Goal: Information Seeking & Learning: Check status

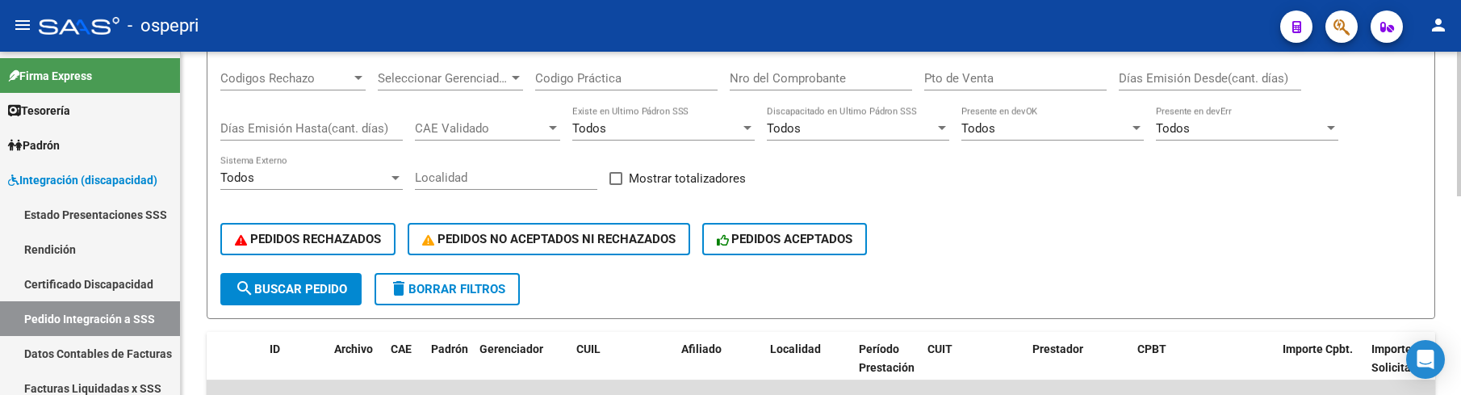
scroll to position [148, 0]
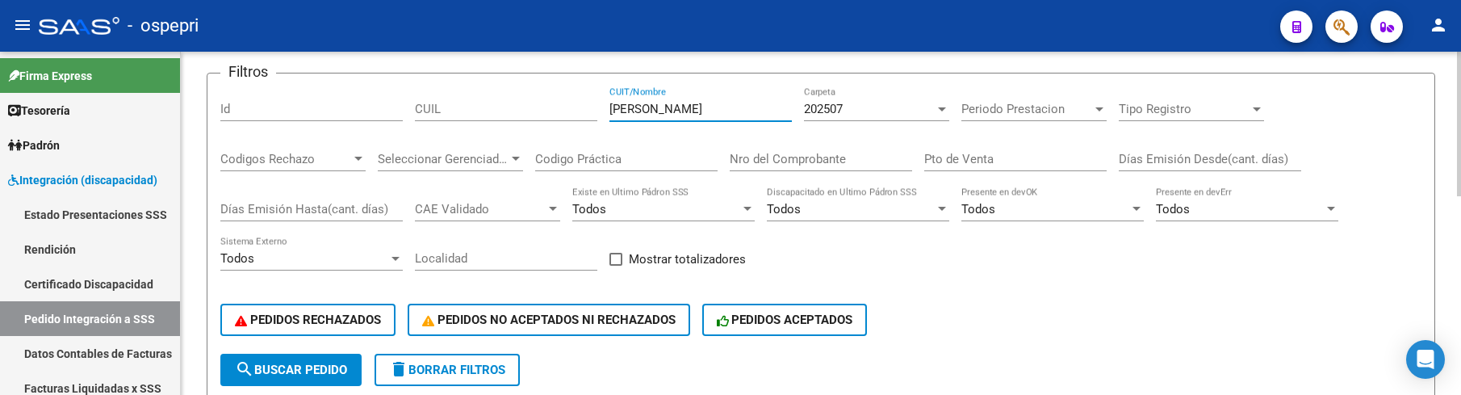
drag, startPoint x: 729, startPoint y: 103, endPoint x: 604, endPoint y: 110, distance: 125.2
click at [604, 110] on div "Filtros Id CUIL [PERSON_NAME] CUIT/Nombre 202507 Carpeta Periodo Prestacion Per…" at bounding box center [820, 219] width 1201 height 267
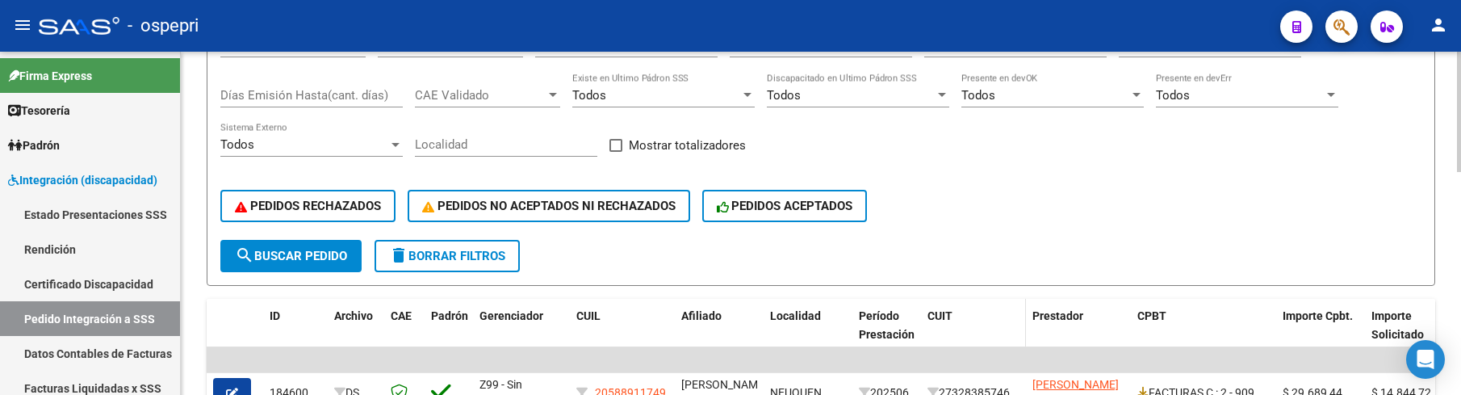
scroll to position [310, 0]
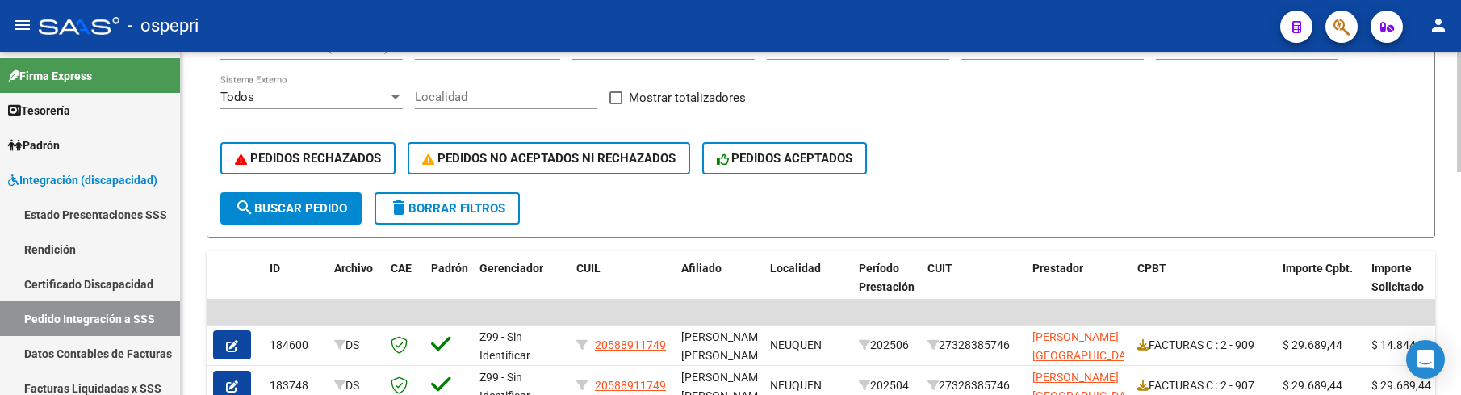
type input "reus"
click at [320, 215] on span "search Buscar Pedido" at bounding box center [291, 208] width 112 height 15
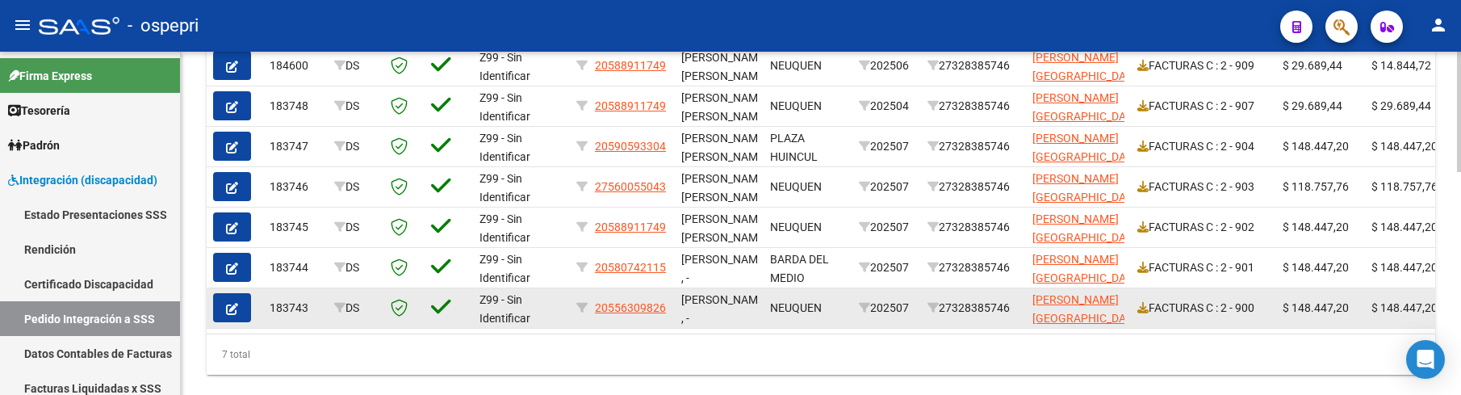
scroll to position [552, 0]
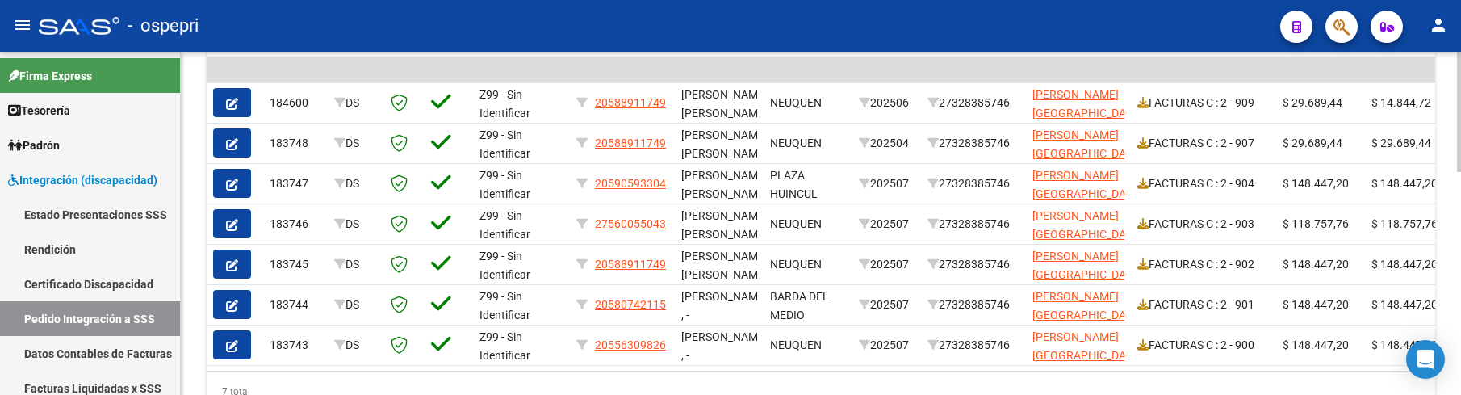
click at [1459, 312] on div at bounding box center [1459, 309] width 4 height 120
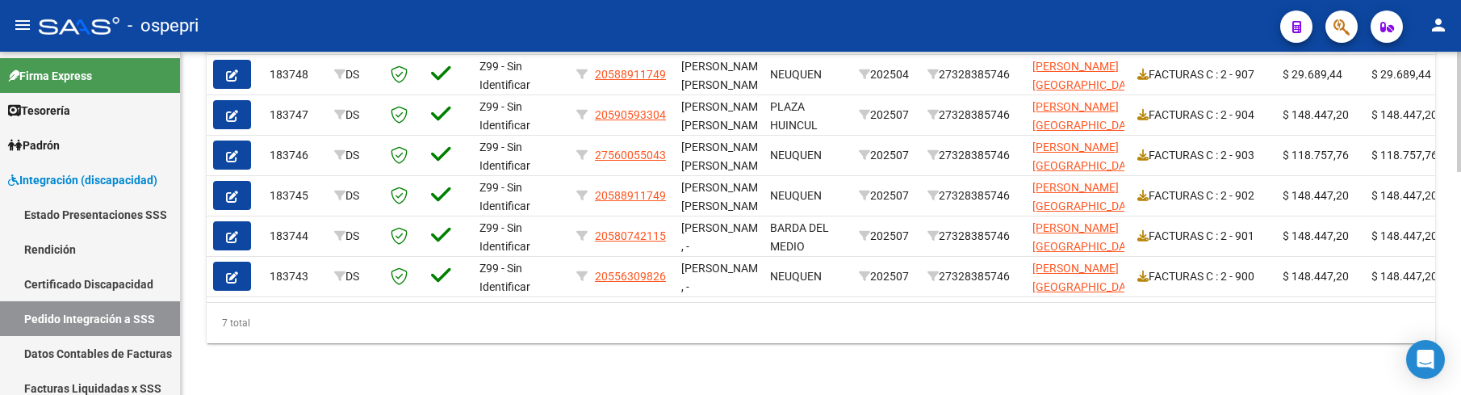
scroll to position [633, 0]
click at [121, 314] on link "Pedido Integración a SSS" at bounding box center [90, 318] width 180 height 35
click at [790, 328] on div "7 total" at bounding box center [821, 323] width 1228 height 40
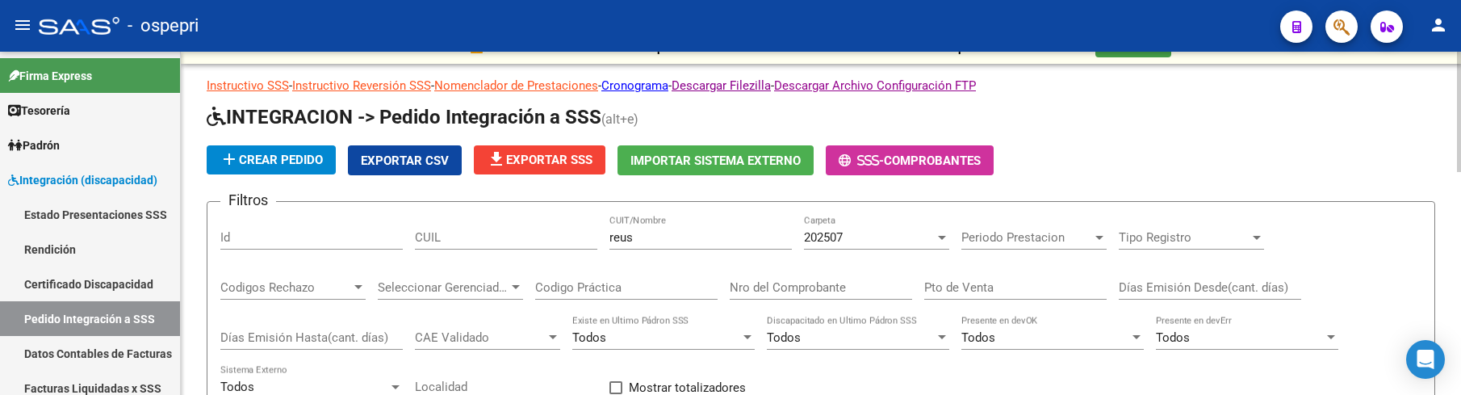
scroll to position [0, 0]
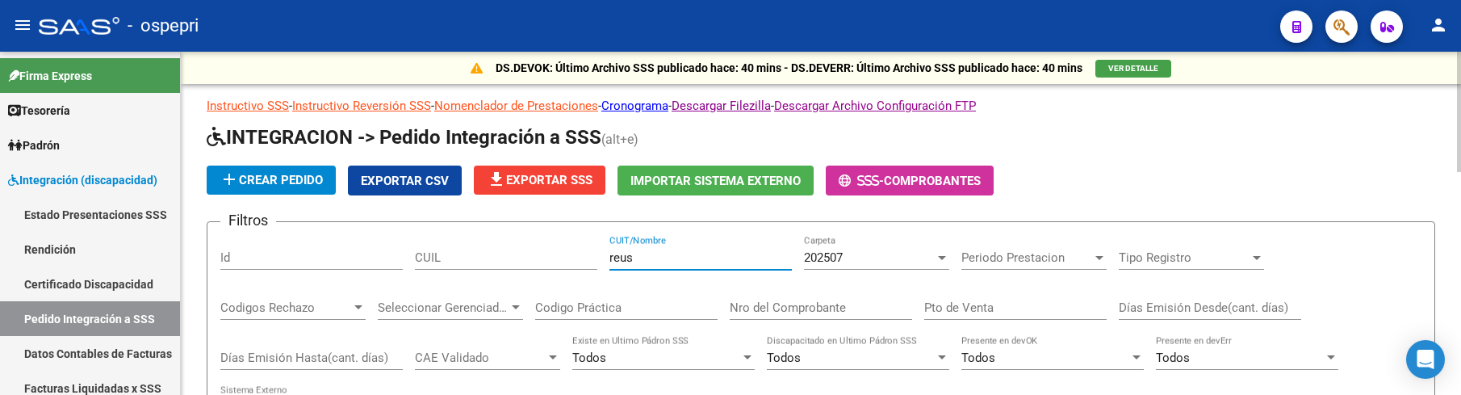
drag, startPoint x: 664, startPoint y: 260, endPoint x: 596, endPoint y: 260, distance: 67.8
click at [596, 260] on div "Filtros Id CUIL reus CUIT/Nombre 202507 Carpeta Periodo Prestacion Periodo Pres…" at bounding box center [820, 368] width 1201 height 267
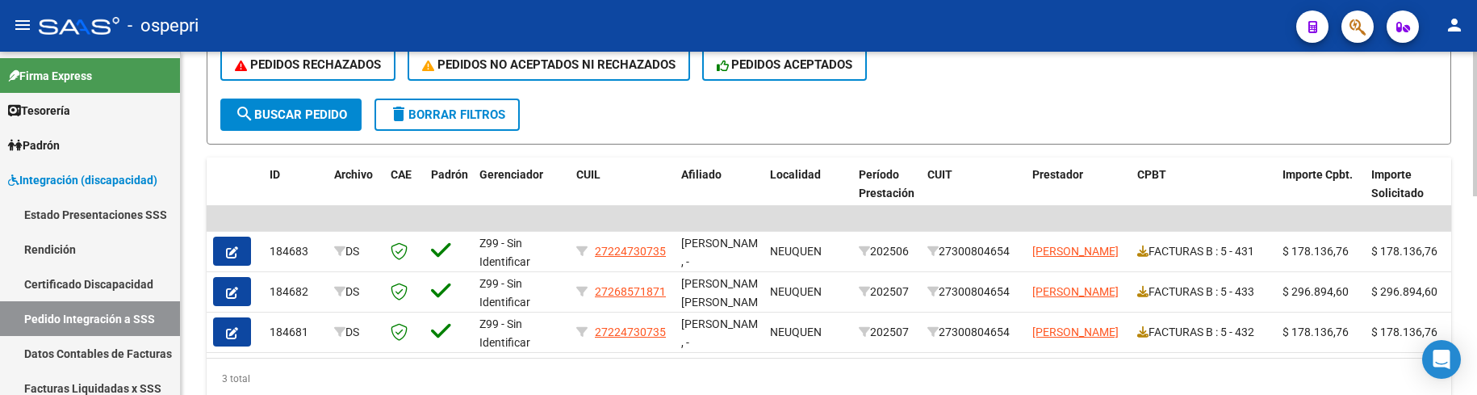
scroll to position [471, 0]
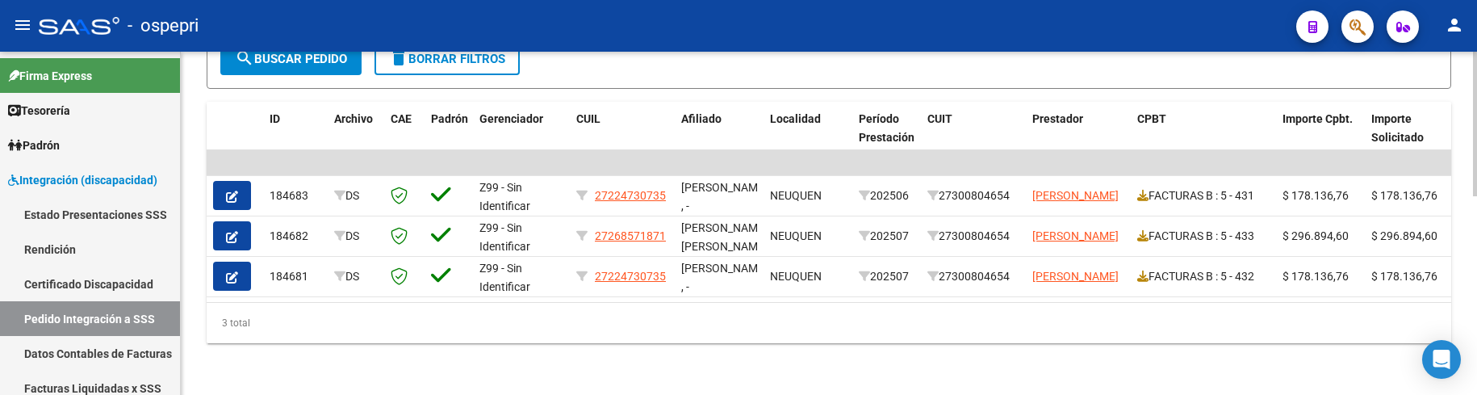
click at [769, 314] on div "3 total" at bounding box center [829, 323] width 1244 height 40
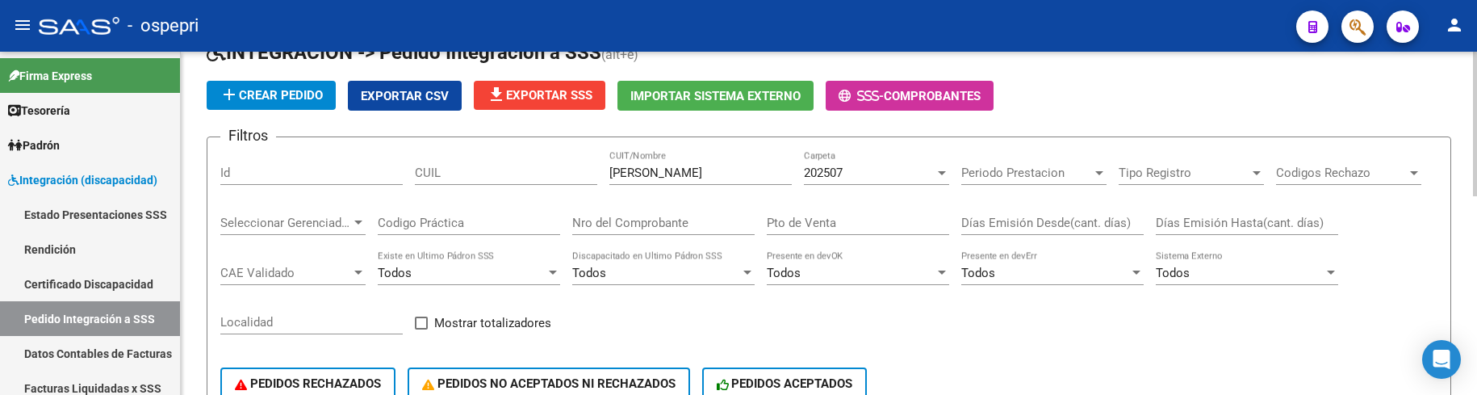
scroll to position [68, 0]
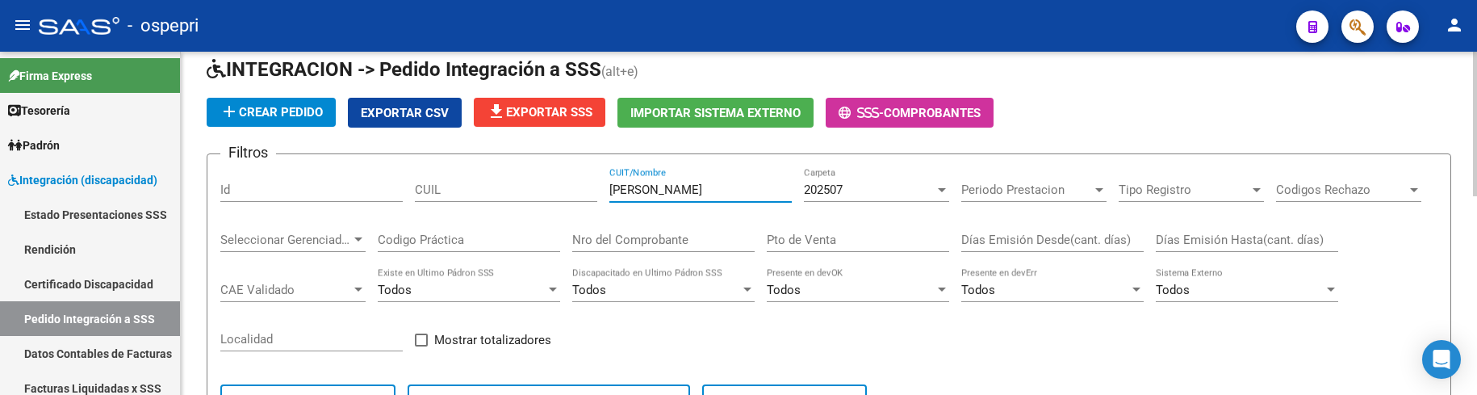
drag, startPoint x: 678, startPoint y: 191, endPoint x: 587, endPoint y: 183, distance: 90.7
click at [587, 183] on div "Filtros Id CUIL luengo CUIT/Nombre 202507 Carpeta Periodo Prestacion Periodo Pr…" at bounding box center [828, 300] width 1217 height 267
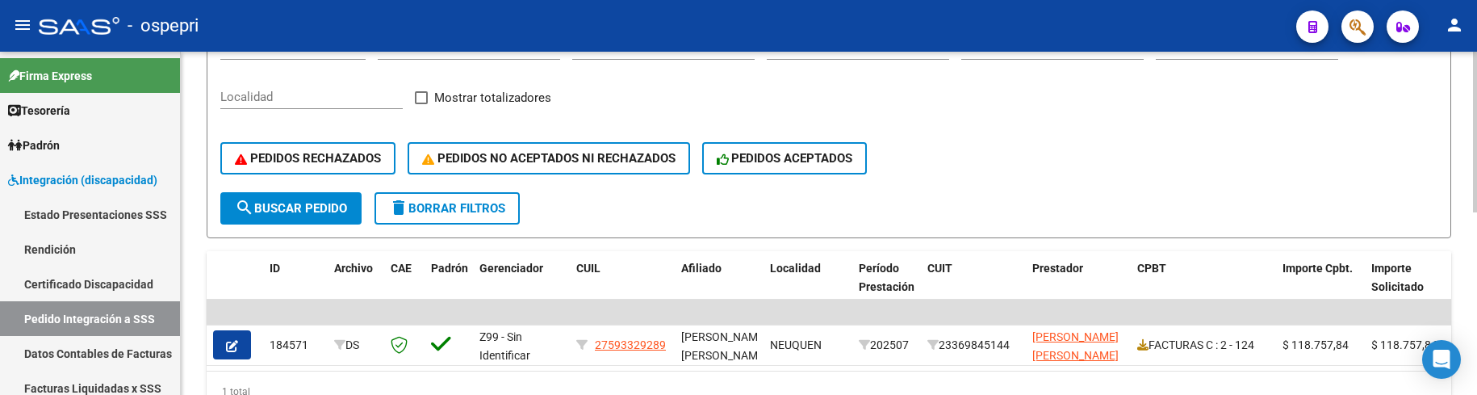
scroll to position [391, 0]
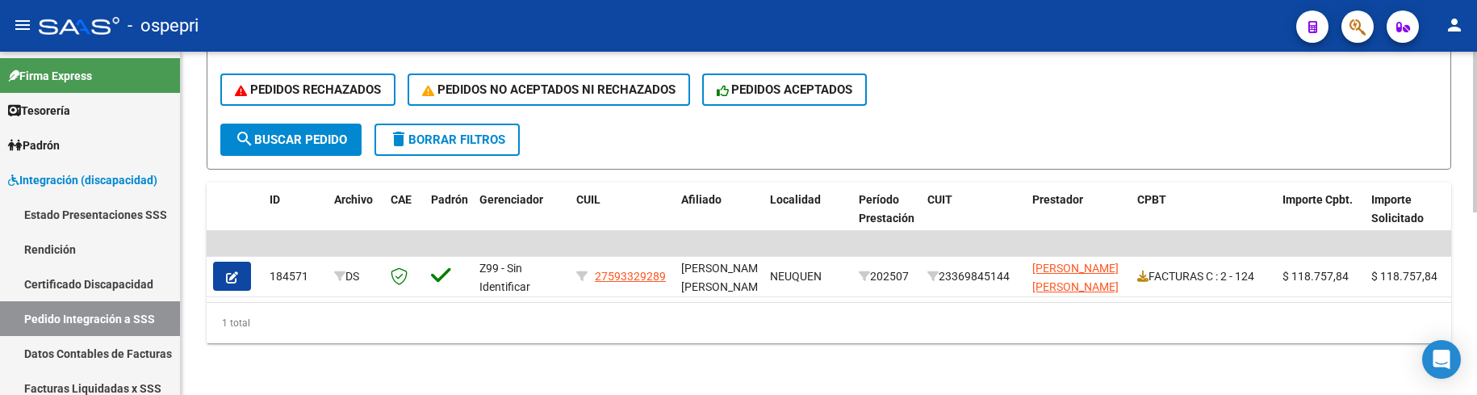
click at [972, 120] on form "Filtros Id CUIL albarracin CUIT/Nombre 202507 Carpeta Periodo Prestacion Period…" at bounding box center [829, 6] width 1244 height 327
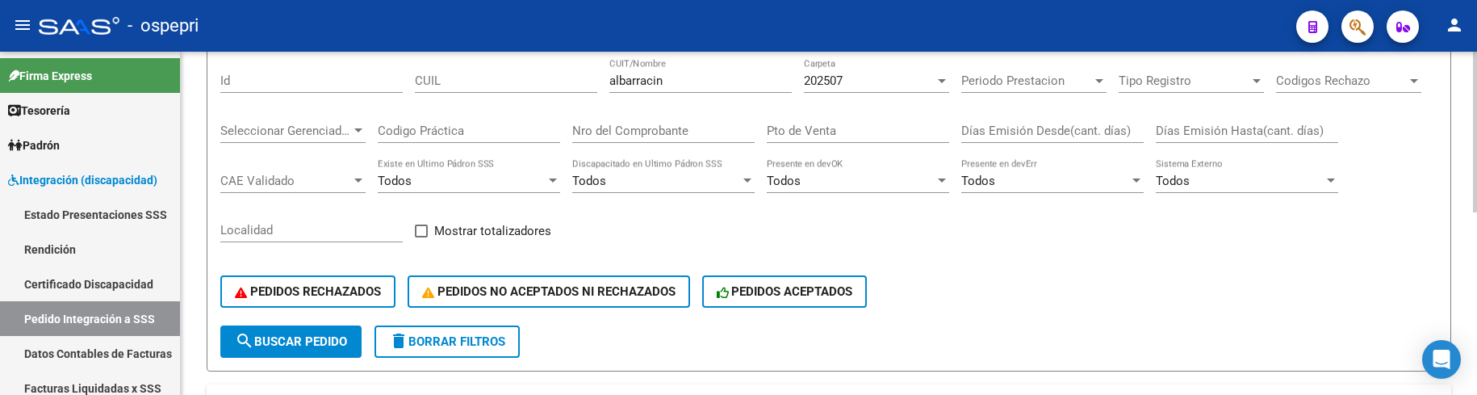
scroll to position [148, 0]
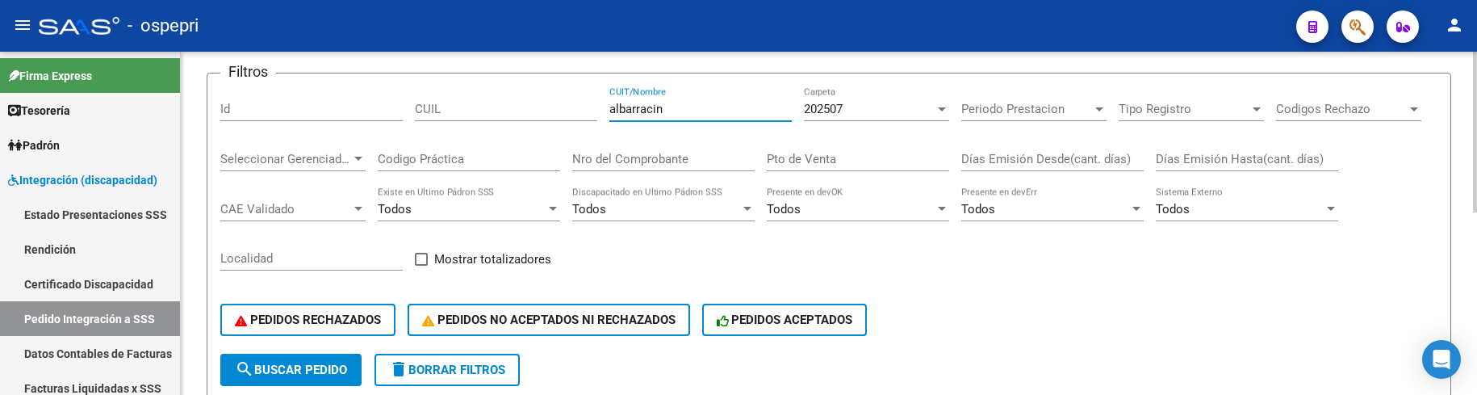
drag, startPoint x: 683, startPoint y: 107, endPoint x: 543, endPoint y: 104, distance: 139.6
click at [543, 104] on div "Filtros Id CUIL albarracin CUIT/Nombre 202507 Carpeta Periodo Prestacion Period…" at bounding box center [828, 219] width 1217 height 267
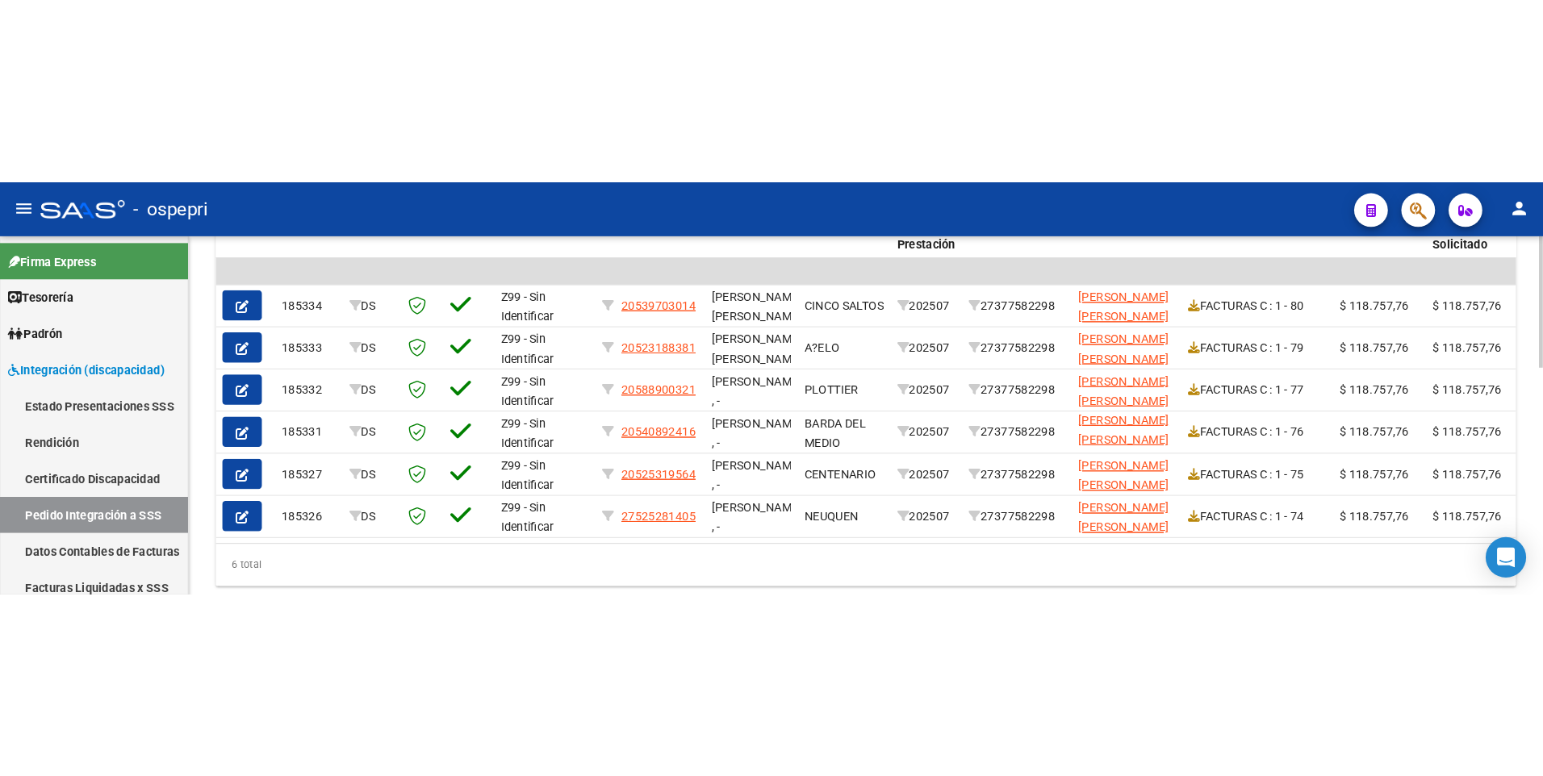
scroll to position [534, 0]
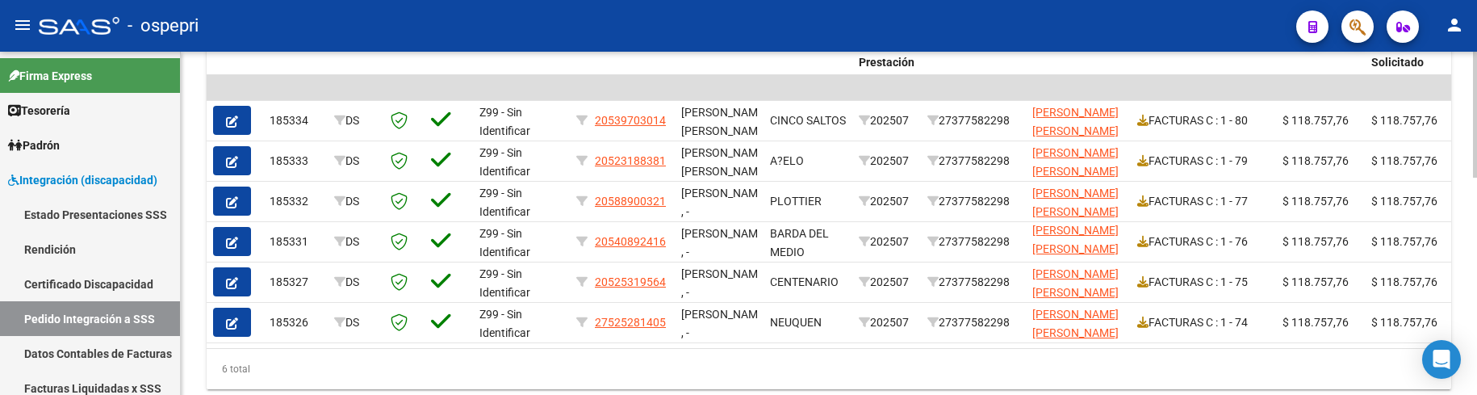
click at [1460, 303] on div at bounding box center [1475, 315] width 4 height 126
click at [1460, 278] on div at bounding box center [1475, 315] width 4 height 126
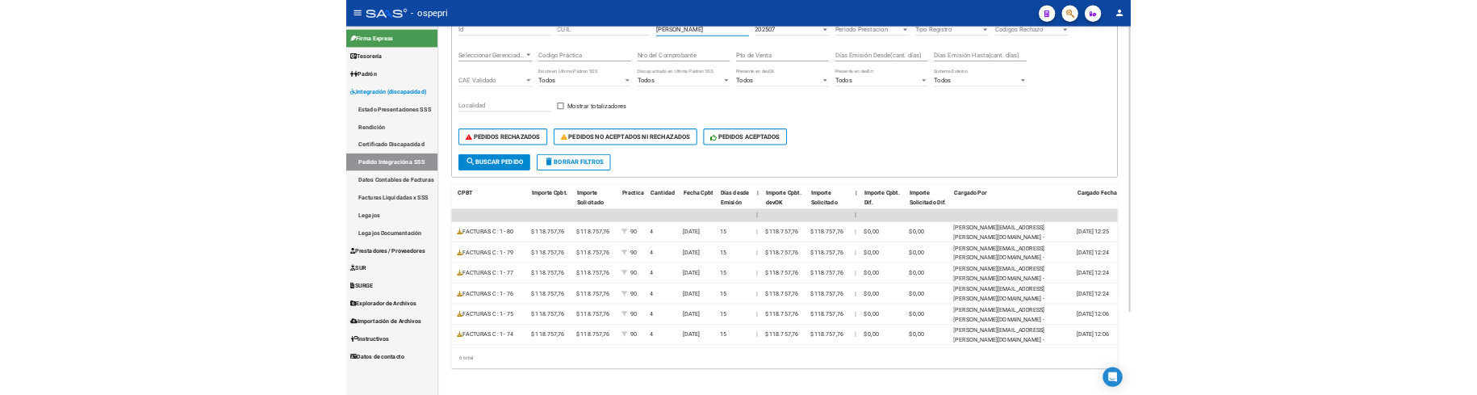
scroll to position [0, 0]
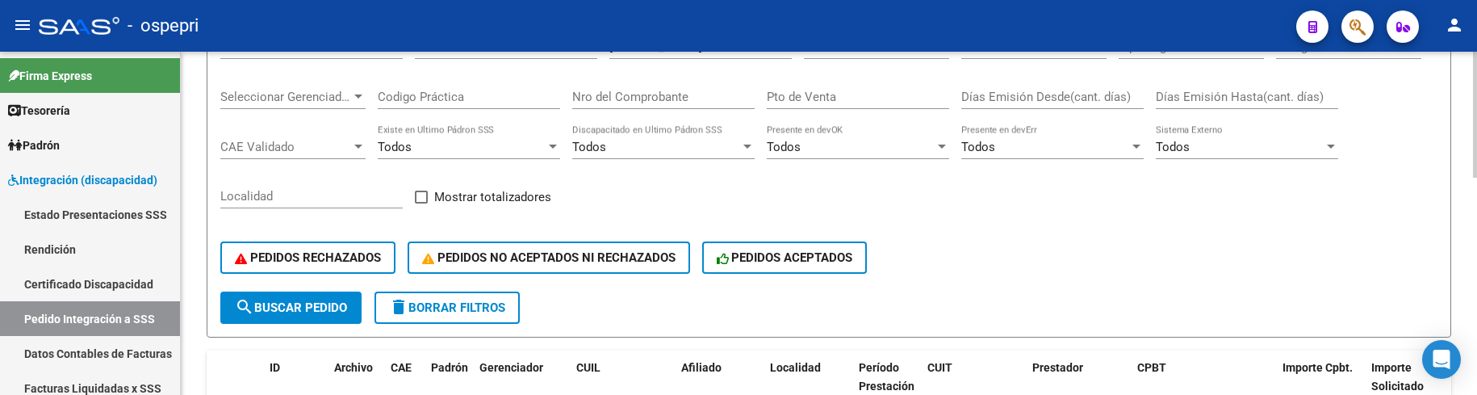
click at [1074, 243] on div "PEDIDOS RECHAZADOS PEDIDOS NO ACEPTADOS NI RECHAZADOS PEDIDOS ACEPTADOS" at bounding box center [828, 258] width 1217 height 68
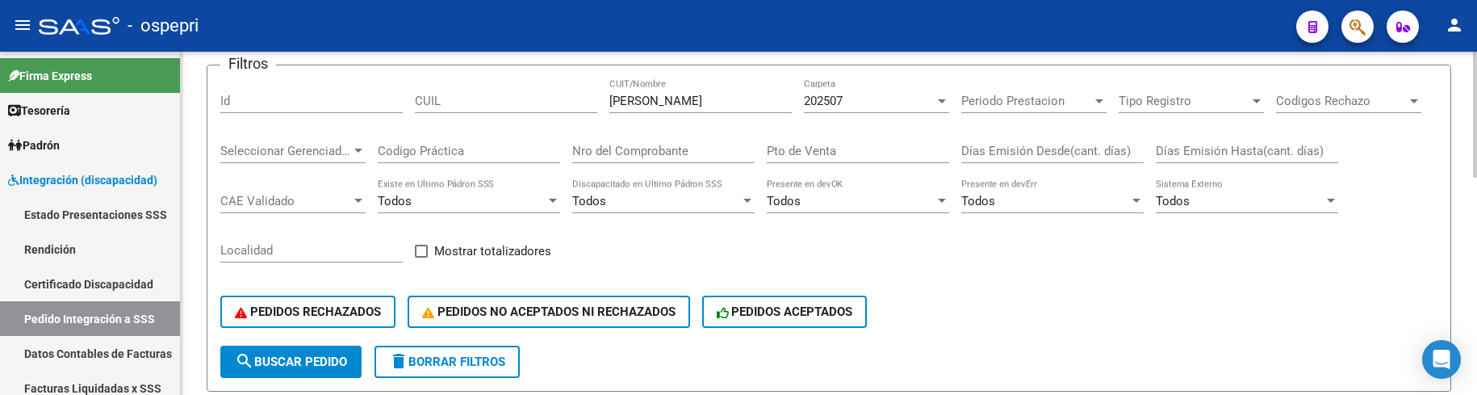
scroll to position [130, 0]
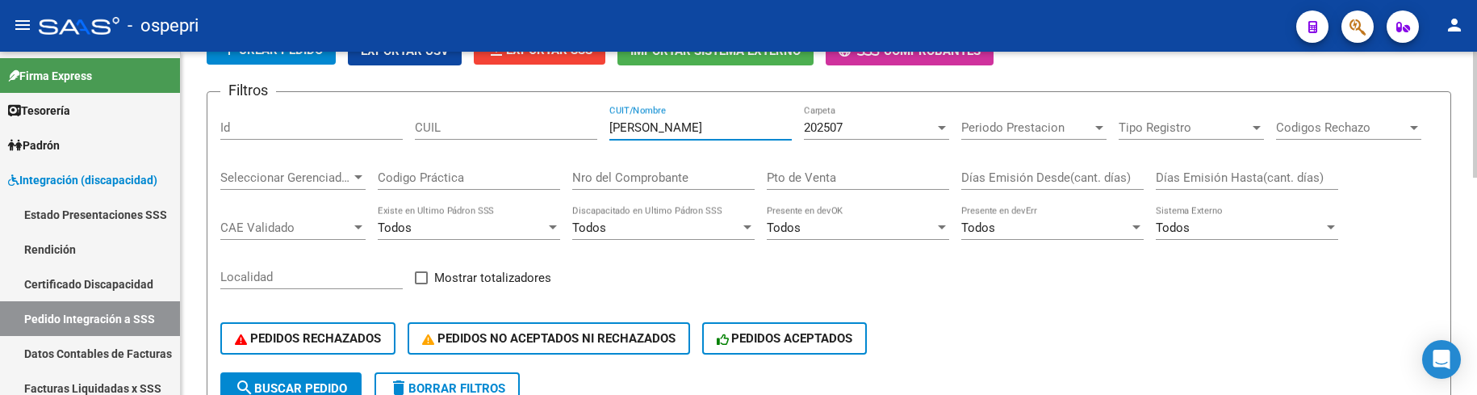
drag, startPoint x: 668, startPoint y: 128, endPoint x: 592, endPoint y: 130, distance: 75.9
click at [592, 130] on div "Filtros Id CUIL erburu CUIT/Nombre 202507 Carpeta Periodo Prestacion Periodo Pr…" at bounding box center [828, 238] width 1217 height 267
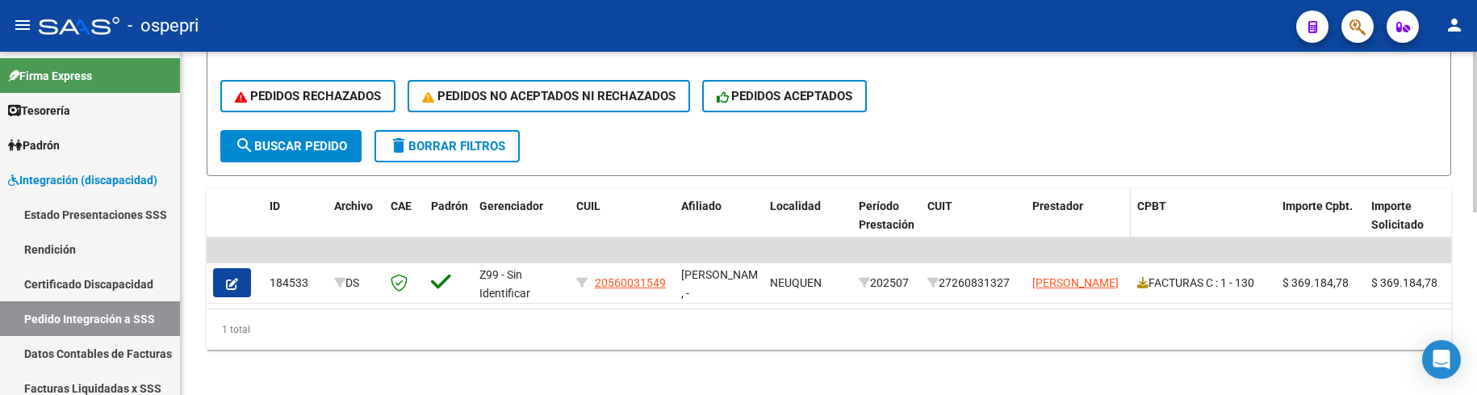
scroll to position [391, 0]
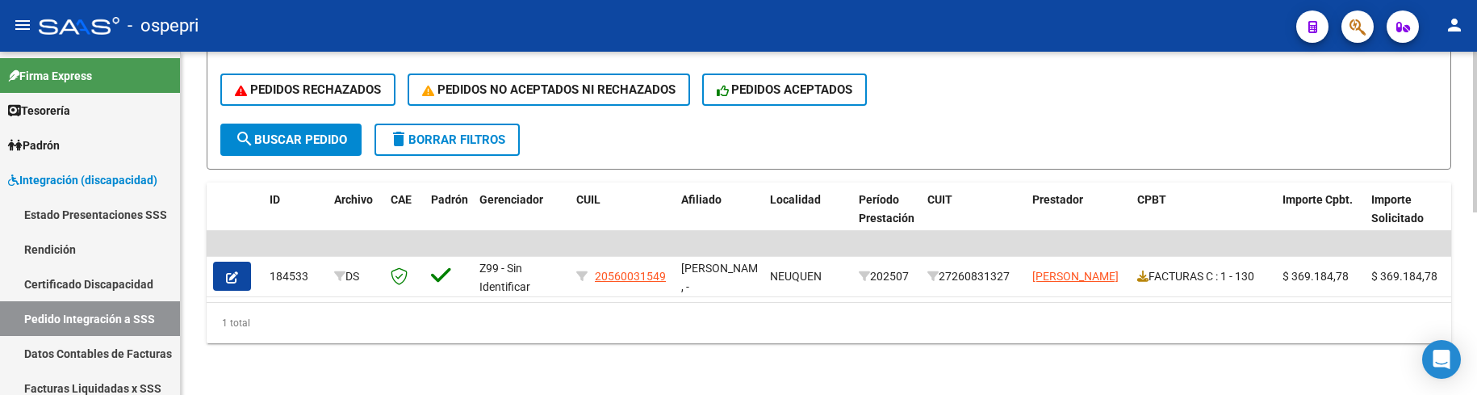
click at [1053, 119] on form "Filtros Id CUIL maldonado CUIT/Nombre 202507 Carpeta Periodo Prestacion Periodo…" at bounding box center [829, 6] width 1244 height 327
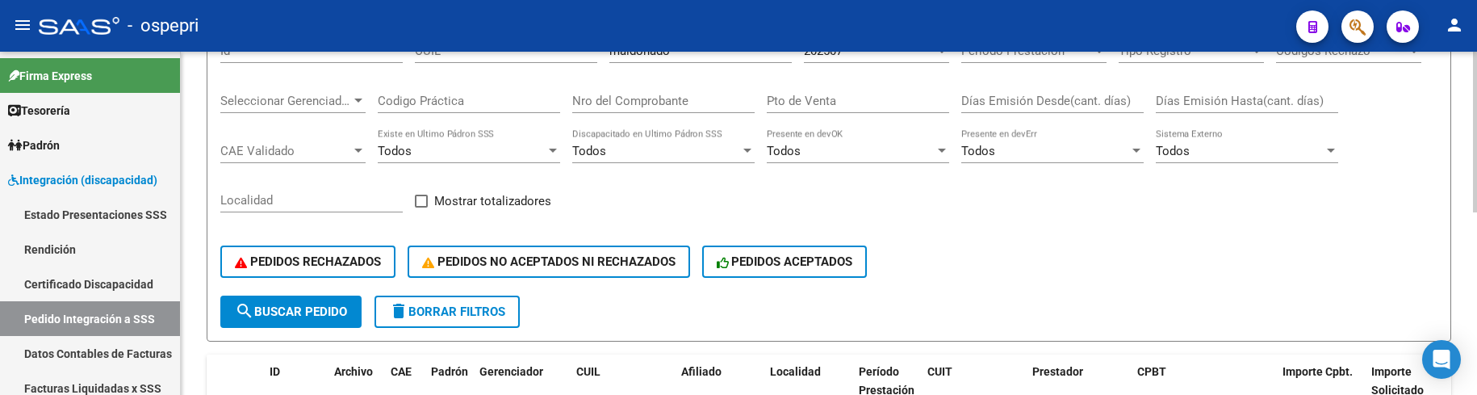
scroll to position [148, 0]
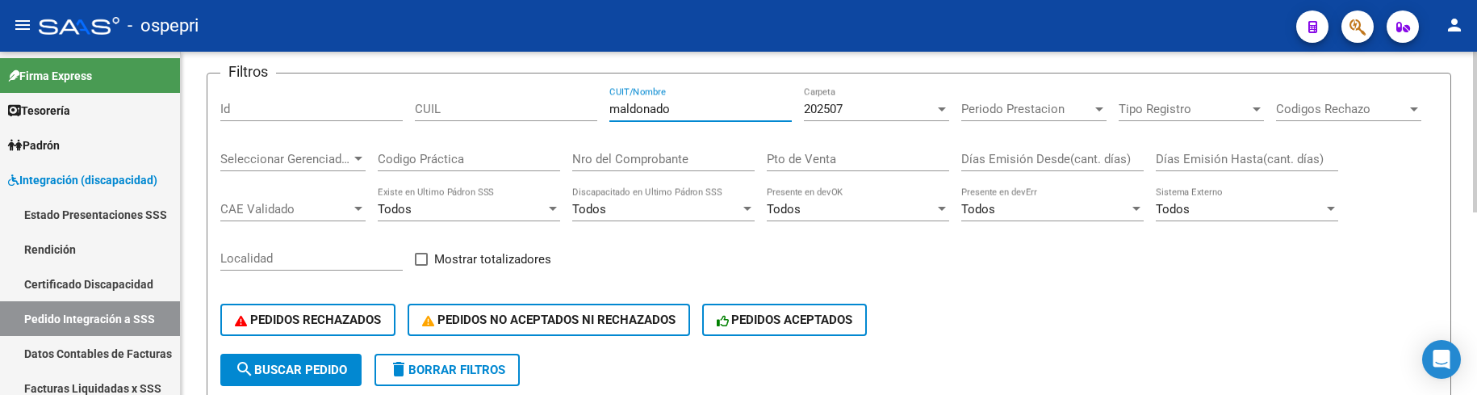
drag, startPoint x: 703, startPoint y: 111, endPoint x: 599, endPoint y: 111, distance: 104.1
click at [599, 111] on div "Filtros Id CUIL maldonado CUIT/Nombre 202507 Carpeta Periodo Prestacion Periodo…" at bounding box center [828, 219] width 1217 height 267
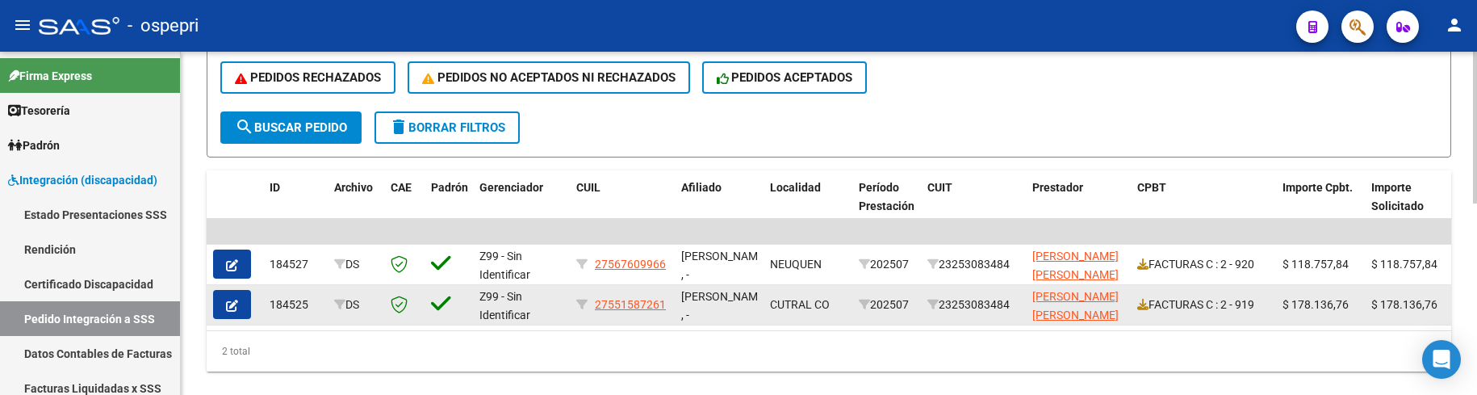
scroll to position [431, 0]
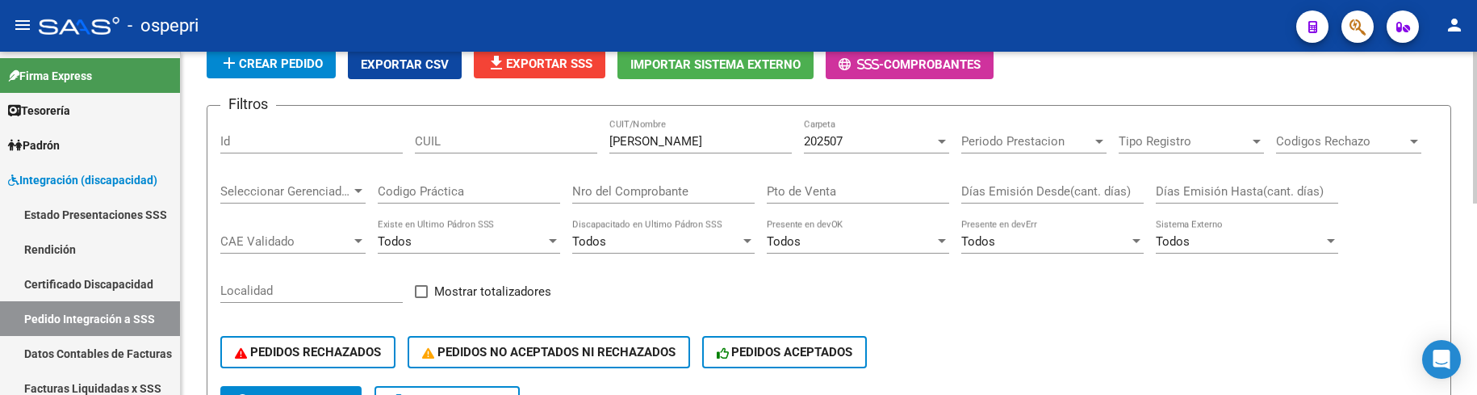
scroll to position [27, 0]
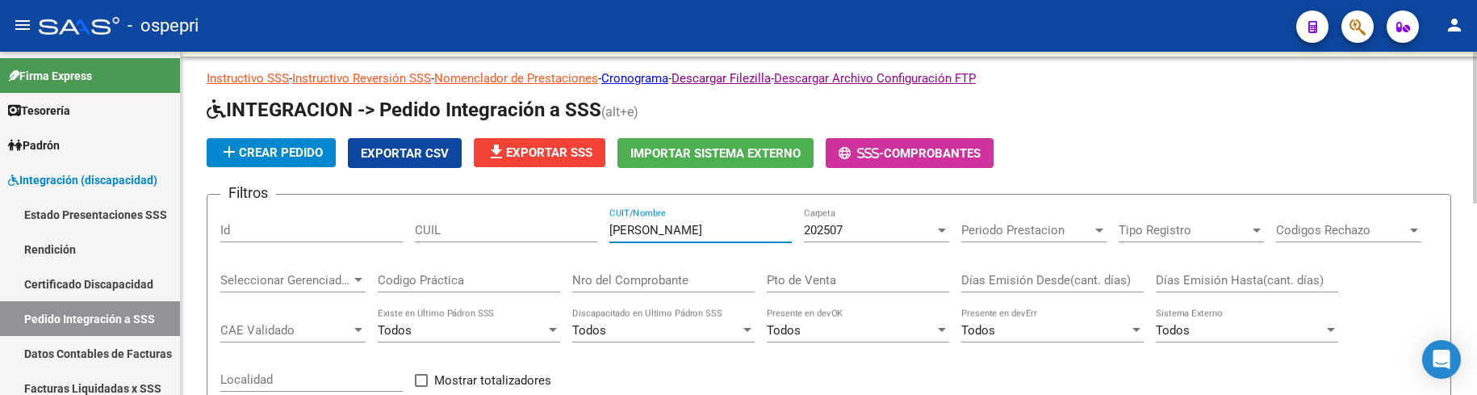
drag, startPoint x: 702, startPoint y: 236, endPoint x: 592, endPoint y: 231, distance: 110.7
click at [592, 231] on div "Filtros Id CUIL esteves maria CUIT/Nombre 202507 Carpeta Periodo Prestacion Per…" at bounding box center [828, 340] width 1217 height 267
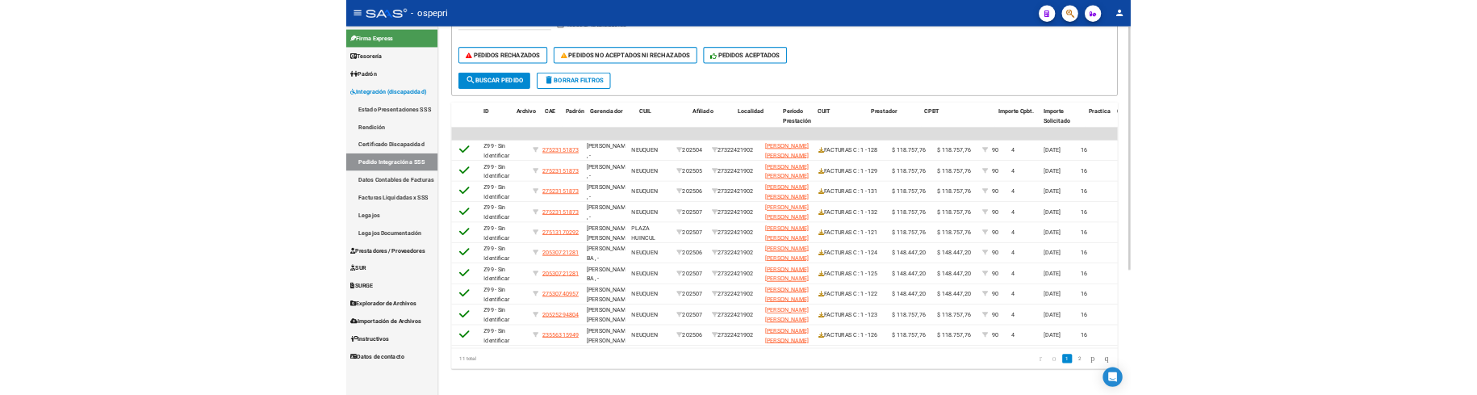
scroll to position [0, 0]
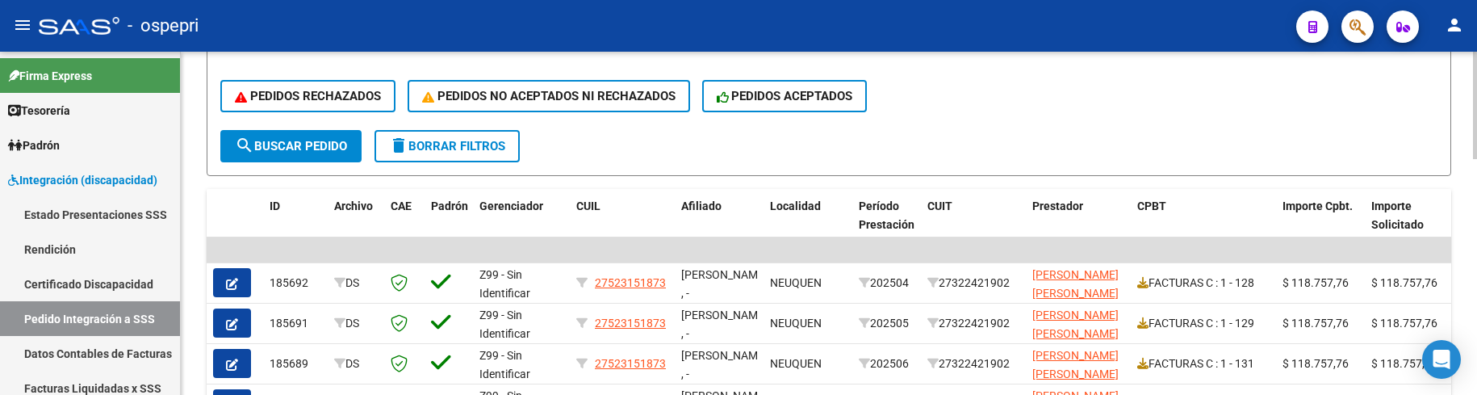
click at [1105, 165] on form "Filtros Id CUIL tapia gomez CUIT/Nombre 202507 Carpeta Periodo Prestacion Perio…" at bounding box center [829, 12] width 1244 height 327
click at [1189, 148] on form "Filtros Id CUIL tapia gomez CUIT/Nombre 202507 Carpeta Periodo Prestacion Perio…" at bounding box center [829, 12] width 1244 height 327
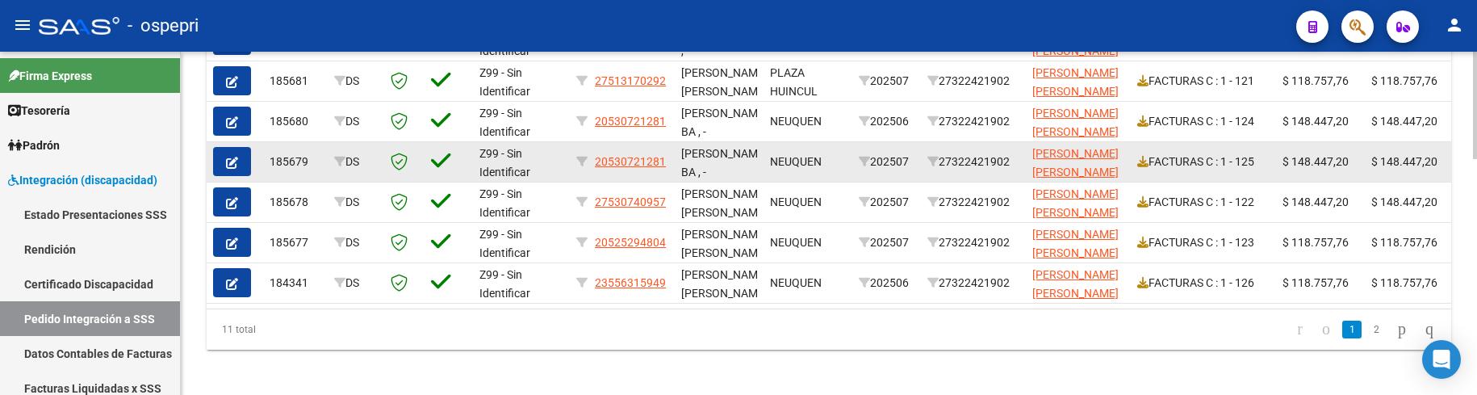
scroll to position [754, 0]
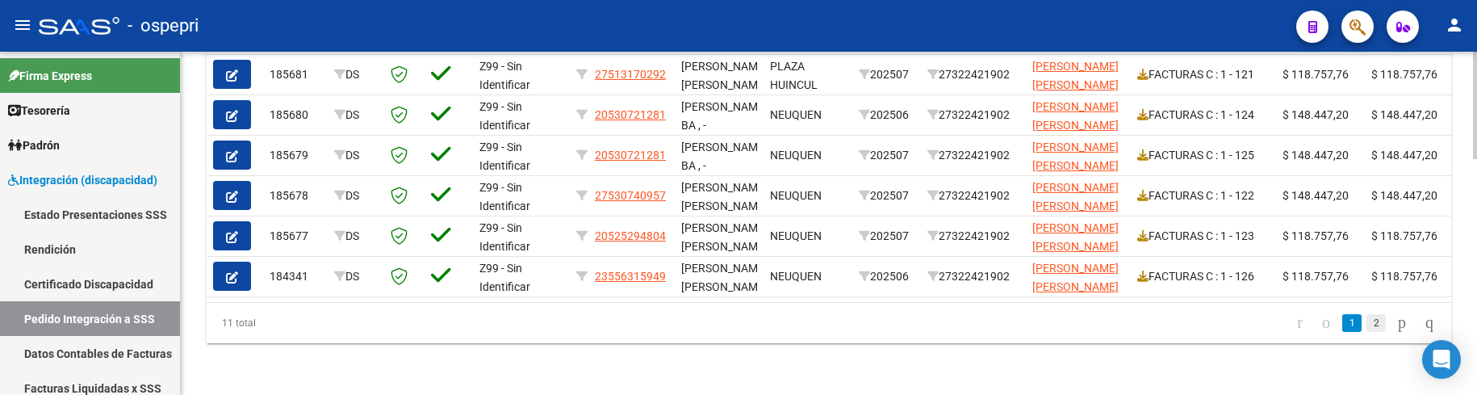
click at [1366, 324] on link "2" at bounding box center [1375, 323] width 19 height 18
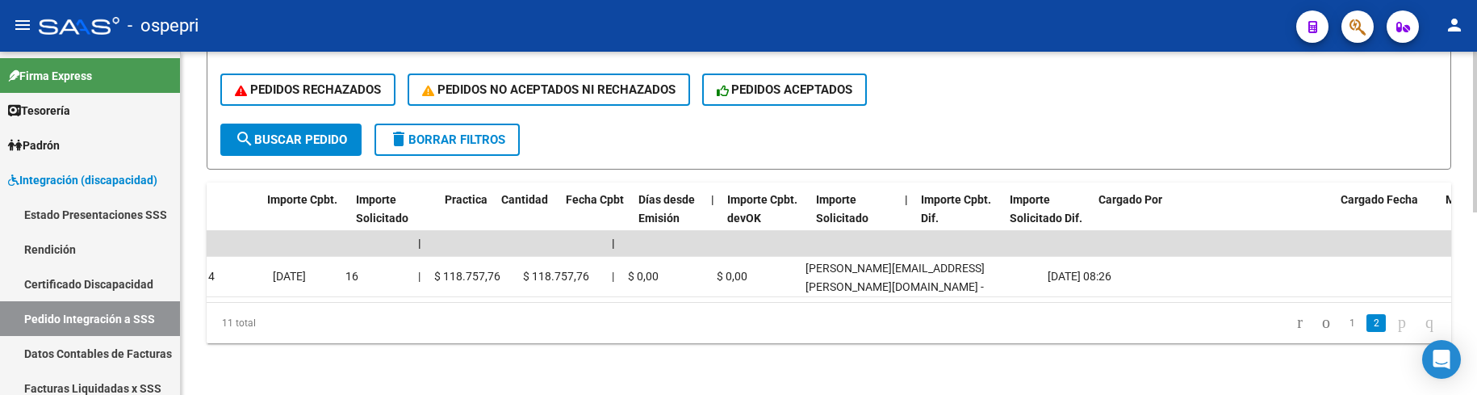
scroll to position [0, 0]
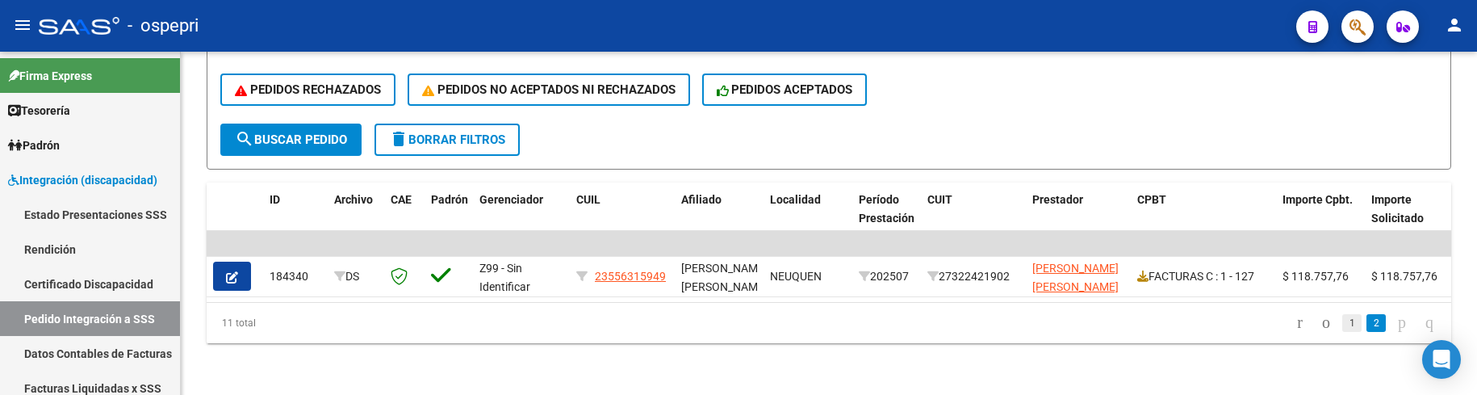
click at [1342, 325] on link "1" at bounding box center [1351, 323] width 19 height 18
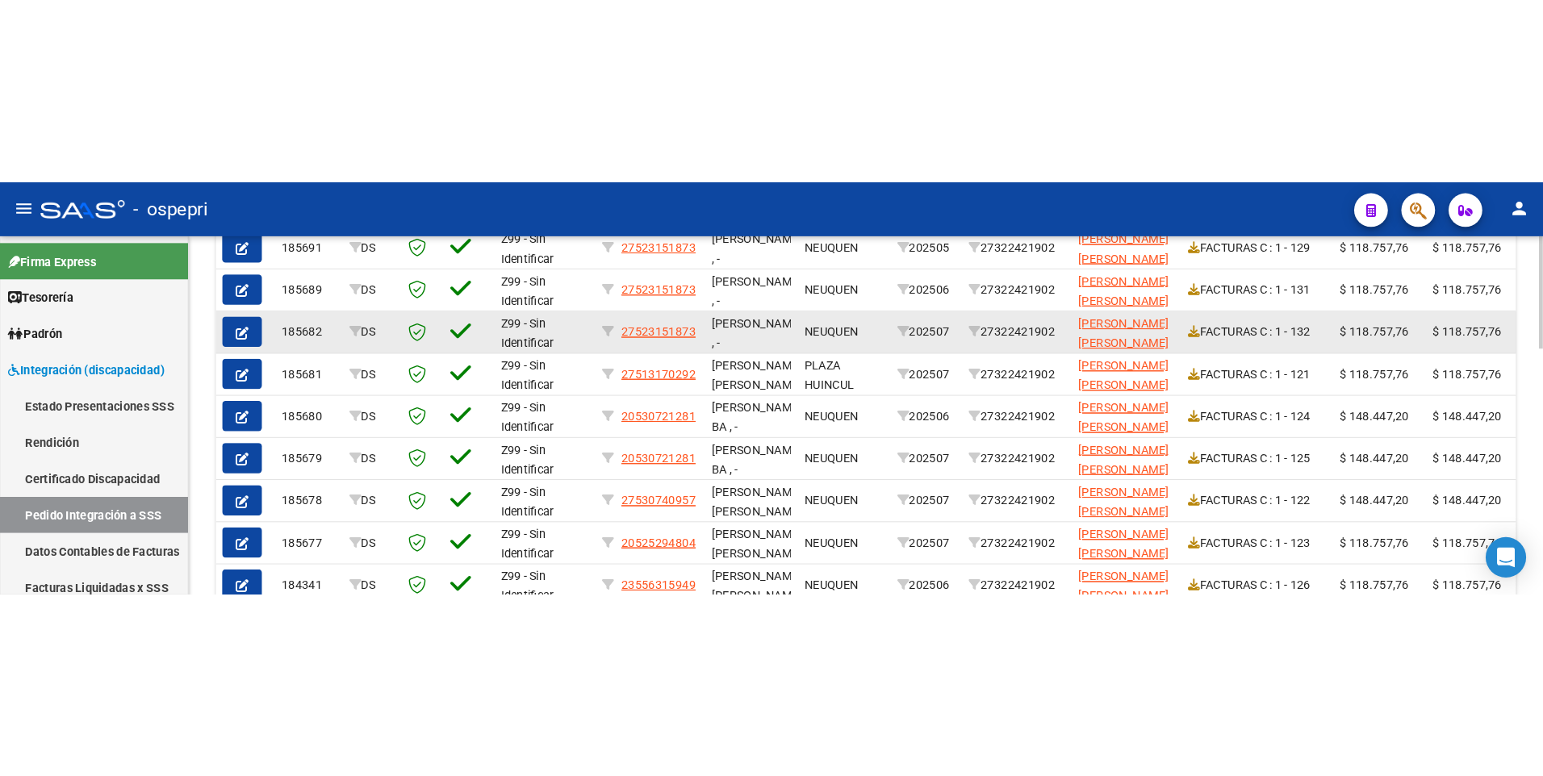
scroll to position [372, 0]
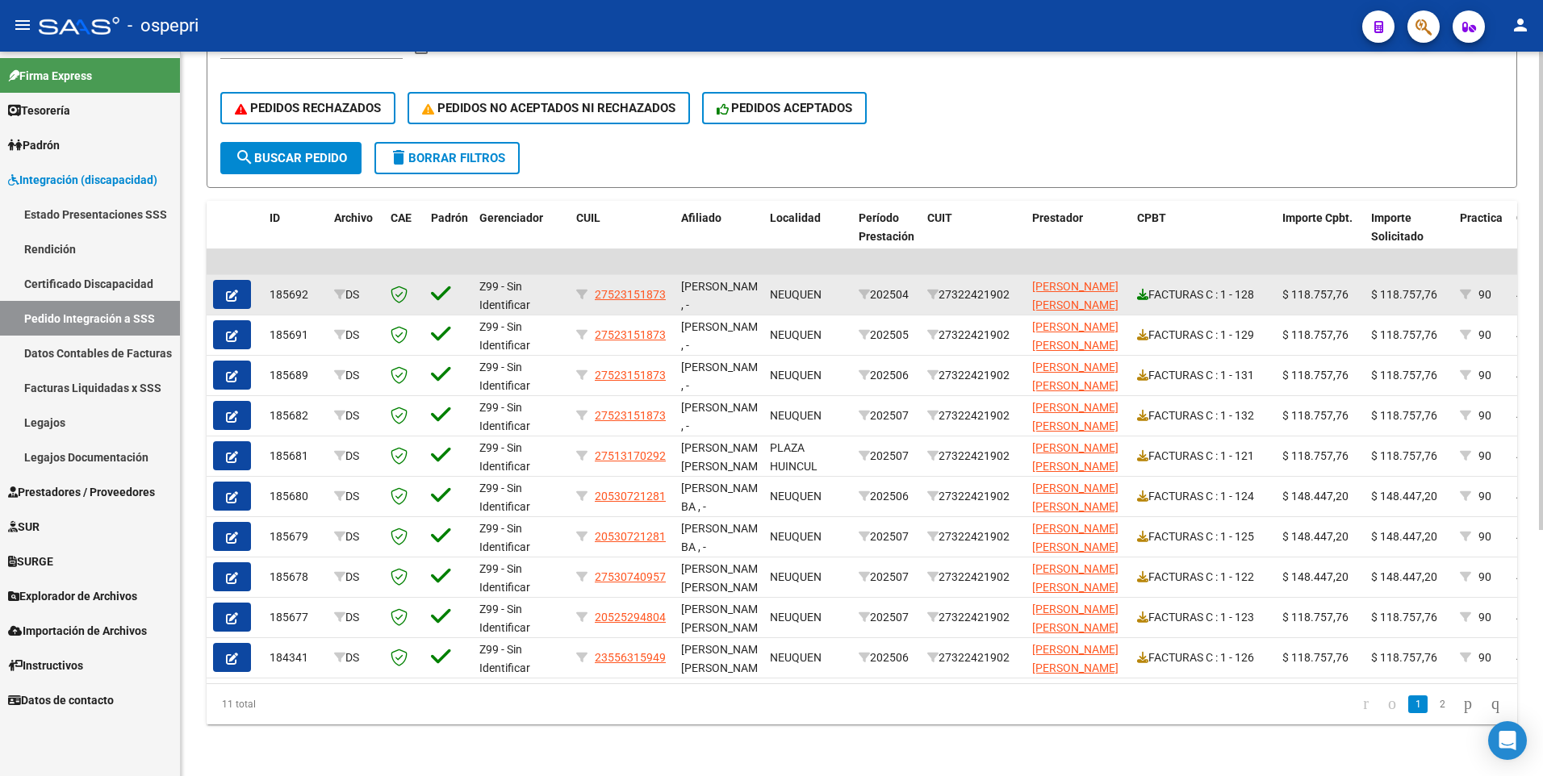
click at [1145, 289] on icon at bounding box center [1142, 294] width 11 height 11
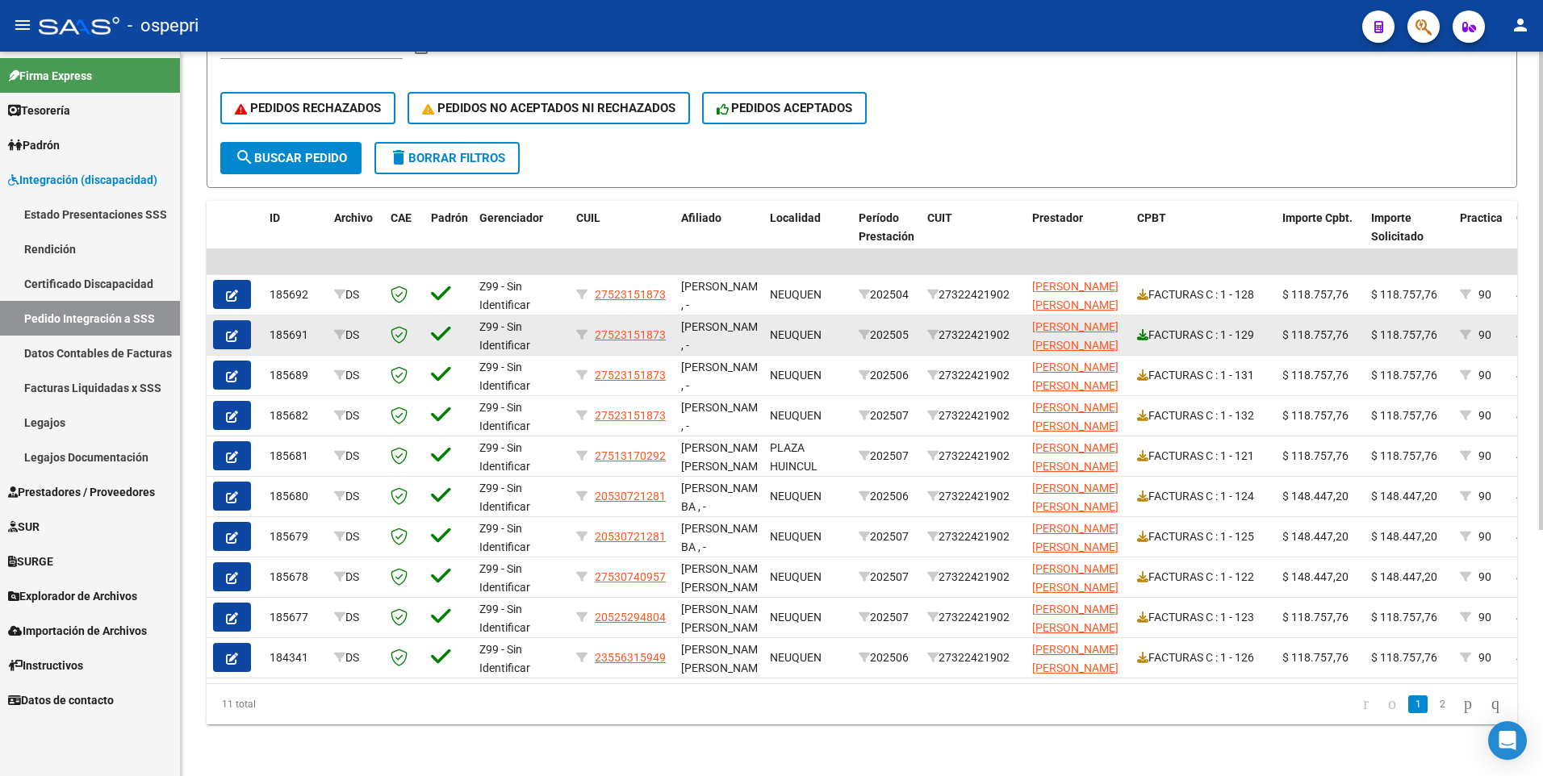
click at [1145, 329] on icon at bounding box center [1142, 334] width 11 height 11
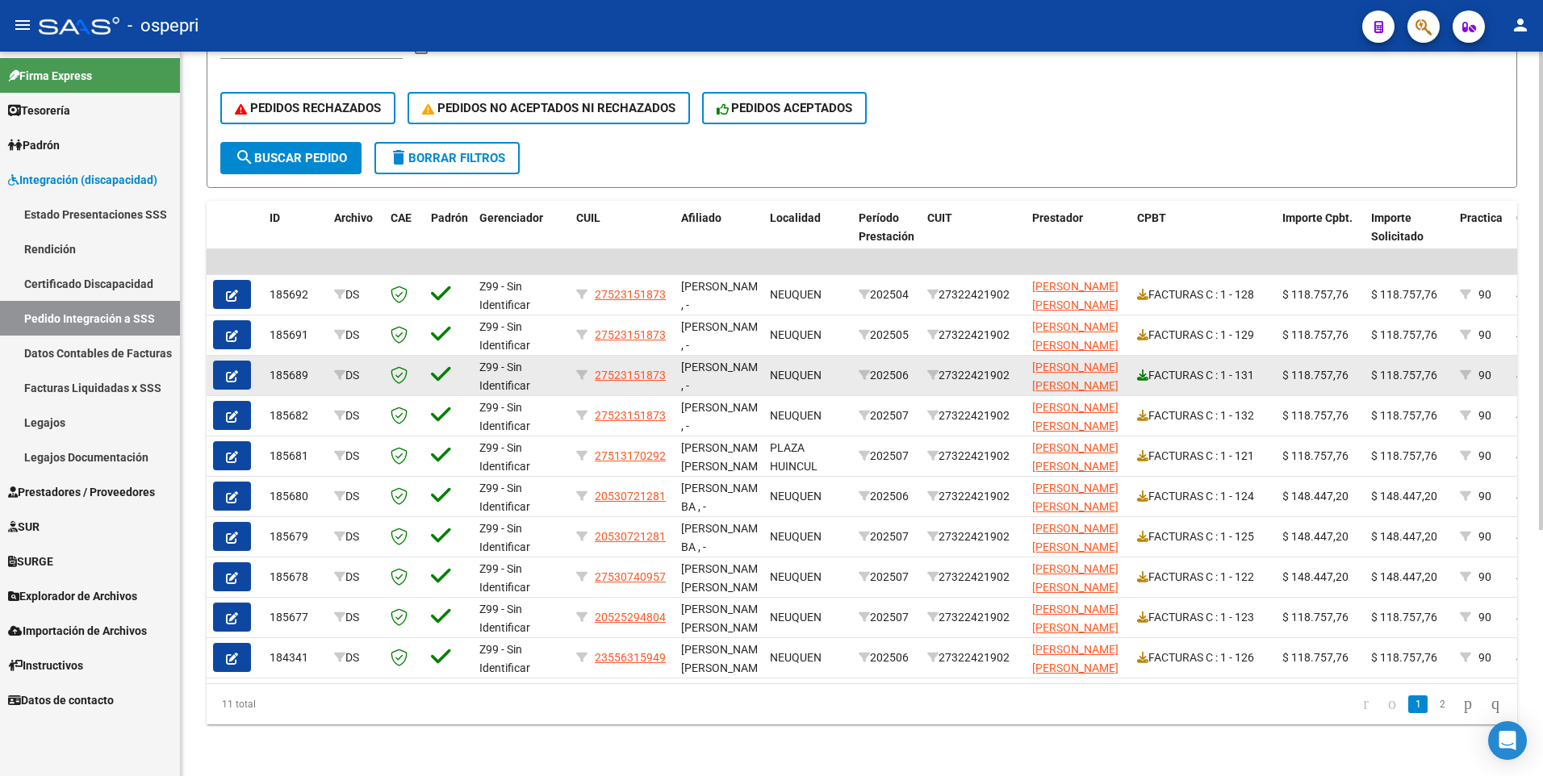
click at [1145, 370] on icon at bounding box center [1142, 375] width 11 height 11
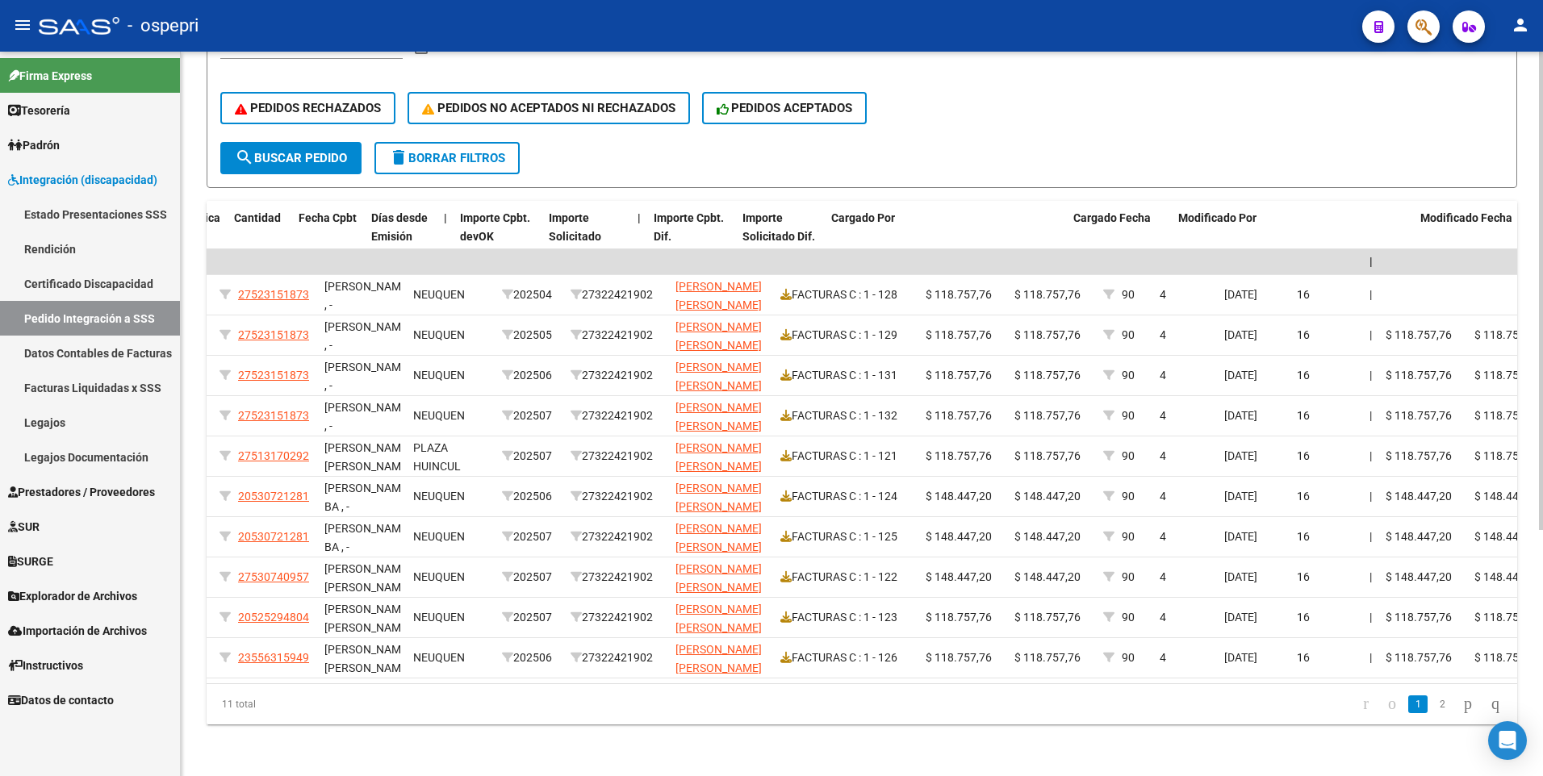
scroll to position [0, 1284]
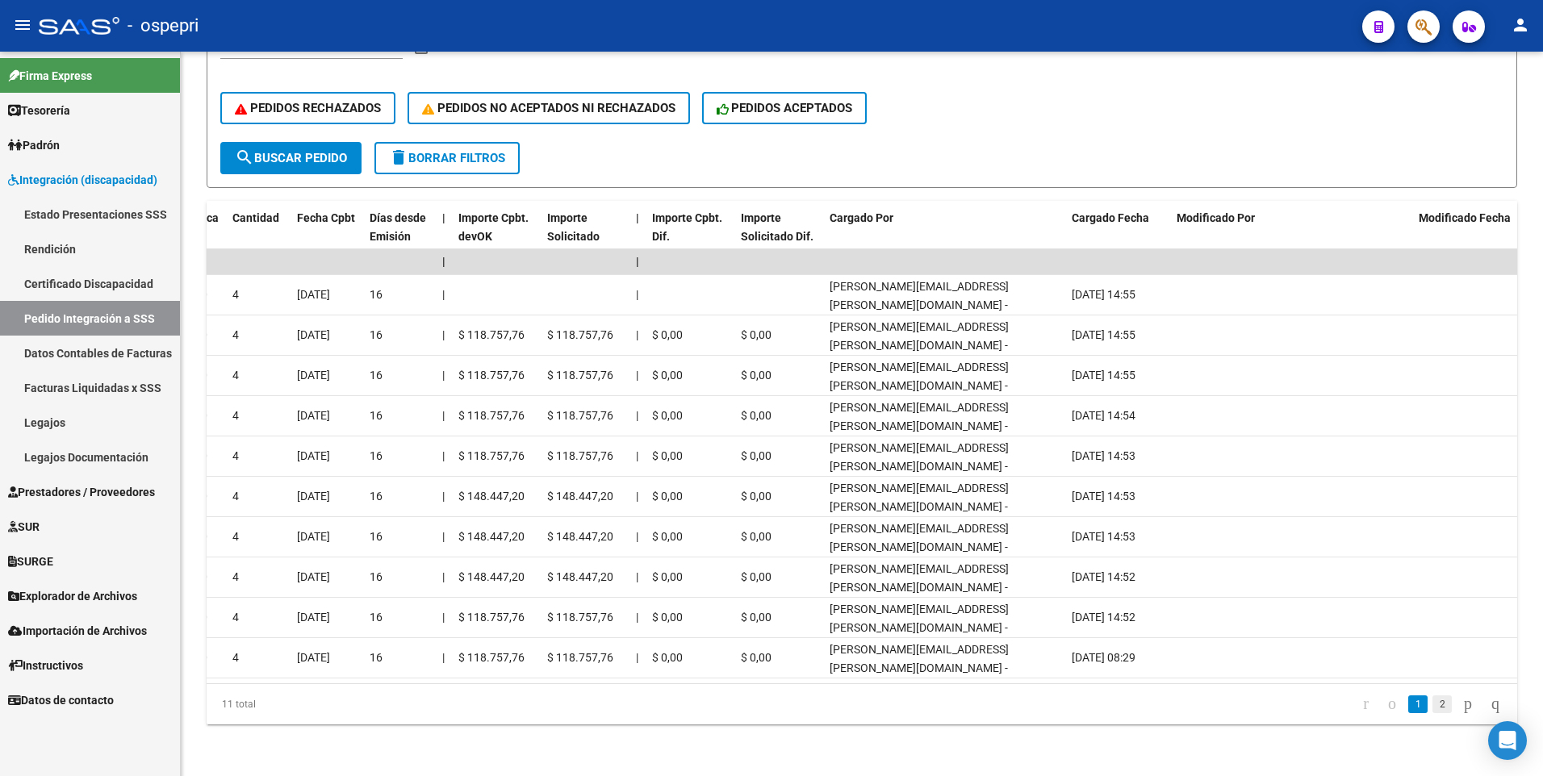
click at [1432, 394] on link "2" at bounding box center [1441, 705] width 19 height 18
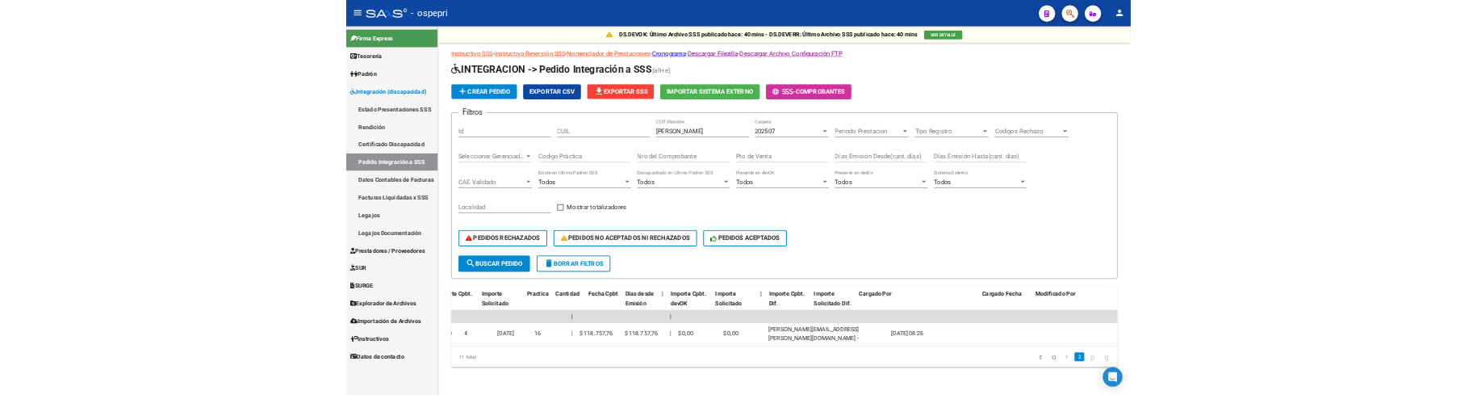
scroll to position [0, 0]
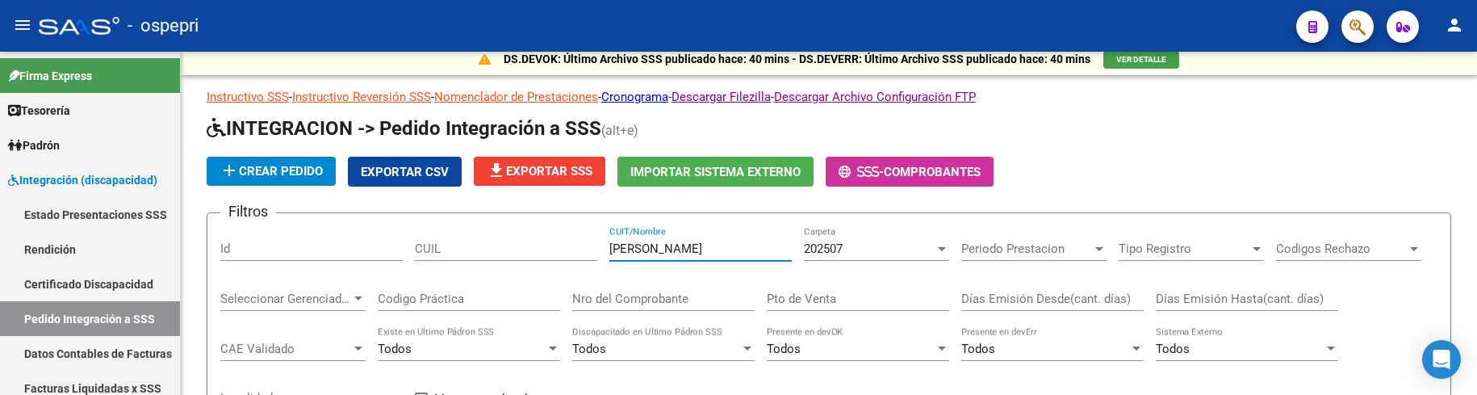
drag, startPoint x: 677, startPoint y: 253, endPoint x: 597, endPoint y: 253, distance: 79.9
click at [597, 253] on div "Filtros Id CUIL tapia gomez CUIT/Nombre 202507 Carpeta Periodo Prestacion Perio…" at bounding box center [828, 359] width 1217 height 267
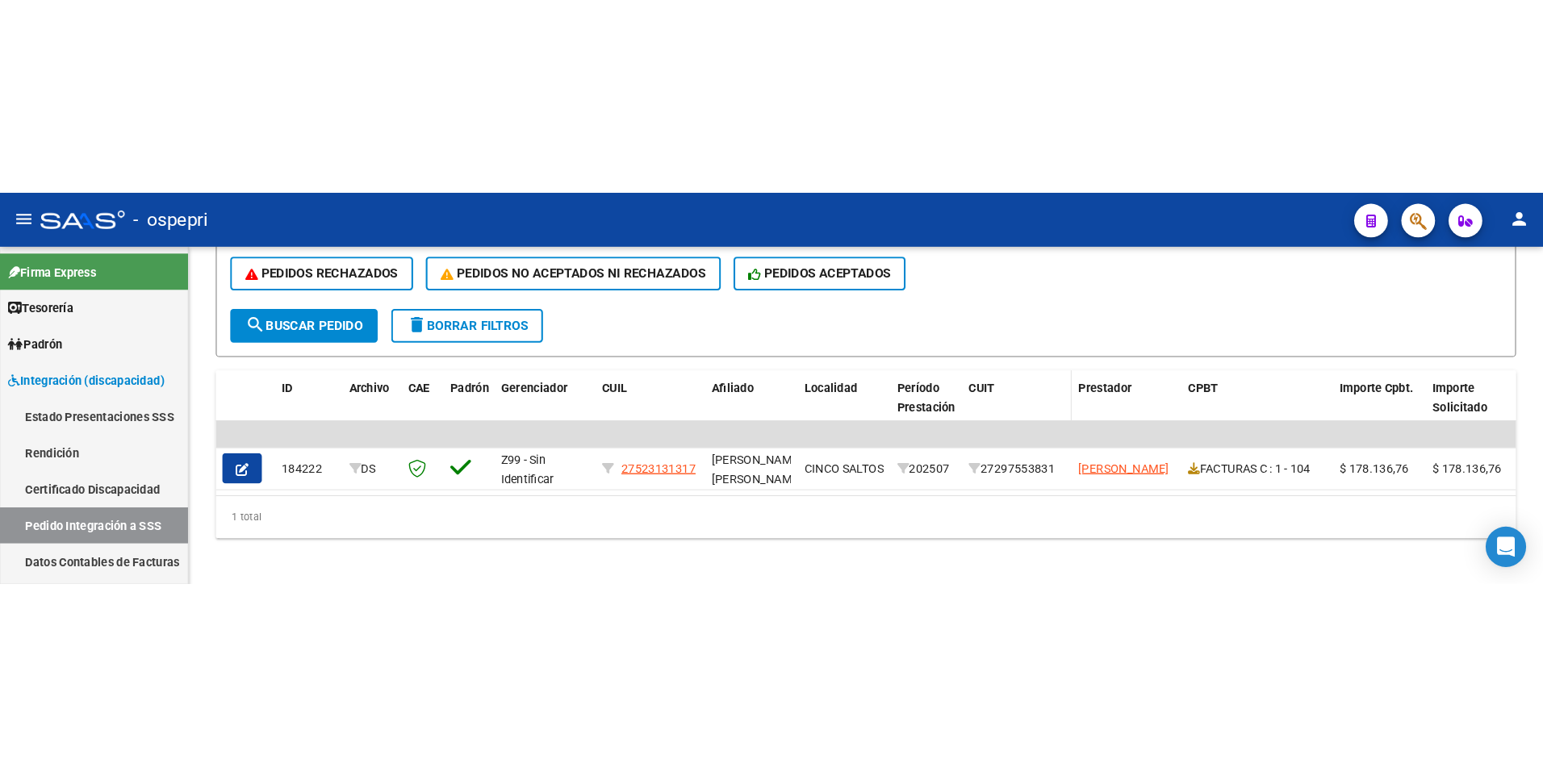
scroll to position [411, 0]
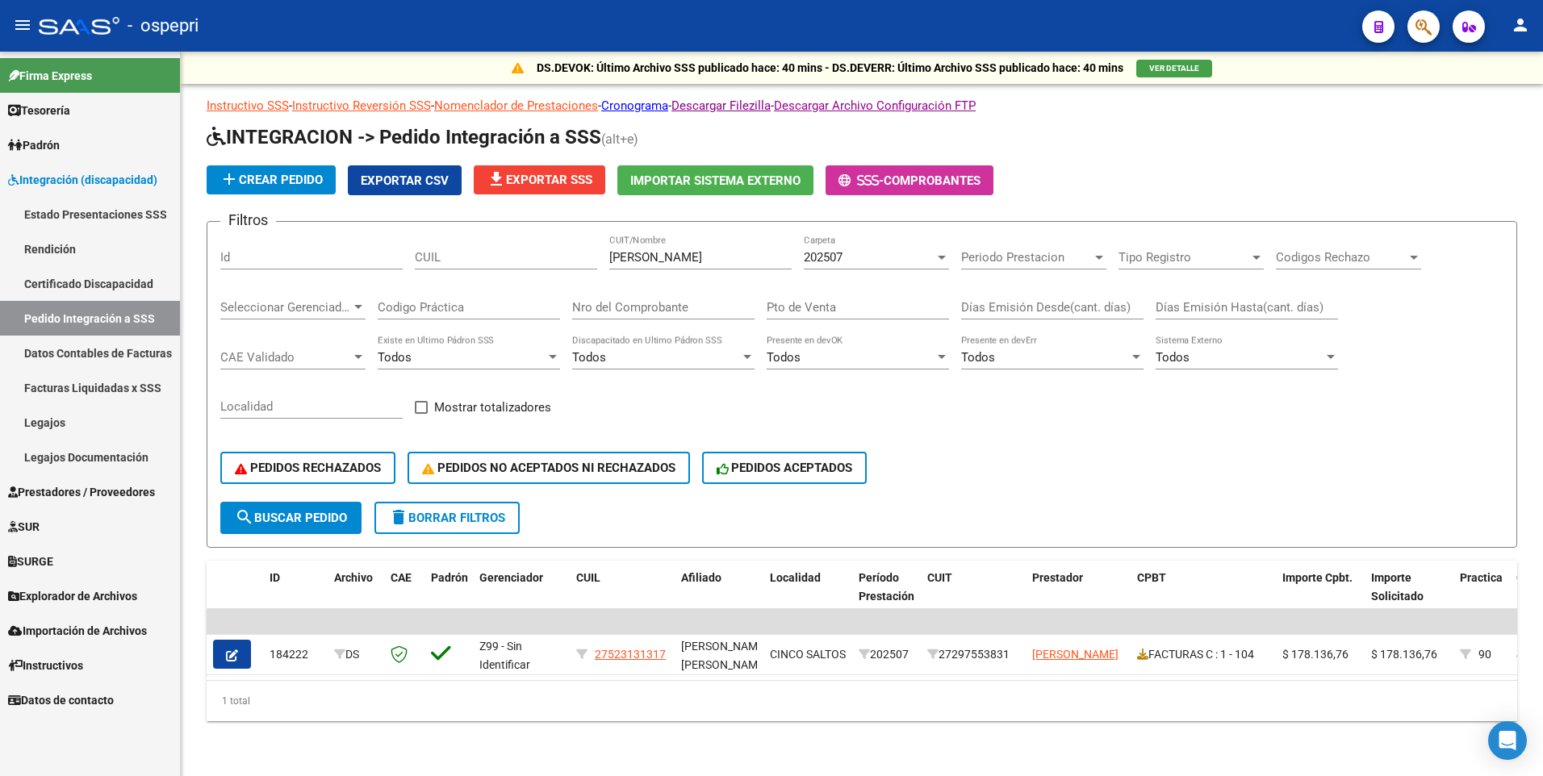
scroll to position [9, 0]
click at [945, 251] on div at bounding box center [941, 257] width 15 height 13
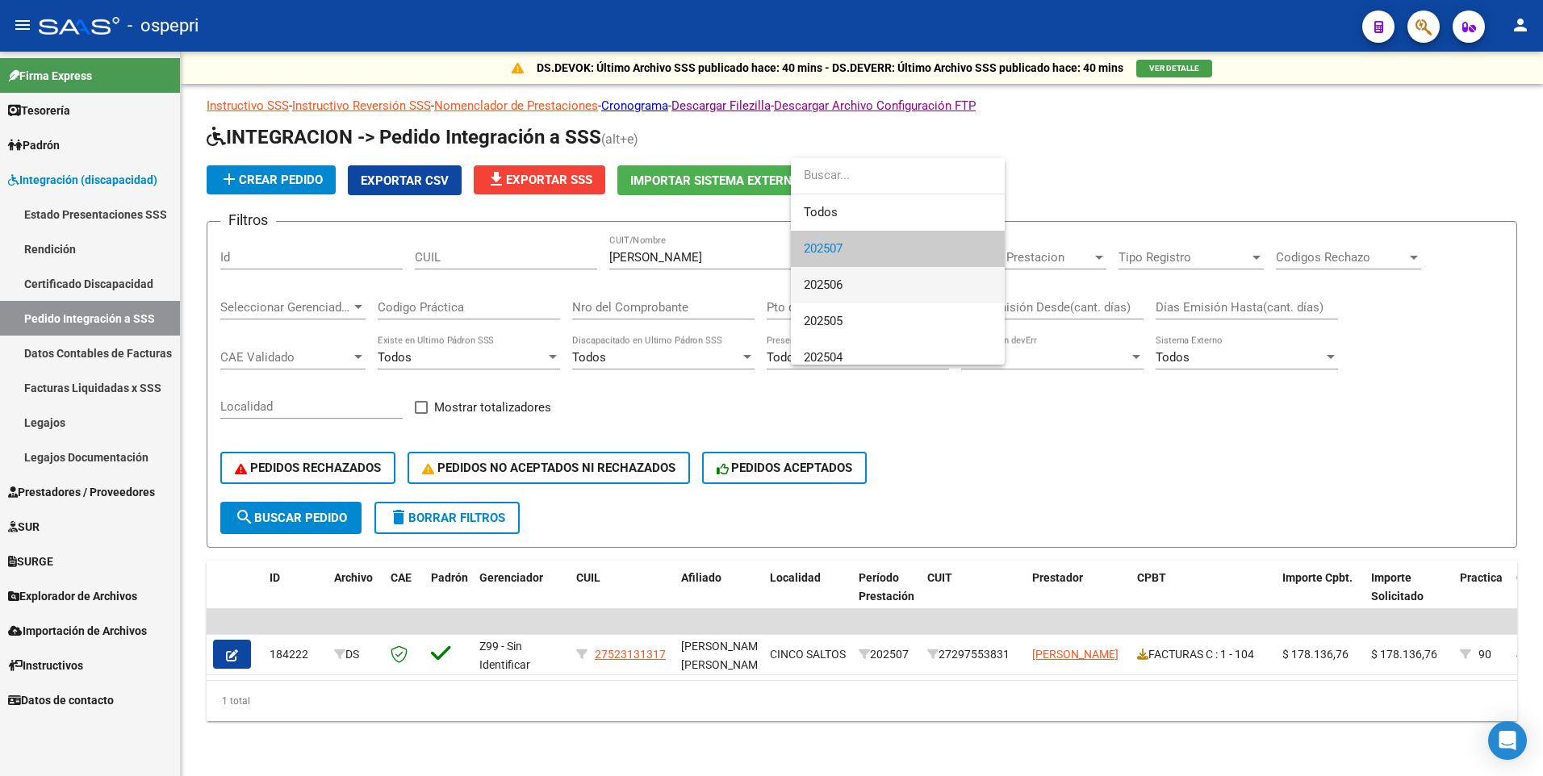
click at [928, 282] on span "202506" at bounding box center [898, 285] width 188 height 36
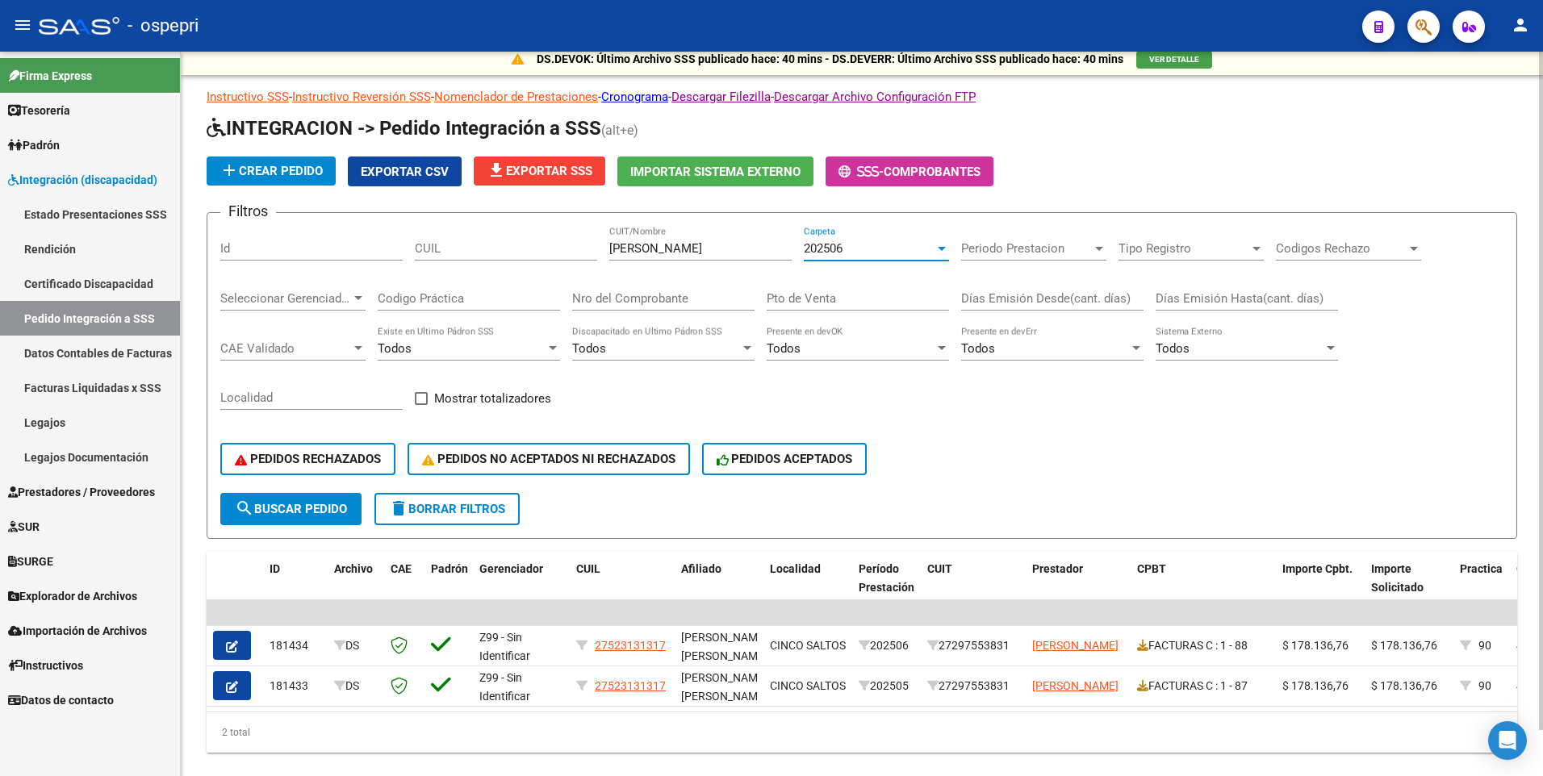
click at [939, 247] on div at bounding box center [942, 249] width 8 height 4
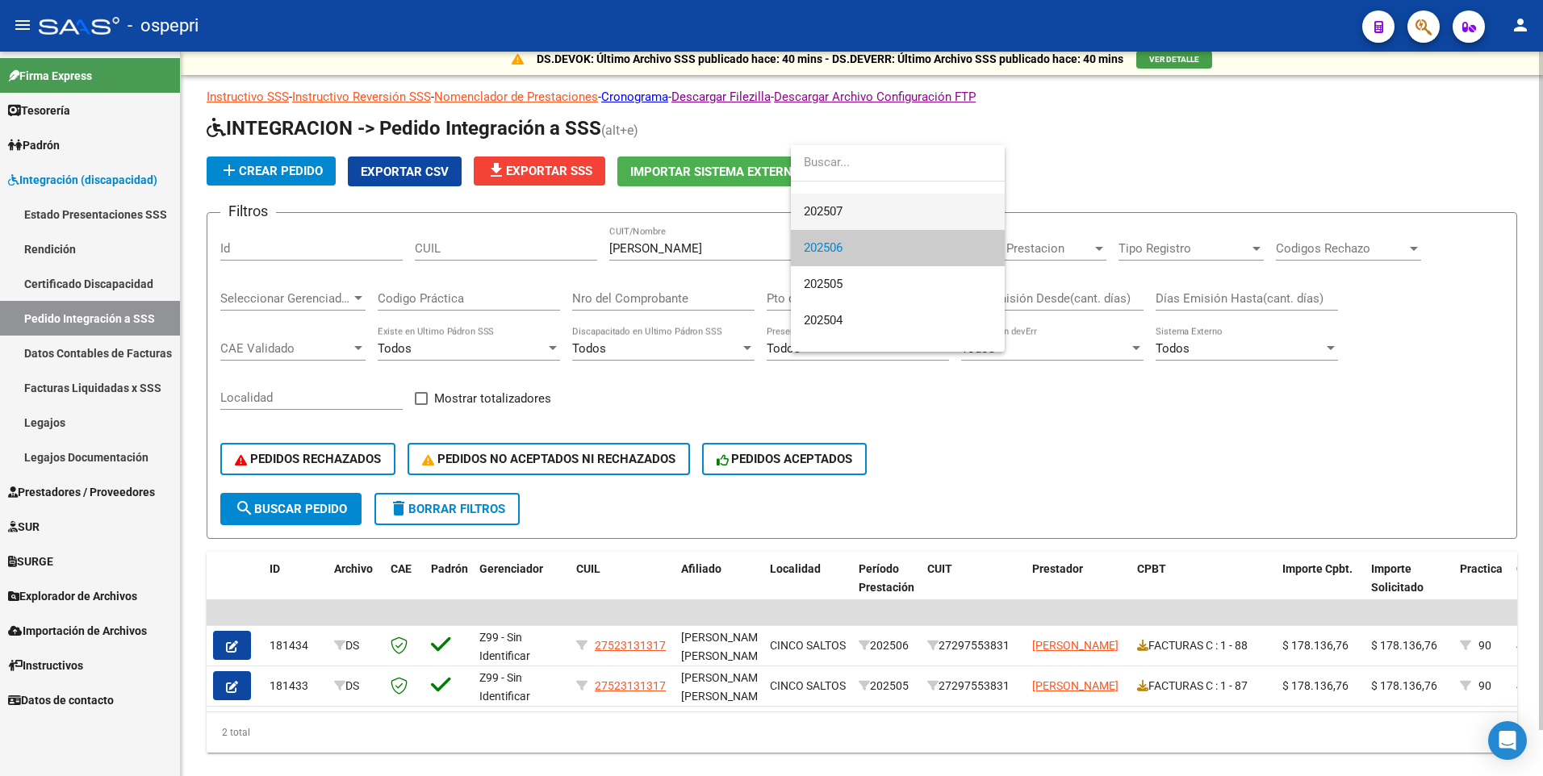
click at [834, 215] on span "202507" at bounding box center [823, 211] width 39 height 15
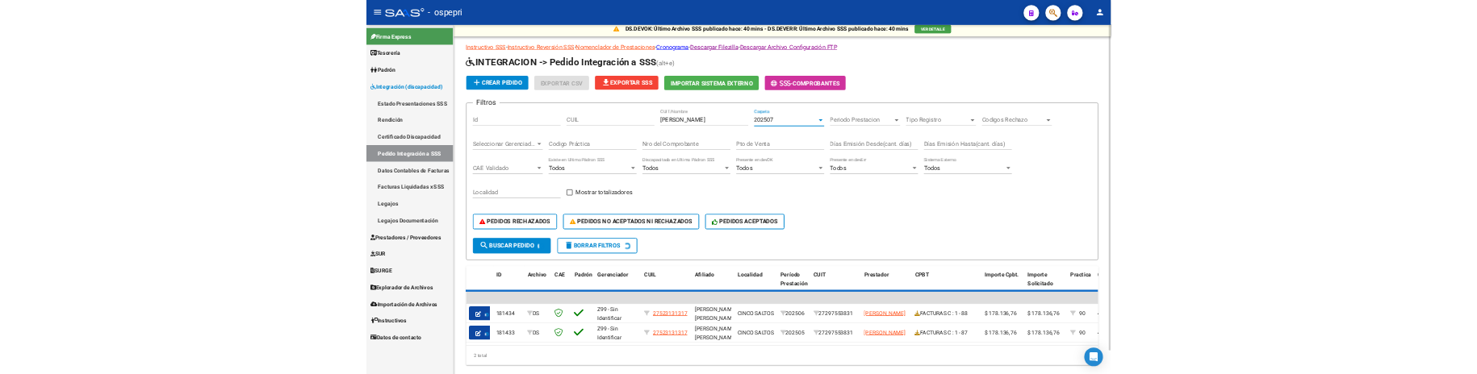
scroll to position [36, 0]
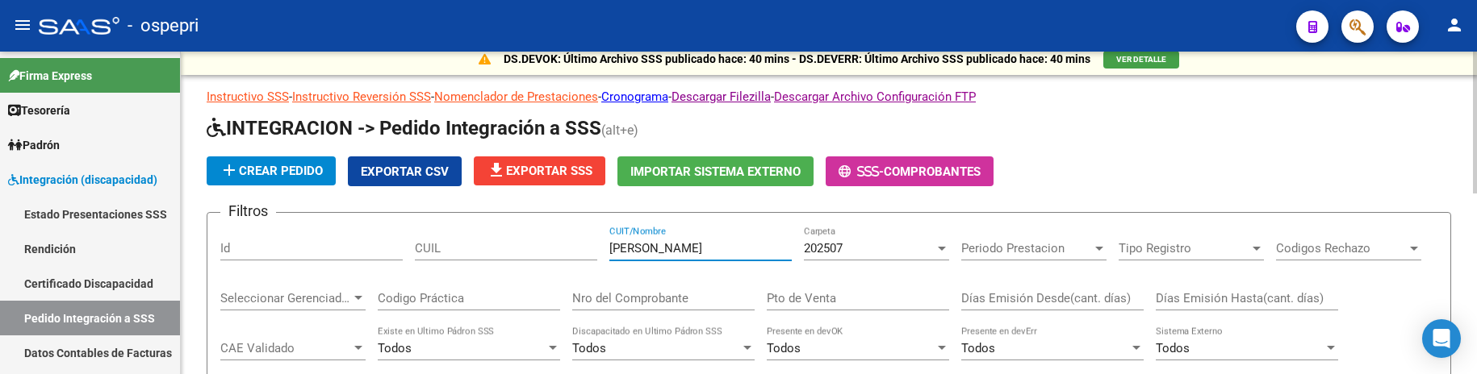
drag, startPoint x: 676, startPoint y: 253, endPoint x: 558, endPoint y: 253, distance: 117.8
click at [558, 253] on div "Filtros Id CUIL kraemer CUIT/Nombre 202507 Carpeta Periodo Prestacion Periodo P…" at bounding box center [828, 359] width 1217 height 267
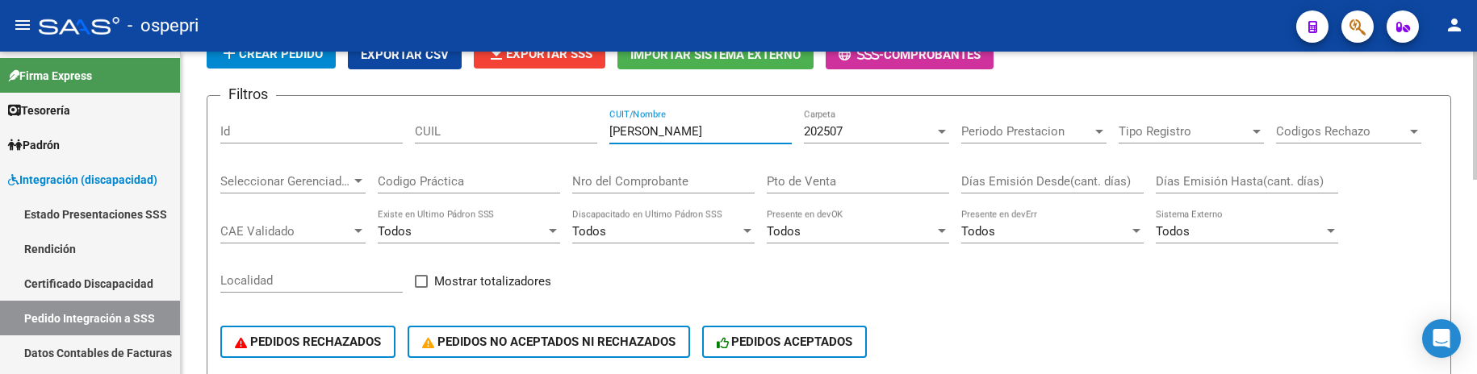
scroll to position [7, 0]
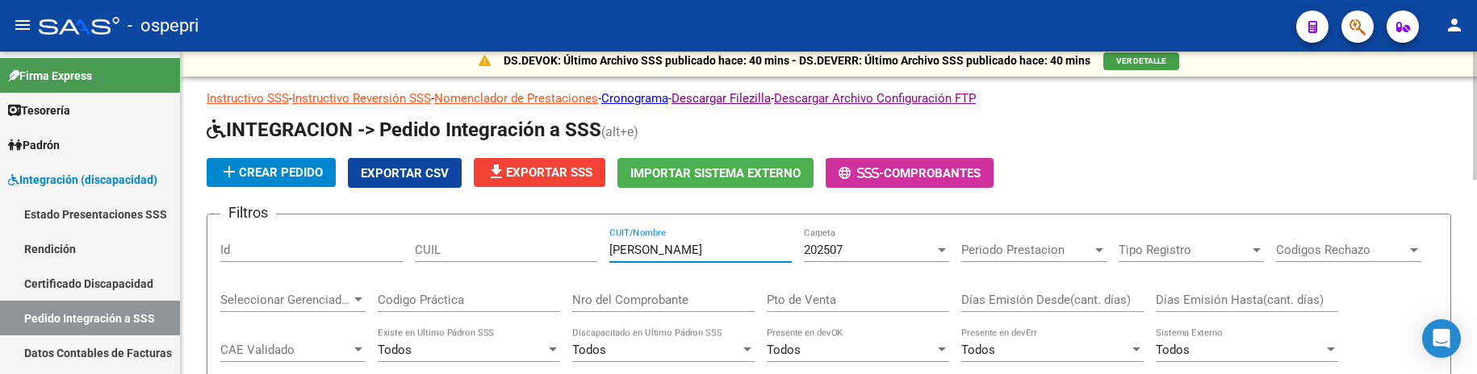
drag, startPoint x: 692, startPoint y: 254, endPoint x: 592, endPoint y: 251, distance: 100.1
click at [592, 251] on div "Filtros Id CUIL schenkel CUIT/Nombre 202507 Carpeta Periodo Prestacion Periodo …" at bounding box center [828, 361] width 1217 height 267
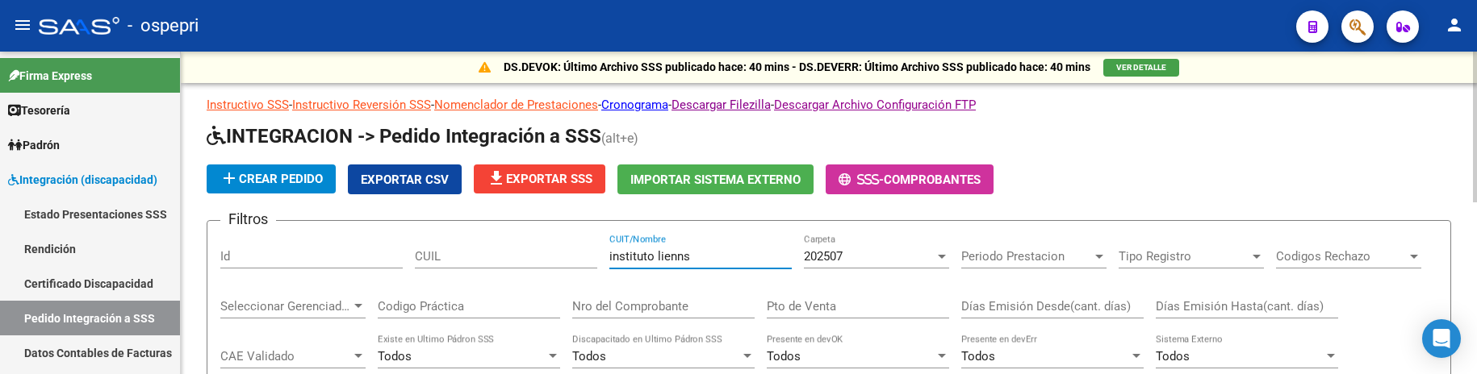
scroll to position [0, 0]
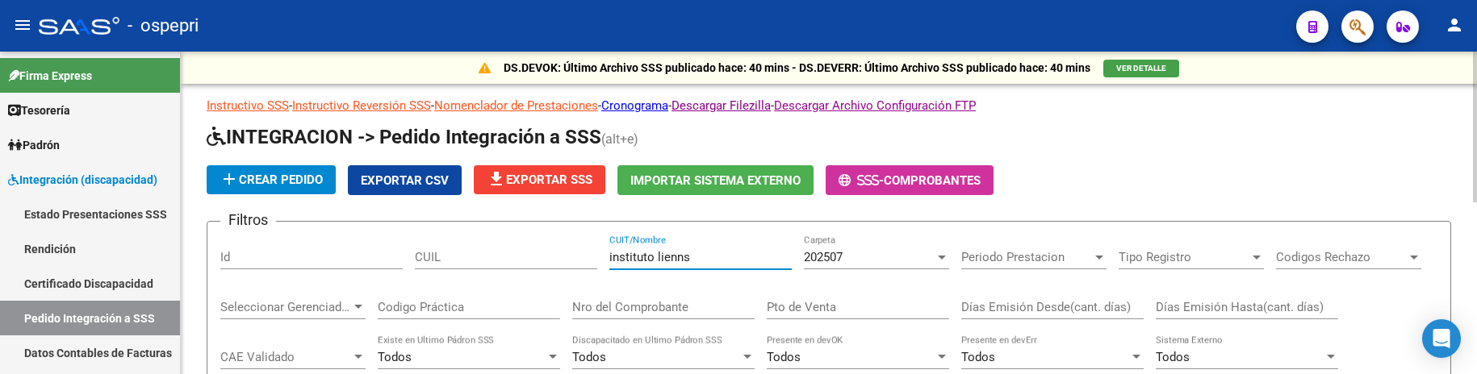
drag, startPoint x: 654, startPoint y: 254, endPoint x: 583, endPoint y: 257, distance: 70.3
click at [583, 257] on div "Filtros Id CUIL instituto lienns CUIT/Nombre 202507 Carpeta Periodo Prestacion …" at bounding box center [828, 368] width 1217 height 267
click at [633, 257] on input "lienns" at bounding box center [700, 257] width 182 height 15
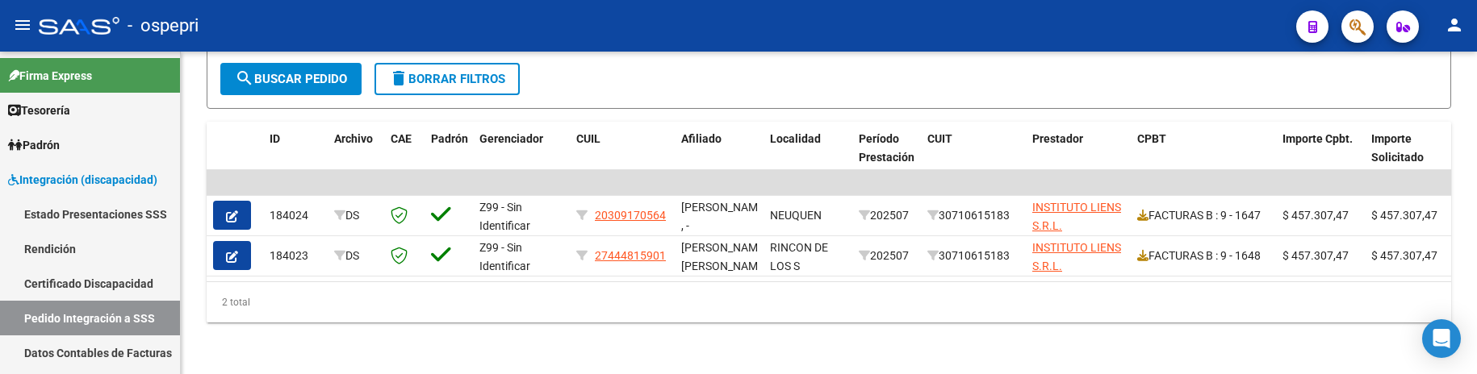
click at [1020, 31] on div "- ospepri" at bounding box center [661, 26] width 1244 height 36
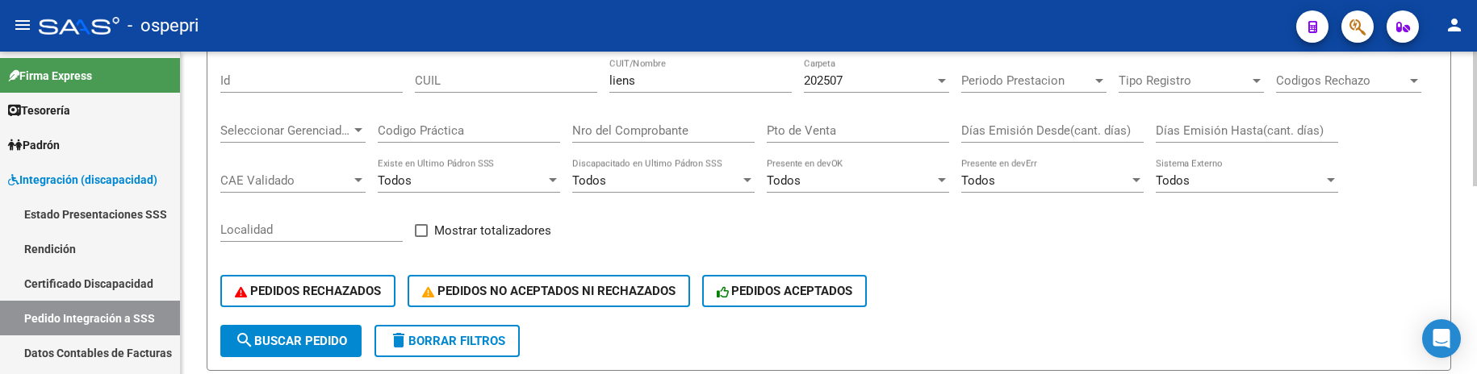
scroll to position [128, 0]
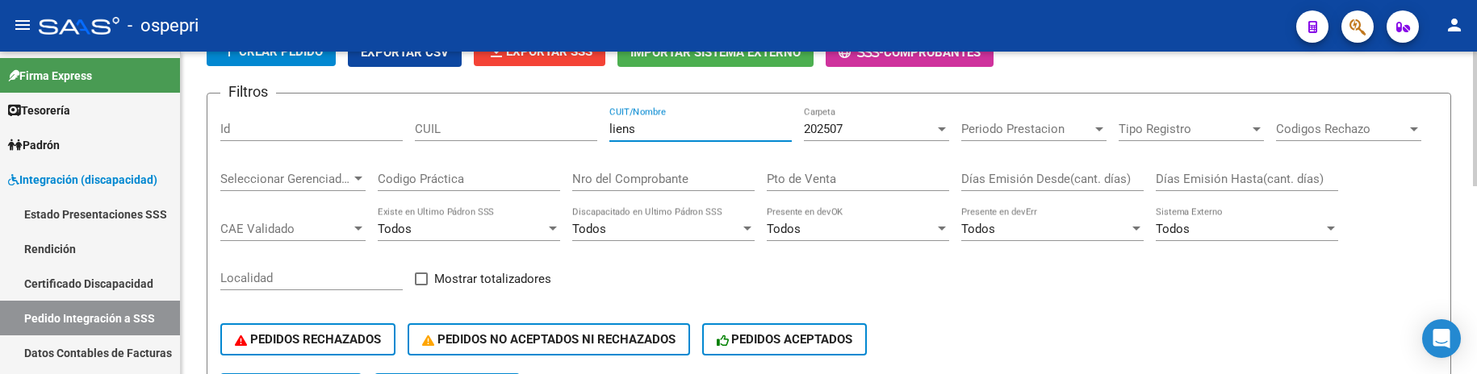
drag, startPoint x: 649, startPoint y: 135, endPoint x: 577, endPoint y: 123, distance: 72.7
click at [577, 123] on div "Filtros Id CUIL liens CUIT/Nombre 202507 Carpeta Periodo Prestacion Periodo Pre…" at bounding box center [828, 240] width 1217 height 267
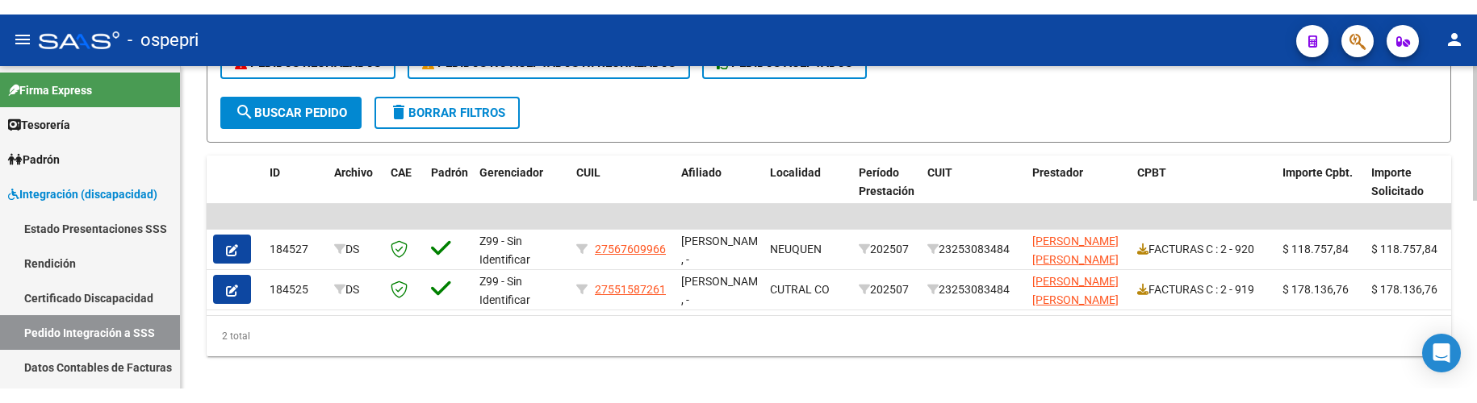
scroll to position [451, 0]
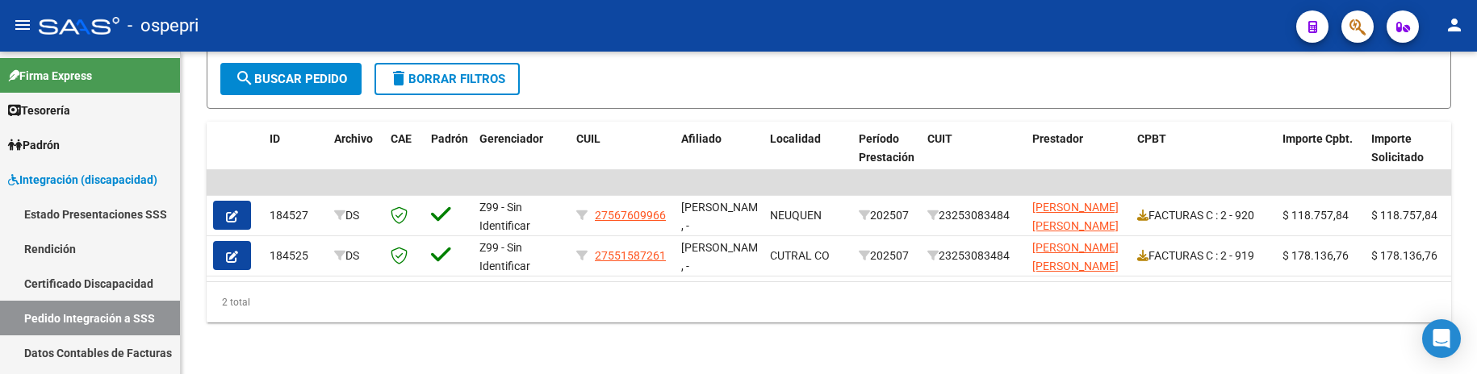
click at [773, 20] on div "- ospepri" at bounding box center [661, 26] width 1244 height 36
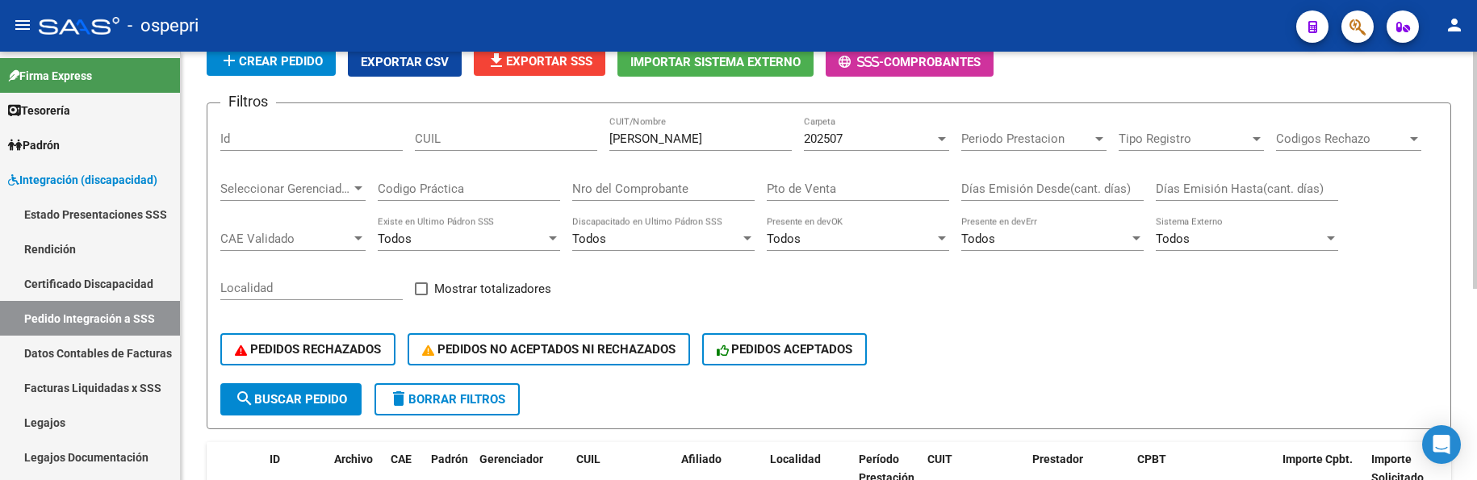
scroll to position [103, 0]
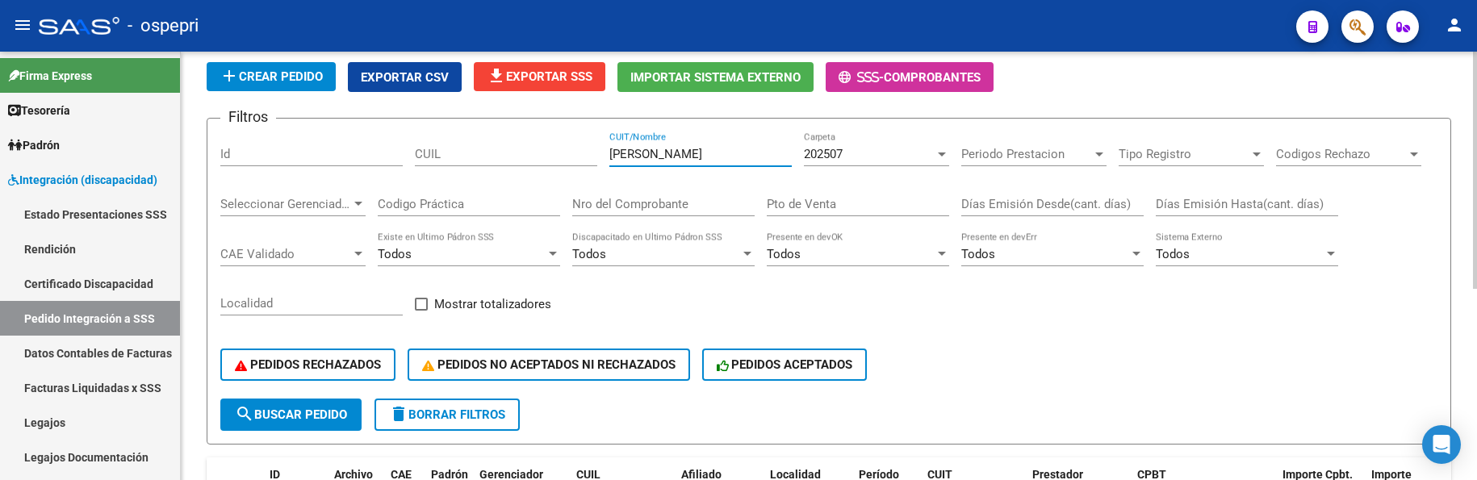
drag, startPoint x: 683, startPoint y: 157, endPoint x: 575, endPoint y: 153, distance: 107.4
click at [575, 153] on div "Filtros Id CUIL esteves CUIT/Nombre 202507 Carpeta Periodo Prestacion Periodo P…" at bounding box center [828, 265] width 1217 height 267
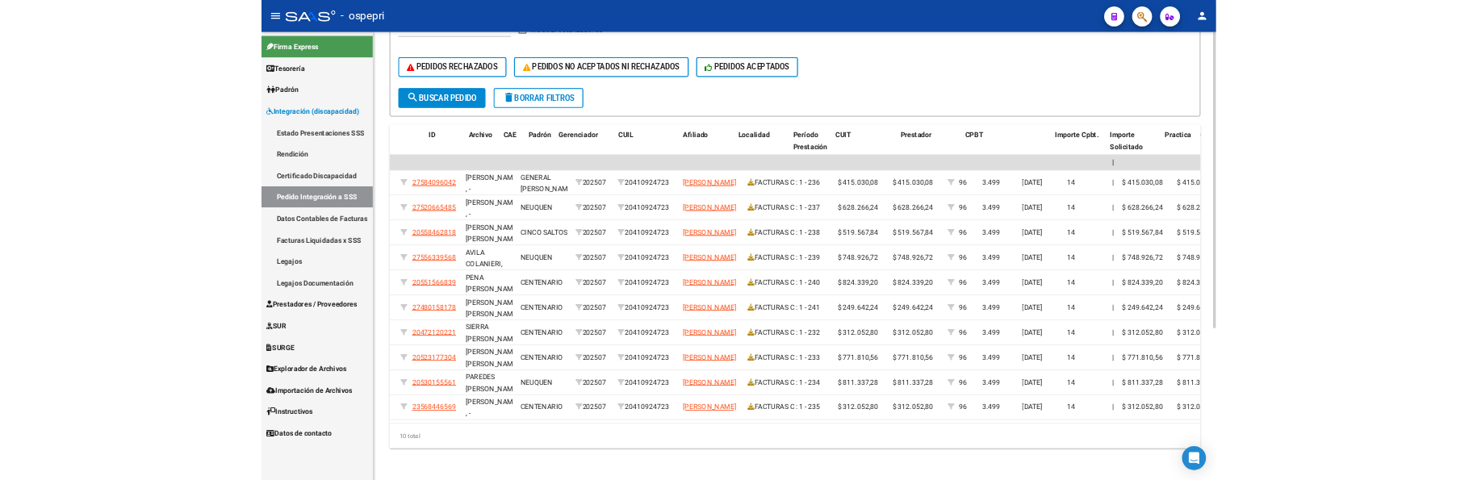
scroll to position [0, 0]
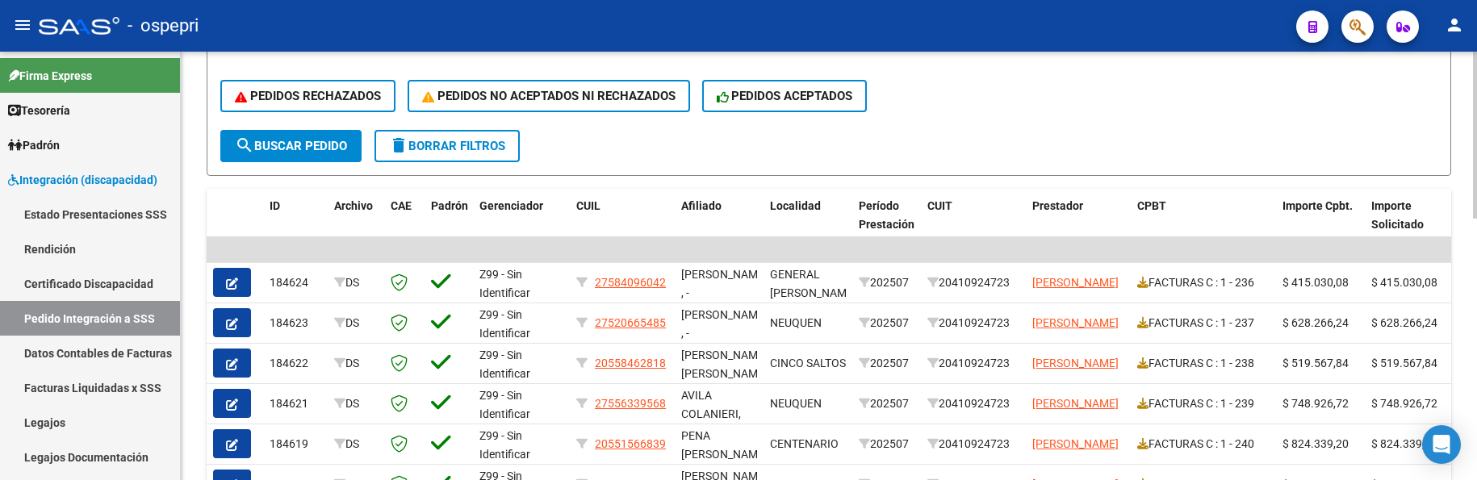
click at [1093, 148] on form "Filtros Id CUIL herrera loberse CUIT/Nombre 202507 Carpeta Periodo Prestacion P…" at bounding box center [829, 12] width 1244 height 327
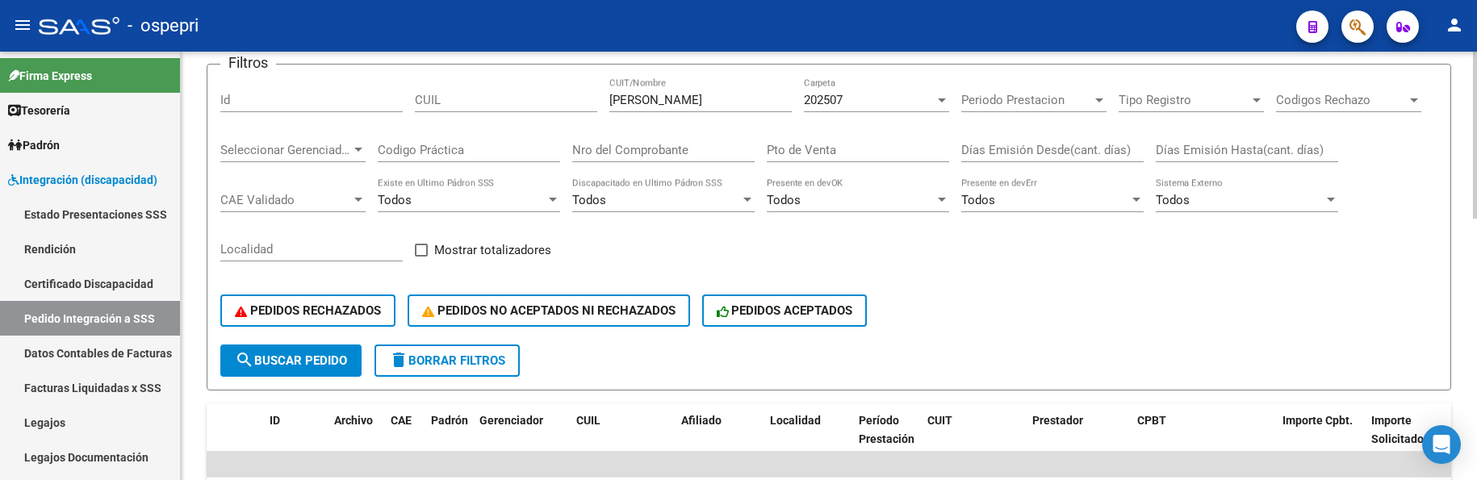
scroll to position [130, 0]
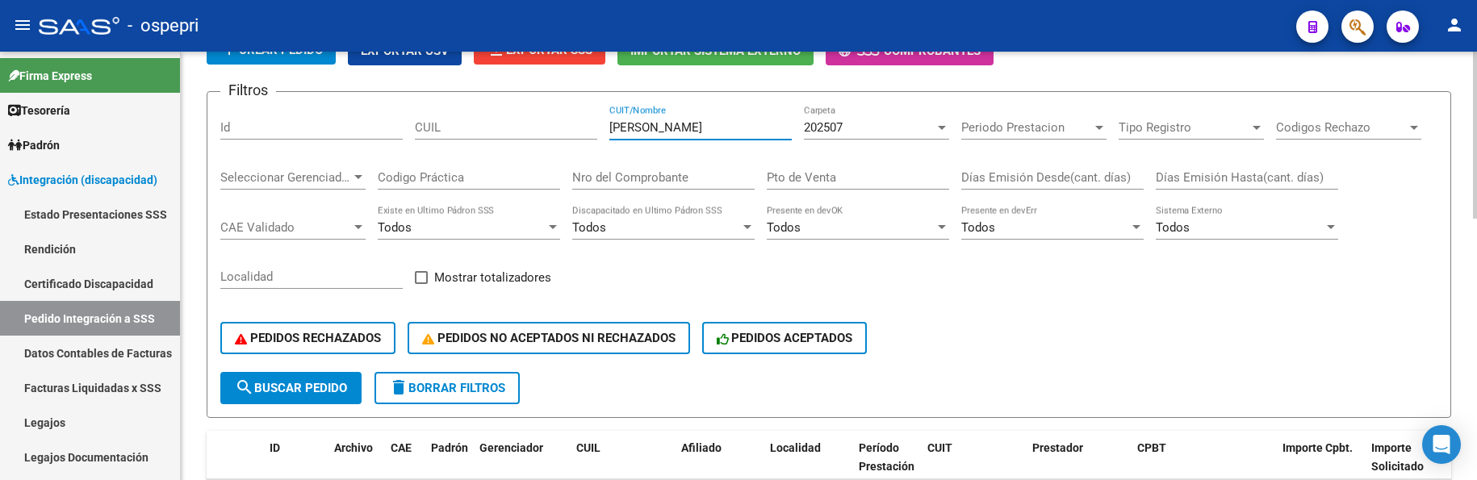
drag, startPoint x: 709, startPoint y: 123, endPoint x: 588, endPoint y: 125, distance: 121.1
click at [588, 125] on div "Filtros Id CUIL herrera loberse CUIT/Nombre 202507 Carpeta Periodo Prestacion P…" at bounding box center [828, 238] width 1217 height 267
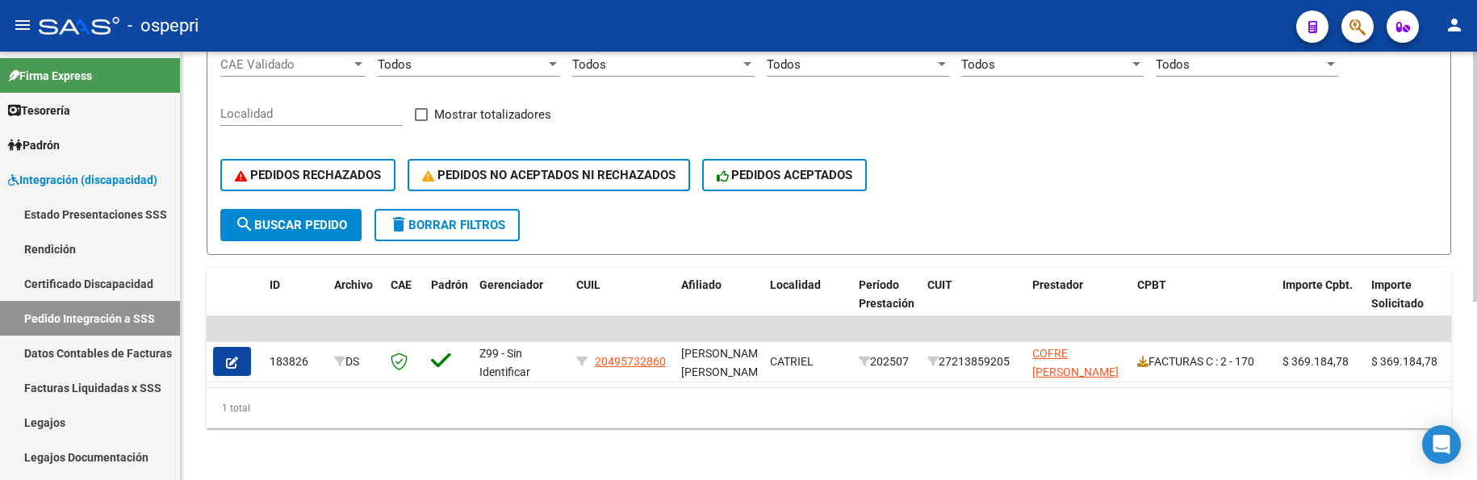
scroll to position [305, 0]
click at [1088, 170] on div "PEDIDOS RECHAZADOS PEDIDOS NO ACEPTADOS NI RECHAZADOS PEDIDOS ACEPTADOS" at bounding box center [828, 175] width 1217 height 68
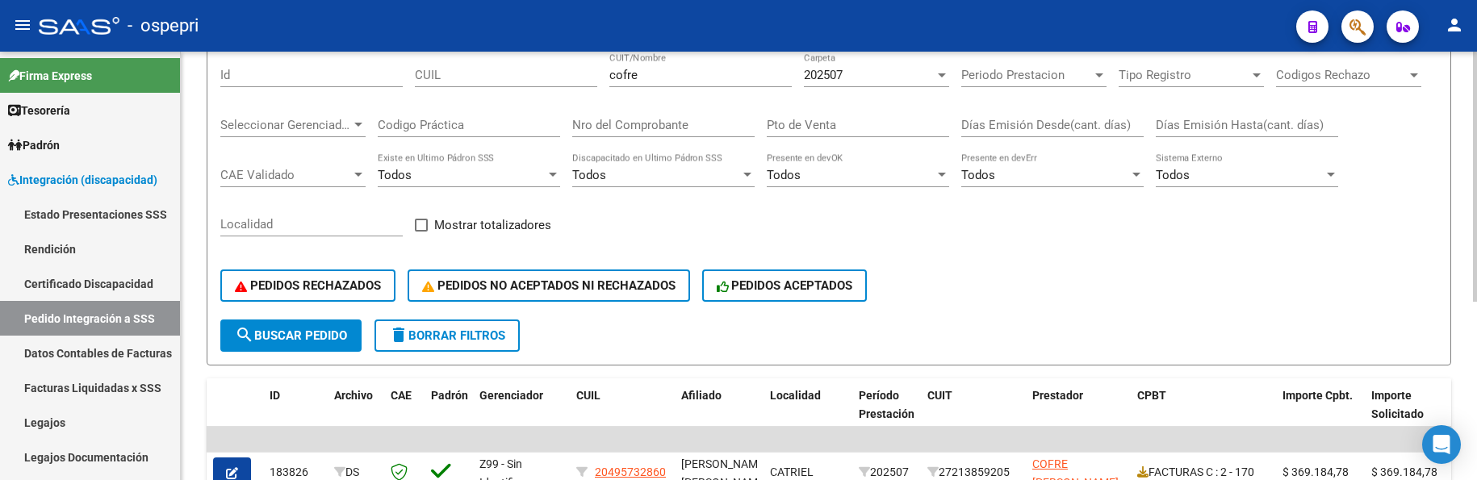
scroll to position [144, 0]
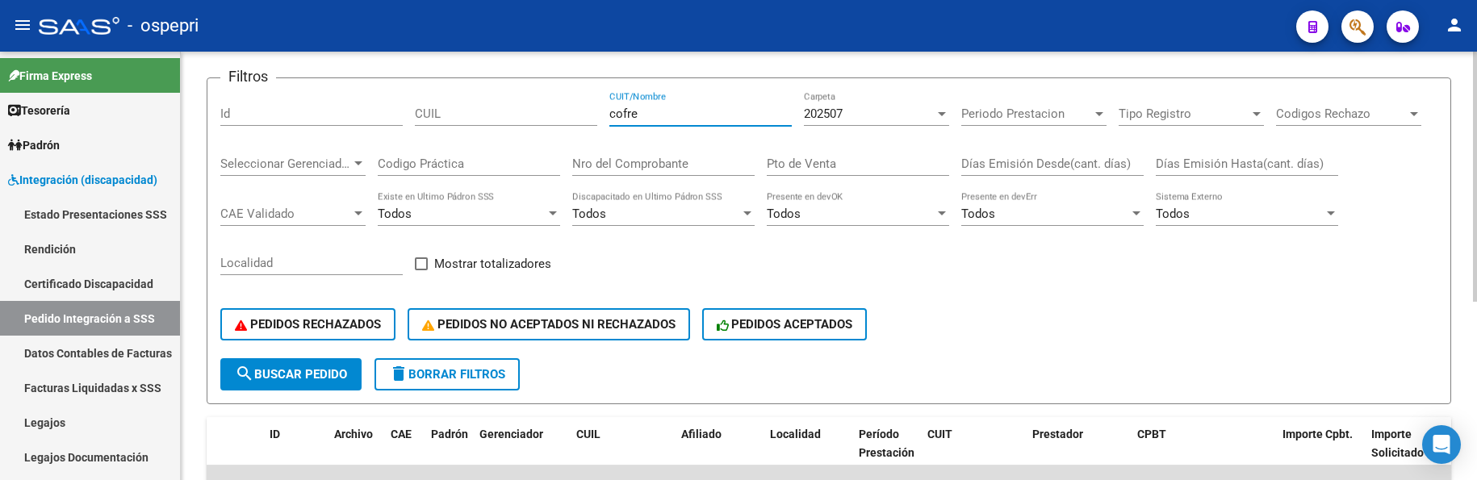
drag, startPoint x: 664, startPoint y: 115, endPoint x: 582, endPoint y: 118, distance: 82.3
click at [582, 118] on div "Filtros Id CUIL cofre CUIT/Nombre 202507 Carpeta Periodo Prestacion Periodo Pre…" at bounding box center [828, 224] width 1217 height 267
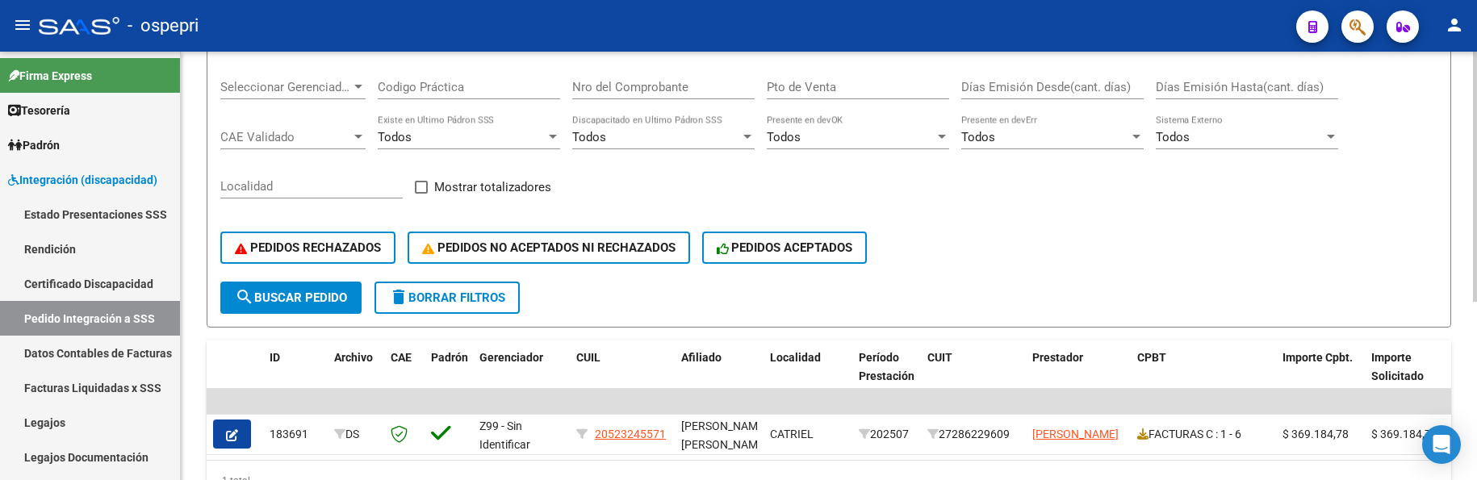
scroll to position [305, 0]
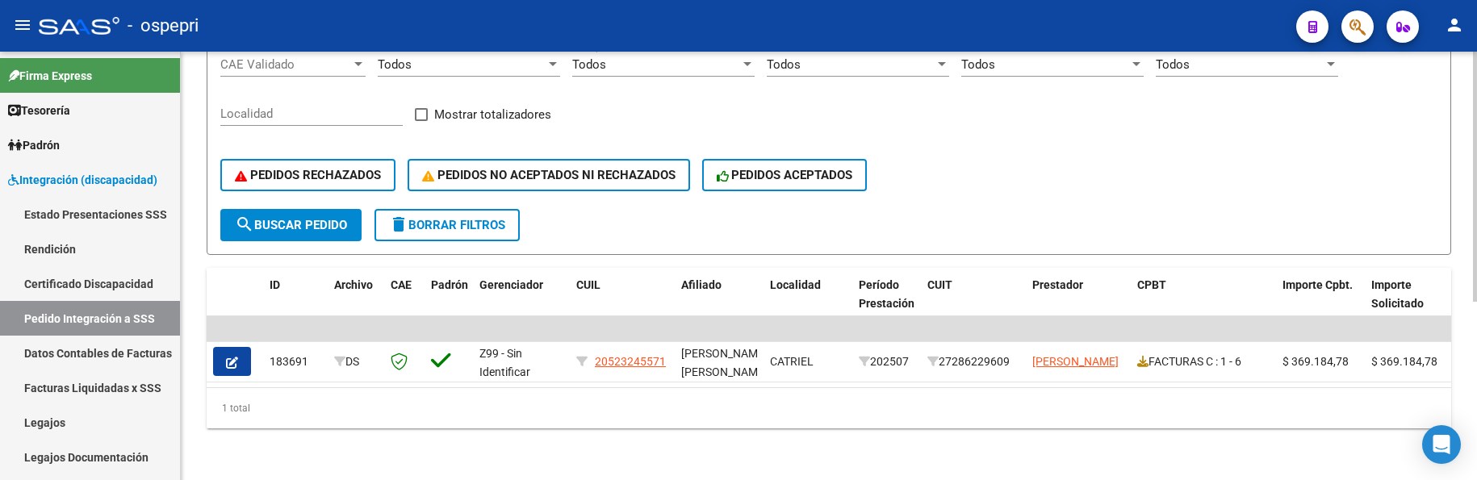
click at [1069, 207] on form "Filtros Id CUIL alaniz CUIT/Nombre 202507 Carpeta Periodo Prestacion Periodo Pr…" at bounding box center [829, 91] width 1244 height 327
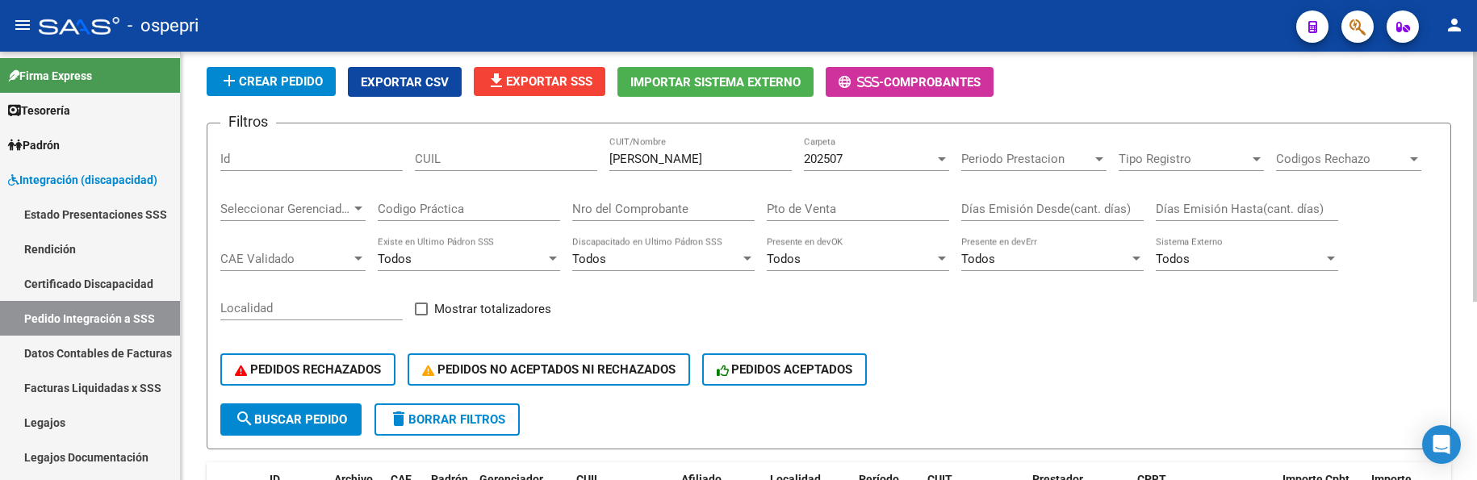
scroll to position [63, 0]
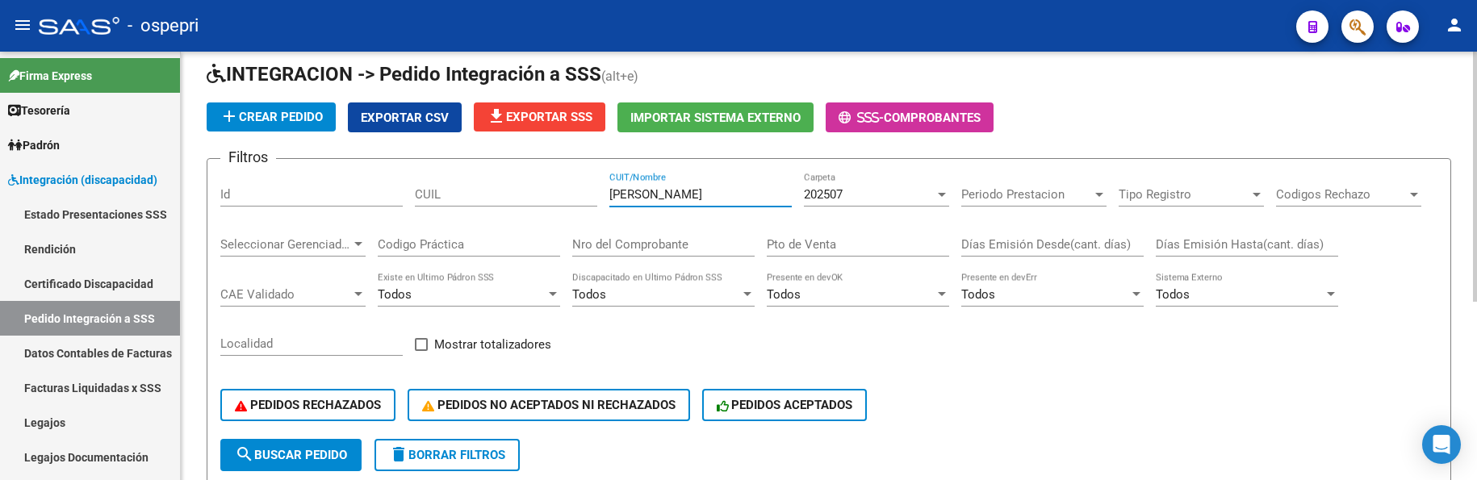
drag, startPoint x: 663, startPoint y: 192, endPoint x: 584, endPoint y: 194, distance: 78.3
click at [584, 194] on div "Filtros Id CUIL alaniz CUIT/Nombre 202507 Carpeta Periodo Prestacion Periodo Pr…" at bounding box center [828, 305] width 1217 height 267
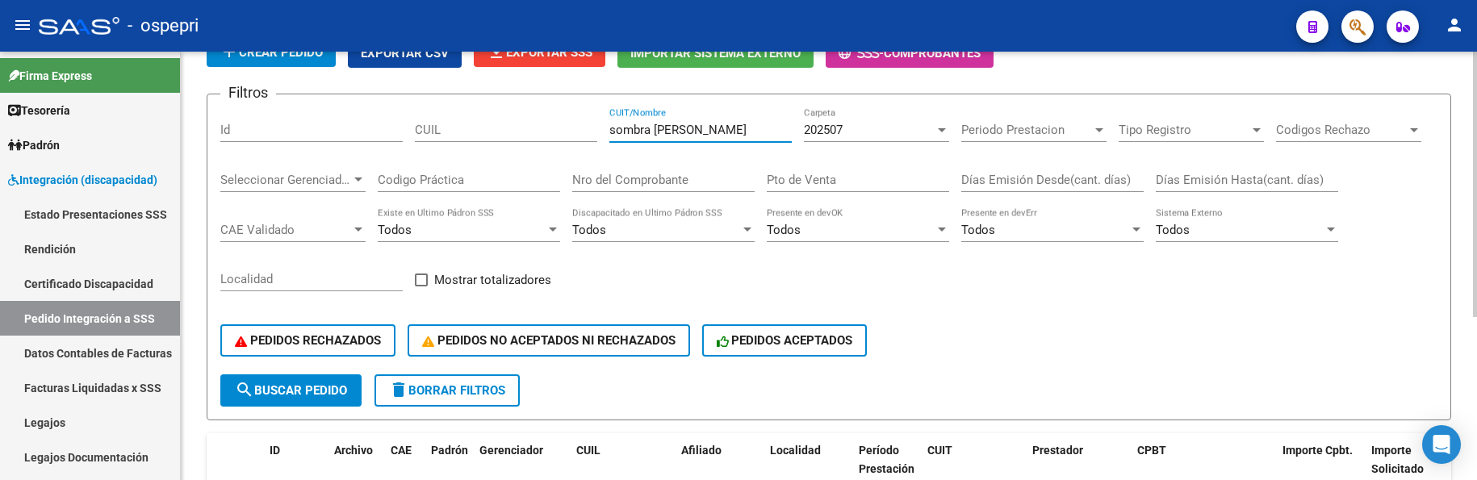
scroll to position [101, 0]
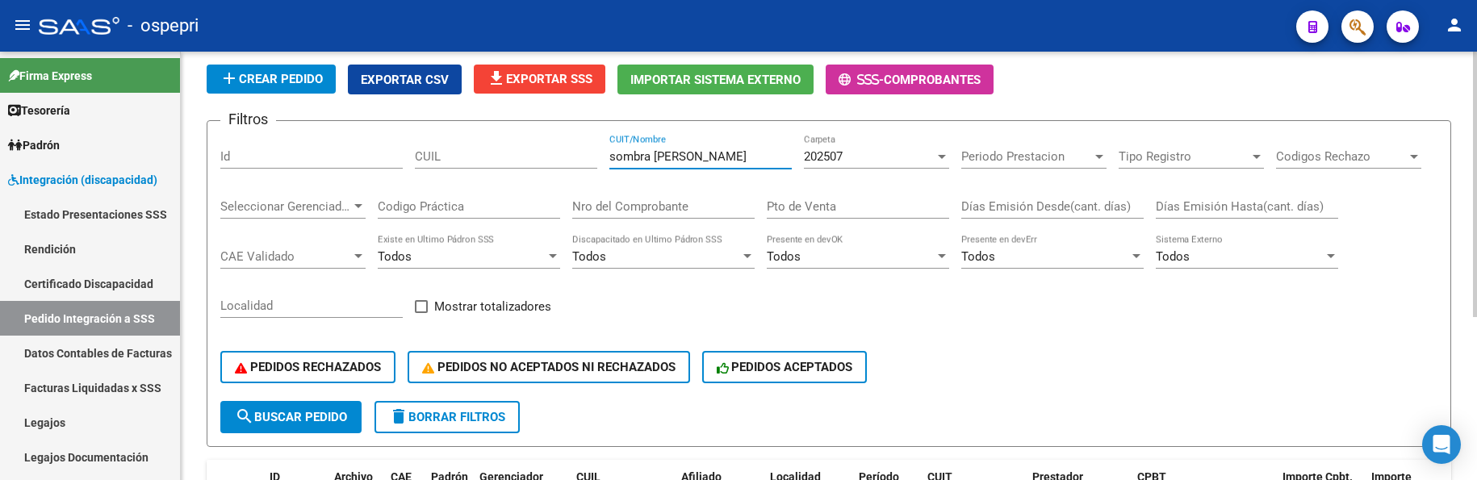
click at [654, 160] on input "sombra cecilia" at bounding box center [700, 156] width 182 height 15
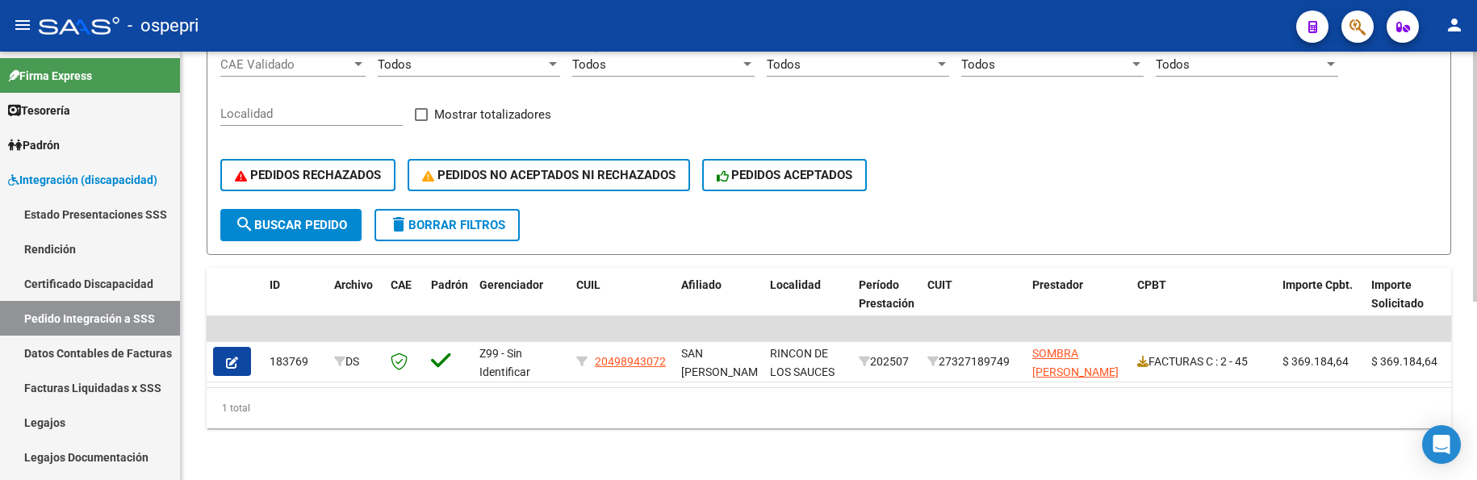
scroll to position [305, 0]
click at [1093, 128] on div "Filtros Id CUIL sombra maria cecilia CUIT/Nombre 202507 Carpeta Periodo Prestac…" at bounding box center [828, 75] width 1217 height 267
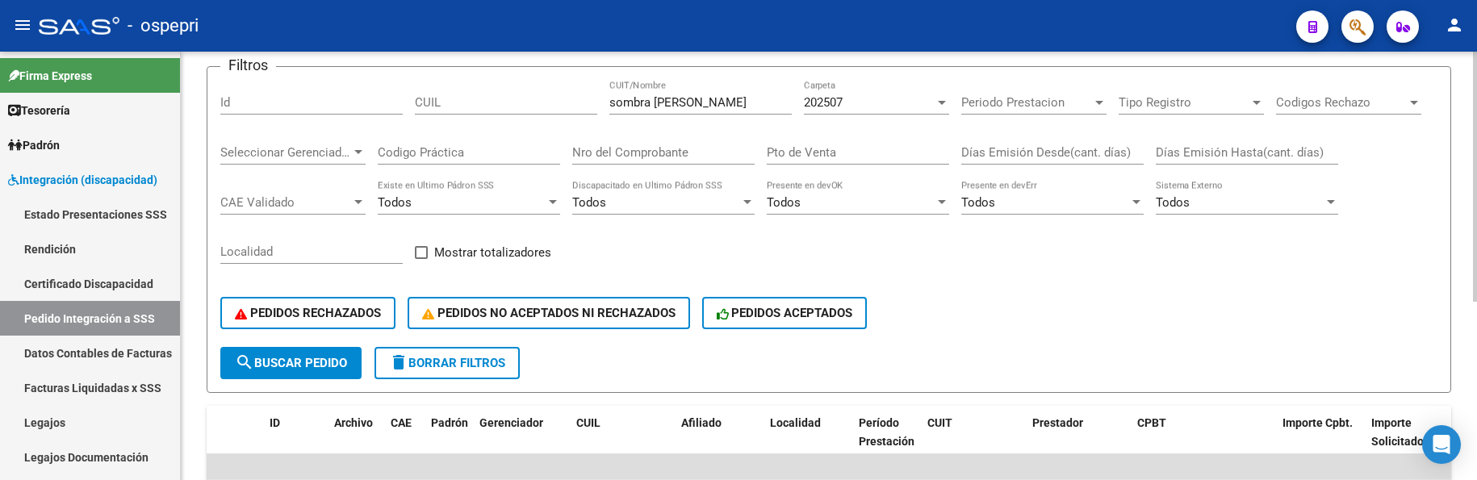
scroll to position [144, 0]
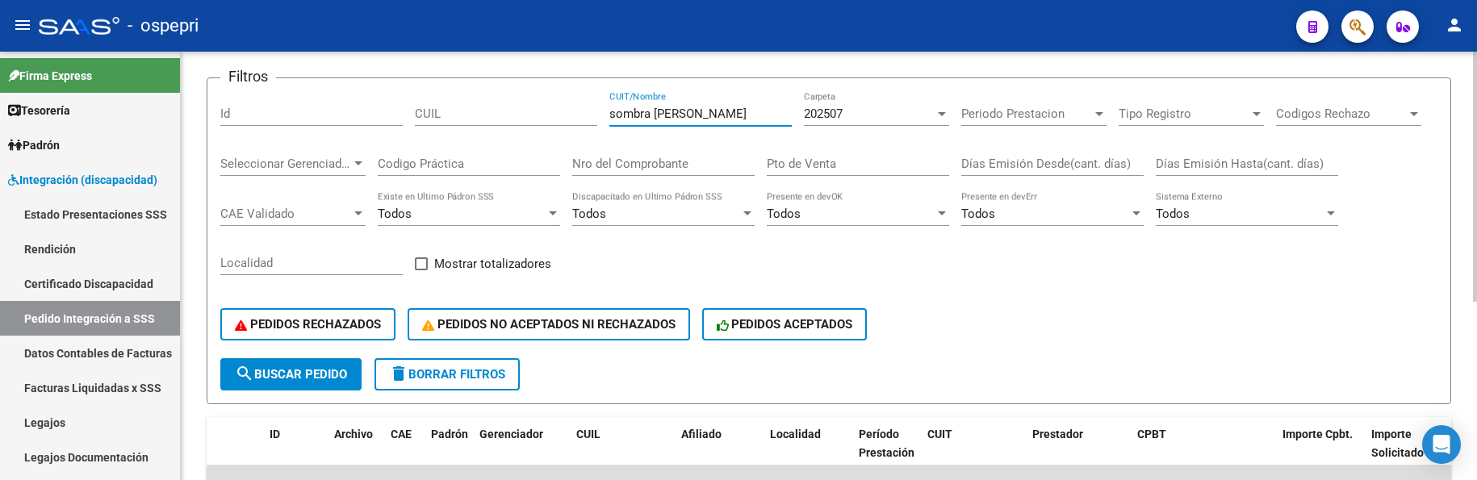
drag, startPoint x: 739, startPoint y: 116, endPoint x: 606, endPoint y: 114, distance: 133.2
click at [606, 114] on div "Filtros Id CUIL sombra maria cecilia CUIT/Nombre 202507 Carpeta Periodo Prestac…" at bounding box center [828, 224] width 1217 height 267
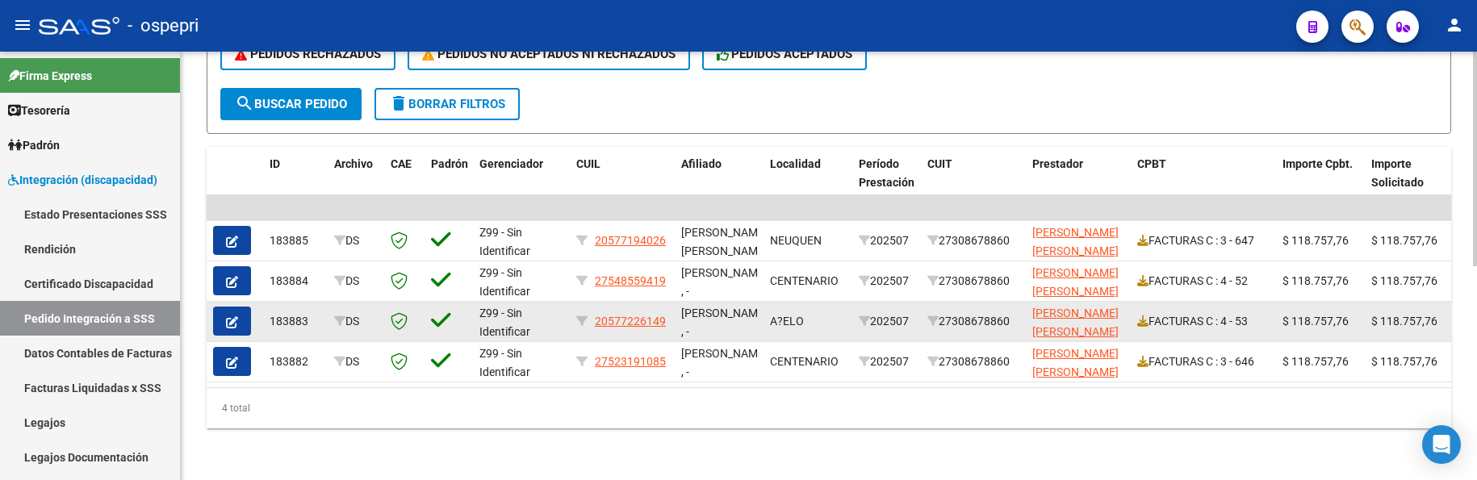
scroll to position [426, 0]
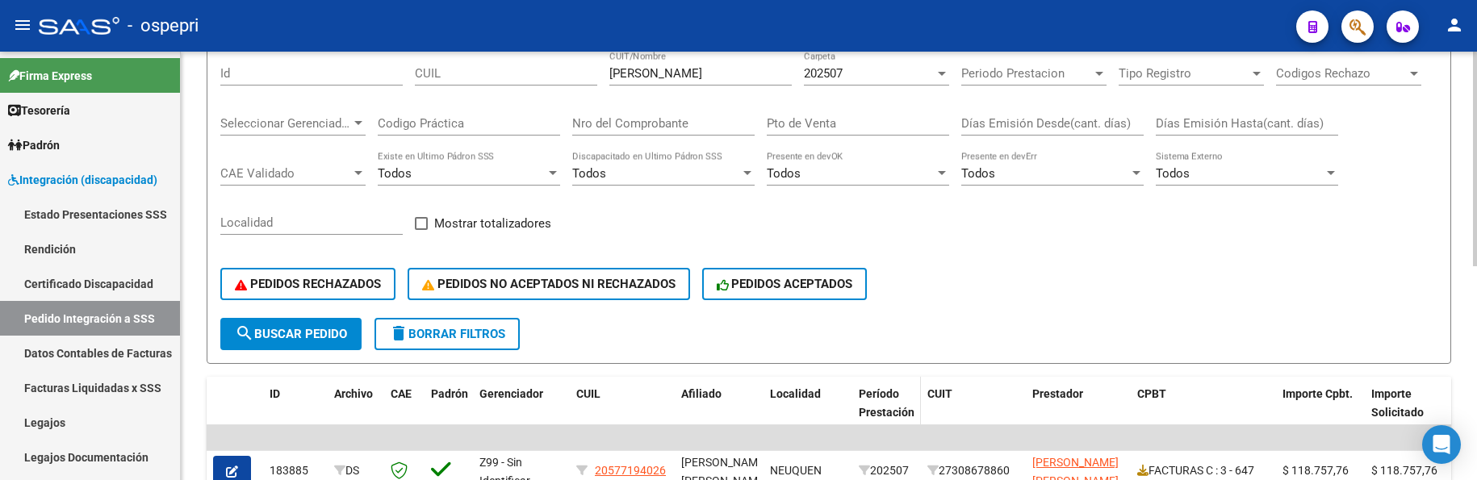
scroll to position [103, 0]
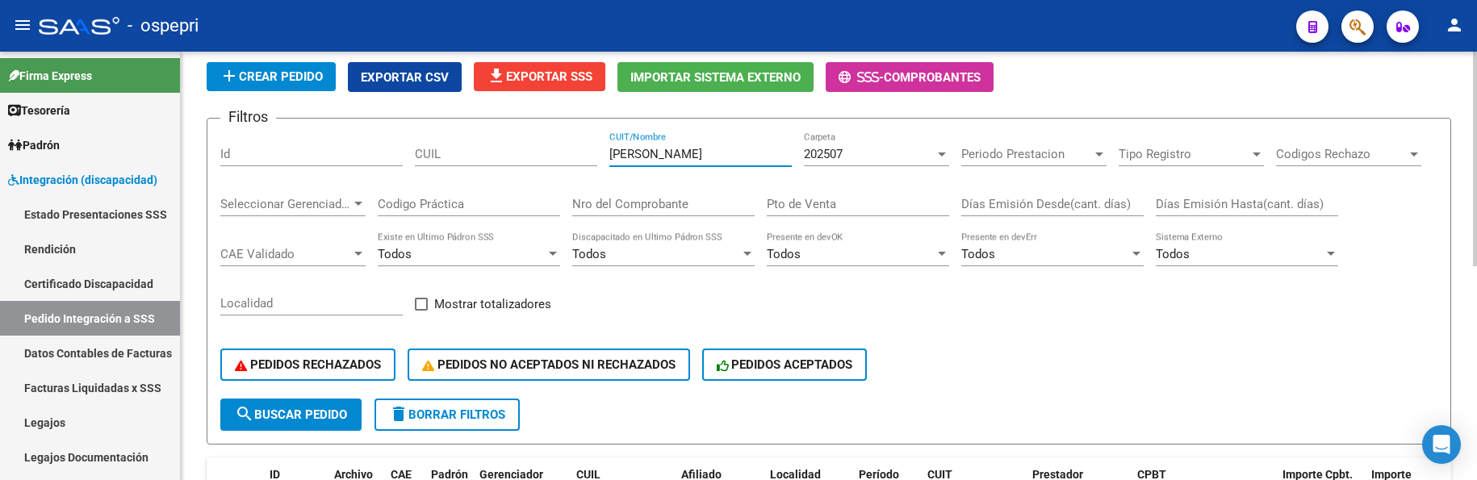
drag, startPoint x: 702, startPoint y: 154, endPoint x: 587, endPoint y: 159, distance: 115.5
click at [587, 159] on div "Filtros Id CUIL villan mariana CUIT/Nombre 202507 Carpeta Periodo Prestacion Pe…" at bounding box center [828, 265] width 1217 height 267
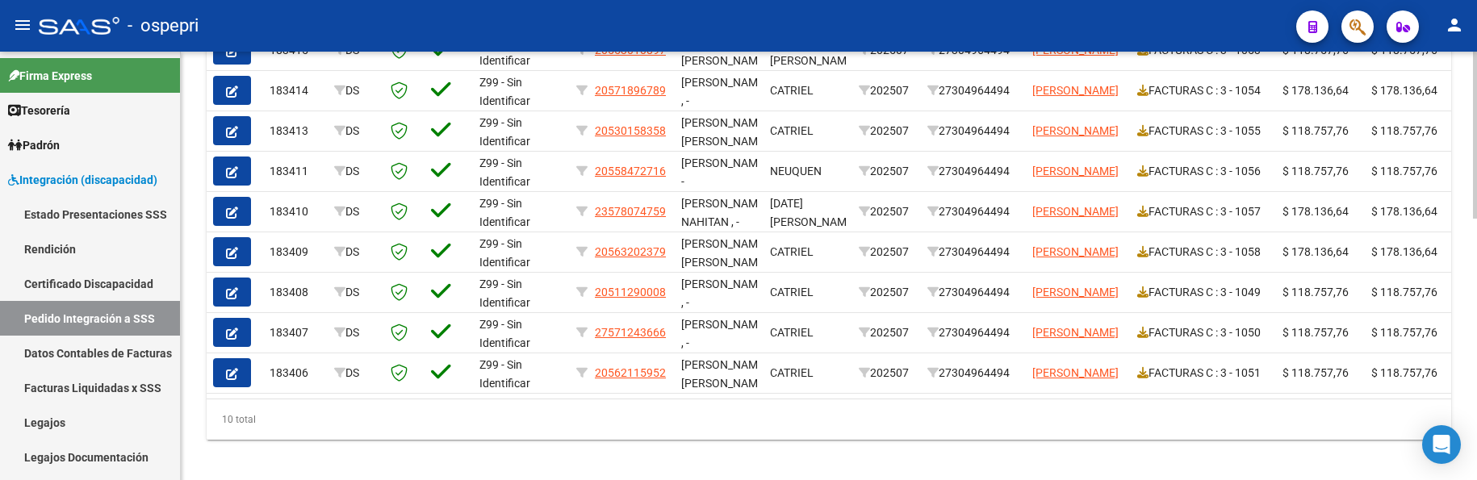
scroll to position [668, 0]
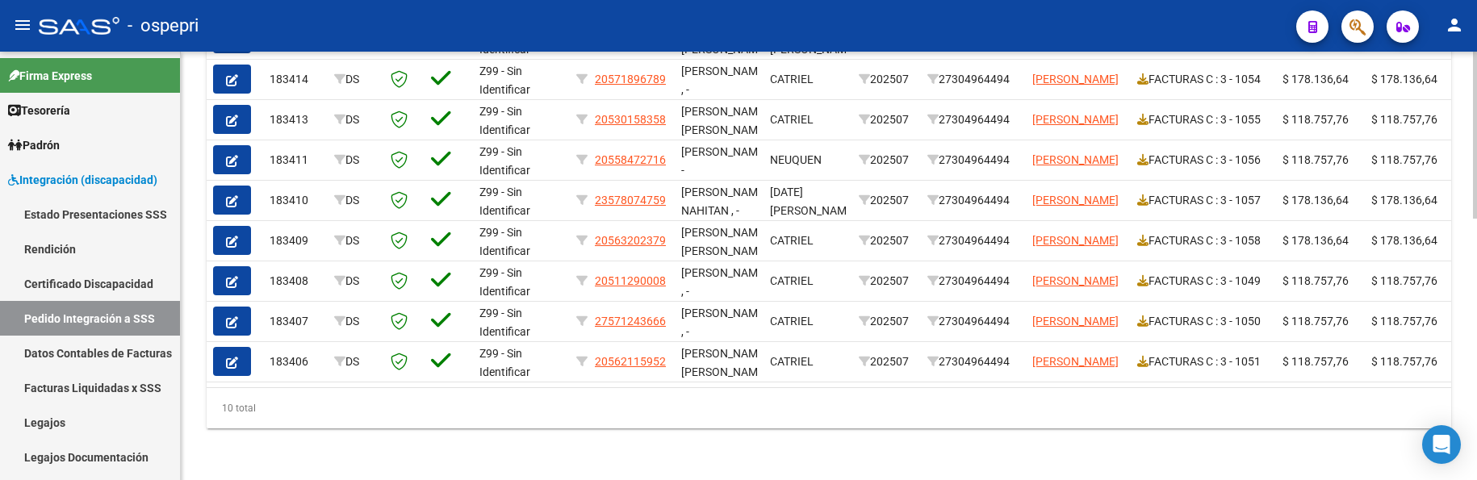
click at [1460, 327] on div at bounding box center [1475, 395] width 4 height 167
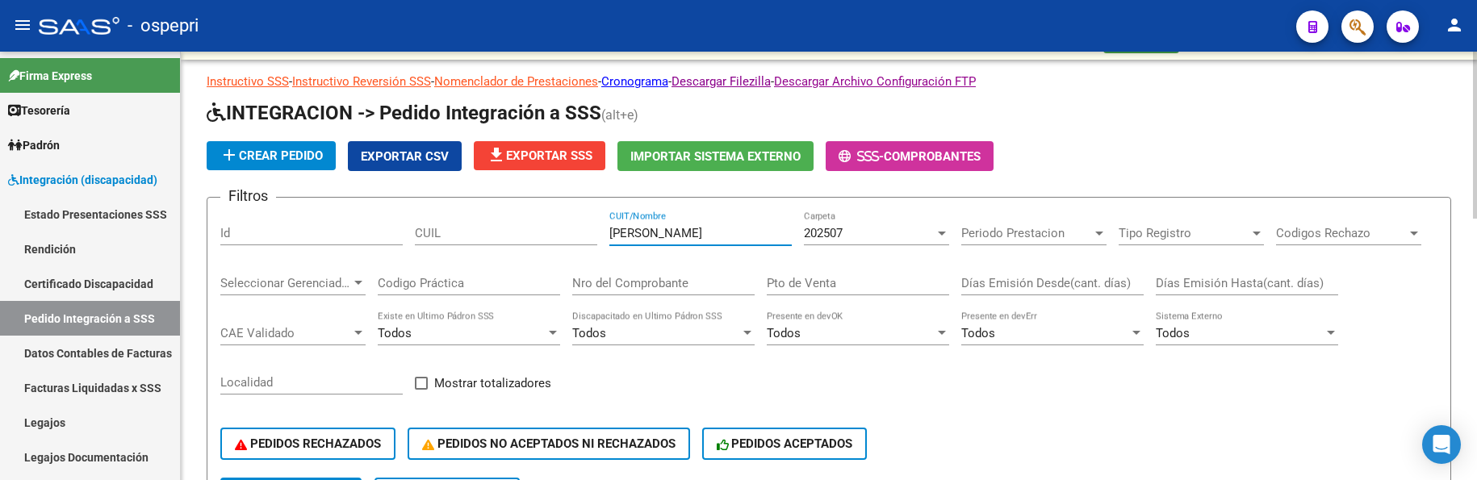
scroll to position [23, 0]
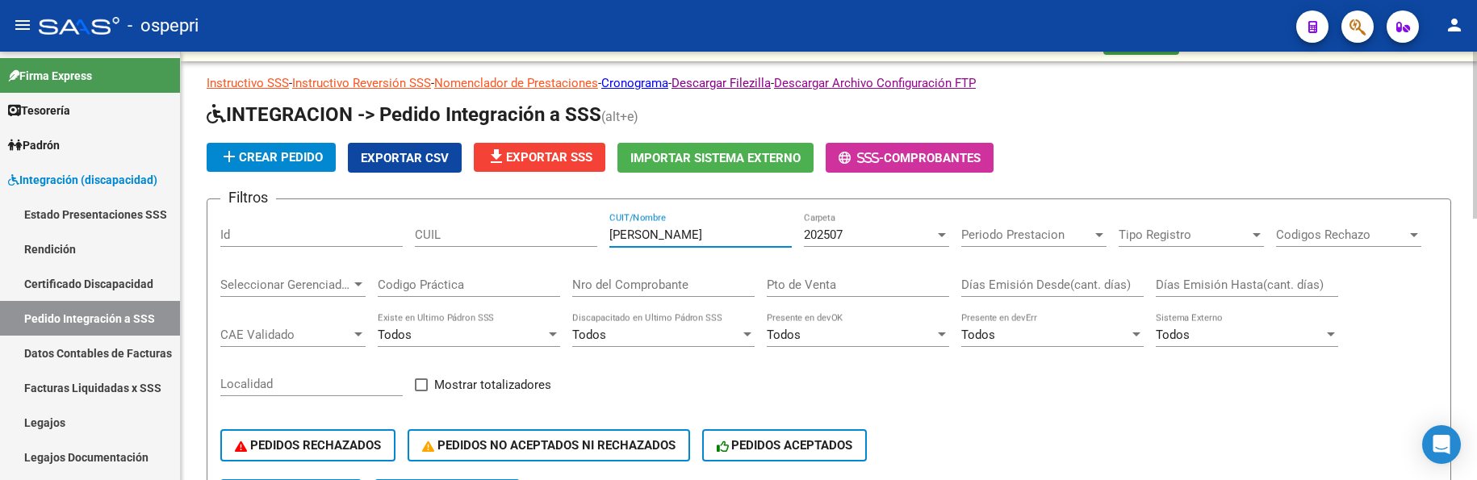
drag, startPoint x: 669, startPoint y: 236, endPoint x: 602, endPoint y: 237, distance: 67.0
click at [602, 237] on div "Filtros Id CUIL tenorio CUIT/Nombre 202507 Carpeta Periodo Prestacion Periodo P…" at bounding box center [828, 345] width 1217 height 267
click at [665, 240] on input "tenorio" at bounding box center [700, 235] width 182 height 15
drag, startPoint x: 665, startPoint y: 240, endPoint x: 596, endPoint y: 234, distance: 69.6
click at [596, 234] on div "Filtros Id CUIL tenorio CUIT/Nombre 202507 Carpeta Periodo Prestacion Periodo P…" at bounding box center [828, 345] width 1217 height 267
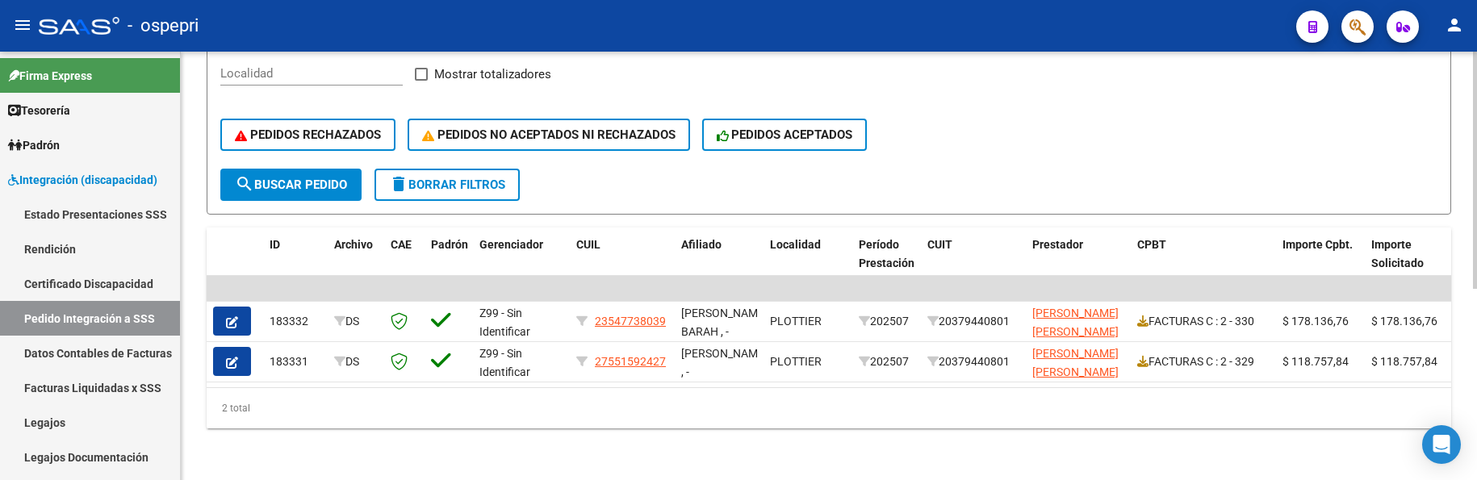
scroll to position [345, 0]
click at [1048, 138] on div "PEDIDOS RECHAZADOS PEDIDOS NO ACEPTADOS NI RECHAZADOS PEDIDOS ACEPTADOS" at bounding box center [828, 135] width 1217 height 68
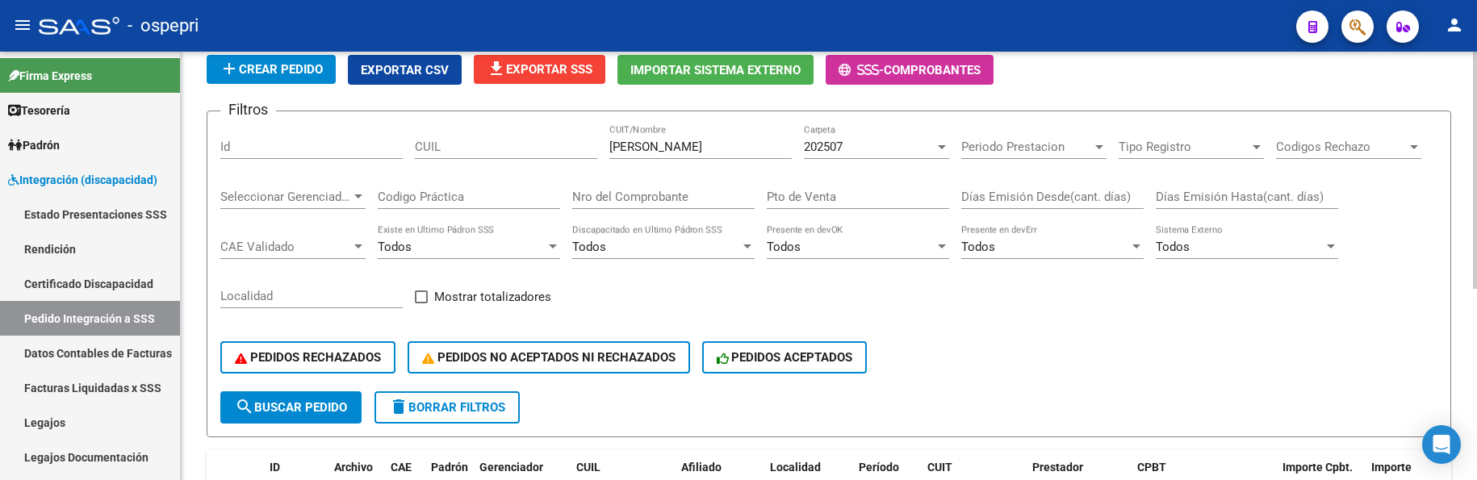
scroll to position [23, 0]
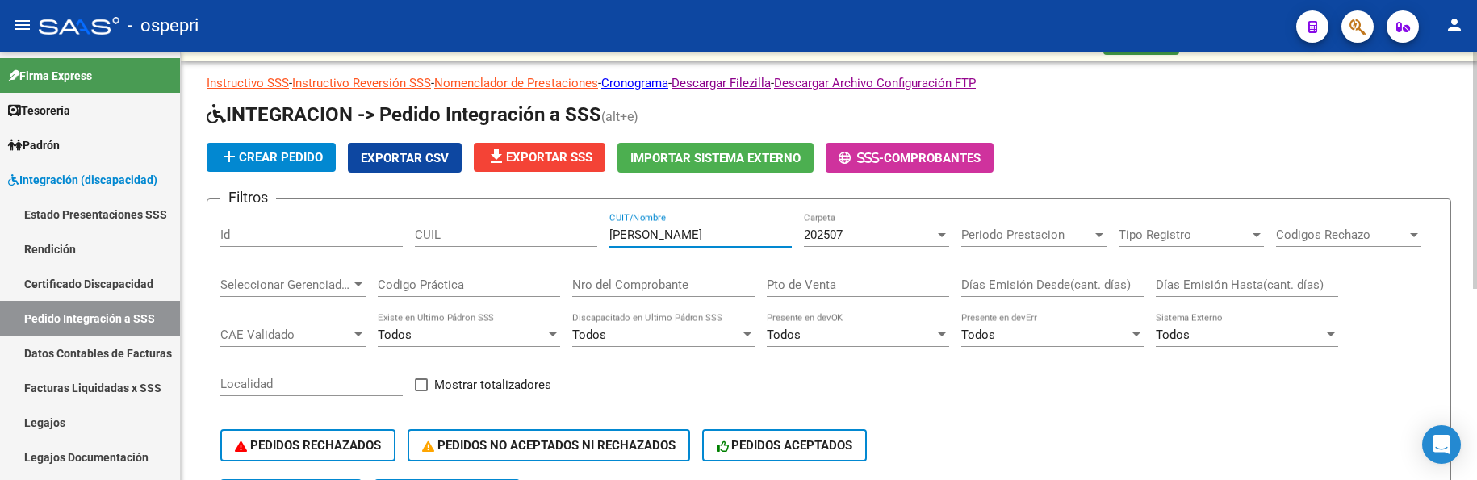
drag, startPoint x: 705, startPoint y: 231, endPoint x: 585, endPoint y: 233, distance: 120.3
click at [585, 233] on div "Filtros Id CUIL bordon CUIT/Nombre 202507 Carpeta Periodo Prestacion Periodo Pr…" at bounding box center [828, 345] width 1217 height 267
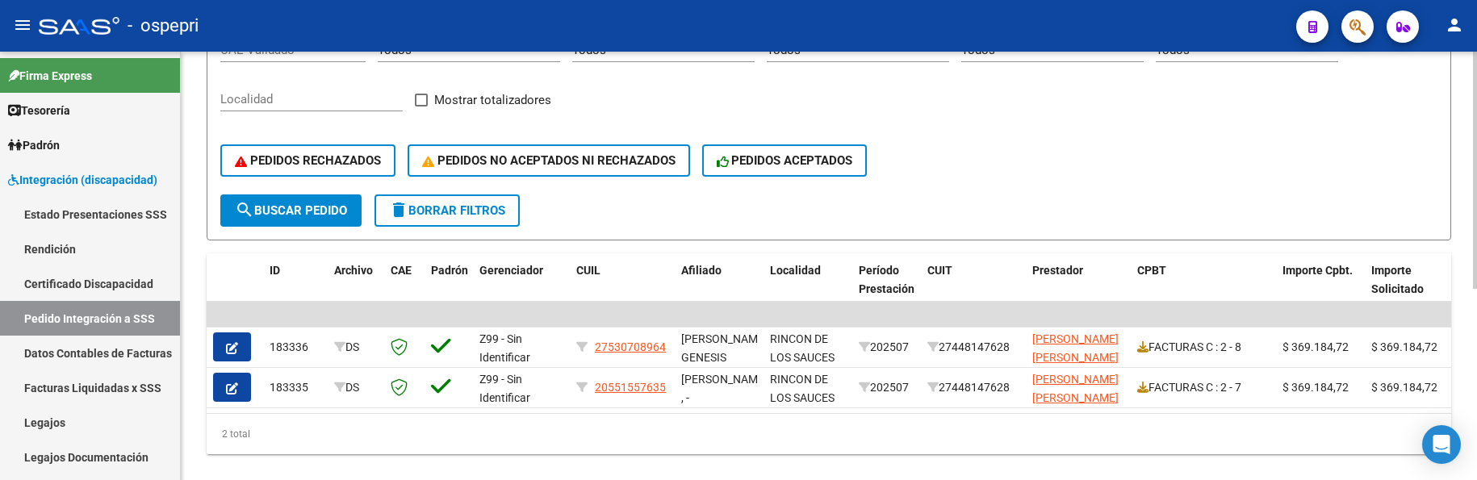
scroll to position [345, 0]
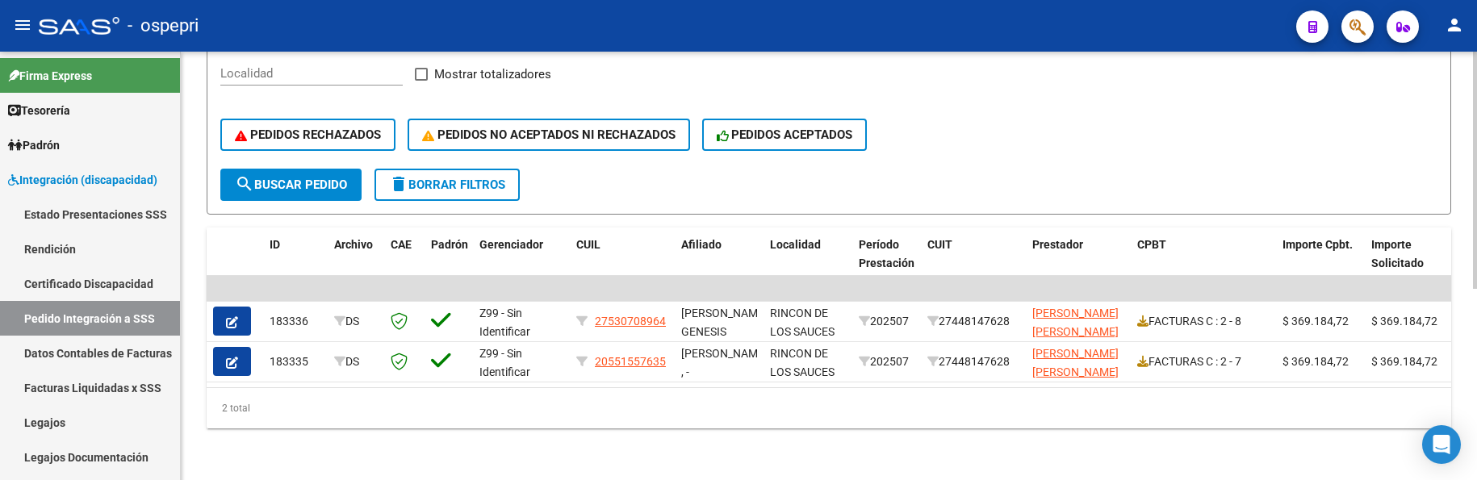
click at [1059, 121] on div "PEDIDOS RECHAZADOS PEDIDOS NO ACEPTADOS NI RECHAZADOS PEDIDOS ACEPTADOS" at bounding box center [828, 135] width 1217 height 68
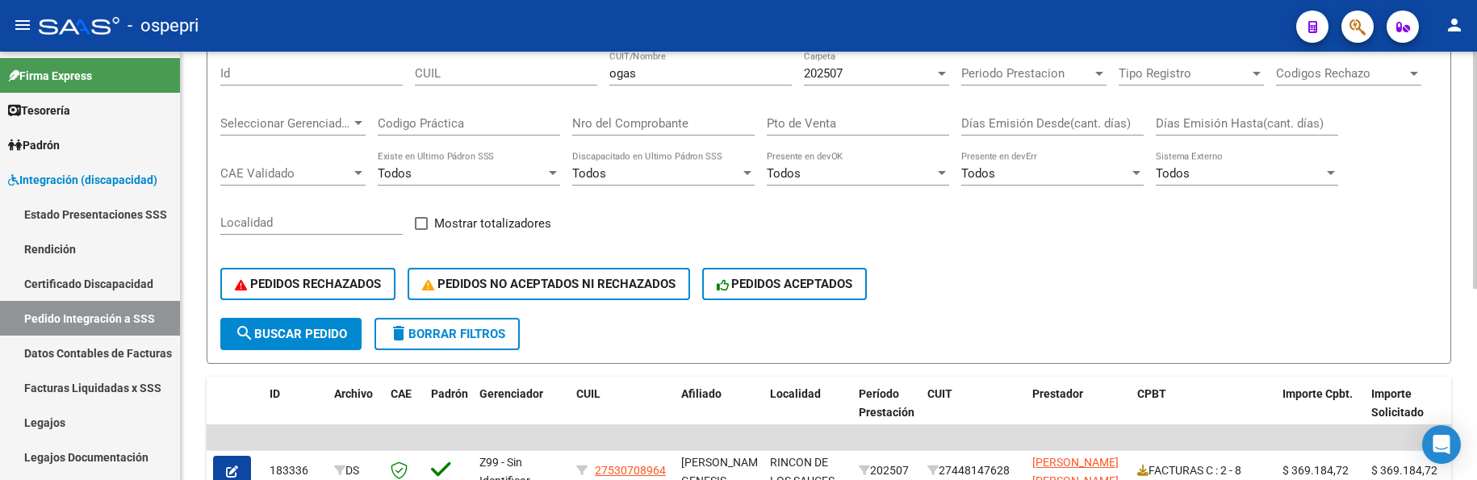
scroll to position [103, 0]
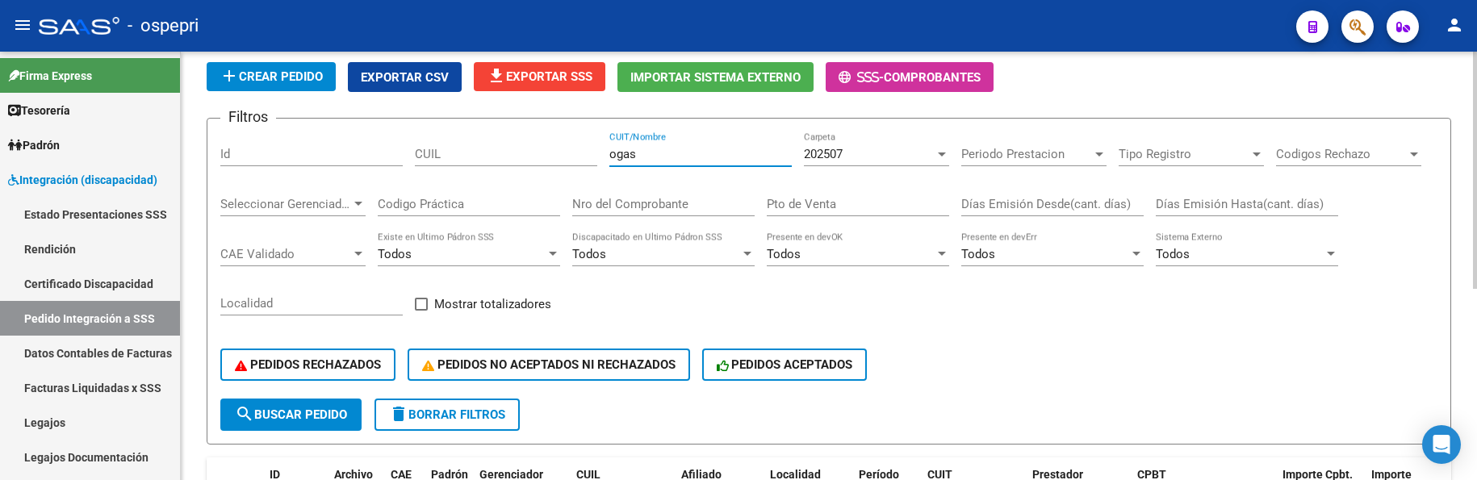
drag, startPoint x: 661, startPoint y: 155, endPoint x: 583, endPoint y: 157, distance: 77.5
click at [583, 157] on div "Filtros Id CUIL ogas CUIT/Nombre 202507 Carpeta Periodo Prestacion Periodo Pres…" at bounding box center [828, 265] width 1217 height 267
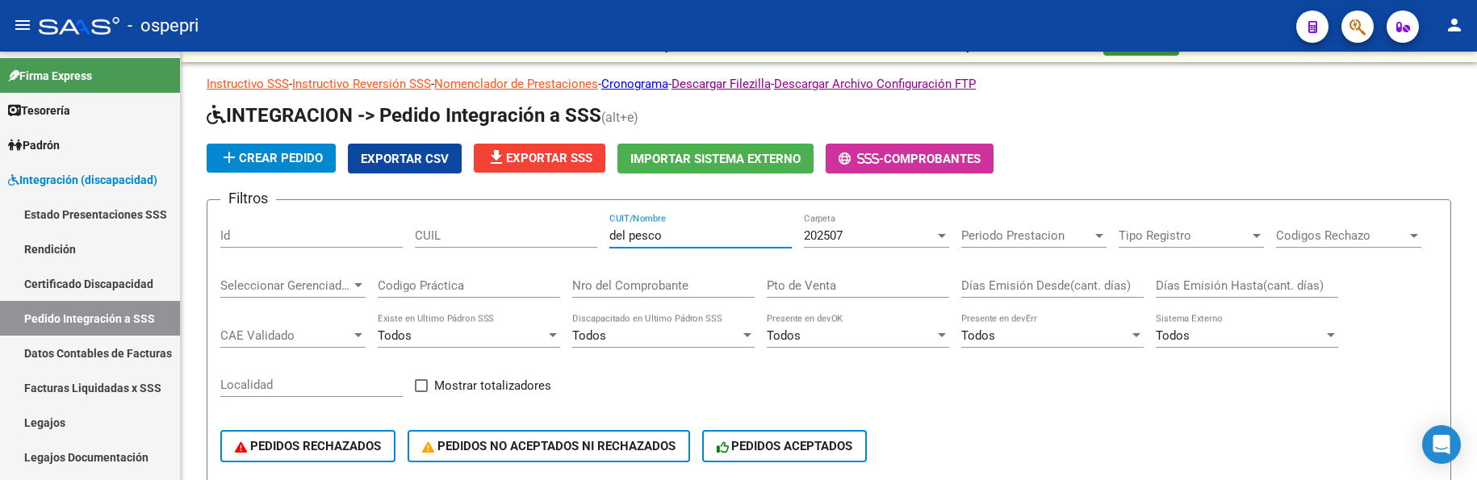
scroll to position [0, 0]
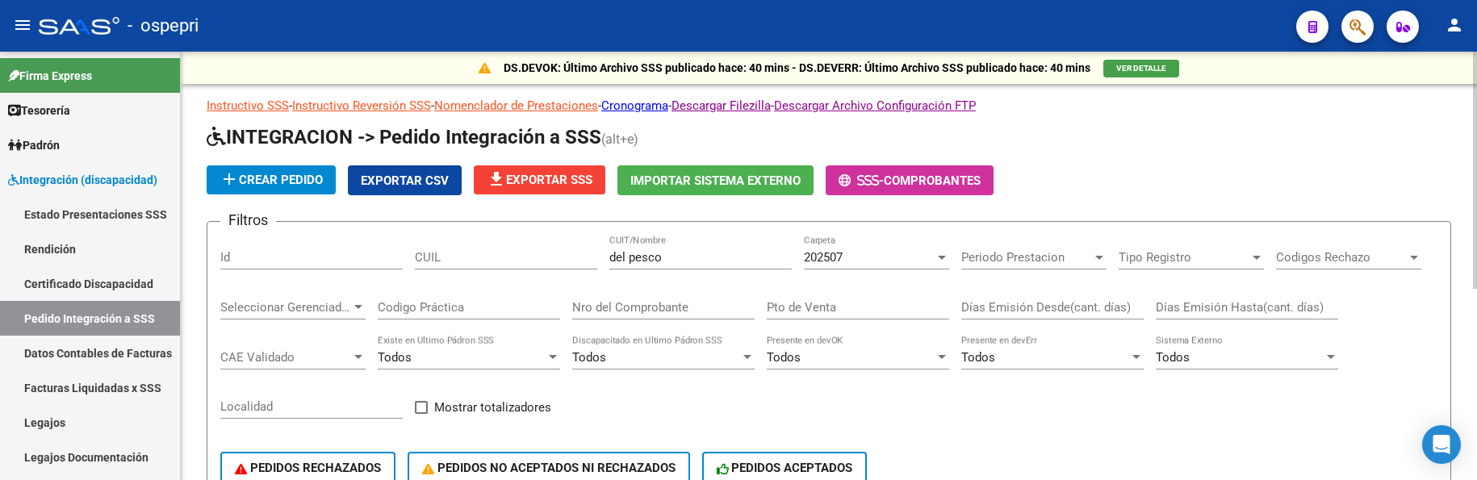
click at [1131, 198] on app-list-header "INTEGRACION -> Pedido Integración a SSS (alt+e) add Crear Pedido Exportar CSV f…" at bounding box center [829, 336] width 1244 height 424
click at [942, 259] on div at bounding box center [942, 258] width 8 height 4
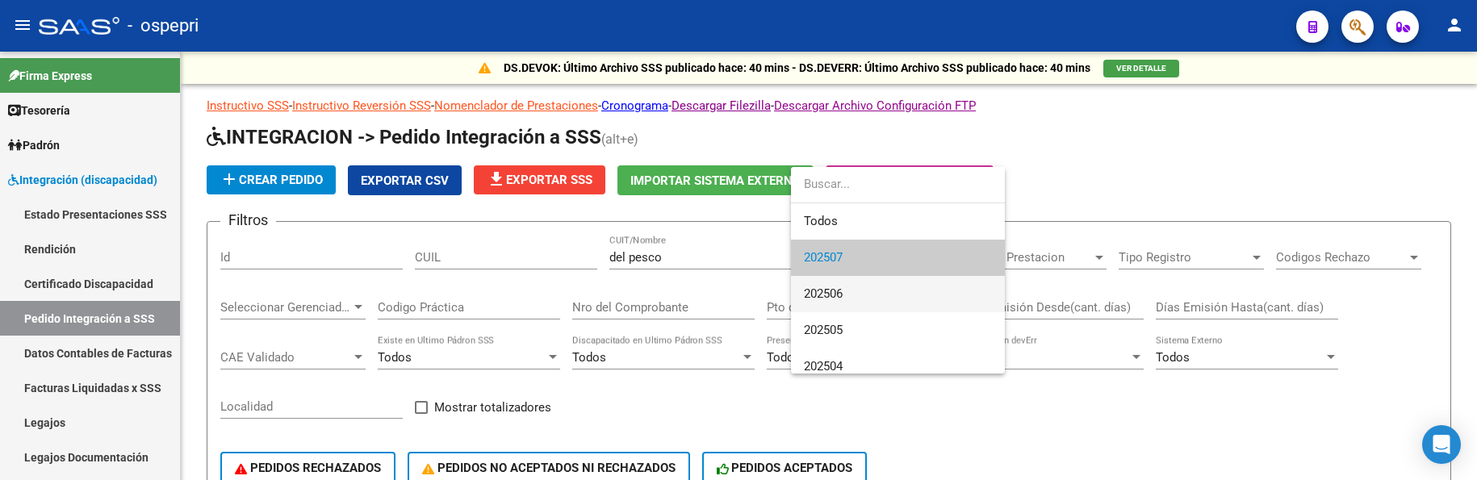
click at [909, 291] on span "202506" at bounding box center [898, 294] width 188 height 36
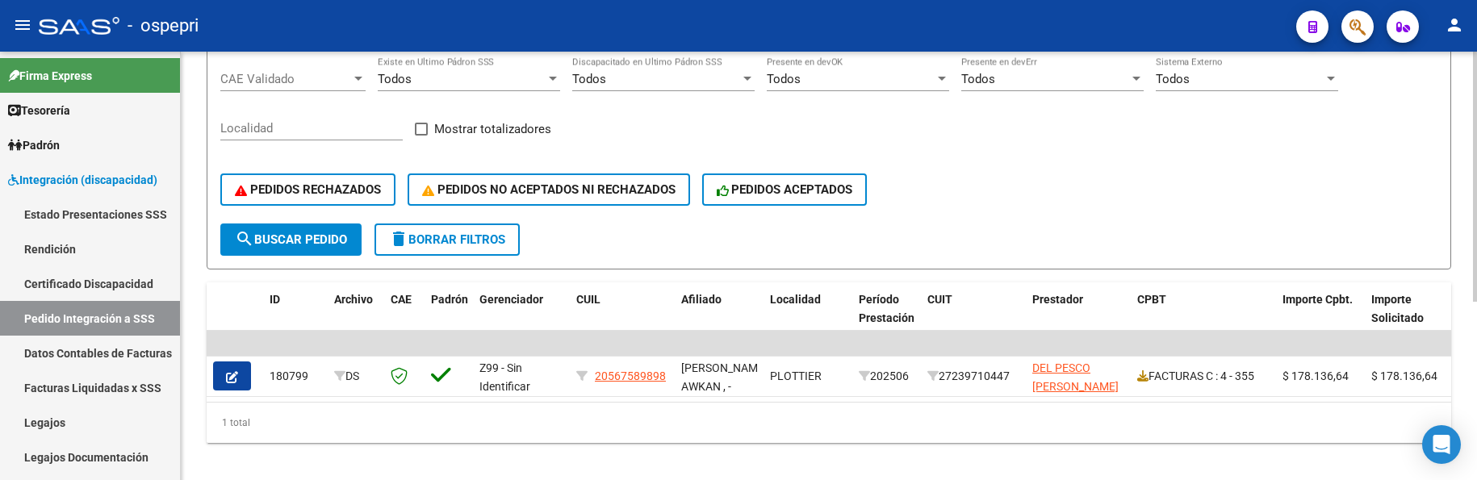
scroll to position [305, 0]
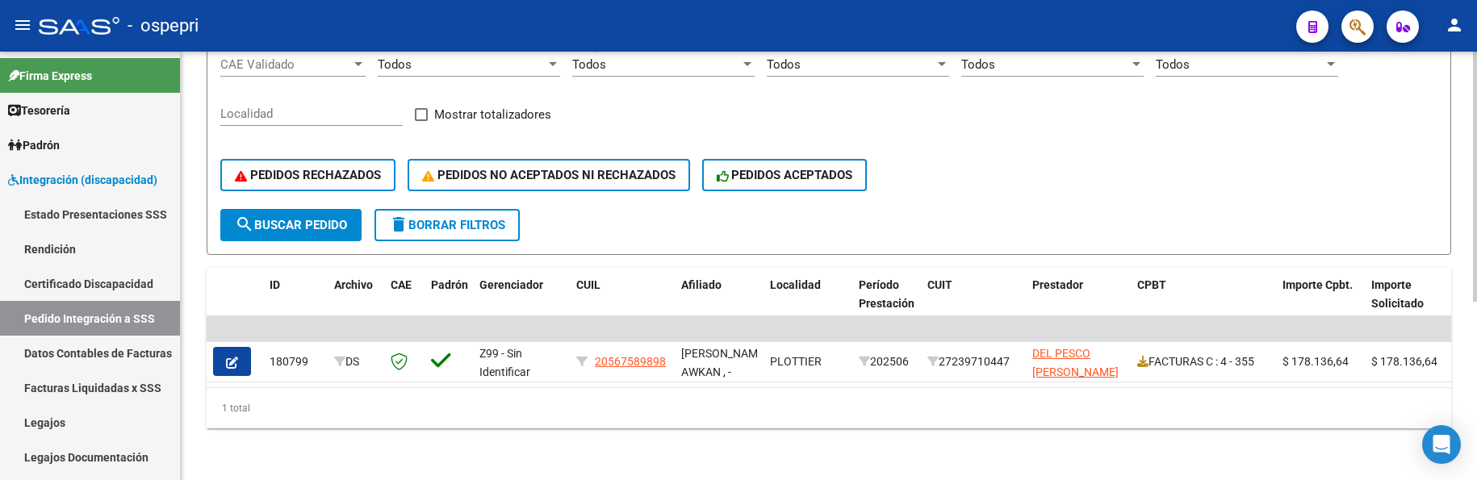
click at [1042, 177] on div "PEDIDOS RECHAZADOS PEDIDOS NO ACEPTADOS NI RECHAZADOS PEDIDOS ACEPTADOS" at bounding box center [828, 175] width 1217 height 68
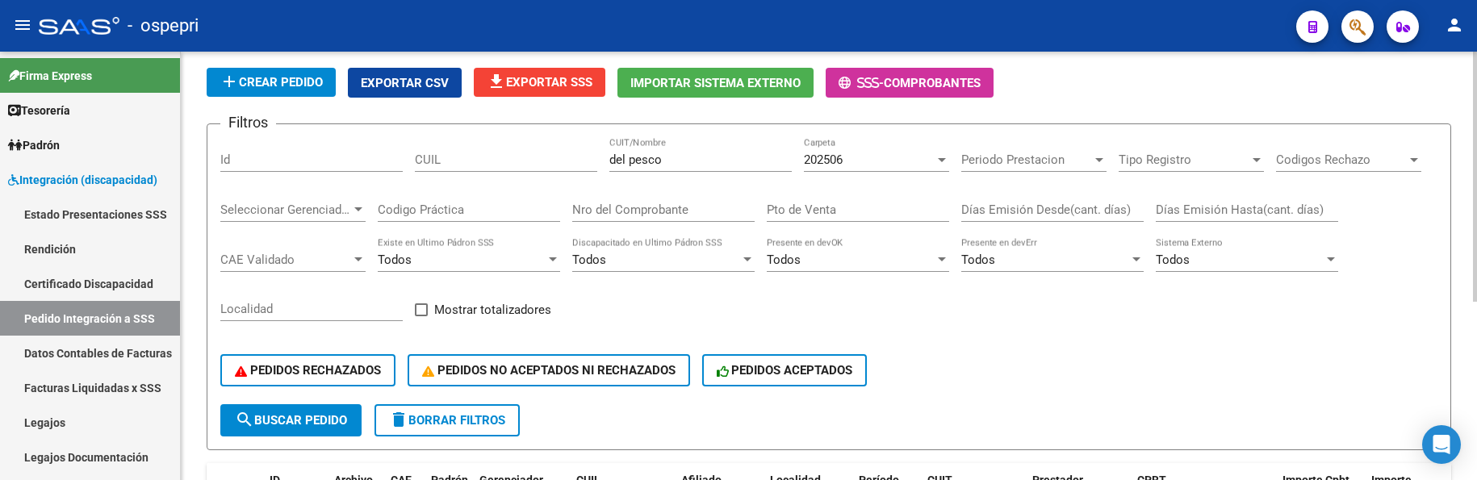
scroll to position [63, 0]
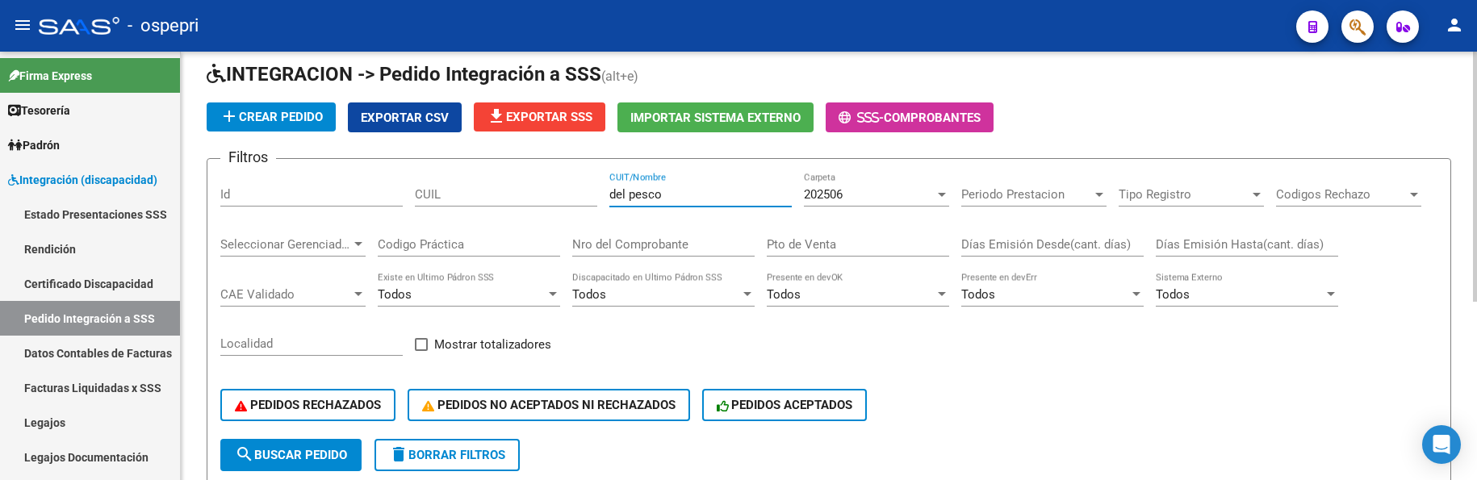
drag, startPoint x: 683, startPoint y: 194, endPoint x: 571, endPoint y: 186, distance: 111.6
click at [571, 186] on div "Filtros Id CUIL del pesco CUIT/Nombre 202506 Carpeta Periodo Prestacion Periodo…" at bounding box center [828, 305] width 1217 height 267
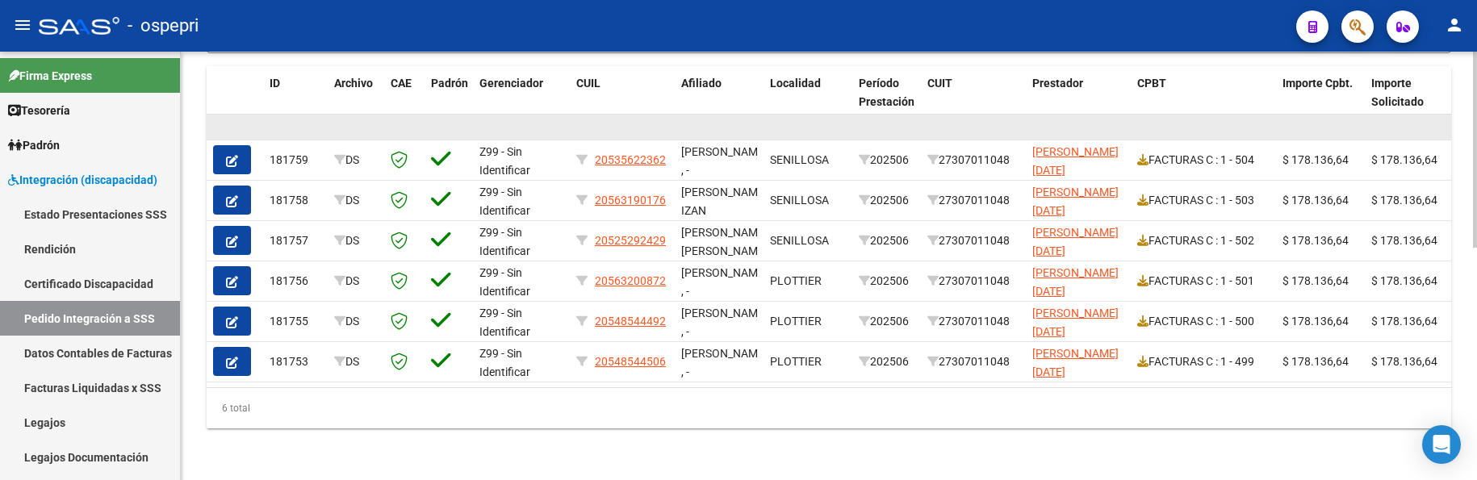
scroll to position [507, 0]
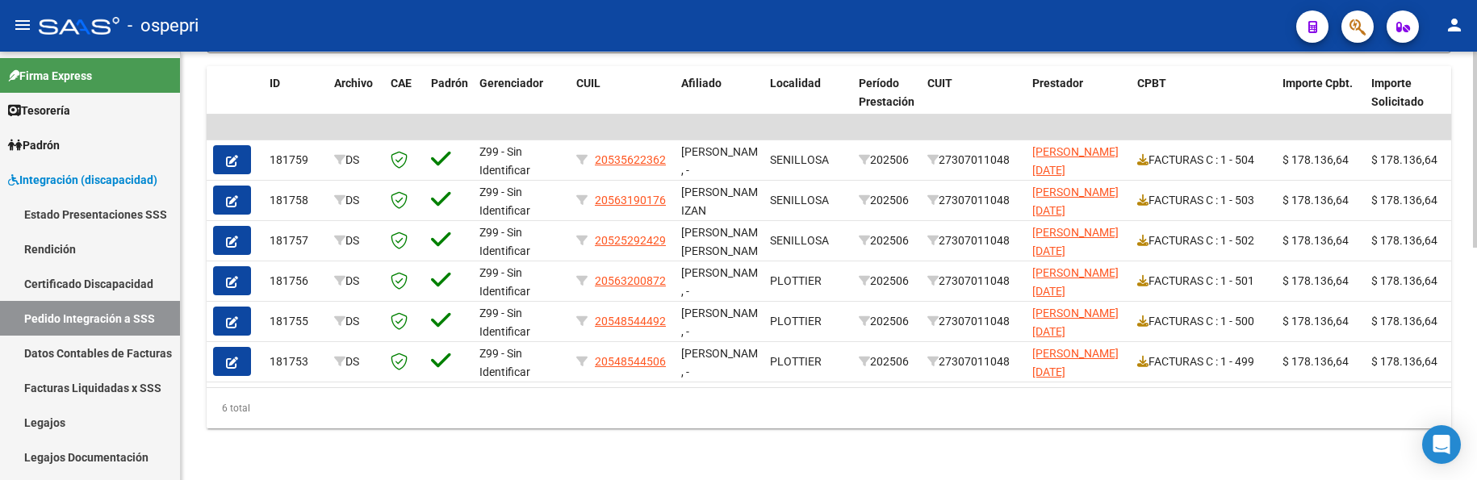
click at [1460, 186] on div "DS.DEVOK: Último Archivo SSS publicado hace: 40 mins - DS.DEVERR: Último Archiv…" at bounding box center [829, 18] width 1296 height 923
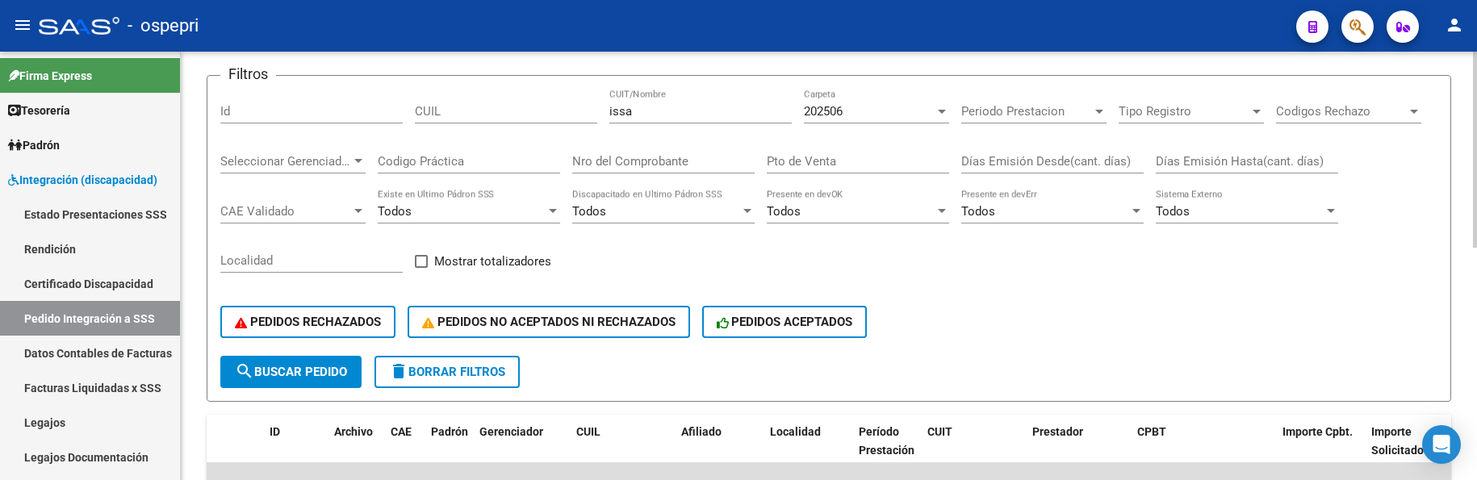
scroll to position [103, 0]
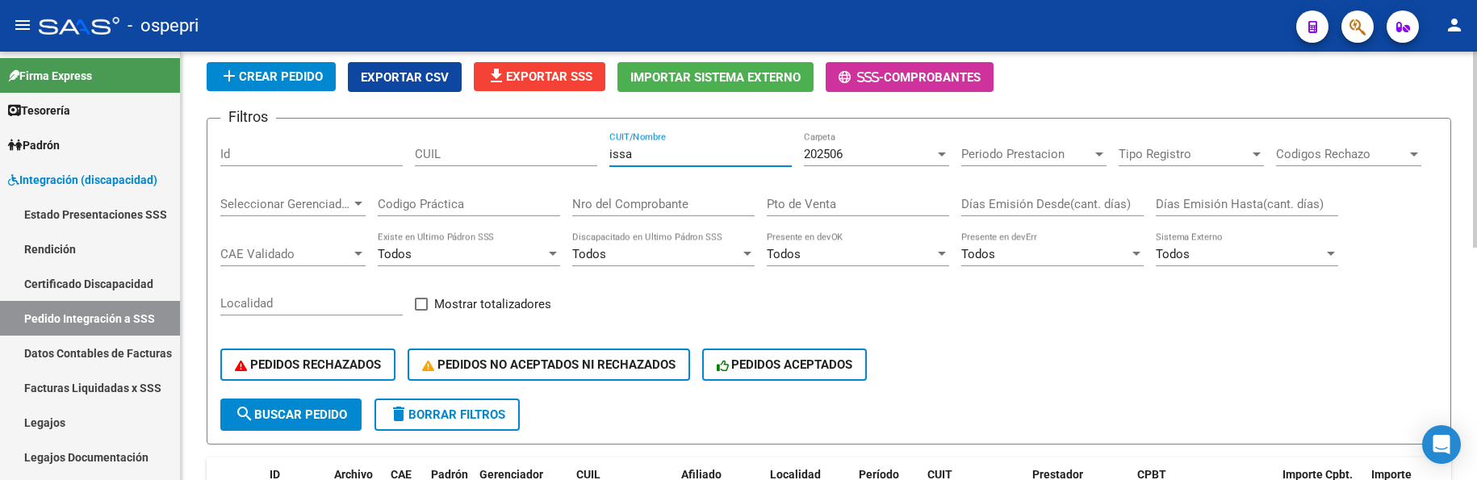
drag, startPoint x: 646, startPoint y: 154, endPoint x: 558, endPoint y: 157, distance: 87.2
click at [558, 157] on div "Filtros Id CUIL issa CUIT/Nombre 202506 Carpeta Periodo Prestacion Periodo Pres…" at bounding box center [828, 265] width 1217 height 267
click at [1153, 83] on div "add Crear Pedido Exportar CSV file_download Exportar SSS Importar Sistema Exter…" at bounding box center [829, 77] width 1244 height 30
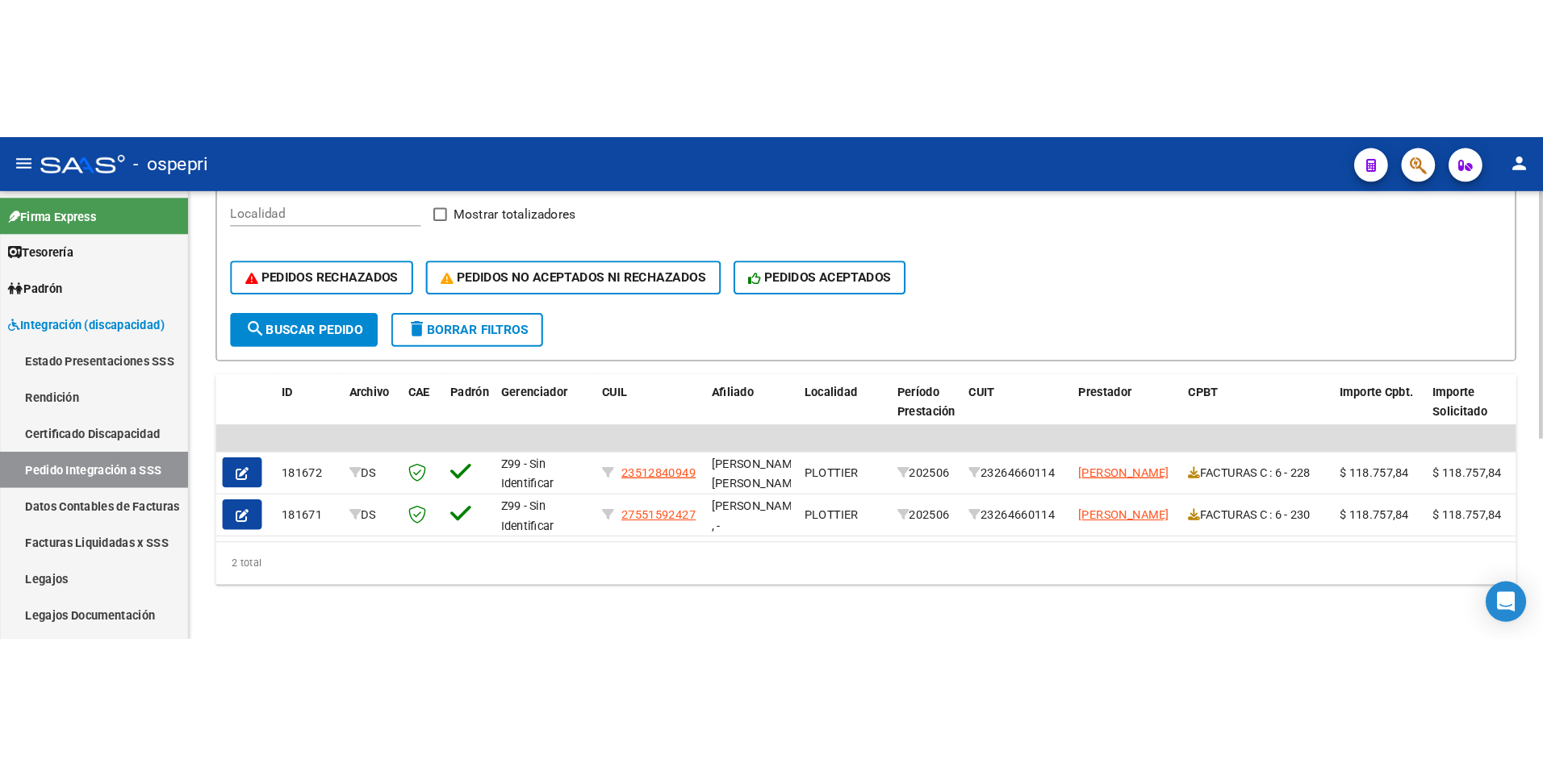
scroll to position [345, 0]
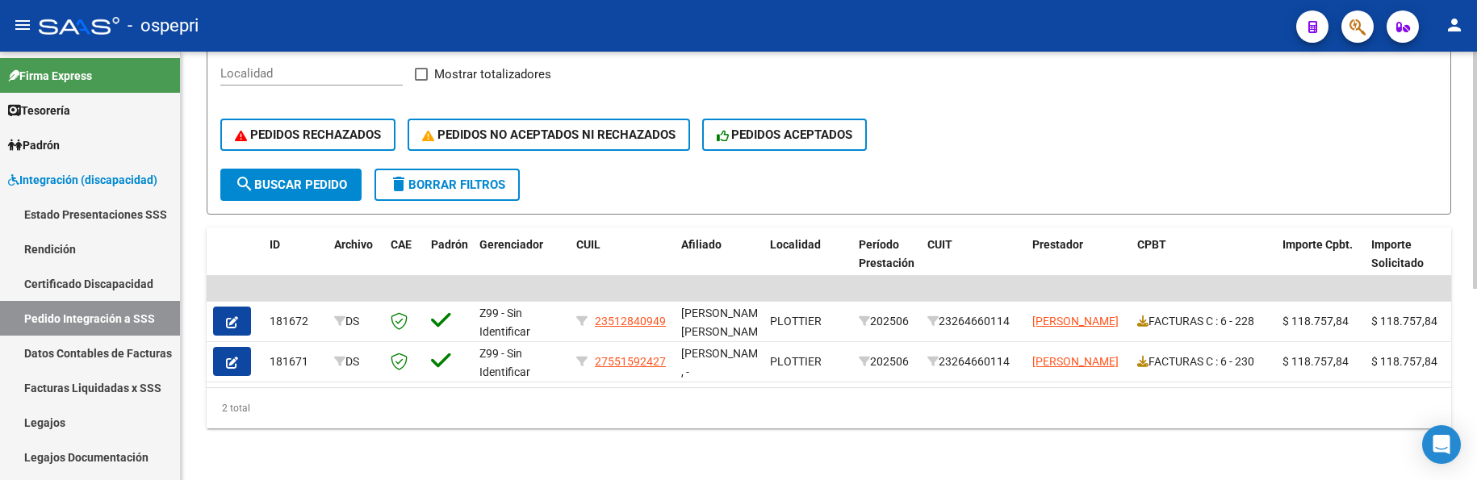
click at [1334, 165] on form "Filtros Id CUIL celli noelia CUIT/Nombre 202506 Carpeta Periodo Prestacion Peri…" at bounding box center [829, 51] width 1244 height 327
click at [311, 178] on span "search Buscar Pedido" at bounding box center [291, 185] width 112 height 15
click at [1135, 154] on div "PEDIDOS RECHAZADOS PEDIDOS NO ACEPTADOS NI RECHAZADOS PEDIDOS ACEPTADOS" at bounding box center [828, 135] width 1217 height 68
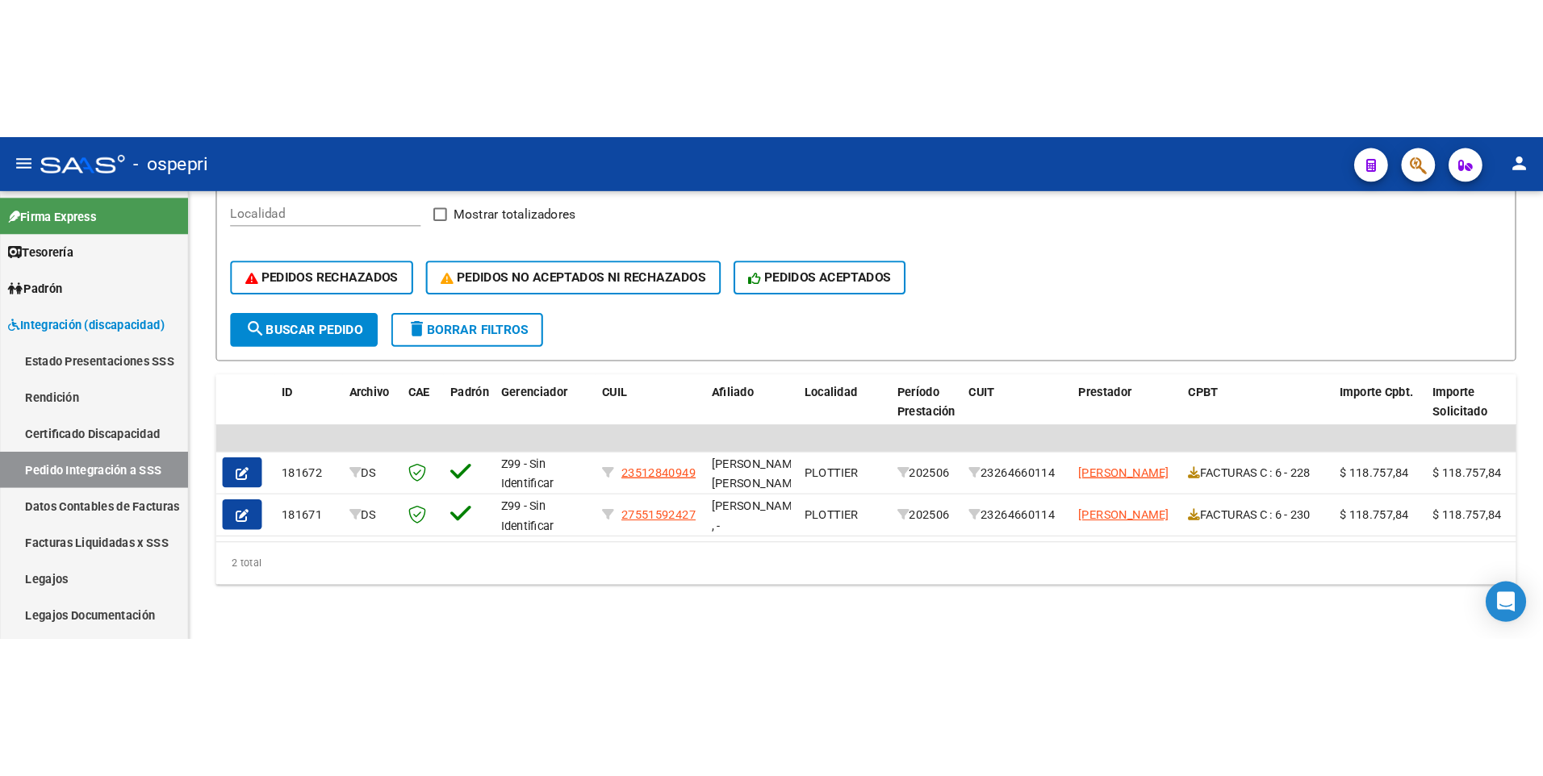
scroll to position [49, 0]
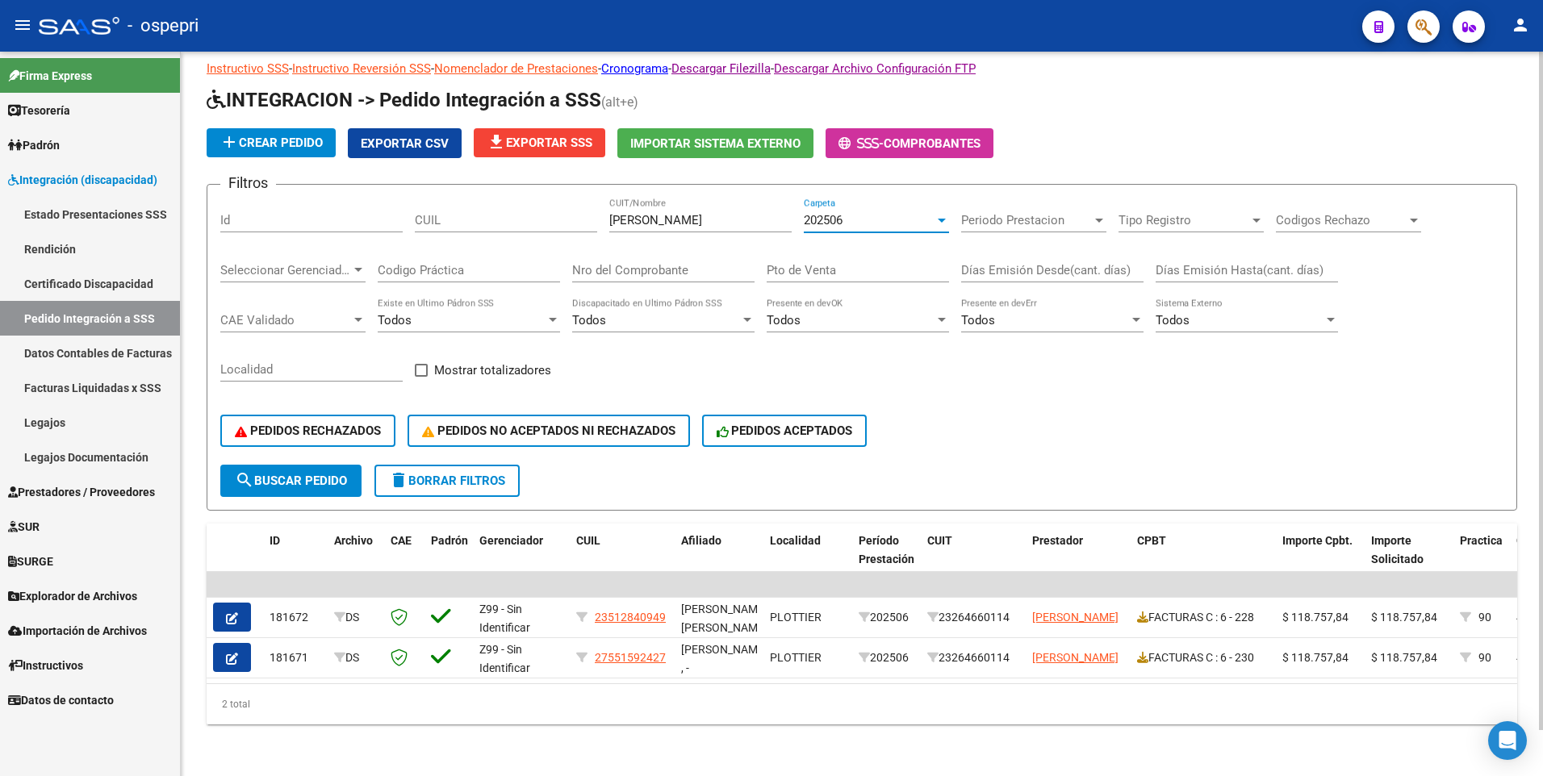
click at [945, 219] on div at bounding box center [942, 221] width 8 height 4
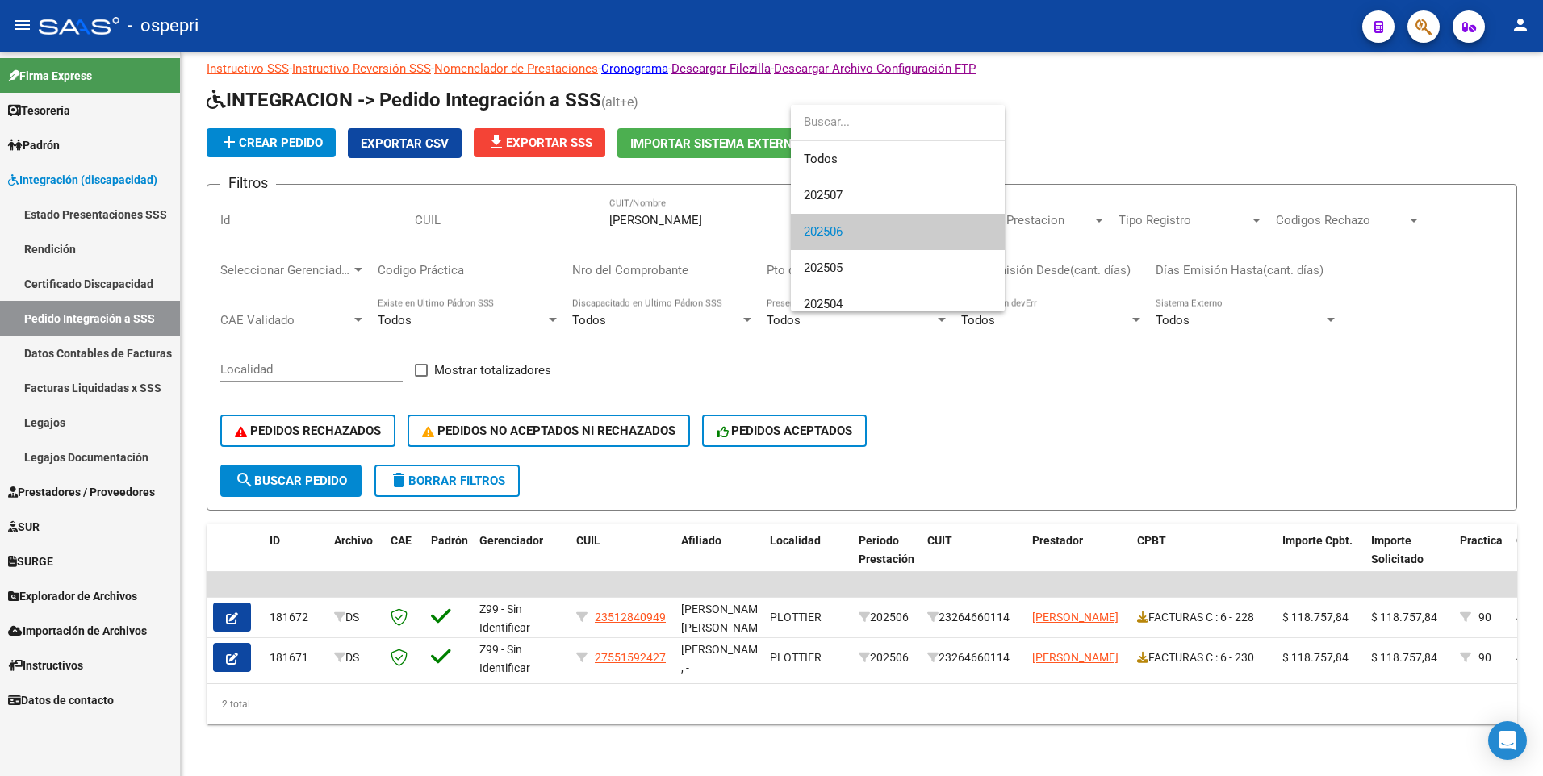
scroll to position [24, 0]
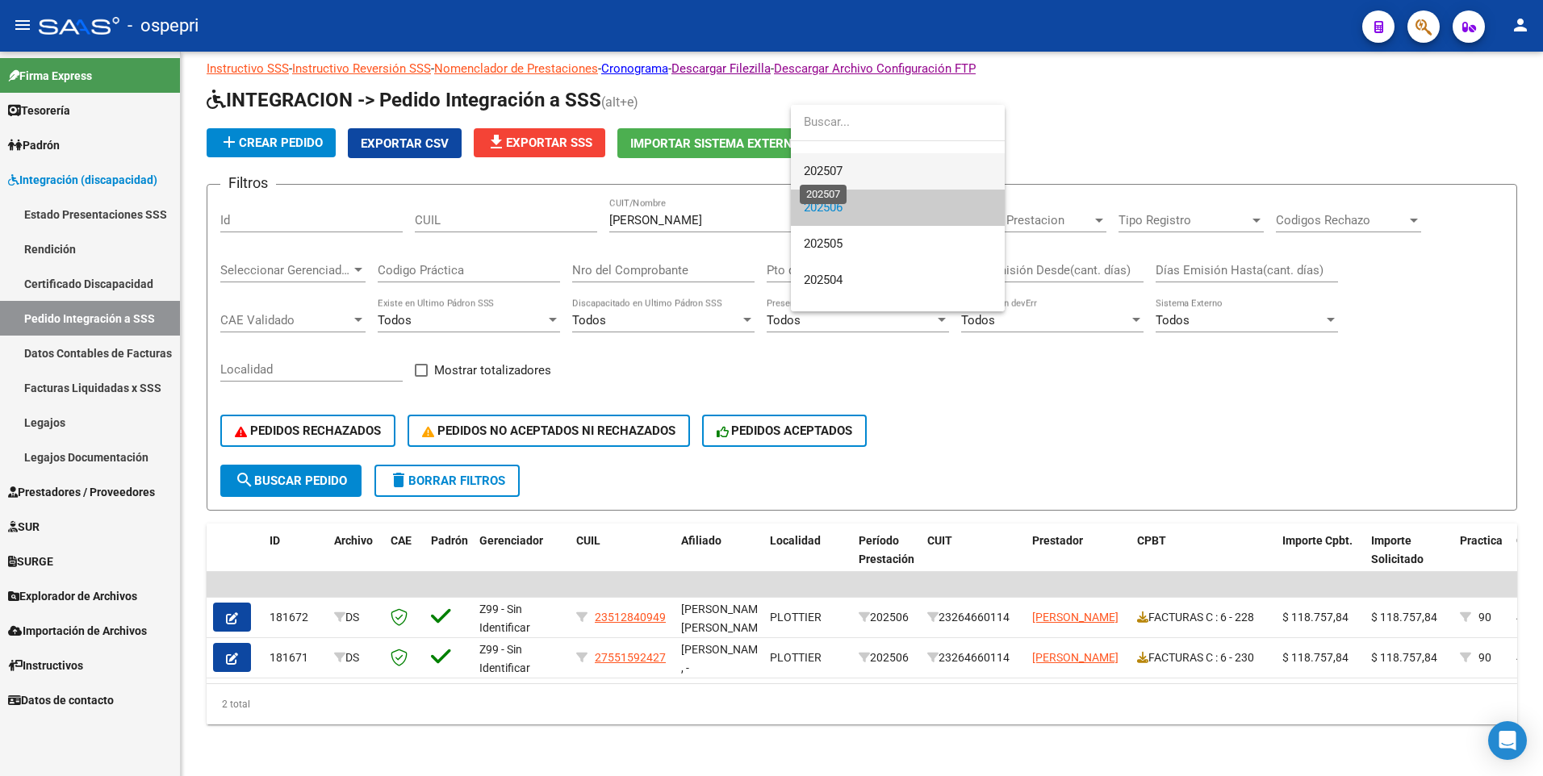
click at [842, 171] on span "202507" at bounding box center [823, 171] width 39 height 15
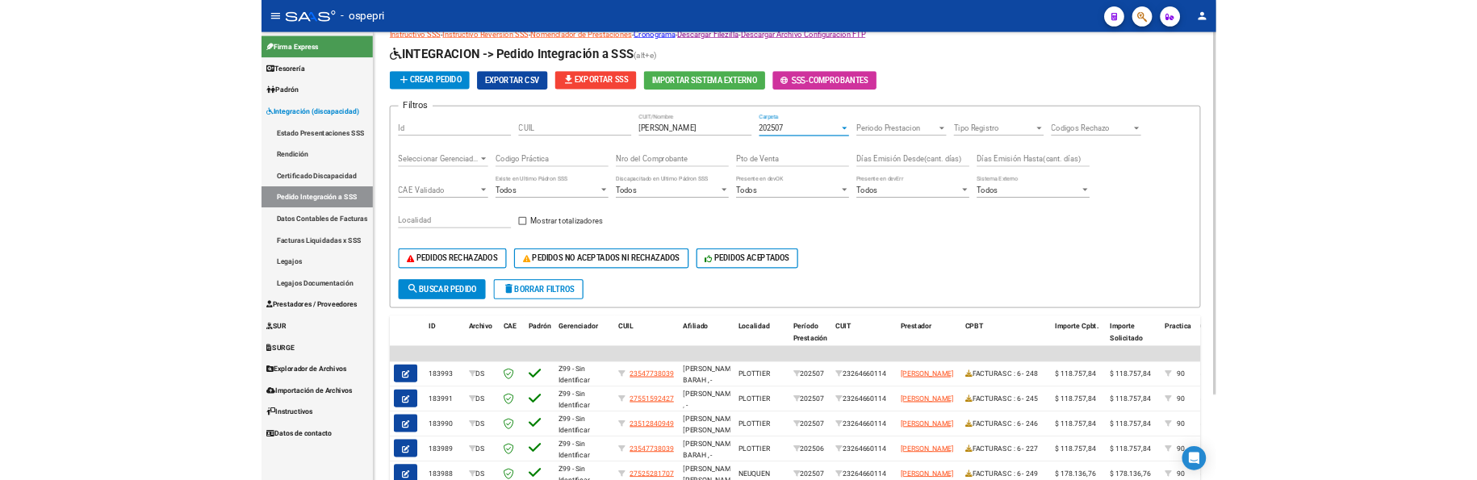
scroll to position [9, 0]
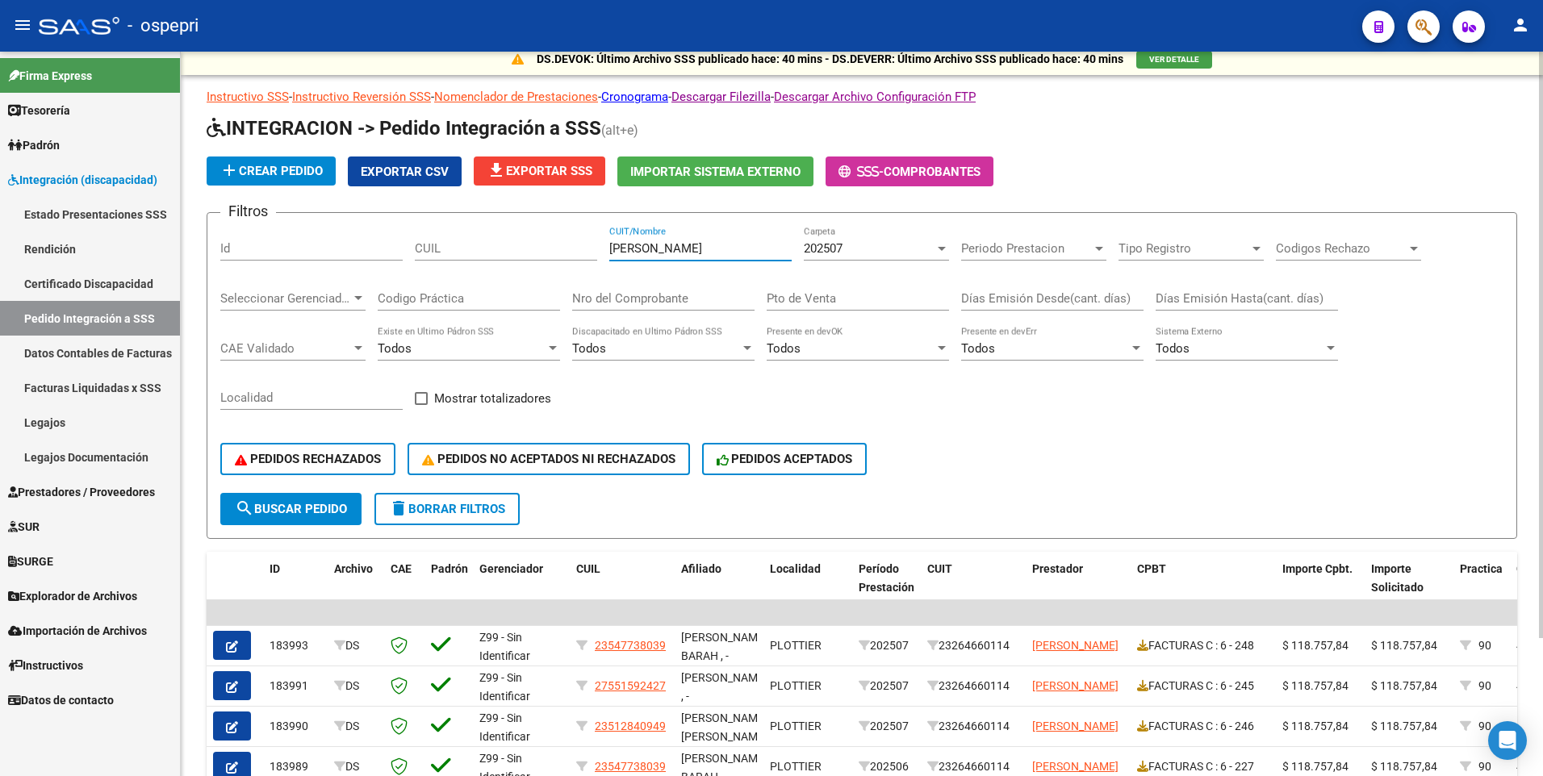
drag, startPoint x: 683, startPoint y: 252, endPoint x: 603, endPoint y: 254, distance: 79.9
click at [603, 254] on div "Filtros Id CUIL celli noelia CUIT/Nombre 202507 Carpeta Periodo Prestacion Peri…" at bounding box center [861, 359] width 1283 height 267
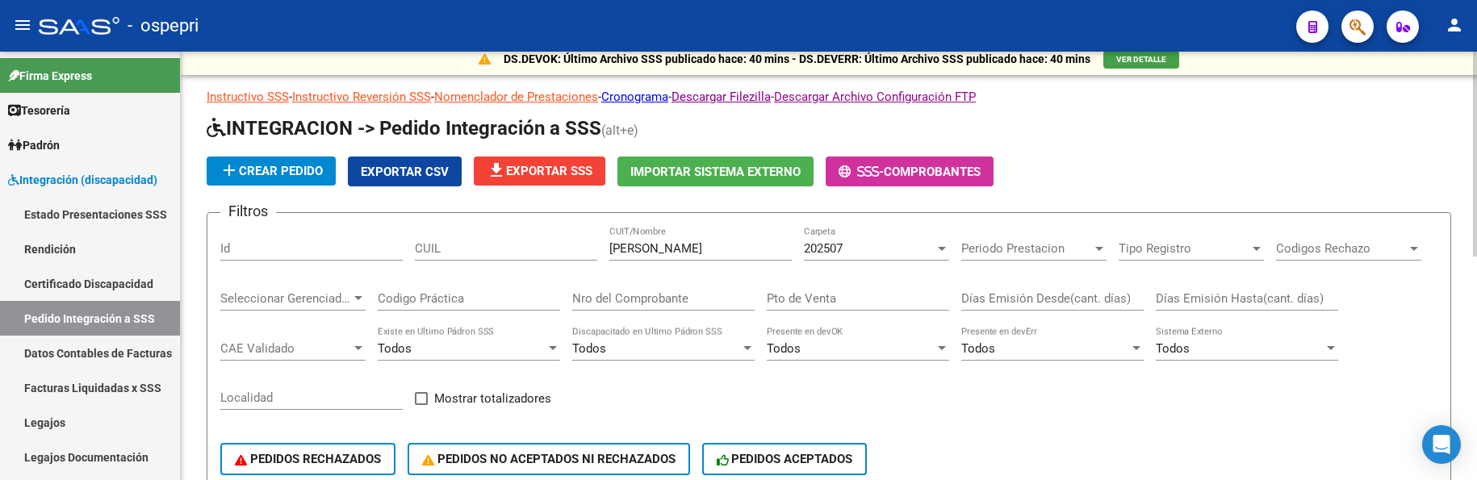
click at [1114, 150] on app-list-header "INTEGRACION -> Pedido Integración a SSS (alt+e) add Crear Pedido Exportar CSV f…" at bounding box center [829, 327] width 1244 height 424
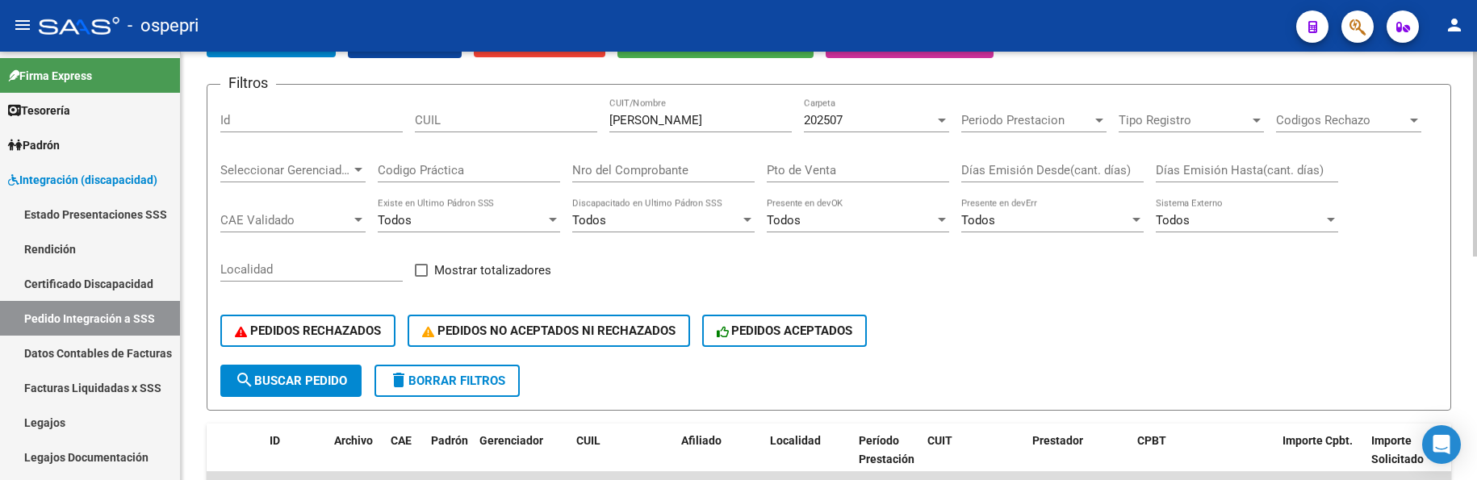
scroll to position [170, 0]
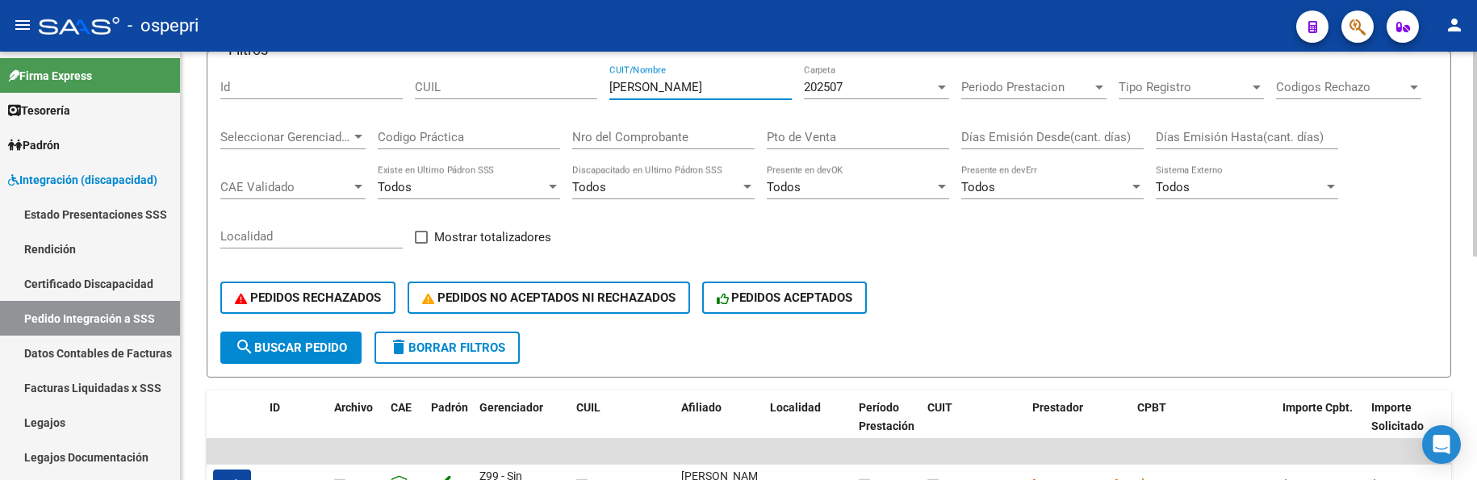
drag, startPoint x: 679, startPoint y: 93, endPoint x: 585, endPoint y: 90, distance: 94.4
click at [585, 90] on div "Filtros Id CUIL celli noelia CUIT/Nombre 202507 Carpeta Periodo Prestacion Peri…" at bounding box center [828, 198] width 1217 height 267
click at [1092, 244] on div "Filtros Id CUIL claveria CUIT/Nombre 202507 Carpeta Periodo Prestacion Periodo …" at bounding box center [828, 198] width 1217 height 267
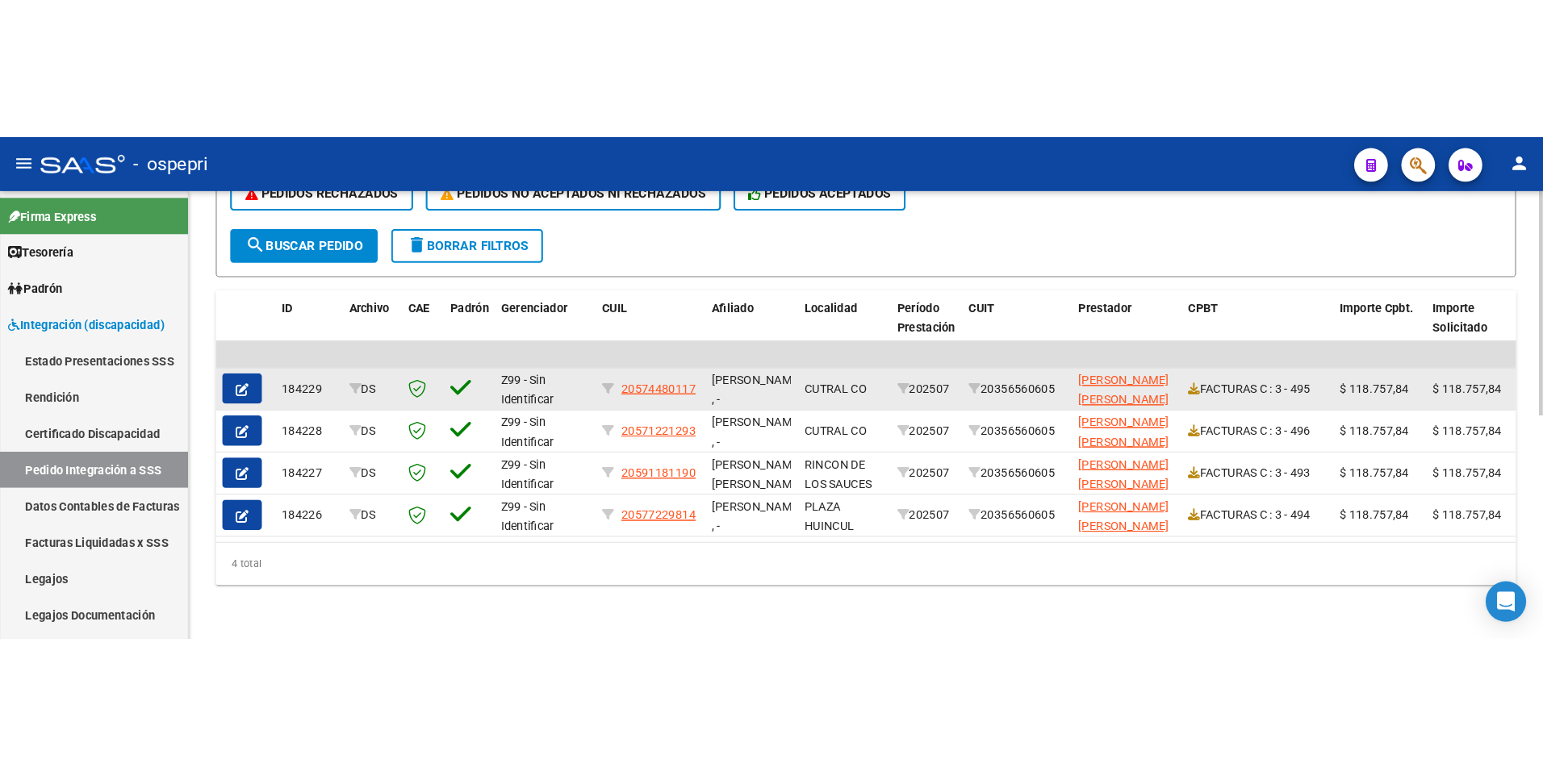
scroll to position [3, 0]
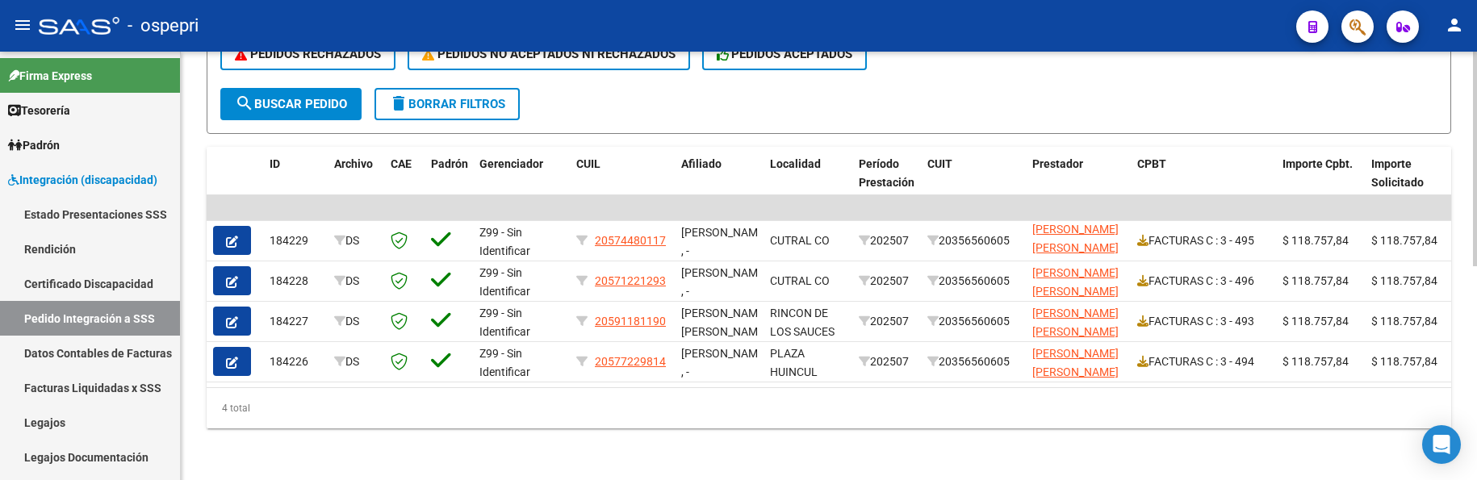
click at [1119, 69] on div "PEDIDOS RECHAZADOS PEDIDOS NO ACEPTADOS NI RECHAZADOS PEDIDOS ACEPTADOS" at bounding box center [828, 54] width 1217 height 68
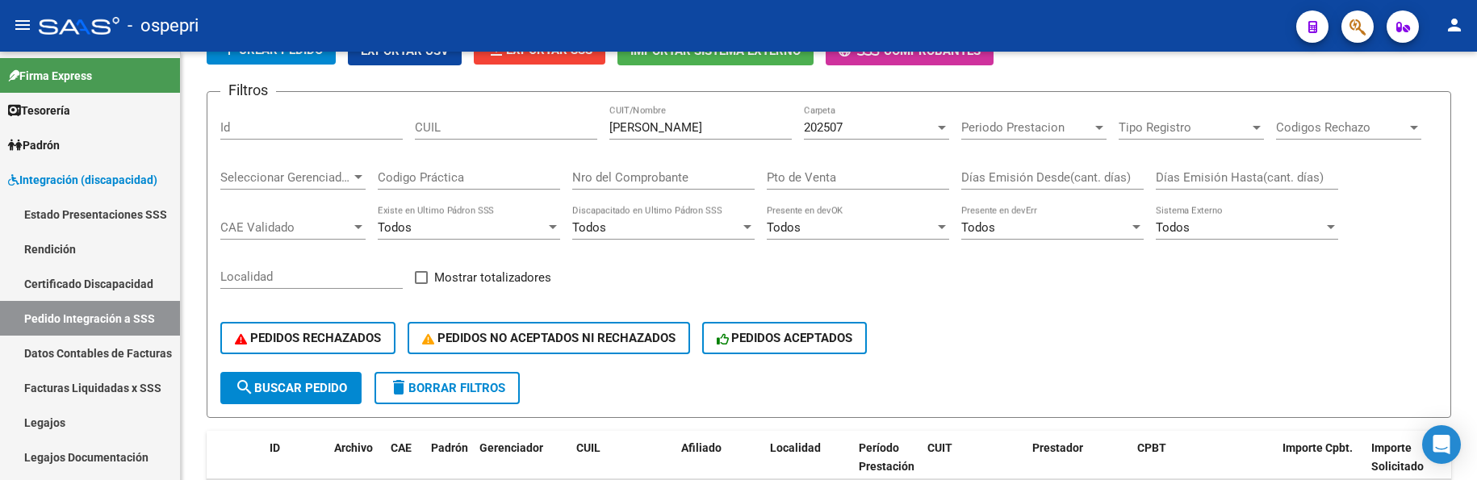
scroll to position [426, 0]
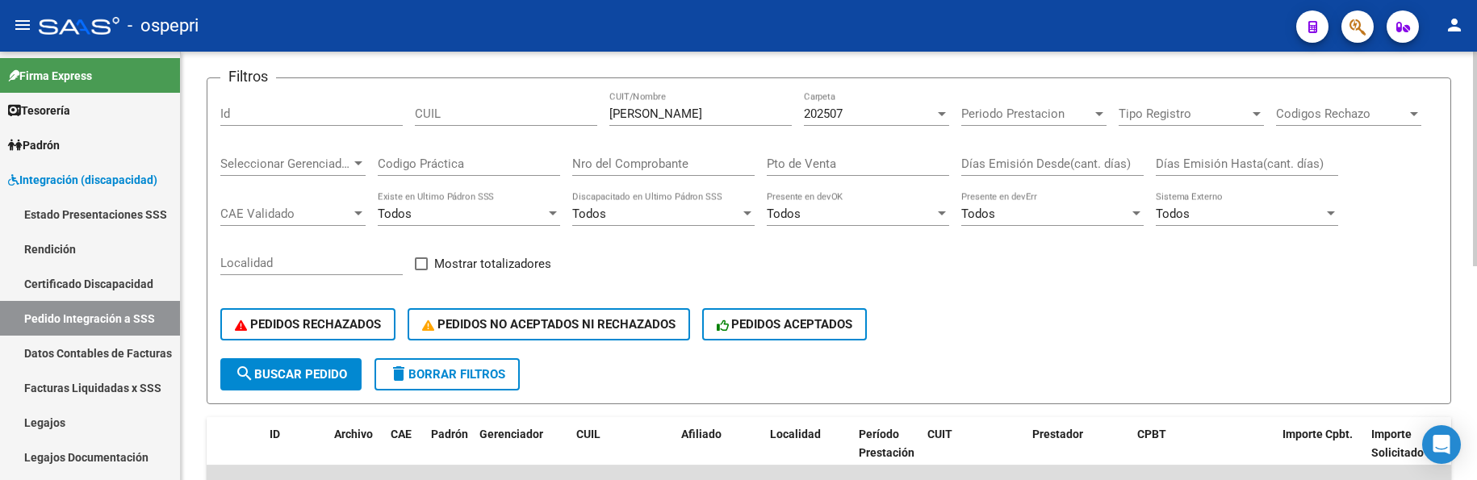
scroll to position [0, 0]
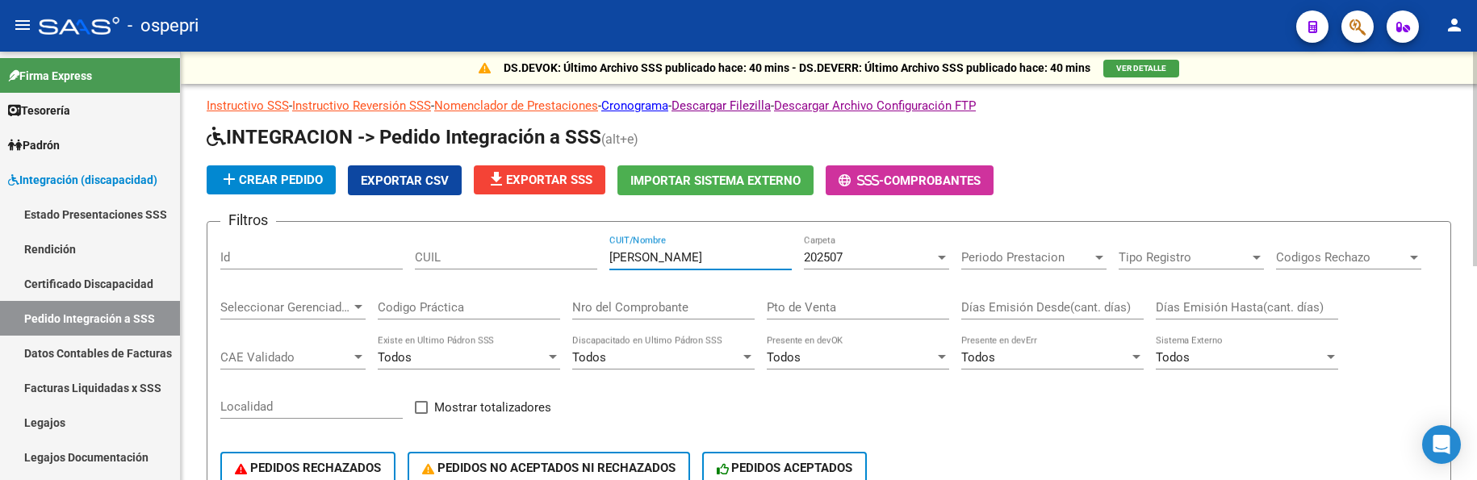
drag, startPoint x: 666, startPoint y: 257, endPoint x: 597, endPoint y: 255, distance: 68.6
click at [597, 255] on div "Filtros Id CUIL claveria CUIT/Nombre 202507 Carpeta Periodo Prestacion Periodo …" at bounding box center [828, 368] width 1217 height 267
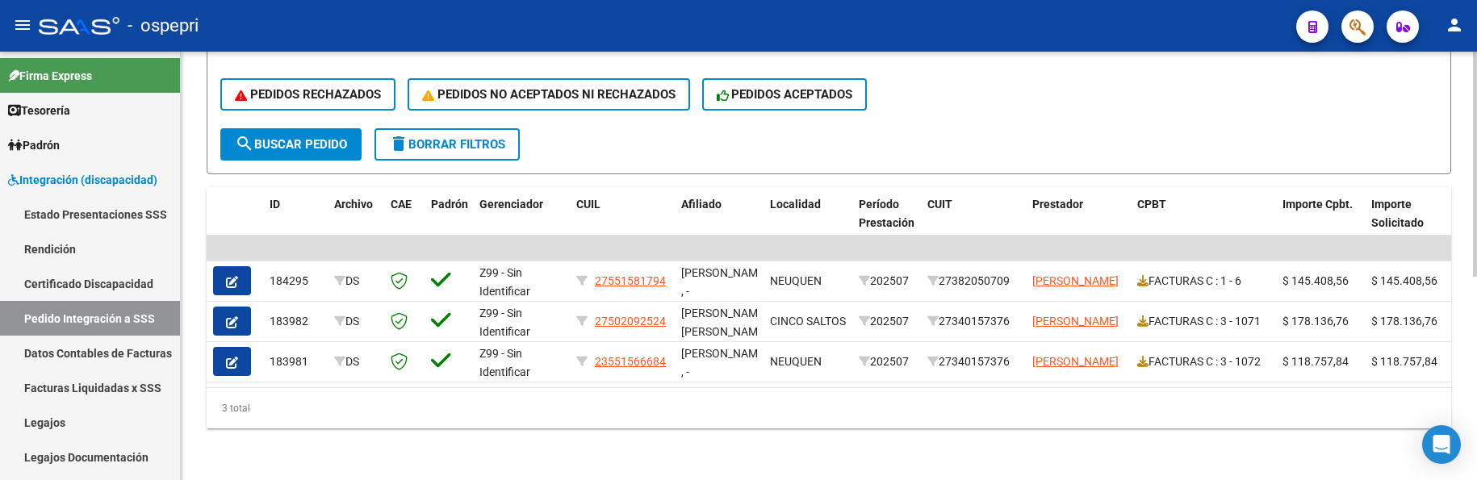
click at [1460, 328] on div at bounding box center [1475, 366] width 4 height 225
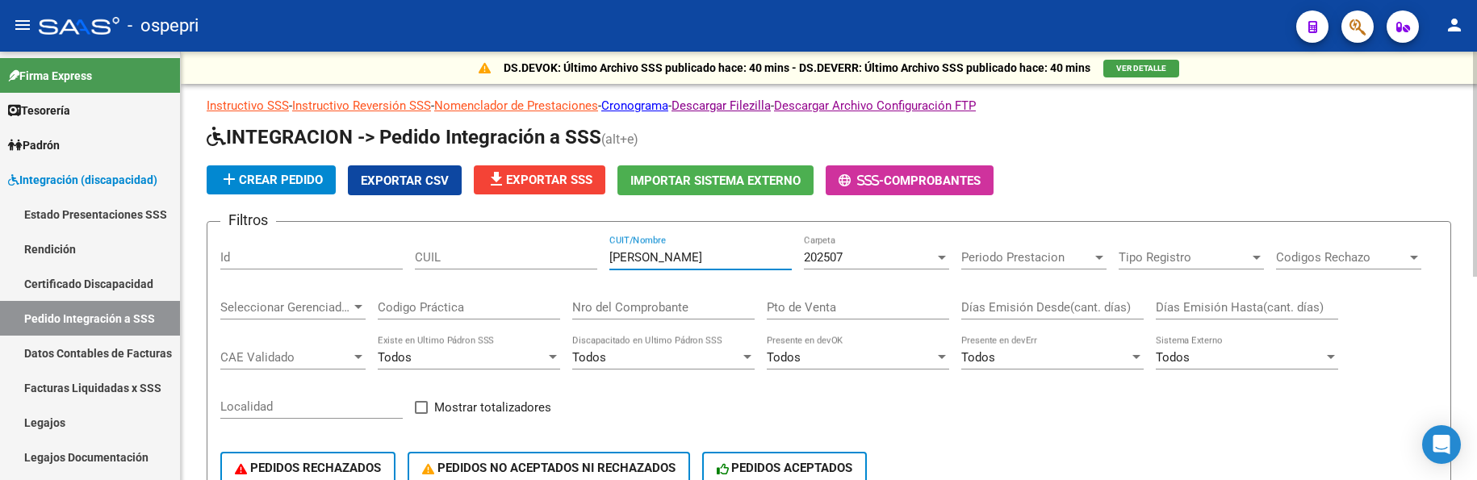
click at [943, 260] on div at bounding box center [941, 257] width 15 height 13
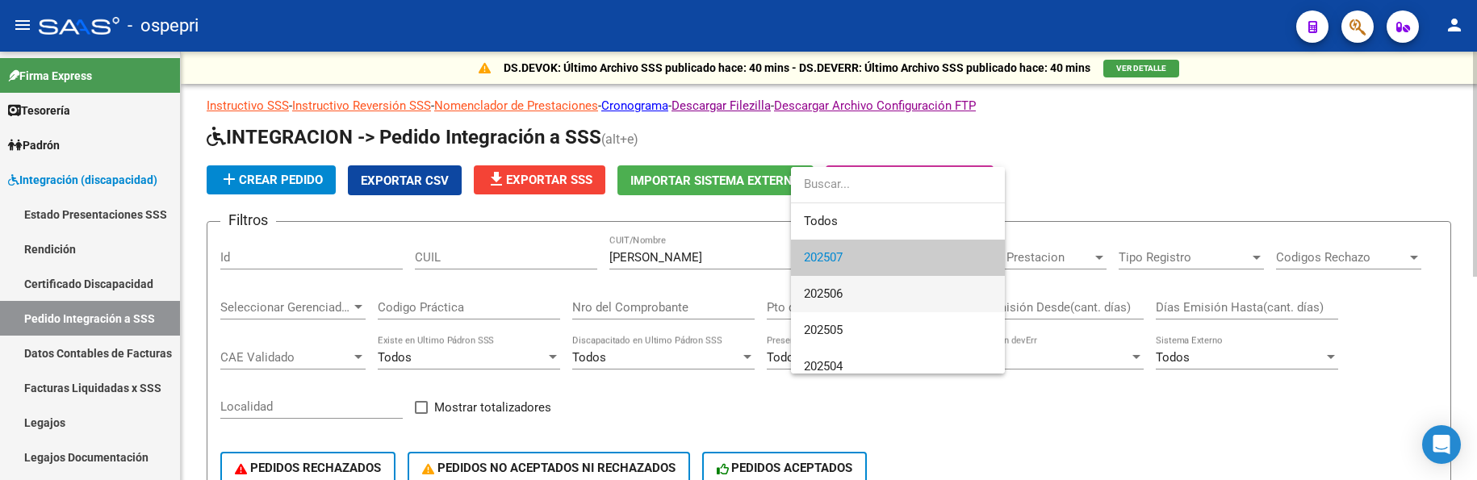
click at [918, 292] on span "202506" at bounding box center [898, 294] width 188 height 36
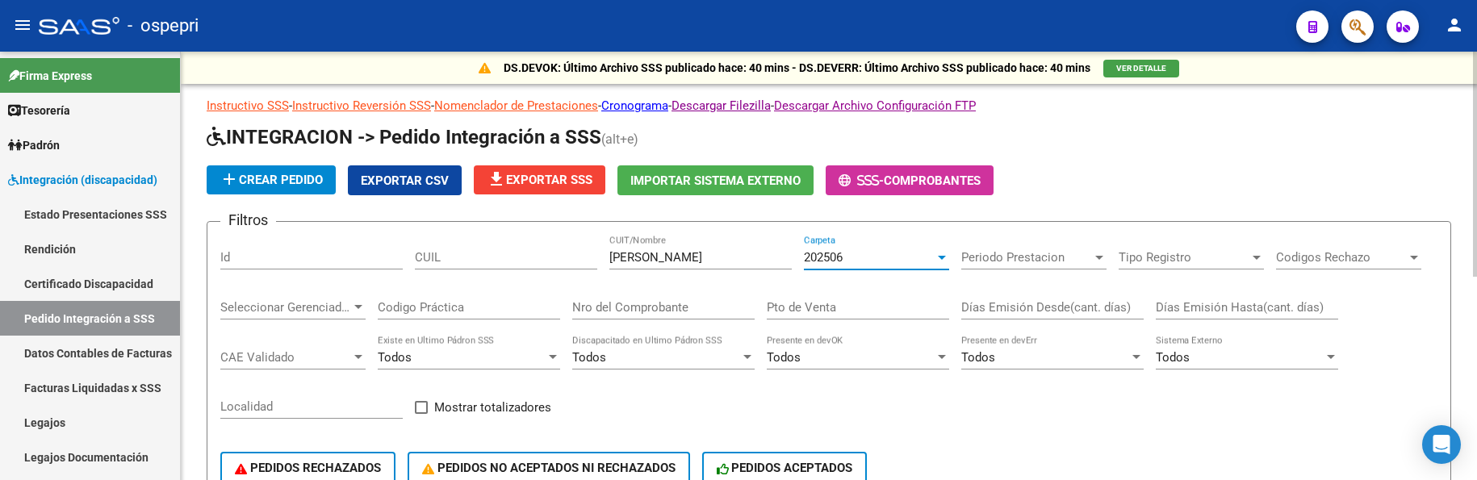
click at [936, 253] on div at bounding box center [941, 257] width 15 height 13
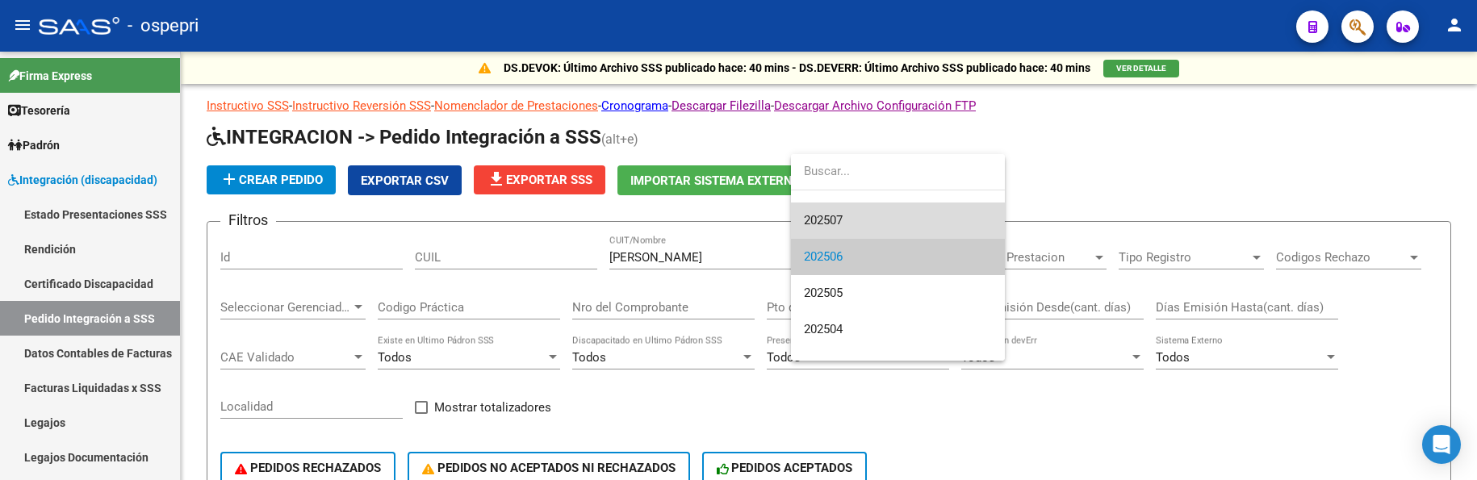
click at [877, 223] on span "202507" at bounding box center [898, 221] width 188 height 36
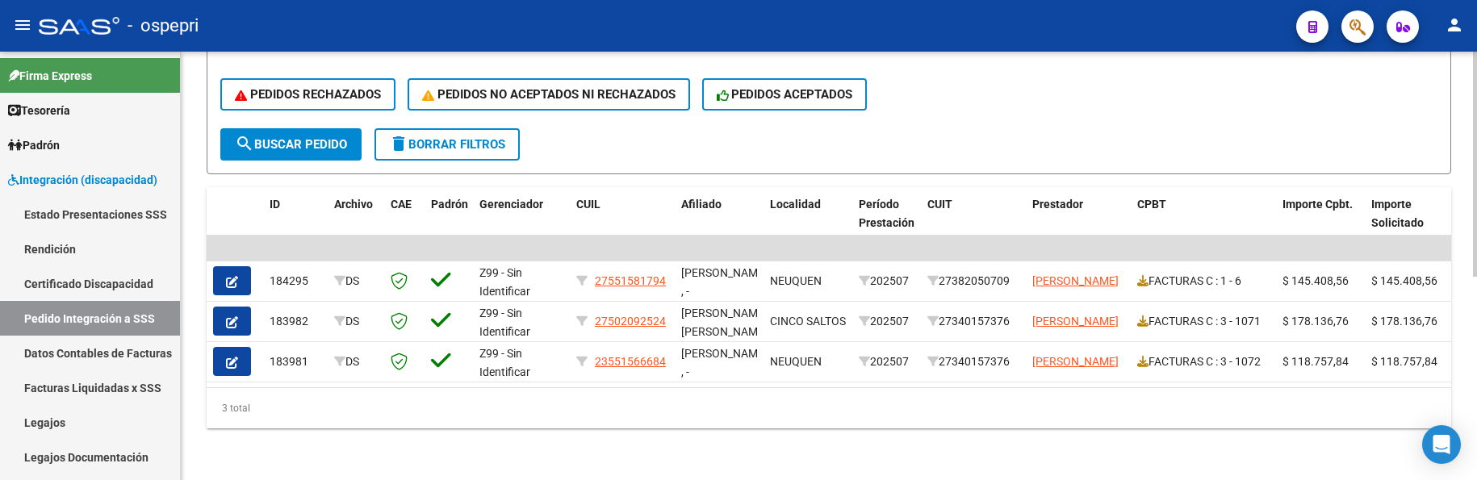
scroll to position [386, 0]
click at [1147, 133] on form "Filtros Id CUIL miranda CUIT/Nombre 202507 Carpeta Periodo Prestacion Periodo P…" at bounding box center [829, 10] width 1244 height 327
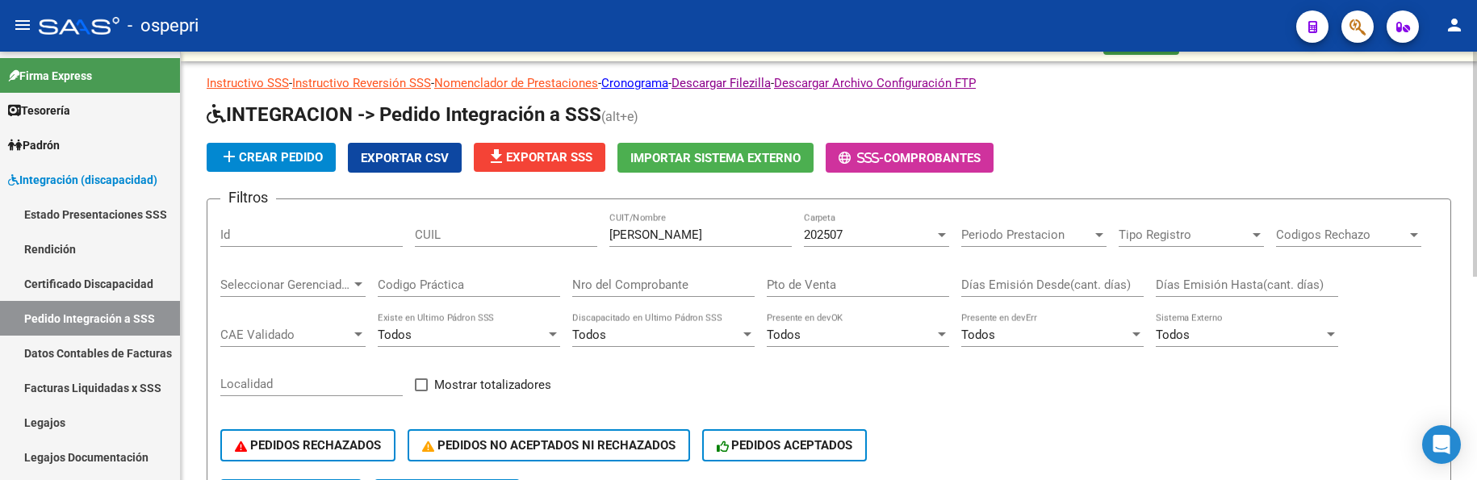
scroll to position [0, 0]
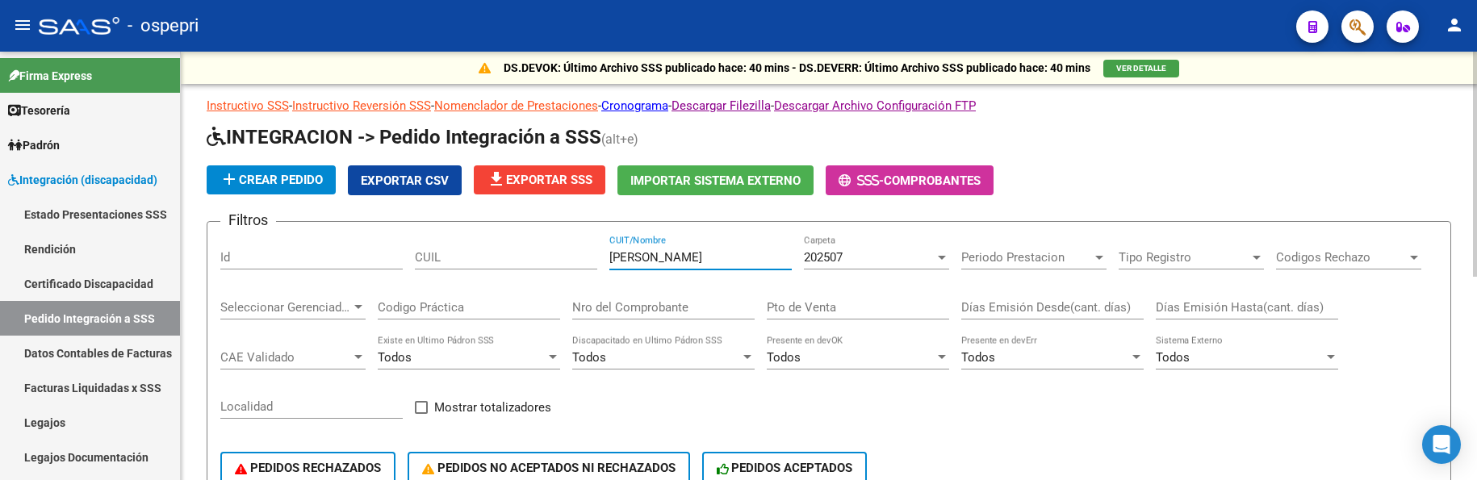
drag, startPoint x: 672, startPoint y: 262, endPoint x: 600, endPoint y: 261, distance: 72.6
click at [600, 261] on div "Filtros Id CUIL miranda CUIT/Nombre 202507 Carpeta Periodo Prestacion Periodo P…" at bounding box center [828, 368] width 1217 height 267
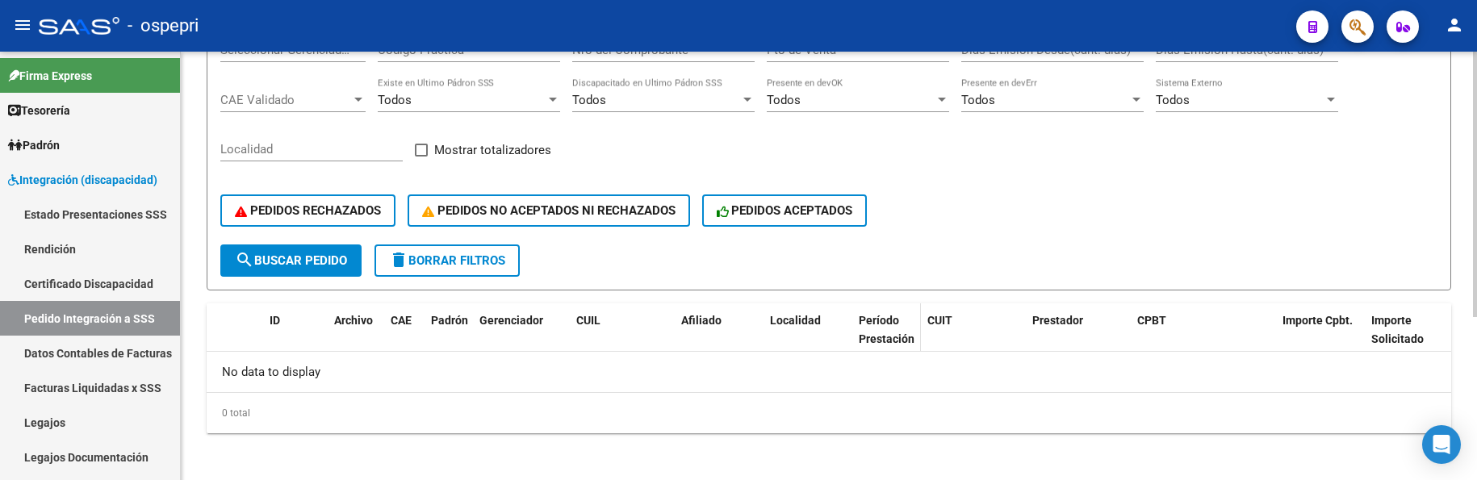
scroll to position [262, 0]
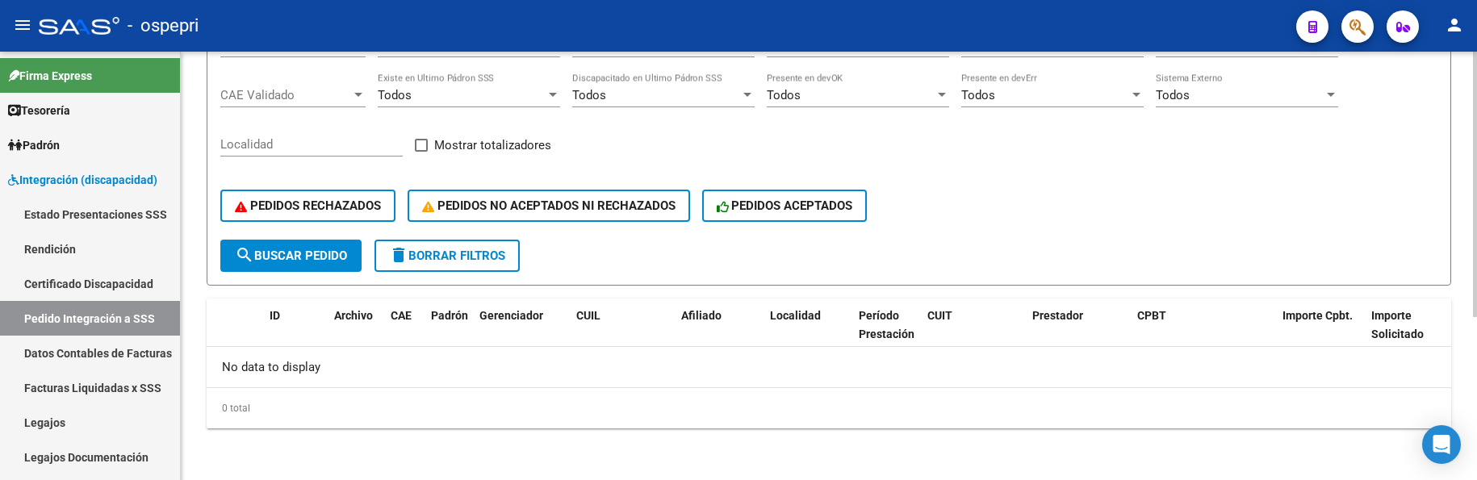
click at [1029, 219] on div "PEDIDOS RECHAZADOS PEDIDOS NO ACEPTADOS NI RECHAZADOS PEDIDOS ACEPTADOS" at bounding box center [828, 206] width 1217 height 68
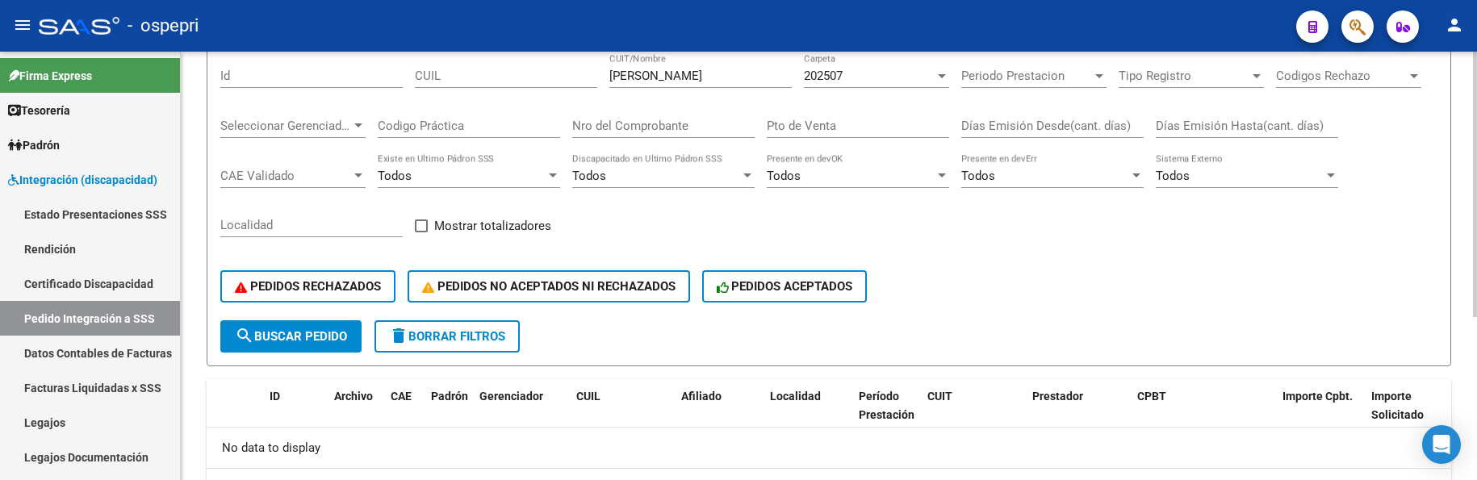
scroll to position [101, 0]
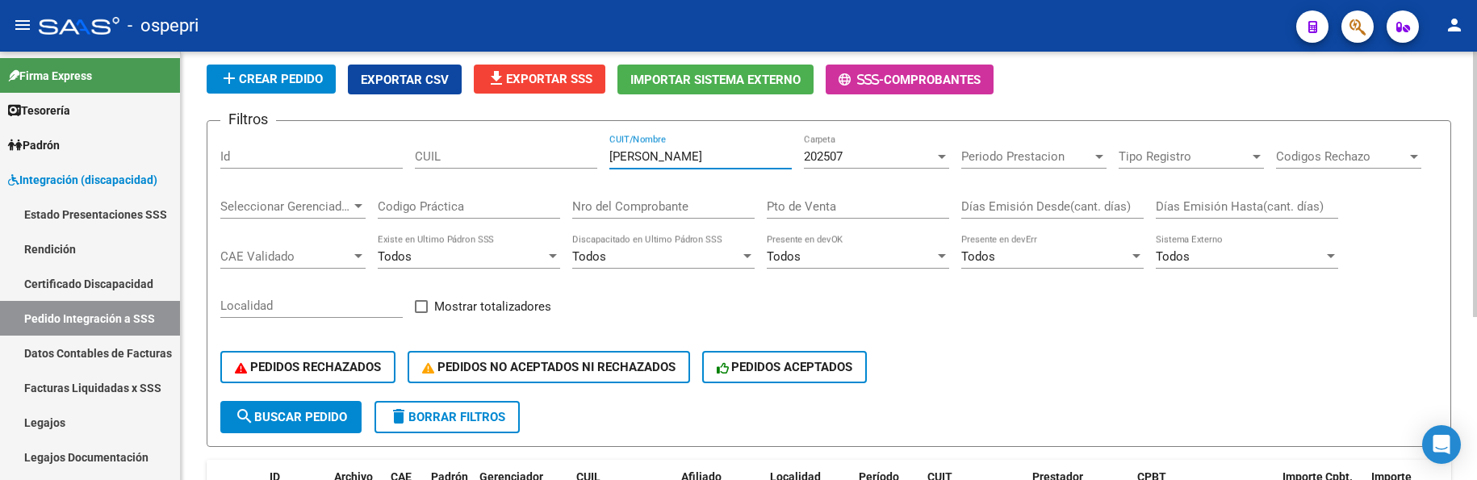
drag, startPoint x: 672, startPoint y: 159, endPoint x: 579, endPoint y: 157, distance: 93.6
click at [579, 157] on div "Filtros Id CUIL quintana CUIT/Nombre 202507 Carpeta Periodo Prestacion Periodo …" at bounding box center [828, 267] width 1217 height 267
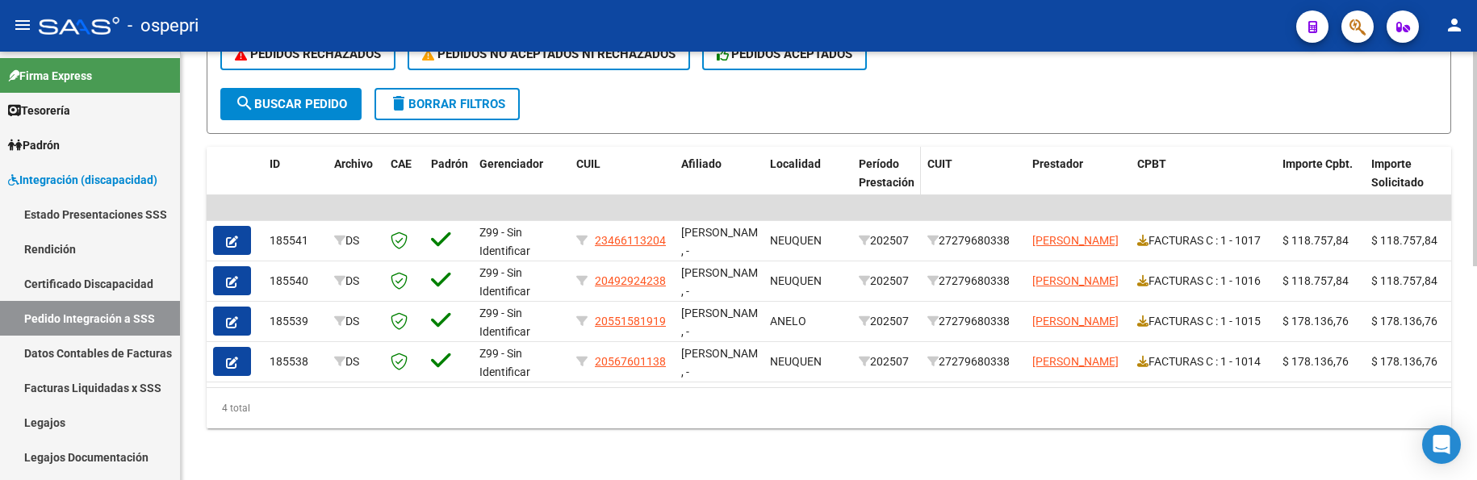
scroll to position [426, 0]
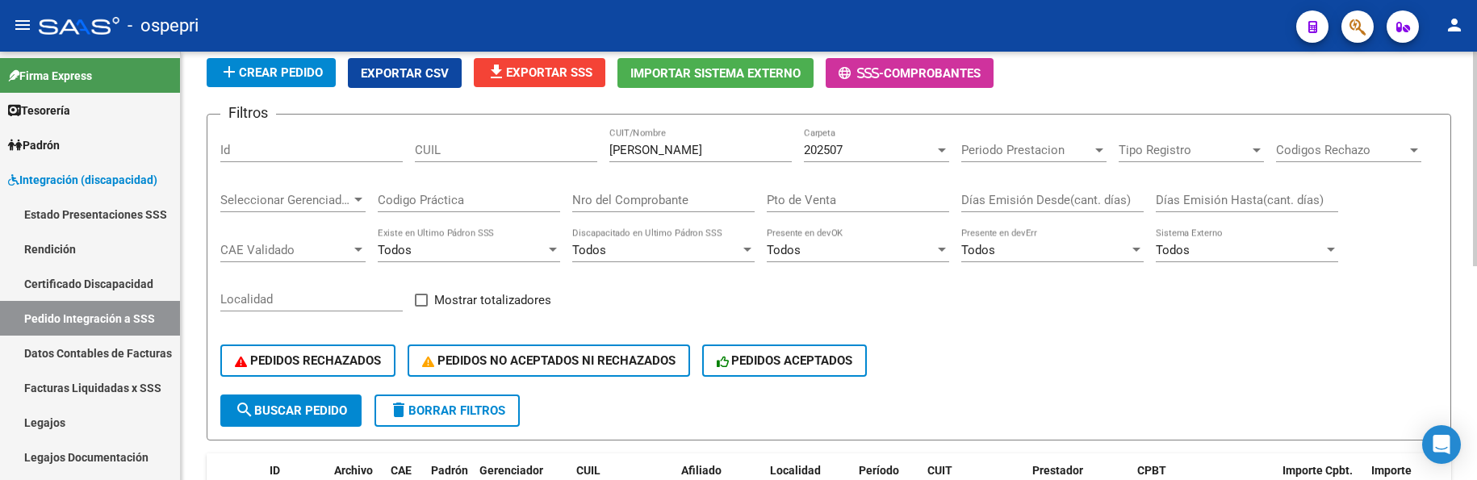
scroll to position [0, 0]
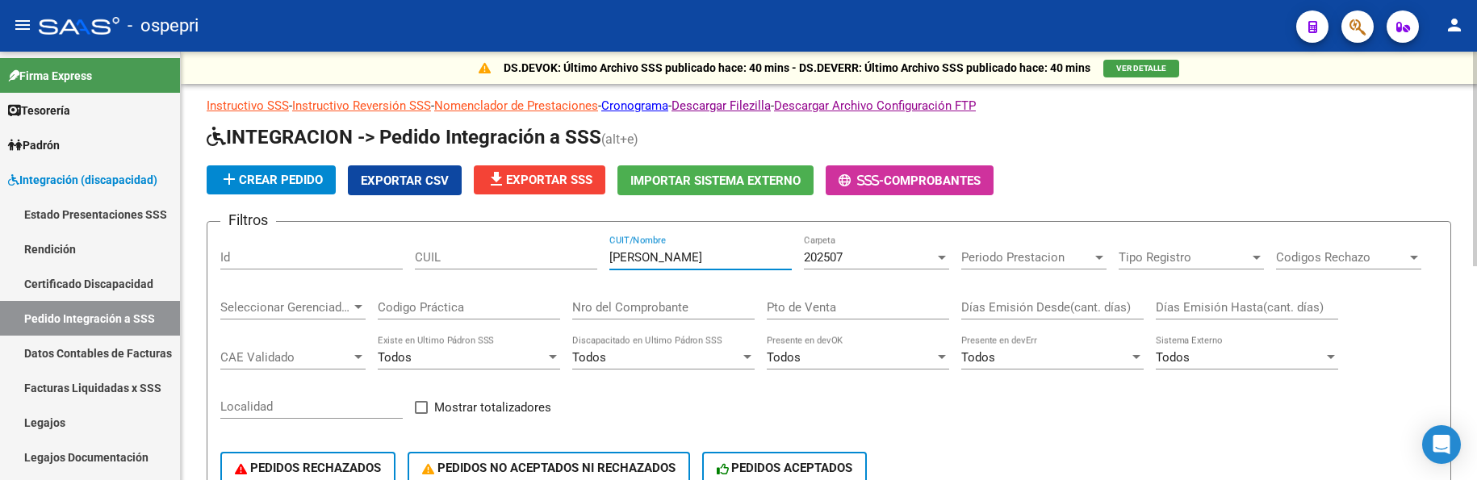
drag, startPoint x: 659, startPoint y: 259, endPoint x: 572, endPoint y: 257, distance: 87.2
click at [572, 257] on div "Filtros Id CUIL galvez CUIT/Nombre 202507 Carpeta Periodo Prestacion Periodo Pr…" at bounding box center [828, 368] width 1217 height 267
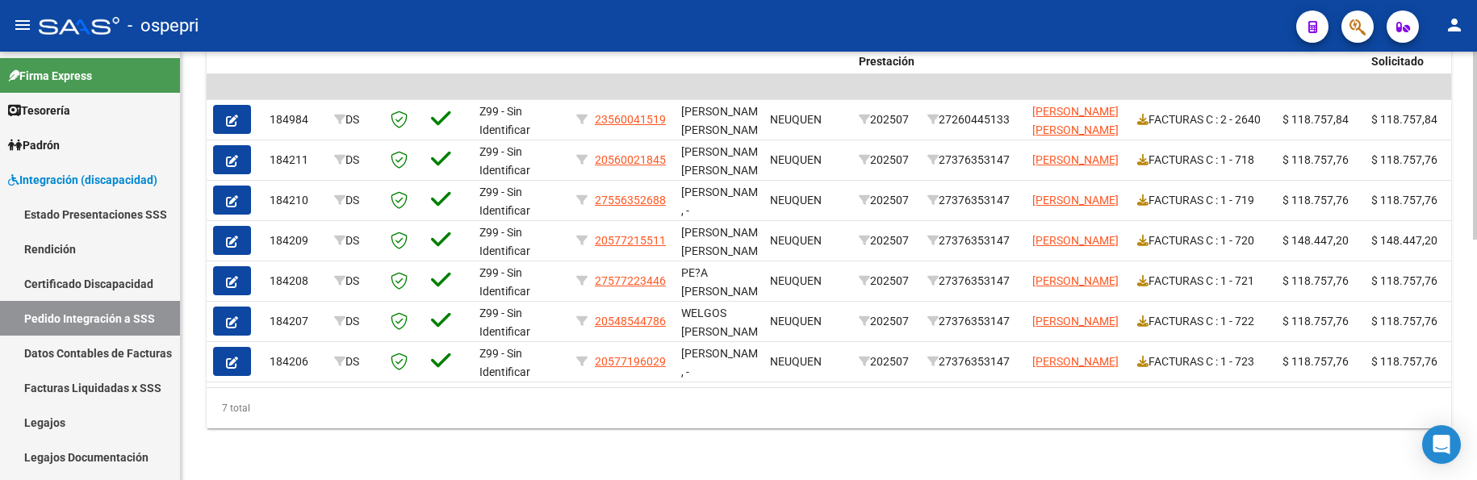
scroll to position [547, 0]
click at [1460, 312] on div at bounding box center [1475, 386] width 4 height 188
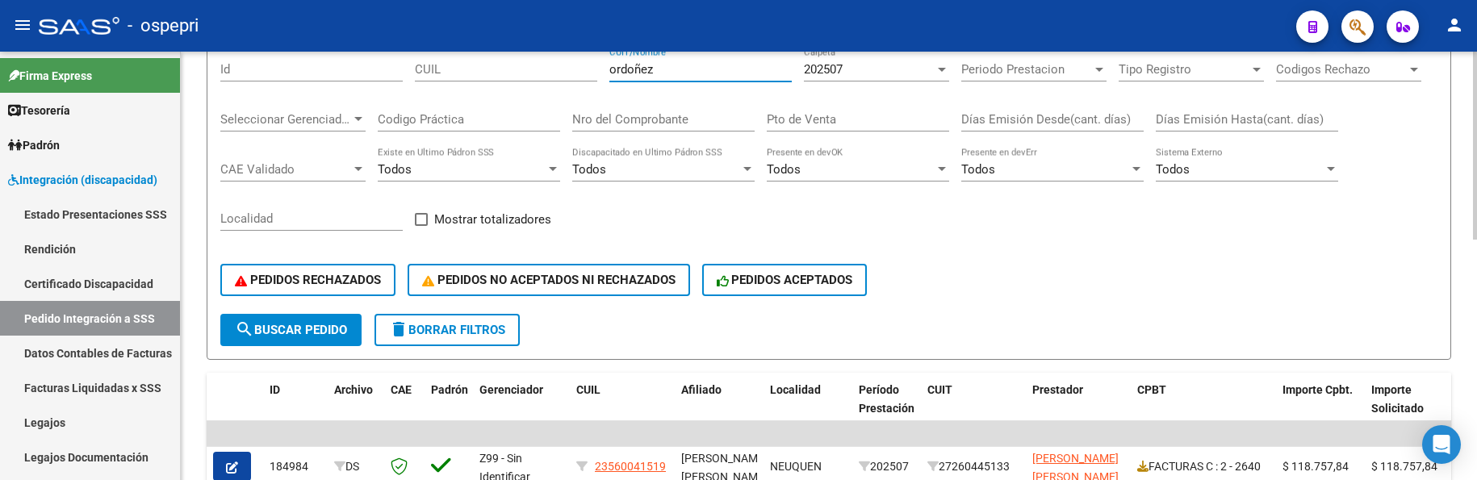
scroll to position [63, 0]
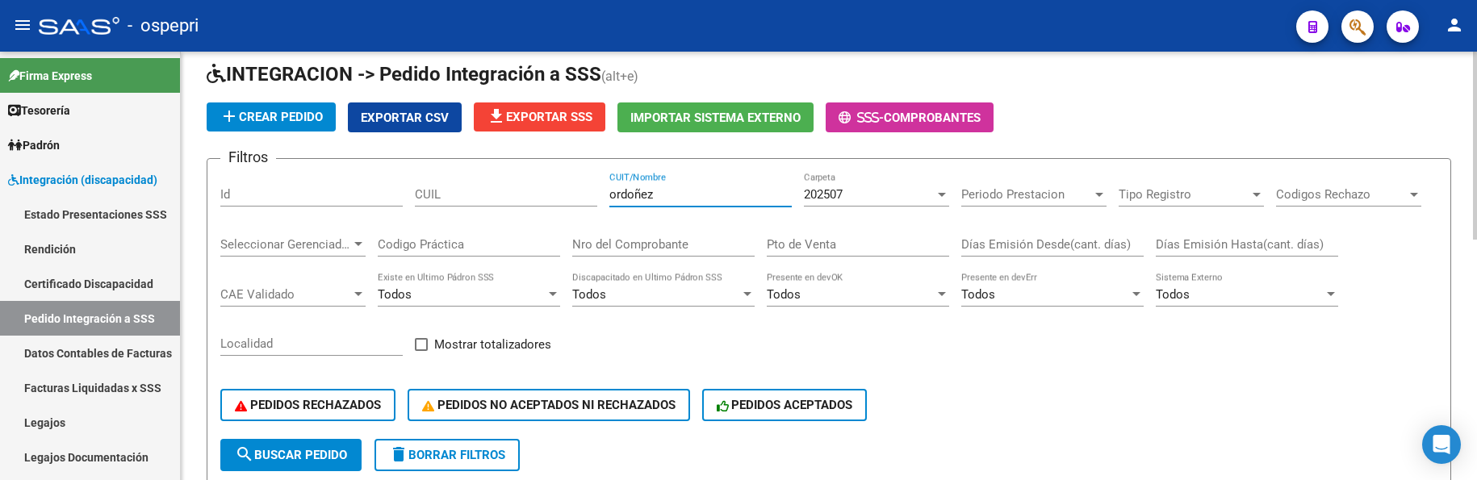
drag, startPoint x: 684, startPoint y: 194, endPoint x: 600, endPoint y: 195, distance: 83.9
click at [600, 195] on div "Filtros Id CUIL ordoñez CUIT/Nombre 202507 Carpeta Periodo Prestacion Periodo P…" at bounding box center [828, 305] width 1217 height 267
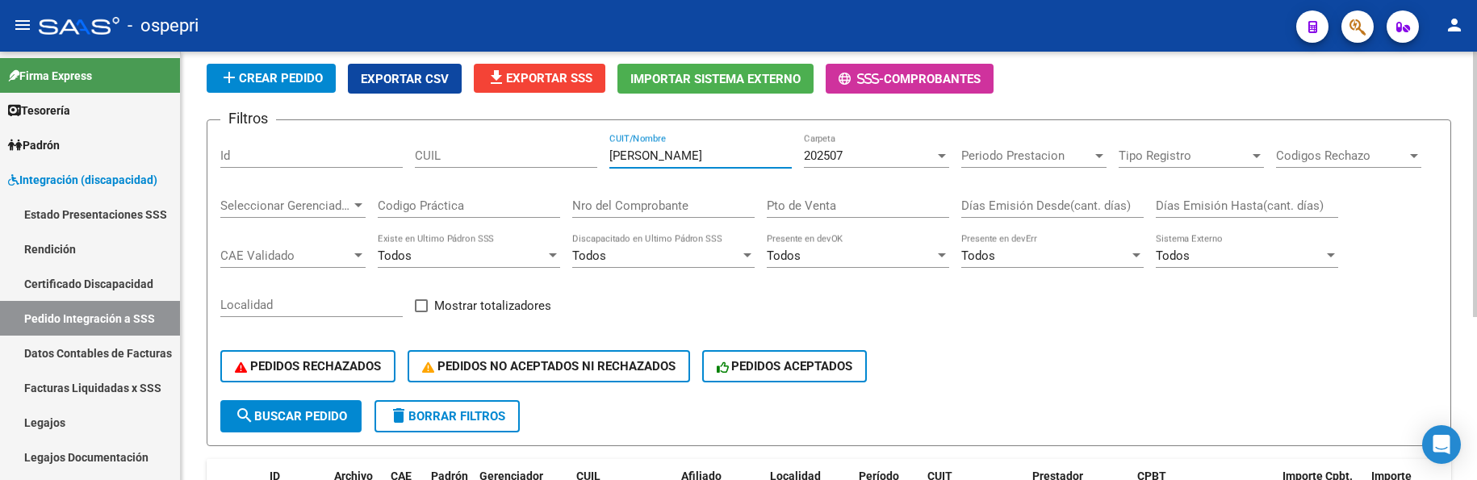
scroll to position [20, 0]
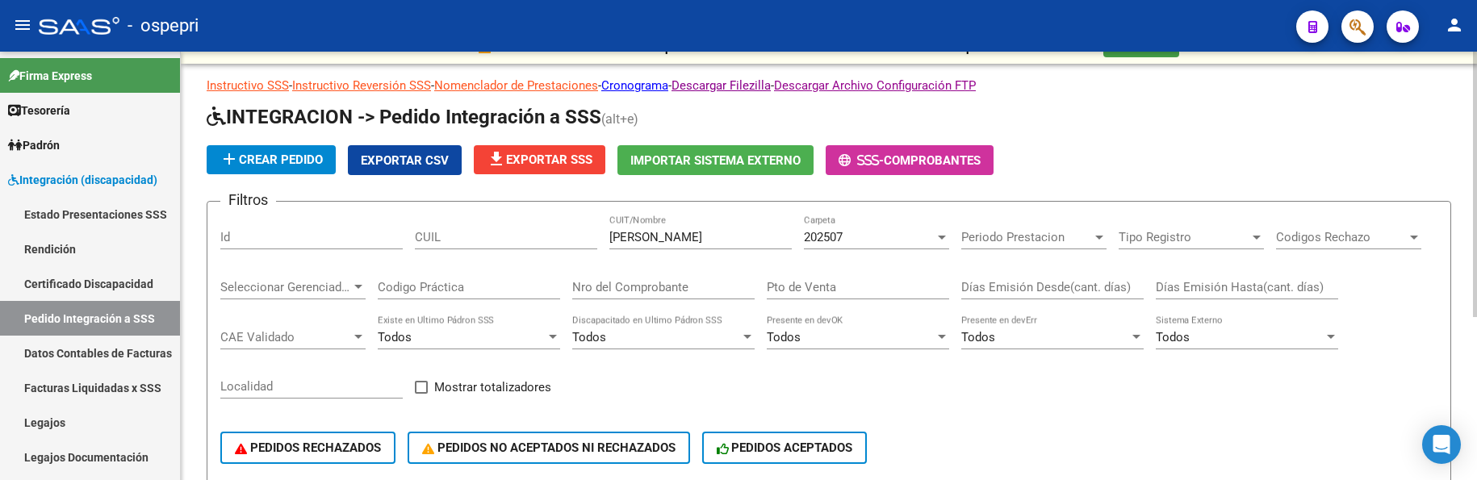
click at [1029, 394] on div "PEDIDOS RECHAZADOS PEDIDOS NO ACEPTADOS NI RECHAZADOS PEDIDOS ACEPTADOS" at bounding box center [828, 448] width 1217 height 68
drag, startPoint x: 706, startPoint y: 240, endPoint x: 596, endPoint y: 240, distance: 110.6
click at [596, 240] on div "Filtros Id CUIL bravo yanina CUIT/Nombre 202507 Carpeta Periodo Prestacion Peri…" at bounding box center [828, 348] width 1217 height 267
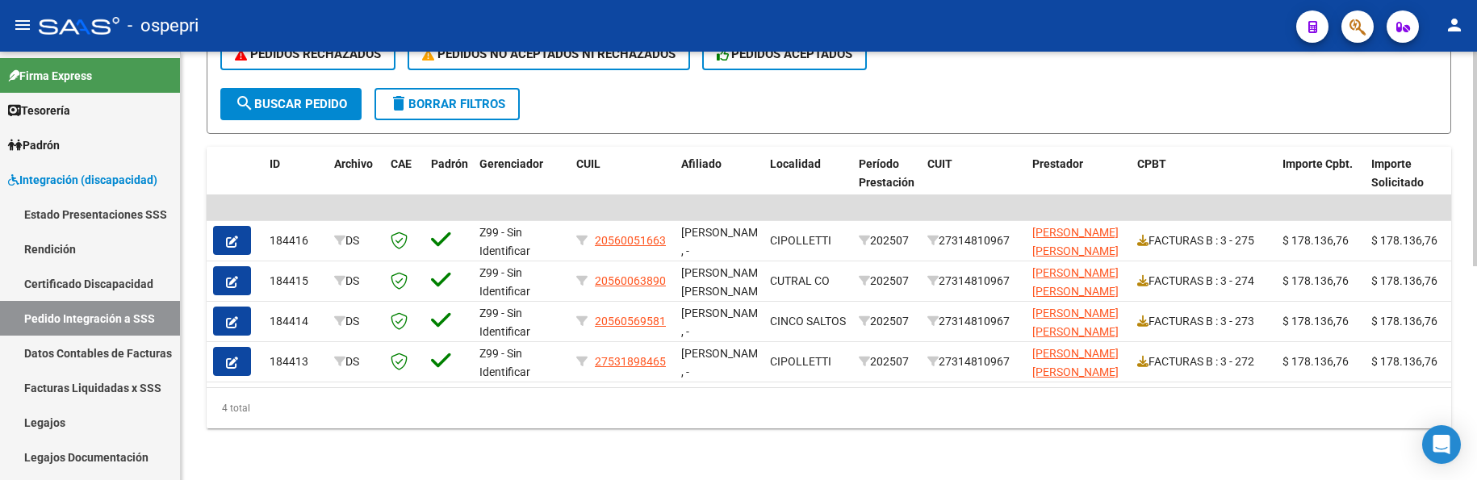
scroll to position [426, 0]
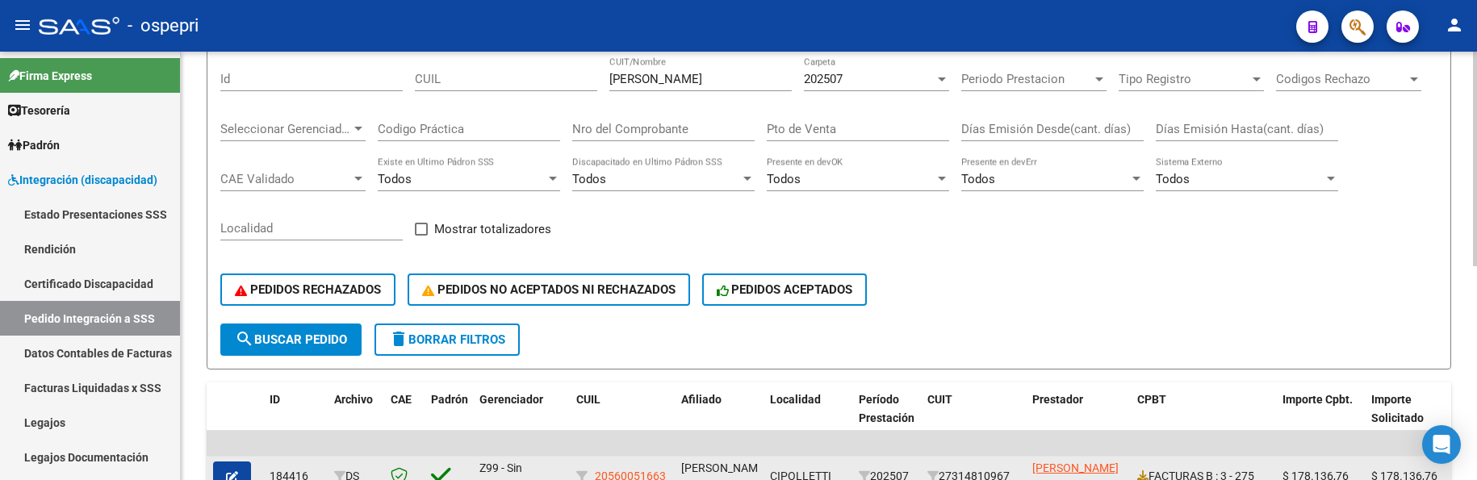
scroll to position [103, 0]
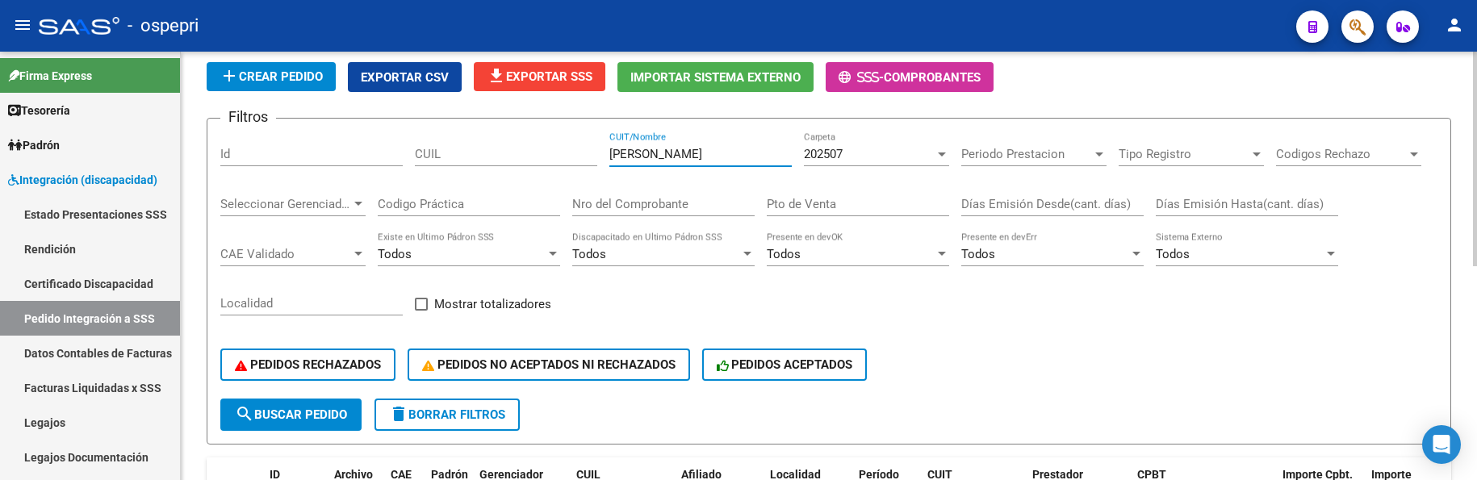
drag, startPoint x: 662, startPoint y: 153, endPoint x: 584, endPoint y: 152, distance: 77.5
click at [584, 152] on div "Filtros Id CUIL schwab CUIT/Nombre 202507 Carpeta Periodo Prestacion Periodo Pr…" at bounding box center [828, 265] width 1217 height 267
click at [1113, 338] on div "PEDIDOS RECHAZADOS PEDIDOS NO ACEPTADOS NI RECHAZADOS PEDIDOS ACEPTADOS" at bounding box center [828, 365] width 1217 height 68
drag, startPoint x: 707, startPoint y: 150, endPoint x: 583, endPoint y: 154, distance: 124.3
click at [583, 154] on div "Filtros Id CUIL nadal paula CUIT/Nombre 202507 Carpeta Periodo Prestacion Perio…" at bounding box center [828, 265] width 1217 height 267
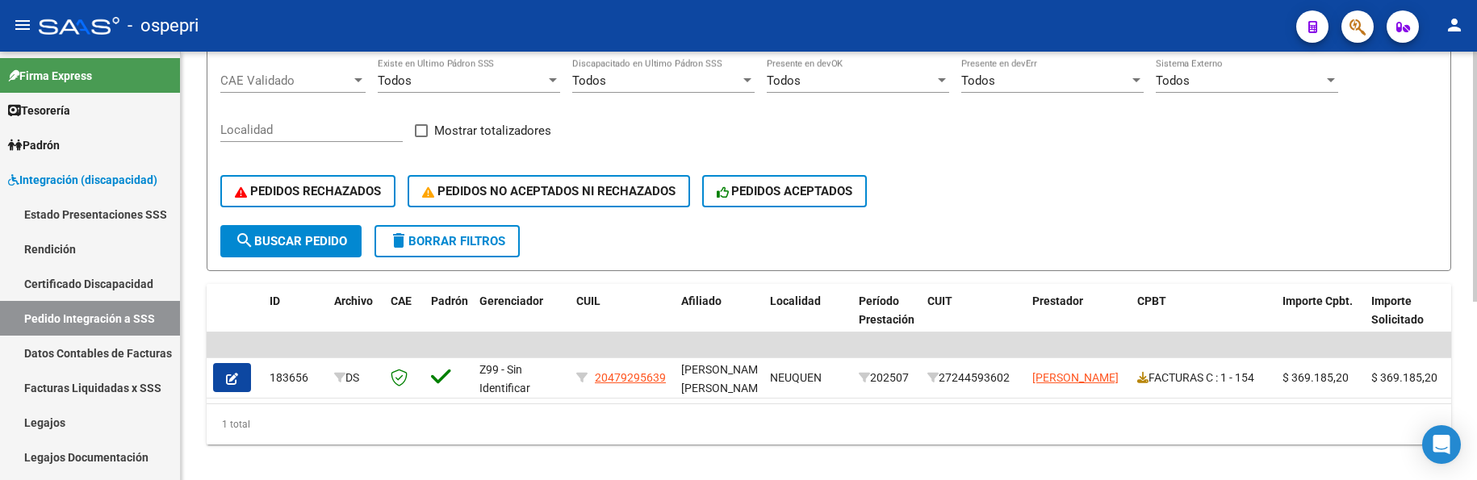
scroll to position [305, 0]
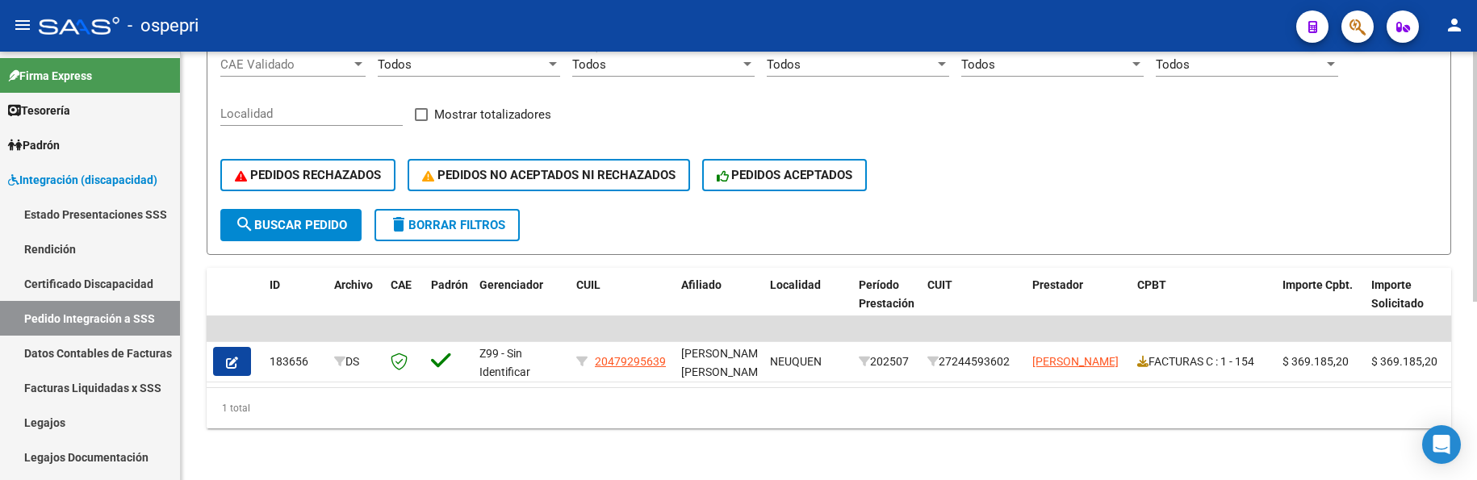
click at [1147, 143] on div "PEDIDOS RECHAZADOS PEDIDOS NO ACEPTADOS NI RECHAZADOS PEDIDOS ACEPTADOS" at bounding box center [828, 175] width 1217 height 68
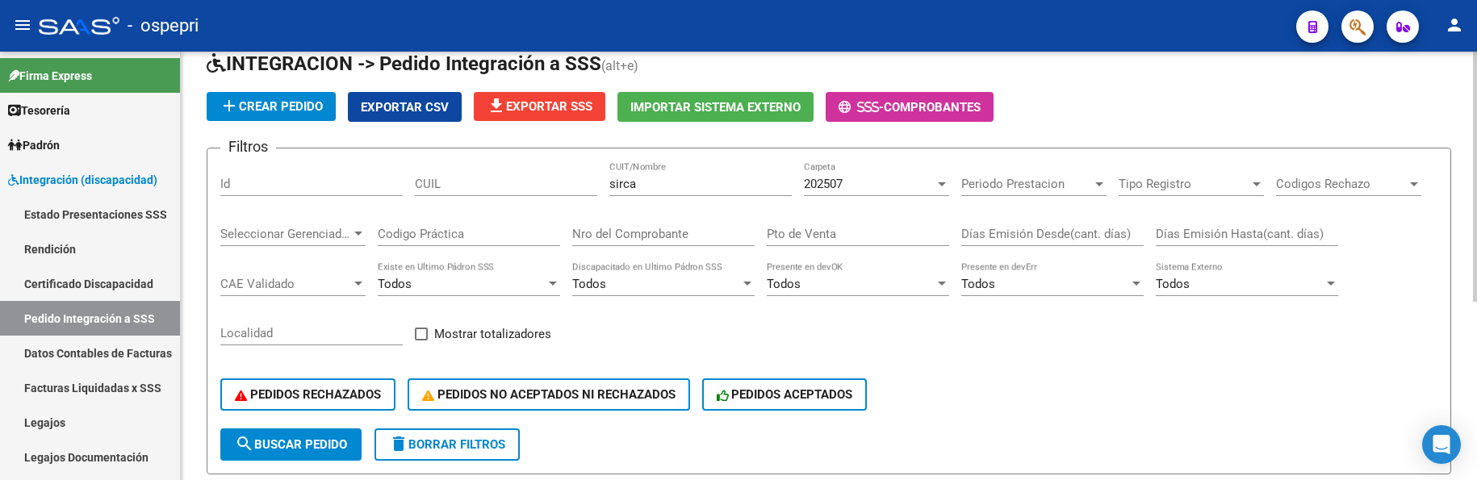
scroll to position [63, 0]
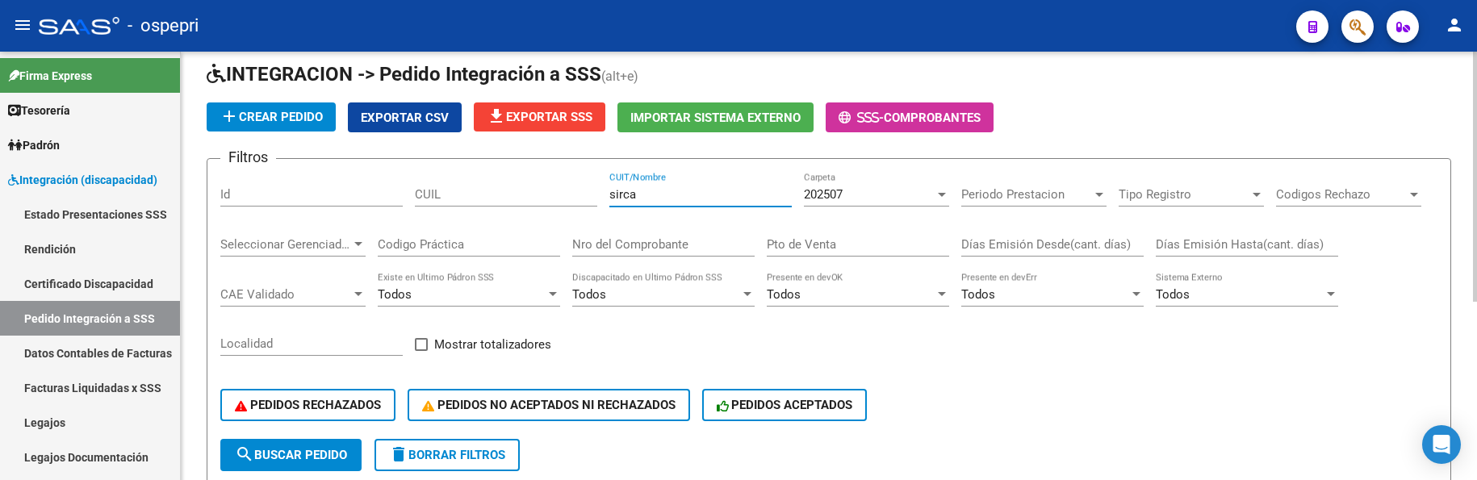
drag, startPoint x: 651, startPoint y: 196, endPoint x: 567, endPoint y: 196, distance: 83.9
click at [567, 196] on div "Filtros Id CUIL sirca CUIT/Nombre 202507 Carpeta Periodo Prestacion Periodo Pre…" at bounding box center [828, 305] width 1217 height 267
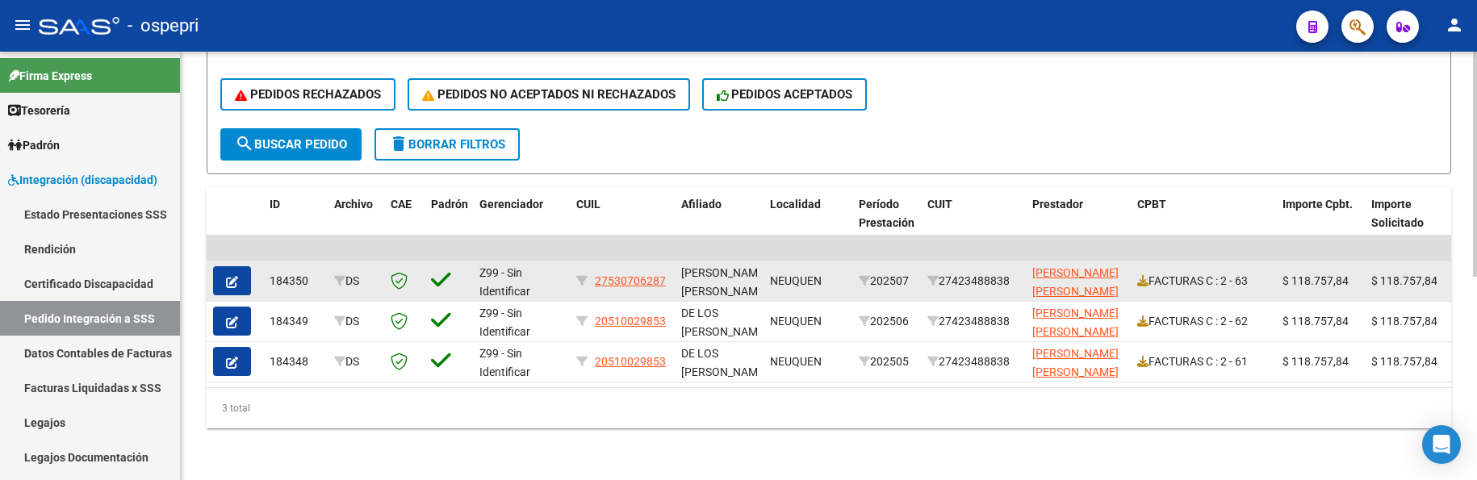
scroll to position [386, 0]
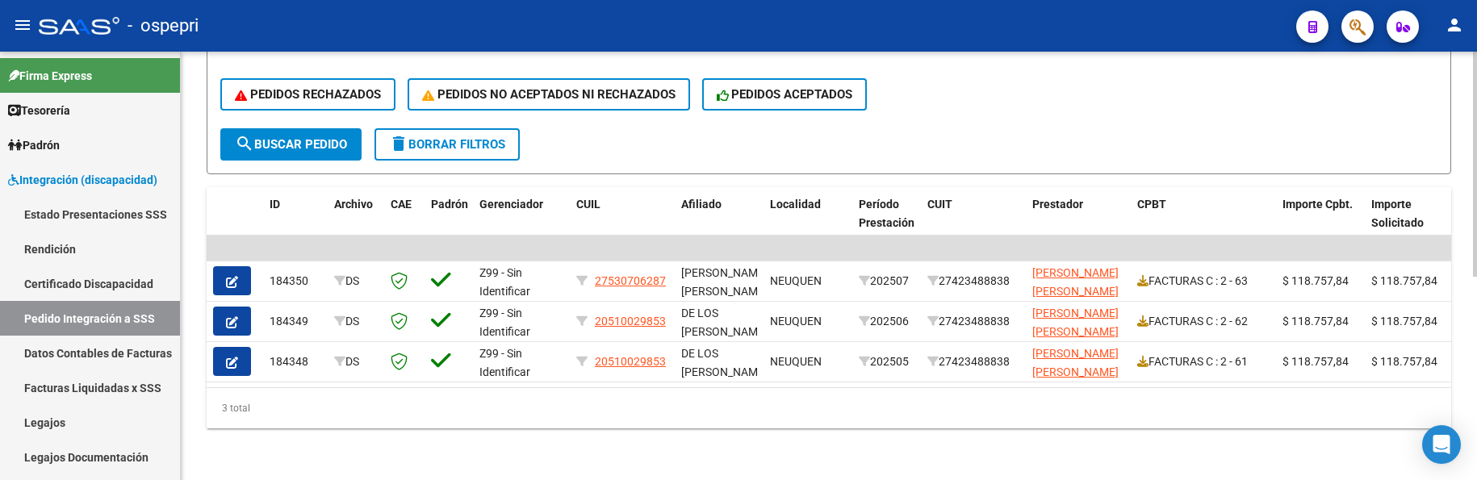
click at [1002, 128] on form "Filtros Id CUIL jensen CUIT/Nombre 202507 Carpeta Periodo Prestacion Periodo Pr…" at bounding box center [829, 10] width 1244 height 327
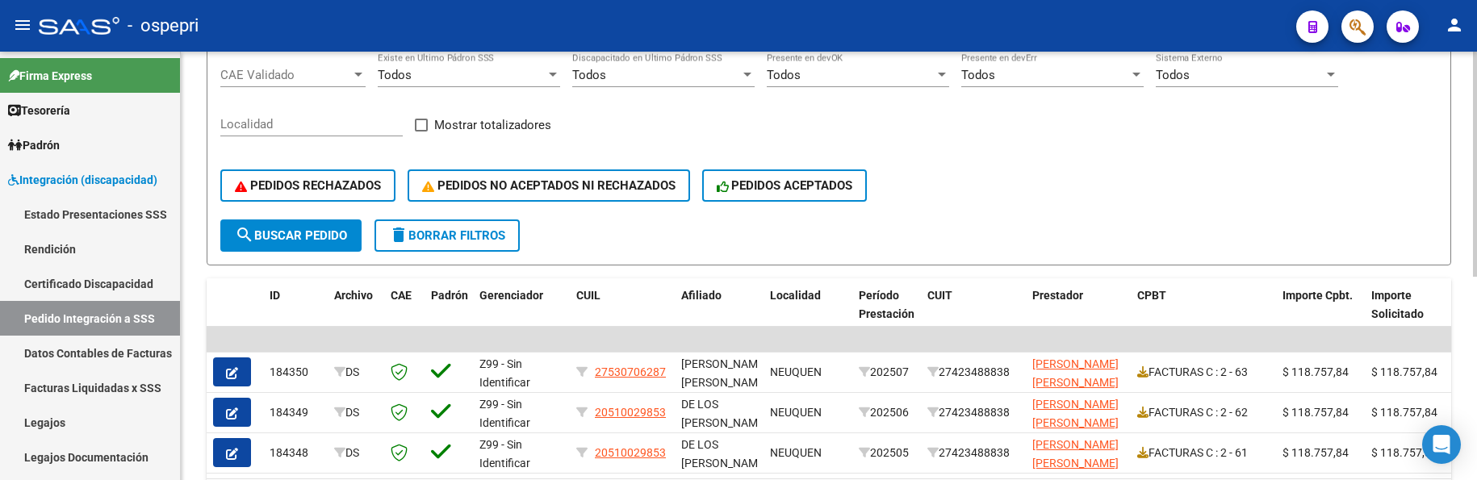
scroll to position [63, 0]
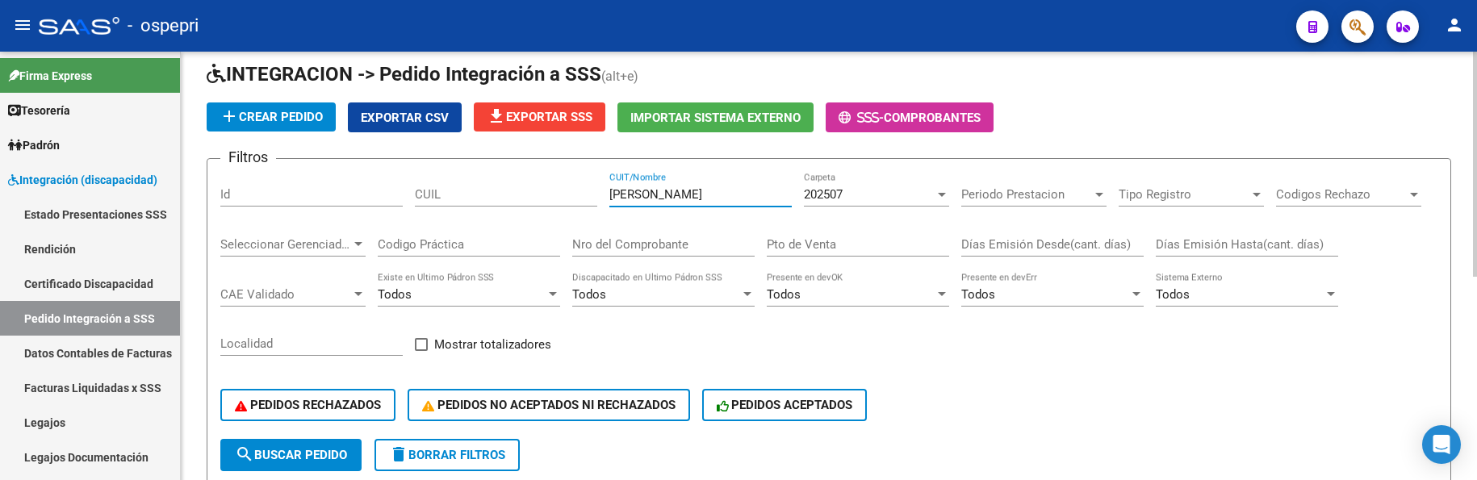
drag, startPoint x: 661, startPoint y: 198, endPoint x: 554, endPoint y: 205, distance: 106.8
click at [554, 205] on div "Filtros Id CUIL jensen CUIT/Nombre 202507 Carpeta Periodo Prestacion Periodo Pr…" at bounding box center [828, 305] width 1217 height 267
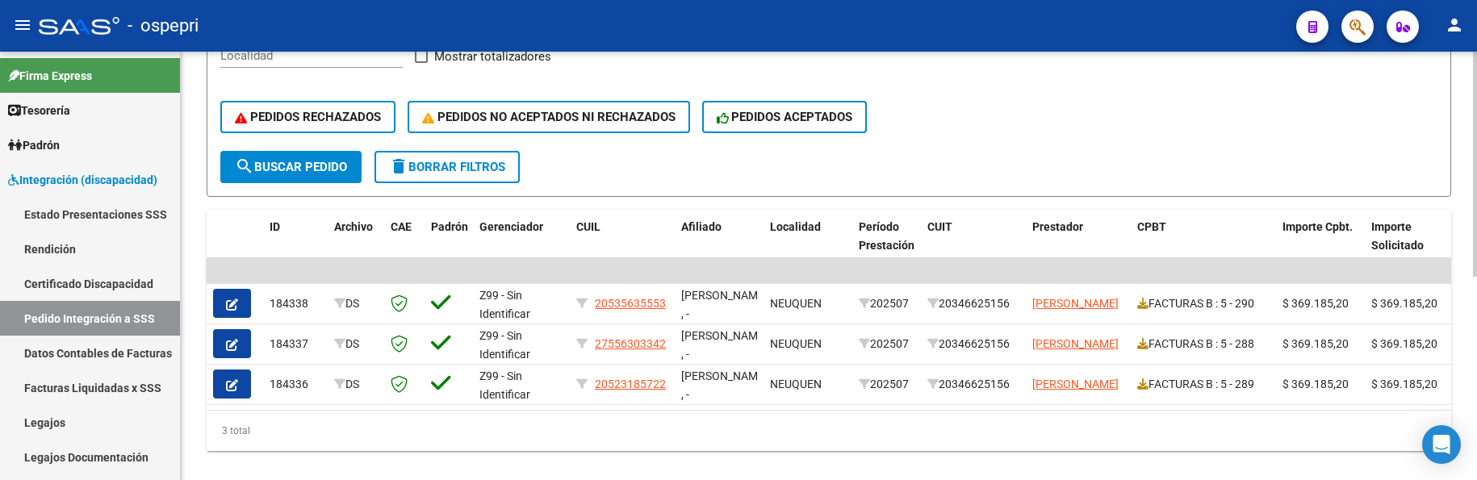
scroll to position [386, 0]
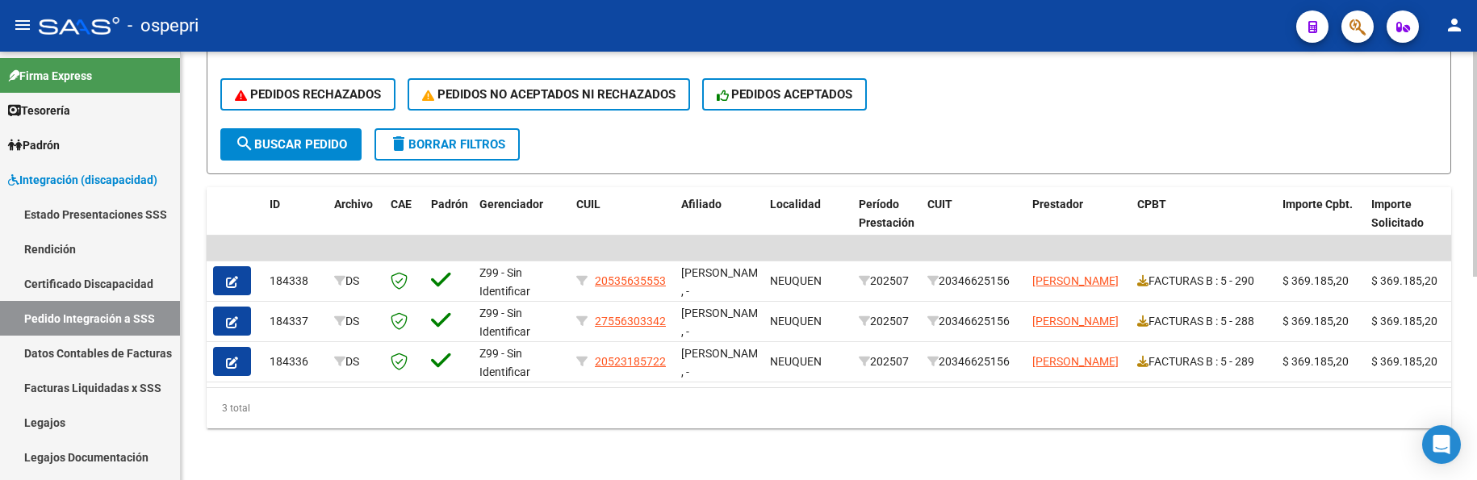
click at [1064, 130] on form "Filtros Id CUIL pereyra gustavo CUIT/Nombre 202507 Carpeta Periodo Prestacion P…" at bounding box center [829, 10] width 1244 height 327
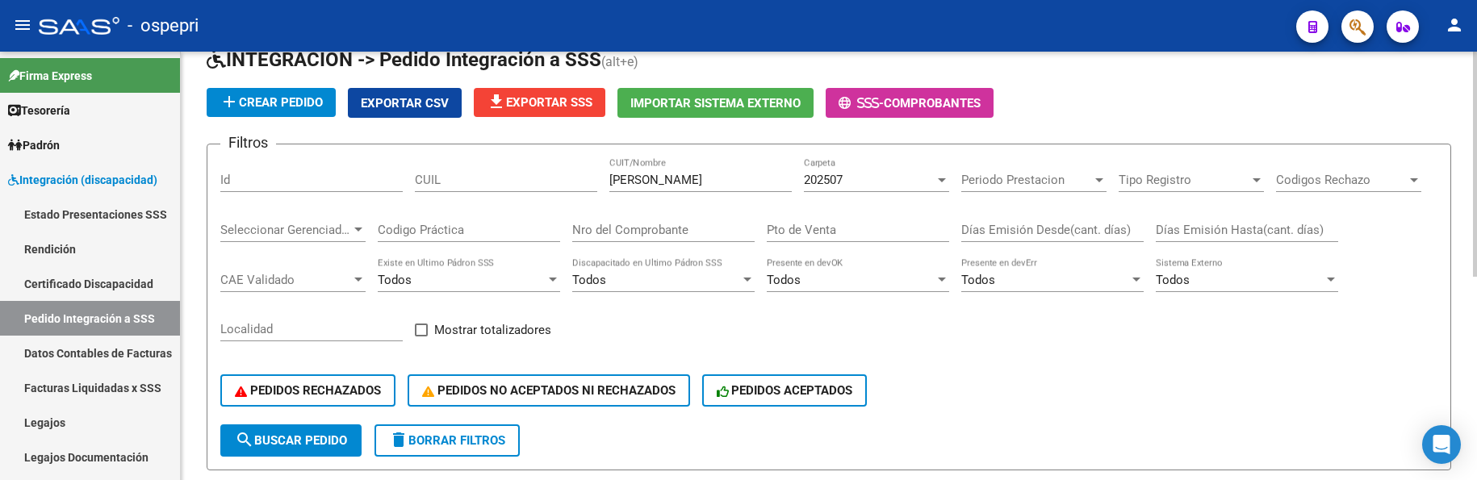
scroll to position [63, 0]
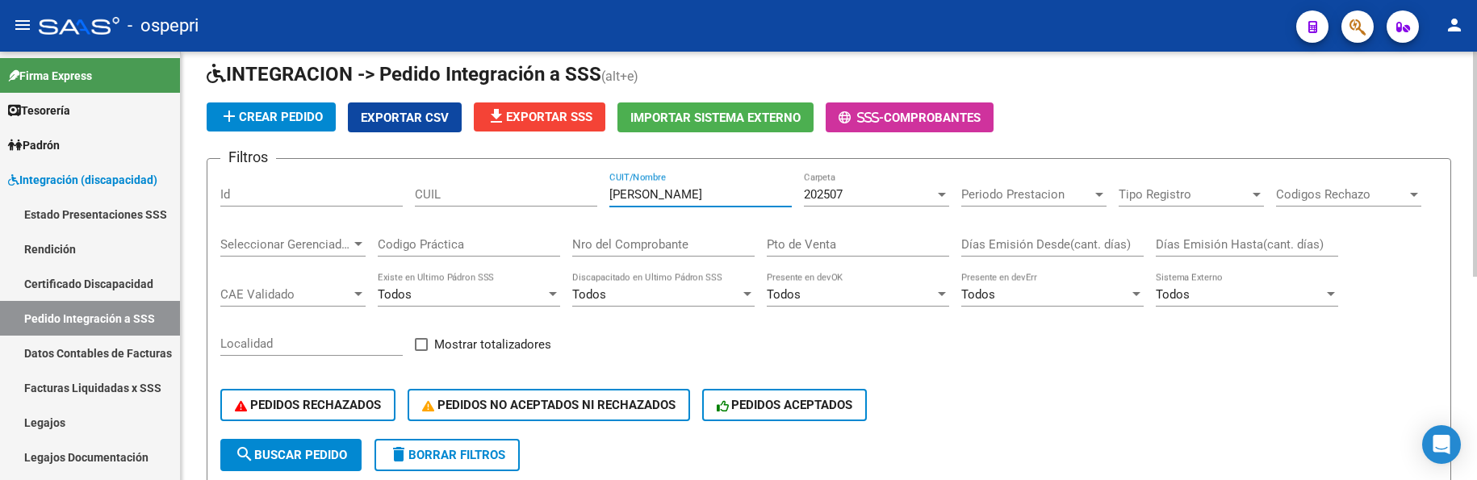
drag, startPoint x: 713, startPoint y: 193, endPoint x: 563, endPoint y: 190, distance: 150.1
click at [563, 190] on div "Filtros Id CUIL pereyra gustavo CUIT/Nombre 202507 Carpeta Periodo Prestacion P…" at bounding box center [828, 305] width 1217 height 267
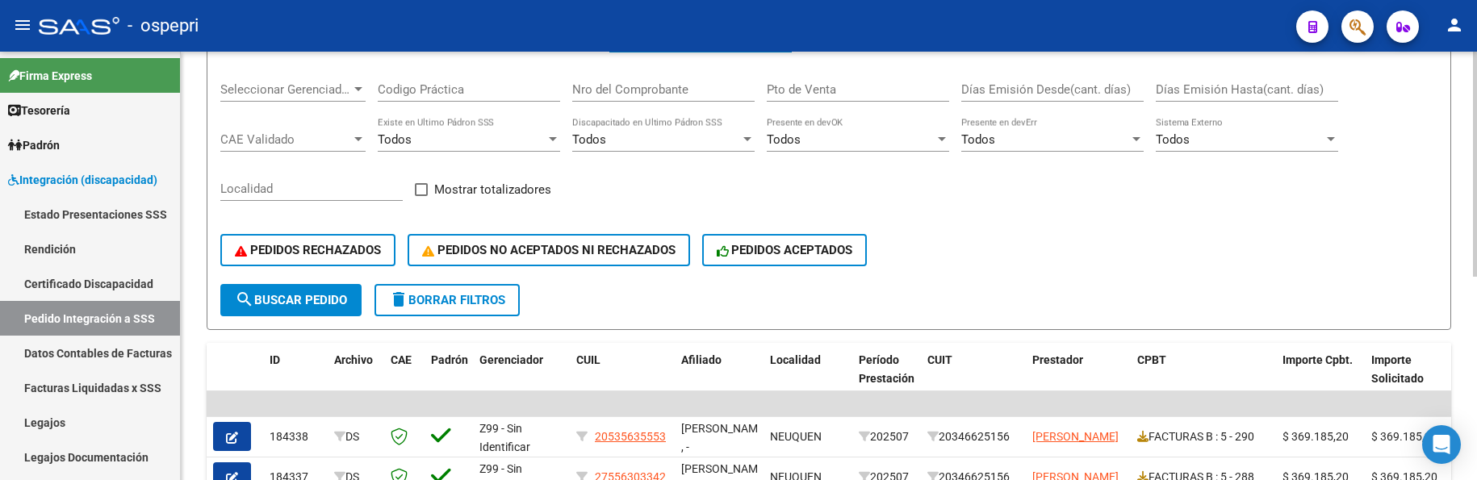
scroll to position [305, 0]
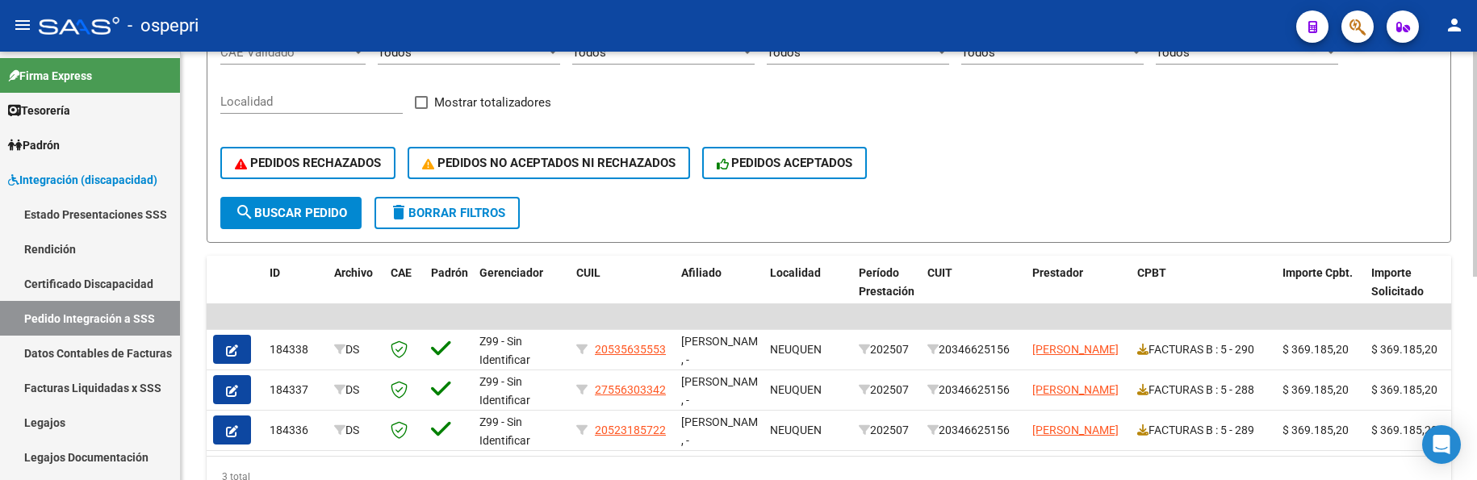
click at [295, 216] on span "search Buscar Pedido" at bounding box center [291, 213] width 112 height 15
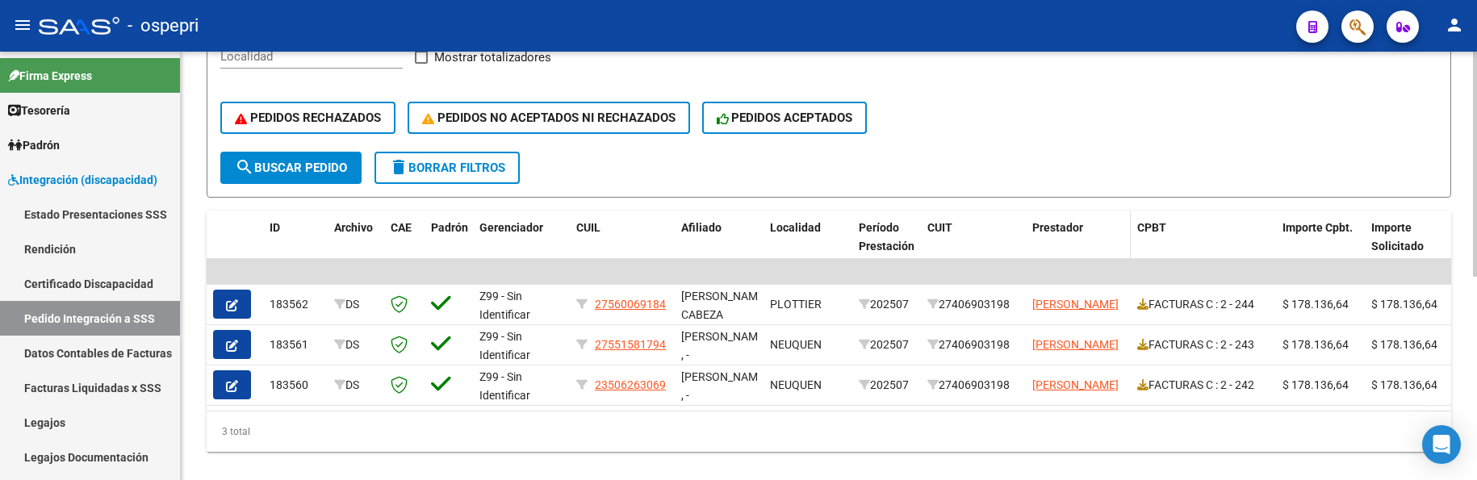
scroll to position [386, 0]
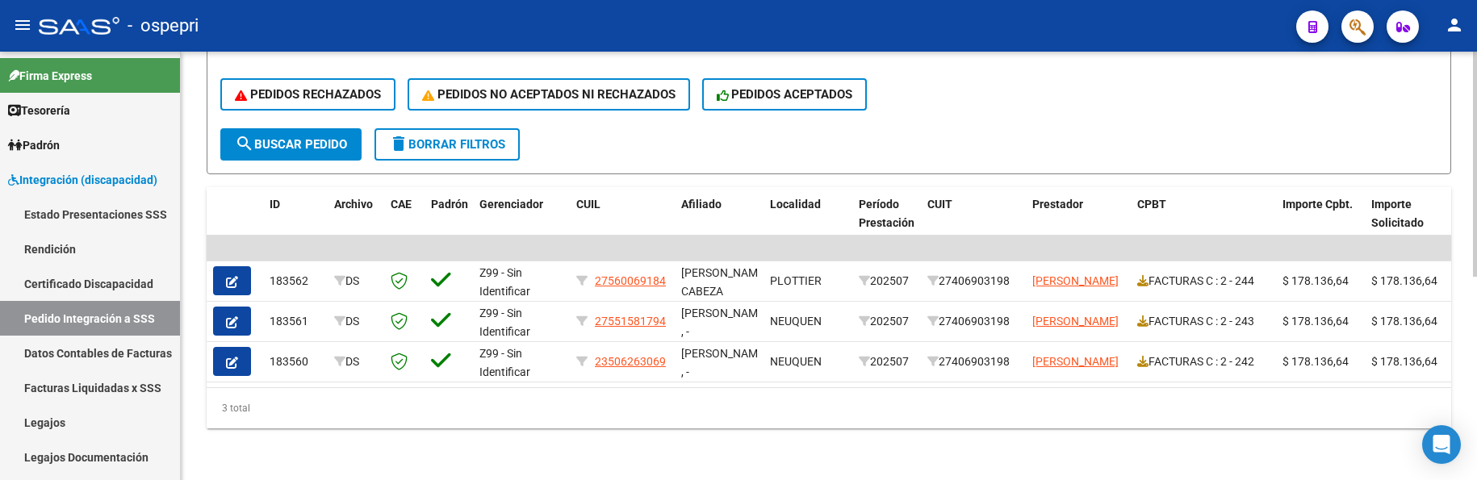
click at [1227, 125] on form "Filtros Id CUIL guirao CUIT/Nombre 202507 Carpeta Periodo Prestacion Periodo Pr…" at bounding box center [829, 10] width 1244 height 327
click at [1129, 128] on form "Filtros Id CUIL guirao CUIT/Nombre 202507 Carpeta Periodo Prestacion Periodo Pr…" at bounding box center [829, 10] width 1244 height 327
click at [1064, 129] on form "Filtros Id CUIL guirao CUIT/Nombre 202507 Carpeta Periodo Prestacion Periodo Pr…" at bounding box center [829, 10] width 1244 height 327
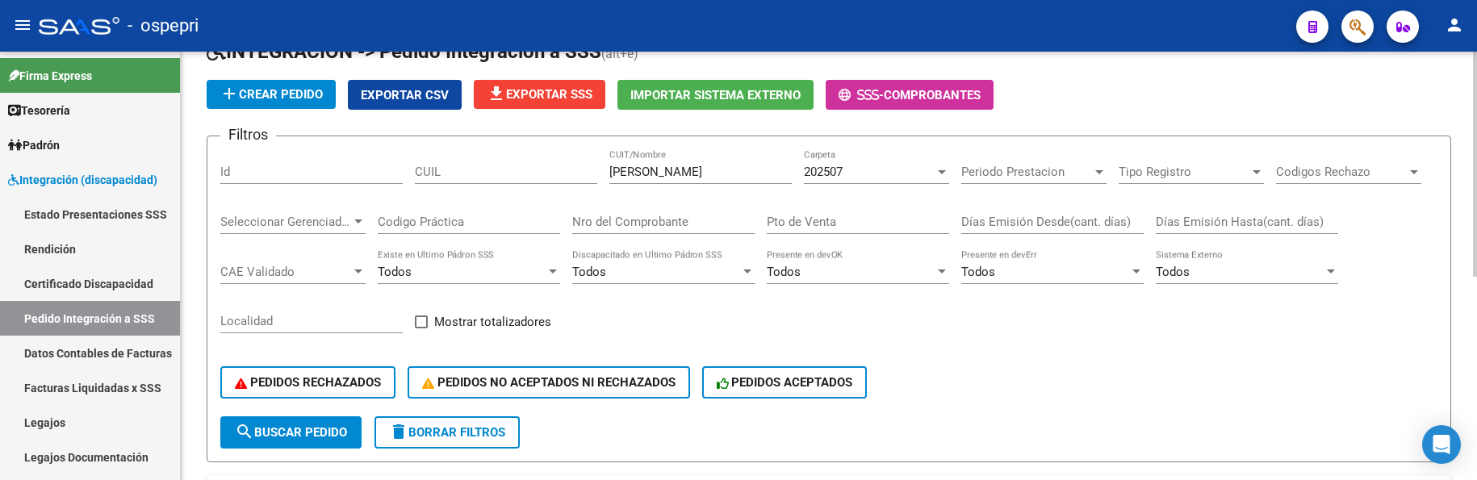
scroll to position [63, 0]
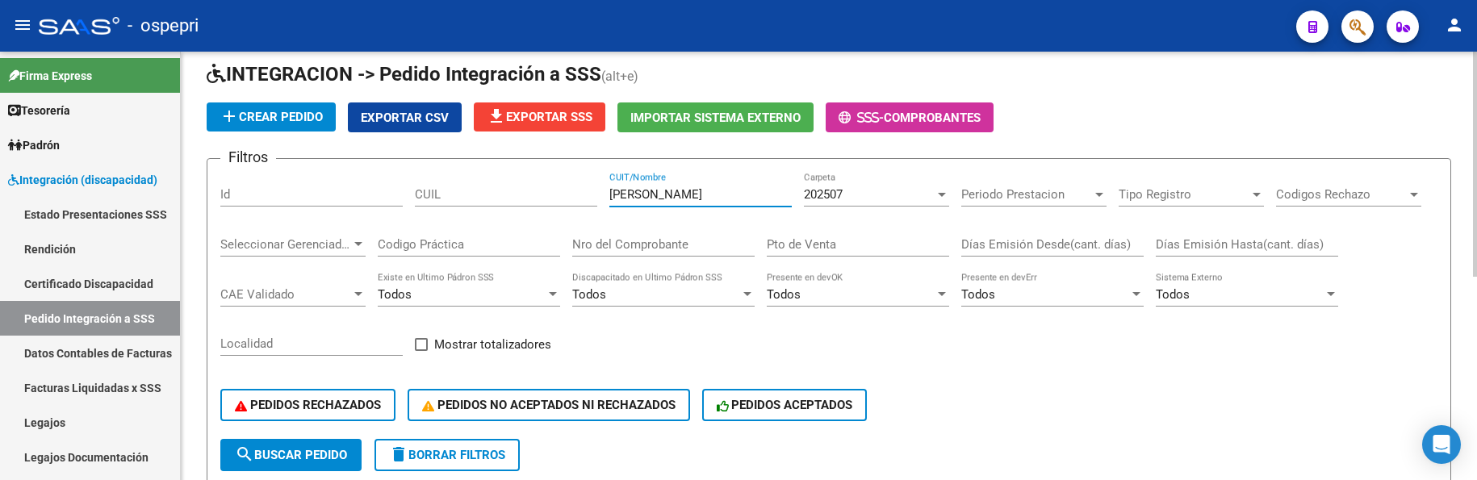
drag, startPoint x: 677, startPoint y: 196, endPoint x: 551, endPoint y: 201, distance: 126.0
click at [551, 201] on div "Filtros Id CUIL guirao CUIT/Nombre 202507 Carpeta Periodo Prestacion Periodo Pr…" at bounding box center [828, 305] width 1217 height 267
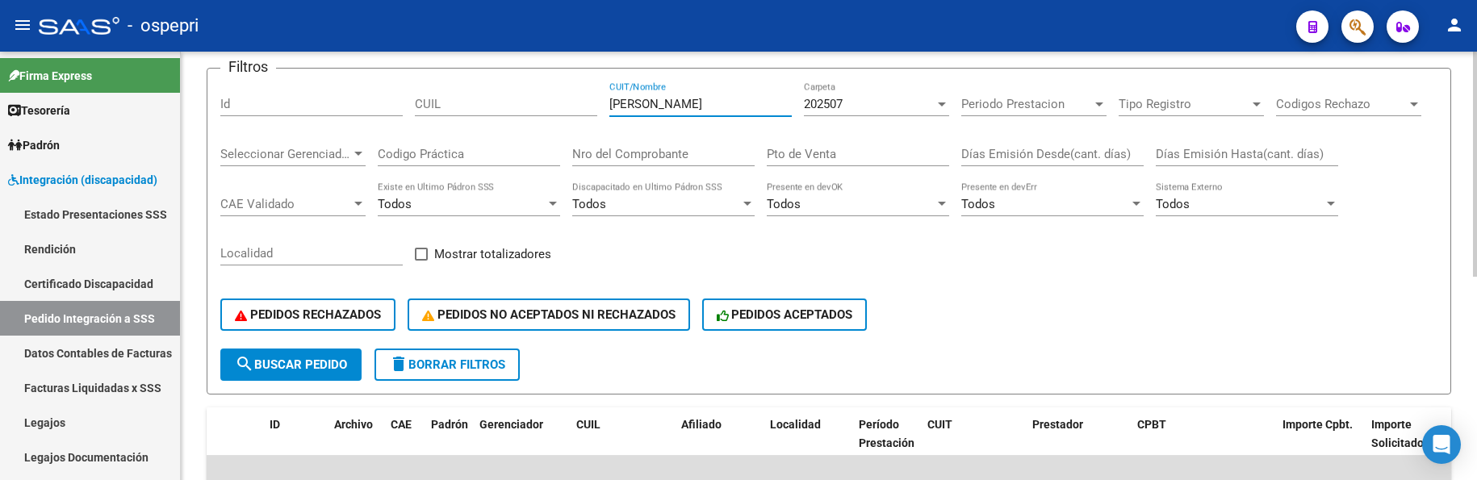
scroll to position [386, 0]
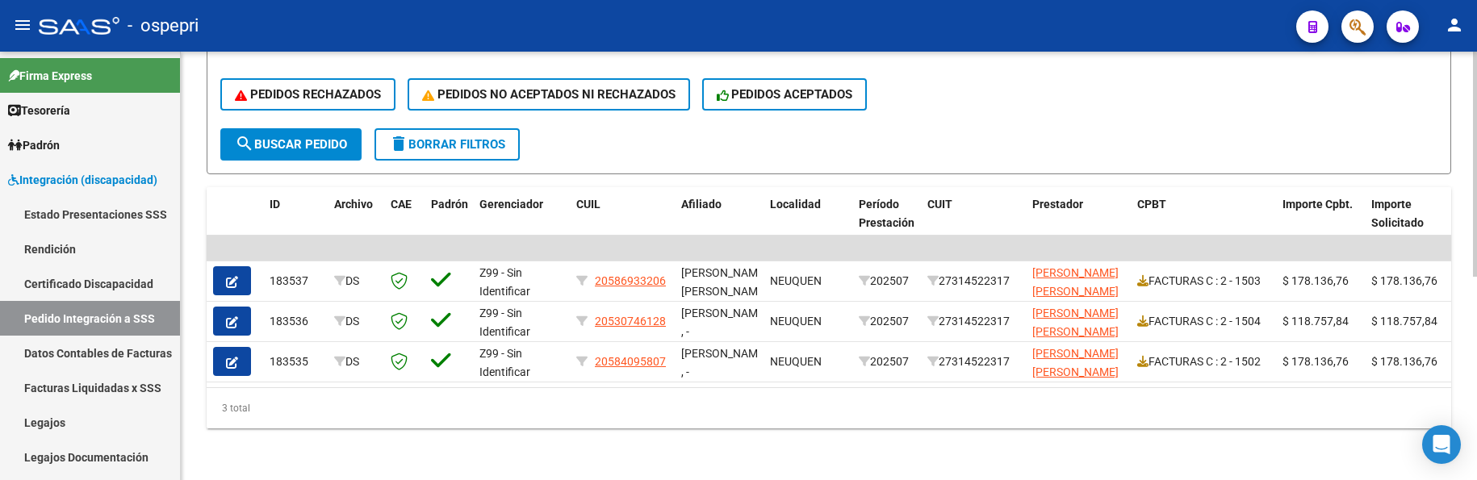
click at [1262, 120] on form "Filtros Id CUIL griffo CUIT/Nombre 202507 Carpeta Periodo Prestacion Periodo Pr…" at bounding box center [829, 10] width 1244 height 327
click at [1183, 147] on form "Filtros Id CUIL griffo CUIT/Nombre 202507 Carpeta Periodo Prestacion Periodo Pr…" at bounding box center [829, 10] width 1244 height 327
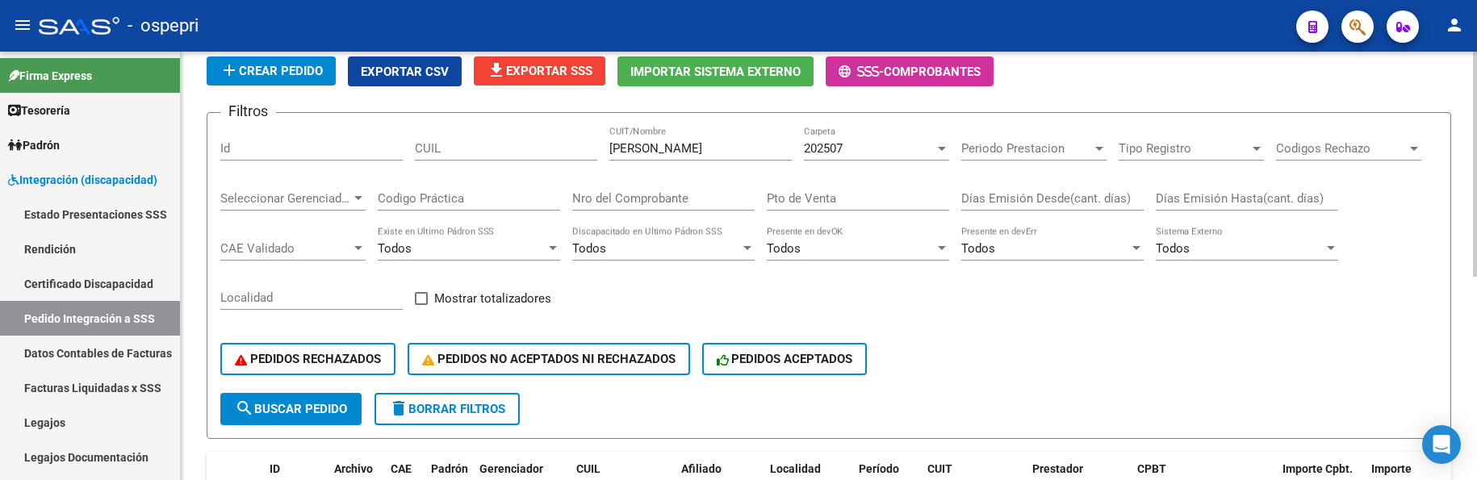
scroll to position [63, 0]
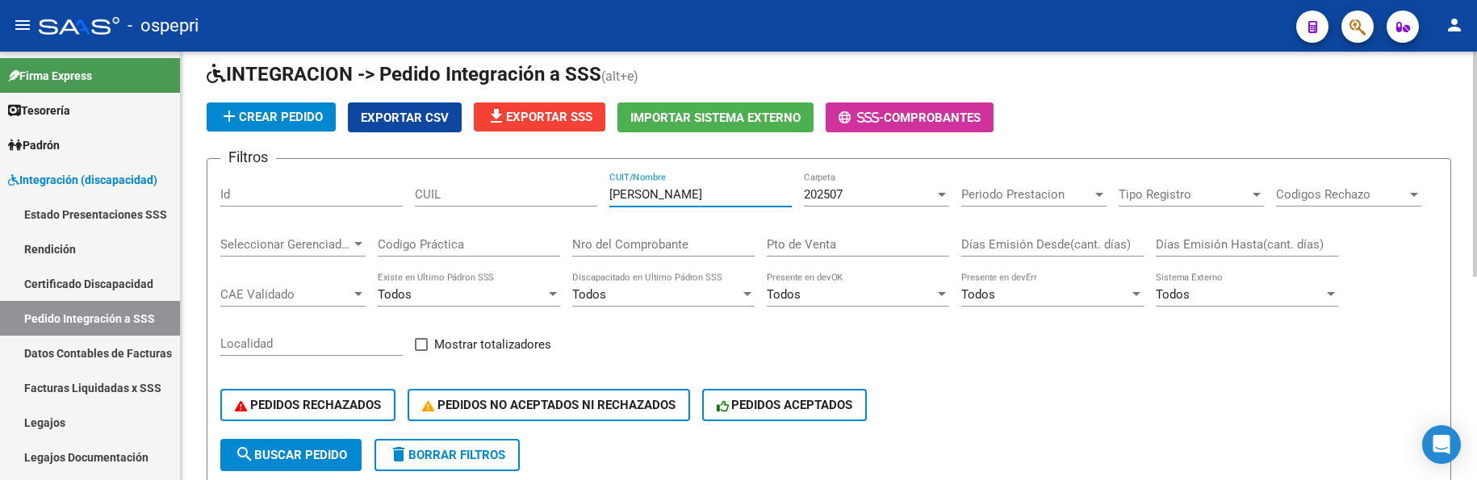
drag, startPoint x: 666, startPoint y: 194, endPoint x: 594, endPoint y: 194, distance: 71.8
click at [594, 194] on div "Filtros Id CUIL griffo CUIT/Nombre 202507 Carpeta Periodo Prestacion Periodo Pr…" at bounding box center [828, 305] width 1217 height 267
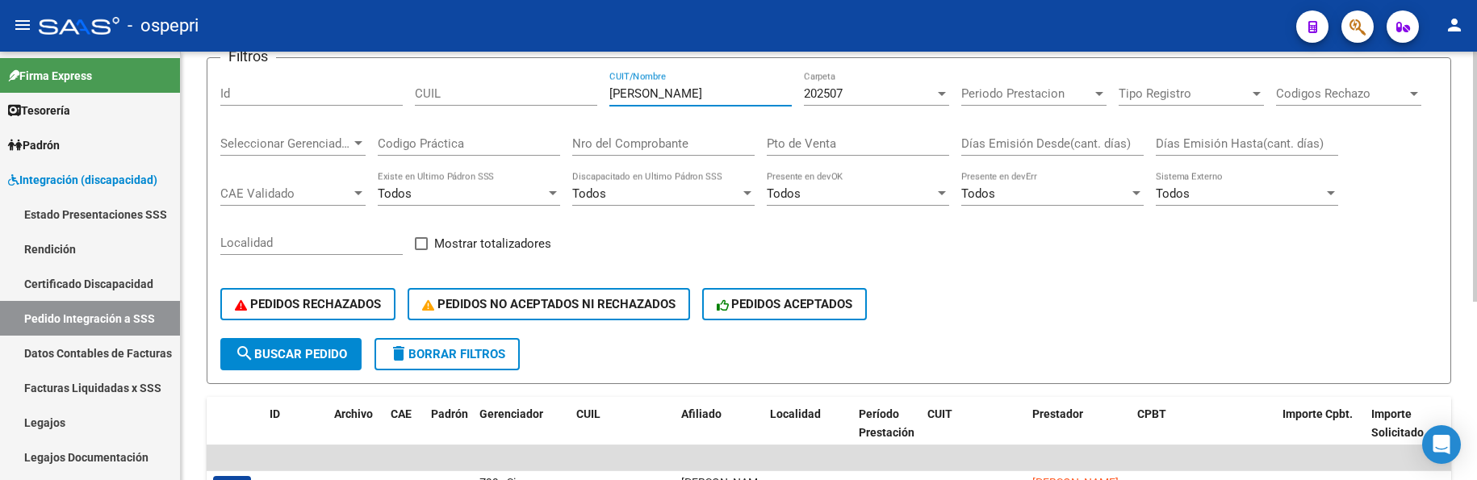
scroll to position [305, 0]
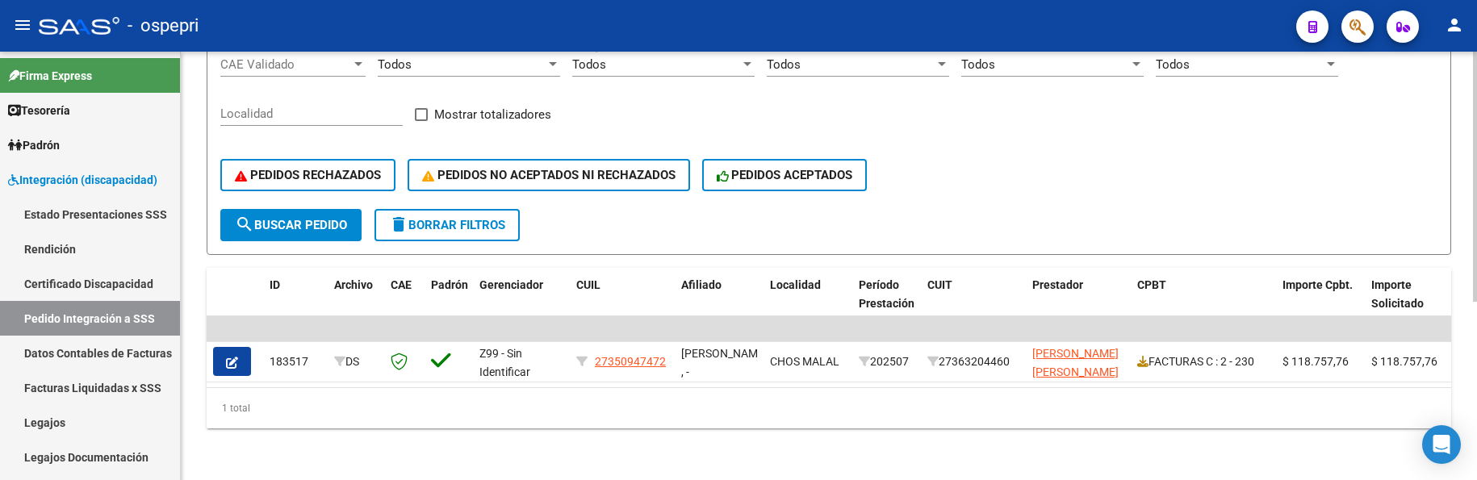
click at [1026, 186] on div "PEDIDOS RECHAZADOS PEDIDOS NO ACEPTADOS NI RECHAZADOS PEDIDOS ACEPTADOS" at bounding box center [828, 175] width 1217 height 68
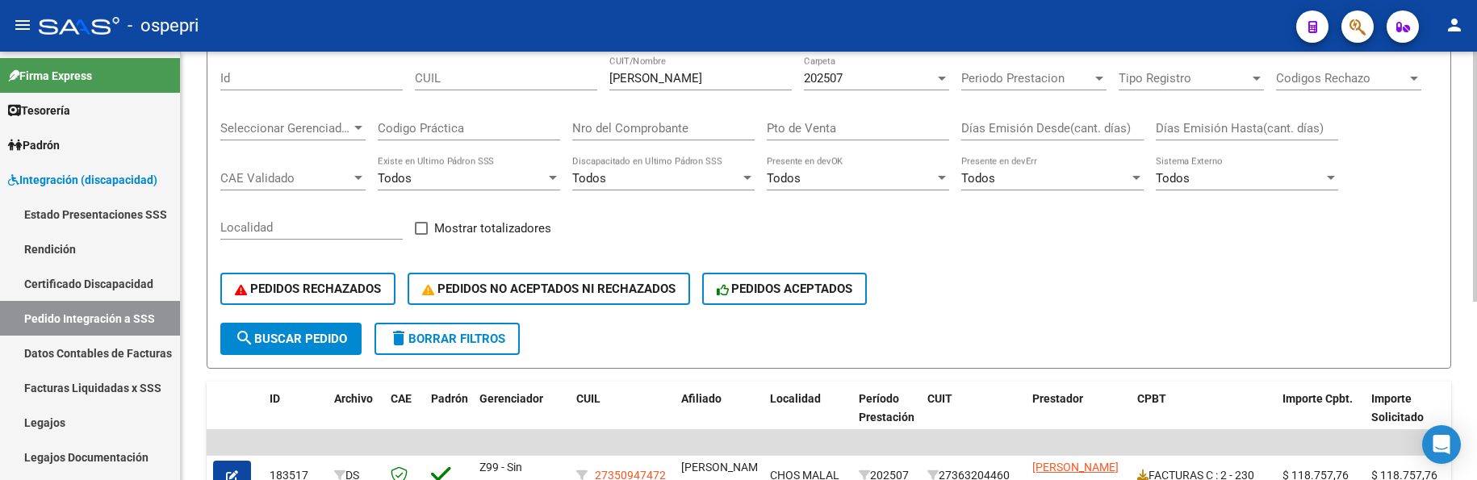
scroll to position [144, 0]
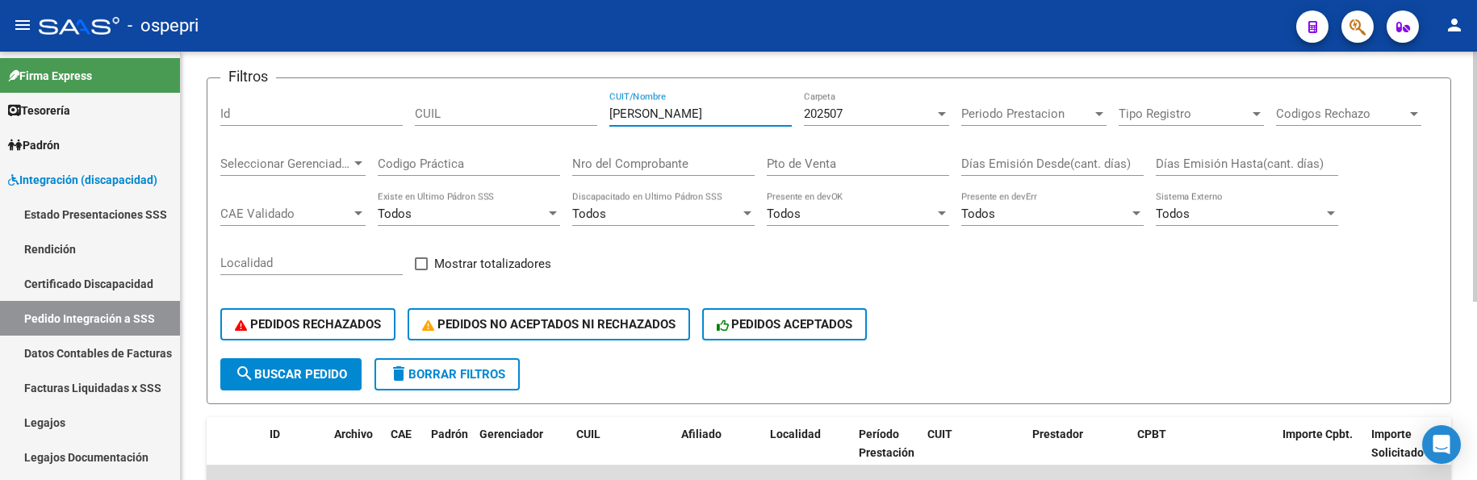
drag, startPoint x: 690, startPoint y: 115, endPoint x: 595, endPoint y: 112, distance: 95.3
click at [595, 112] on div "Filtros Id CUIL leiva barros CUIT/Nombre 202507 Carpeta Periodo Prestacion Peri…" at bounding box center [828, 224] width 1217 height 267
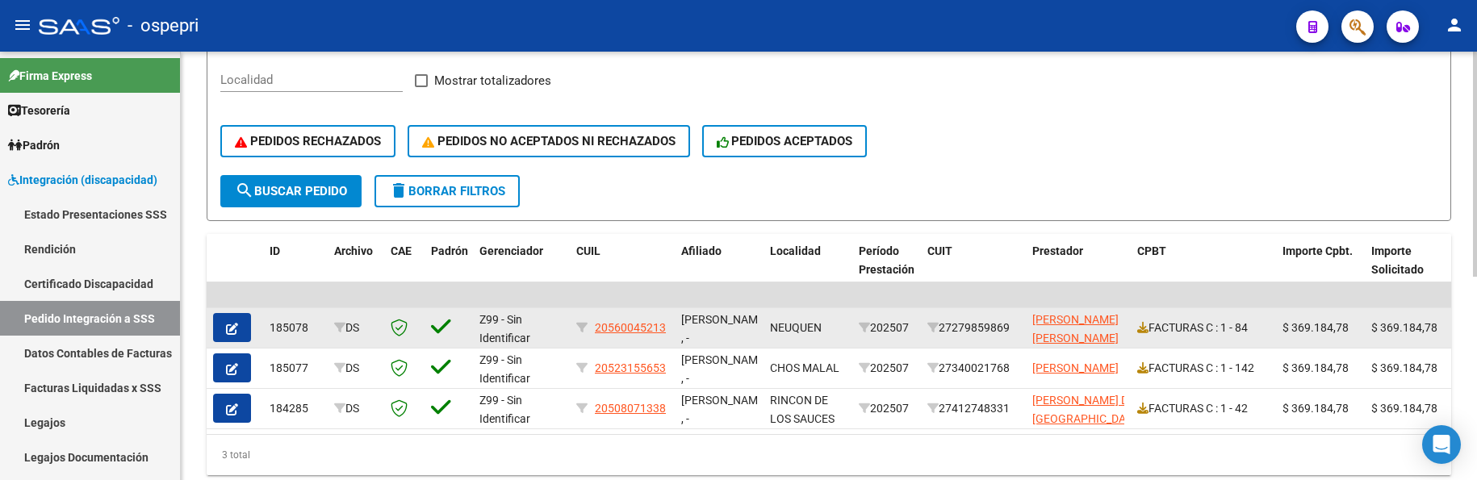
scroll to position [386, 0]
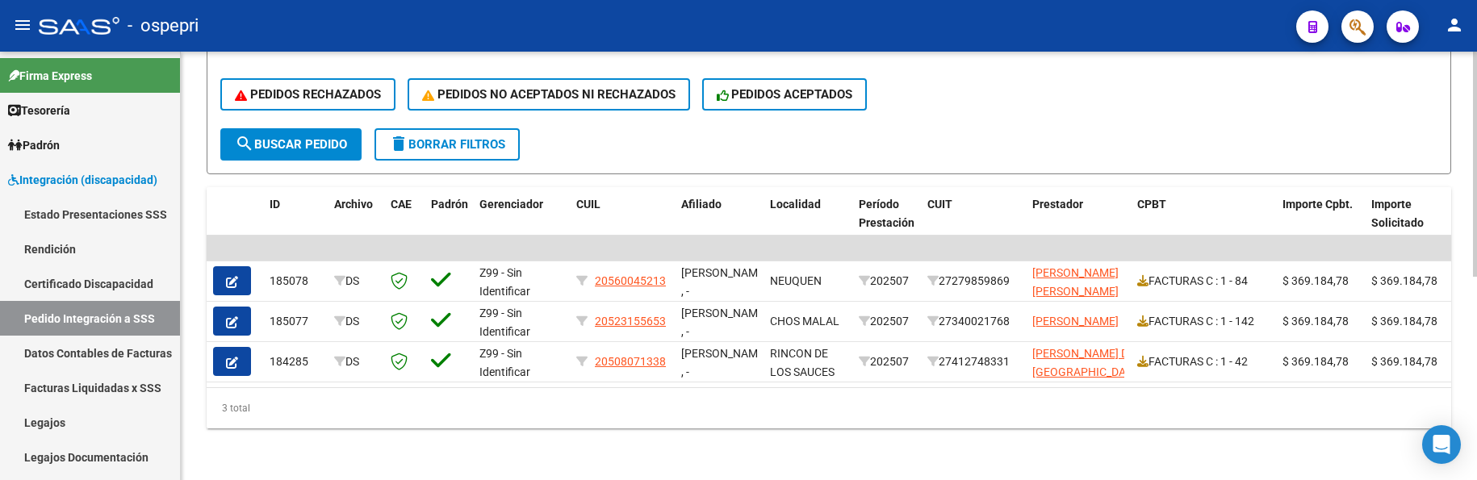
click at [1085, 130] on form "Filtros Id CUIL guzman CUIT/Nombre 202507 Carpeta Periodo Prestacion Periodo Pr…" at bounding box center [829, 10] width 1244 height 327
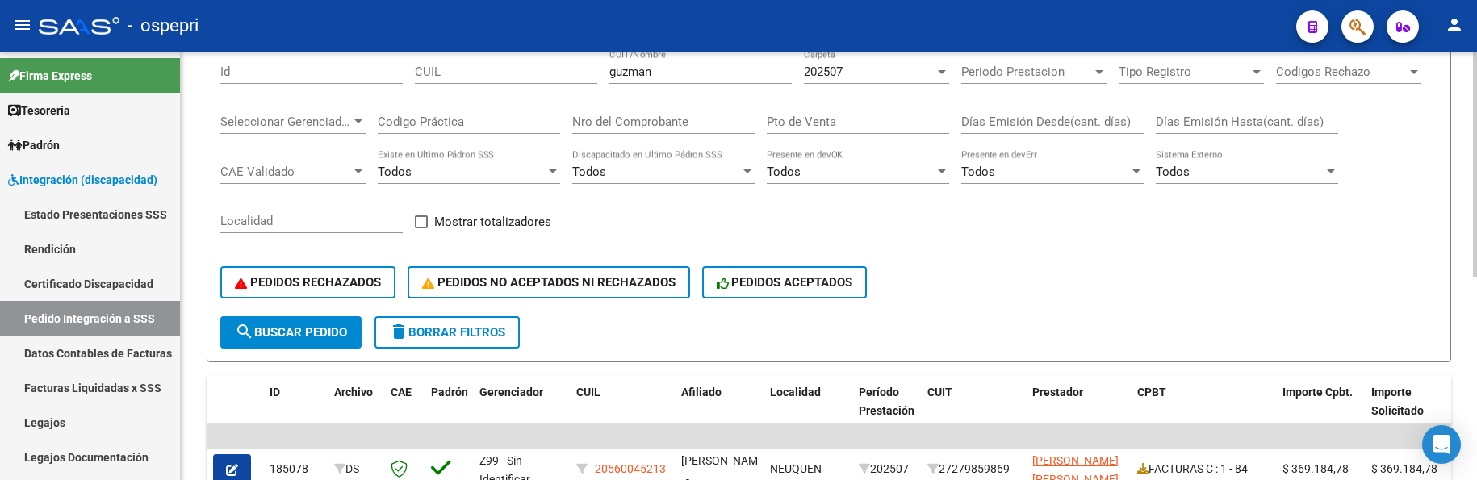
scroll to position [0, 0]
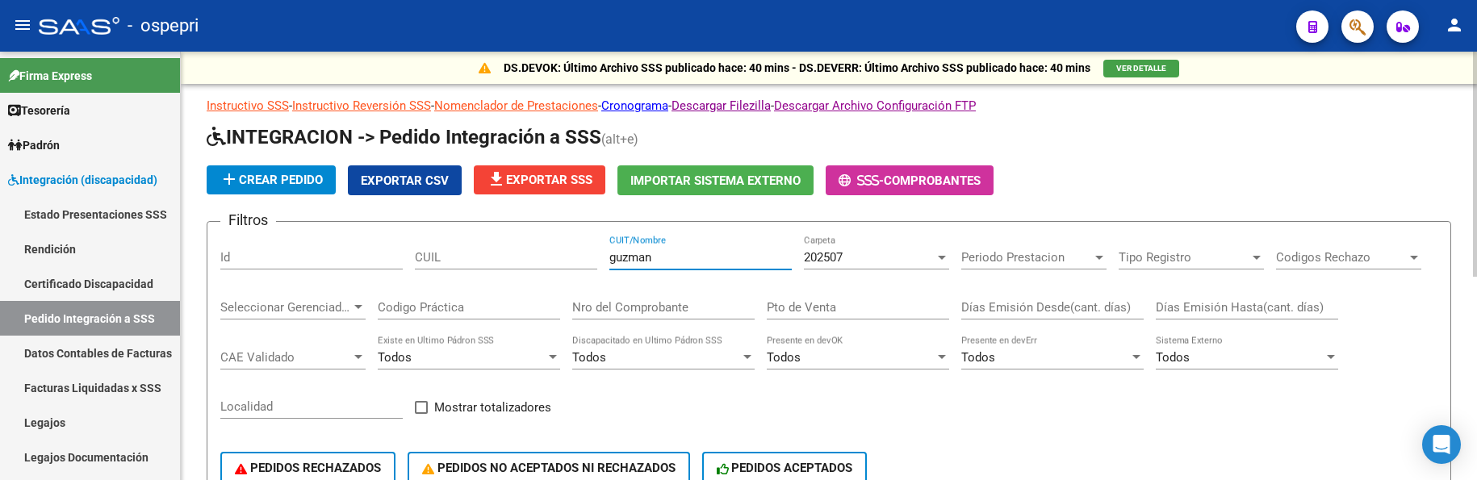
drag, startPoint x: 706, startPoint y: 259, endPoint x: 583, endPoint y: 258, distance: 122.7
click at [583, 258] on div "Filtros Id CUIL guzman CUIT/Nombre 202507 Carpeta Periodo Prestacion Periodo Pr…" at bounding box center [828, 368] width 1217 height 267
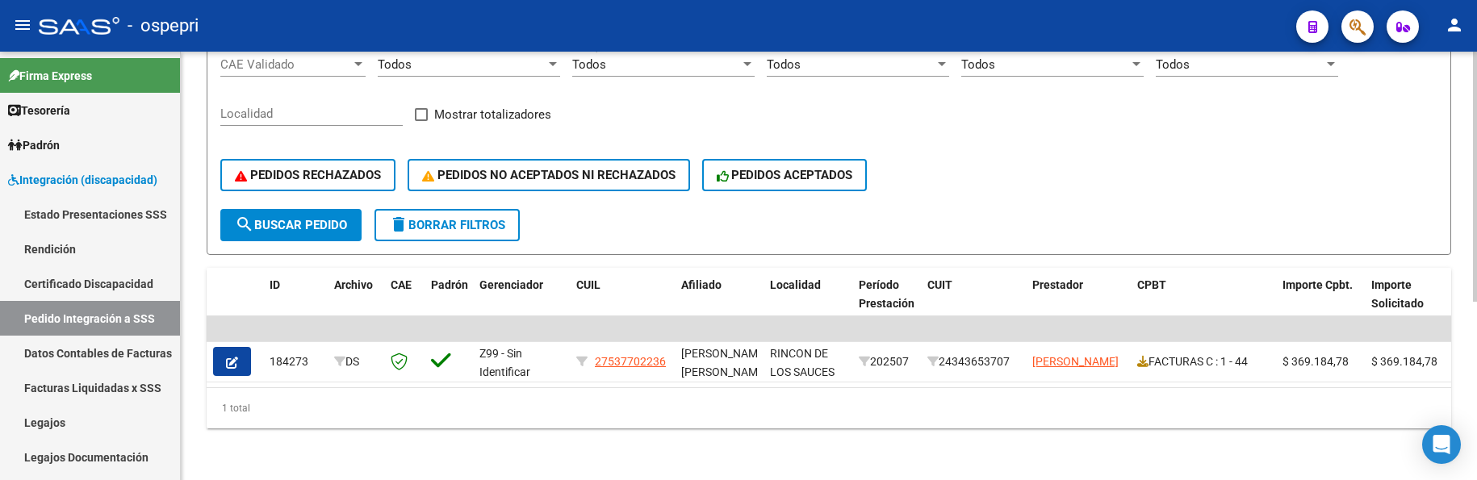
scroll to position [305, 0]
click at [1024, 183] on div "PEDIDOS RECHAZADOS PEDIDOS NO ACEPTADOS NI RECHAZADOS PEDIDOS ACEPTADOS" at bounding box center [828, 175] width 1217 height 68
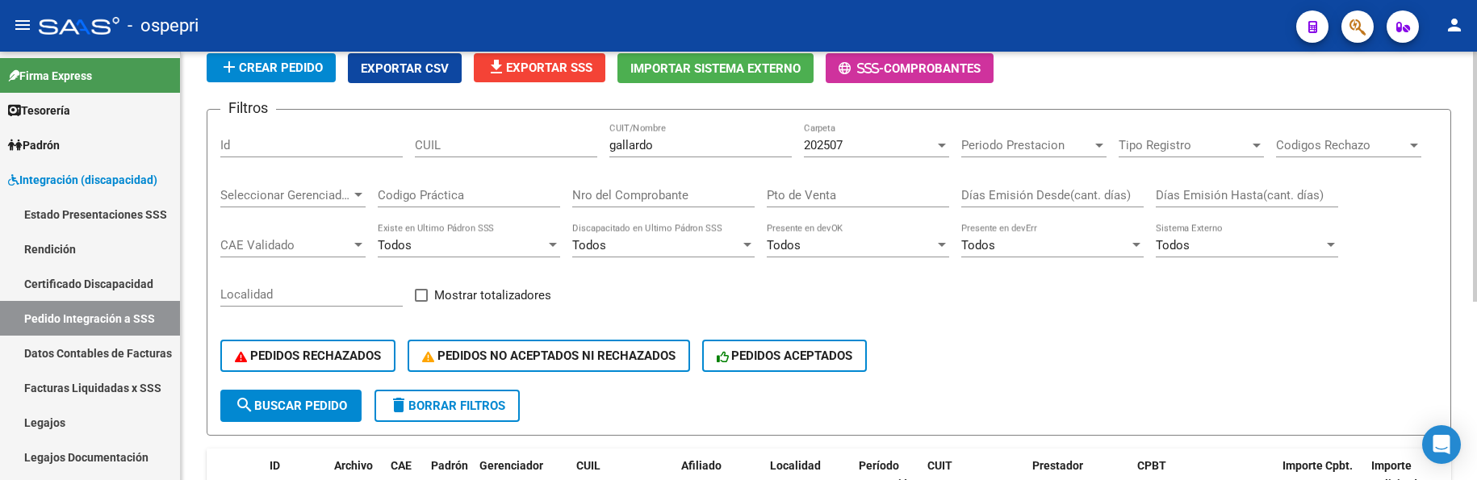
scroll to position [63, 0]
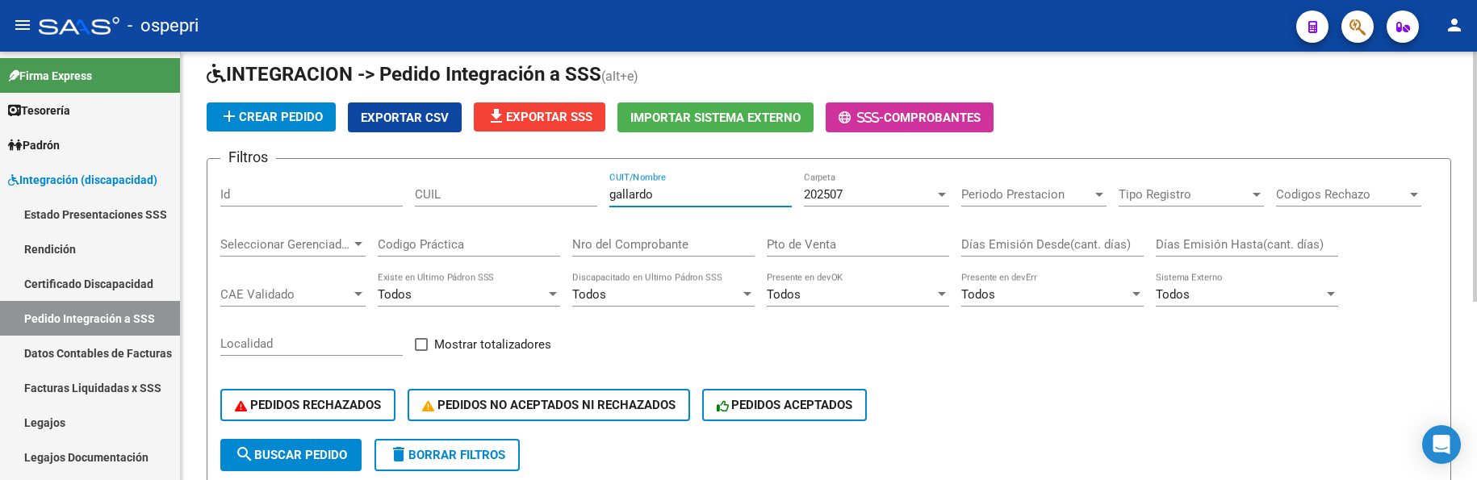
drag, startPoint x: 666, startPoint y: 191, endPoint x: 583, endPoint y: 192, distance: 82.3
click at [583, 192] on div "Filtros Id CUIL gallardo CUIT/Nombre 202507 Carpeta Periodo Prestacion Periodo …" at bounding box center [828, 305] width 1217 height 267
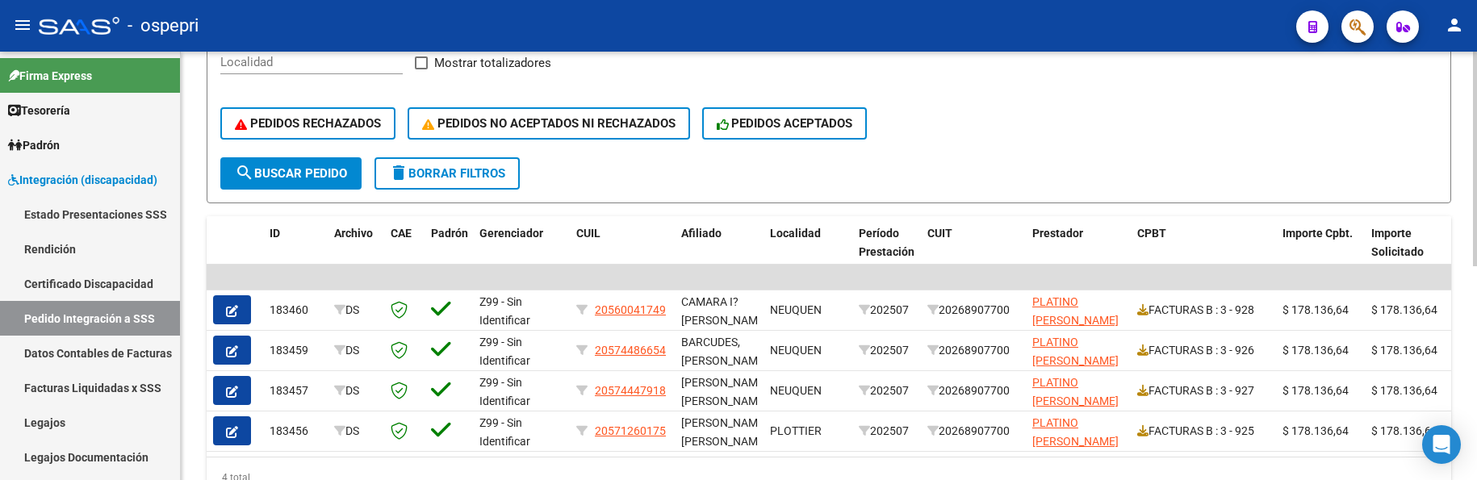
scroll to position [426, 0]
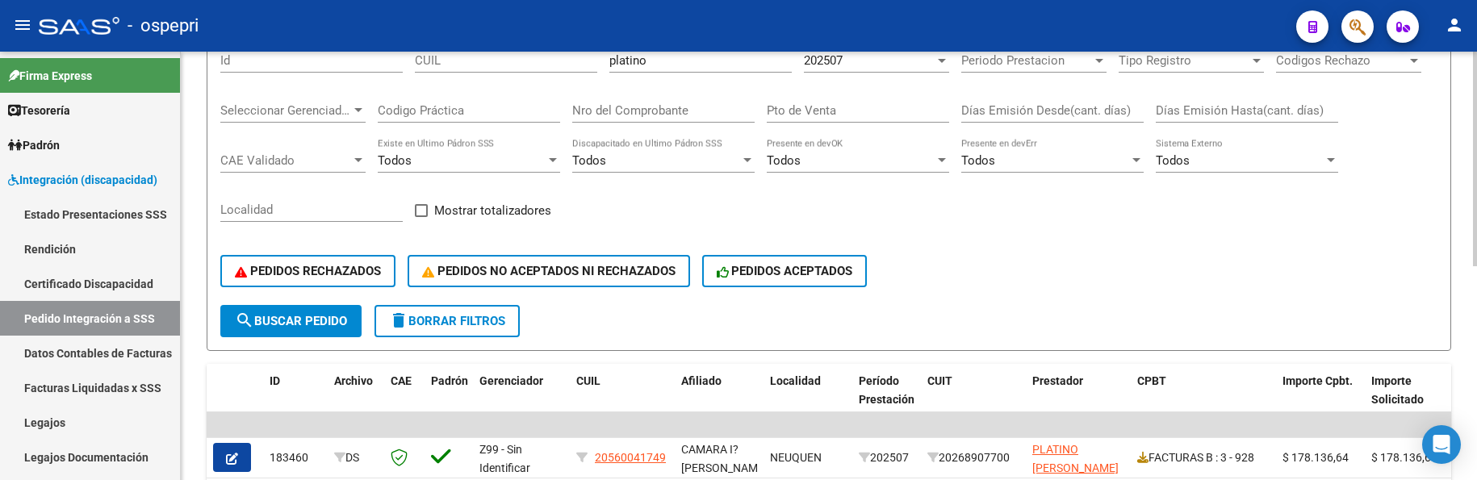
scroll to position [103, 0]
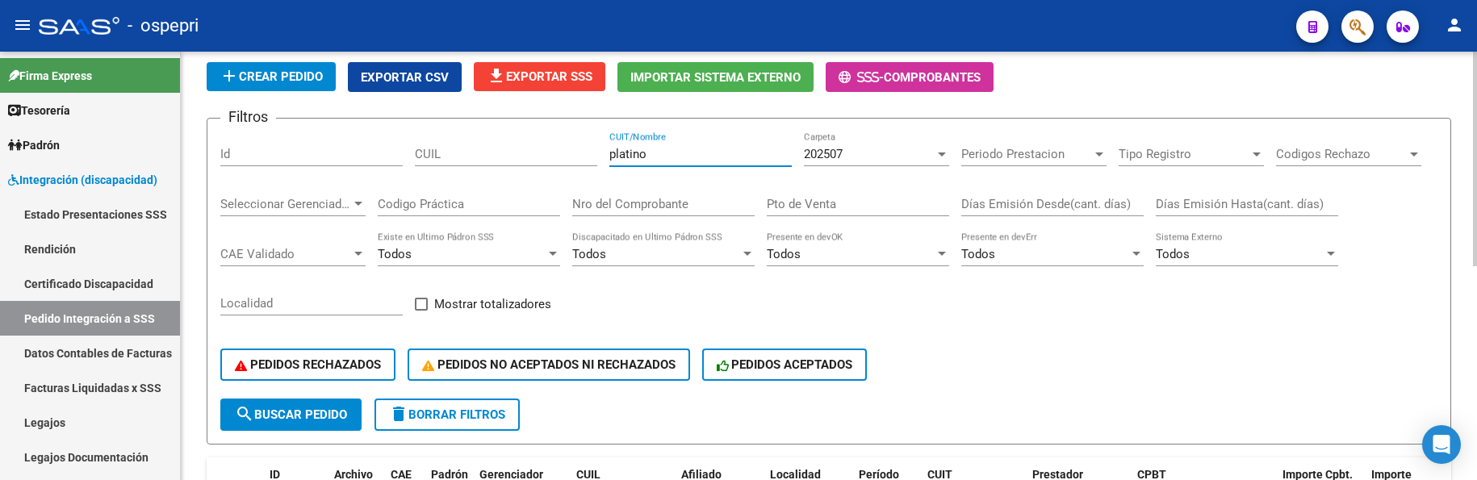
drag, startPoint x: 663, startPoint y: 156, endPoint x: 587, endPoint y: 152, distance: 76.0
click at [587, 152] on div "Filtros Id CUIL platino CUIT/Nombre 202507 Carpeta Periodo Prestacion Periodo P…" at bounding box center [828, 265] width 1217 height 267
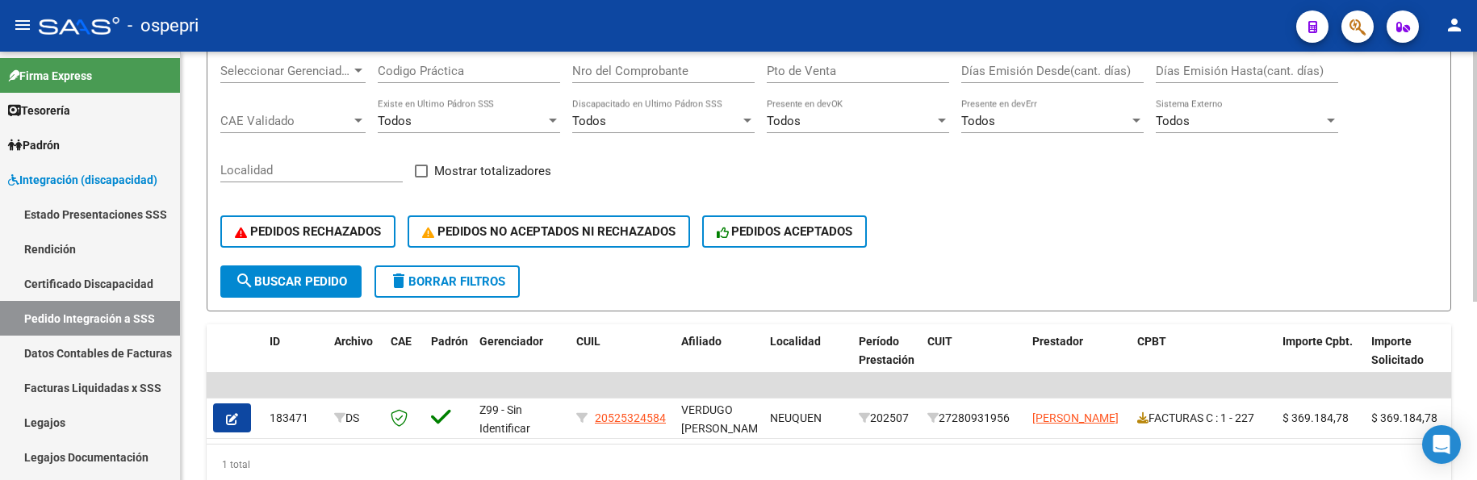
scroll to position [305, 0]
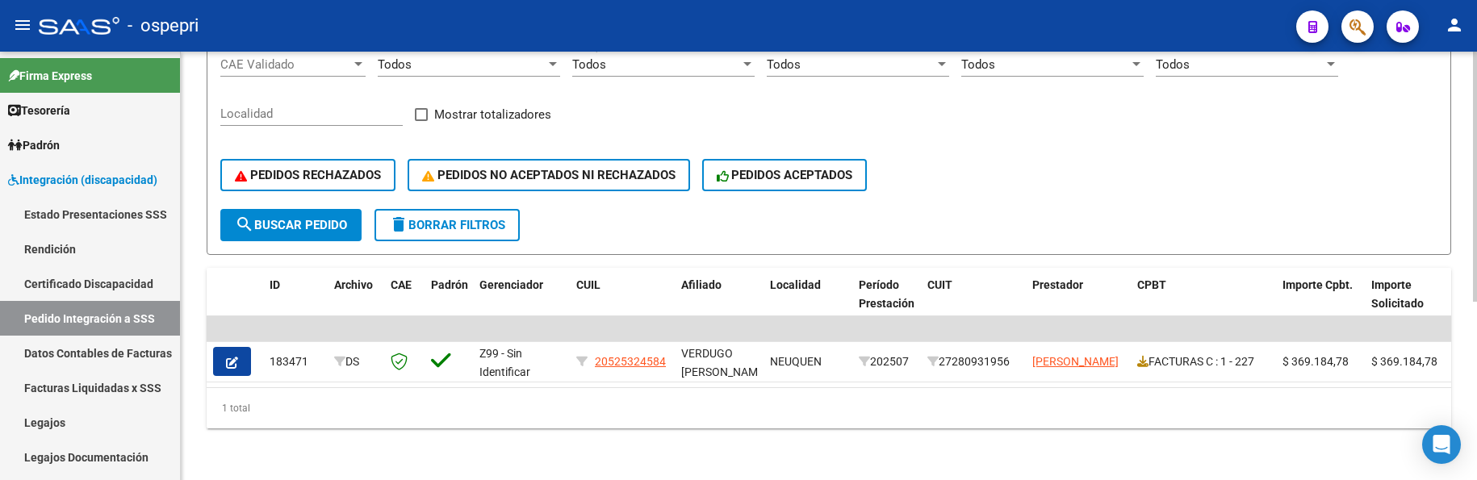
click at [1035, 190] on div "PEDIDOS RECHAZADOS PEDIDOS NO ACEPTADOS NI RECHAZADOS PEDIDOS ACEPTADOS" at bounding box center [828, 175] width 1217 height 68
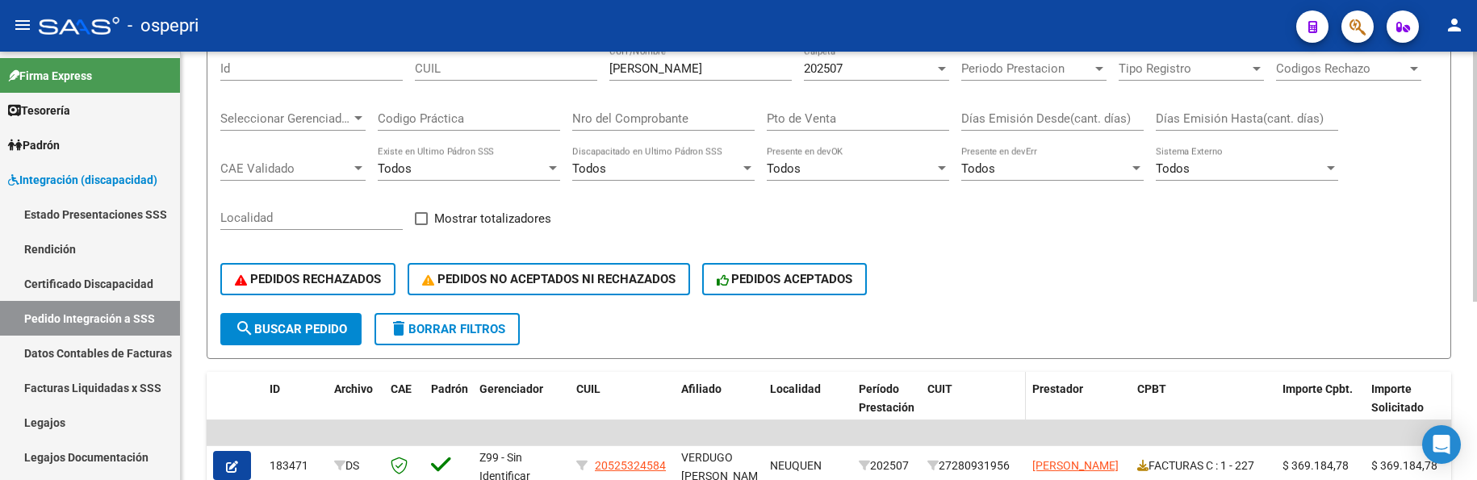
scroll to position [144, 0]
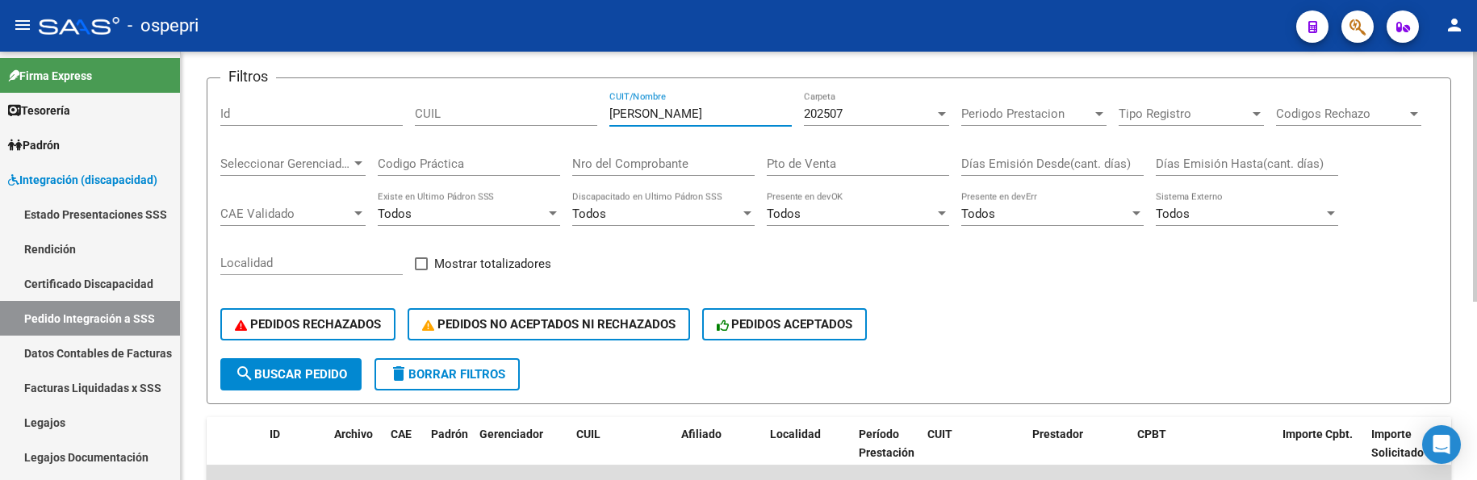
drag, startPoint x: 661, startPoint y: 107, endPoint x: 588, endPoint y: 109, distance: 72.7
click at [588, 109] on div "Filtros Id CUIL fages CUIT/Nombre 202507 Carpeta Periodo Prestacion Periodo Pre…" at bounding box center [828, 224] width 1217 height 267
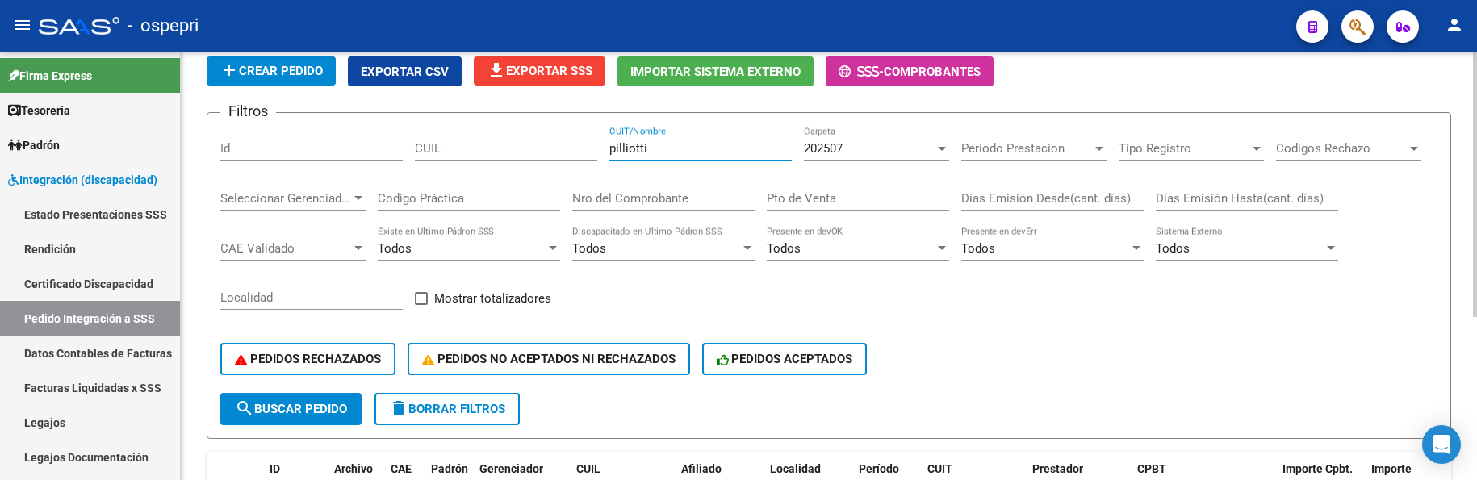
scroll to position [101, 0]
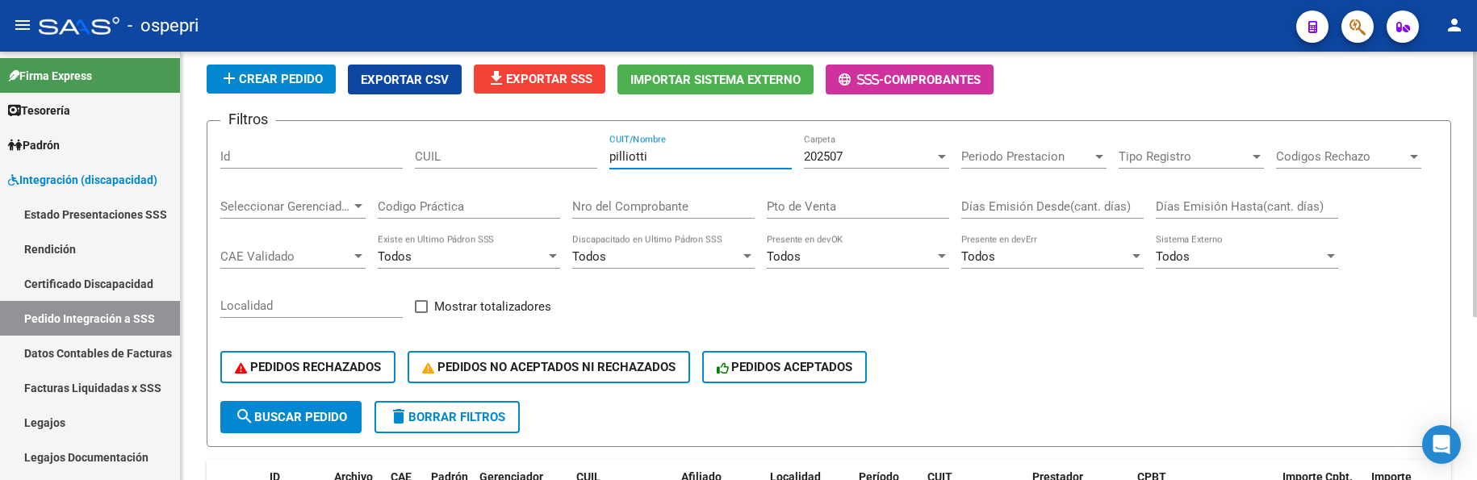
click at [619, 154] on input "pilliotti" at bounding box center [700, 156] width 182 height 15
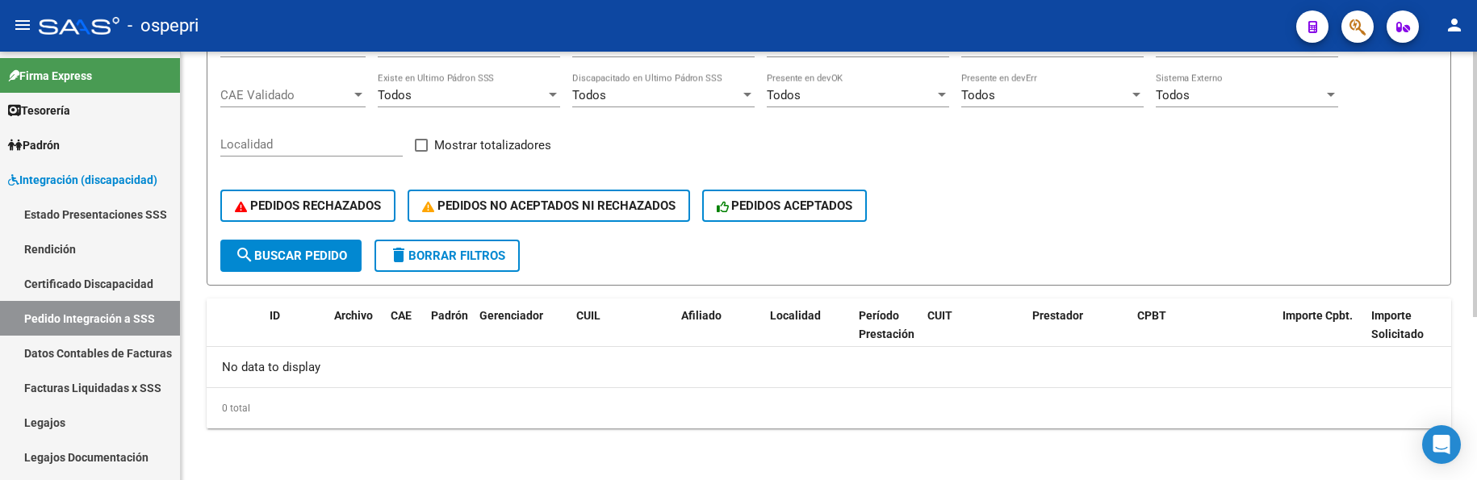
click at [310, 249] on span "search Buscar Pedido" at bounding box center [291, 256] width 112 height 15
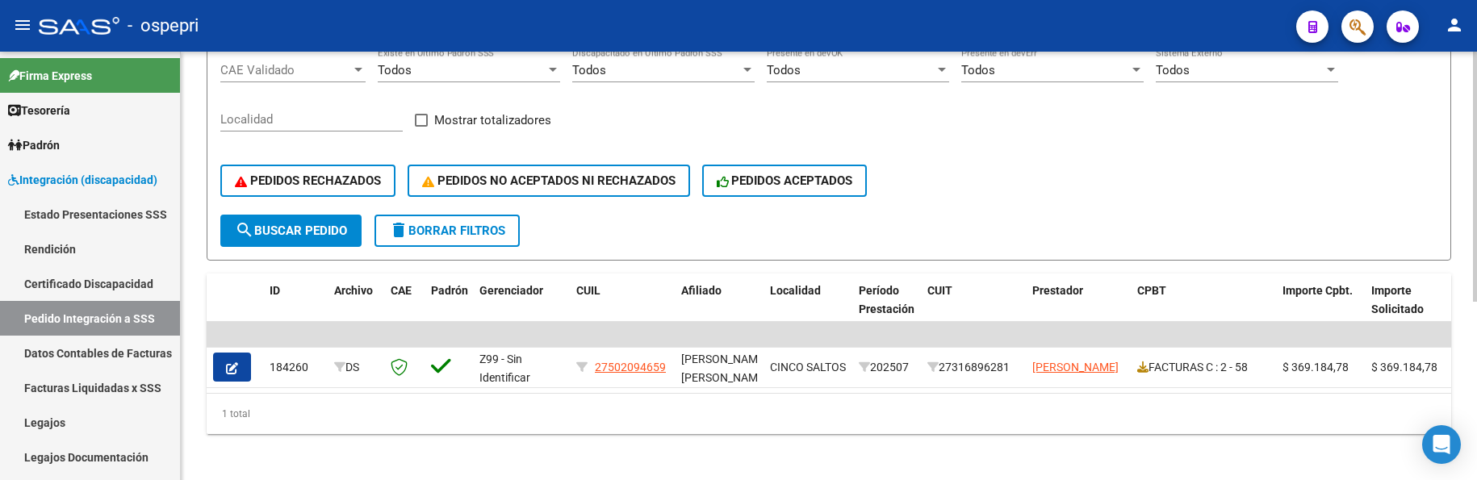
scroll to position [305, 0]
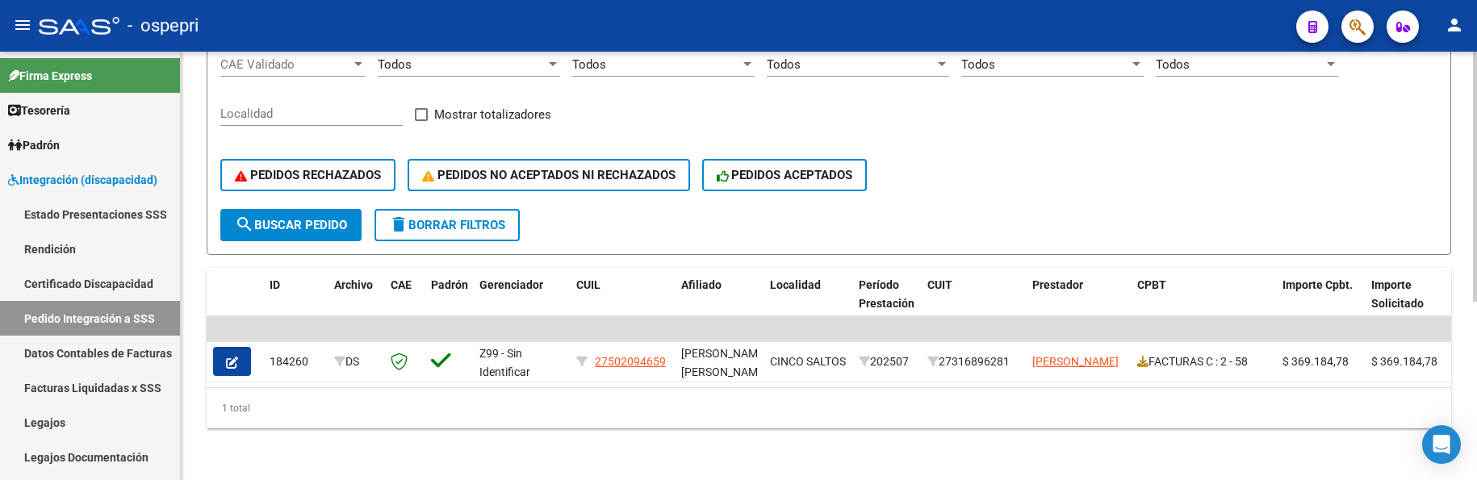
click at [1077, 179] on div "PEDIDOS RECHAZADOS PEDIDOS NO ACEPTADOS NI RECHAZADOS PEDIDOS ACEPTADOS" at bounding box center [828, 175] width 1217 height 68
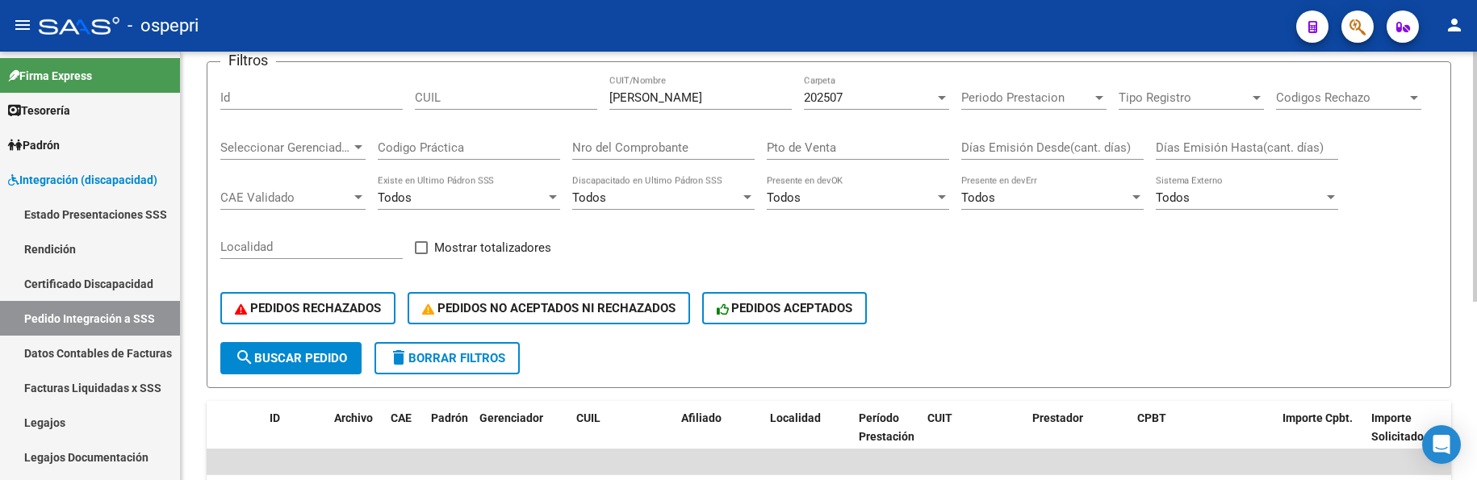
scroll to position [144, 0]
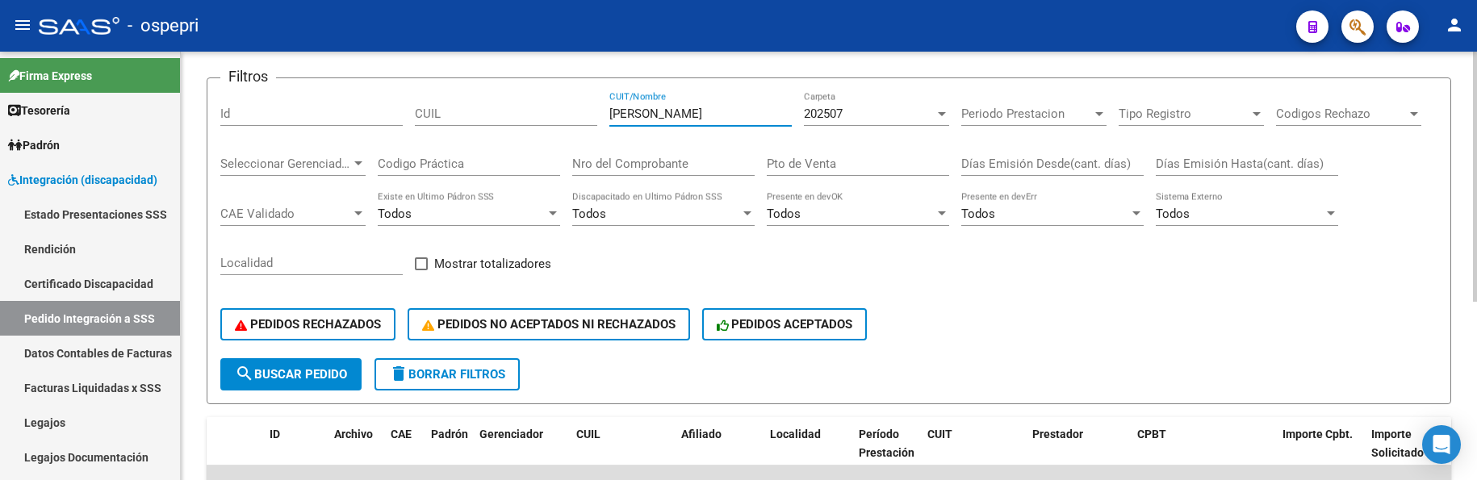
drag, startPoint x: 668, startPoint y: 117, endPoint x: 596, endPoint y: 119, distance: 72.7
click at [596, 119] on div "Filtros Id CUIL polliotti CUIT/Nombre 202507 Carpeta Periodo Prestacion Periodo…" at bounding box center [828, 224] width 1217 height 267
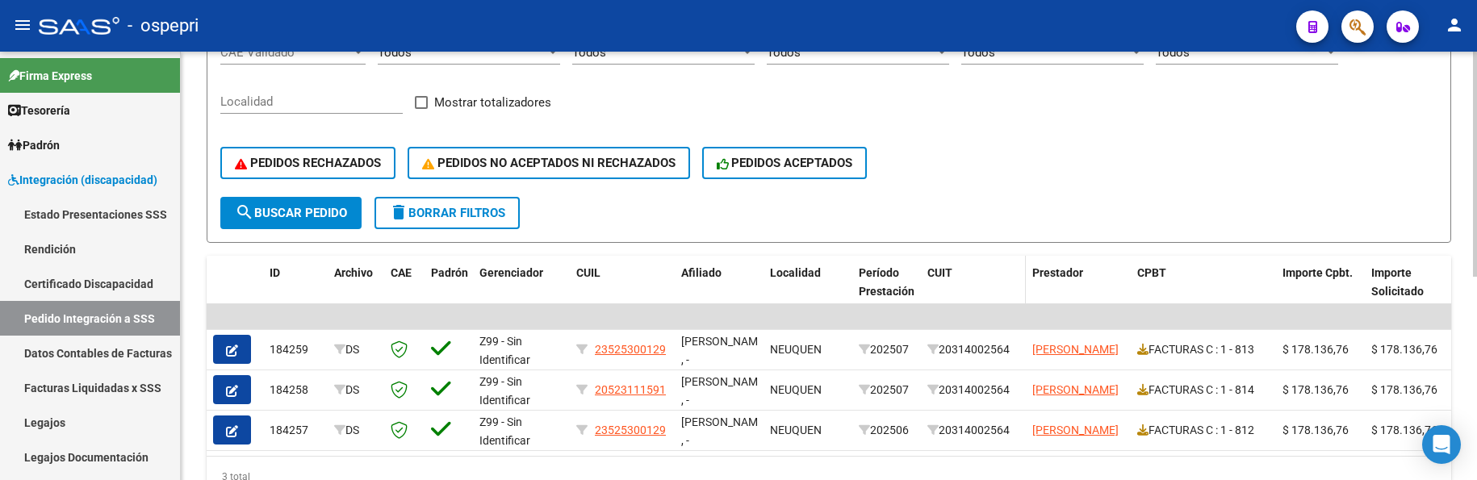
scroll to position [386, 0]
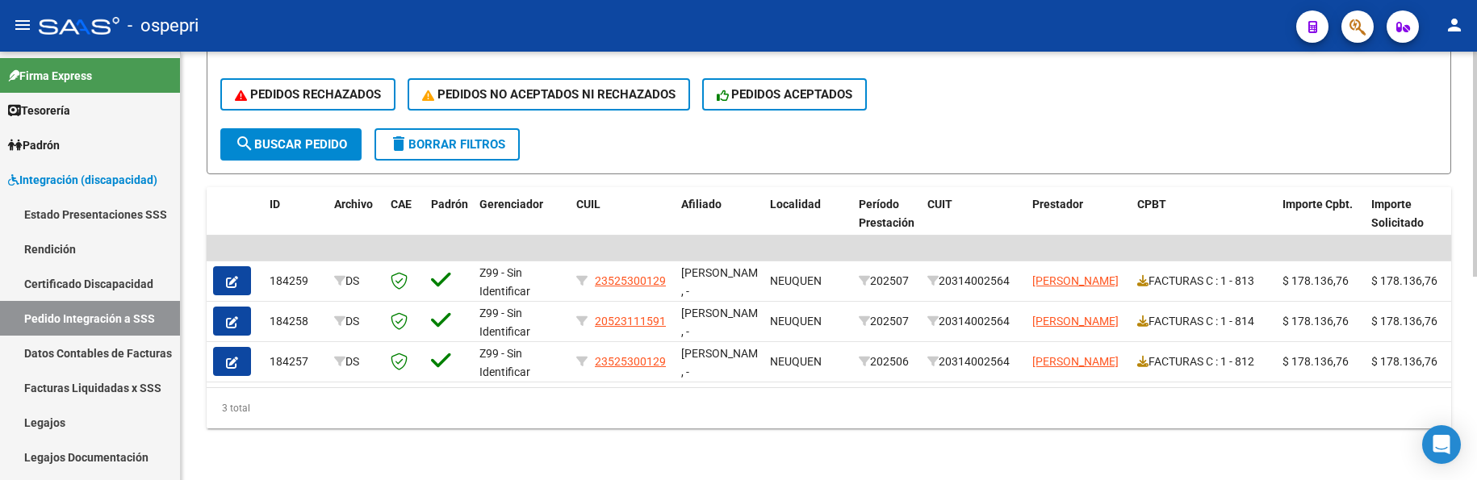
click at [1020, 112] on div "PEDIDOS RECHAZADOS PEDIDOS NO ACEPTADOS NI RECHAZADOS PEDIDOS ACEPTADOS" at bounding box center [828, 95] width 1217 height 68
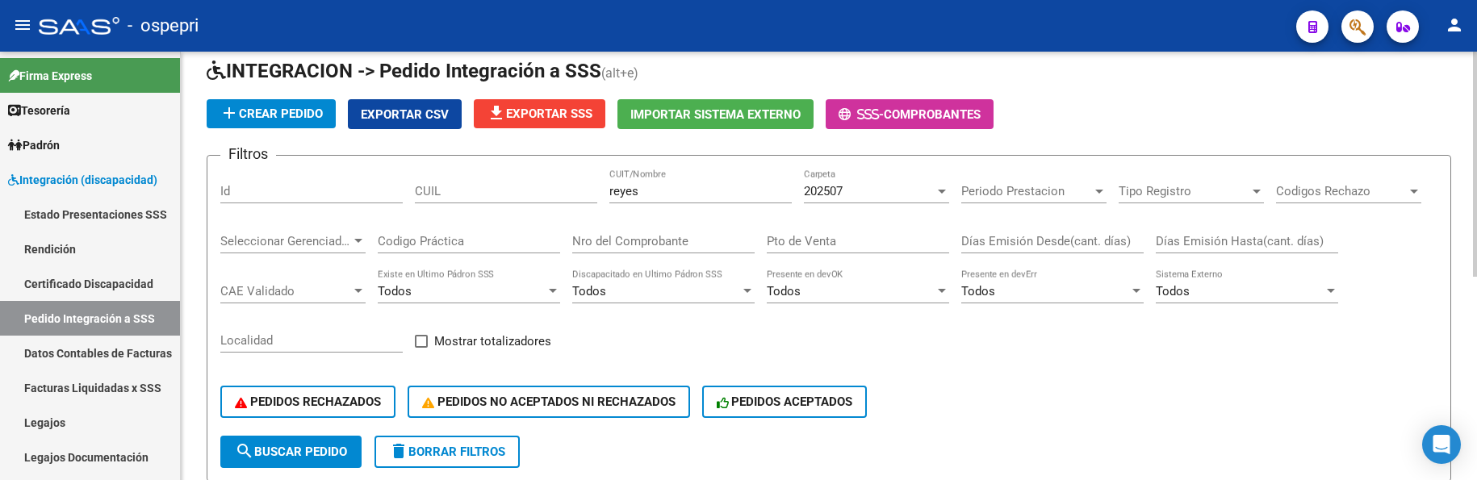
scroll to position [0, 0]
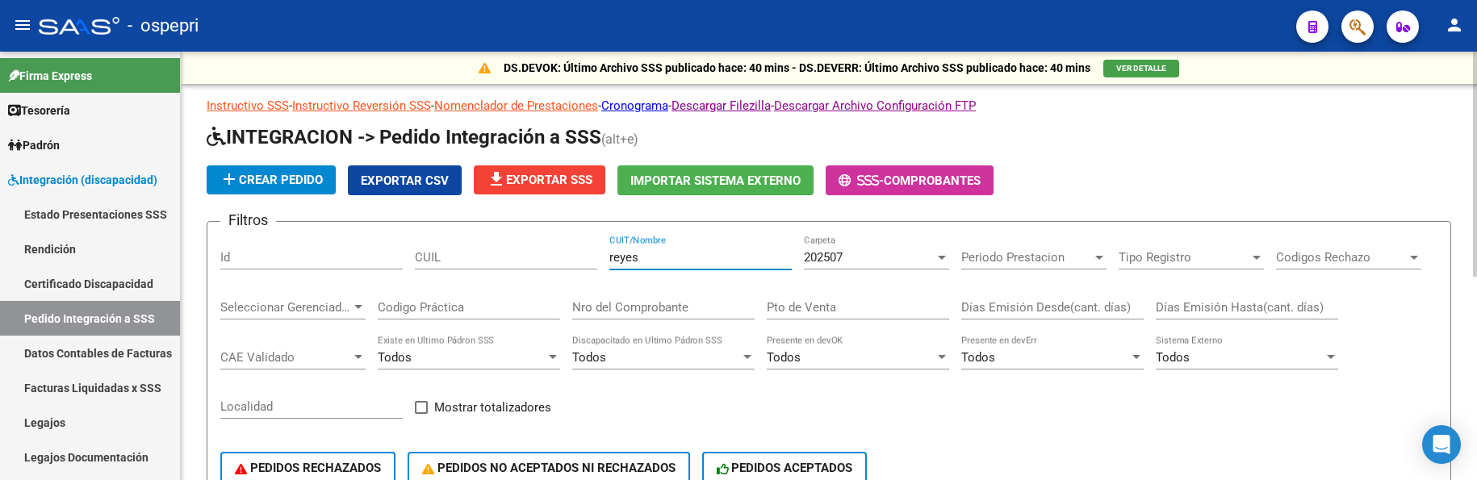
drag, startPoint x: 681, startPoint y: 261, endPoint x: 583, endPoint y: 263, distance: 98.5
click at [583, 263] on div "Filtros Id CUIL reyes CUIT/Nombre 202507 Carpeta Periodo Prestacion Periodo Pre…" at bounding box center [828, 368] width 1217 height 267
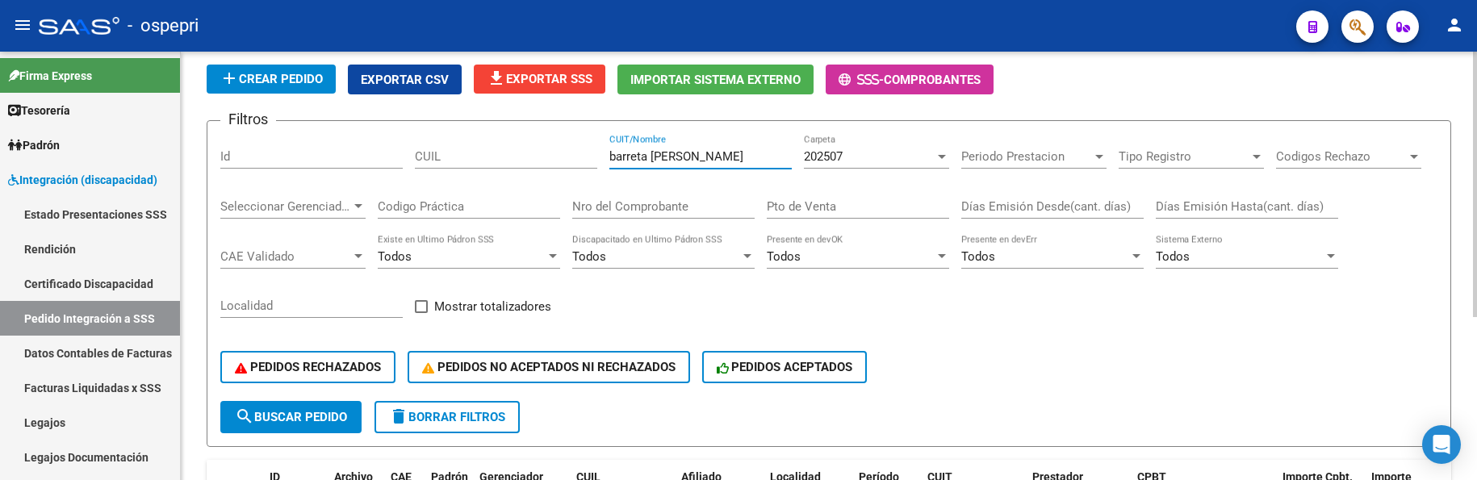
scroll to position [20, 0]
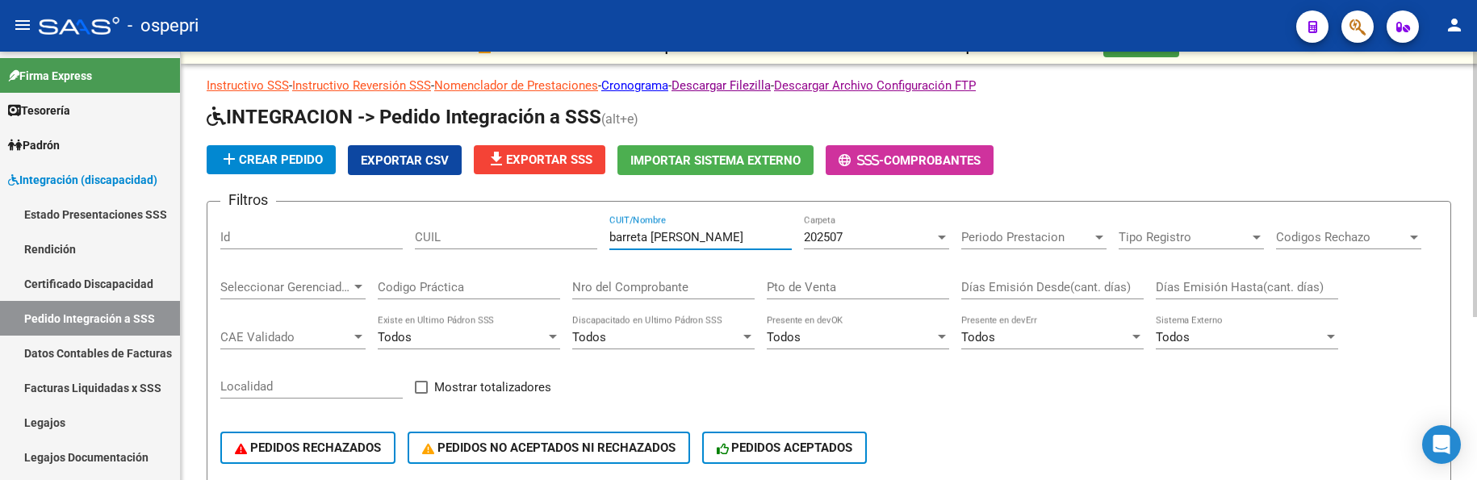
click at [641, 235] on input "barreta moreta" at bounding box center [700, 237] width 182 height 15
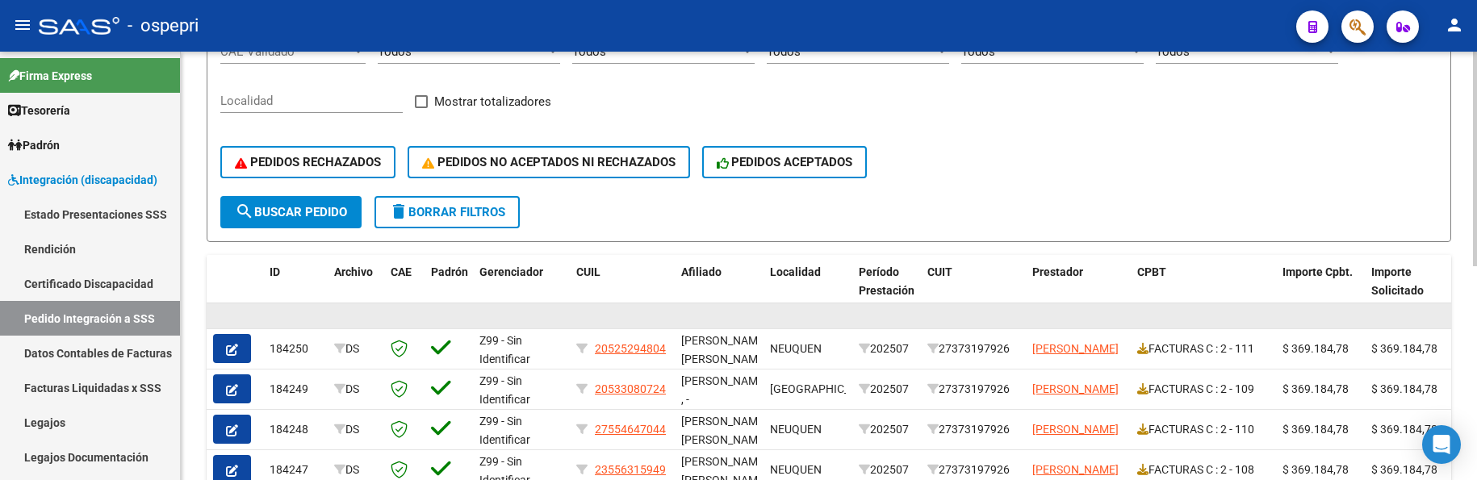
scroll to position [426, 0]
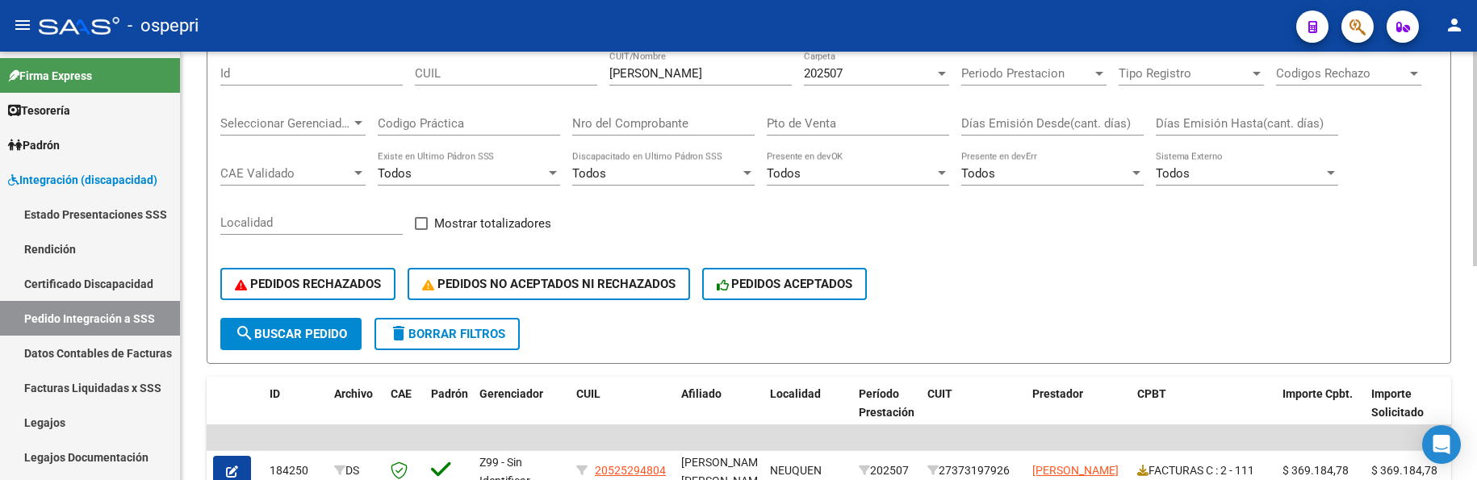
scroll to position [103, 0]
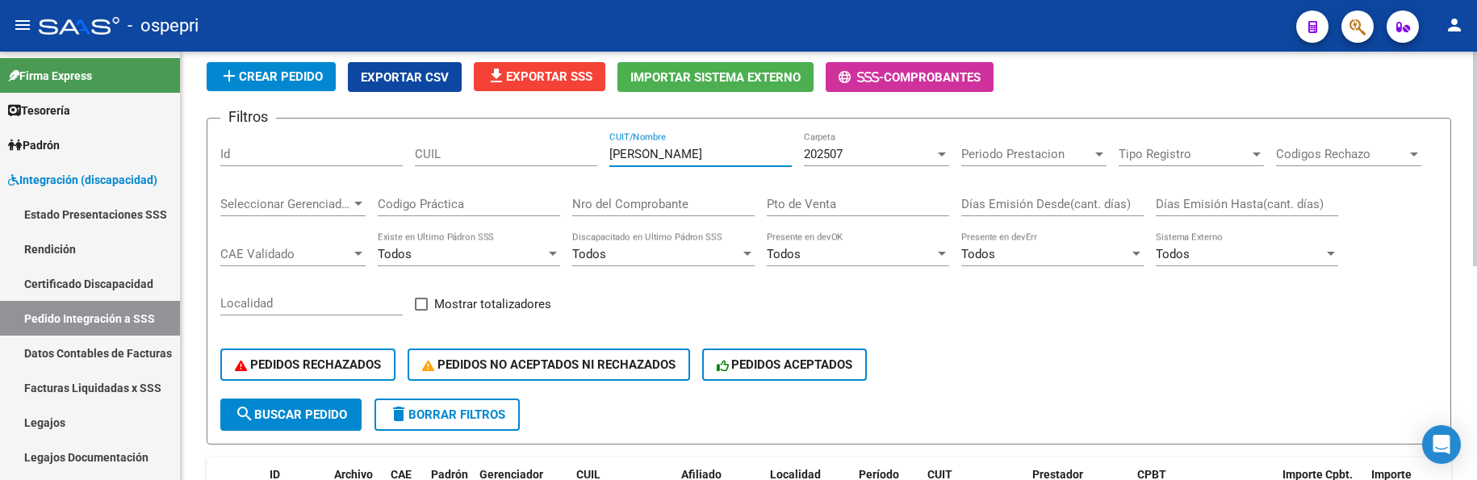
drag, startPoint x: 716, startPoint y: 156, endPoint x: 593, endPoint y: 154, distance: 122.7
click at [593, 154] on div "Filtros Id CUIL barrera moreta CUIT/Nombre 202507 Carpeta Periodo Prestacion Pe…" at bounding box center [828, 265] width 1217 height 267
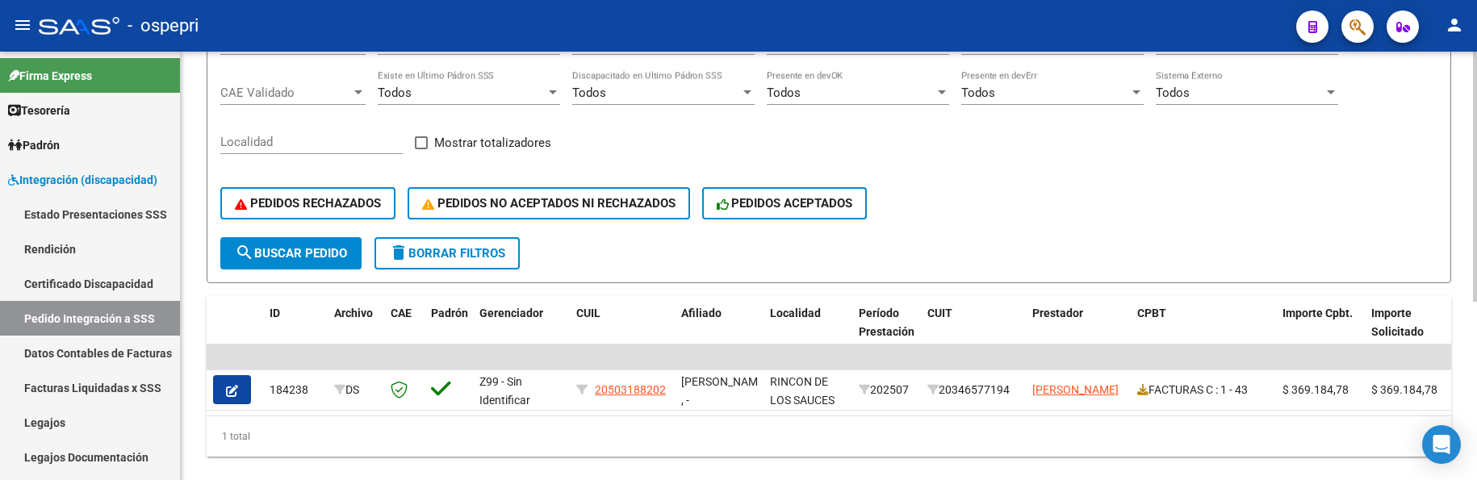
scroll to position [305, 0]
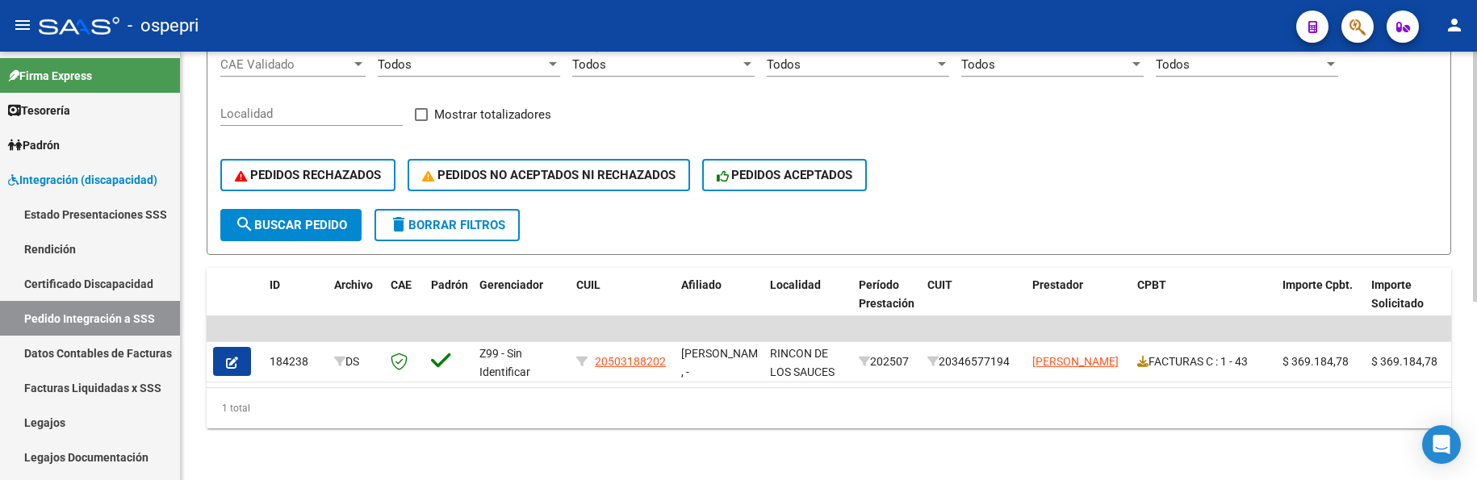
click at [996, 159] on div "PEDIDOS RECHAZADOS PEDIDOS NO ACEPTADOS NI RECHAZADOS PEDIDOS ACEPTADOS" at bounding box center [828, 175] width 1217 height 68
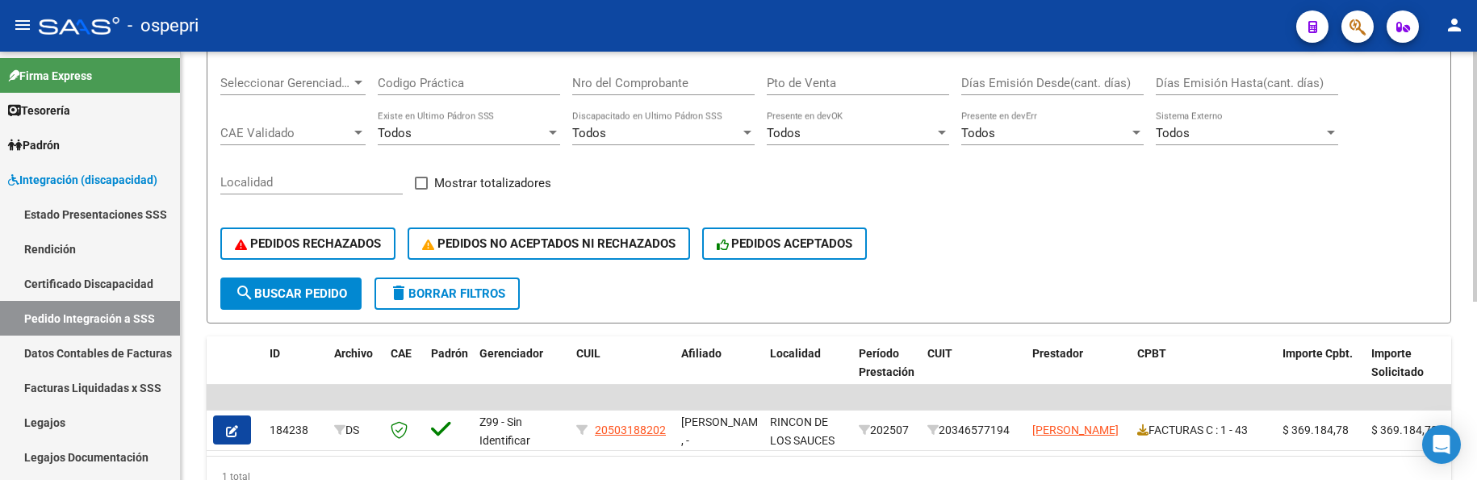
scroll to position [144, 0]
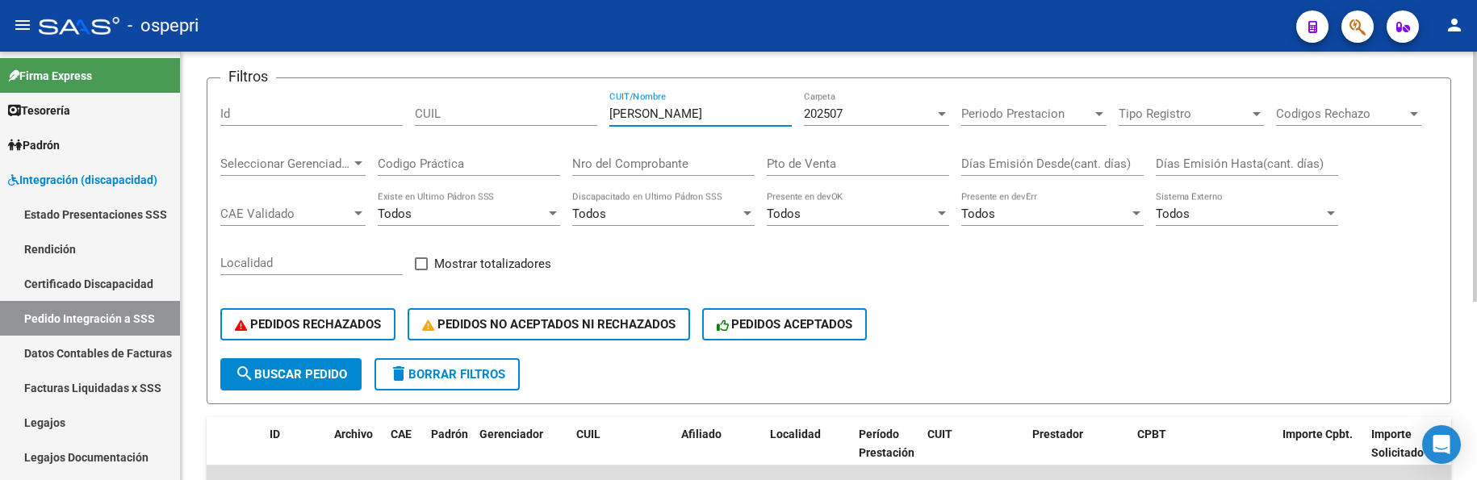
drag, startPoint x: 721, startPoint y: 114, endPoint x: 589, endPoint y: 111, distance: 132.4
click at [589, 111] on div "Filtros Id CUIL hernandez jairo CUIT/Nombre 202507 Carpeta Periodo Prestacion P…" at bounding box center [828, 224] width 1217 height 267
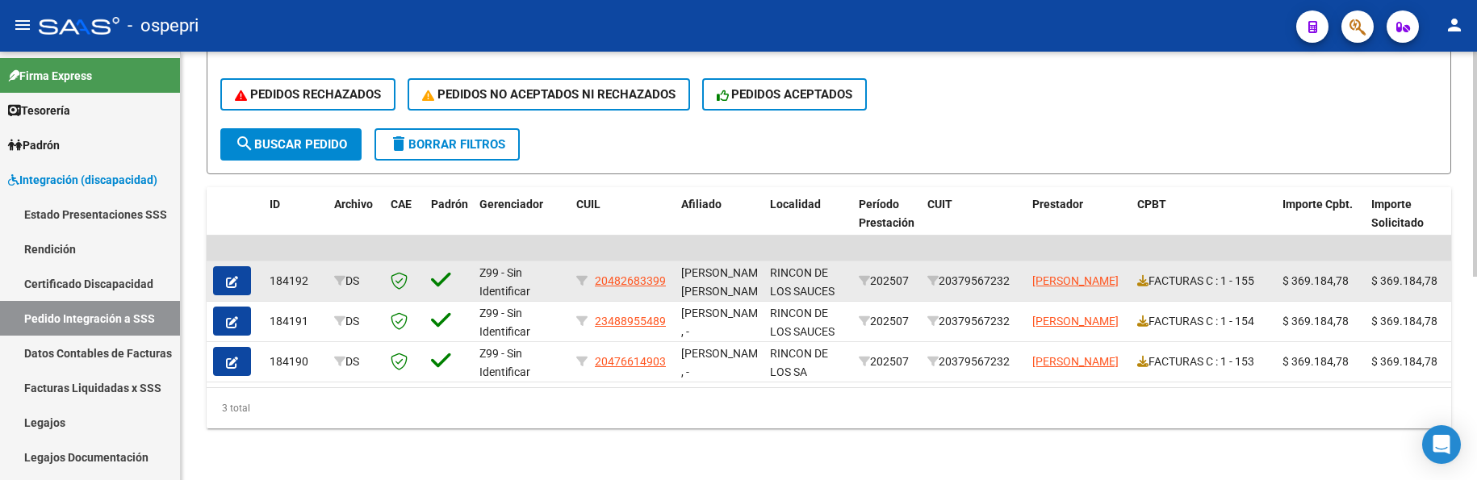
scroll to position [386, 0]
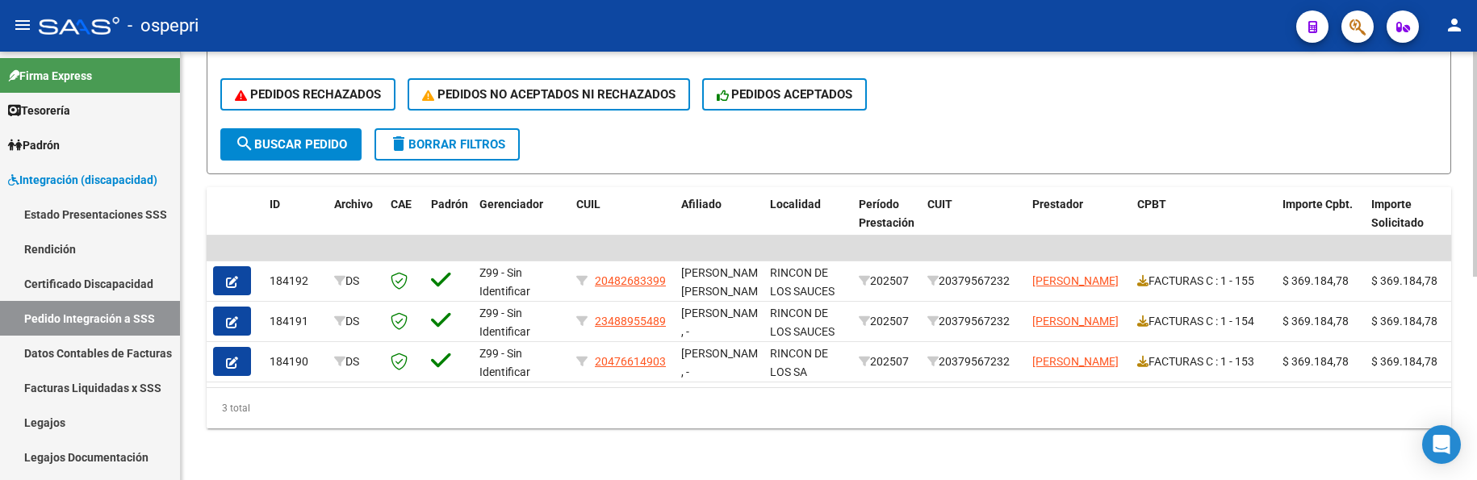
click at [963, 140] on form "Filtros Id CUIL posibilko CUIT/Nombre 202507 Carpeta Periodo Prestacion Periodo…" at bounding box center [829, 10] width 1244 height 327
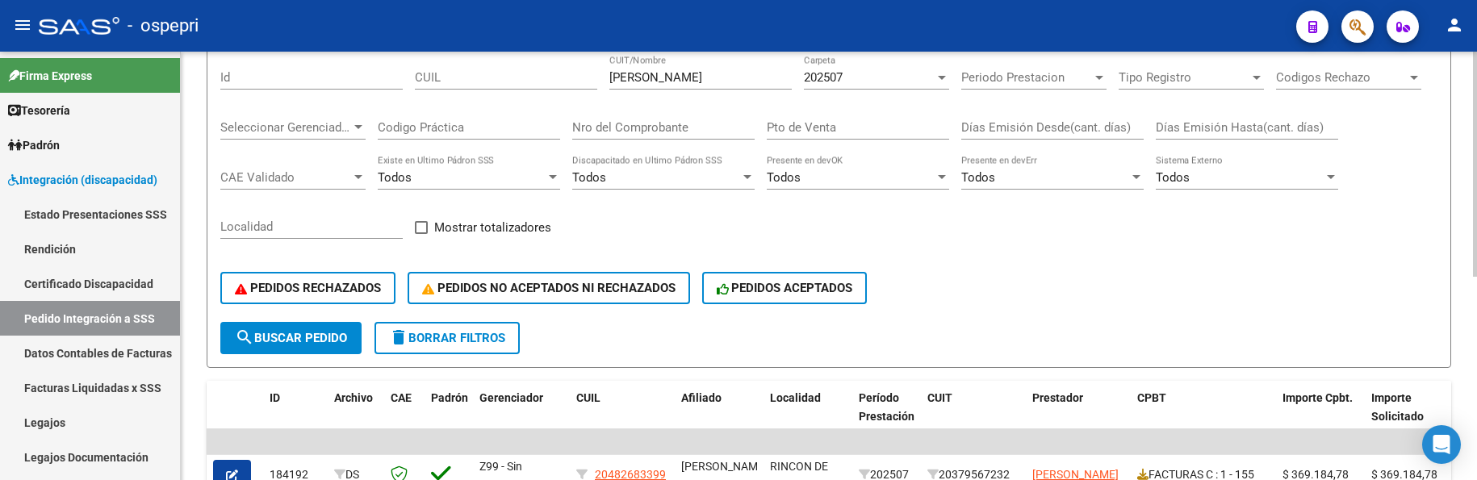
scroll to position [144, 0]
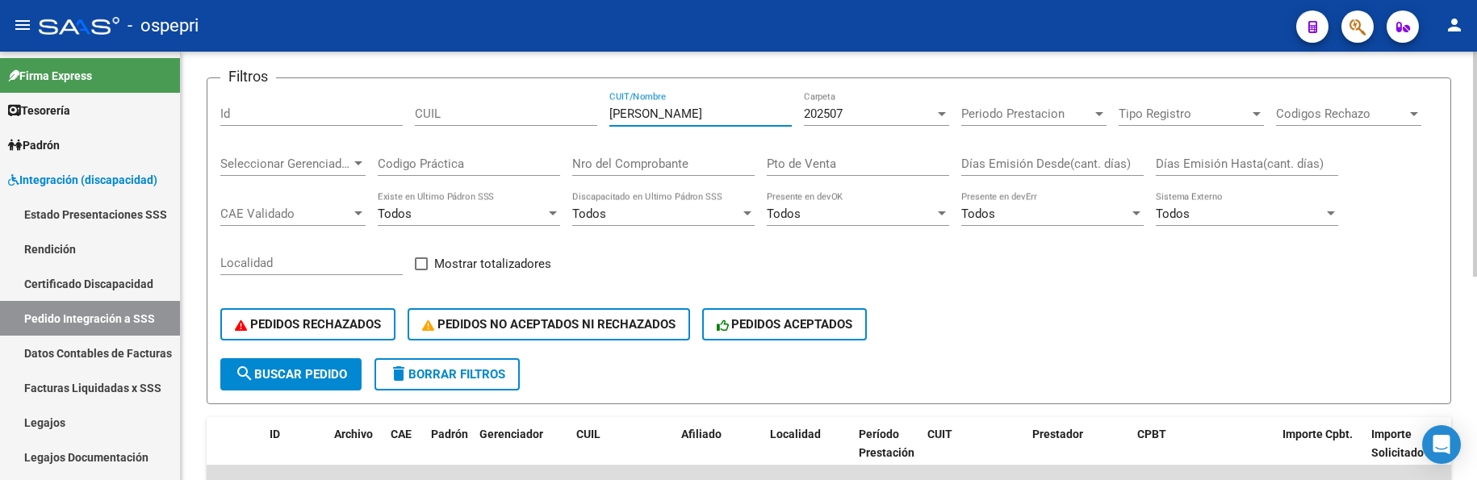
drag, startPoint x: 685, startPoint y: 115, endPoint x: 594, endPoint y: 115, distance: 91.2
click at [594, 115] on div "Filtros Id CUIL posibilko CUIT/Nombre 202507 Carpeta Periodo Prestacion Periodo…" at bounding box center [828, 224] width 1217 height 267
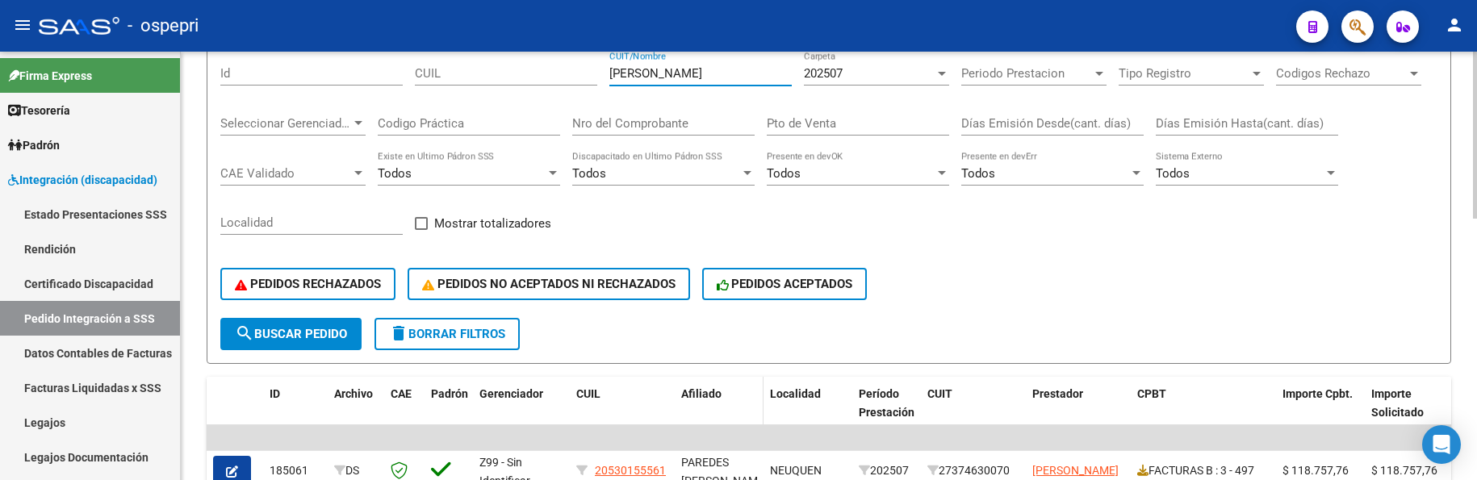
scroll to position [103, 0]
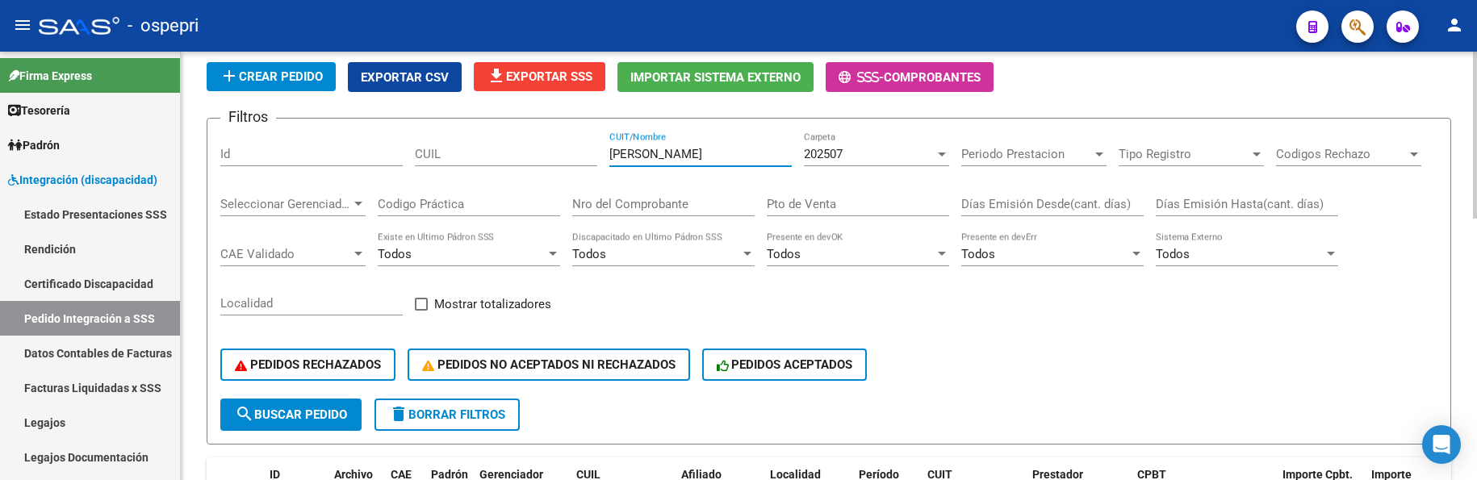
click at [666, 153] on input "reynoso" at bounding box center [700, 154] width 182 height 15
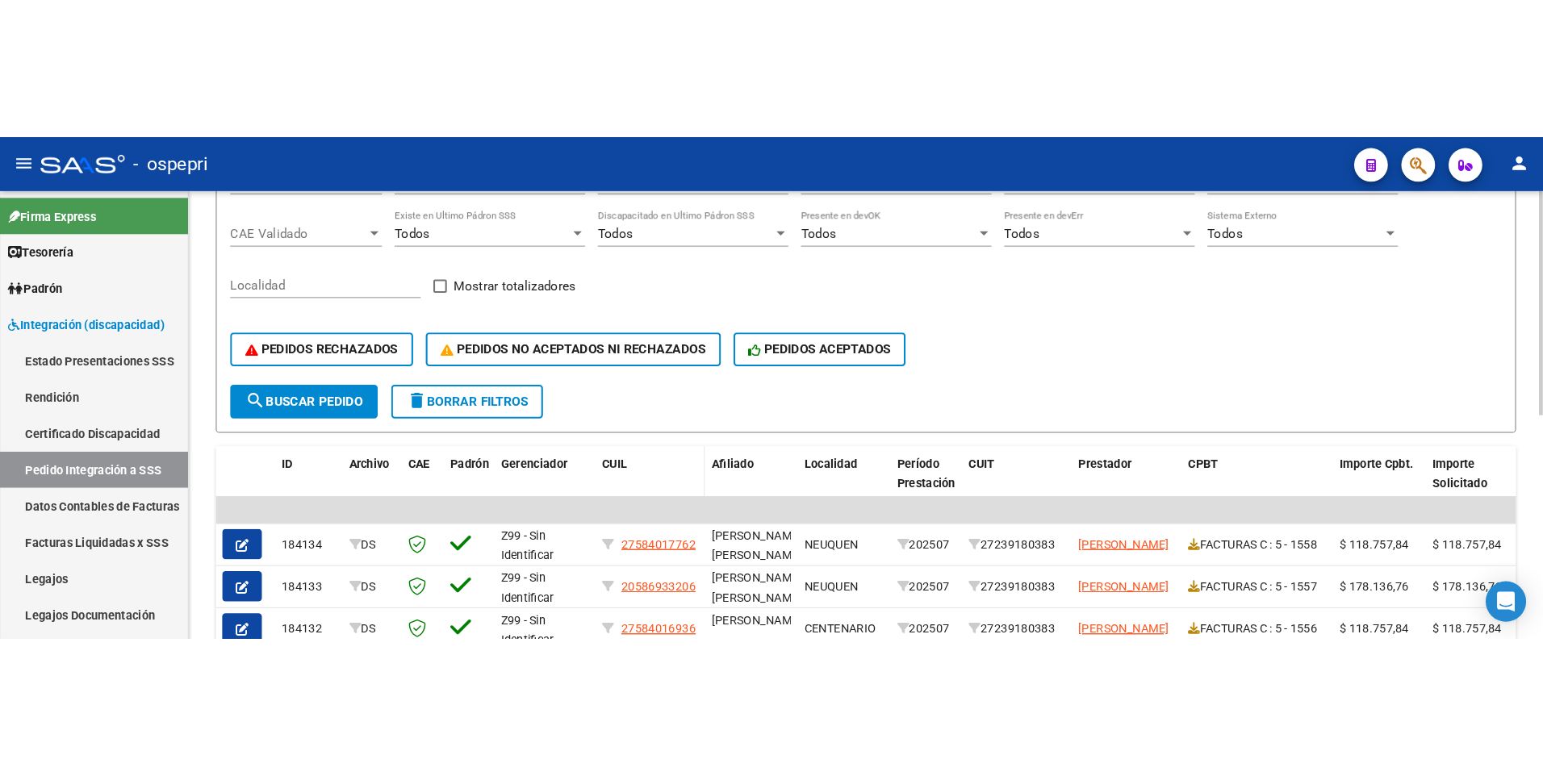
scroll to position [426, 0]
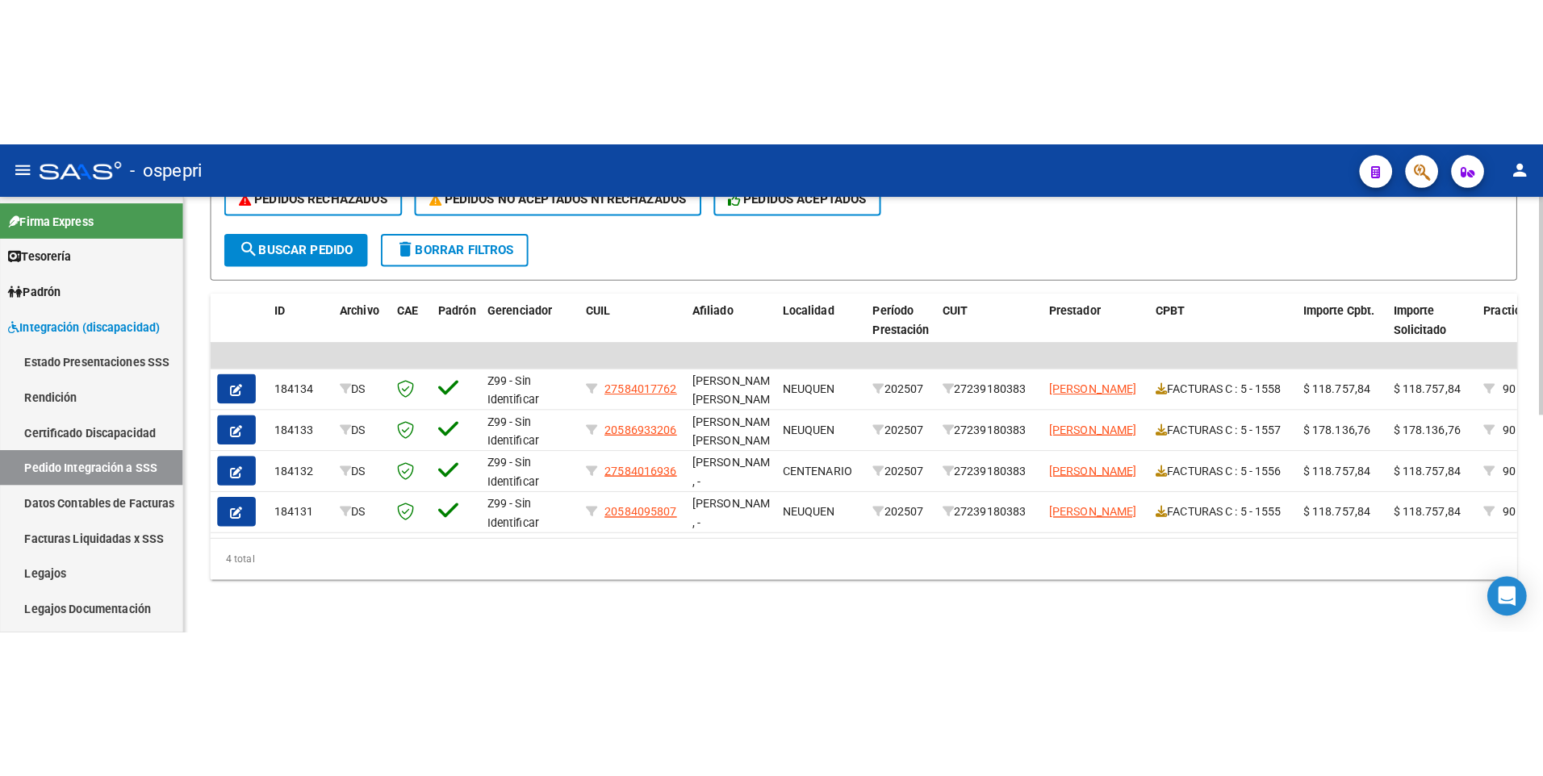
scroll to position [130, 0]
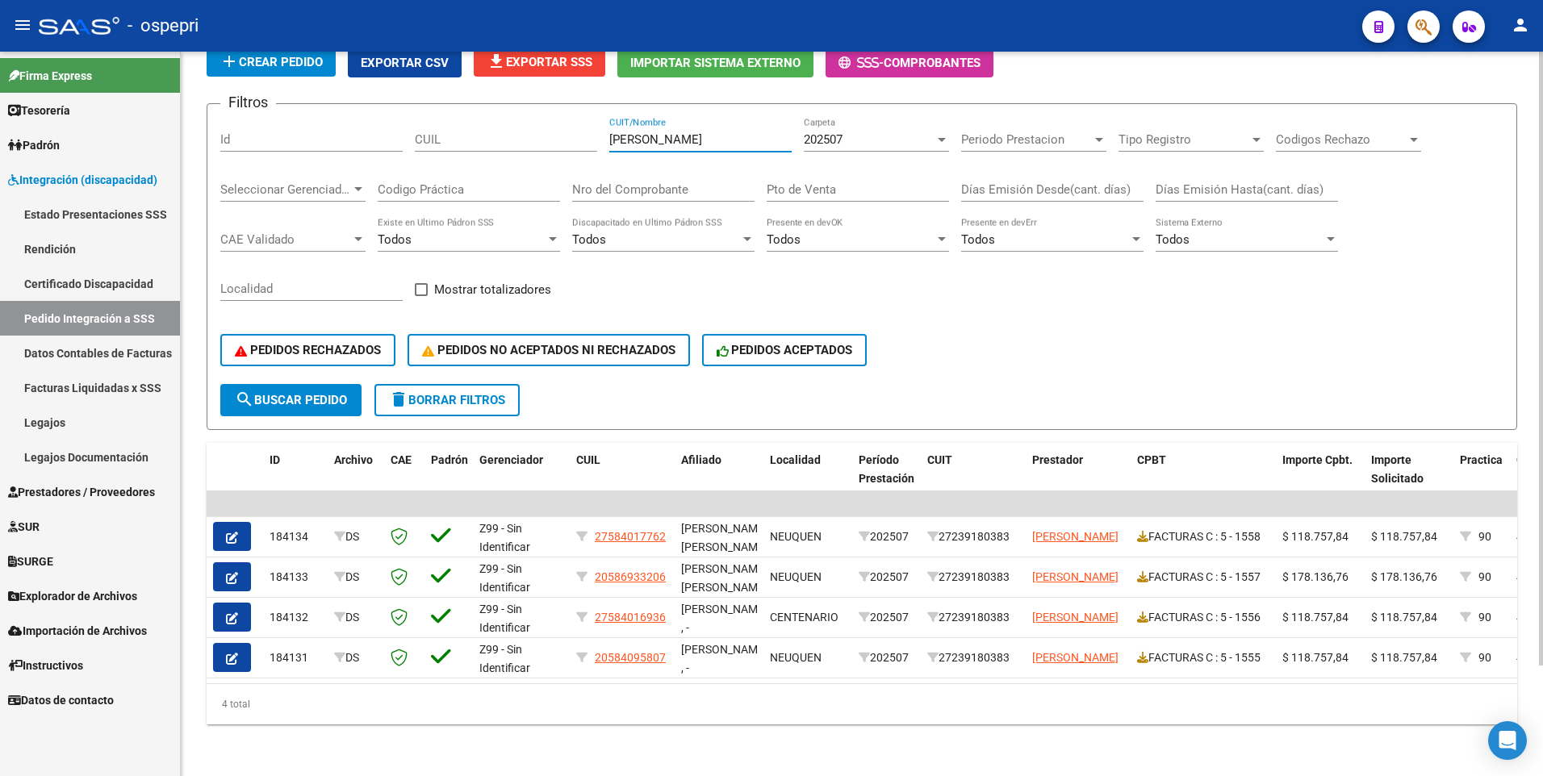
drag, startPoint x: 710, startPoint y: 128, endPoint x: 588, endPoint y: 125, distance: 121.9
click at [588, 125] on div "Filtros Id CUIL reynoso selva CUIT/Nombre 202507 Carpeta Periodo Prestacion Per…" at bounding box center [861, 250] width 1283 height 267
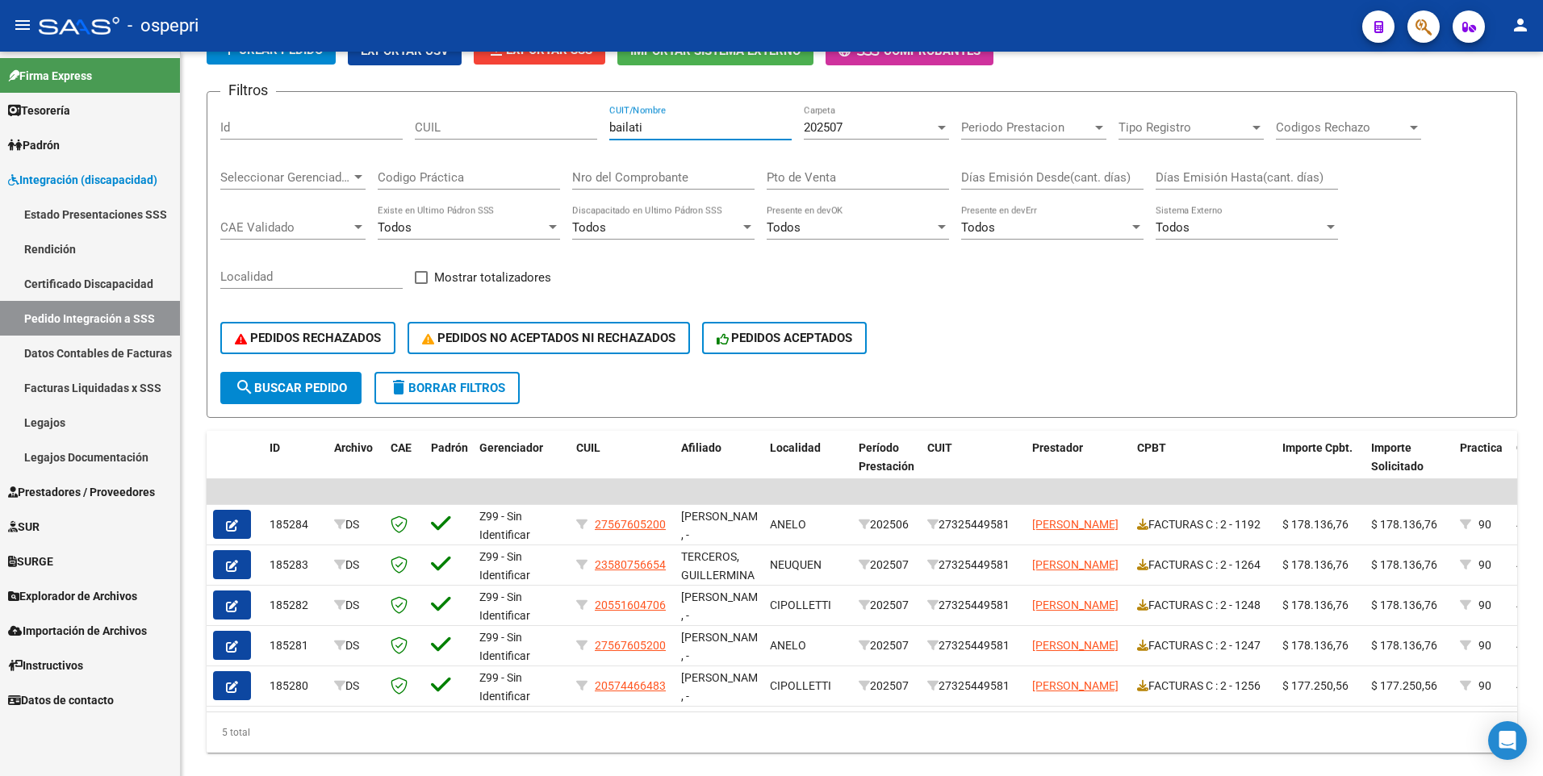
type input "bailati"
click at [1054, 349] on div "PEDIDOS RECHAZADOS PEDIDOS NO ACEPTADOS NI RECHAZADOS PEDIDOS ACEPTADOS" at bounding box center [861, 338] width 1283 height 68
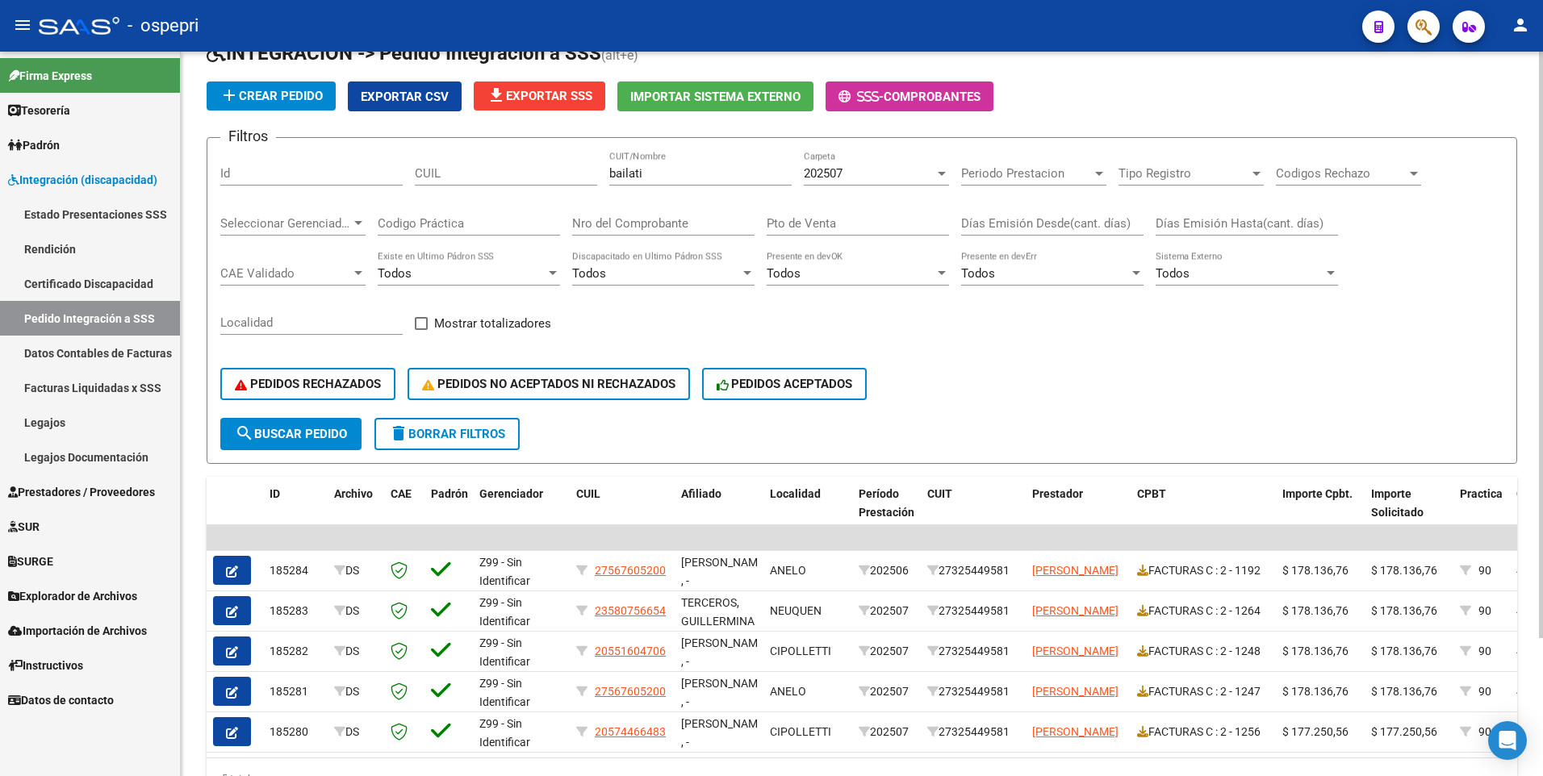
scroll to position [49, 0]
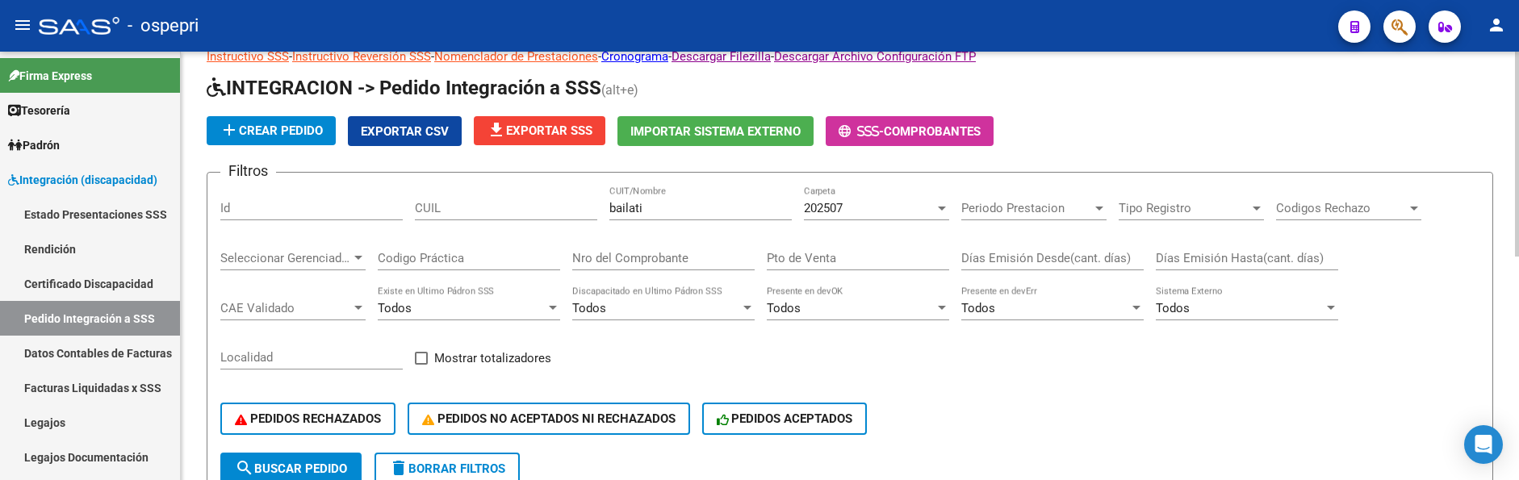
click at [1147, 142] on div "add Crear Pedido Exportar CSV file_download Exportar SSS Importar Sistema Exter…" at bounding box center [850, 131] width 1286 height 30
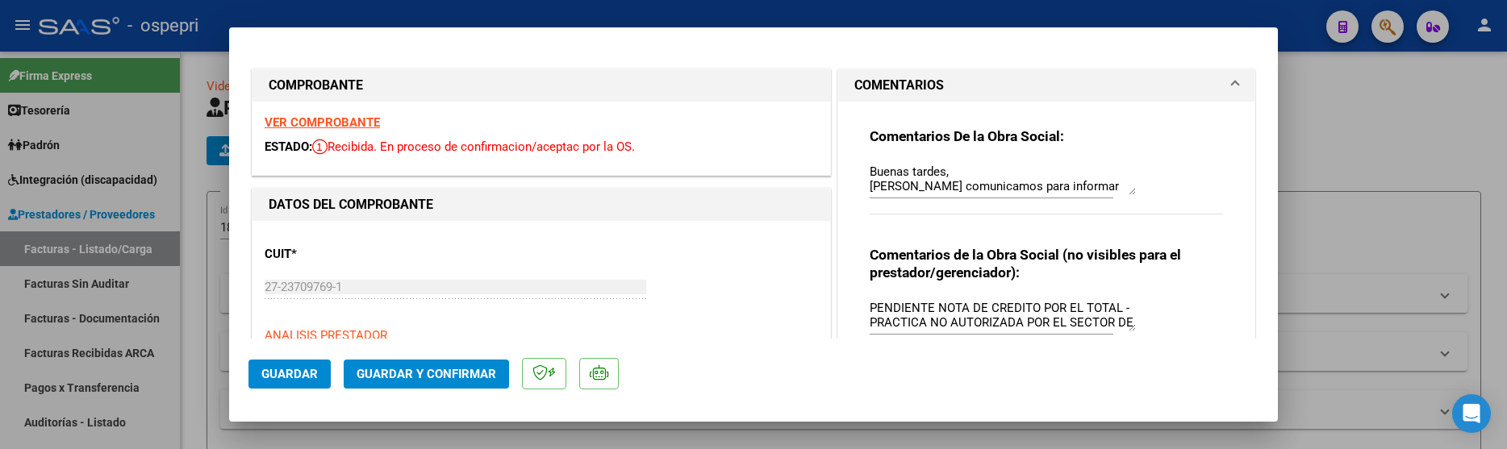
scroll to position [81, 0]
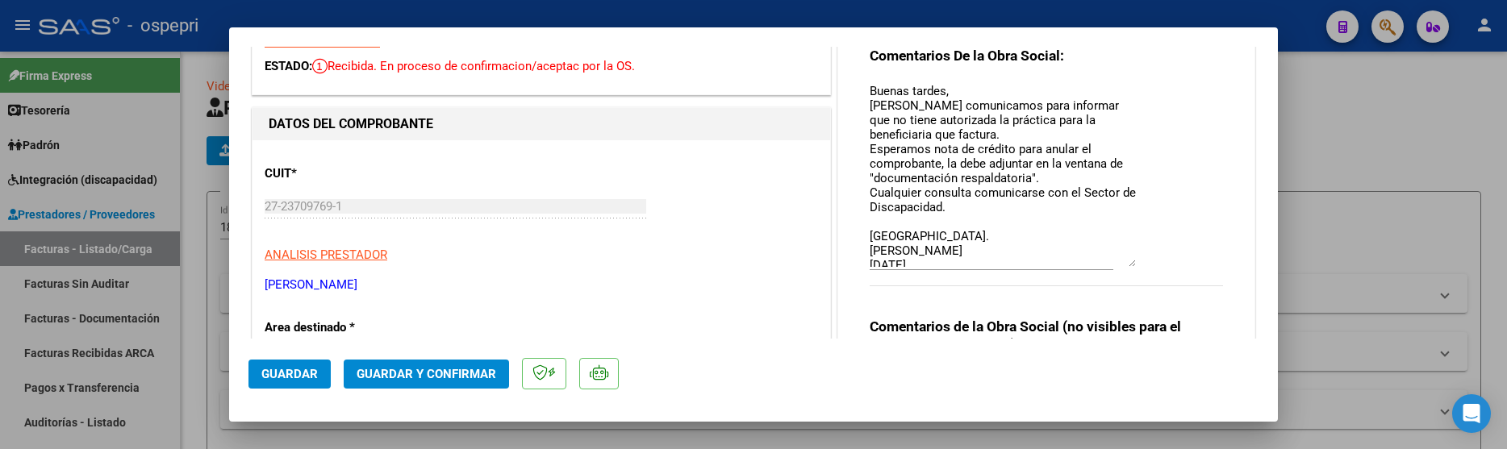
drag, startPoint x: 1125, startPoint y: 111, endPoint x: 1131, endPoint y: 263, distance: 152.7
click at [1131, 263] on div "Comentarios De la Obra Social: Buenas tardes, Nos comunicamos para informar que…" at bounding box center [1046, 175] width 353 height 257
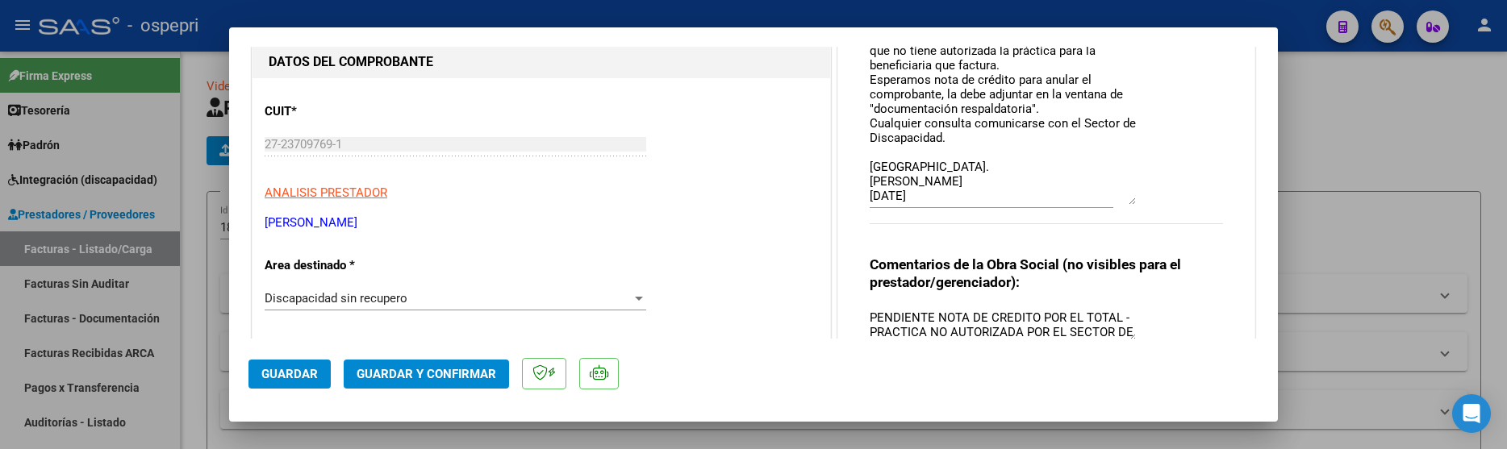
scroll to position [323, 0]
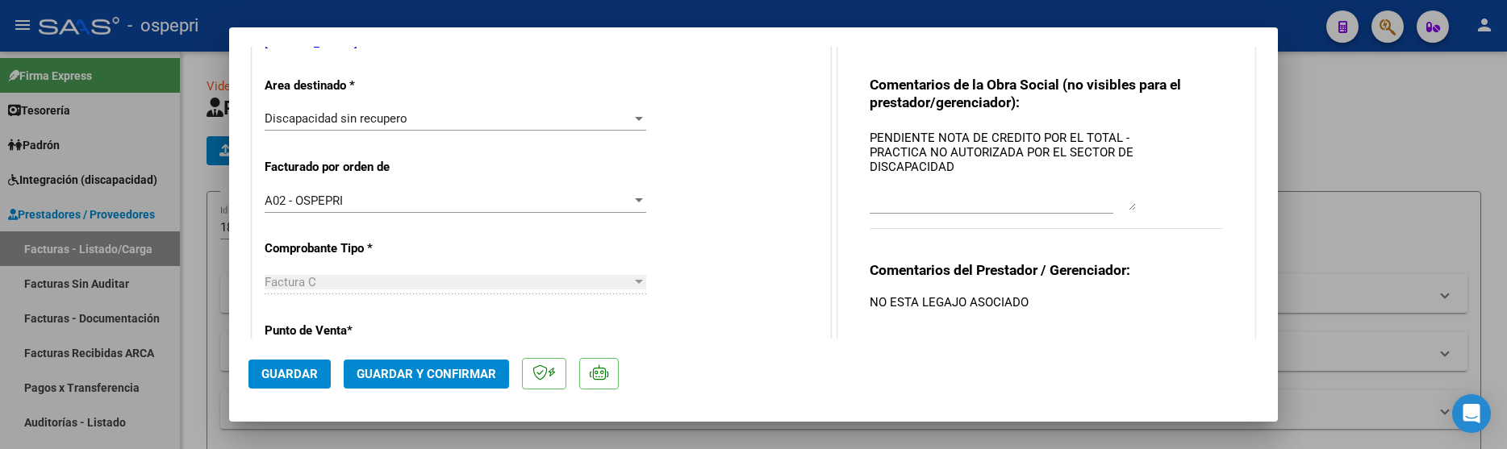
drag, startPoint x: 1124, startPoint y: 158, endPoint x: 1130, endPoint y: 207, distance: 49.5
click at [1130, 207] on div "Comentarios de la Obra Social (no visibles para el prestador/gerenciador): PEND…" at bounding box center [1046, 161] width 353 height 171
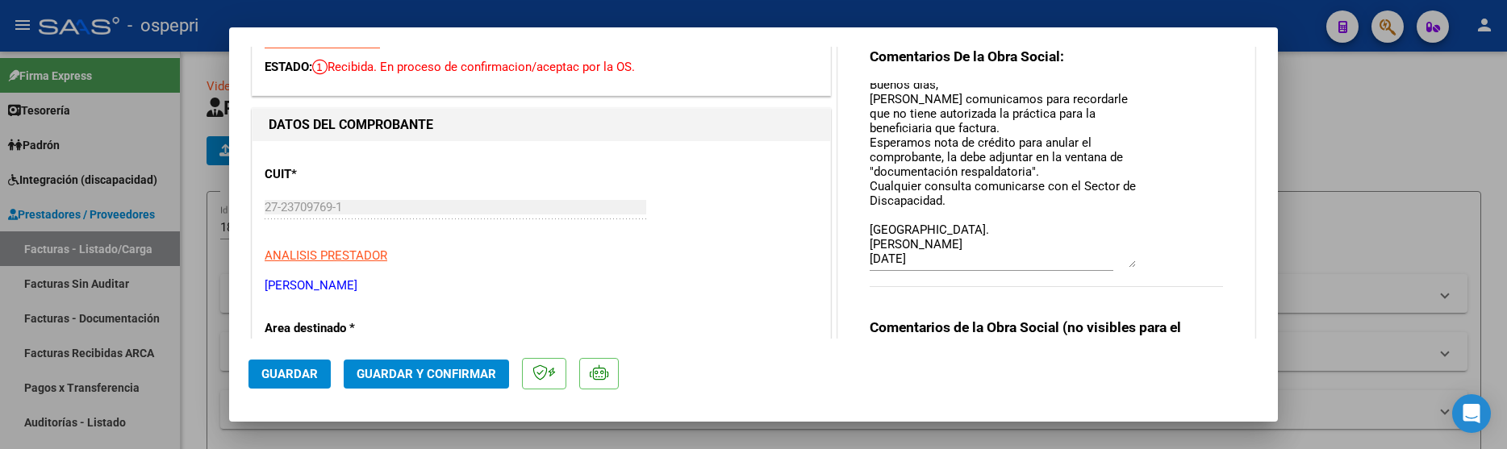
scroll to position [81, 0]
click at [1367, 229] on div at bounding box center [753, 224] width 1507 height 449
type input "$ 0,00"
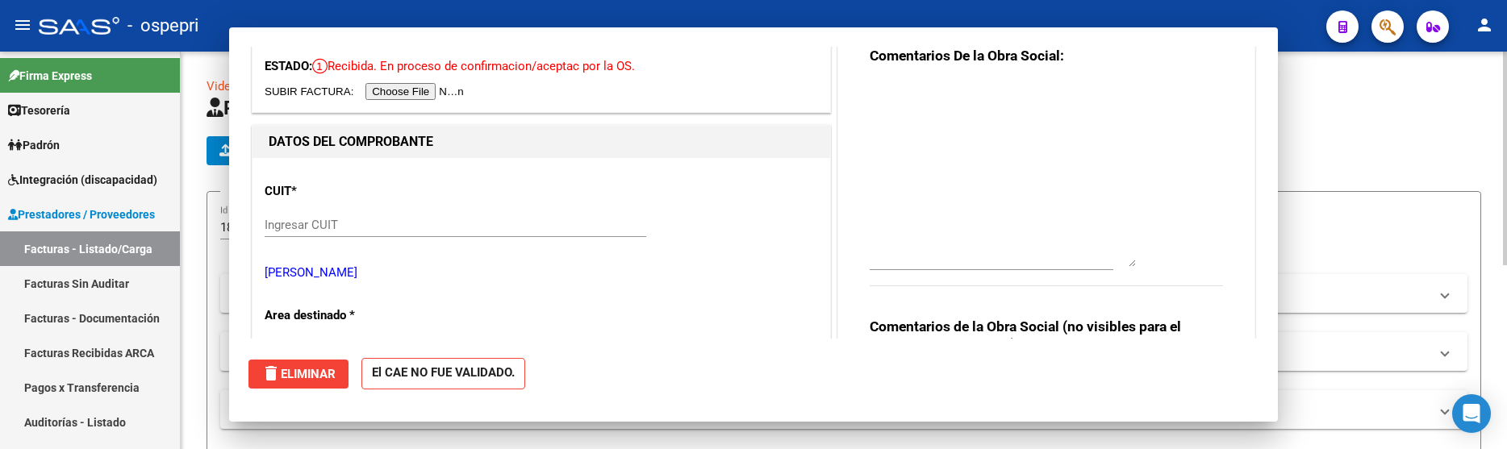
scroll to position [0, 0]
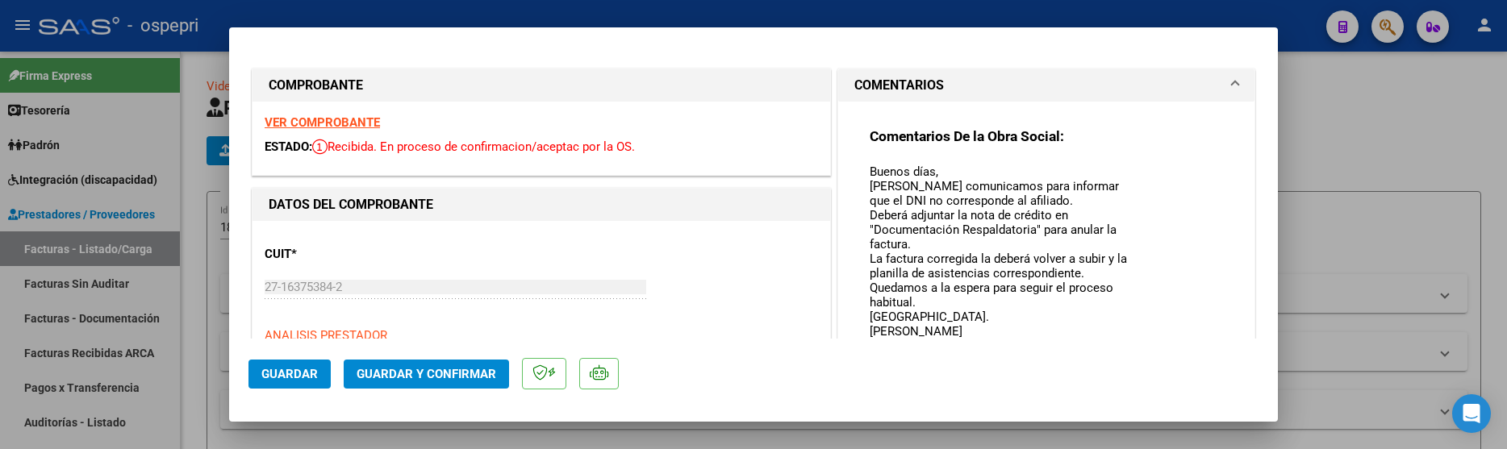
drag, startPoint x: 1123, startPoint y: 191, endPoint x: 1129, endPoint y: 345, distance: 153.4
click at [1129, 345] on mat-dialog-container "COMPROBANTE VER COMPROBANTE ESTADO: Recibida. En proceso de confirmacion/acepta…" at bounding box center [753, 224] width 1049 height 395
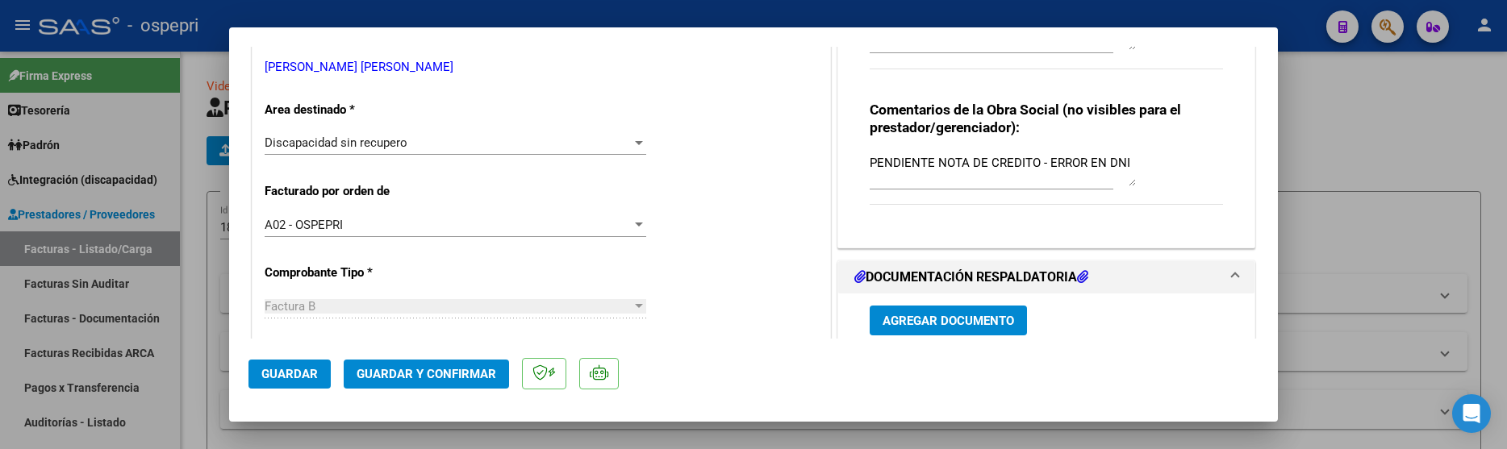
scroll to position [323, 0]
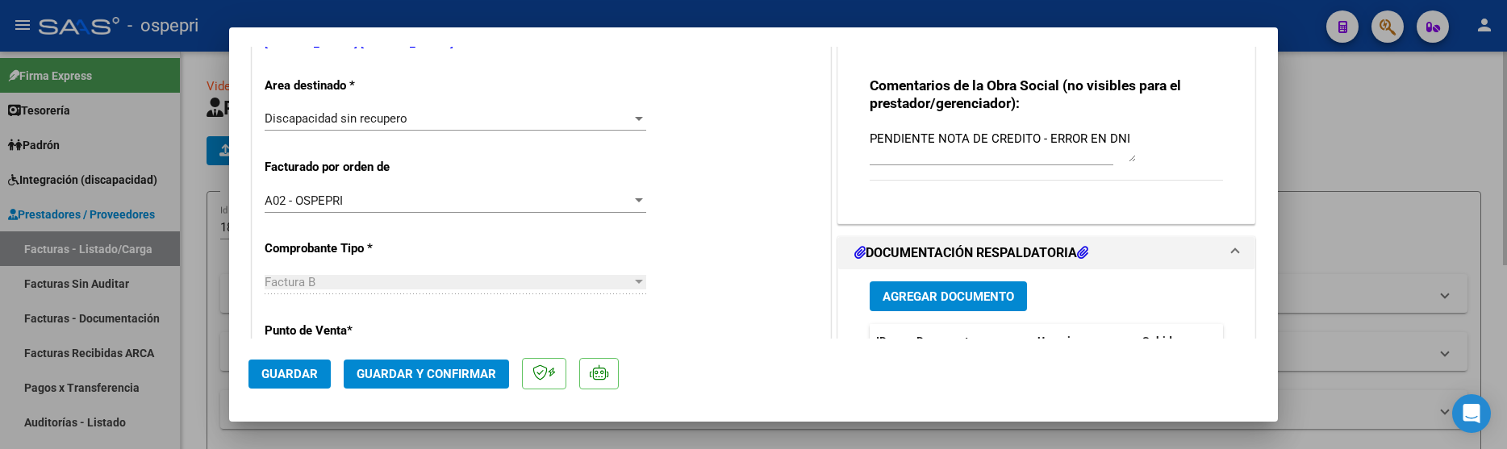
click at [1331, 153] on div at bounding box center [753, 224] width 1507 height 449
type input "$ 0,00"
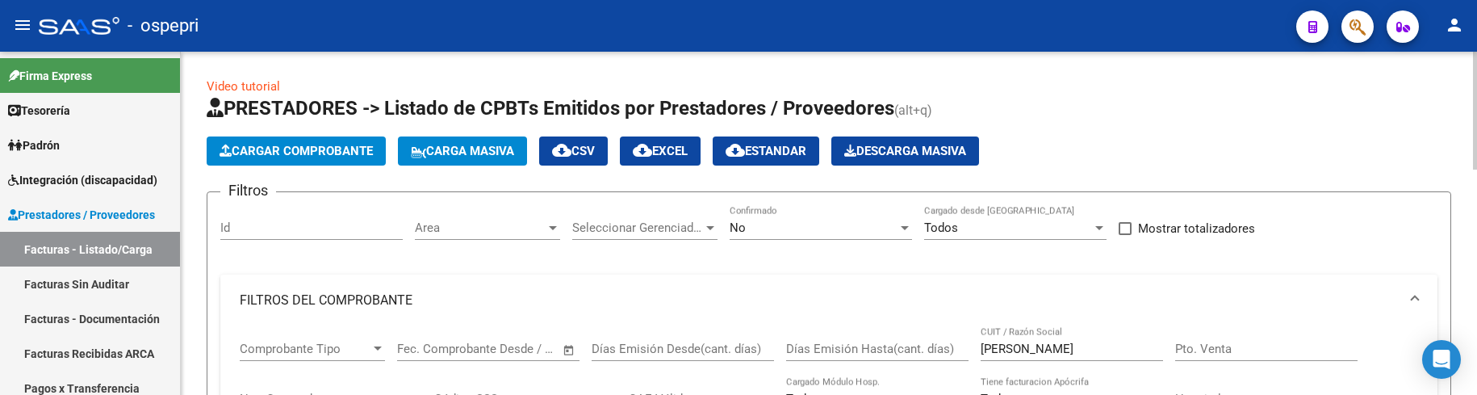
click at [1144, 117] on h1 "PRESTADORES -> Listado de CPBTs Emitidos por Prestadores / Proveedores (alt+q)" at bounding box center [829, 109] width 1244 height 28
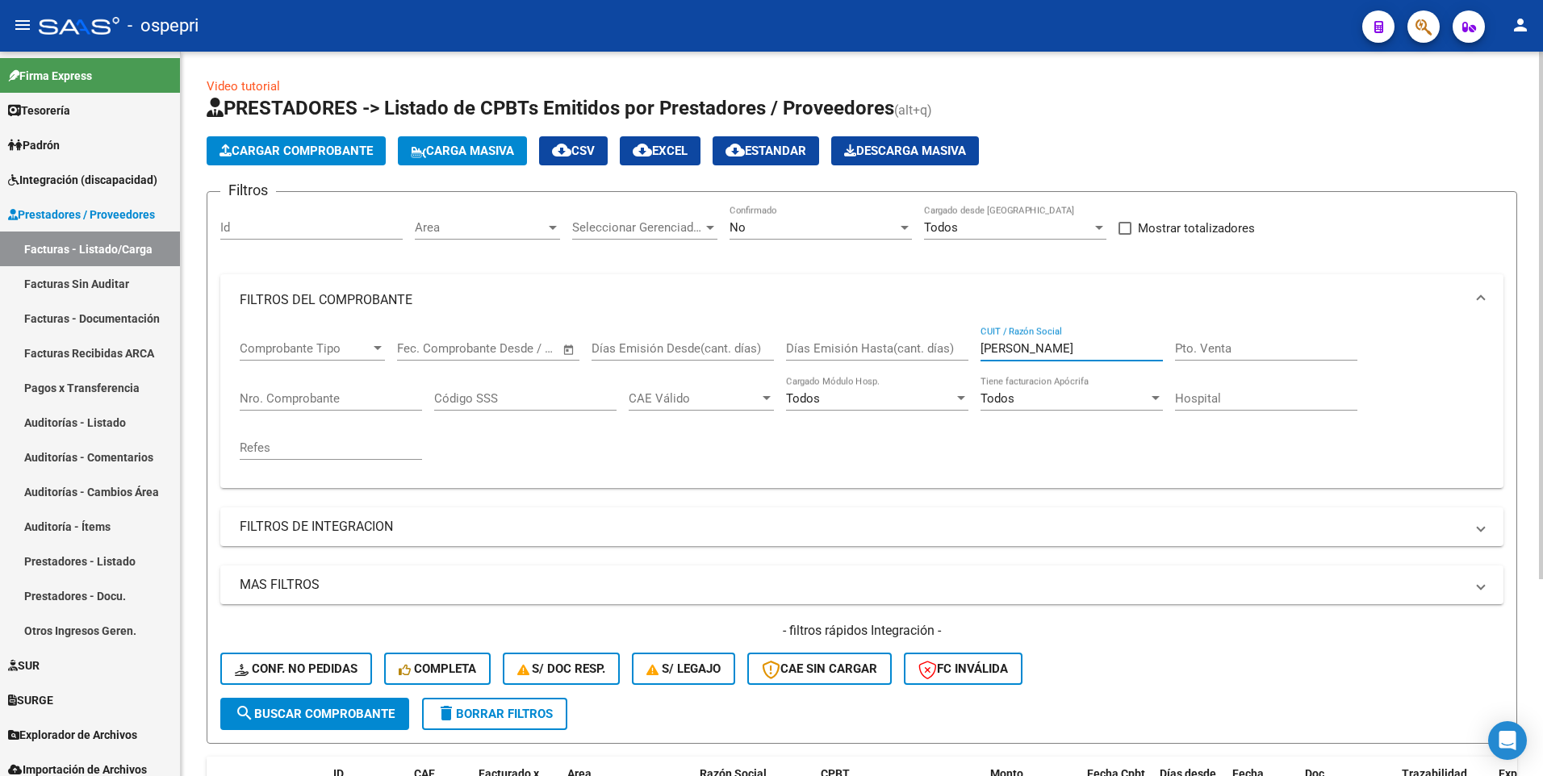
drag, startPoint x: 1069, startPoint y: 349, endPoint x: 976, endPoint y: 349, distance: 92.8
click at [976, 349] on div "Comprobante Tipo Comprobante Tipo Start date – End date Fec. Comprobante Desde …" at bounding box center [862, 400] width 1244 height 149
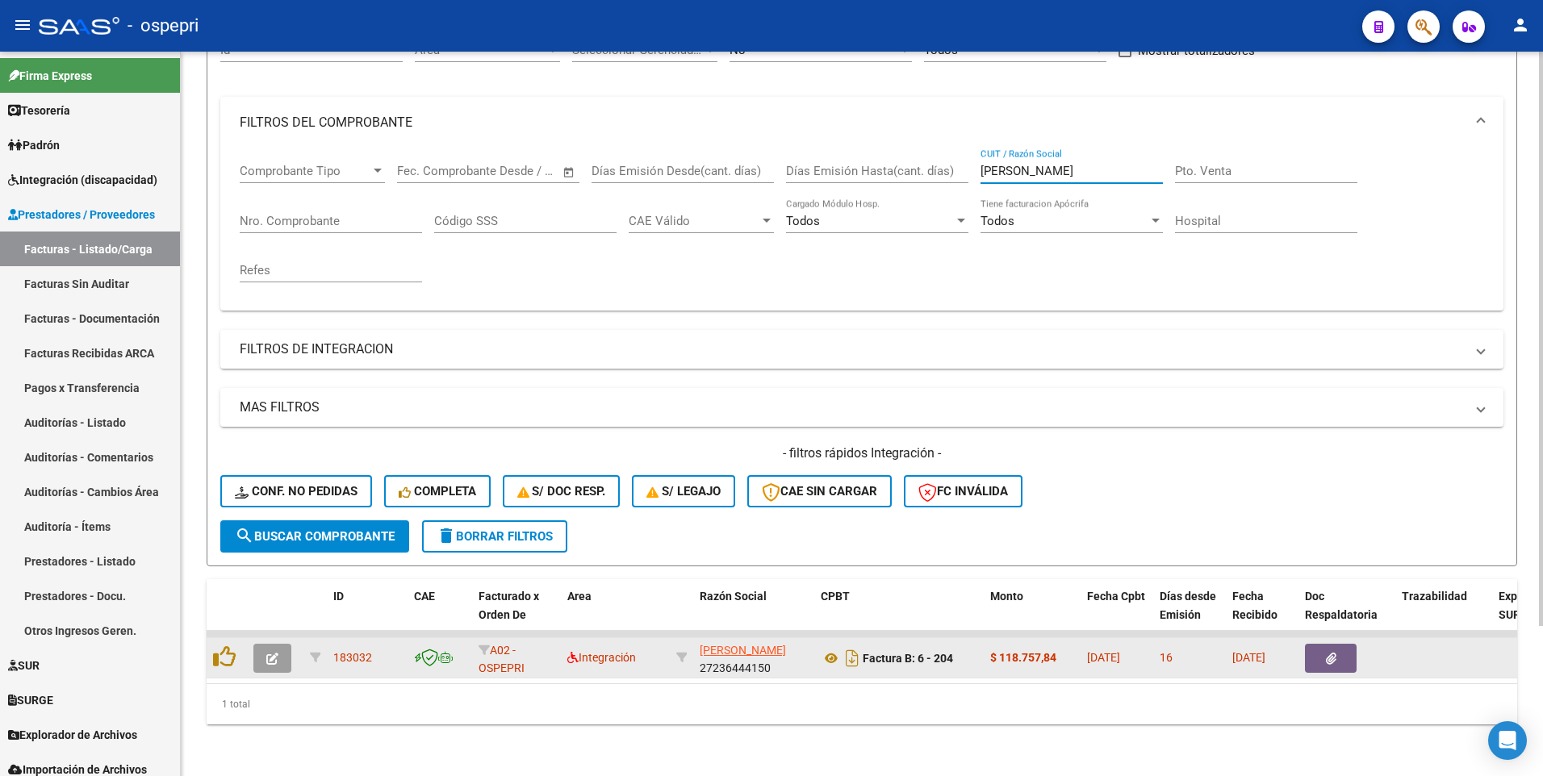
type input "garrido gabriela"
click at [270, 394] on button "button" at bounding box center [272, 658] width 38 height 29
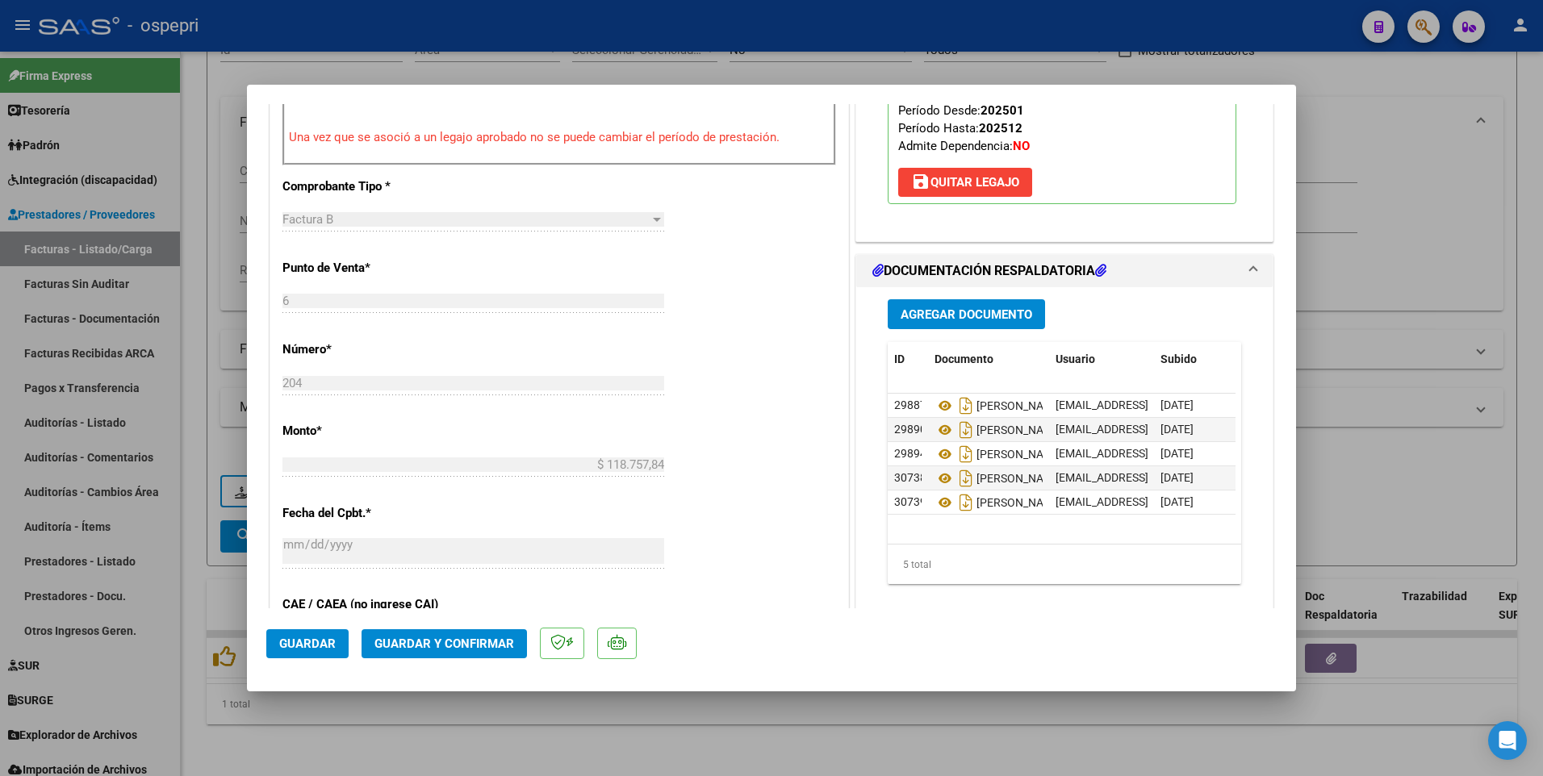
scroll to position [646, 0]
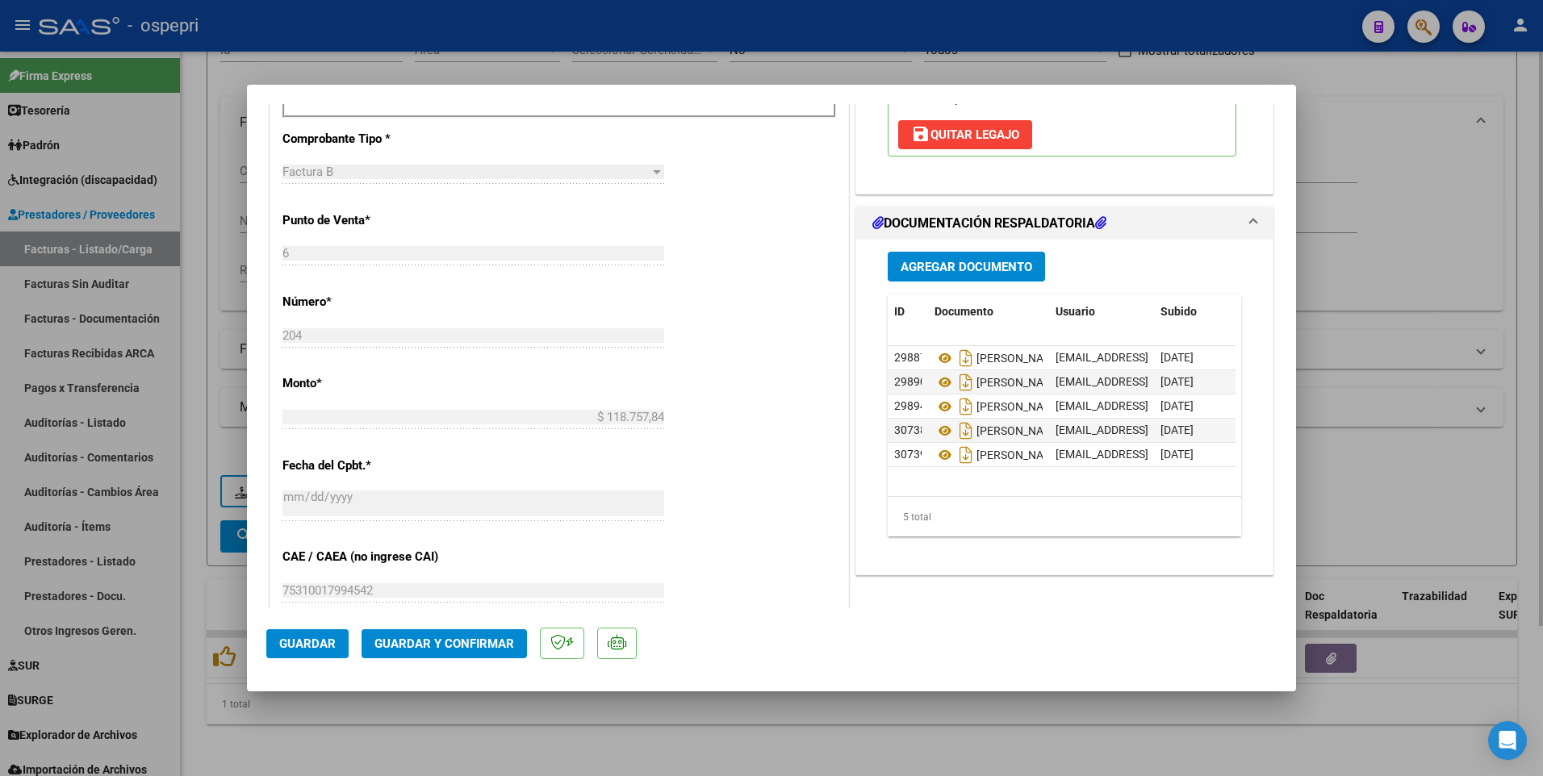
click at [759, 394] on div at bounding box center [771, 388] width 1543 height 776
type input "$ 0,00"
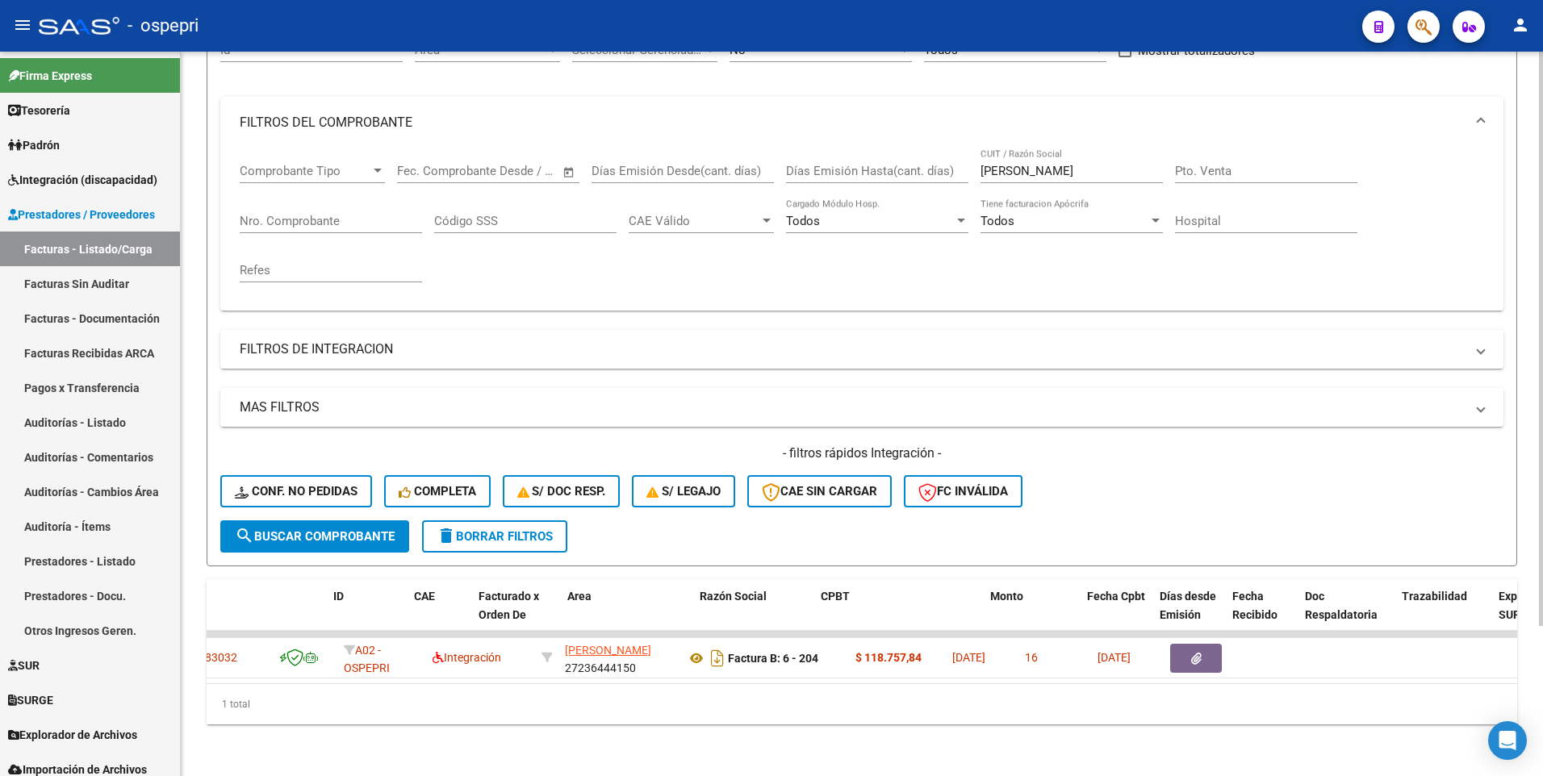
scroll to position [0, 0]
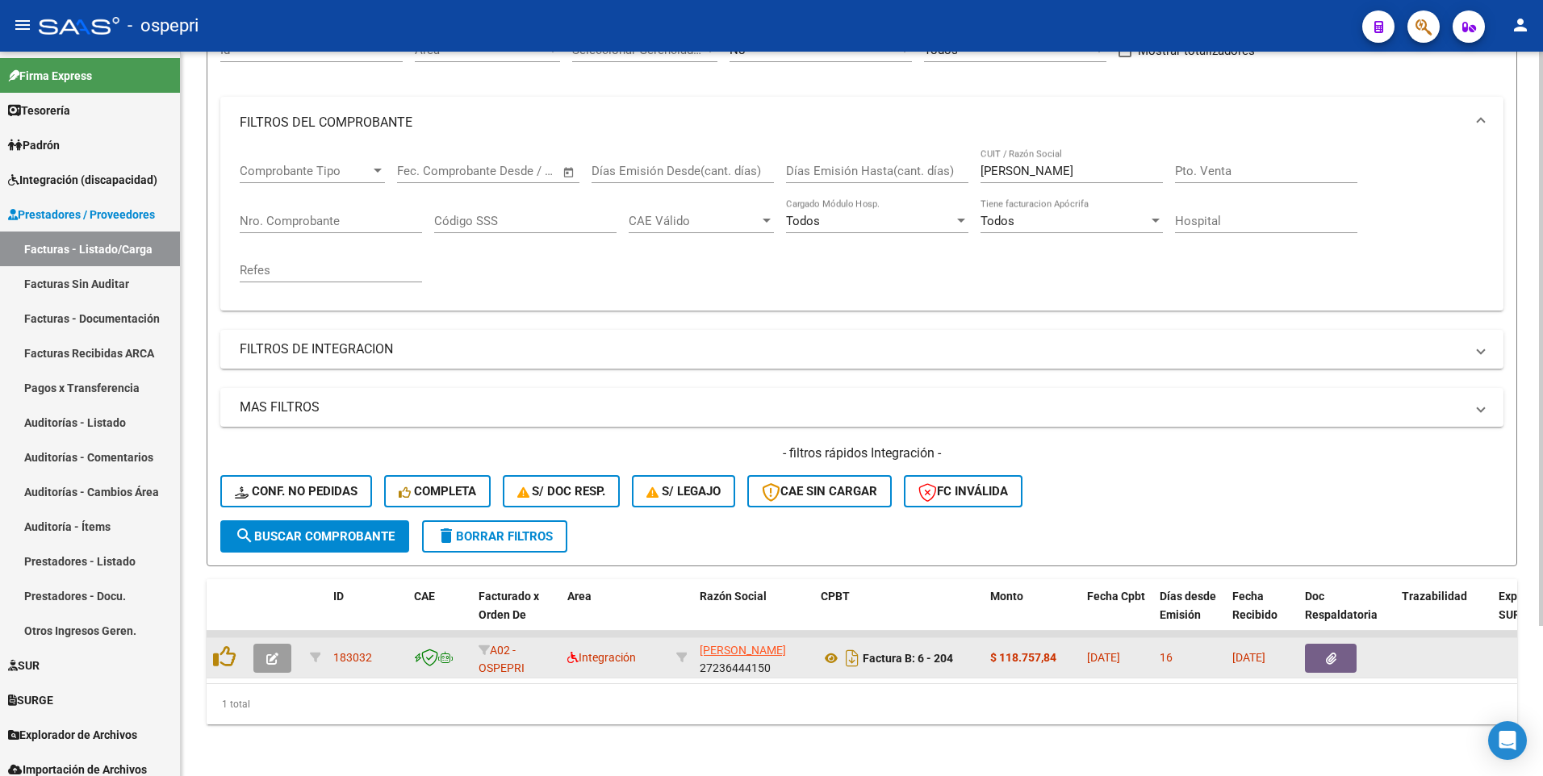
click at [274, 394] on icon "button" at bounding box center [272, 659] width 12 height 12
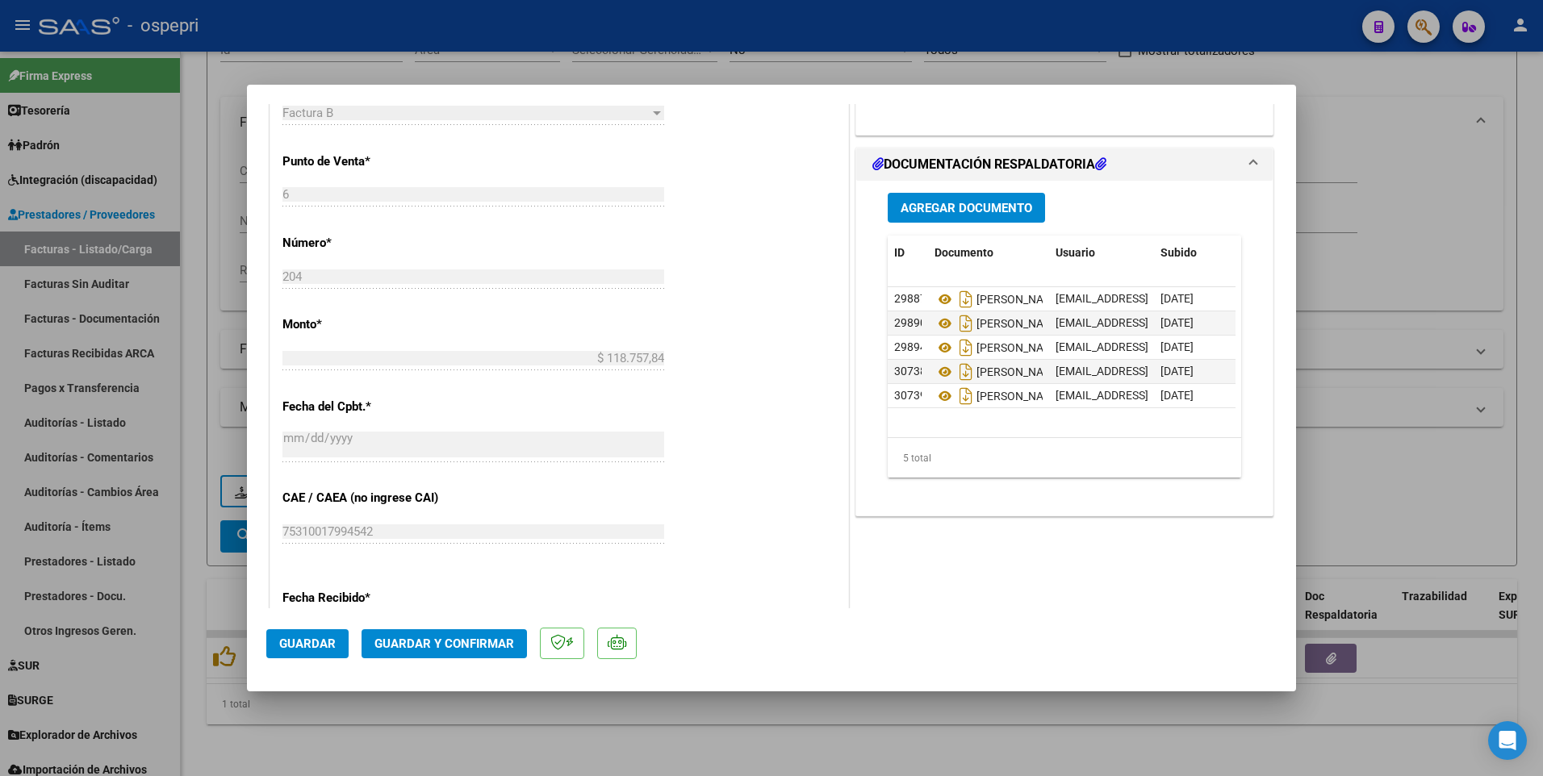
scroll to position [726, 0]
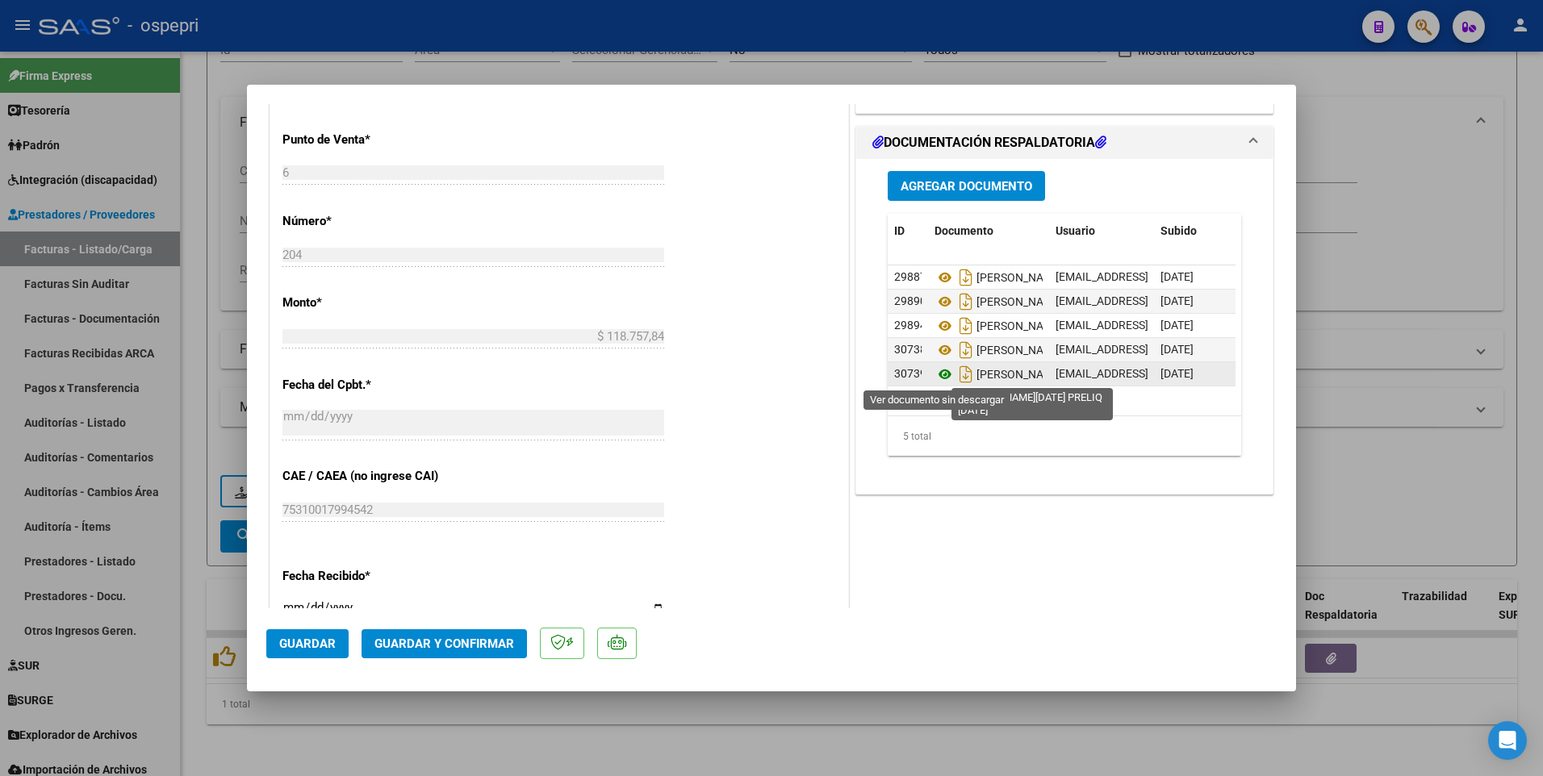
click at [936, 375] on icon at bounding box center [944, 374] width 21 height 19
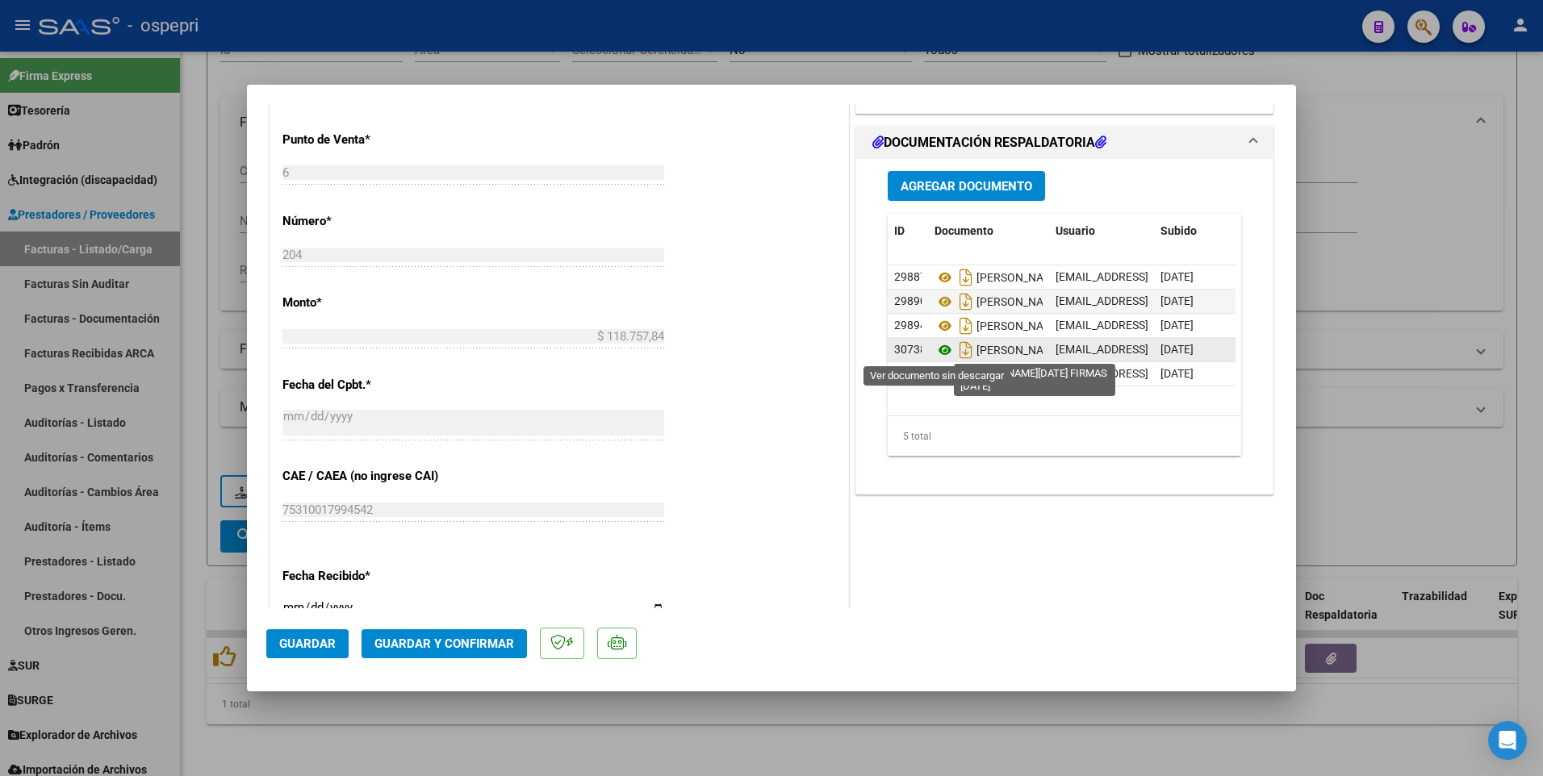
click at [934, 349] on icon at bounding box center [944, 350] width 21 height 19
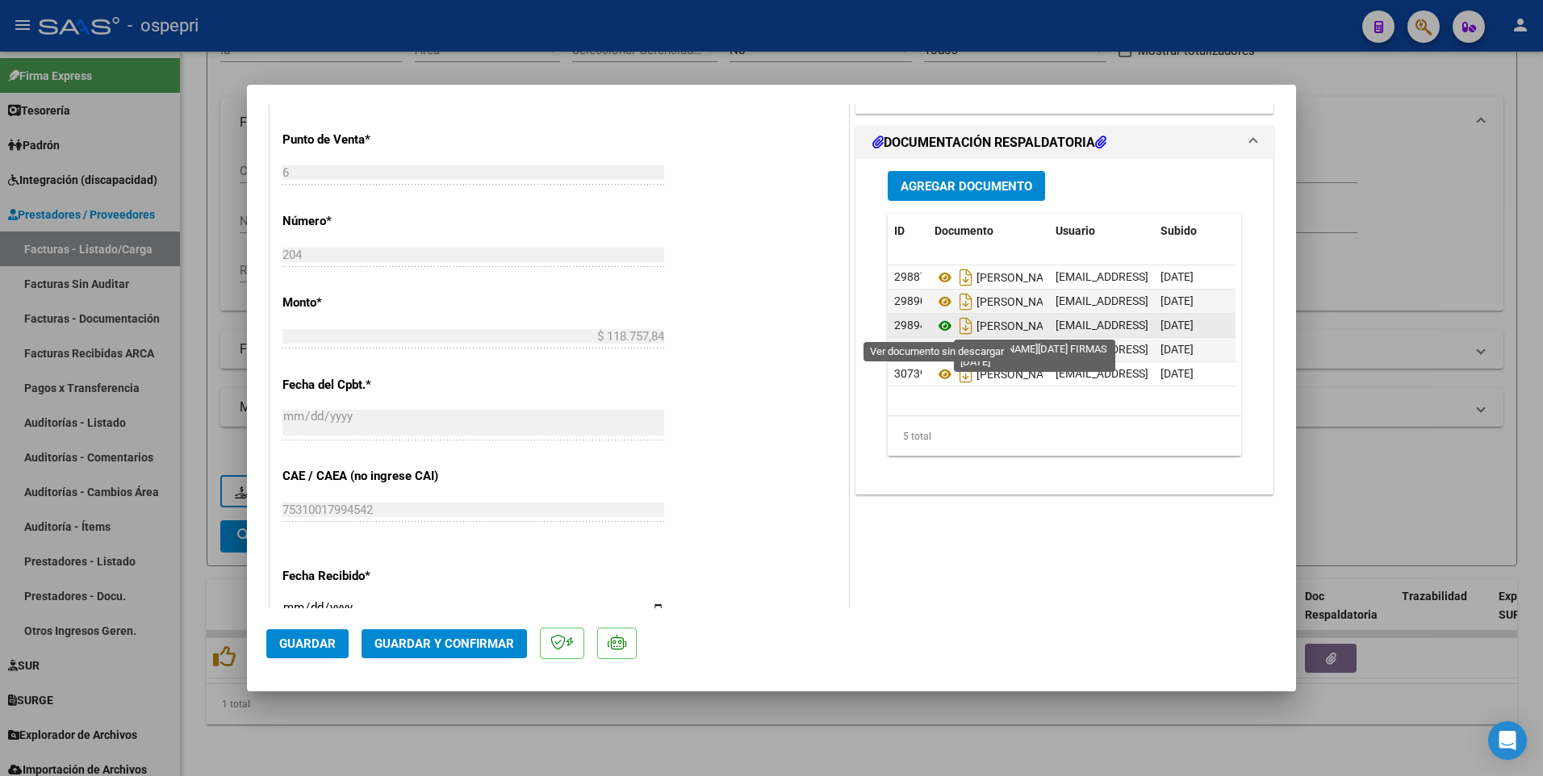
click at [939, 325] on icon at bounding box center [944, 325] width 21 height 19
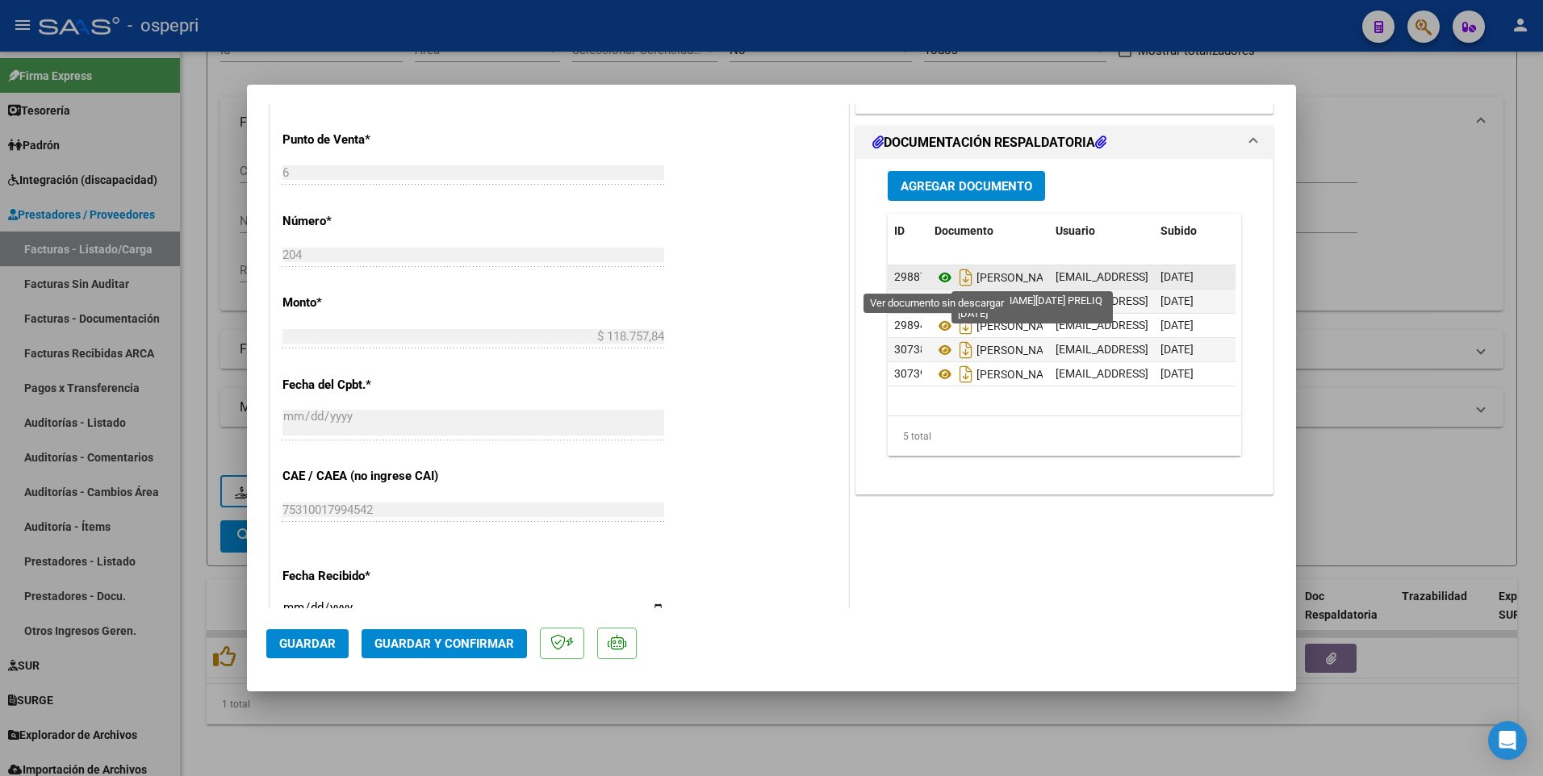
click at [939, 278] on icon at bounding box center [944, 277] width 21 height 19
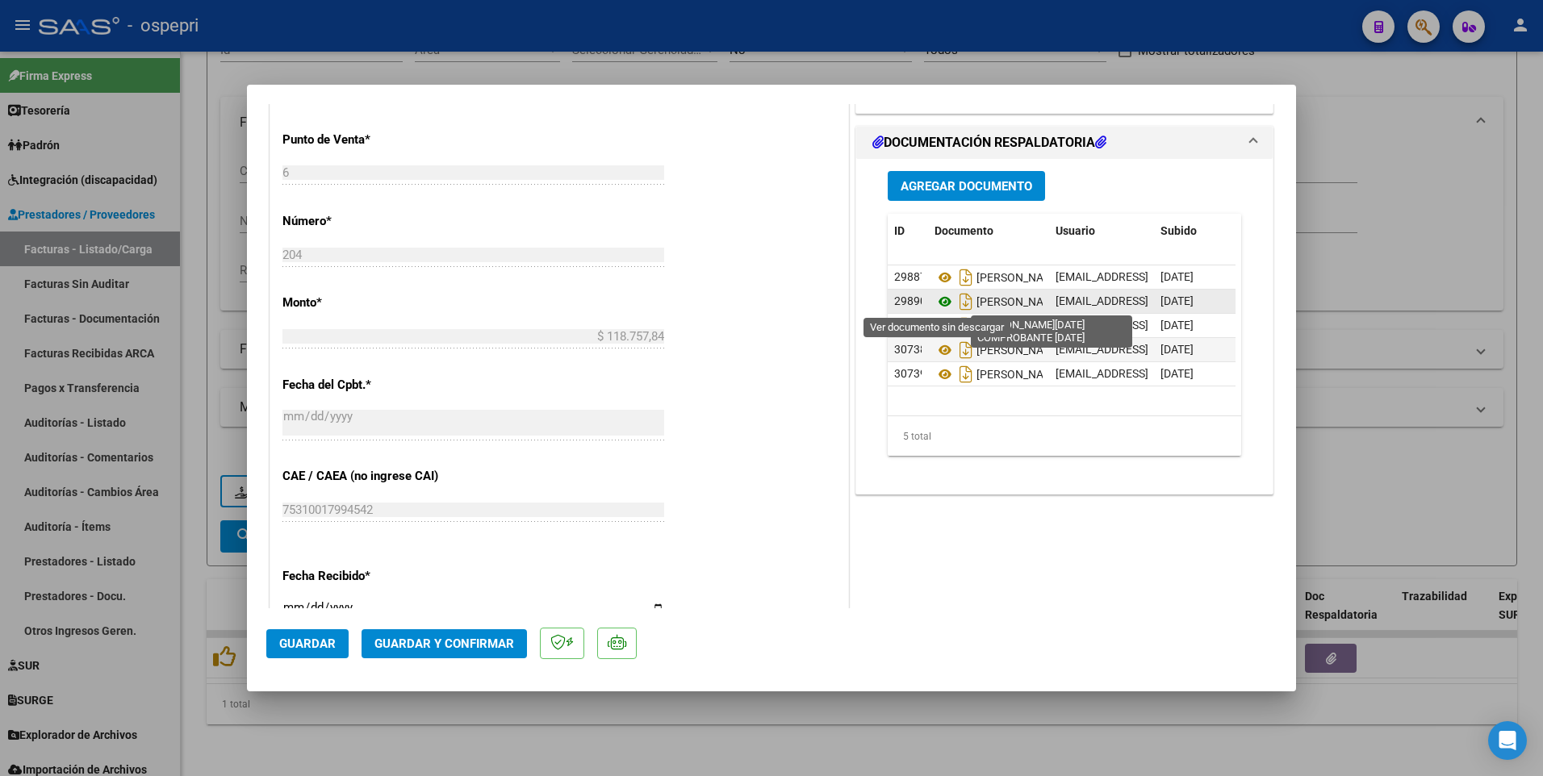
click at [936, 301] on icon at bounding box center [944, 301] width 21 height 19
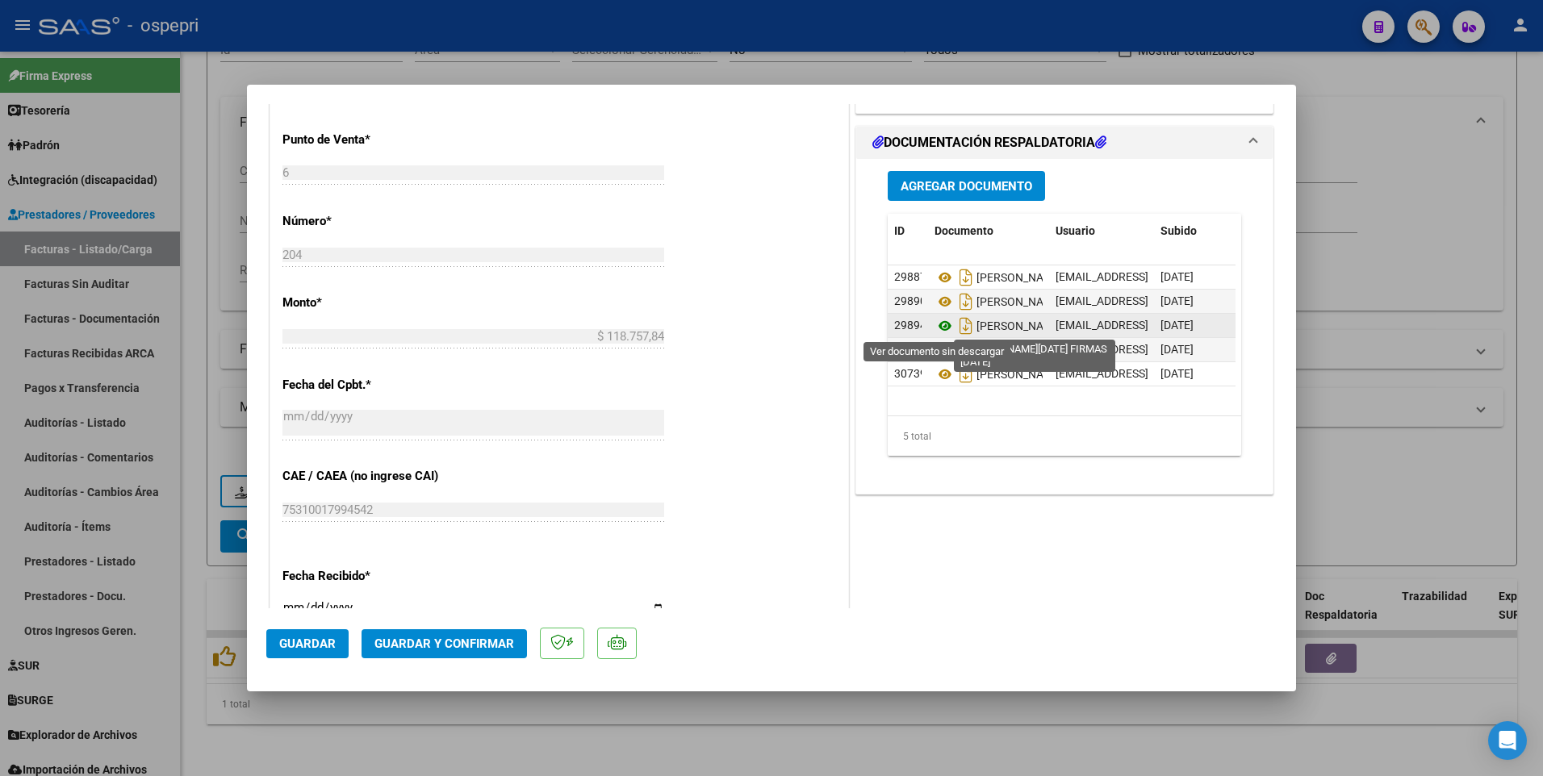
click at [934, 326] on icon at bounding box center [944, 325] width 21 height 19
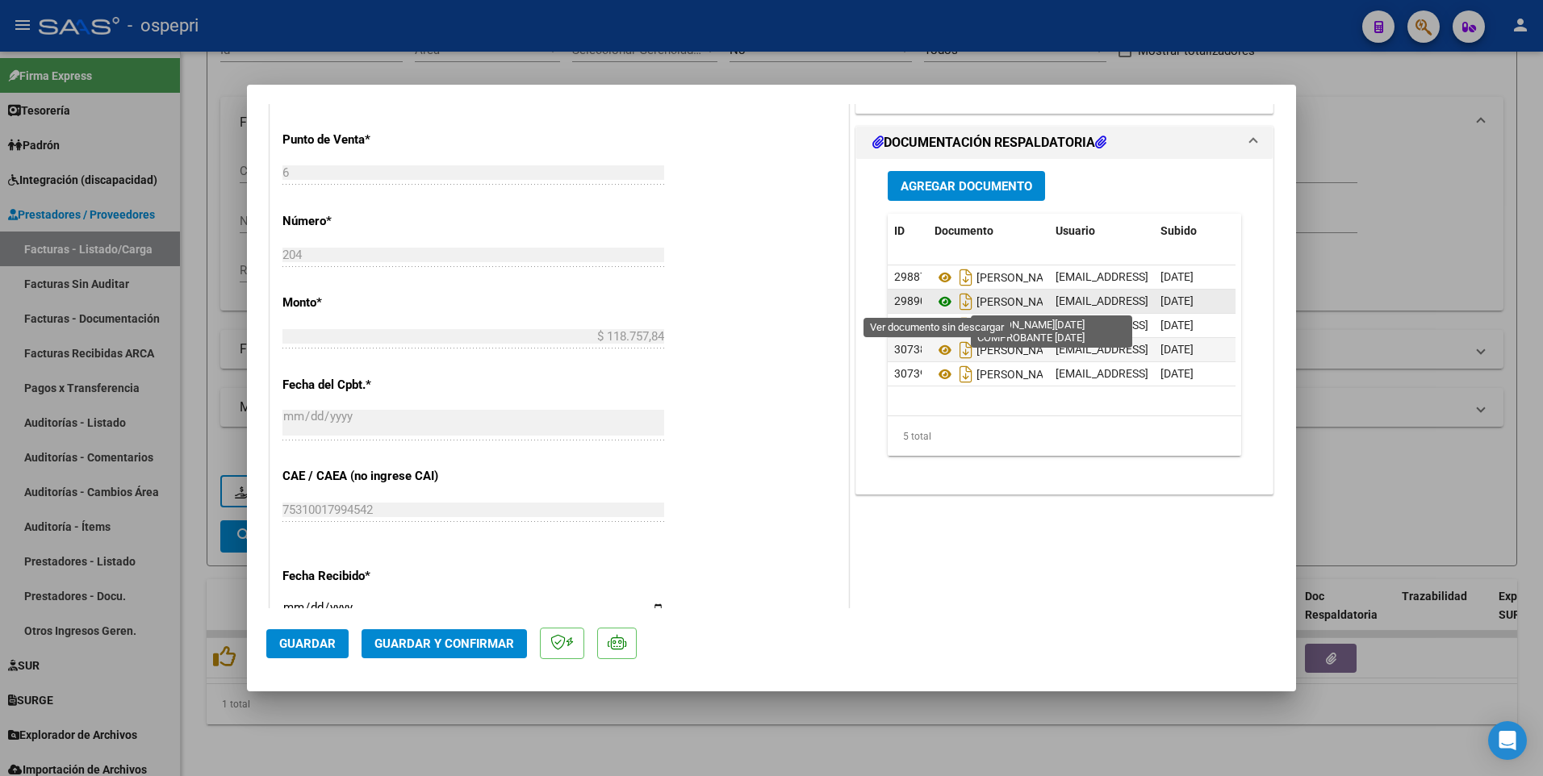
click at [938, 299] on icon at bounding box center [944, 301] width 21 height 19
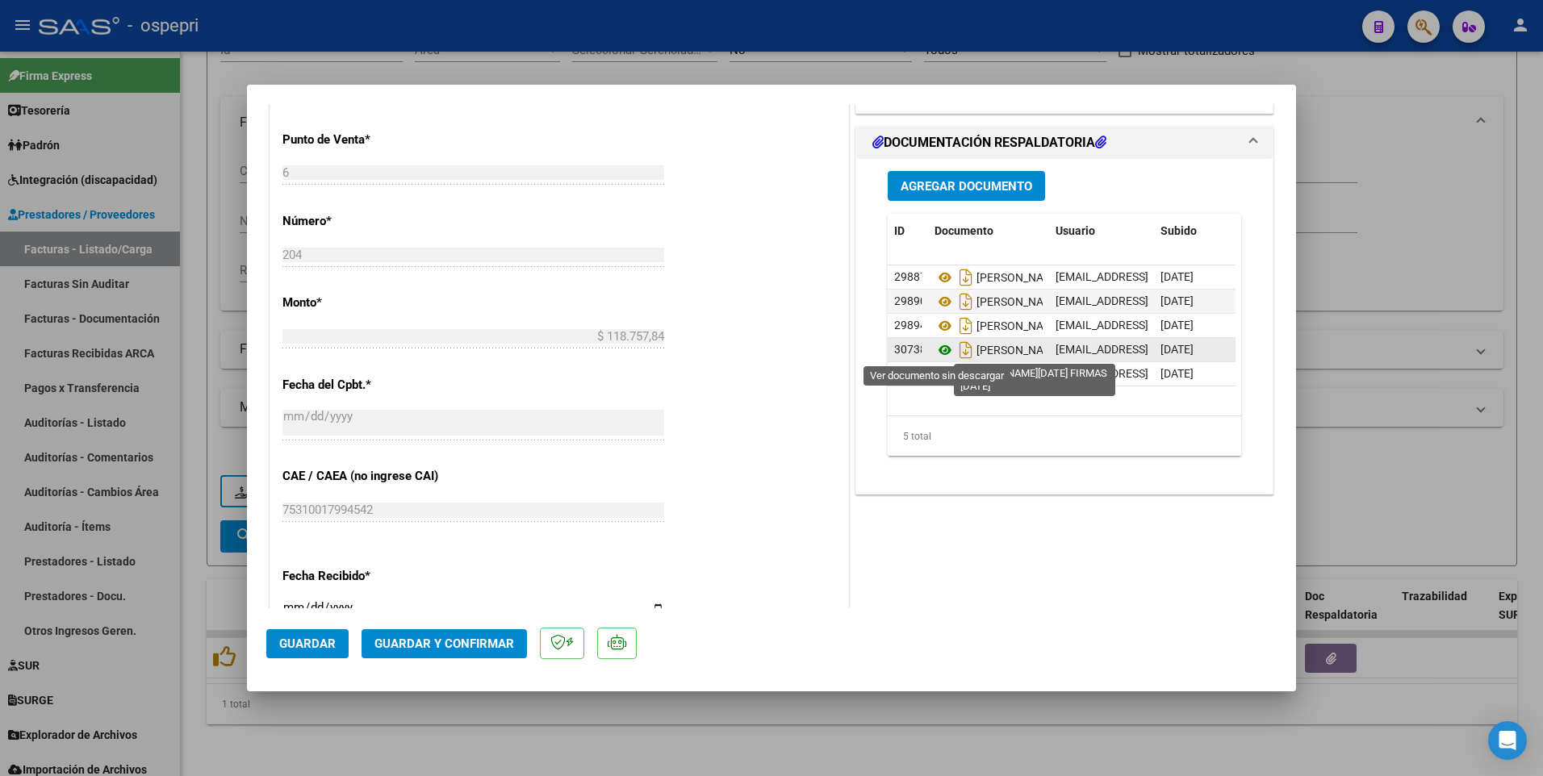
click at [934, 351] on icon at bounding box center [944, 350] width 21 height 19
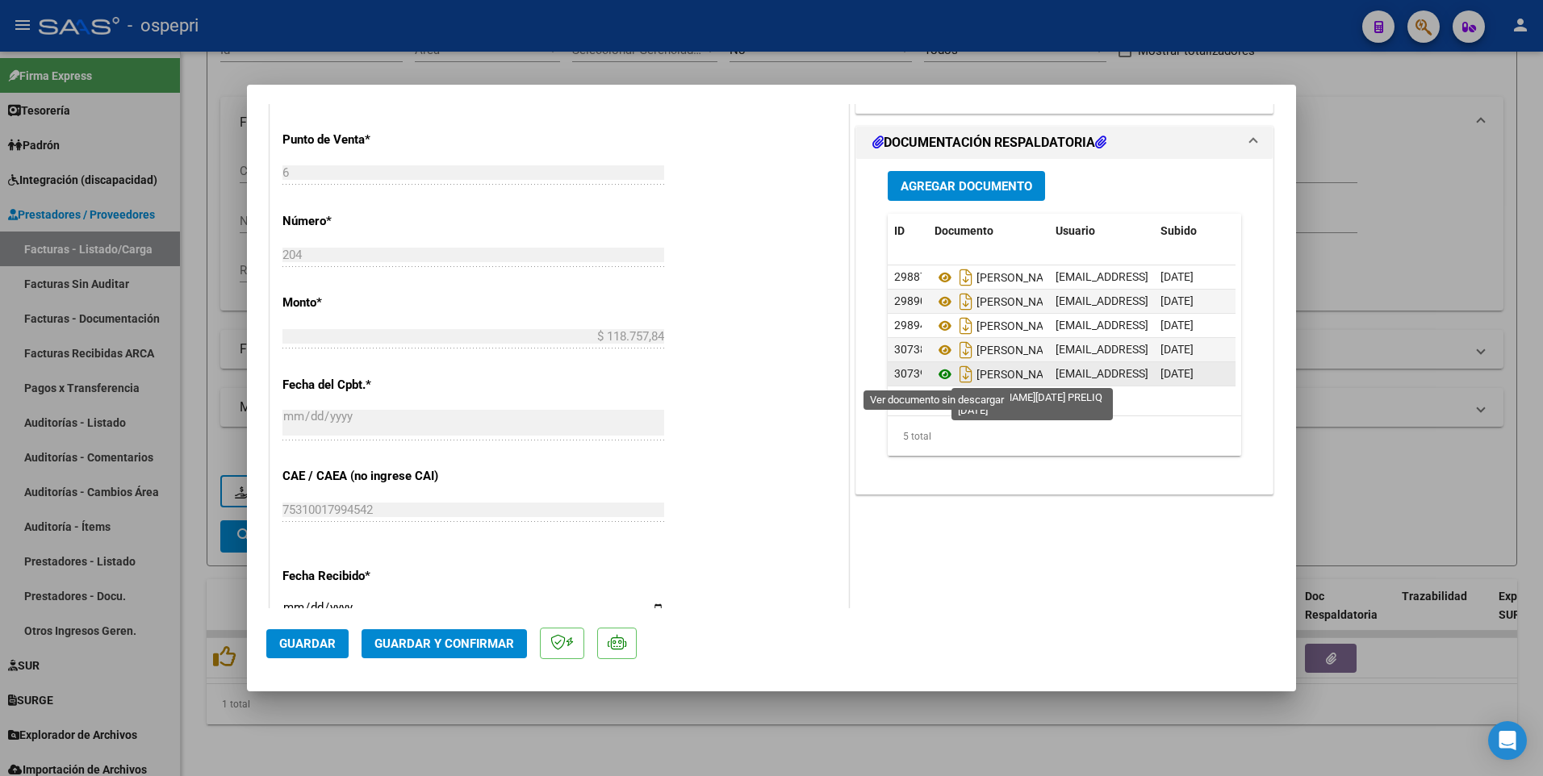
click at [934, 378] on icon at bounding box center [944, 374] width 21 height 19
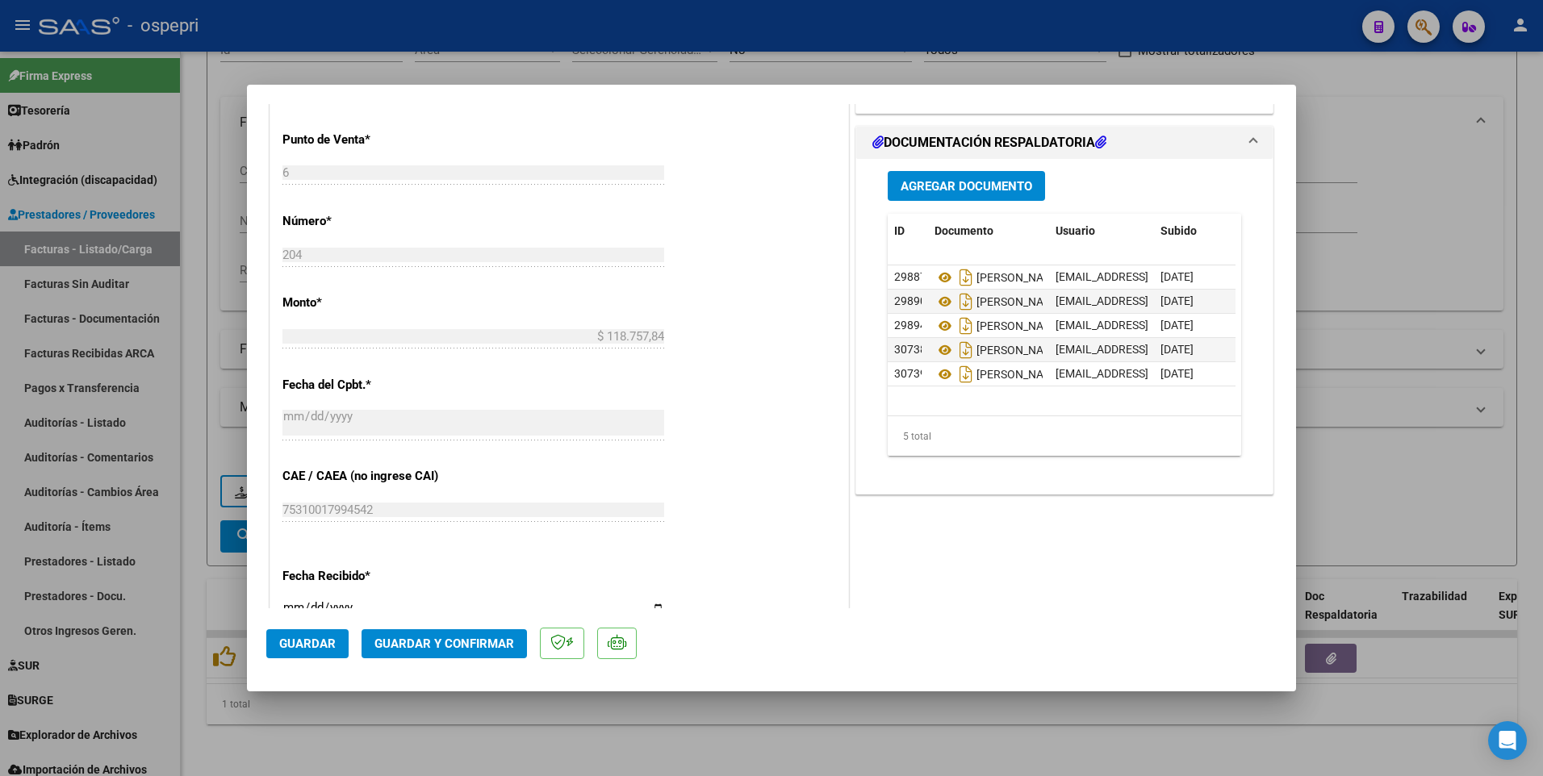
click at [1433, 236] on div at bounding box center [771, 388] width 1543 height 776
type input "$ 0,00"
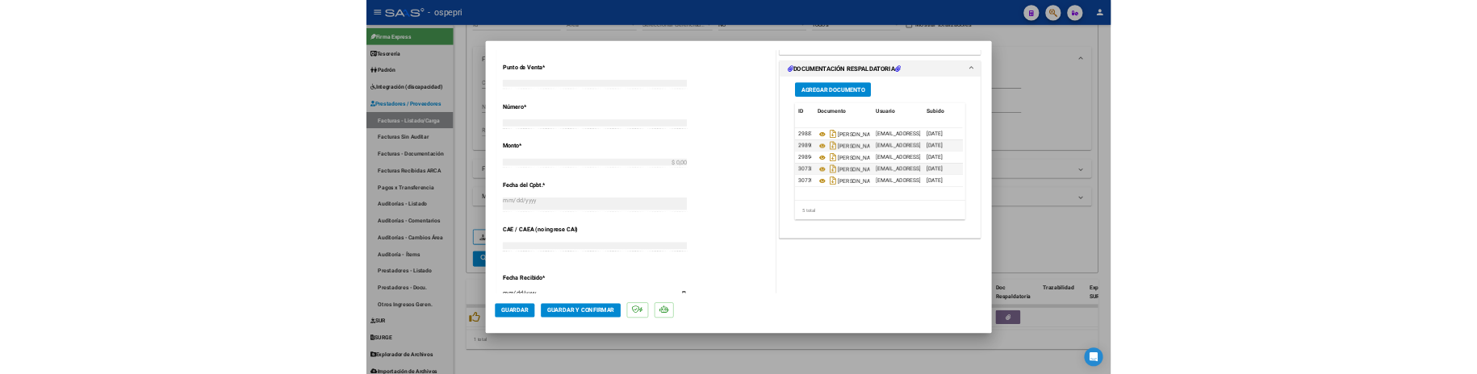
scroll to position [0, 0]
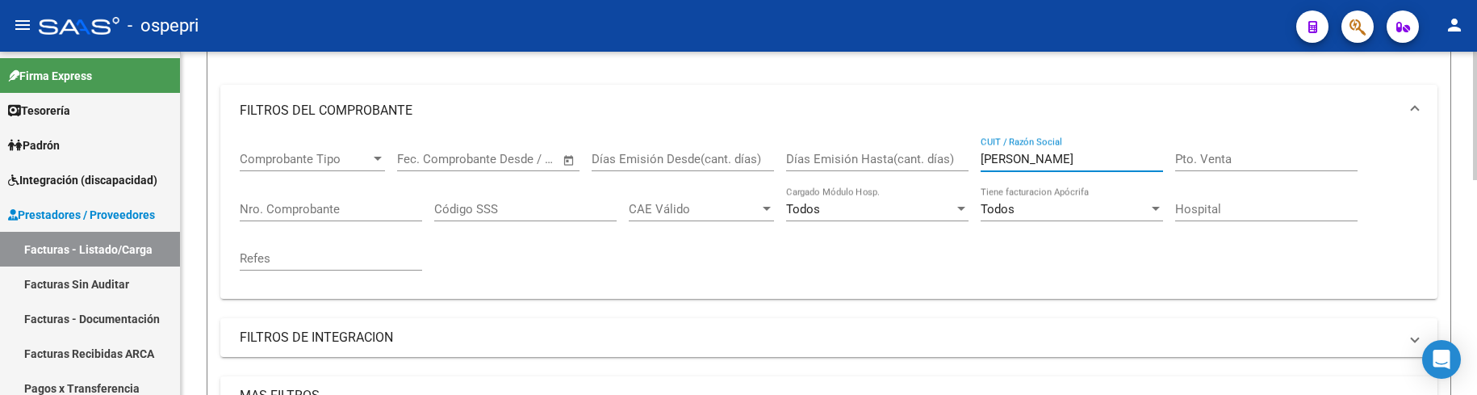
drag, startPoint x: 1072, startPoint y: 155, endPoint x: 964, endPoint y: 160, distance: 108.2
click at [964, 160] on div "Comprobante Tipo Comprobante Tipo Start date – End date Fec. Comprobante Desde …" at bounding box center [829, 210] width 1178 height 149
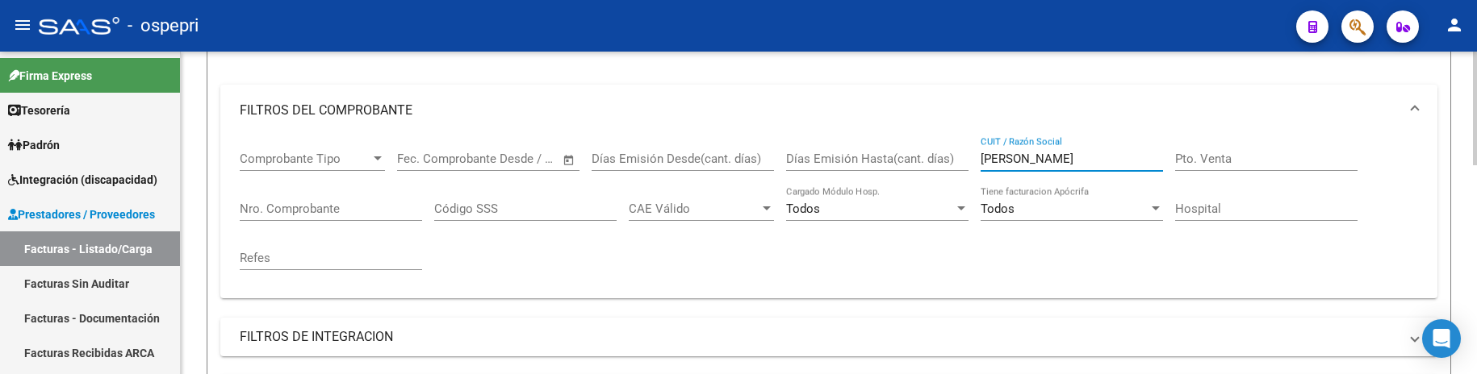
drag, startPoint x: 1051, startPoint y: 160, endPoint x: 972, endPoint y: 158, distance: 79.9
click at [972, 158] on div "Comprobante Tipo Comprobante Tipo Start date – End date Fec. Comprobante Desde …" at bounding box center [829, 210] width 1178 height 149
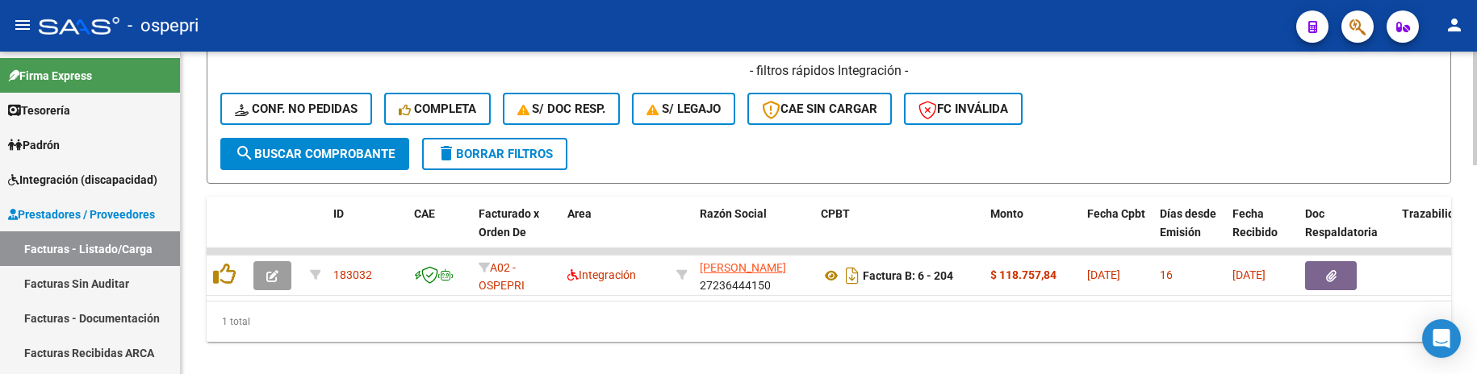
scroll to position [592, 0]
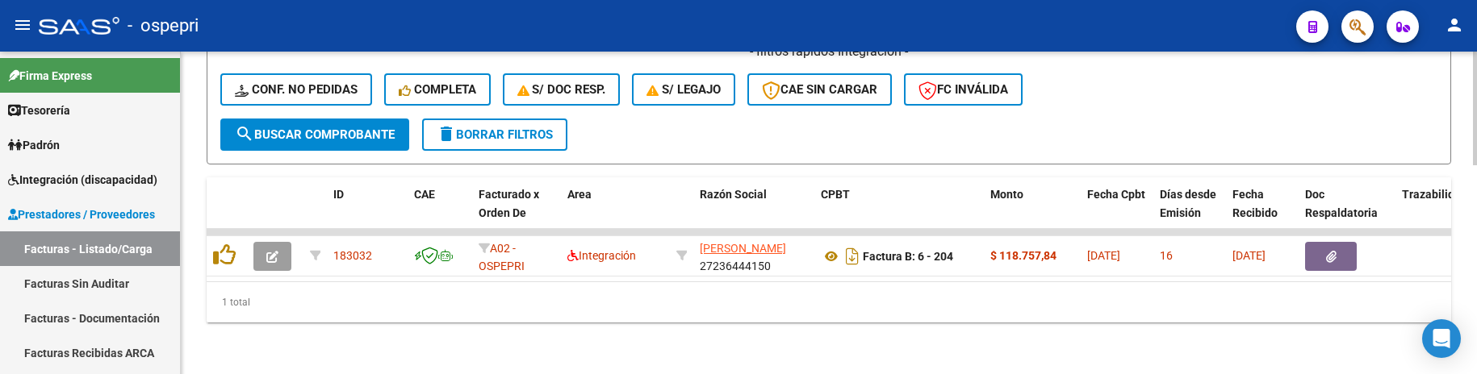
type input "kraemer"
click at [363, 128] on span "search Buscar Comprobante" at bounding box center [315, 135] width 160 height 15
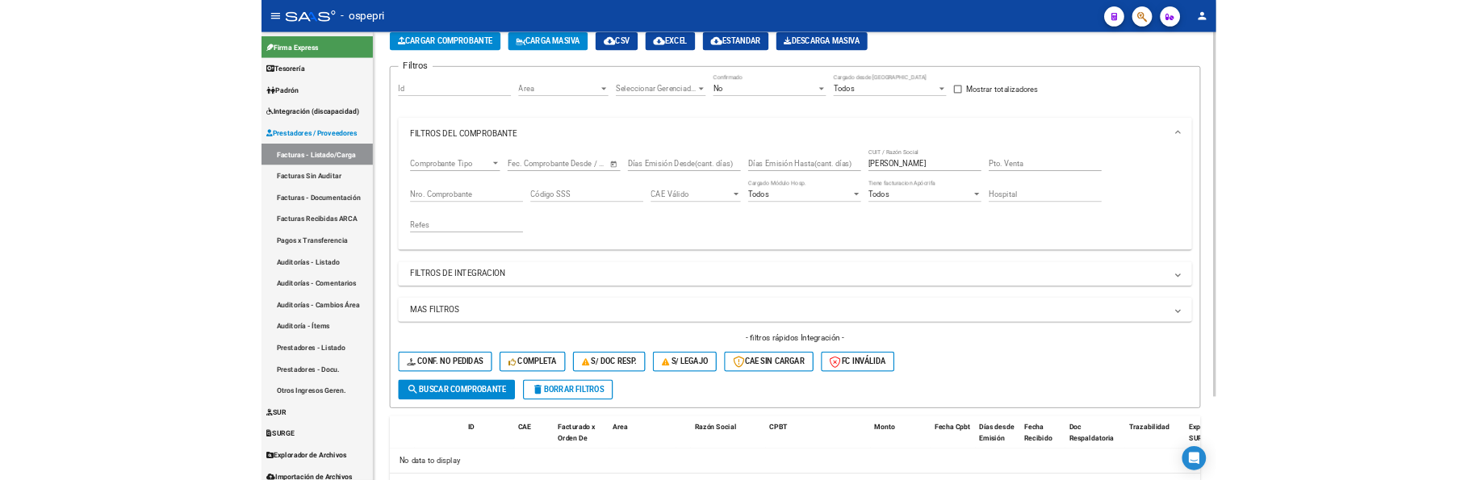
scroll to position [0, 0]
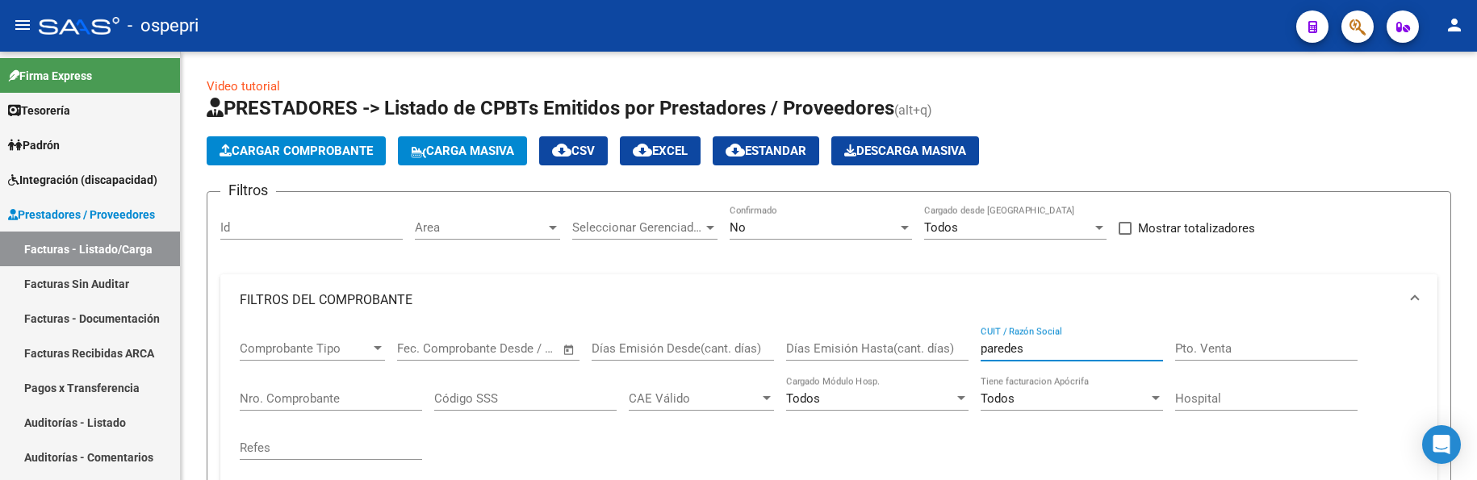
type input "paredes"
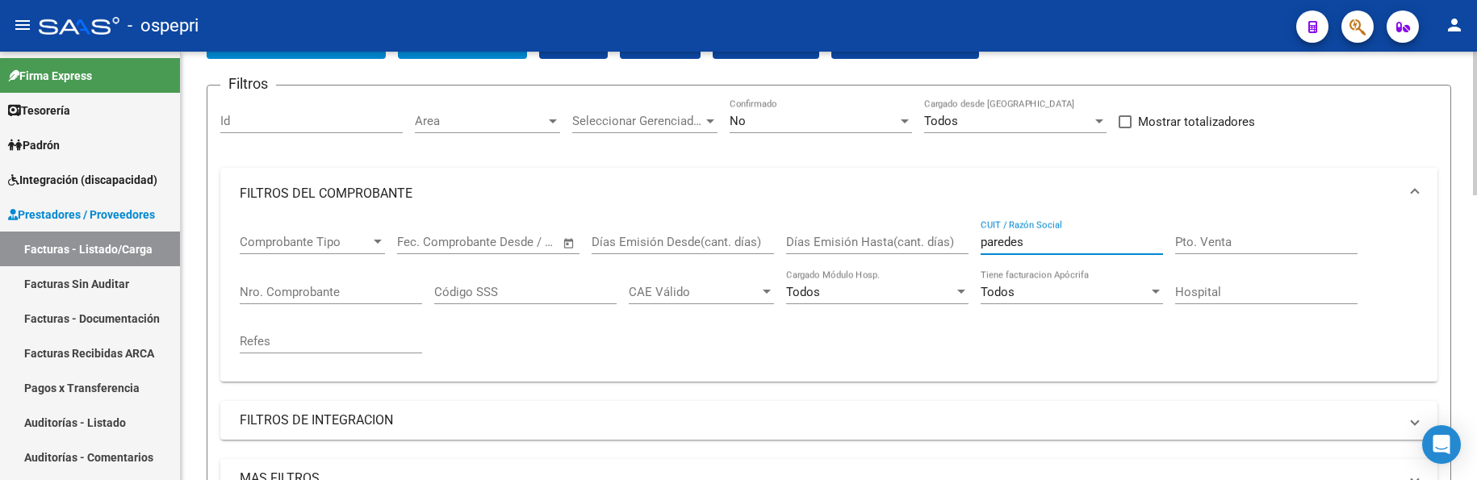
scroll to position [161, 0]
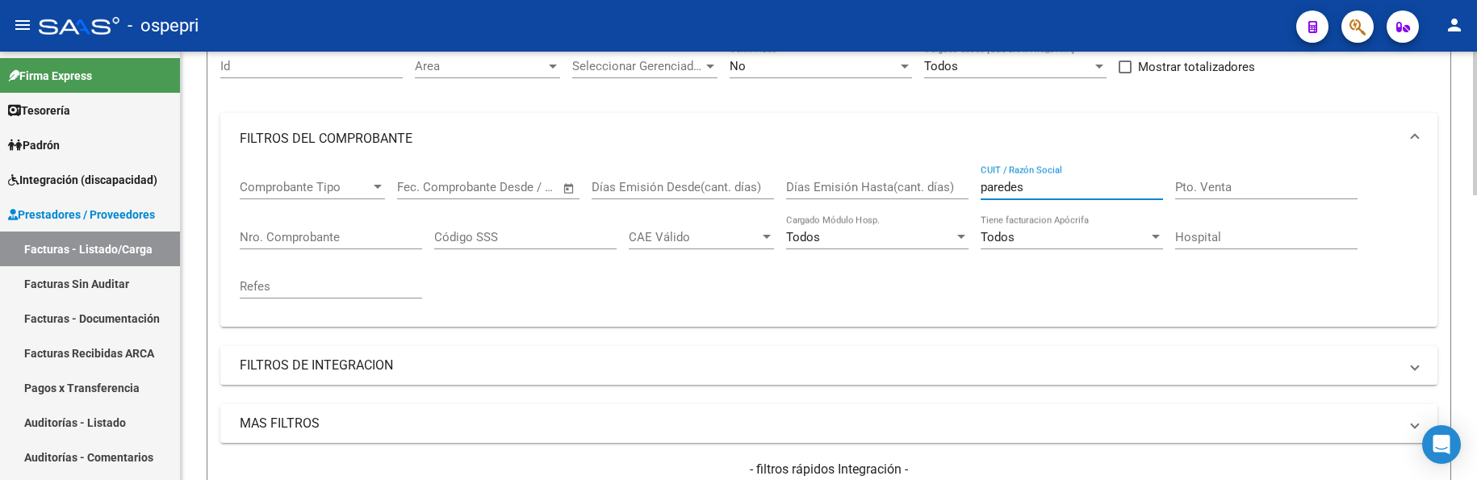
drag, startPoint x: 1045, startPoint y: 191, endPoint x: 959, endPoint y: 184, distance: 86.7
click at [959, 184] on div "Comprobante Tipo Comprobante Tipo Start date – End date Fec. Comprobante Desde …" at bounding box center [829, 239] width 1178 height 149
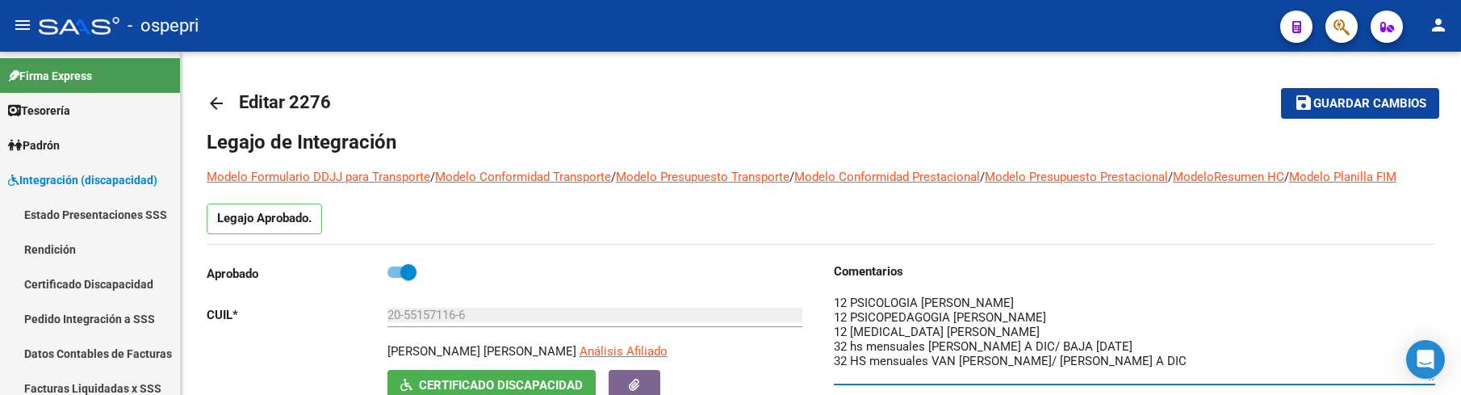
scroll to position [81, 0]
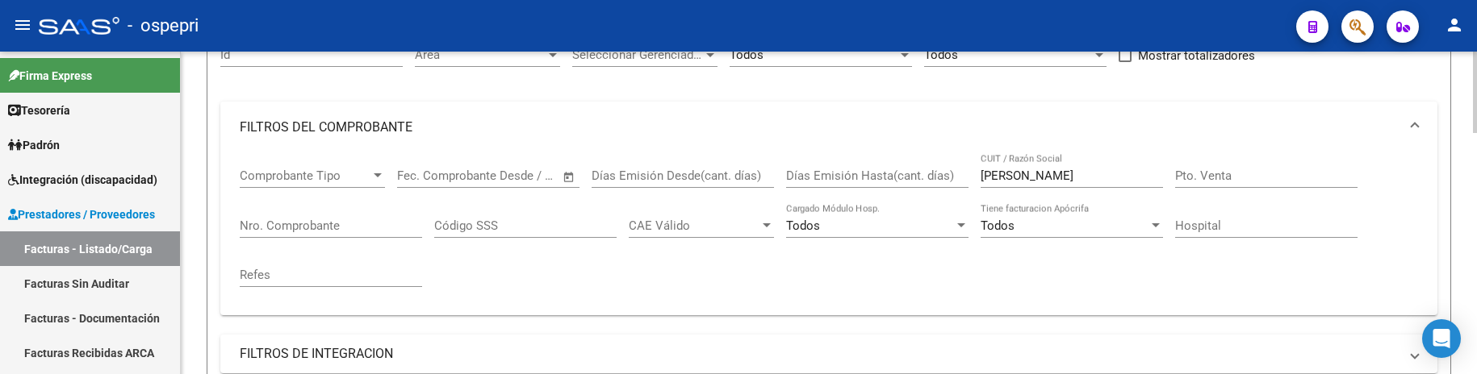
scroll to position [149, 0]
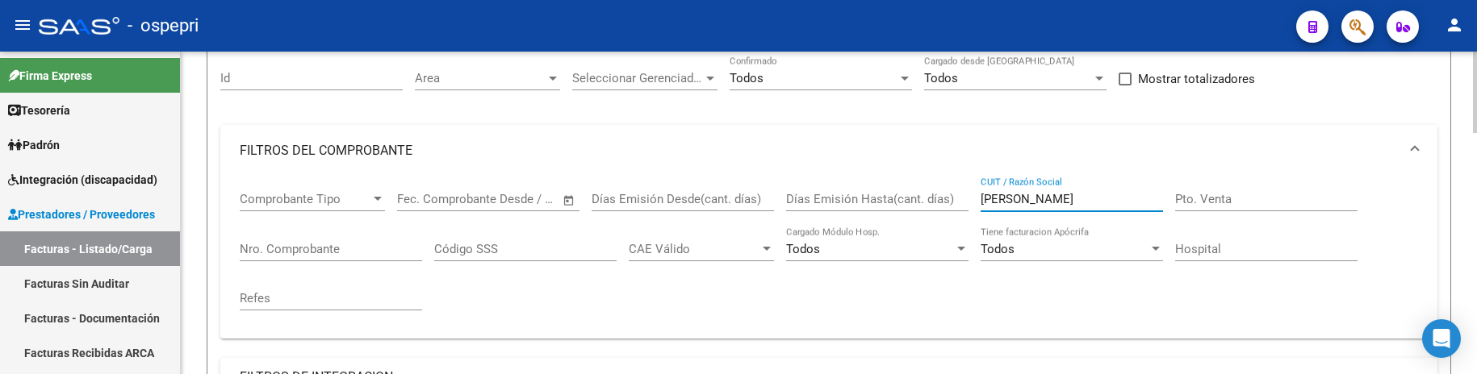
drag, startPoint x: 1073, startPoint y: 191, endPoint x: 979, endPoint y: 200, distance: 94.8
click at [976, 200] on div "Comprobante Tipo Comprobante Tipo Start date – End date Fec. Comprobante Desde …" at bounding box center [829, 251] width 1178 height 149
paste input "[PERSON_NAME]"
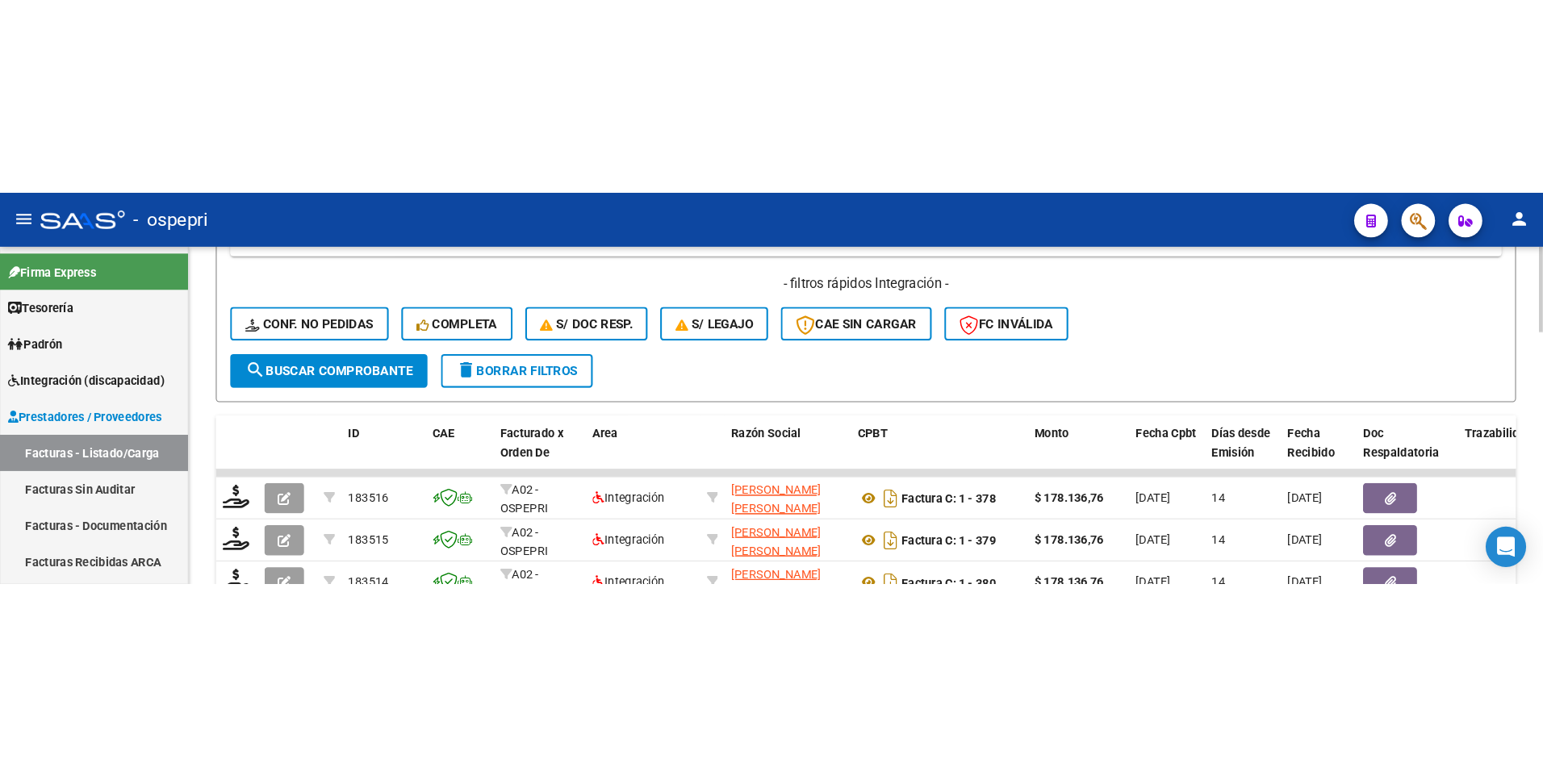
scroll to position [633, 0]
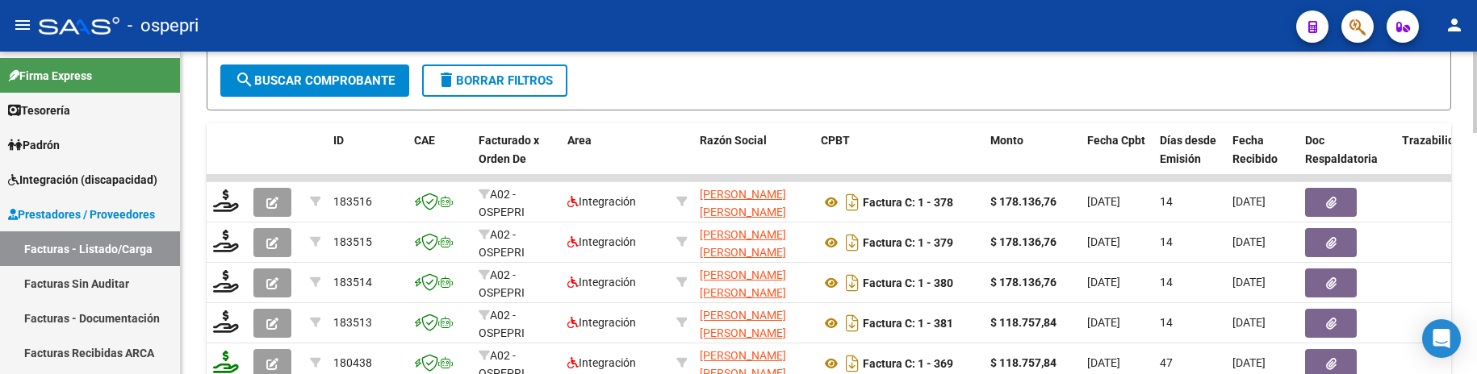
type input "[PERSON_NAME]"
click at [342, 81] on span "search Buscar Comprobante" at bounding box center [315, 80] width 160 height 15
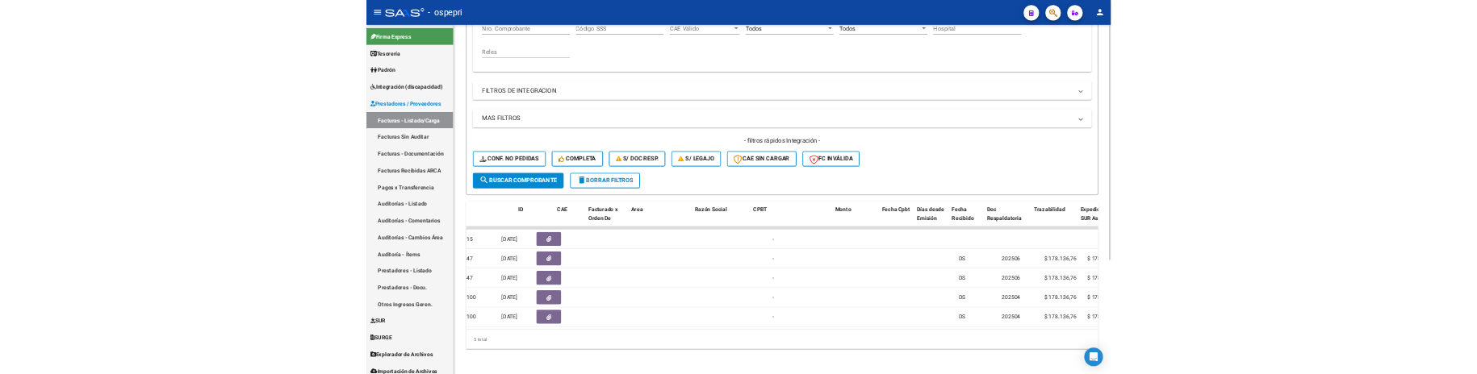
scroll to position [0, 0]
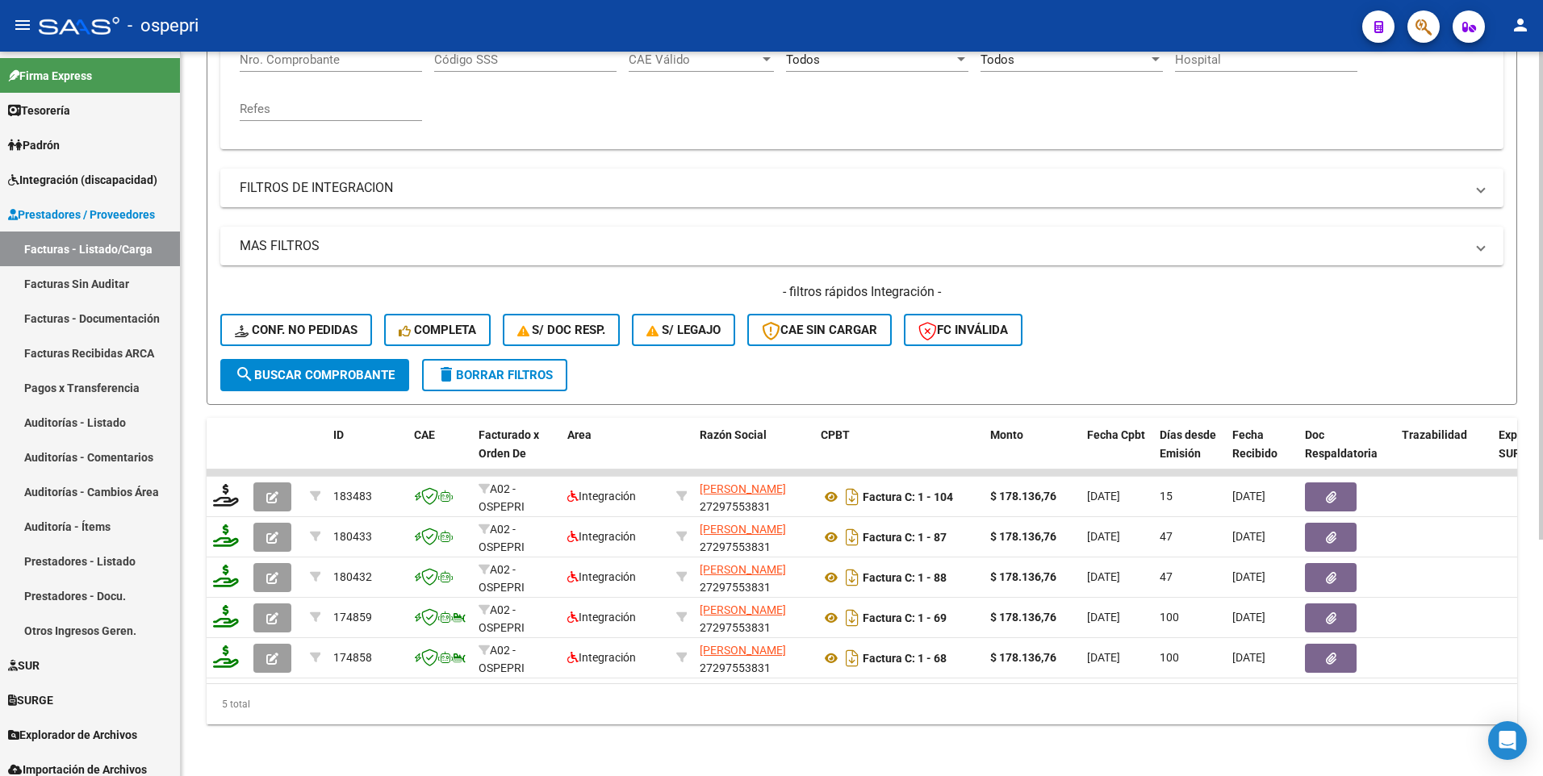
click at [1265, 322] on div "- filtros rápidos Integración - Conf. no pedidas Completa S/ Doc Resp. S/ legaj…" at bounding box center [861, 321] width 1283 height 76
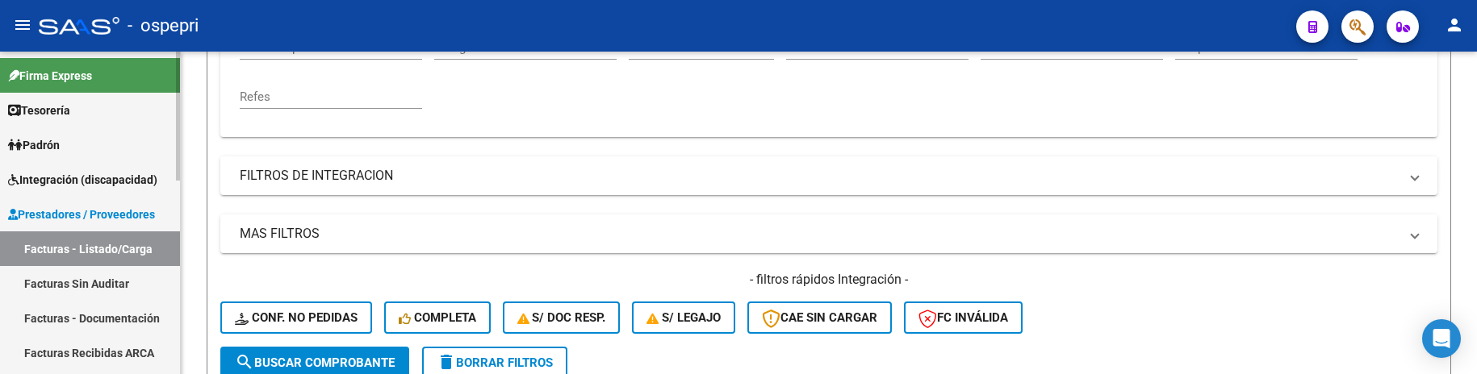
click at [98, 251] on link "Facturas - Listado/Carga" at bounding box center [90, 249] width 180 height 35
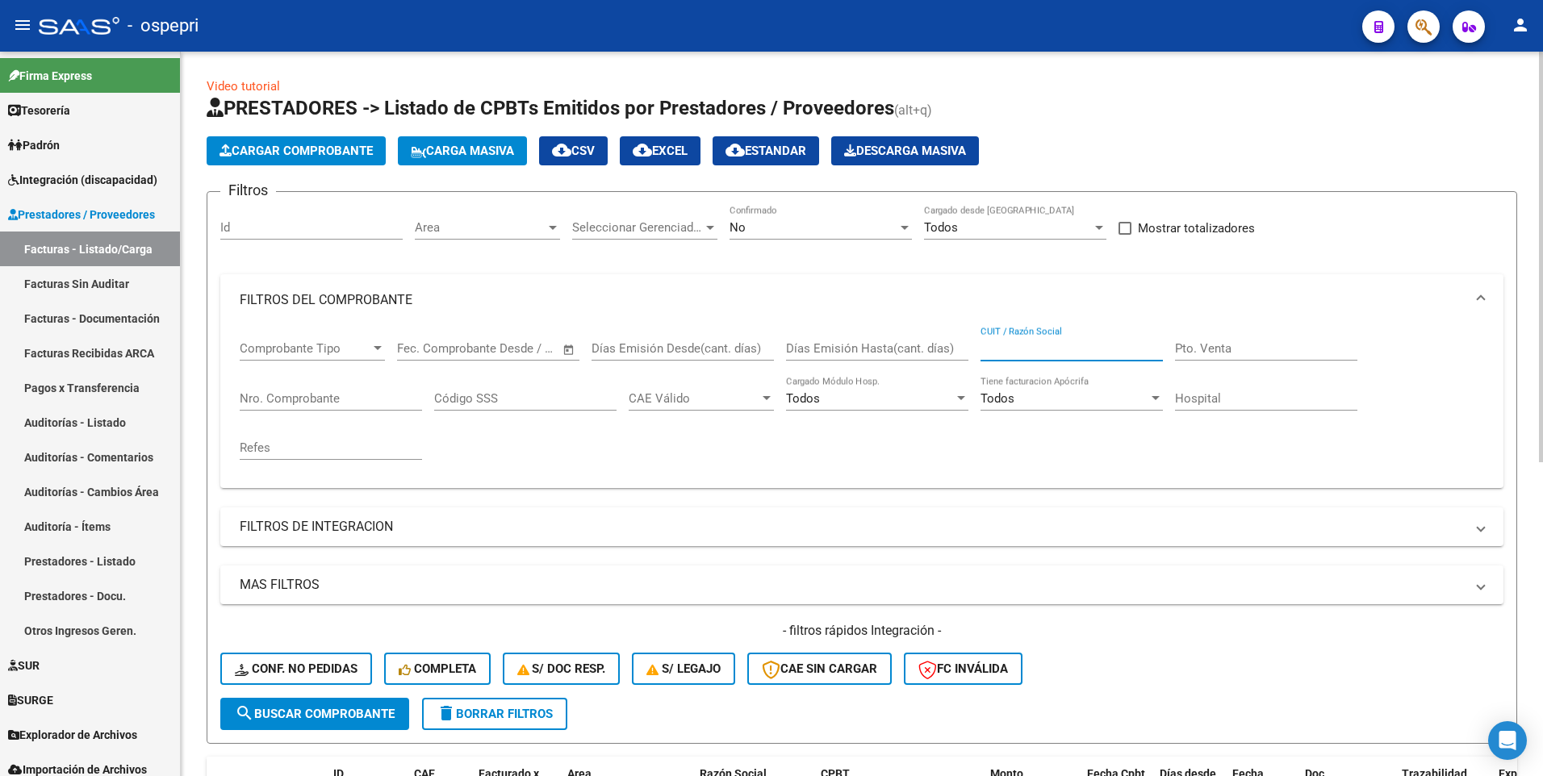
click at [353, 712] on span "search Buscar Comprobante" at bounding box center [315, 714] width 160 height 15
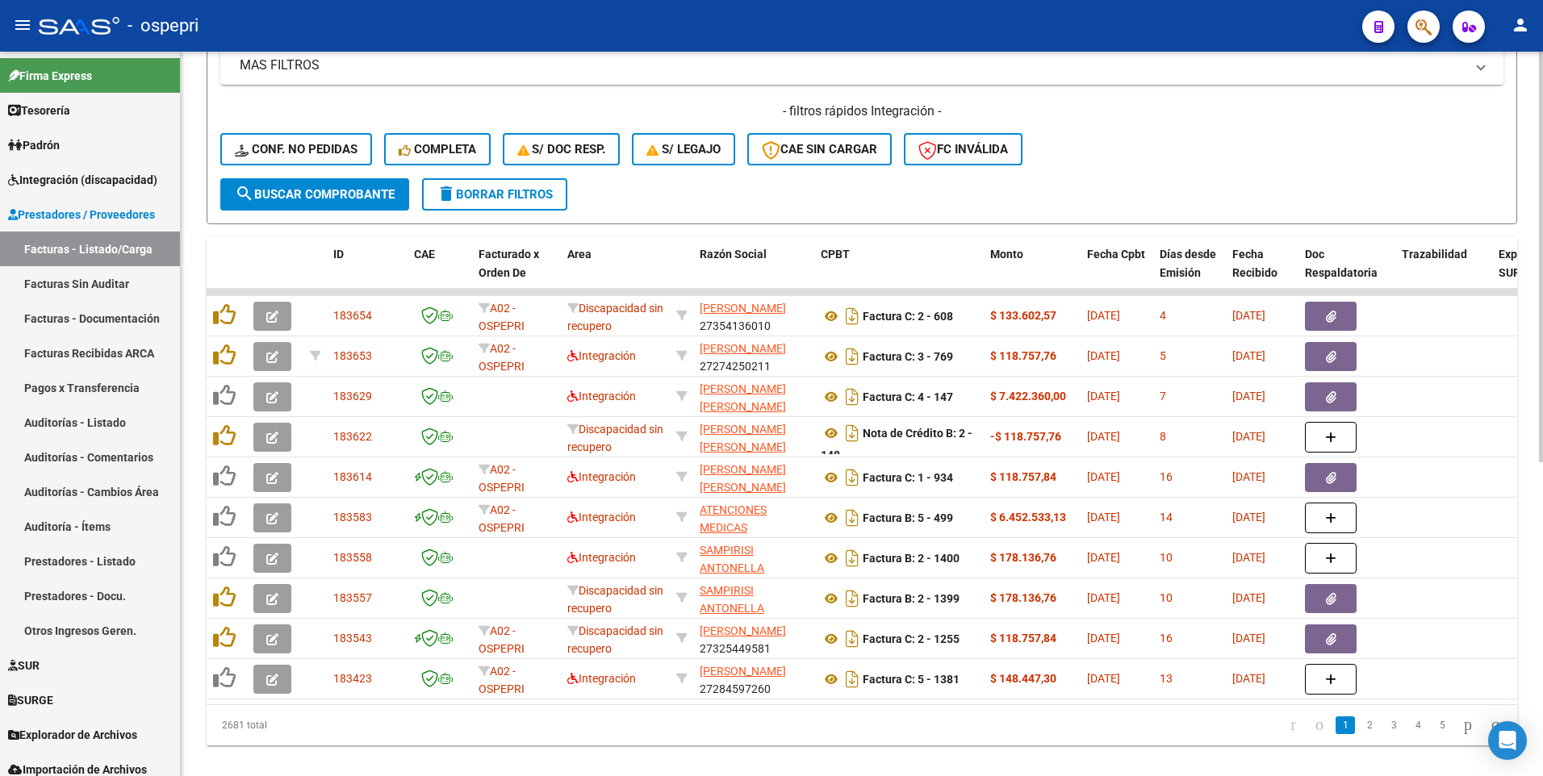
scroll to position [553, 0]
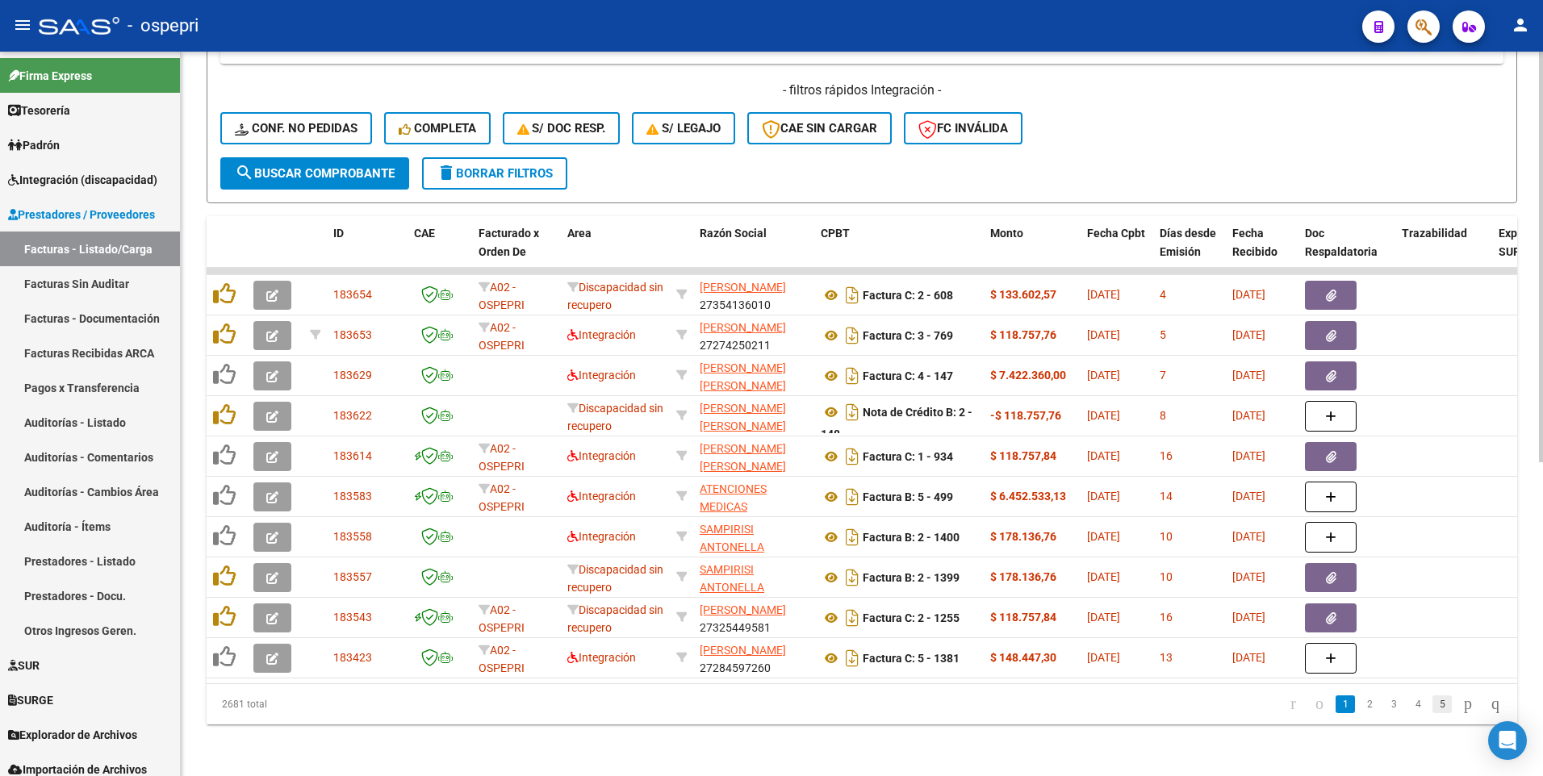
click at [1432, 706] on link "5" at bounding box center [1441, 705] width 19 height 18
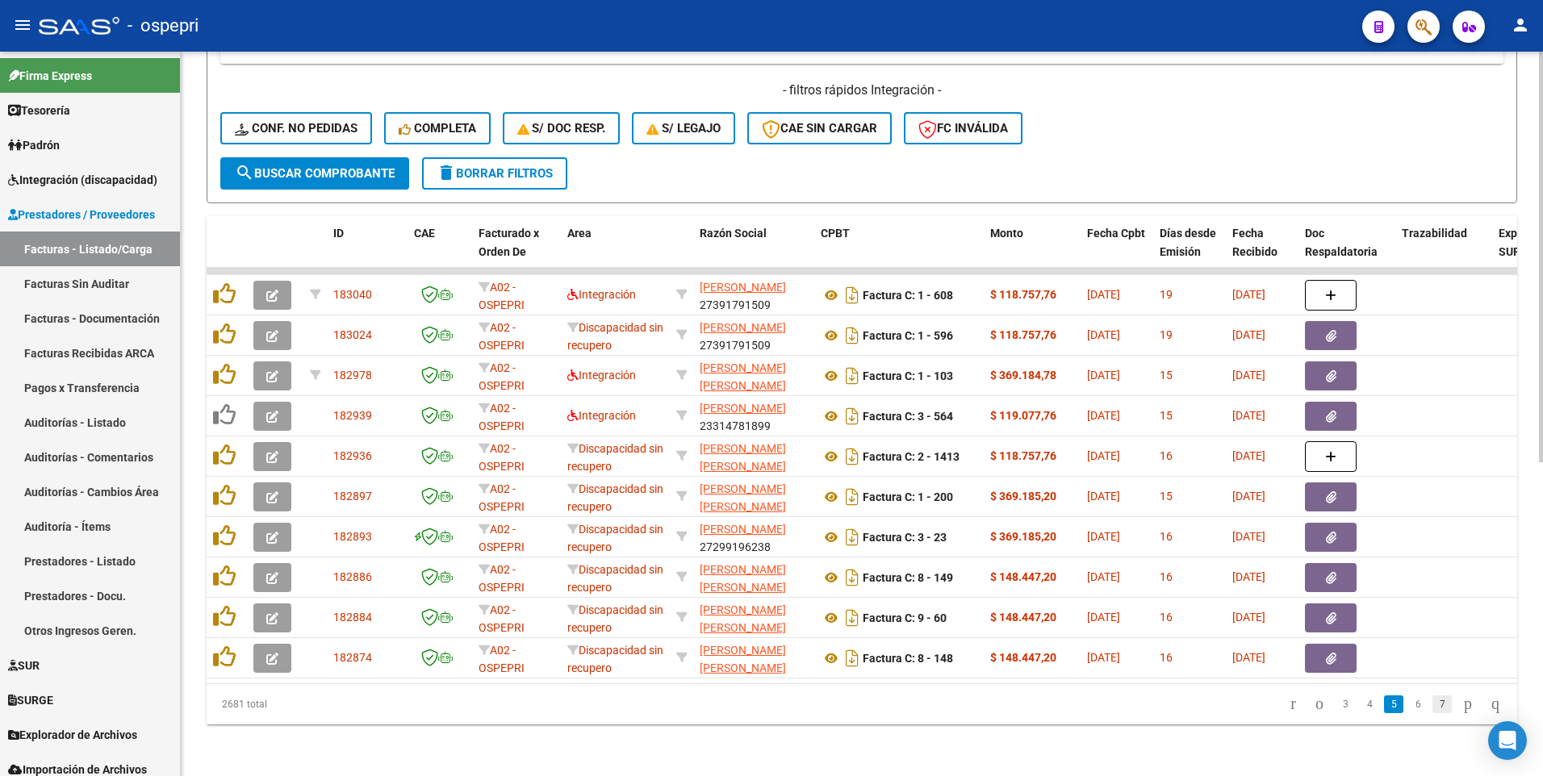
click at [1432, 706] on link "7" at bounding box center [1441, 705] width 19 height 18
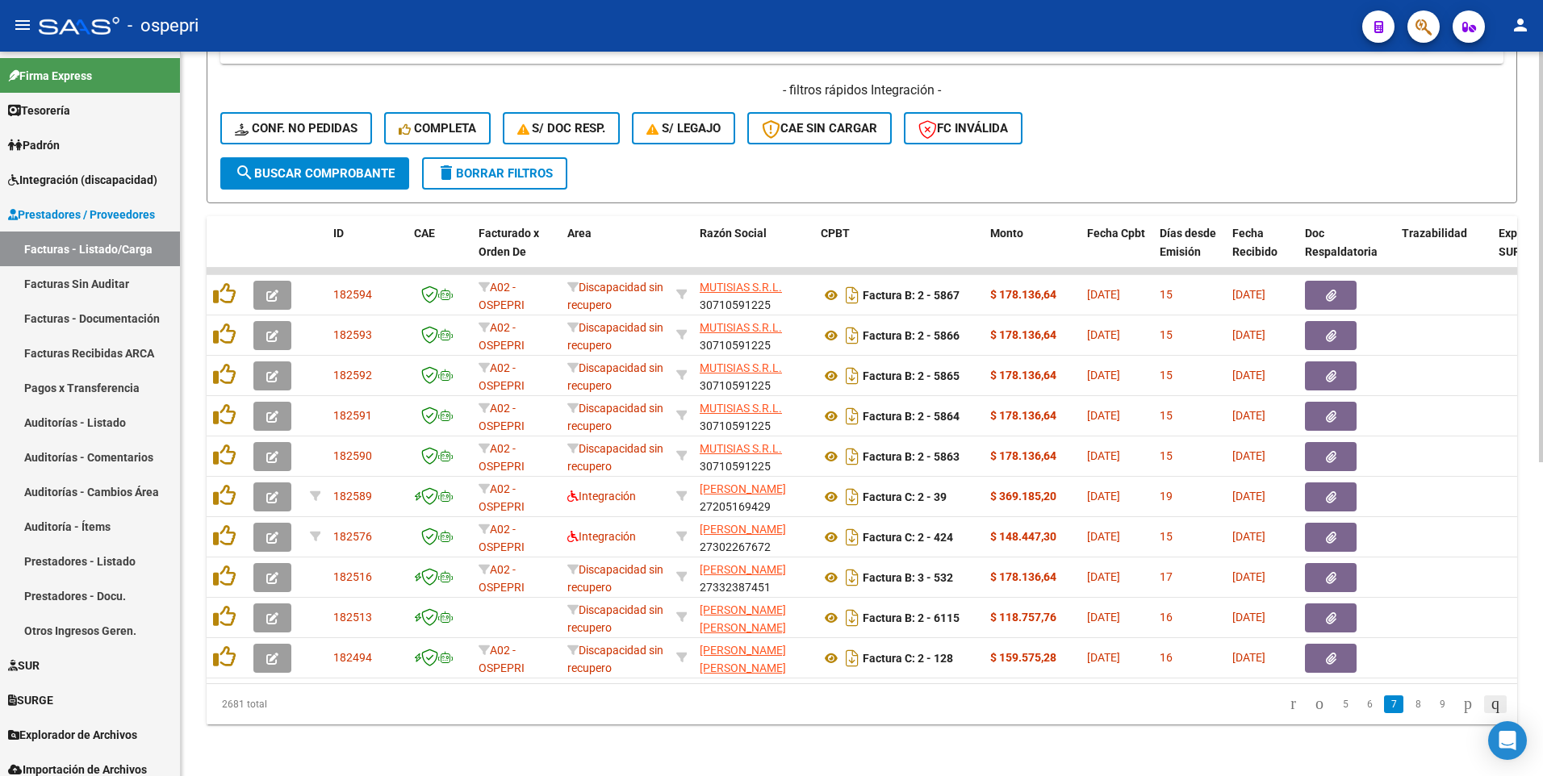
click at [1489, 706] on icon "go to last page" at bounding box center [1495, 703] width 13 height 19
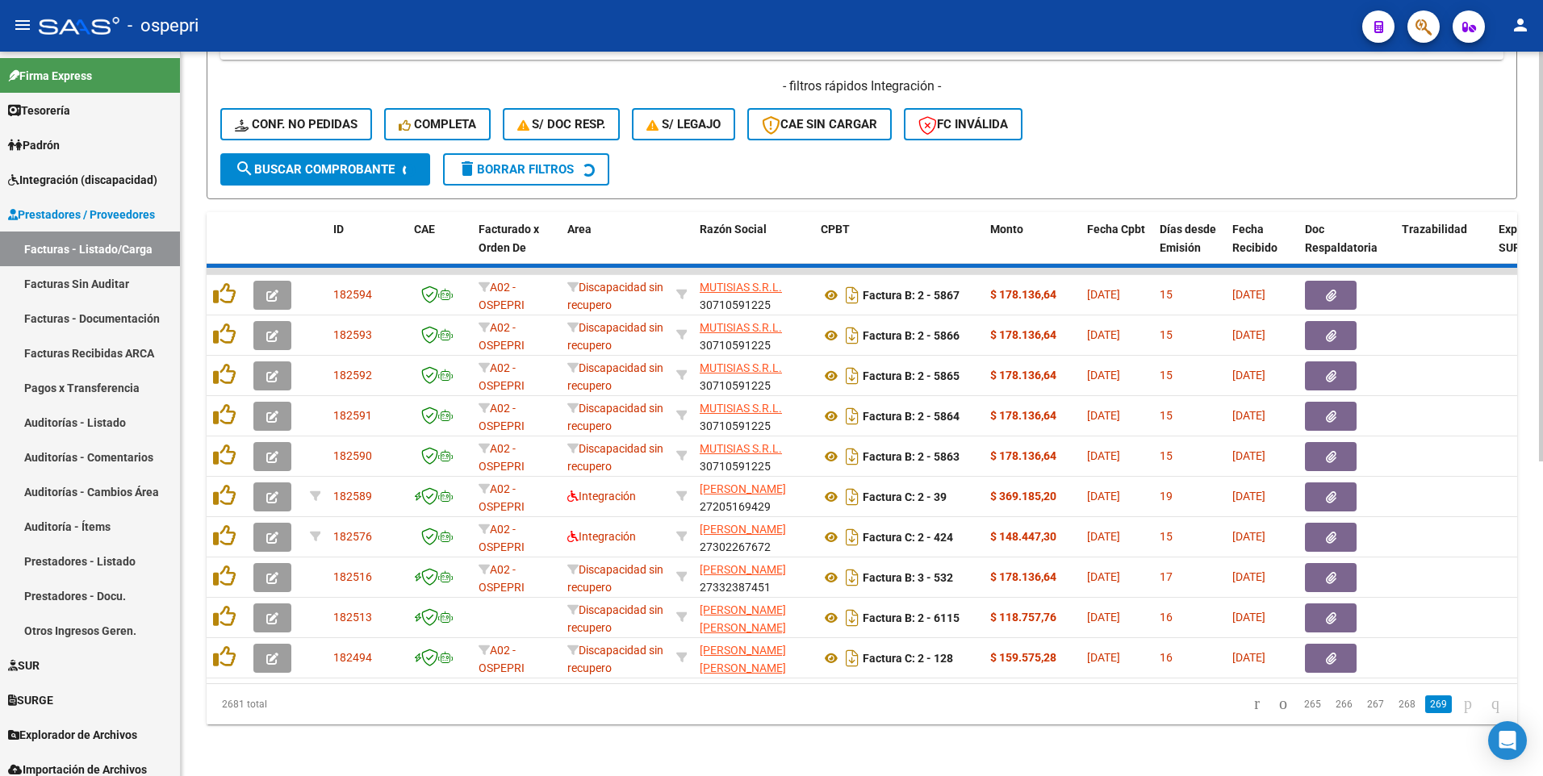
scroll to position [190, 0]
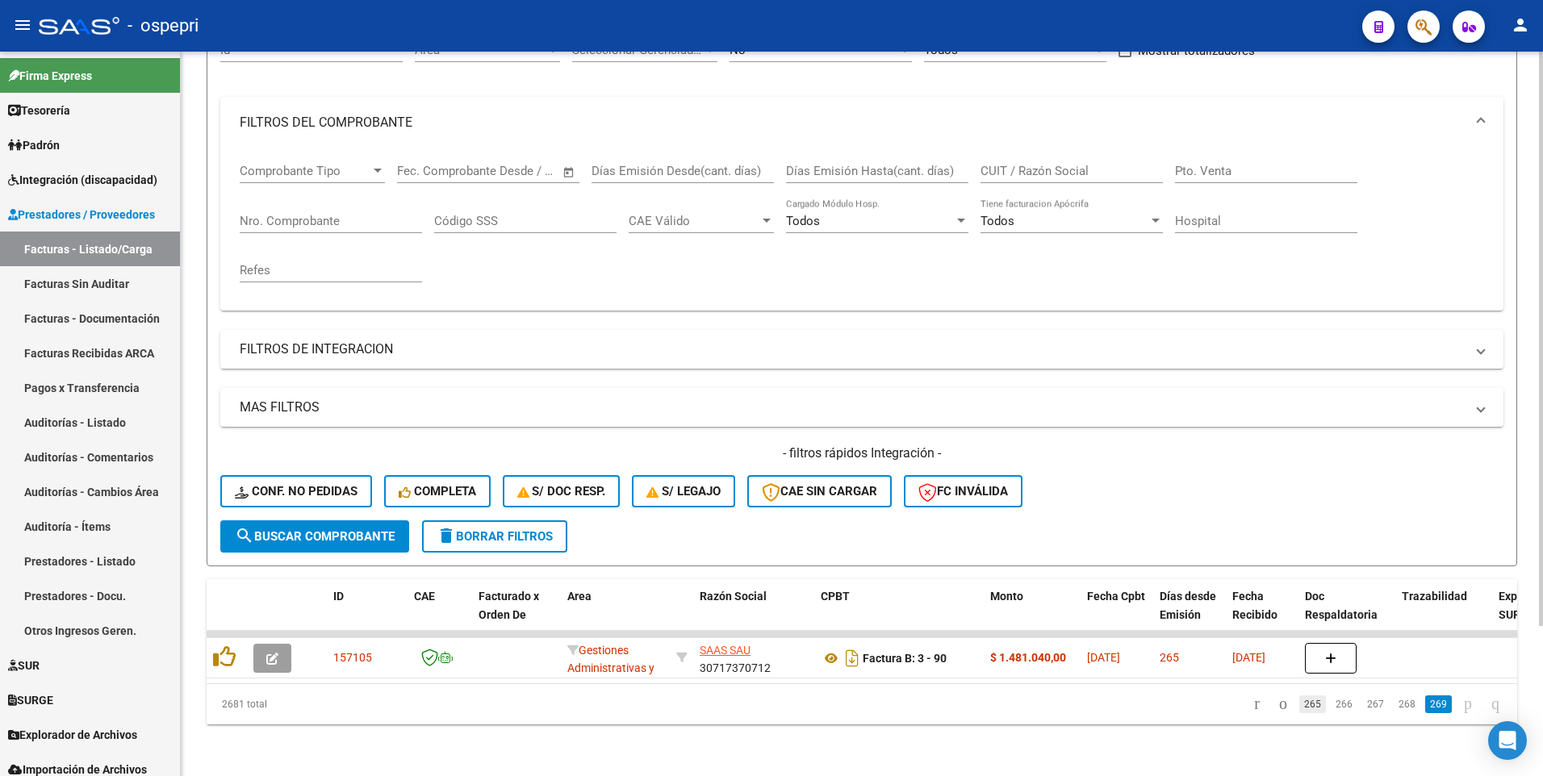
click at [1300, 706] on link "265" at bounding box center [1312, 705] width 27 height 18
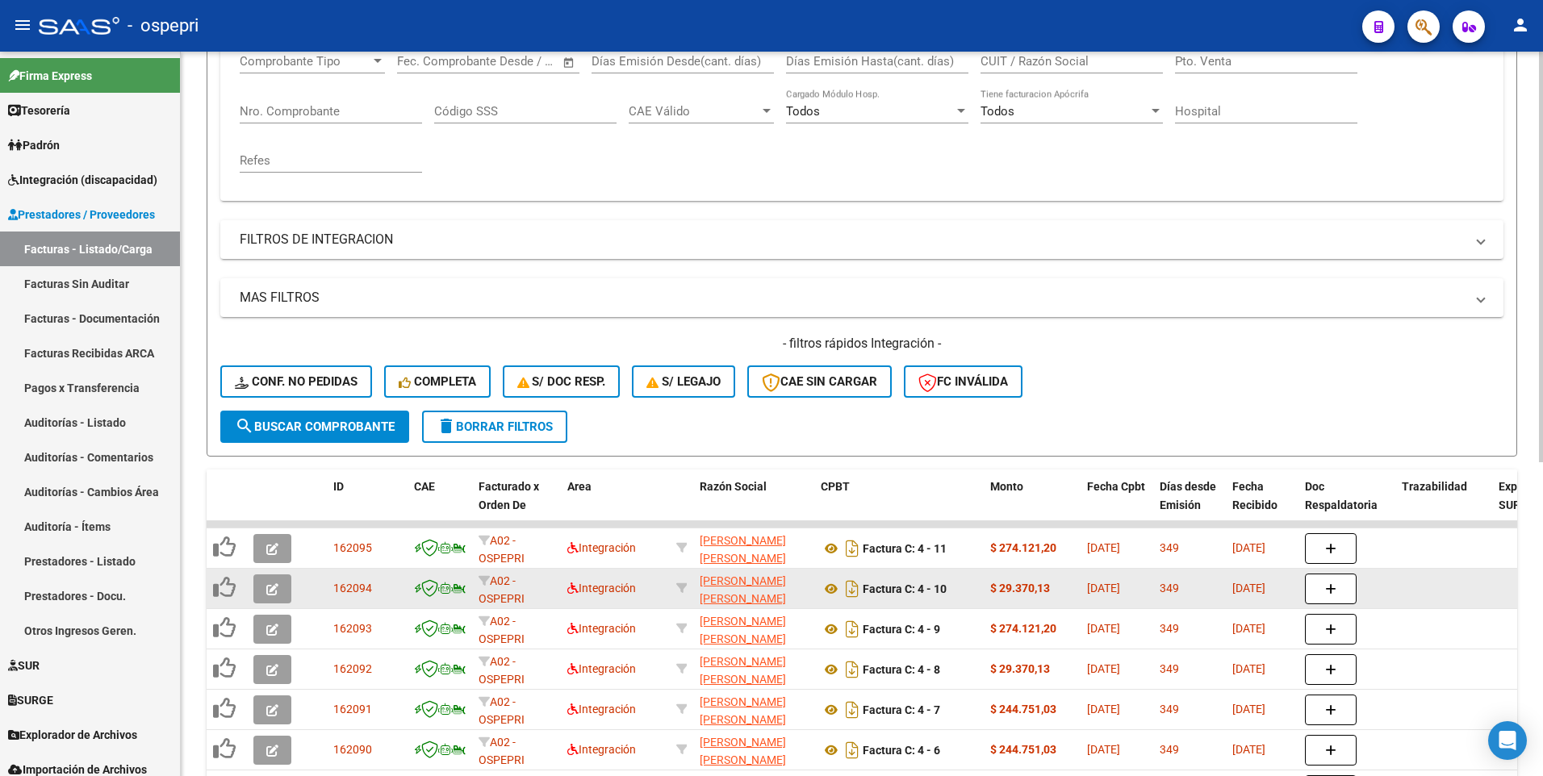
scroll to position [553, 0]
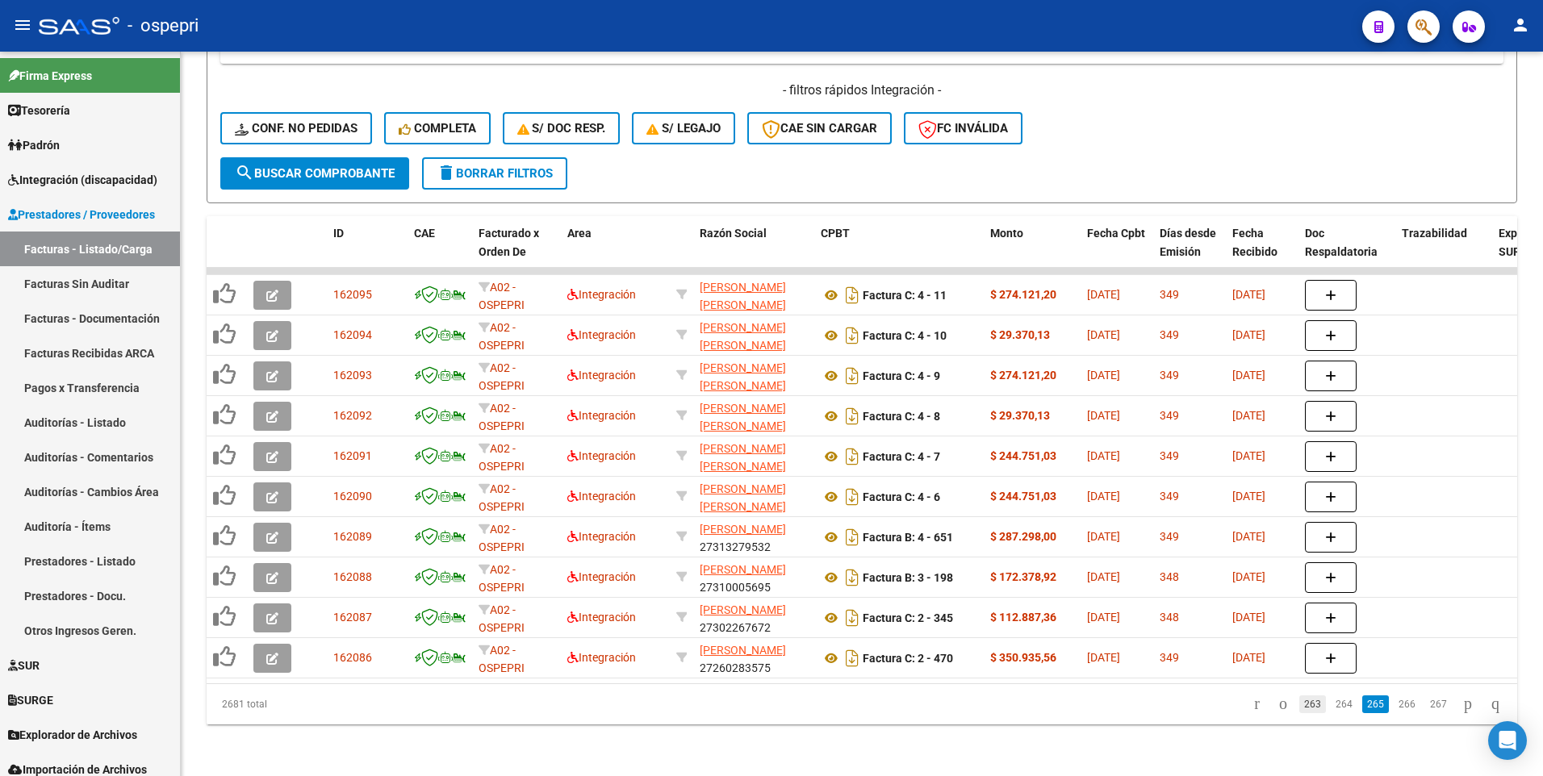
click at [1302, 704] on link "263" at bounding box center [1312, 705] width 27 height 18
click at [1302, 704] on link "261" at bounding box center [1312, 705] width 27 height 18
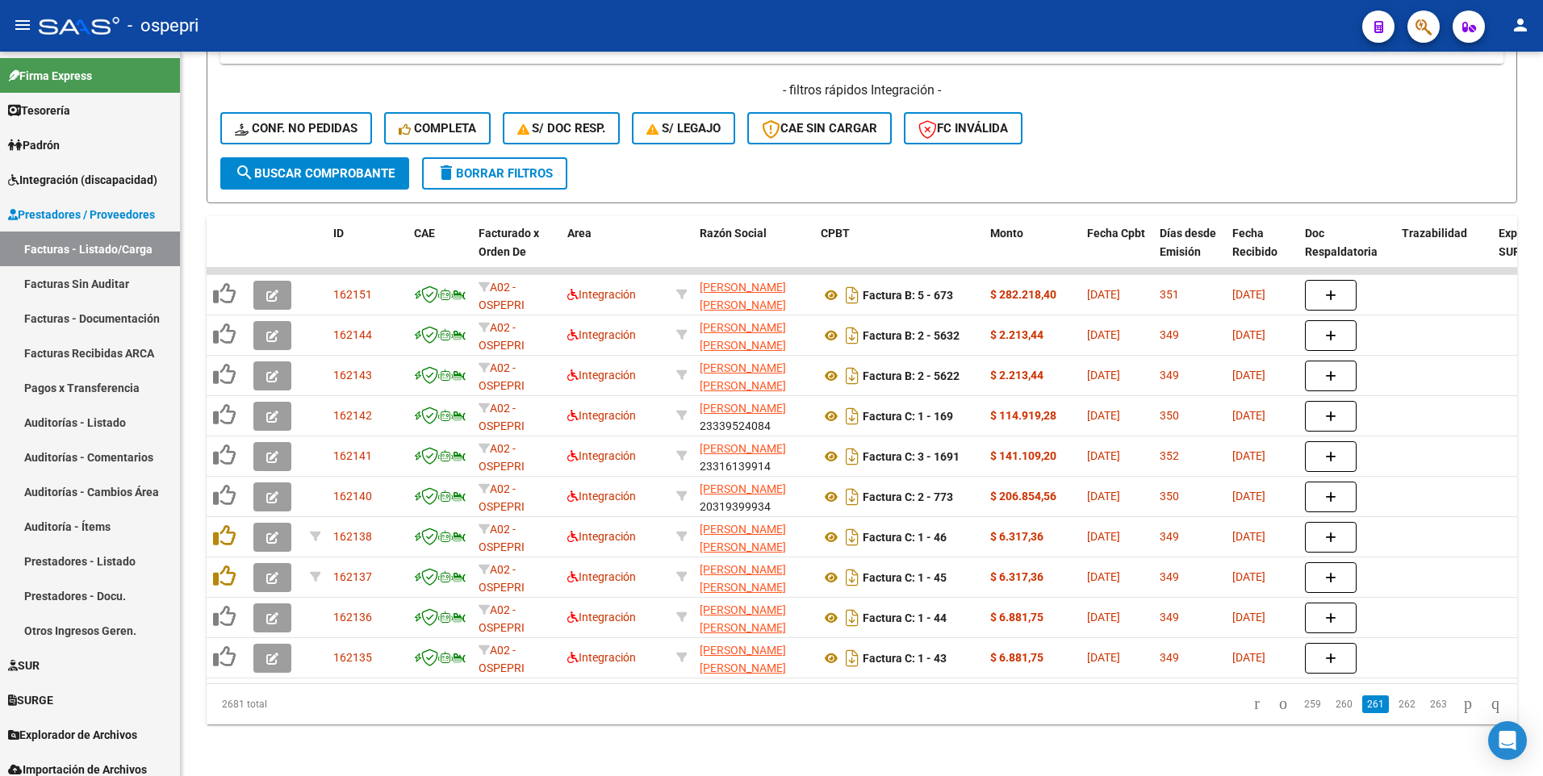
click at [1302, 704] on link "259" at bounding box center [1312, 705] width 27 height 18
click at [1302, 704] on link "257" at bounding box center [1312, 705] width 27 height 18
click at [1302, 704] on link "255" at bounding box center [1312, 705] width 27 height 18
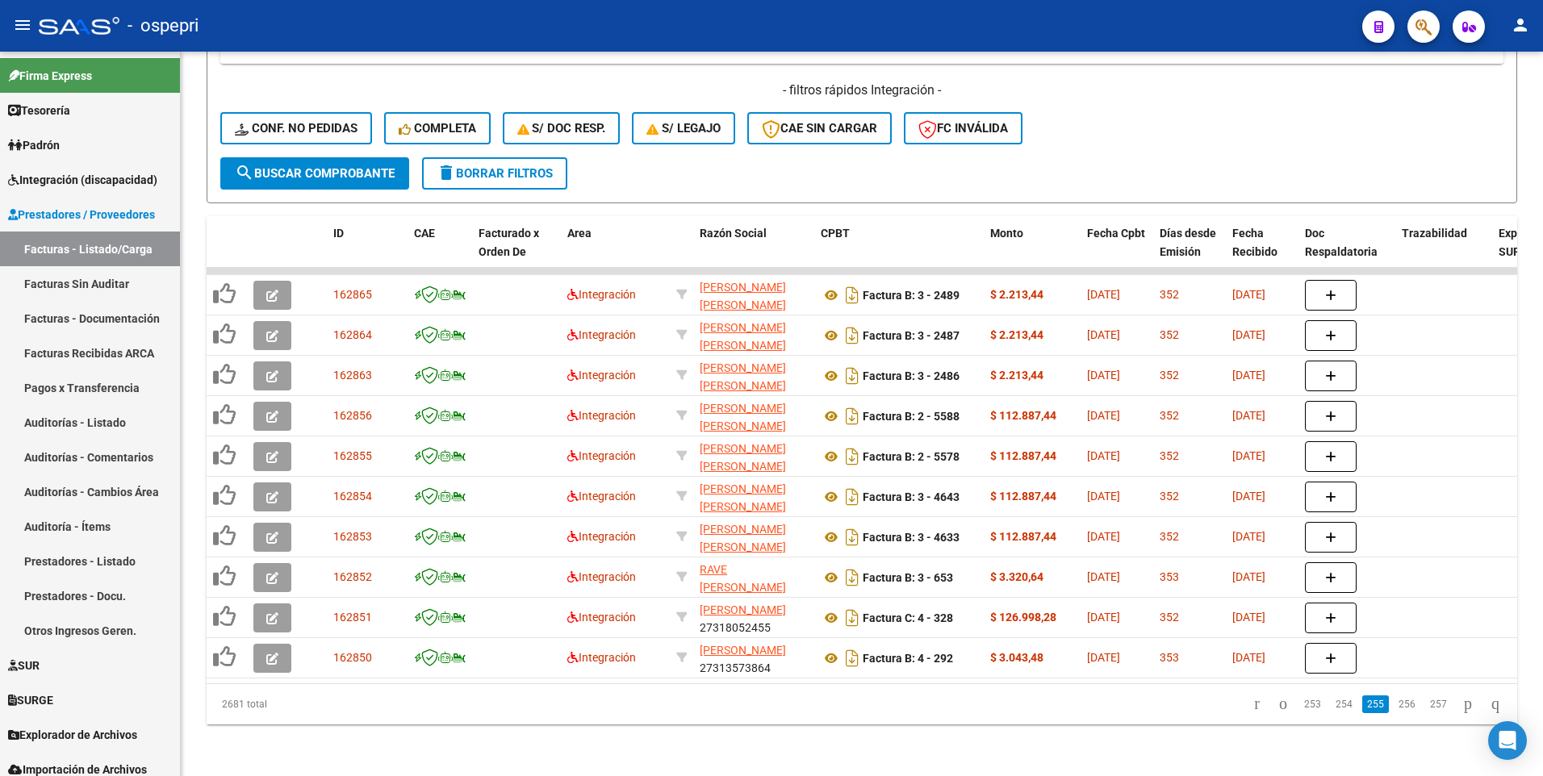
click at [1302, 704] on link "253" at bounding box center [1312, 705] width 27 height 18
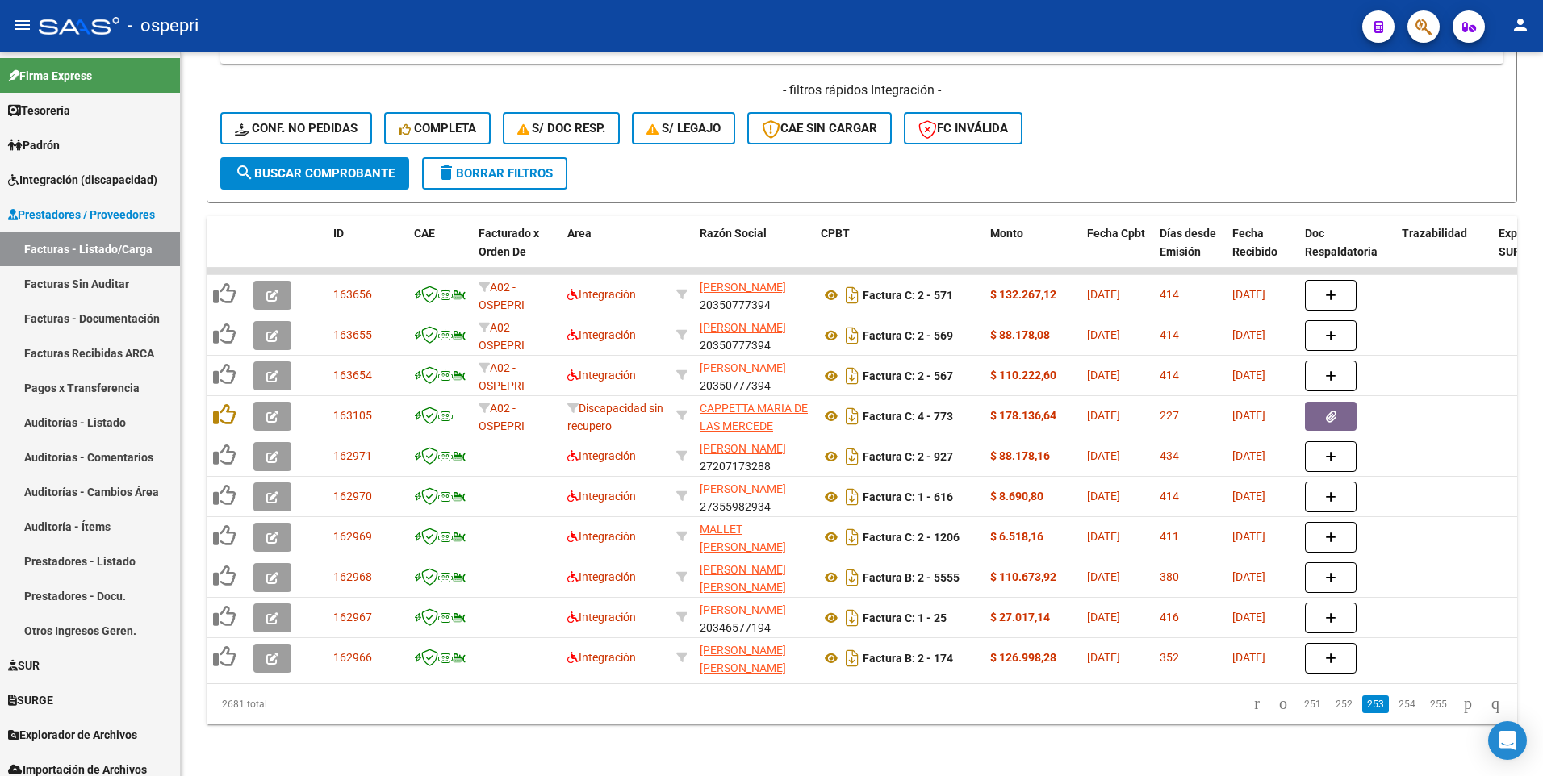
click at [1302, 704] on link "251" at bounding box center [1312, 705] width 27 height 18
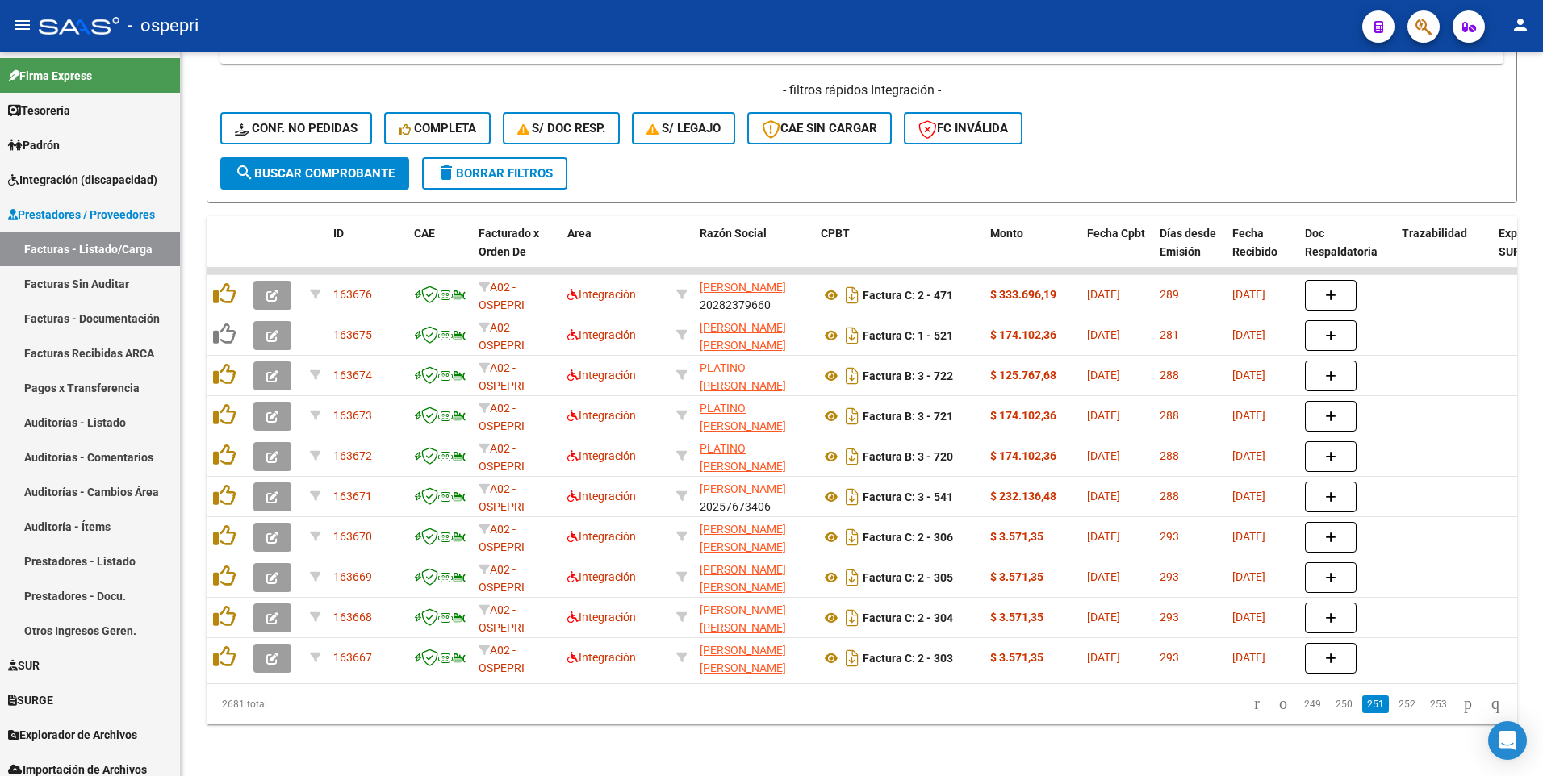
click at [1302, 704] on link "249" at bounding box center [1312, 705] width 27 height 18
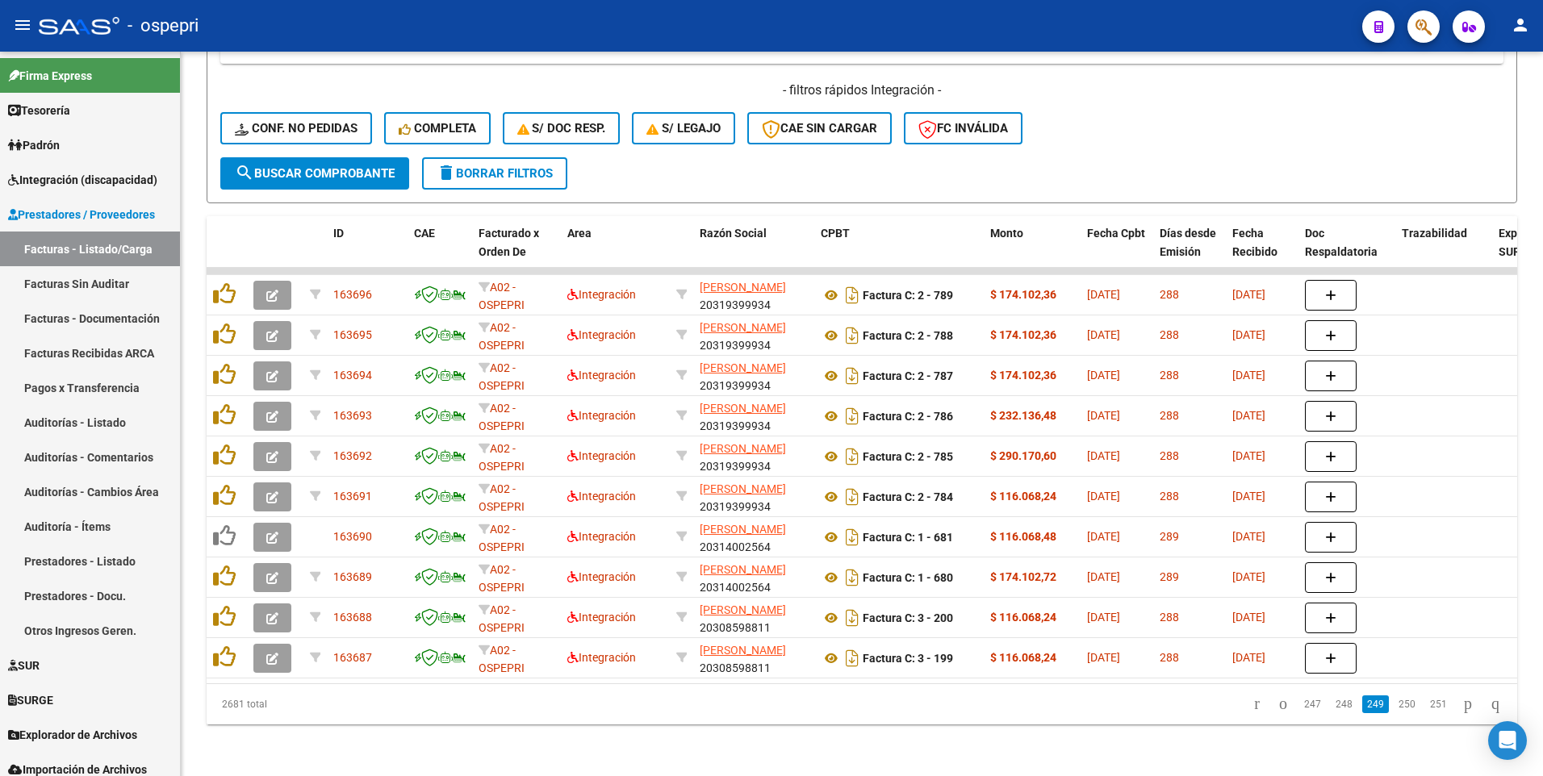
click at [1302, 704] on link "247" at bounding box center [1312, 705] width 27 height 18
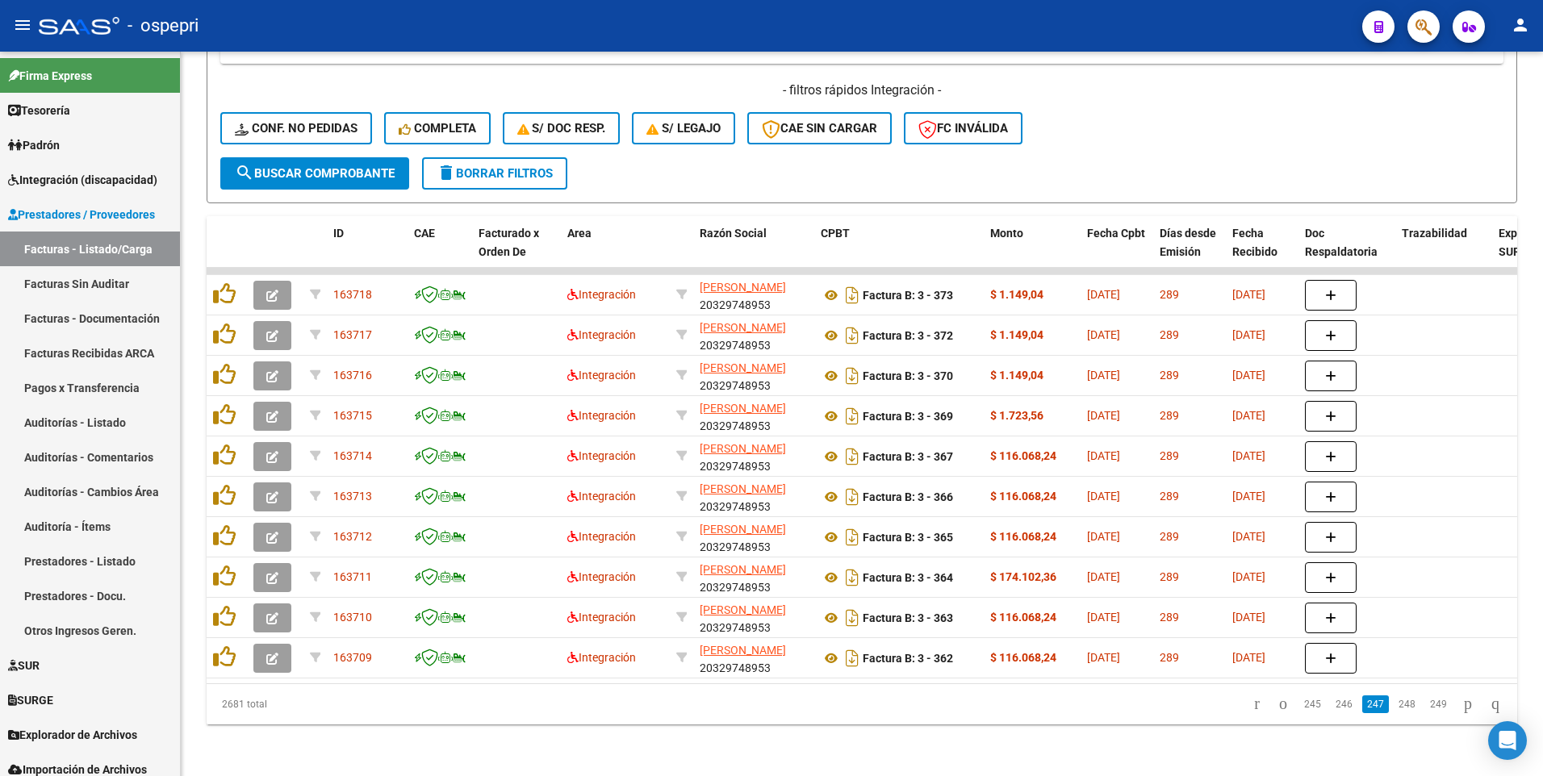
click at [1302, 704] on link "245" at bounding box center [1312, 705] width 27 height 18
click at [1299, 706] on link "243" at bounding box center [1312, 705] width 27 height 18
click at [1299, 706] on link "241" at bounding box center [1312, 705] width 27 height 18
click at [1299, 706] on link "239" at bounding box center [1312, 705] width 27 height 18
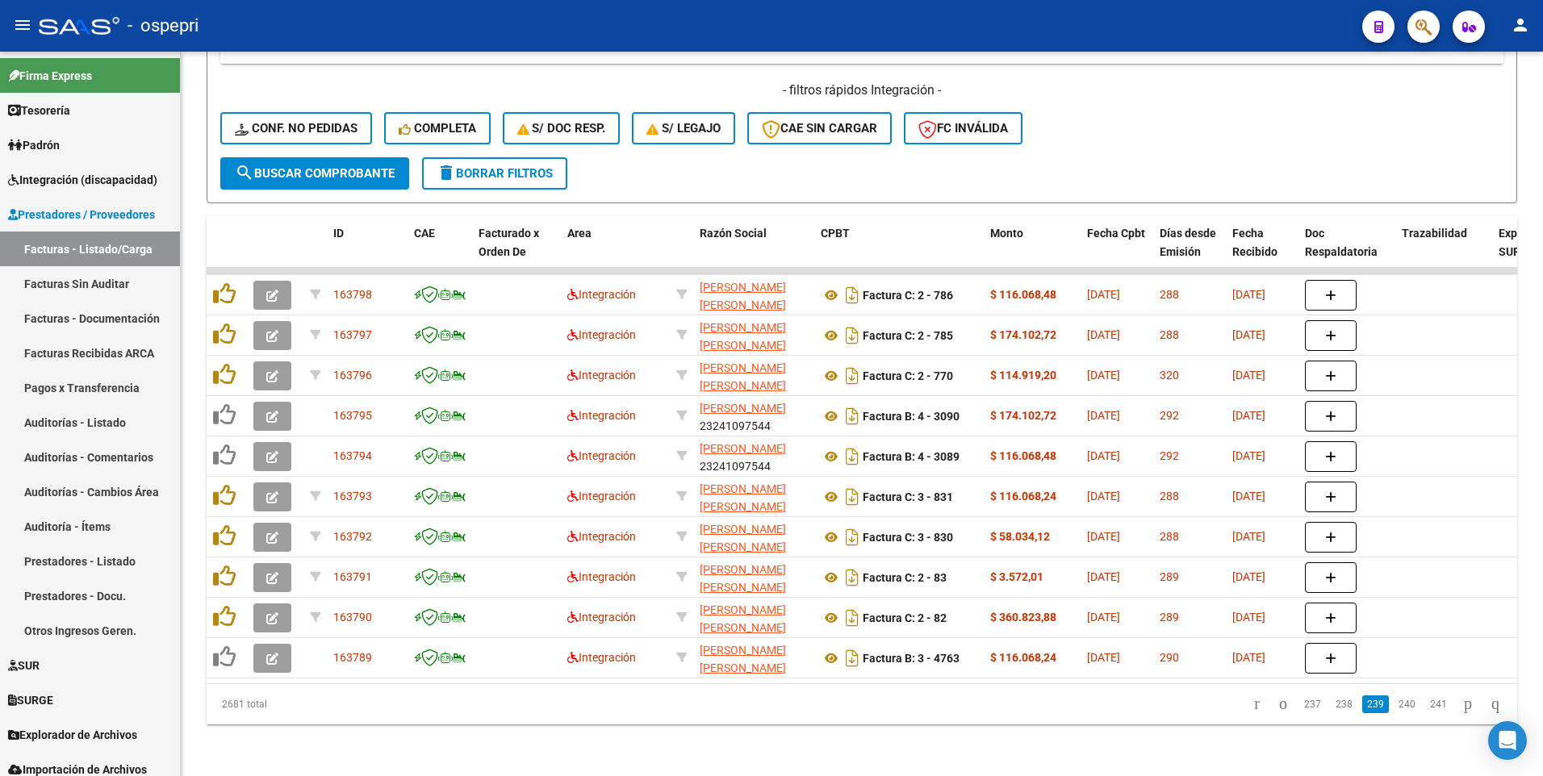
click at [1299, 706] on link "237" at bounding box center [1312, 705] width 27 height 18
click at [1299, 706] on link "235" at bounding box center [1312, 705] width 27 height 18
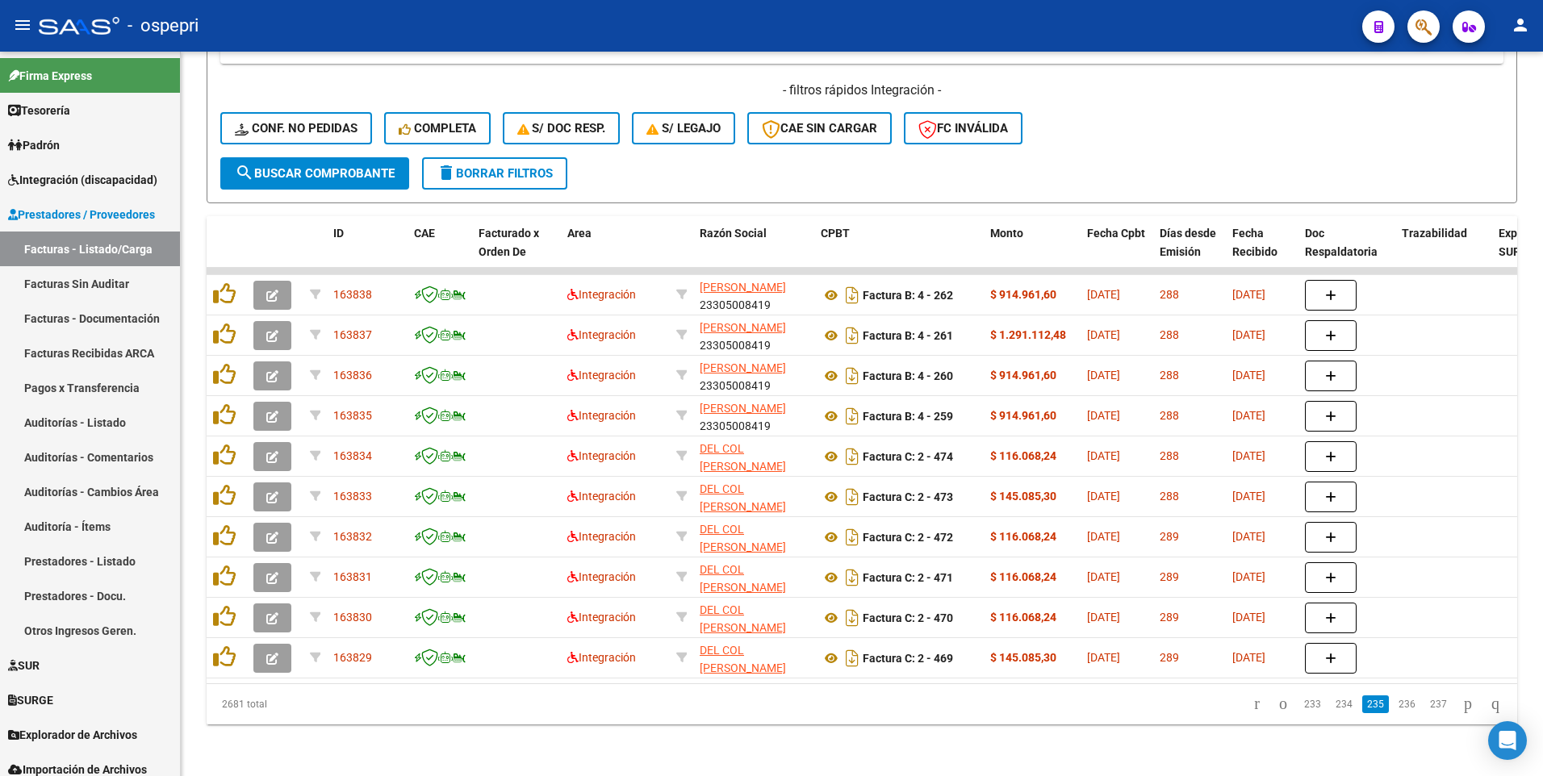
click at [1299, 706] on link "233" at bounding box center [1312, 705] width 27 height 18
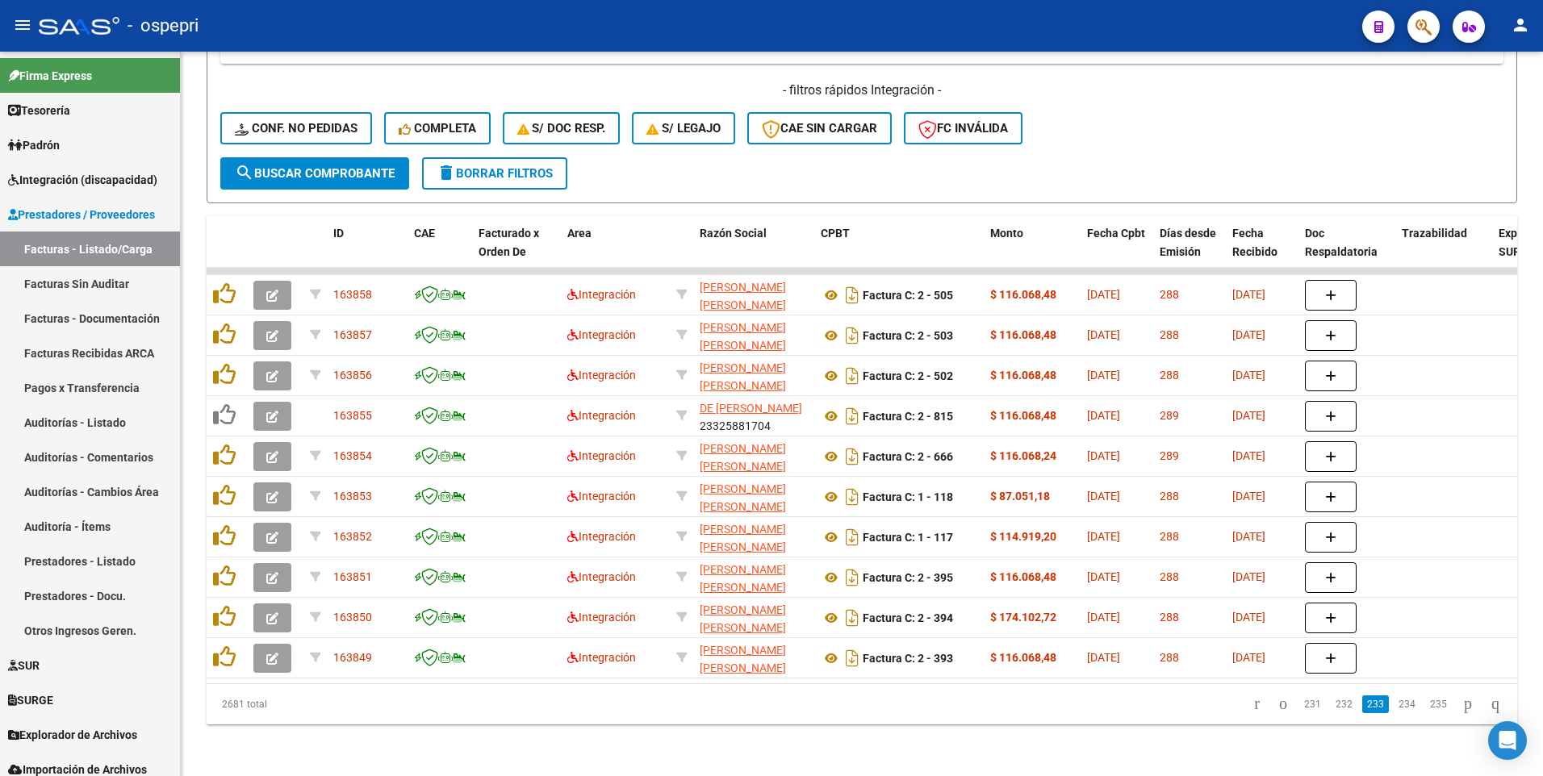
click at [1299, 706] on link "231" at bounding box center [1312, 705] width 27 height 18
click at [1299, 706] on link "229" at bounding box center [1312, 705] width 27 height 18
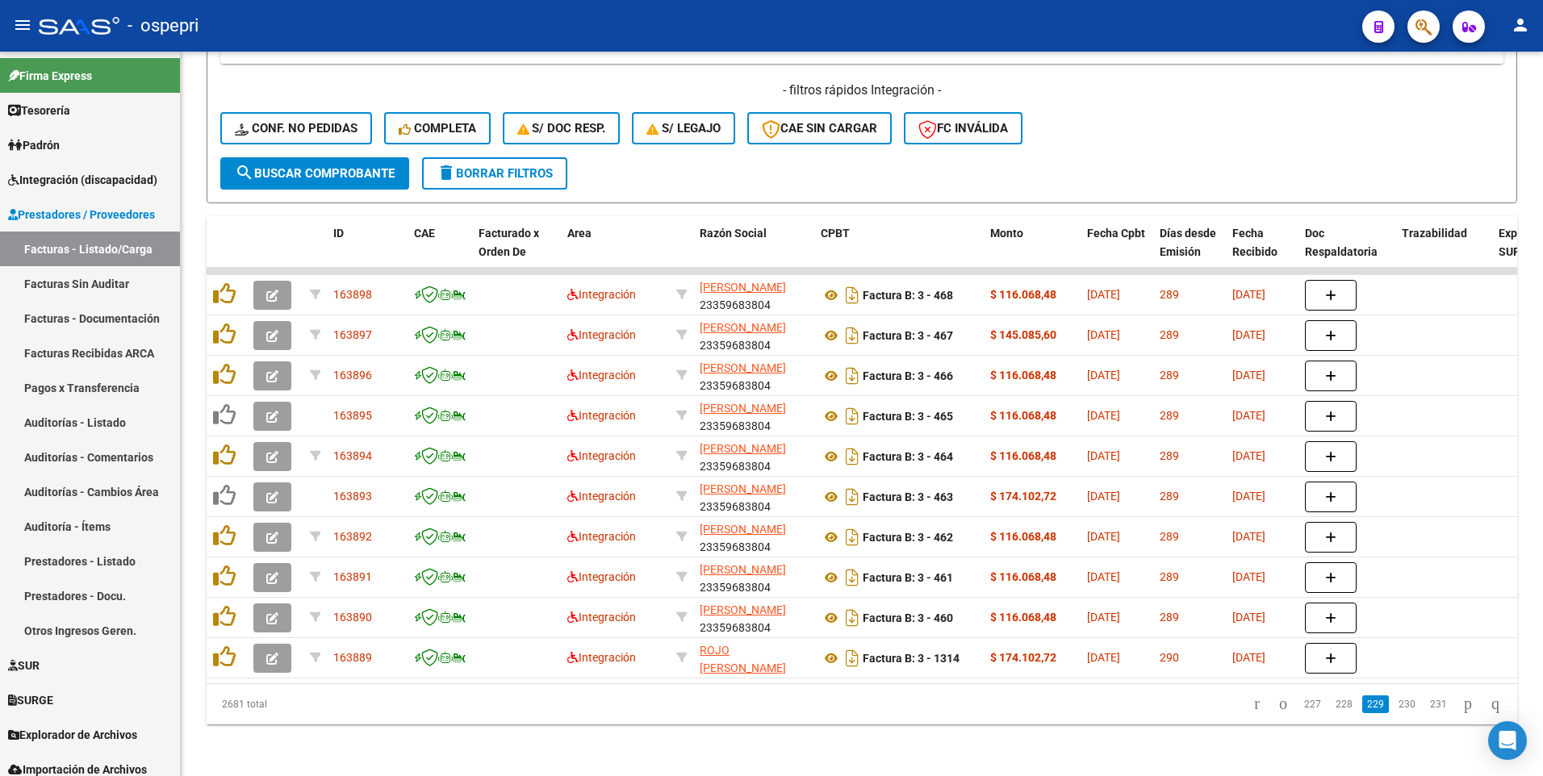
click at [1299, 706] on link "227" at bounding box center [1312, 705] width 27 height 18
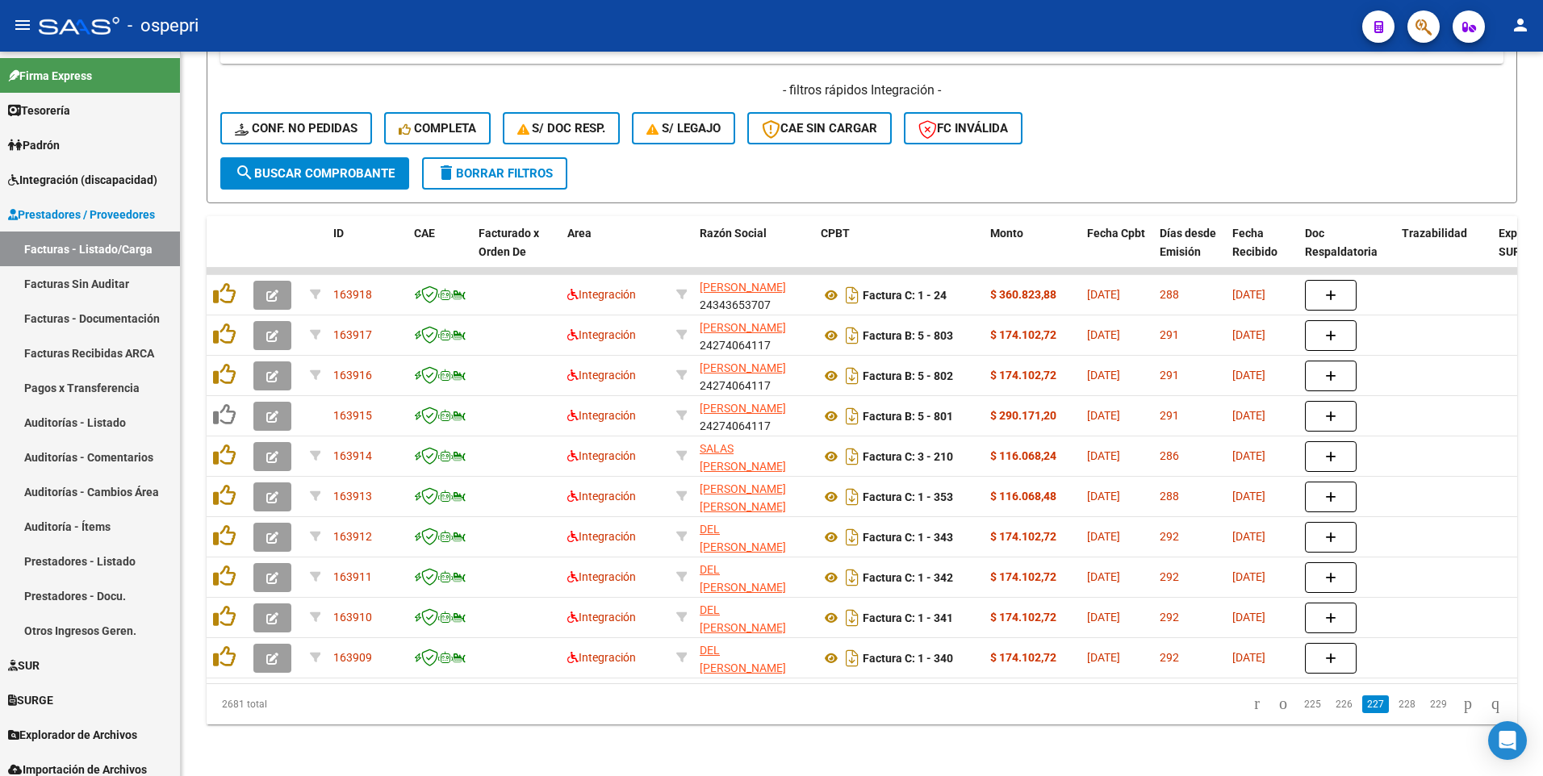
click at [1299, 706] on link "225" at bounding box center [1312, 705] width 27 height 18
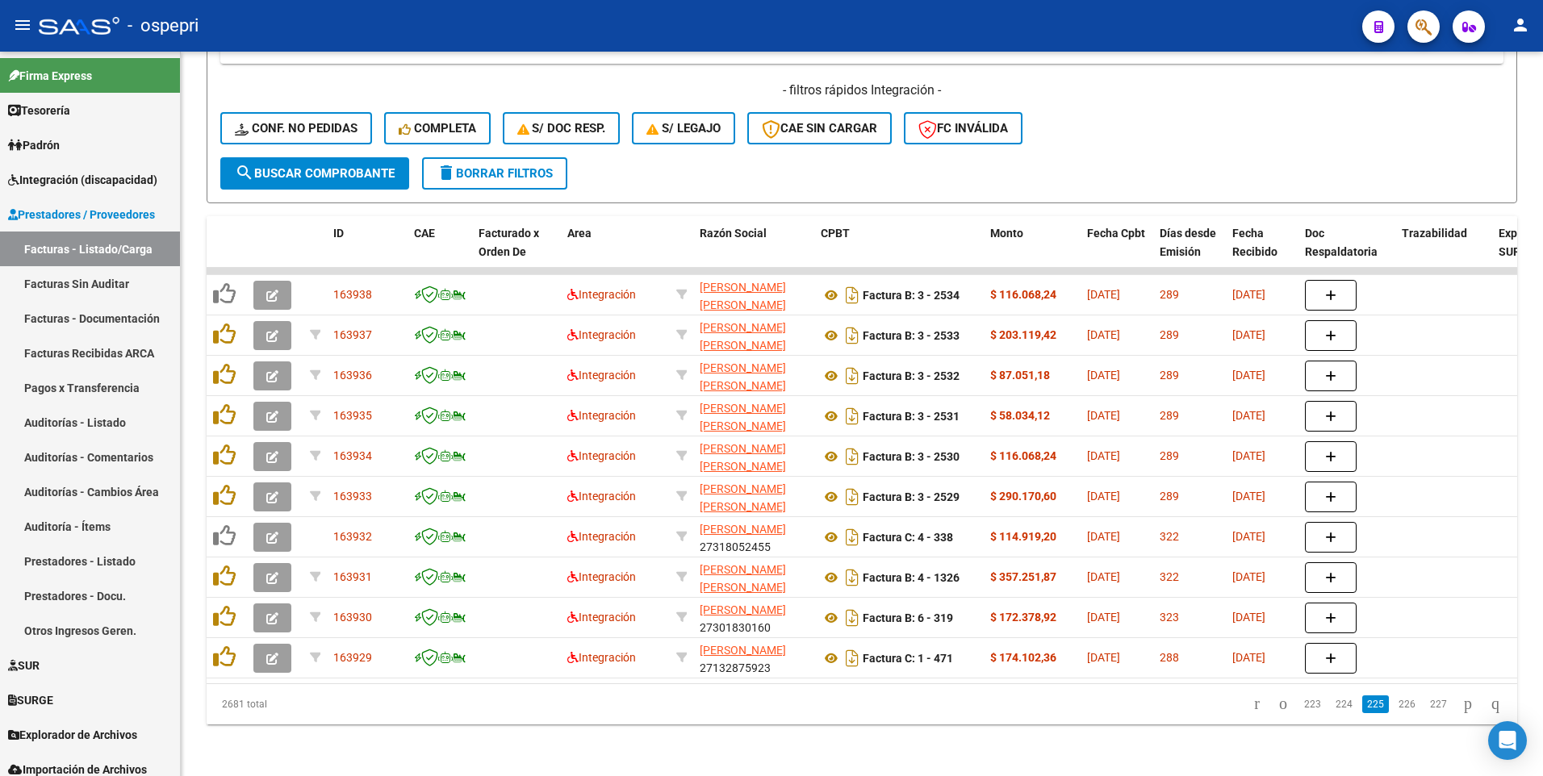
click at [1299, 706] on link "223" at bounding box center [1312, 705] width 27 height 18
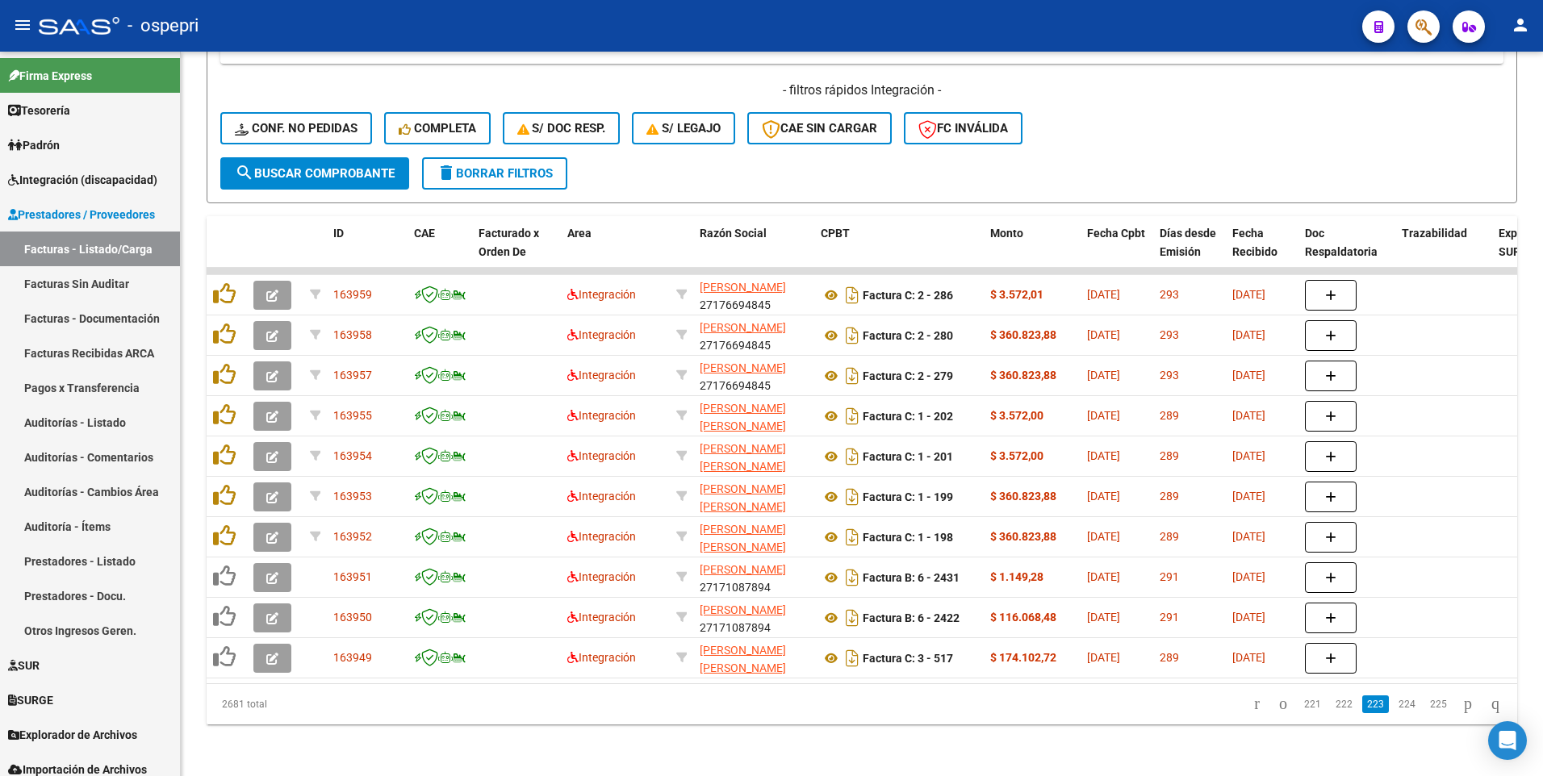
click at [1299, 706] on link "221" at bounding box center [1312, 705] width 27 height 18
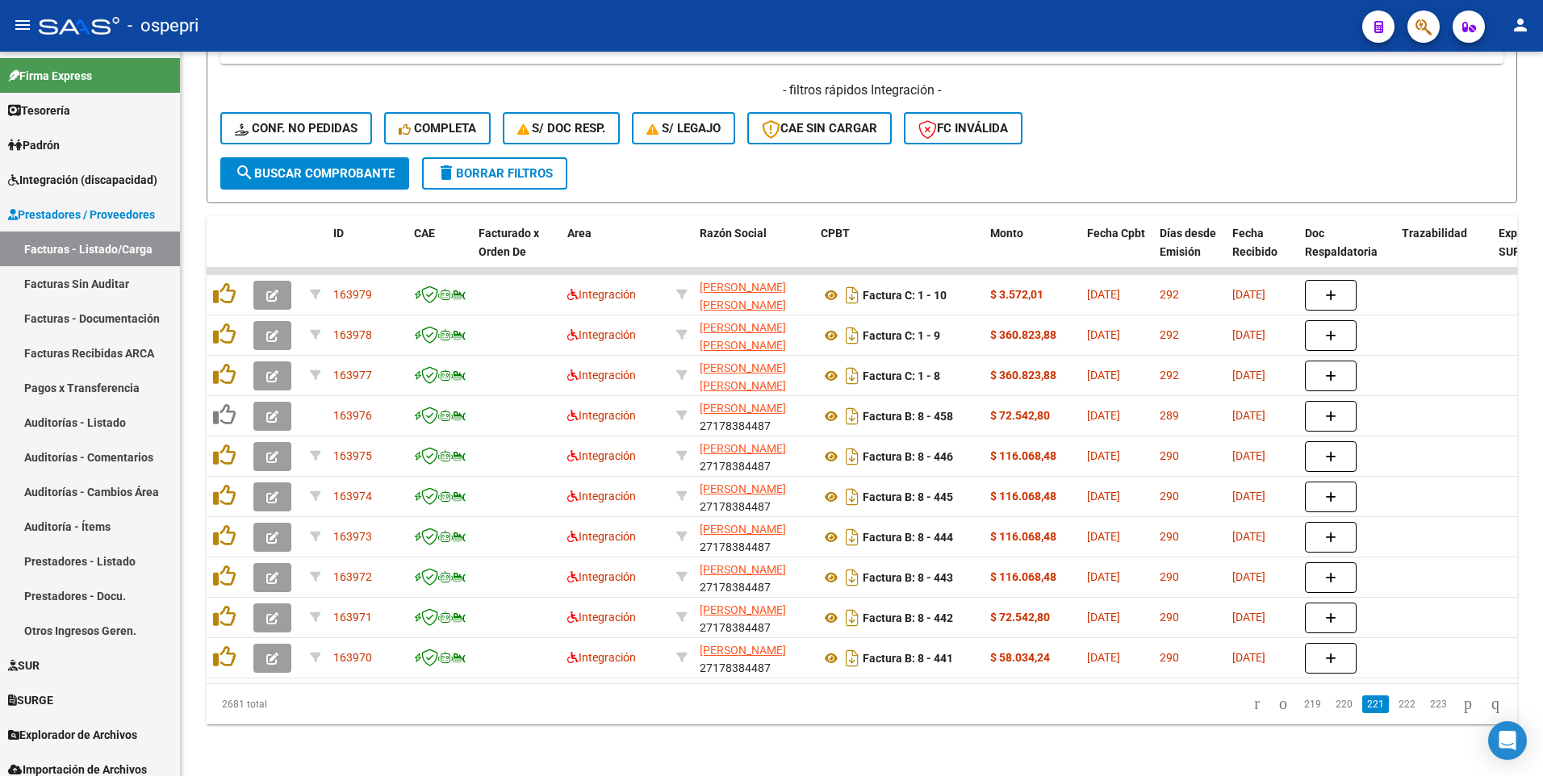
click at [1299, 706] on link "219" at bounding box center [1312, 705] width 27 height 18
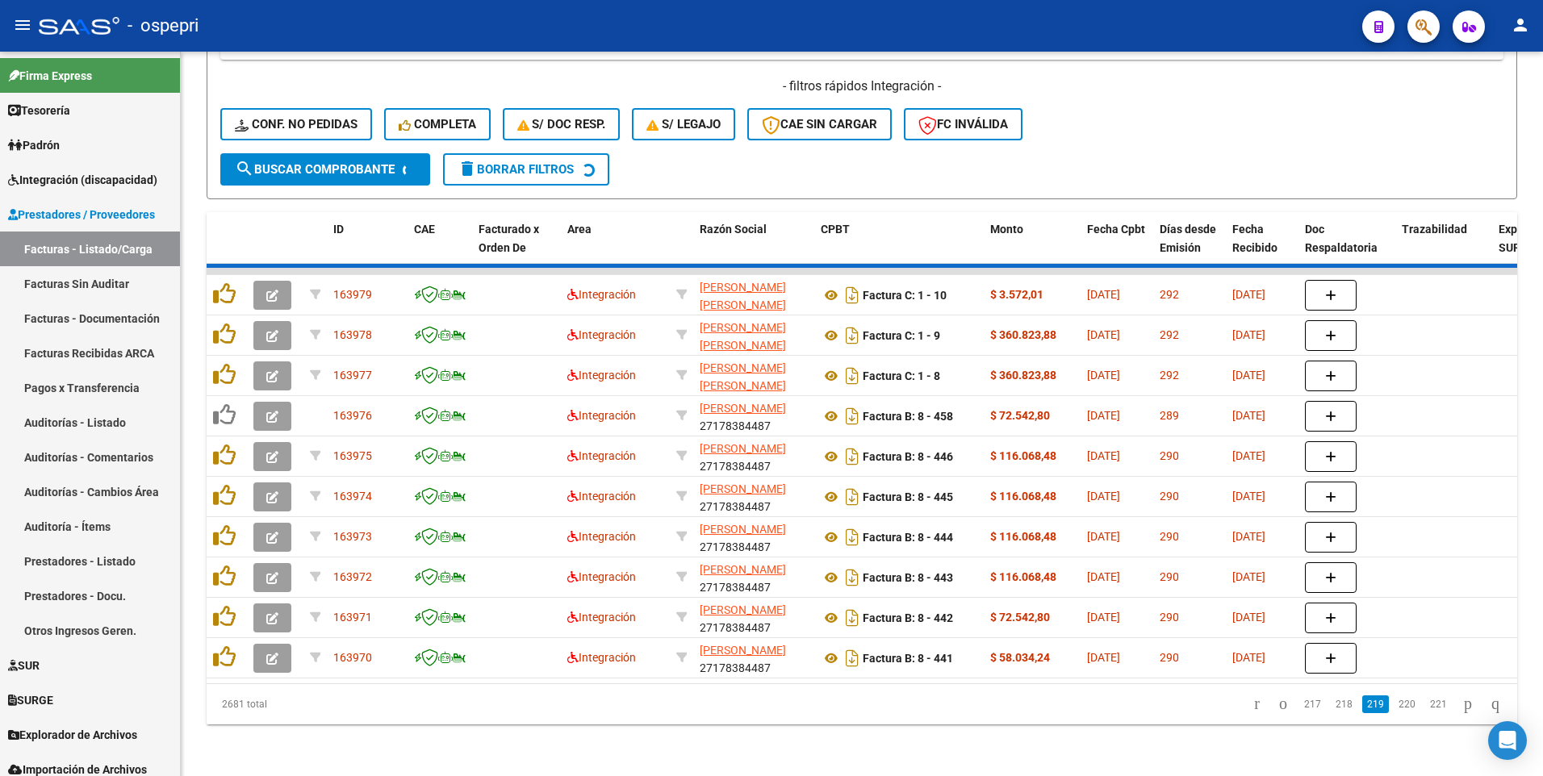
click at [1299, 706] on div "2681 total 217 218 219 220 221" at bounding box center [862, 704] width 1311 height 40
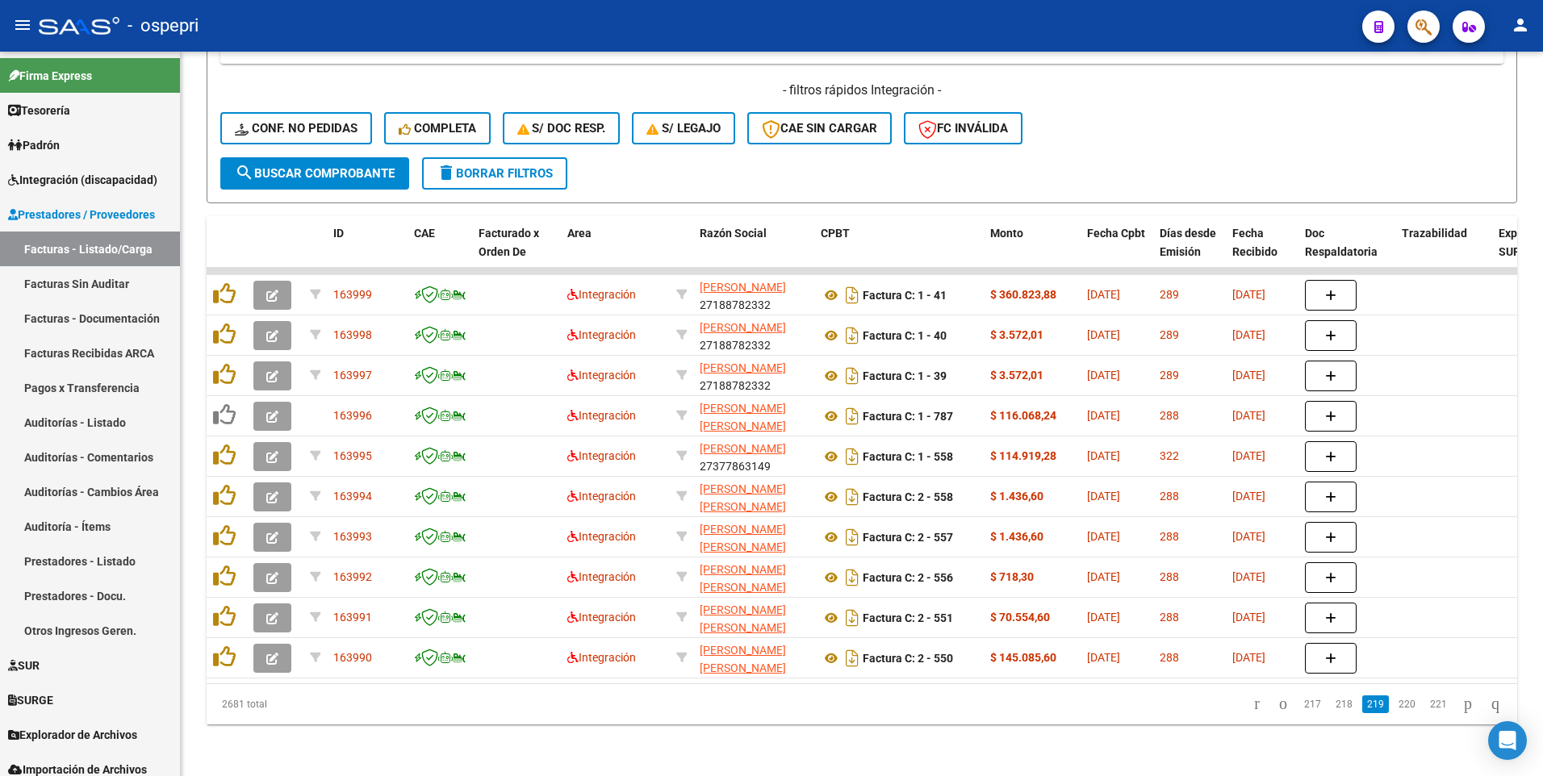
click at [1299, 706] on link "217" at bounding box center [1312, 705] width 27 height 18
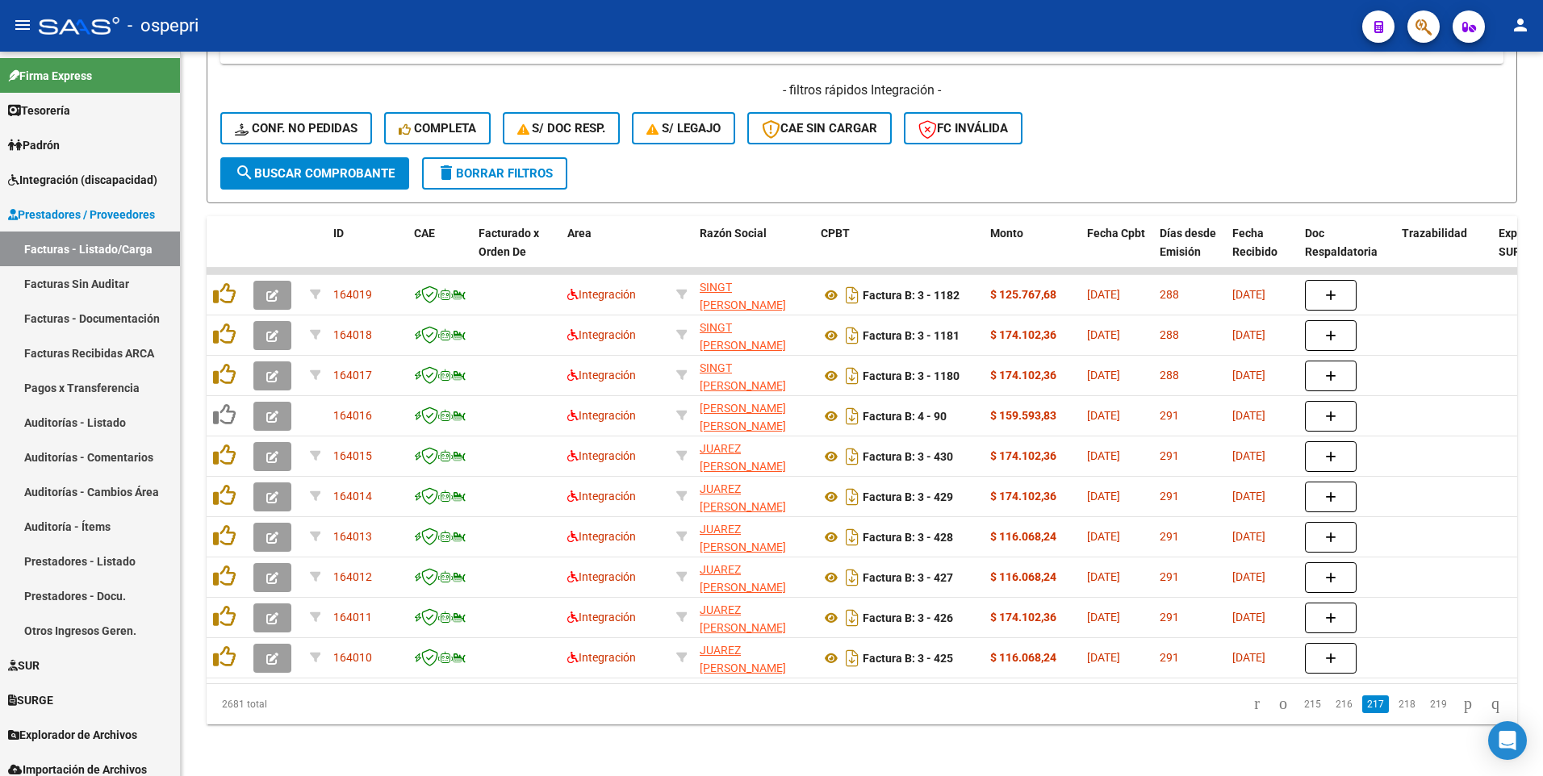
click at [1299, 706] on link "215" at bounding box center [1312, 705] width 27 height 18
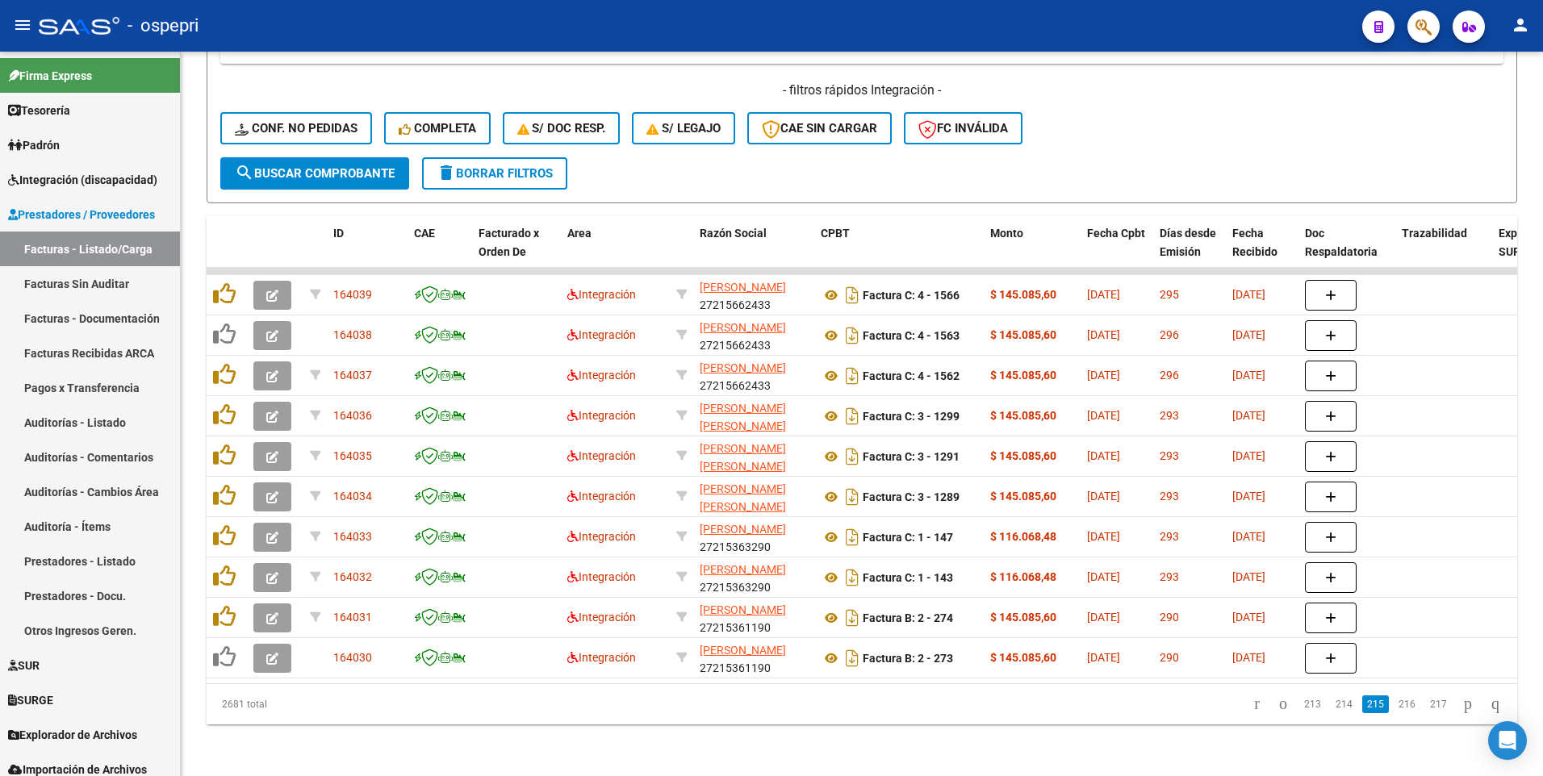
click at [1299, 706] on link "213" at bounding box center [1312, 705] width 27 height 18
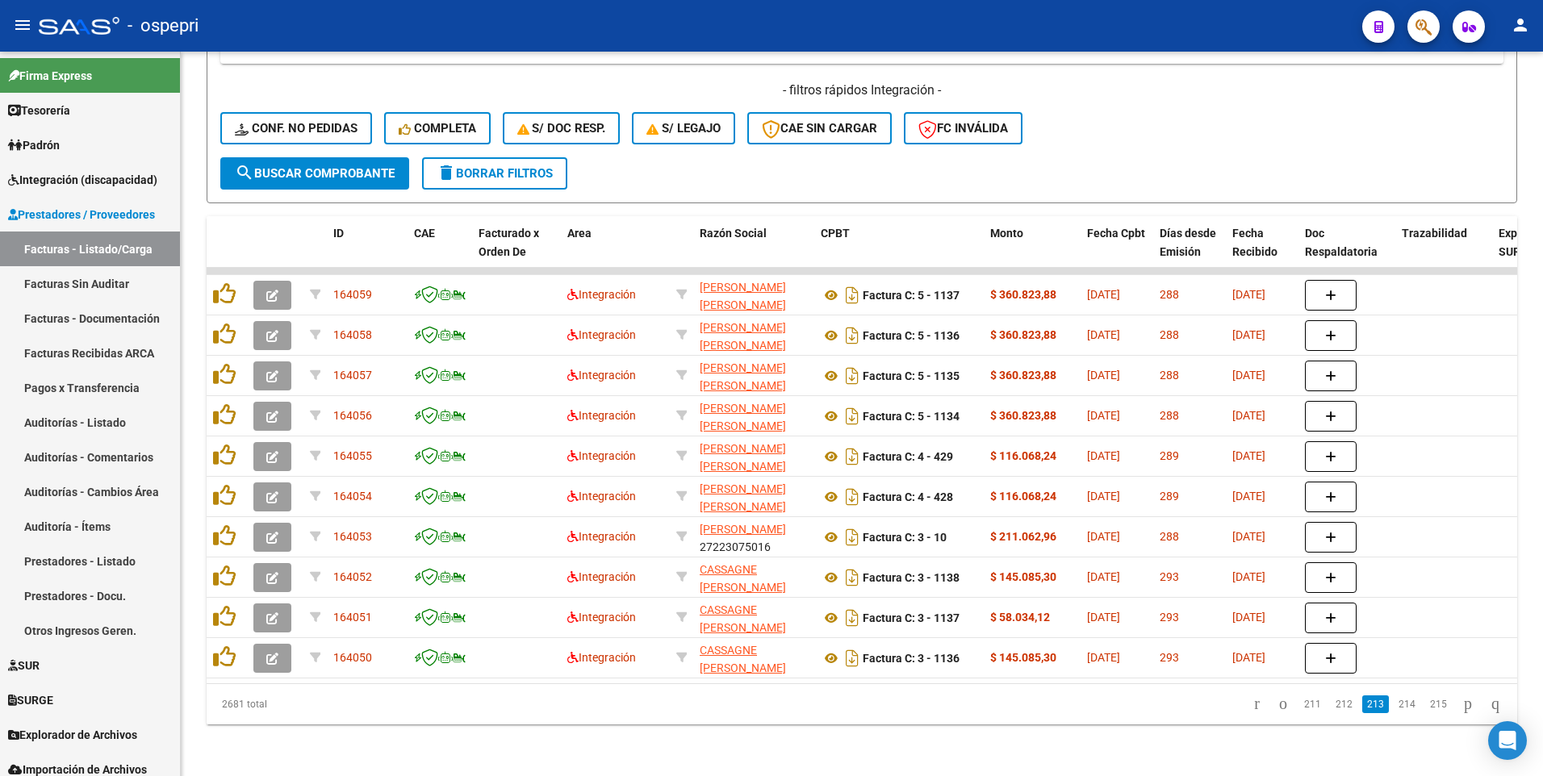
click at [1299, 706] on link "211" at bounding box center [1312, 705] width 27 height 18
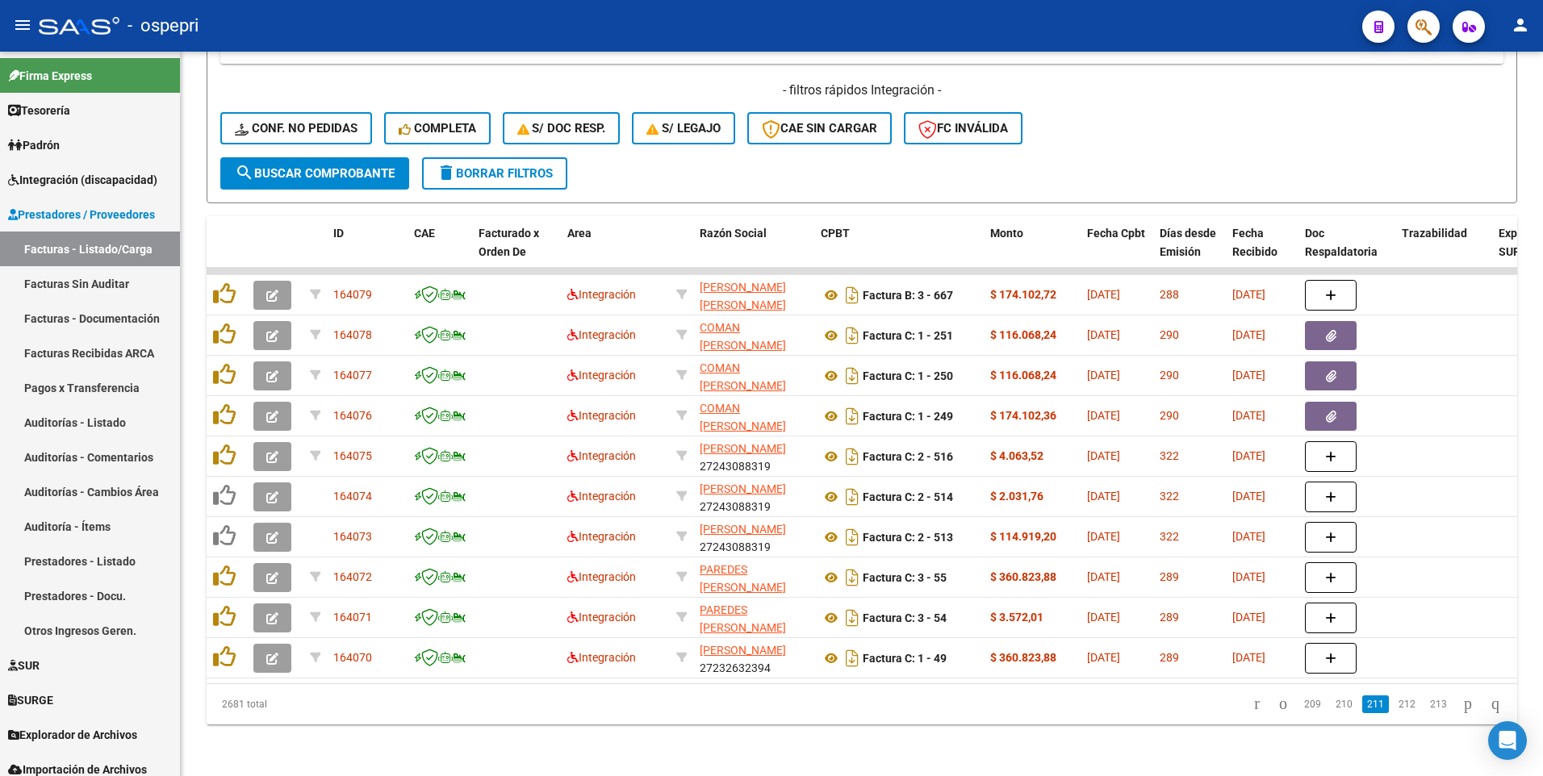
click at [1299, 706] on link "209" at bounding box center [1312, 705] width 27 height 18
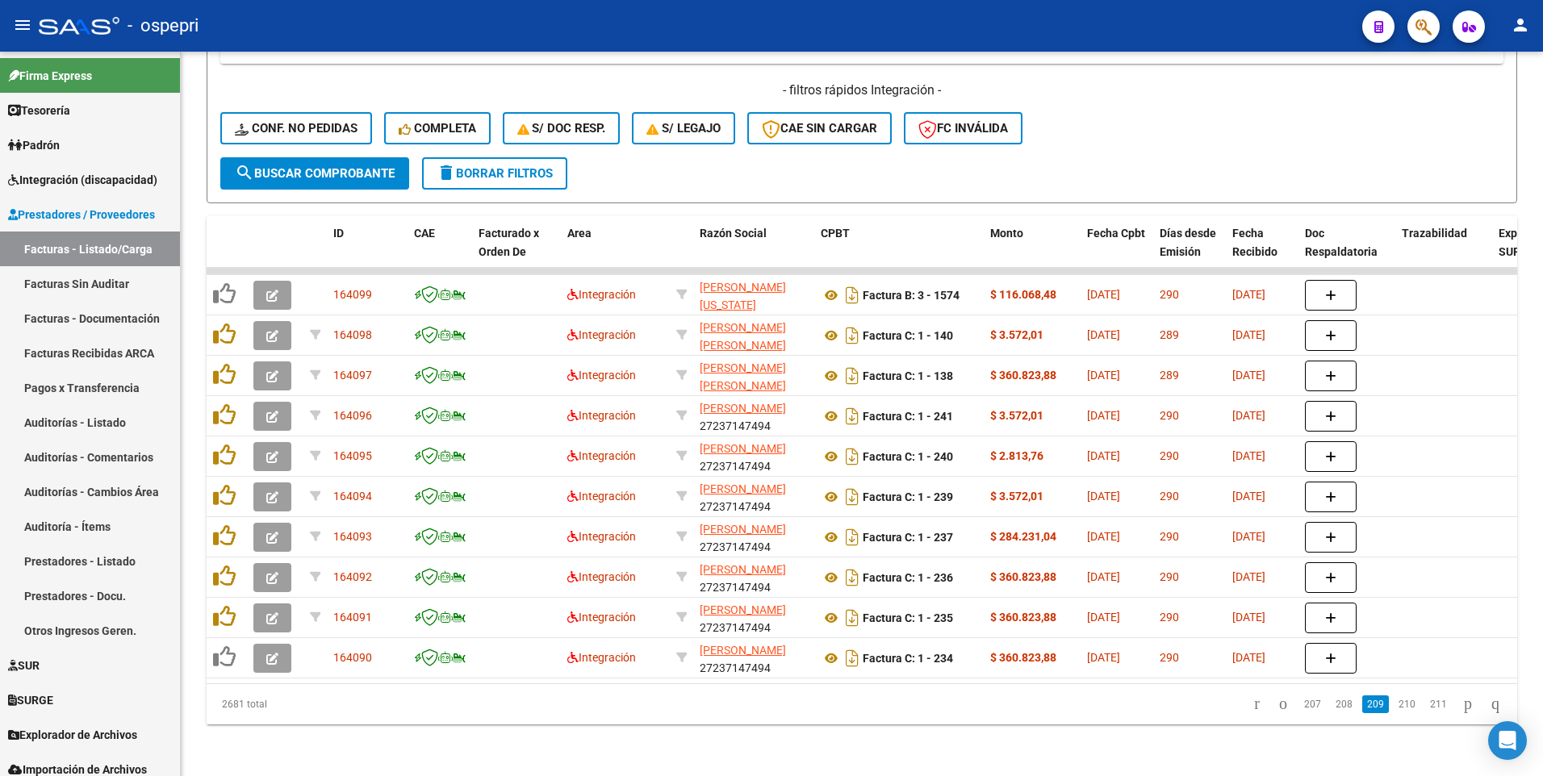
click at [1299, 706] on link "207" at bounding box center [1312, 705] width 27 height 18
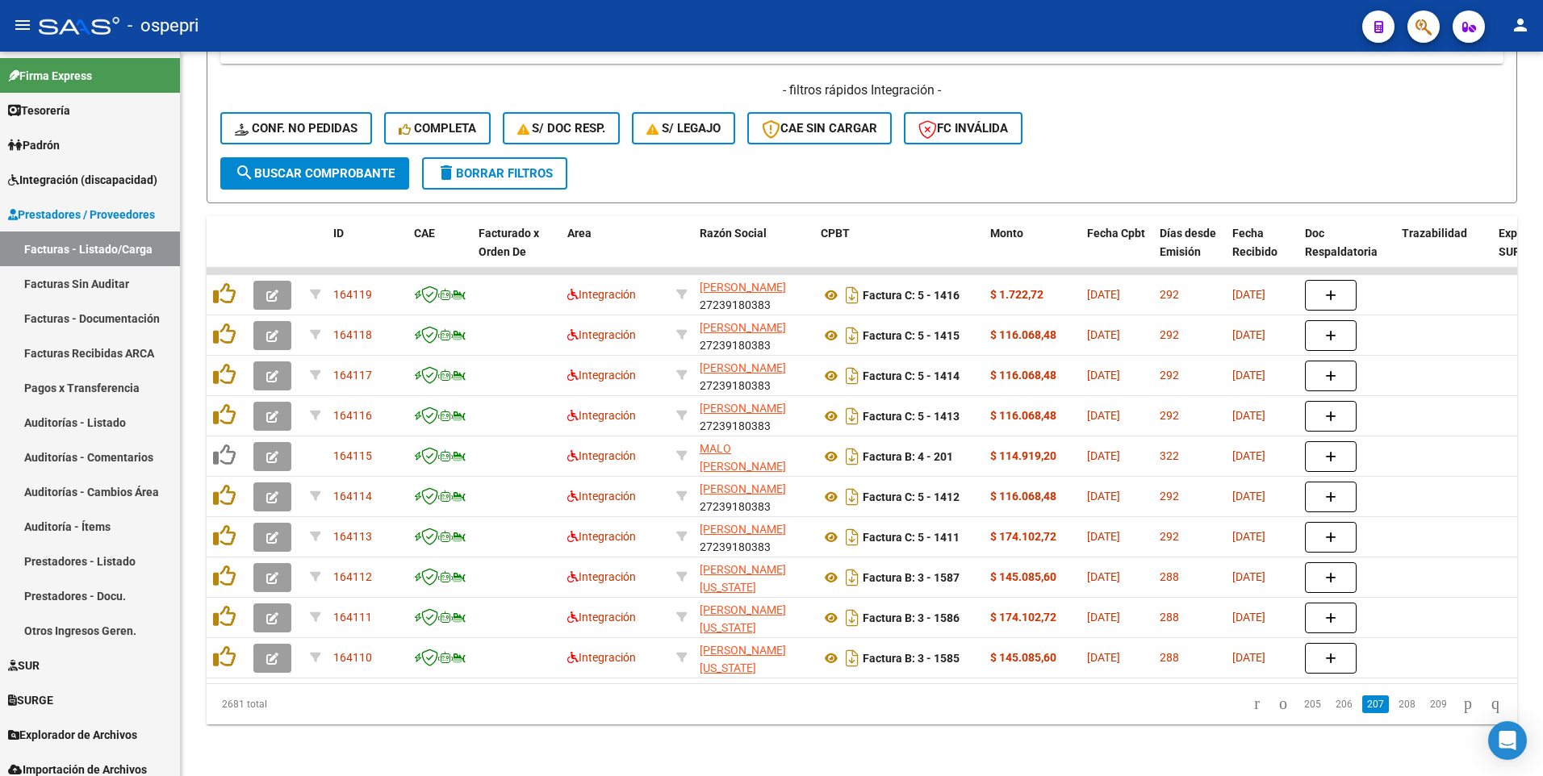
click at [1299, 706] on link "205" at bounding box center [1312, 705] width 27 height 18
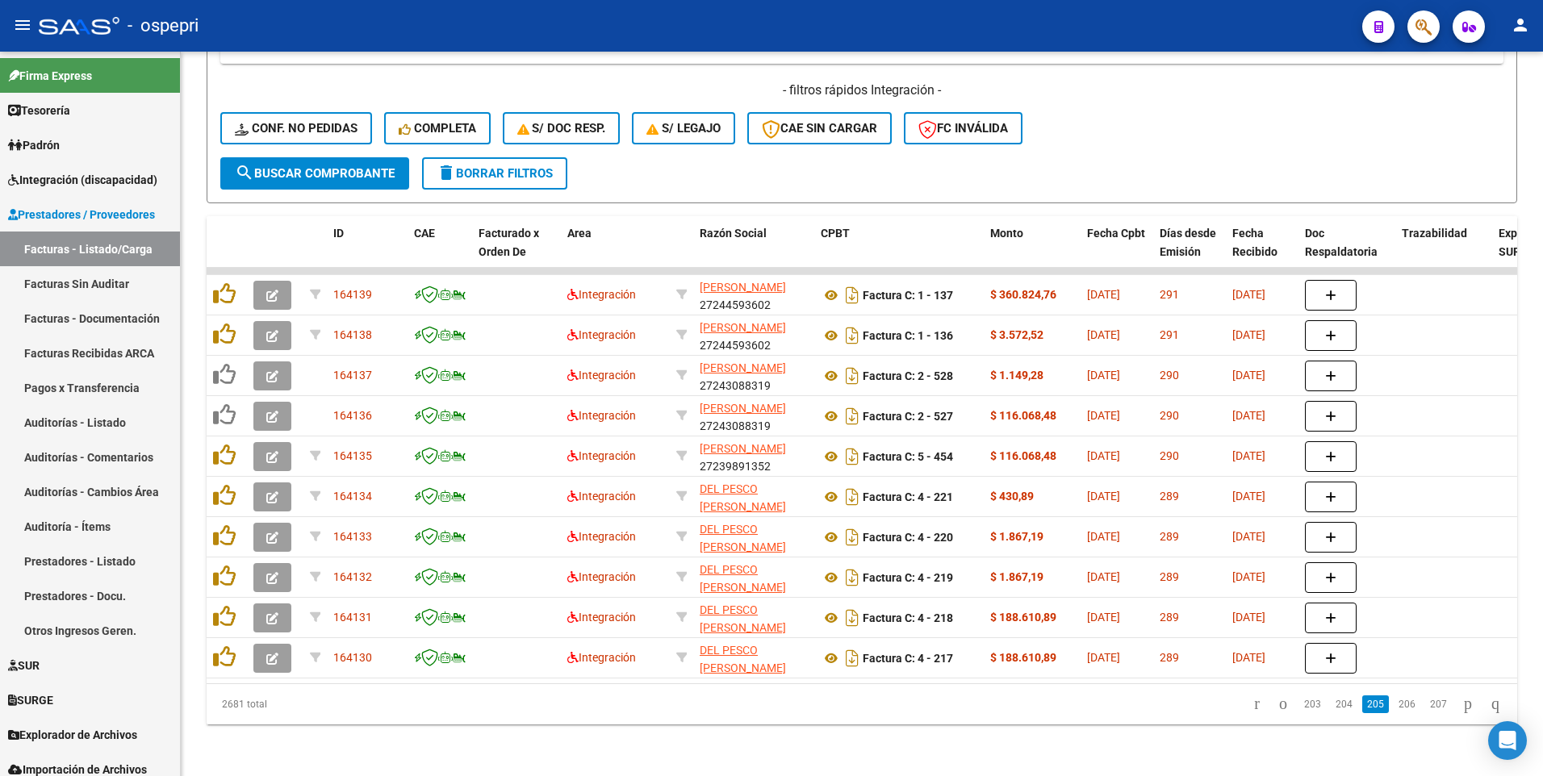
click at [1299, 706] on link "203" at bounding box center [1312, 705] width 27 height 18
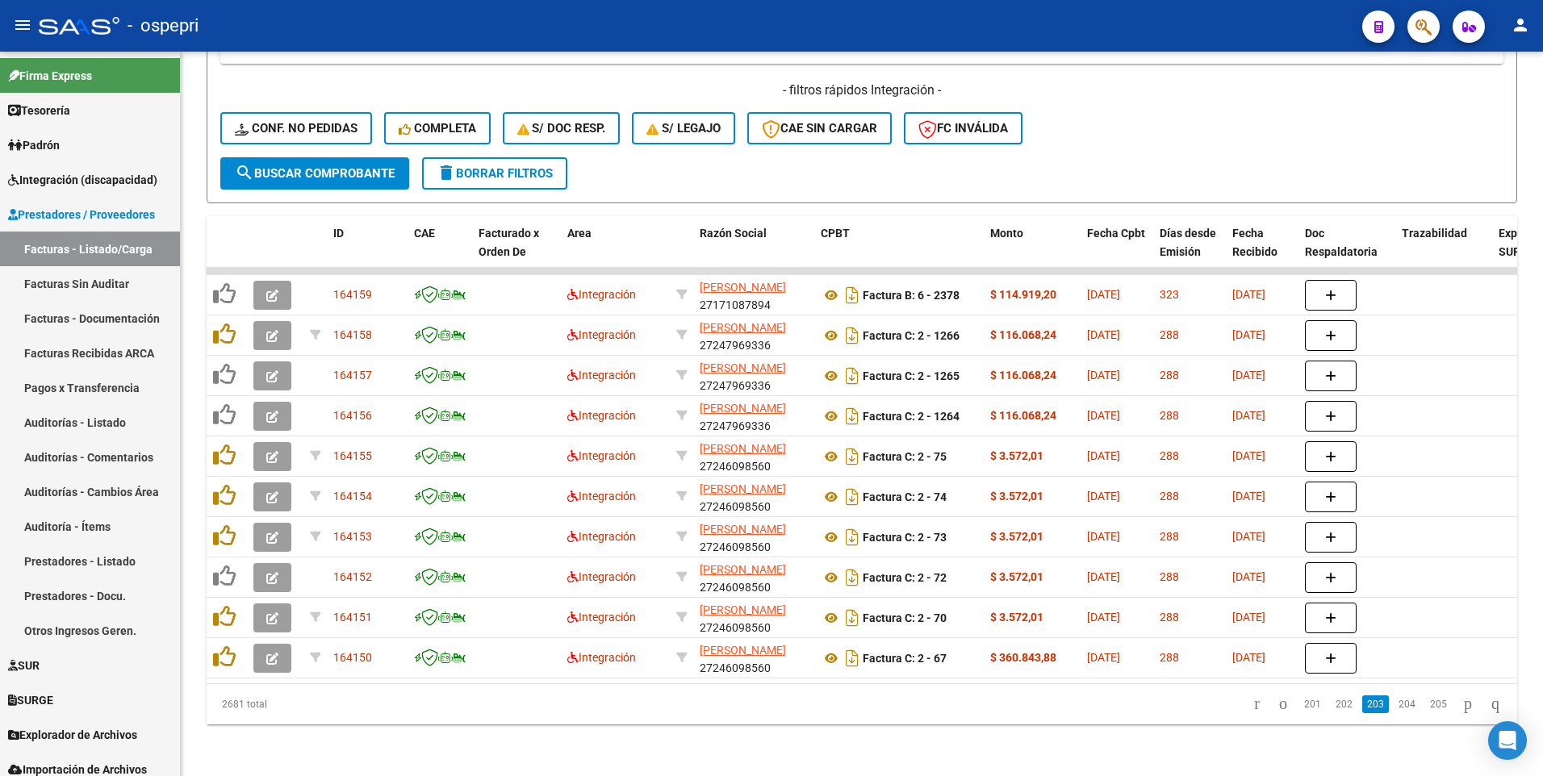
click at [1299, 706] on link "201" at bounding box center [1312, 705] width 27 height 18
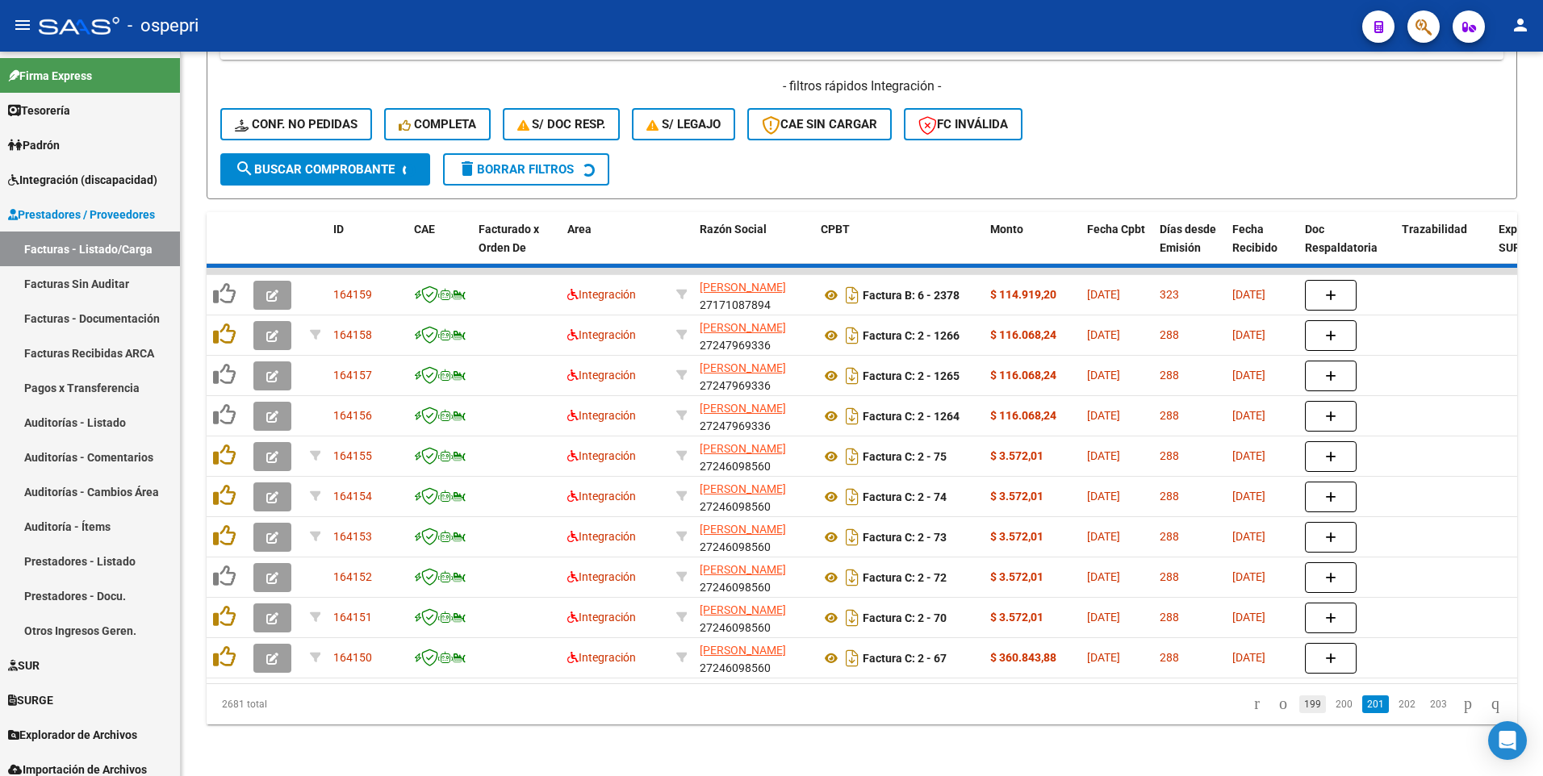
click at [1299, 706] on div "2681 total 199 200 201 202 203" at bounding box center [862, 704] width 1311 height 40
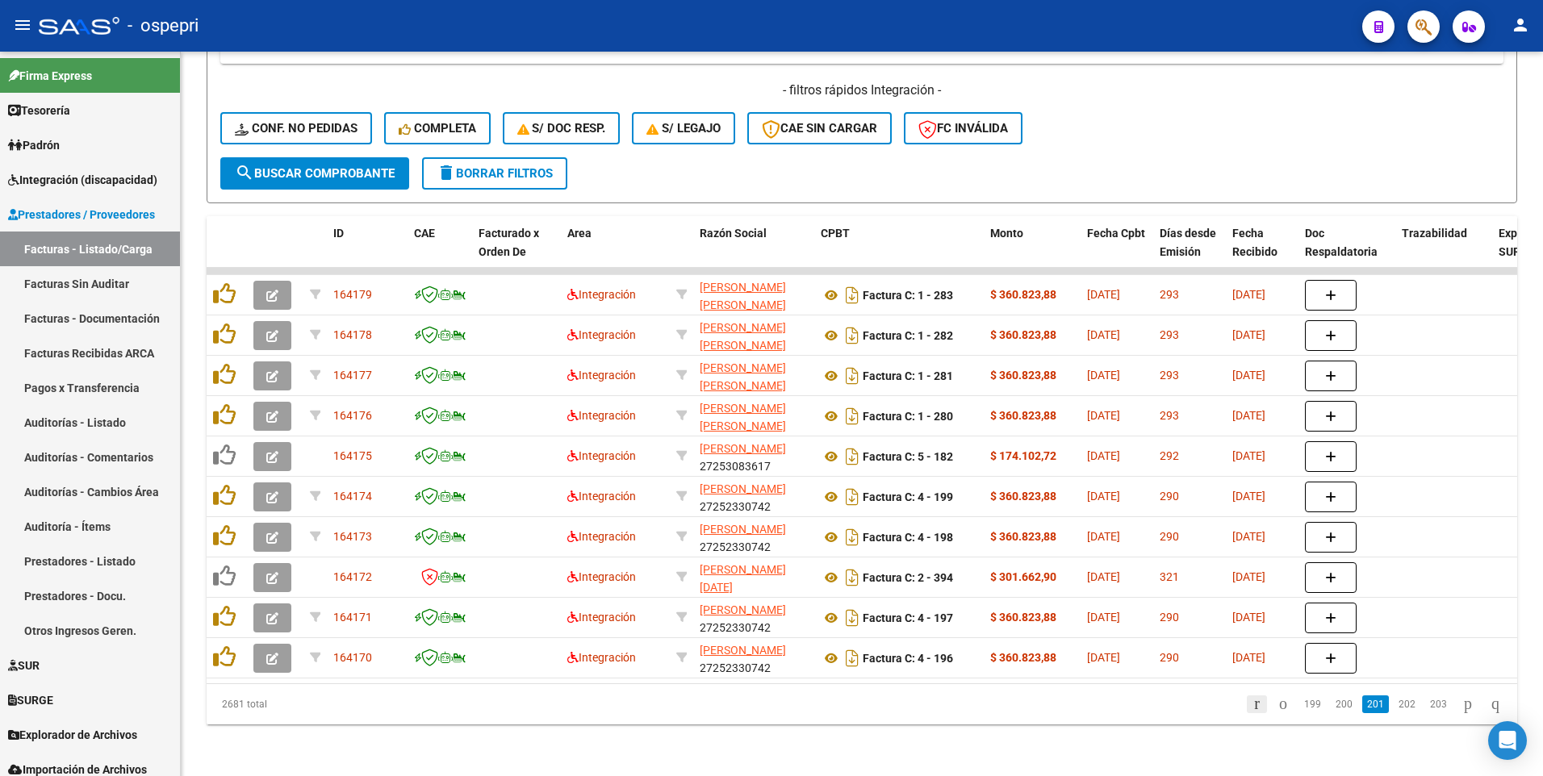
click at [1252, 707] on icon "go to first page" at bounding box center [1257, 703] width 10 height 19
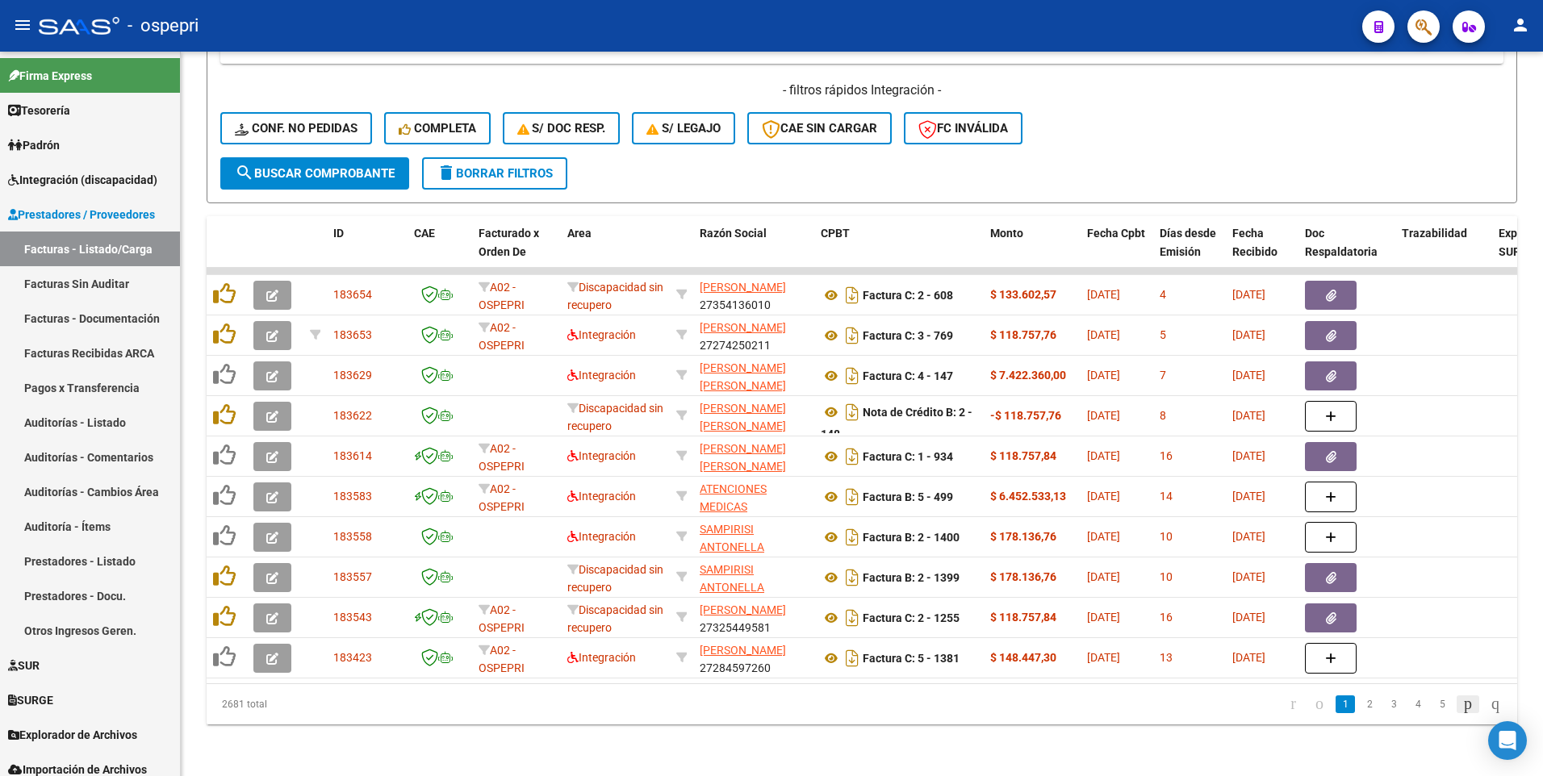
click at [1461, 704] on icon "go to next page" at bounding box center [1467, 703] width 13 height 19
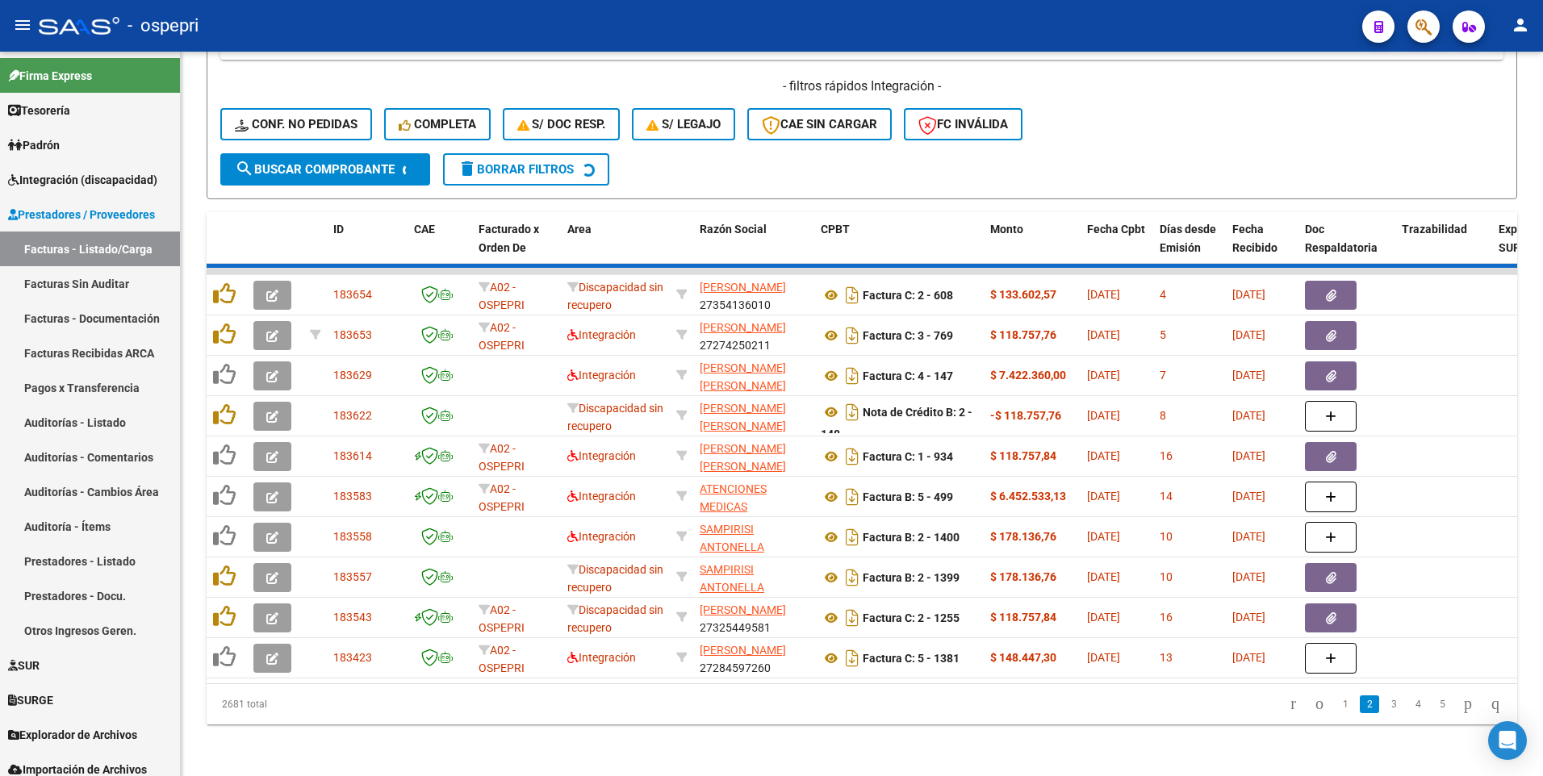
click at [1456, 704] on div "2681 total 1 2 3 4 5" at bounding box center [862, 704] width 1311 height 40
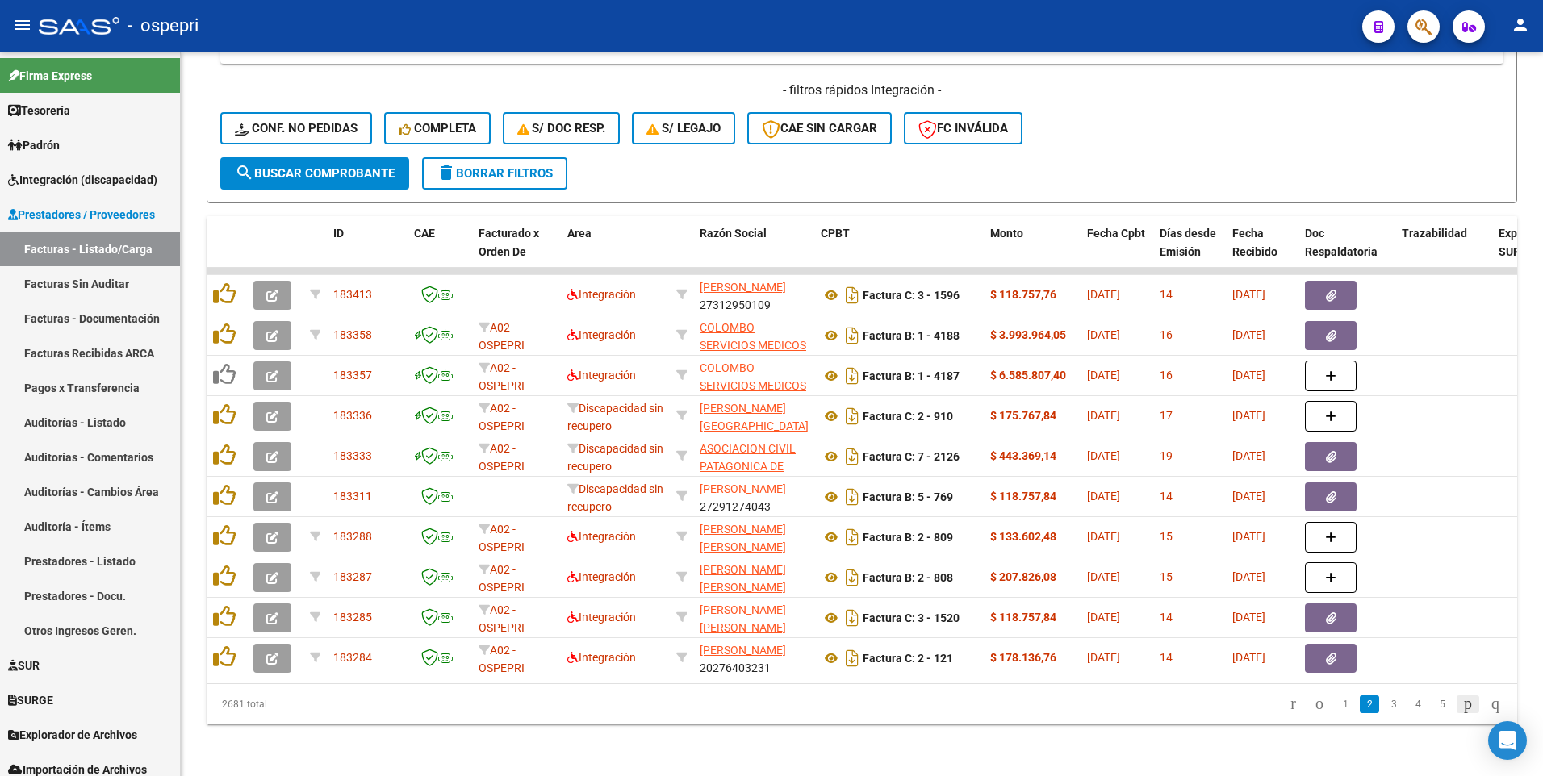
click at [1461, 705] on icon "go to next page" at bounding box center [1467, 703] width 13 height 19
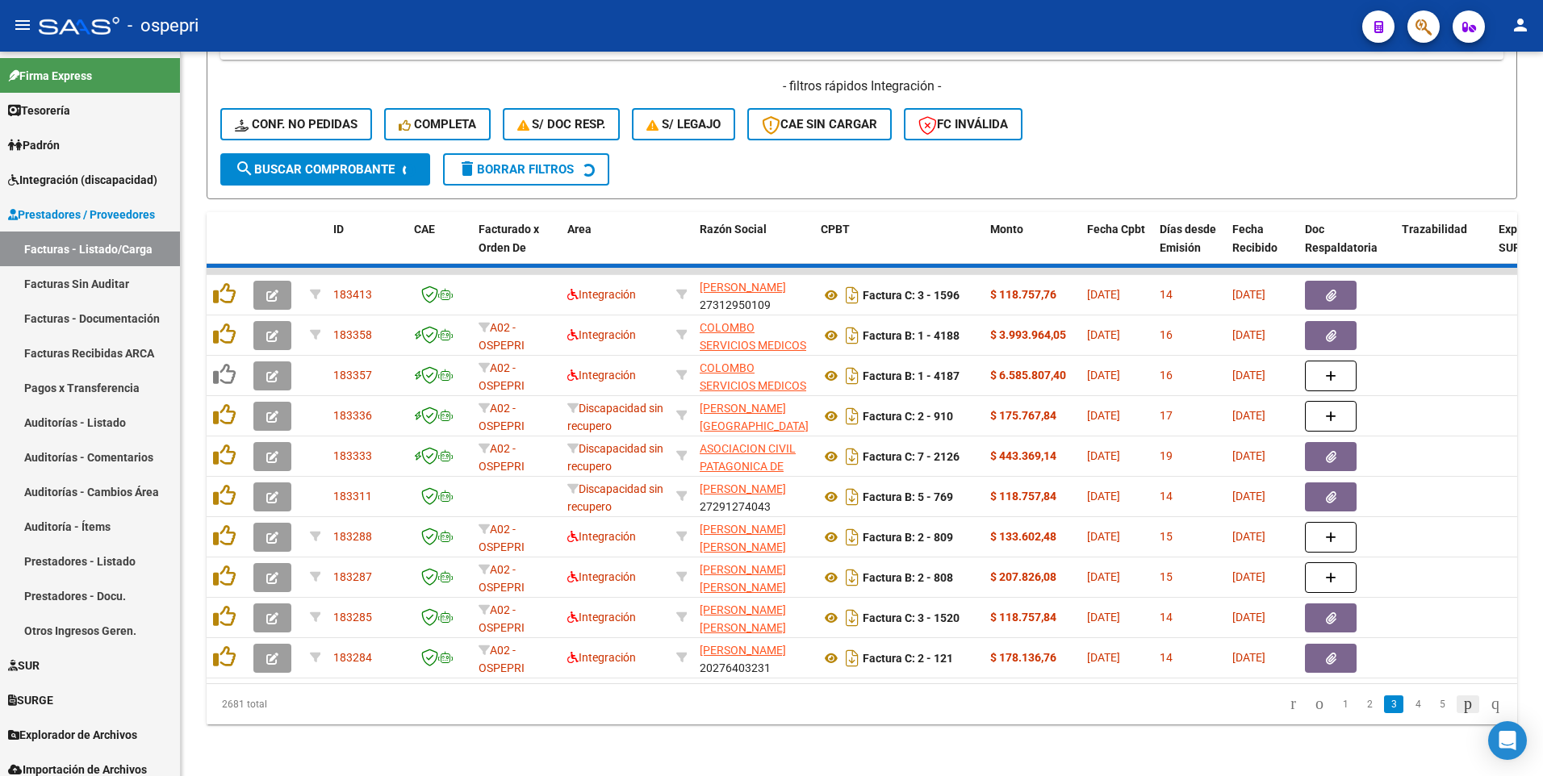
click at [1456, 705] on div "2681 total 1 2 3 4 5" at bounding box center [862, 704] width 1311 height 40
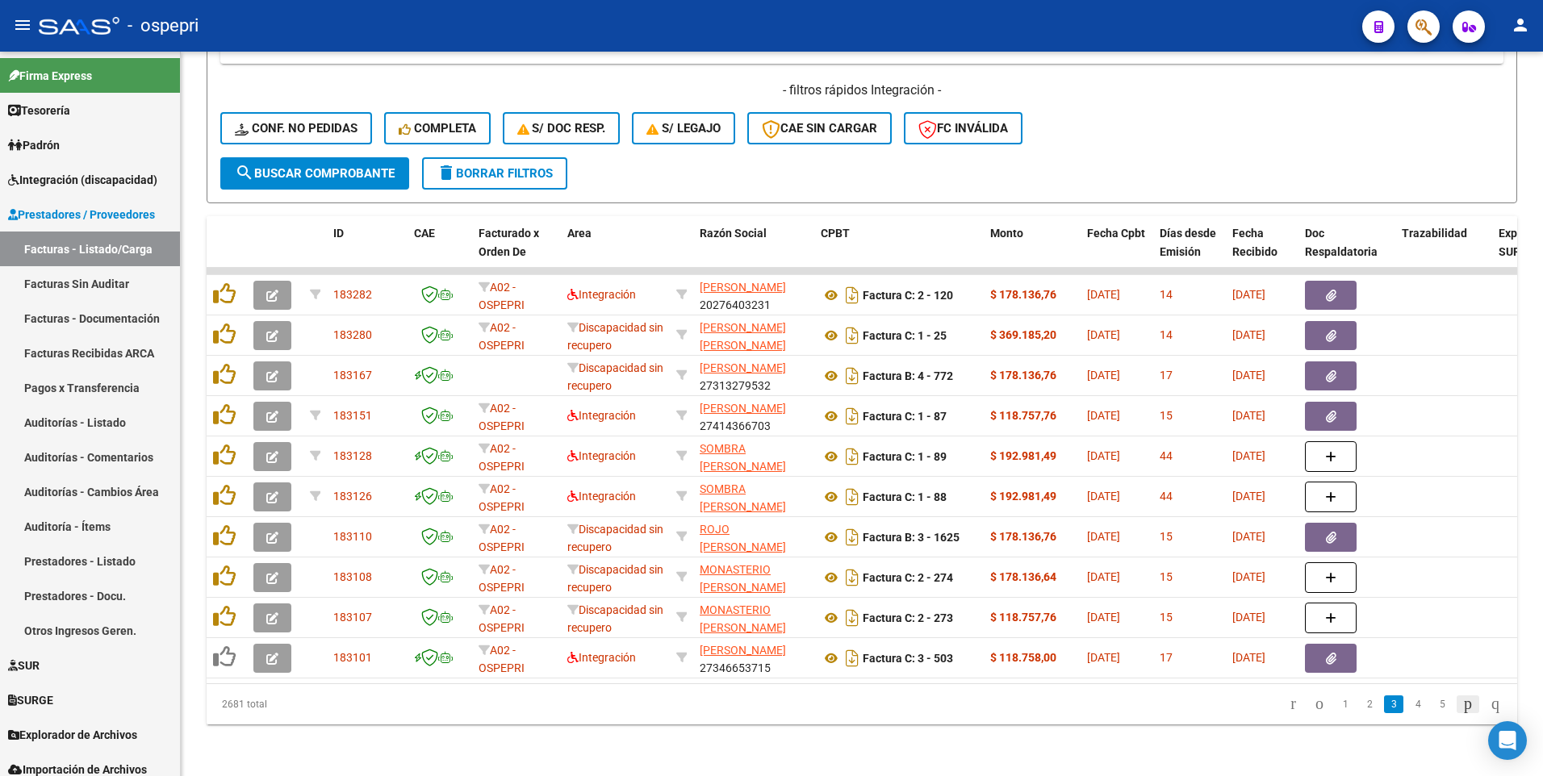
click at [1461, 707] on icon "go to next page" at bounding box center [1467, 703] width 13 height 19
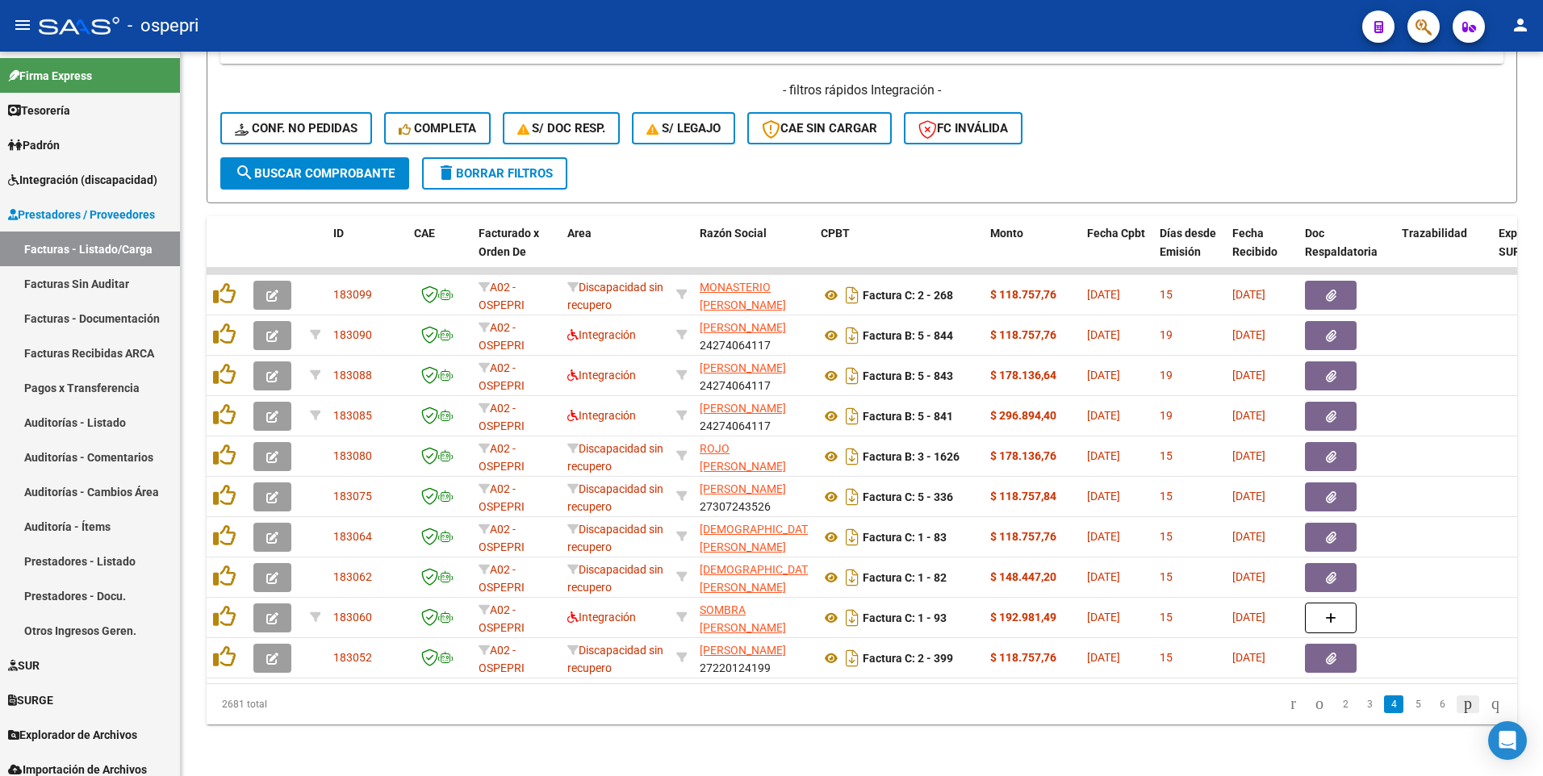
click at [1461, 705] on icon "go to next page" at bounding box center [1467, 703] width 13 height 19
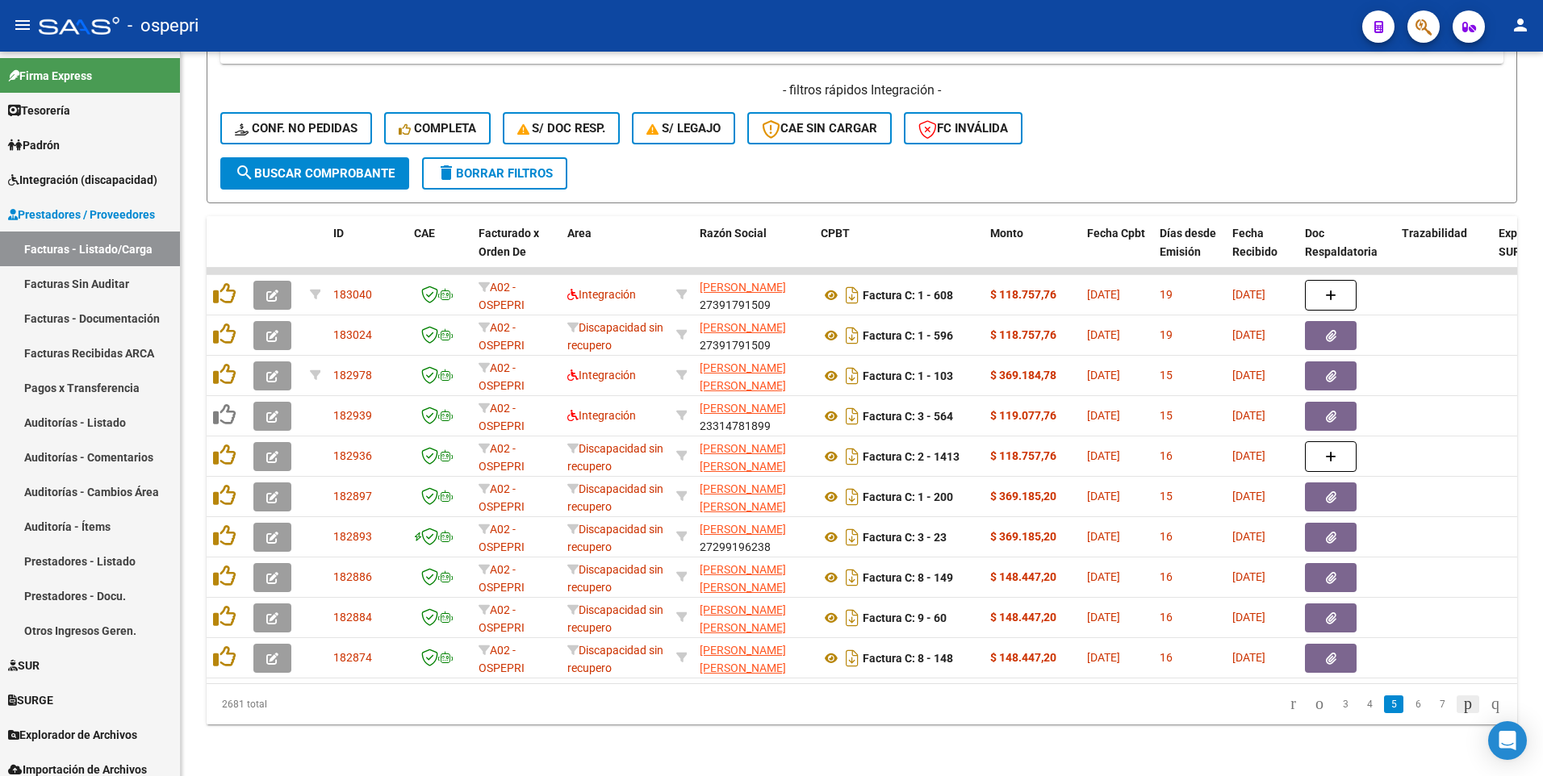
click at [1461, 705] on icon "go to next page" at bounding box center [1467, 703] width 13 height 19
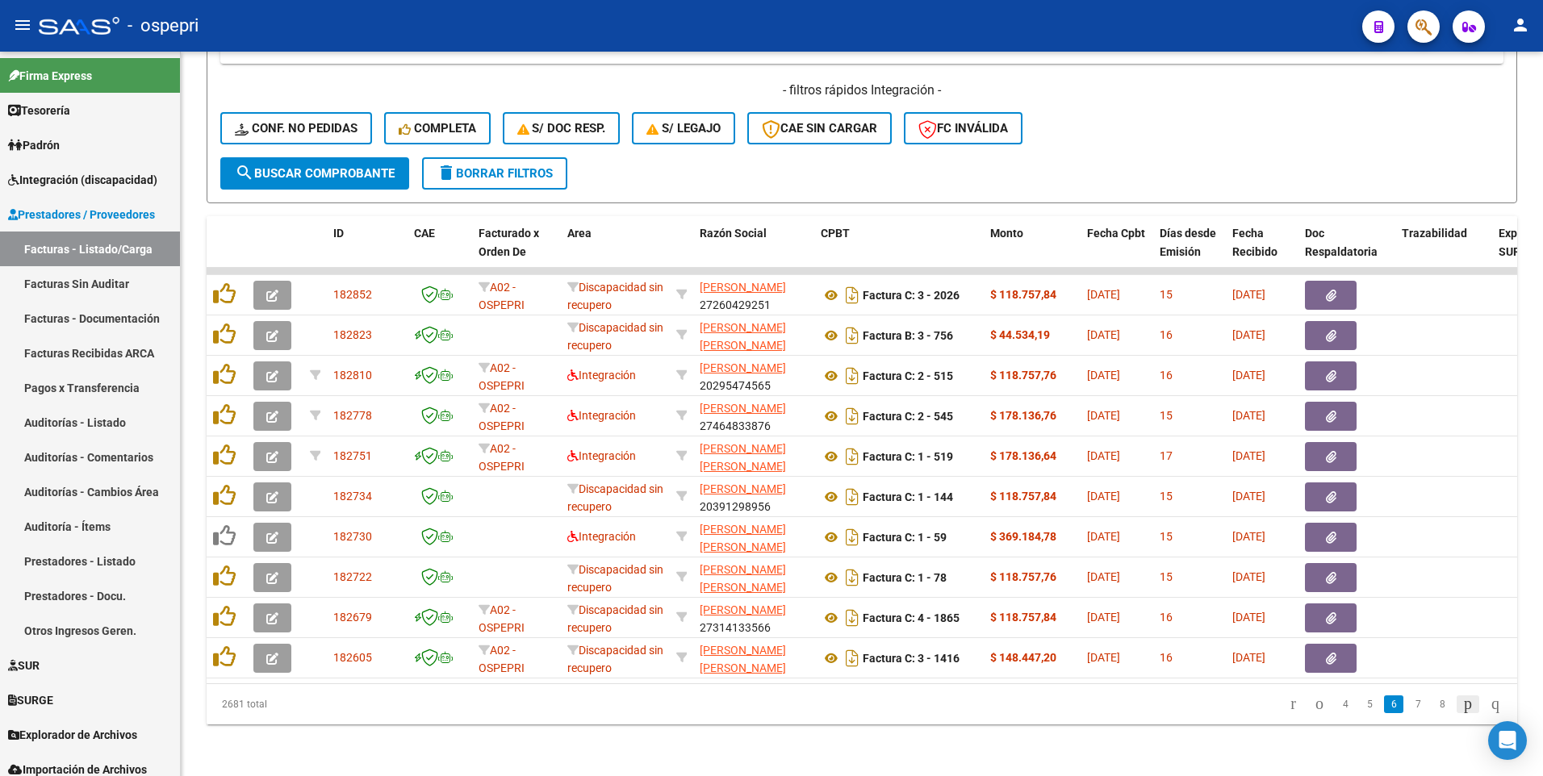
click at [1461, 705] on icon "go to next page" at bounding box center [1467, 703] width 13 height 19
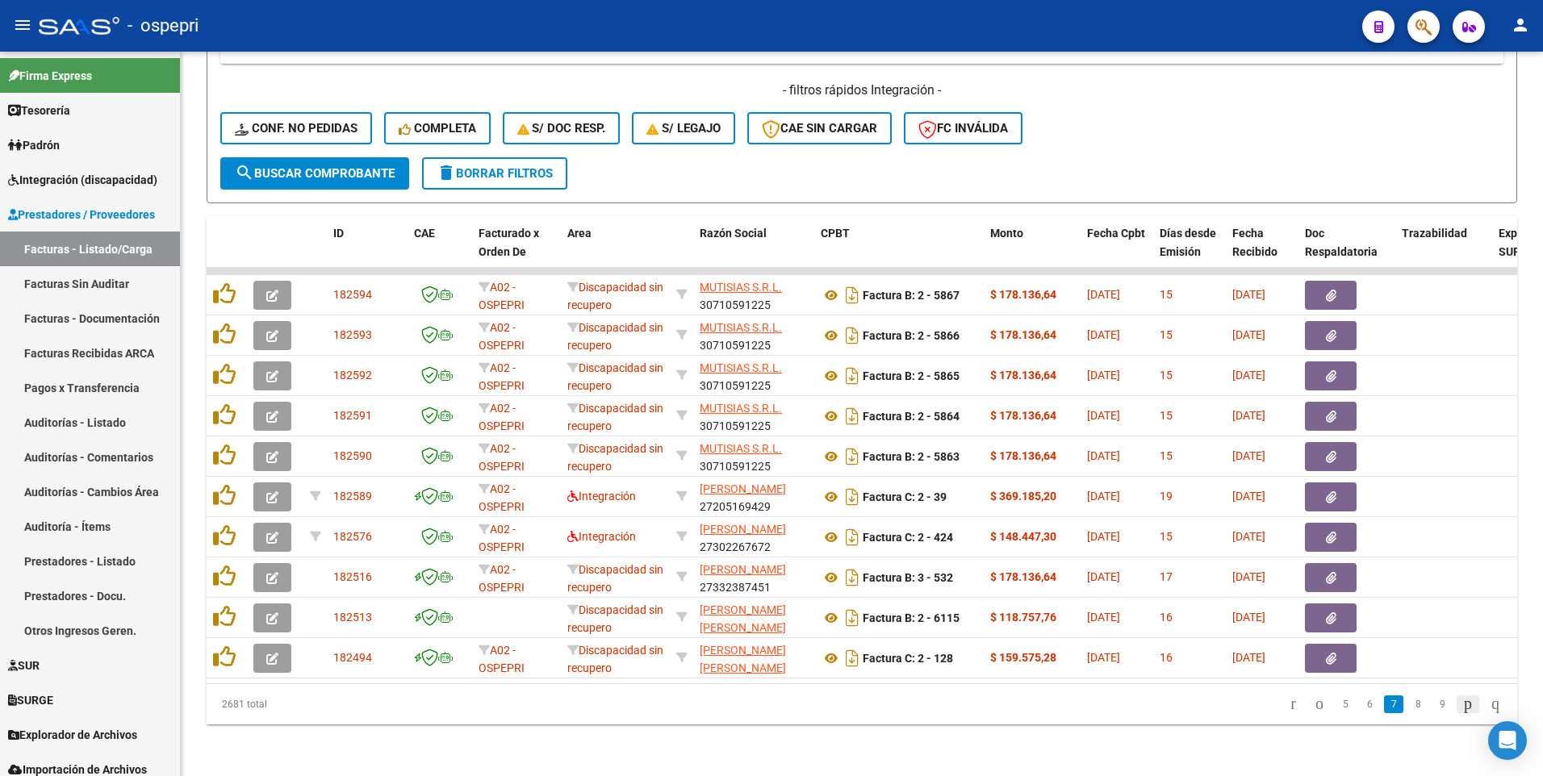
click at [1461, 705] on icon "go to next page" at bounding box center [1467, 703] width 13 height 19
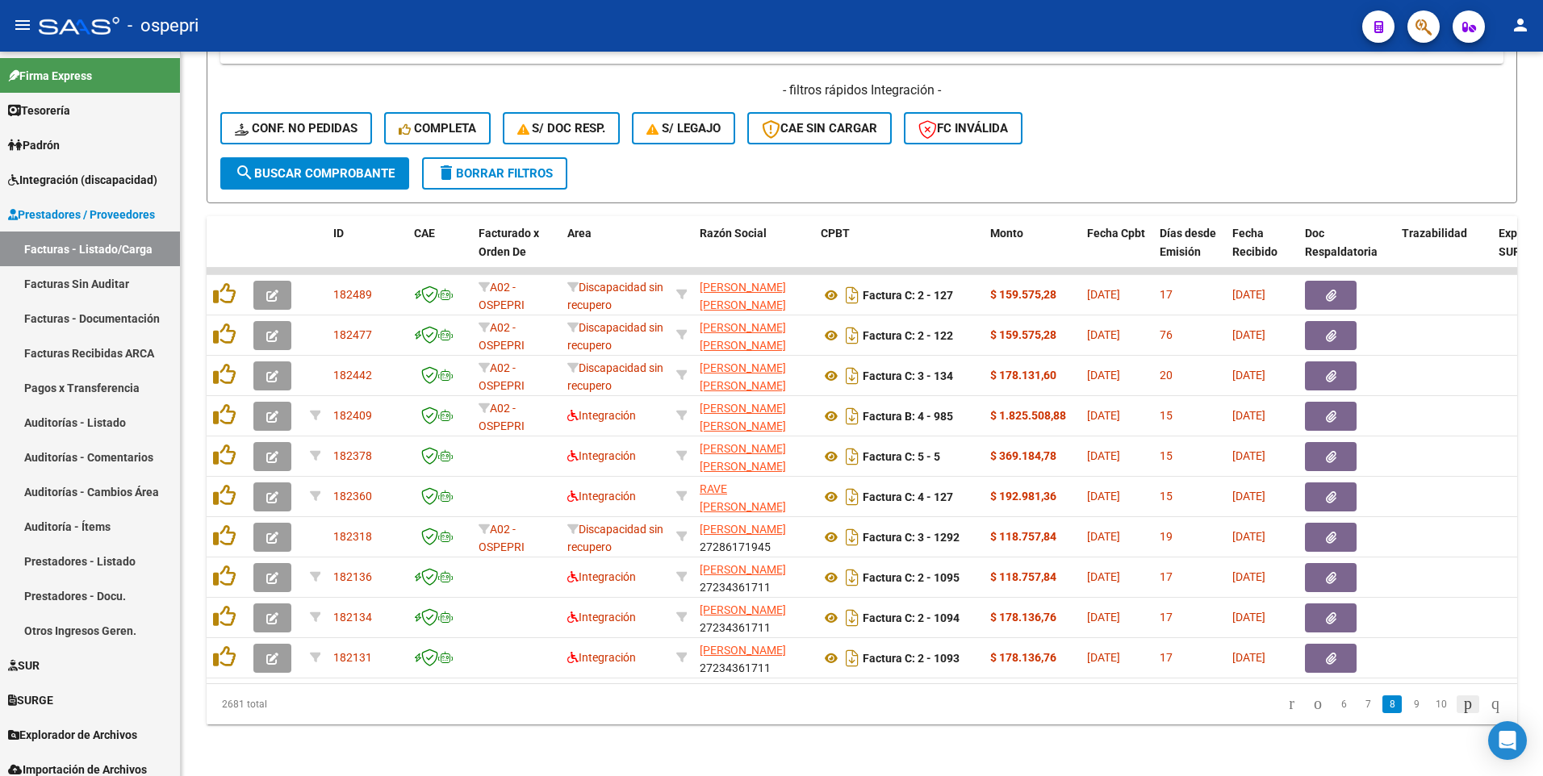
click at [1461, 705] on icon "go to next page" at bounding box center [1467, 703] width 13 height 19
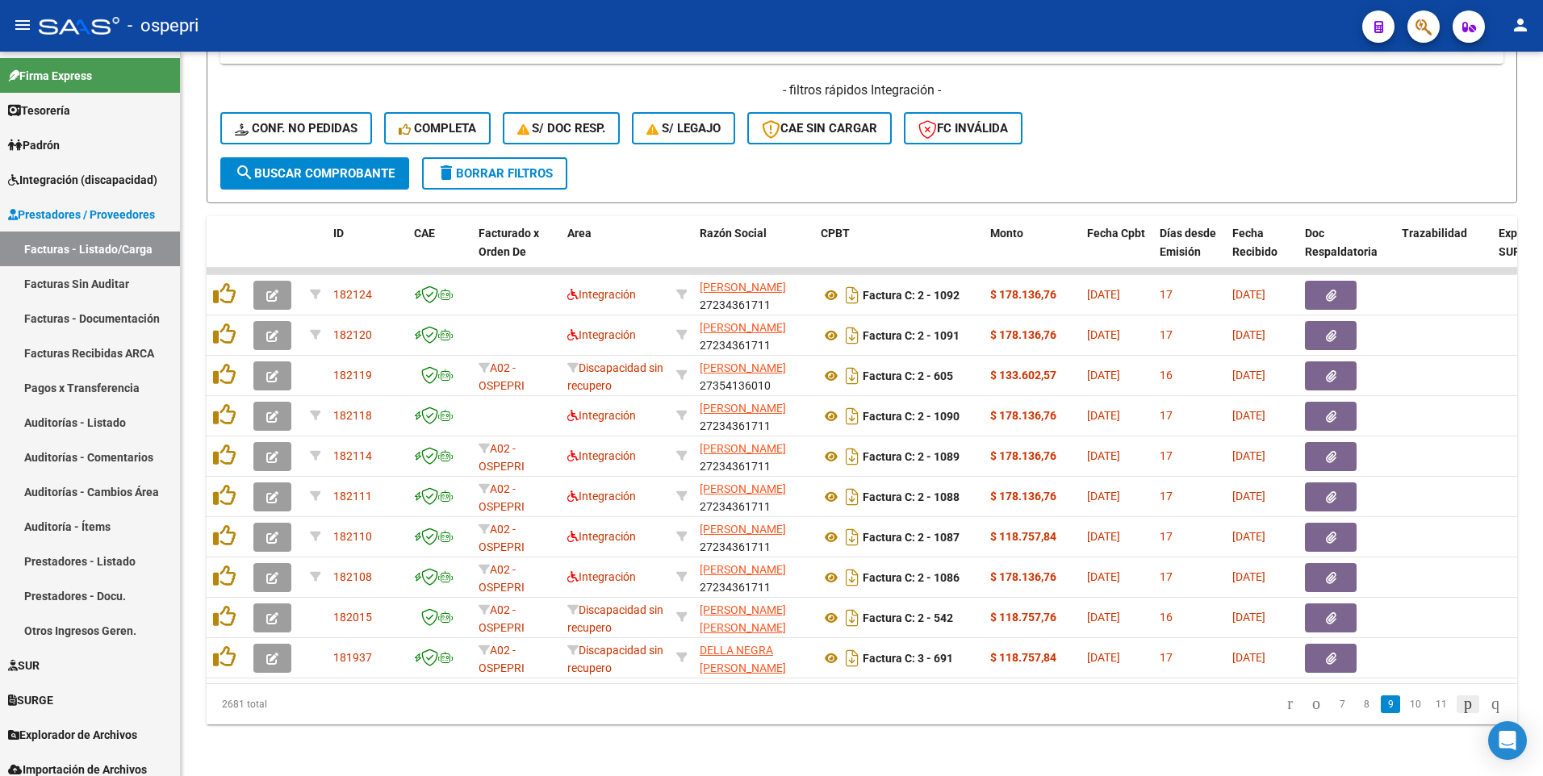
click at [1461, 705] on icon "go to next page" at bounding box center [1467, 703] width 13 height 19
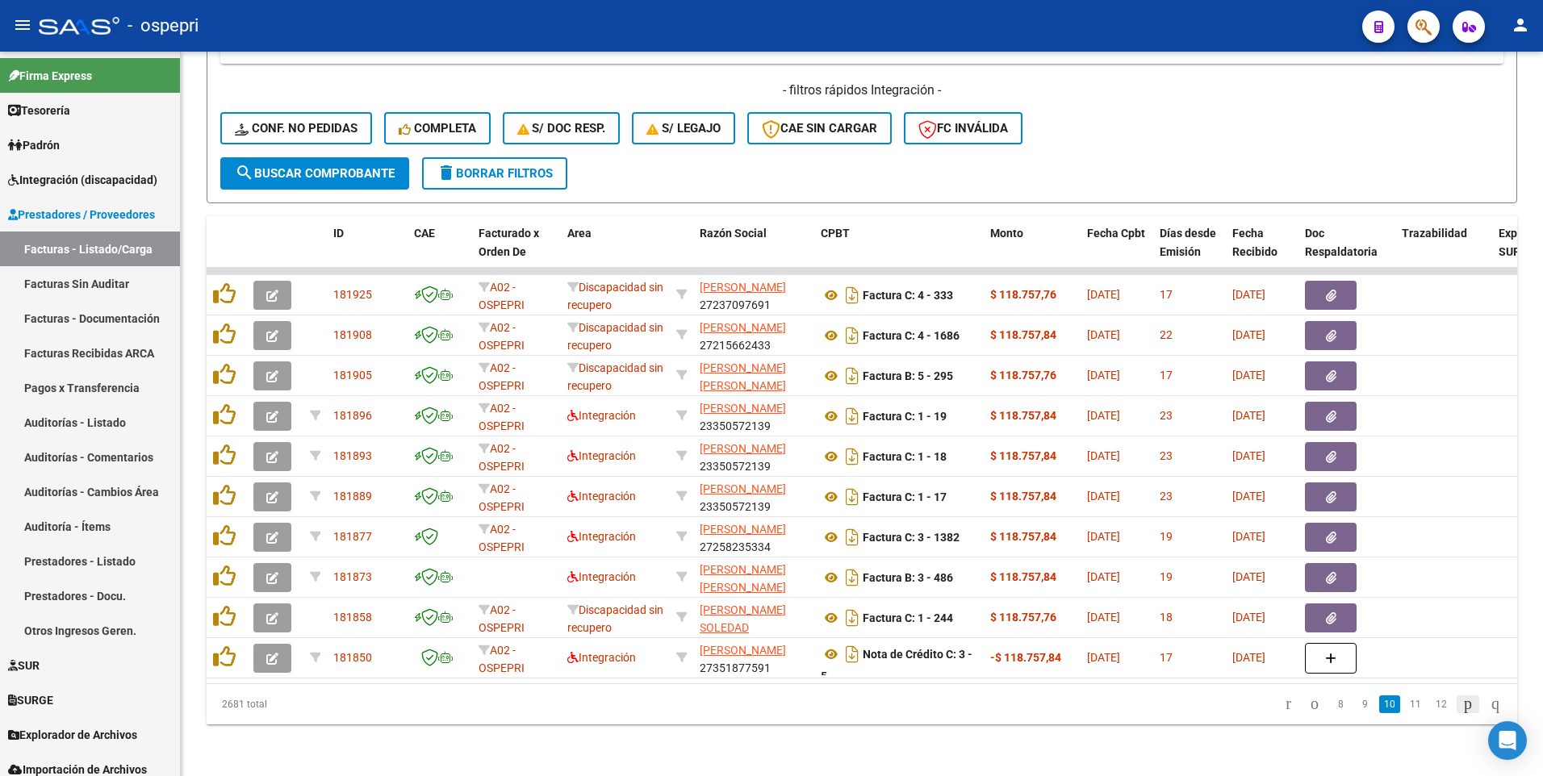
click at [1461, 705] on icon "go to next page" at bounding box center [1467, 703] width 13 height 19
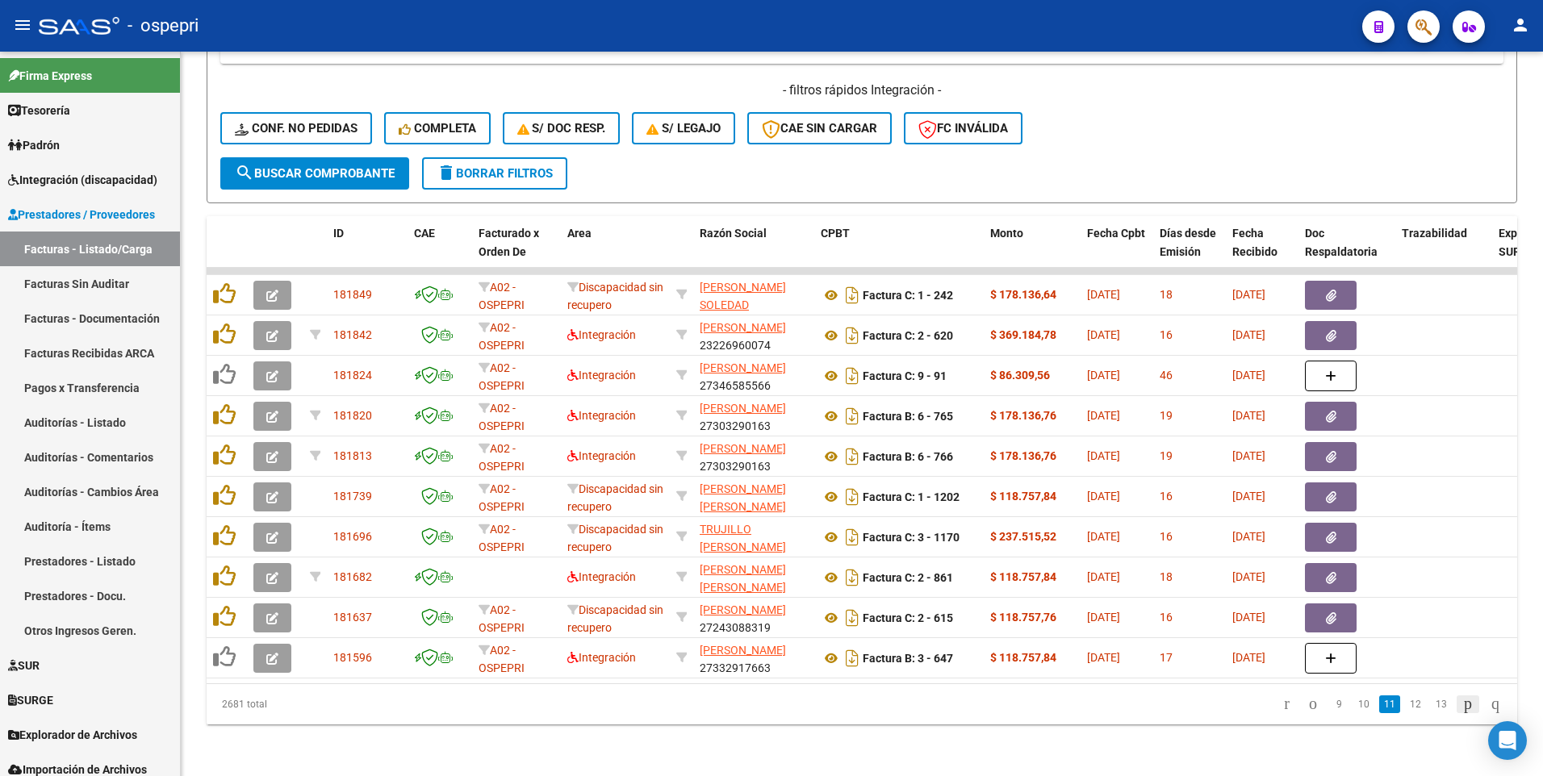
click at [1461, 705] on icon "go to next page" at bounding box center [1467, 703] width 13 height 19
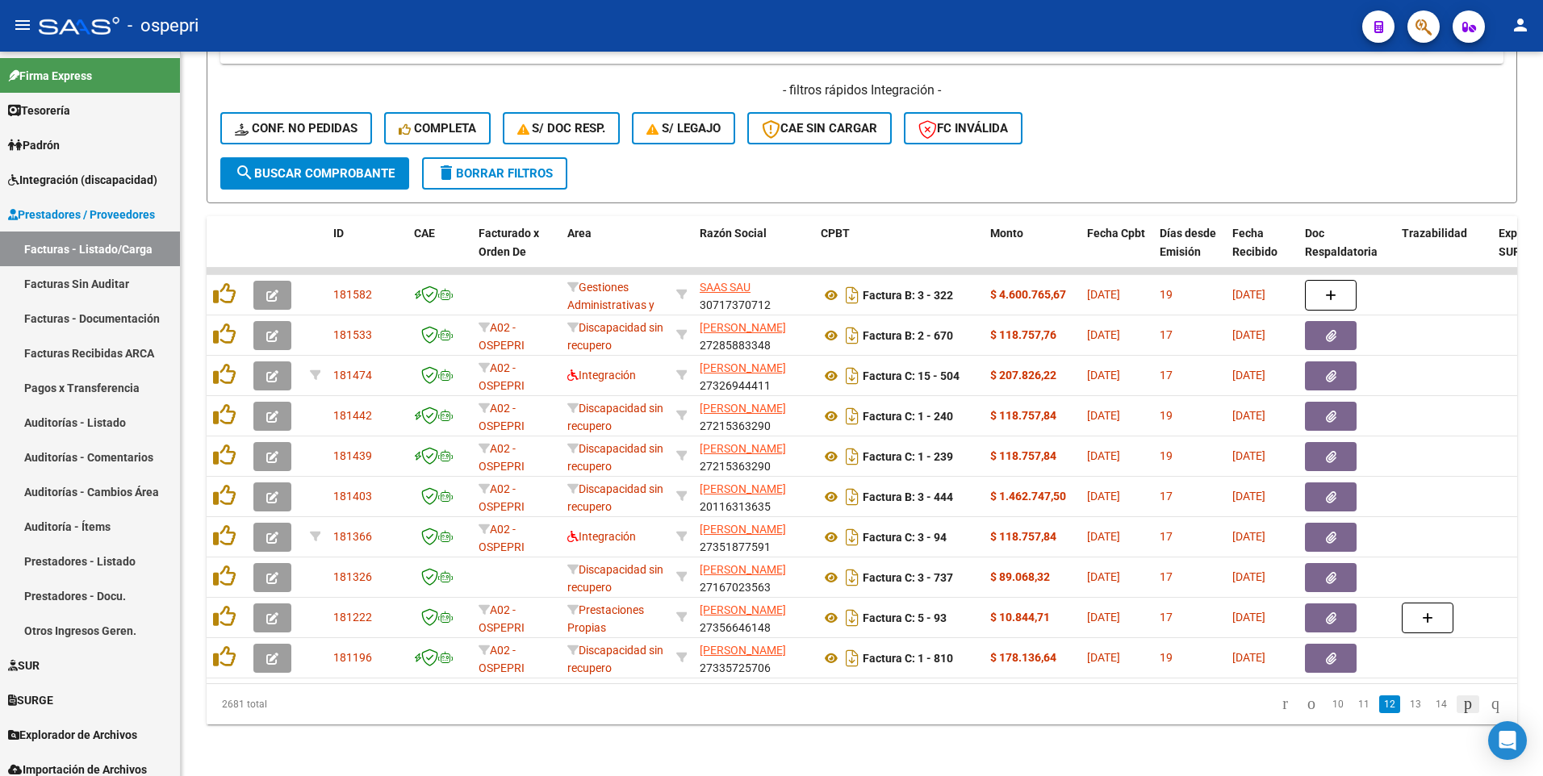
click at [1461, 705] on icon "go to next page" at bounding box center [1467, 703] width 13 height 19
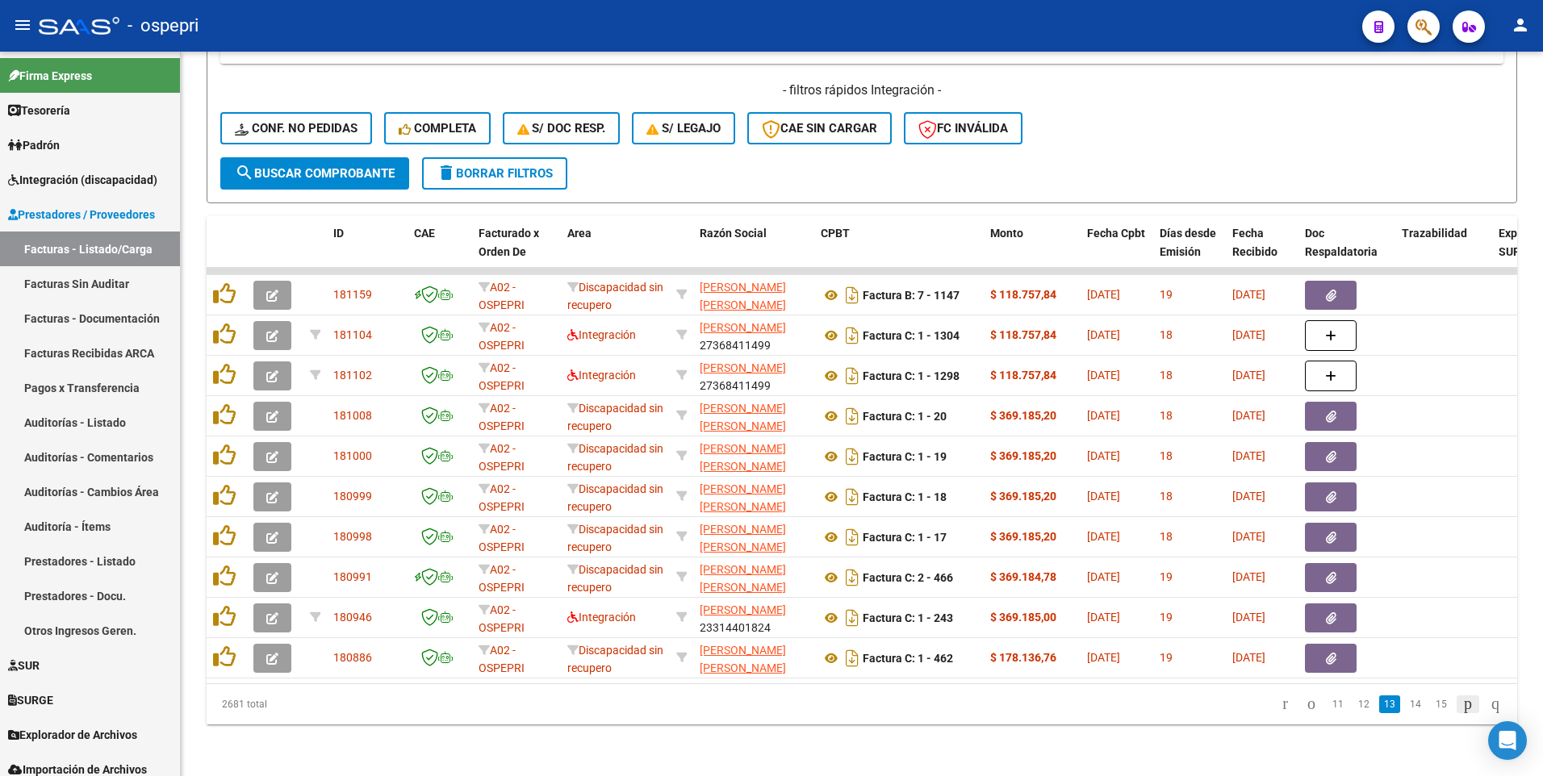
click at [1461, 705] on icon "go to next page" at bounding box center [1467, 703] width 13 height 19
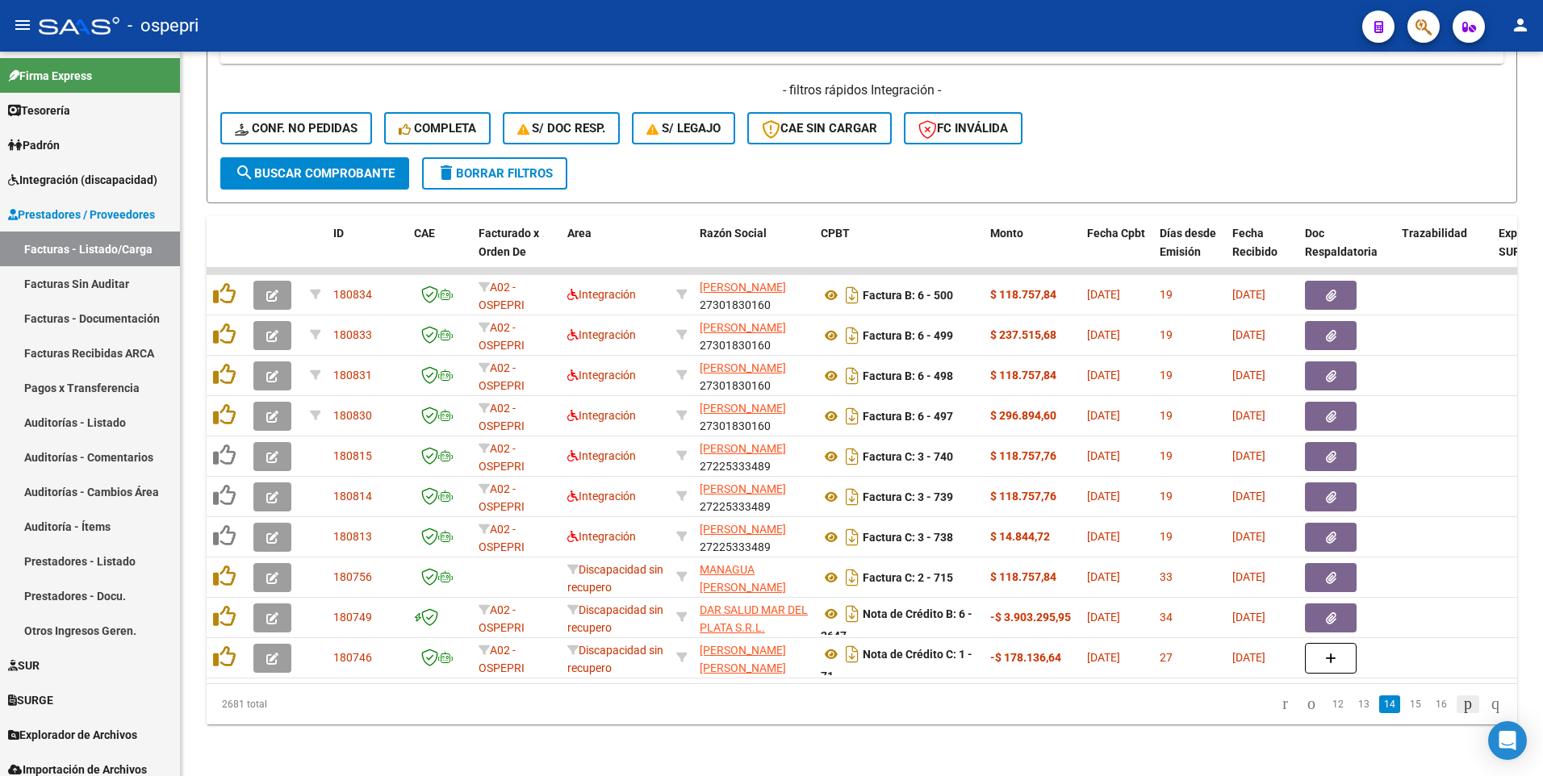
click at [1461, 705] on icon "go to next page" at bounding box center [1467, 703] width 13 height 19
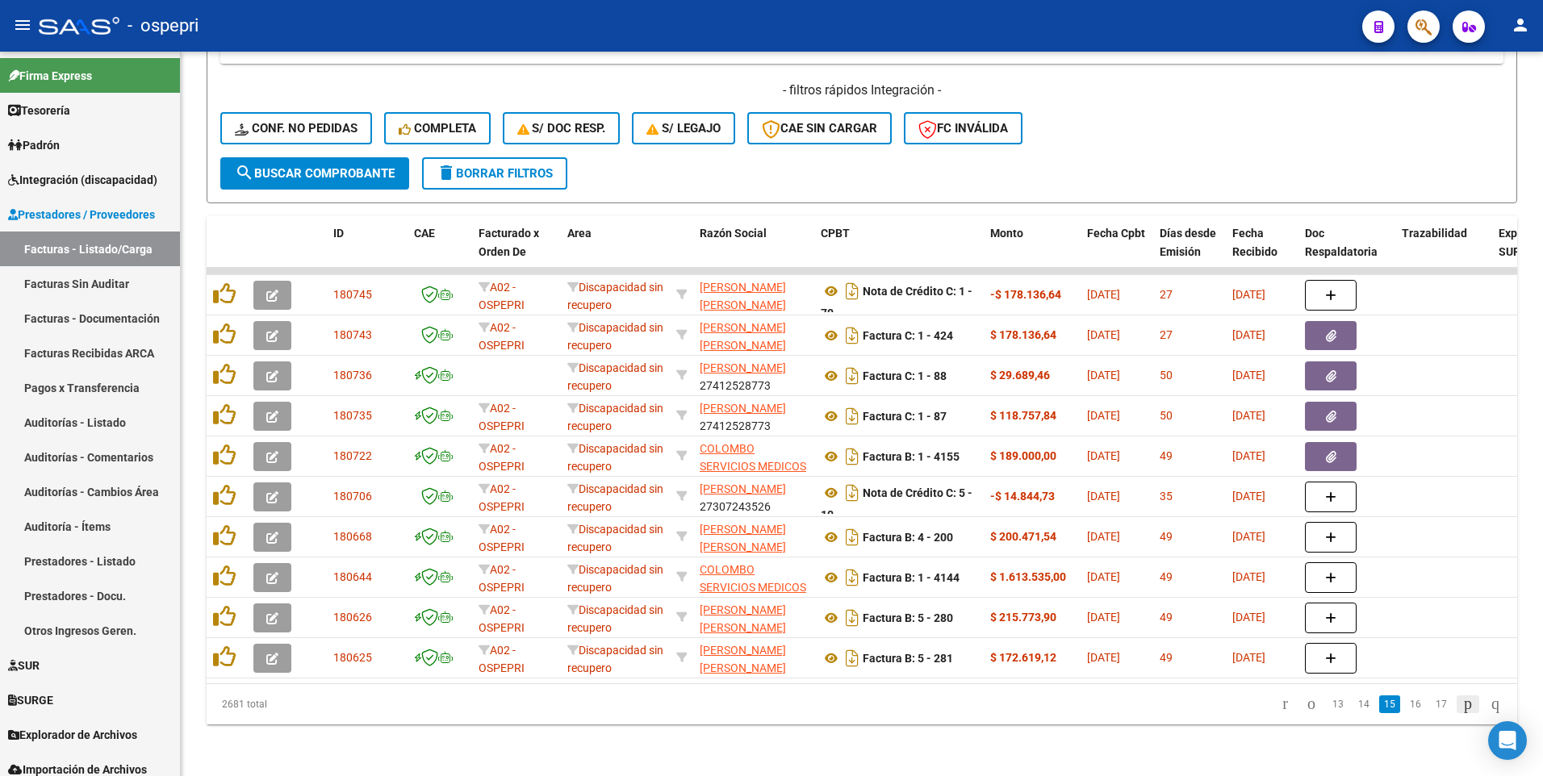
click at [1461, 705] on icon "go to next page" at bounding box center [1467, 703] width 13 height 19
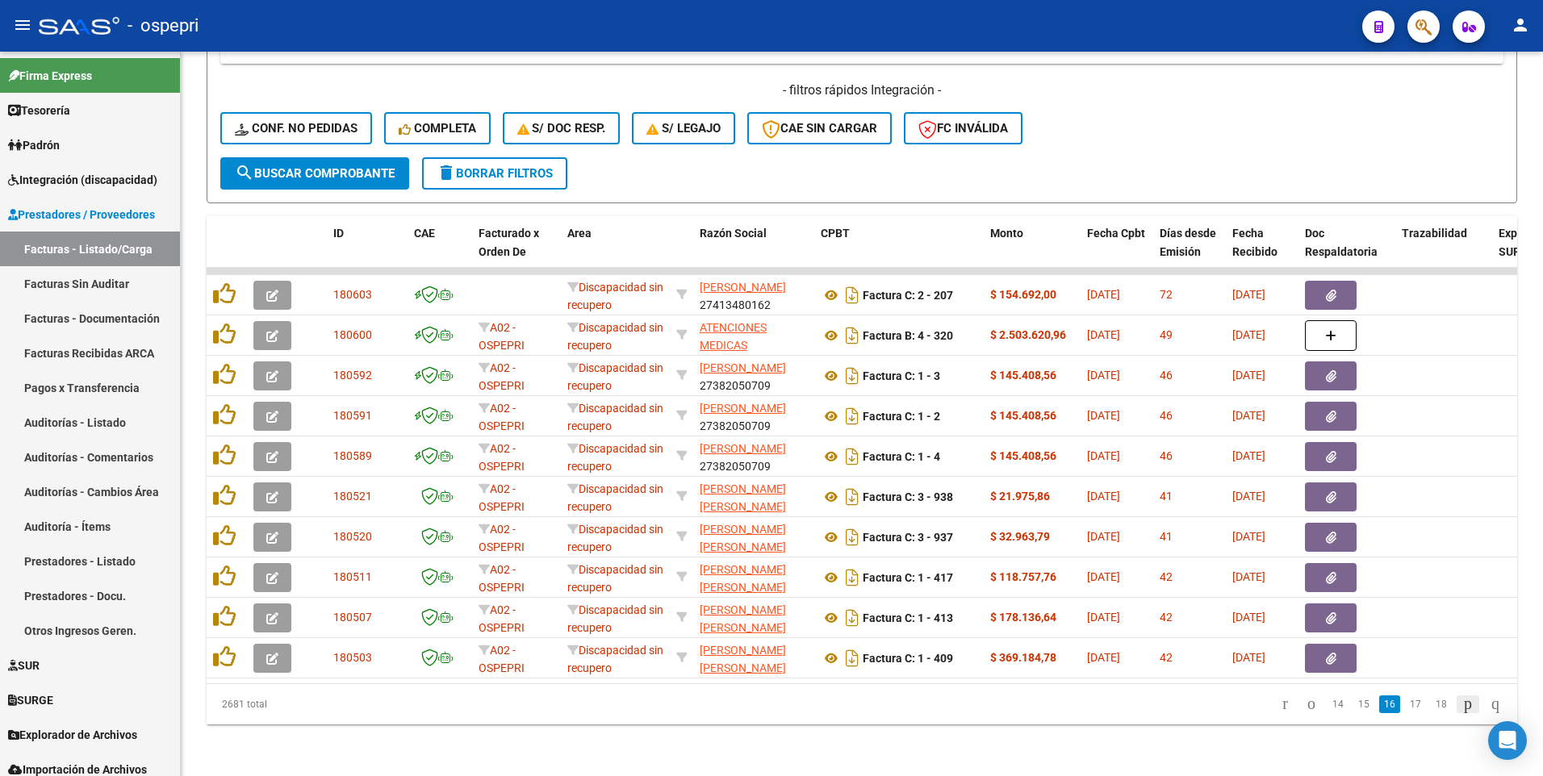
click at [1461, 705] on icon "go to next page" at bounding box center [1467, 703] width 13 height 19
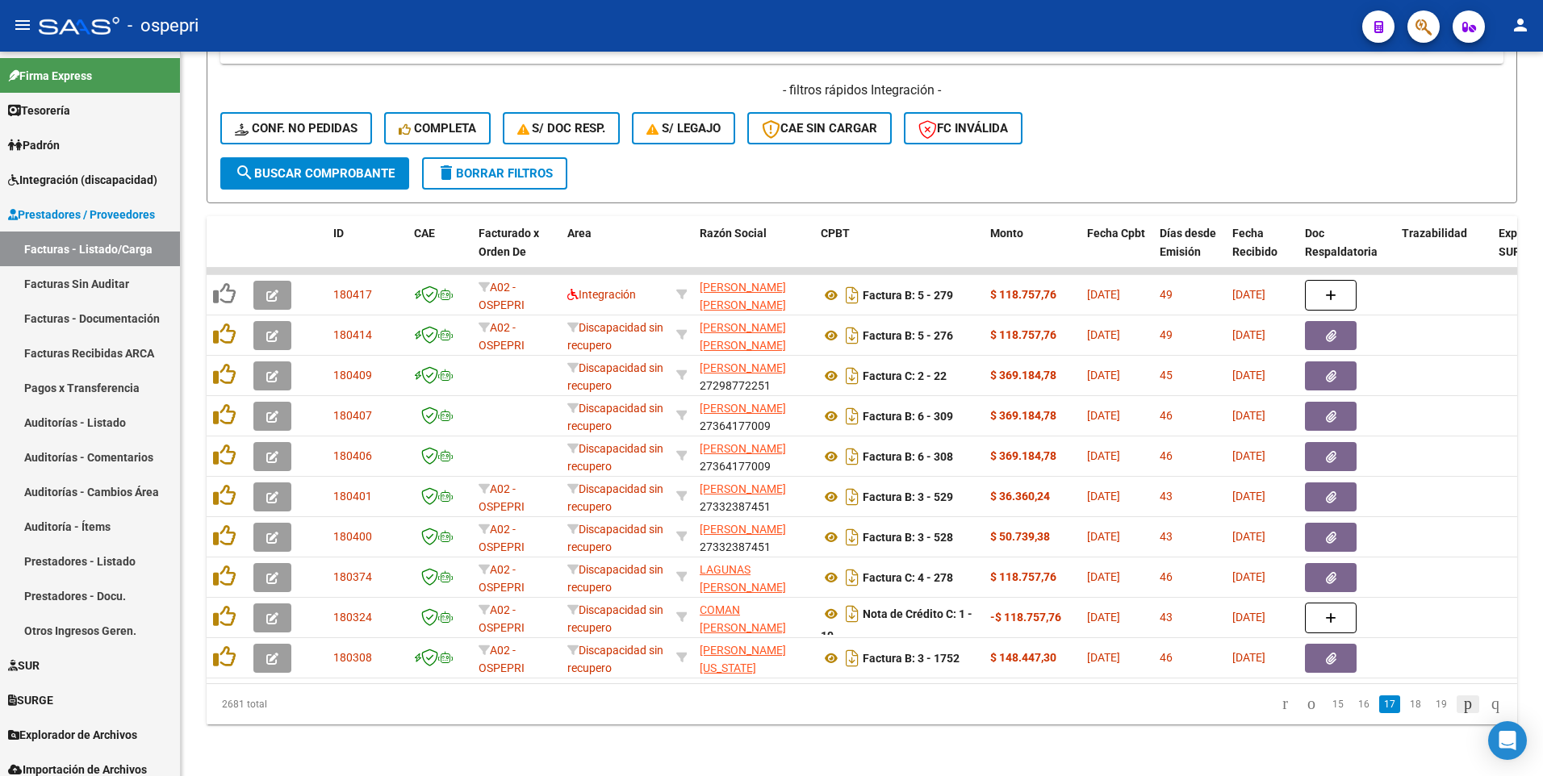
click at [1461, 705] on icon "go to next page" at bounding box center [1467, 703] width 13 height 19
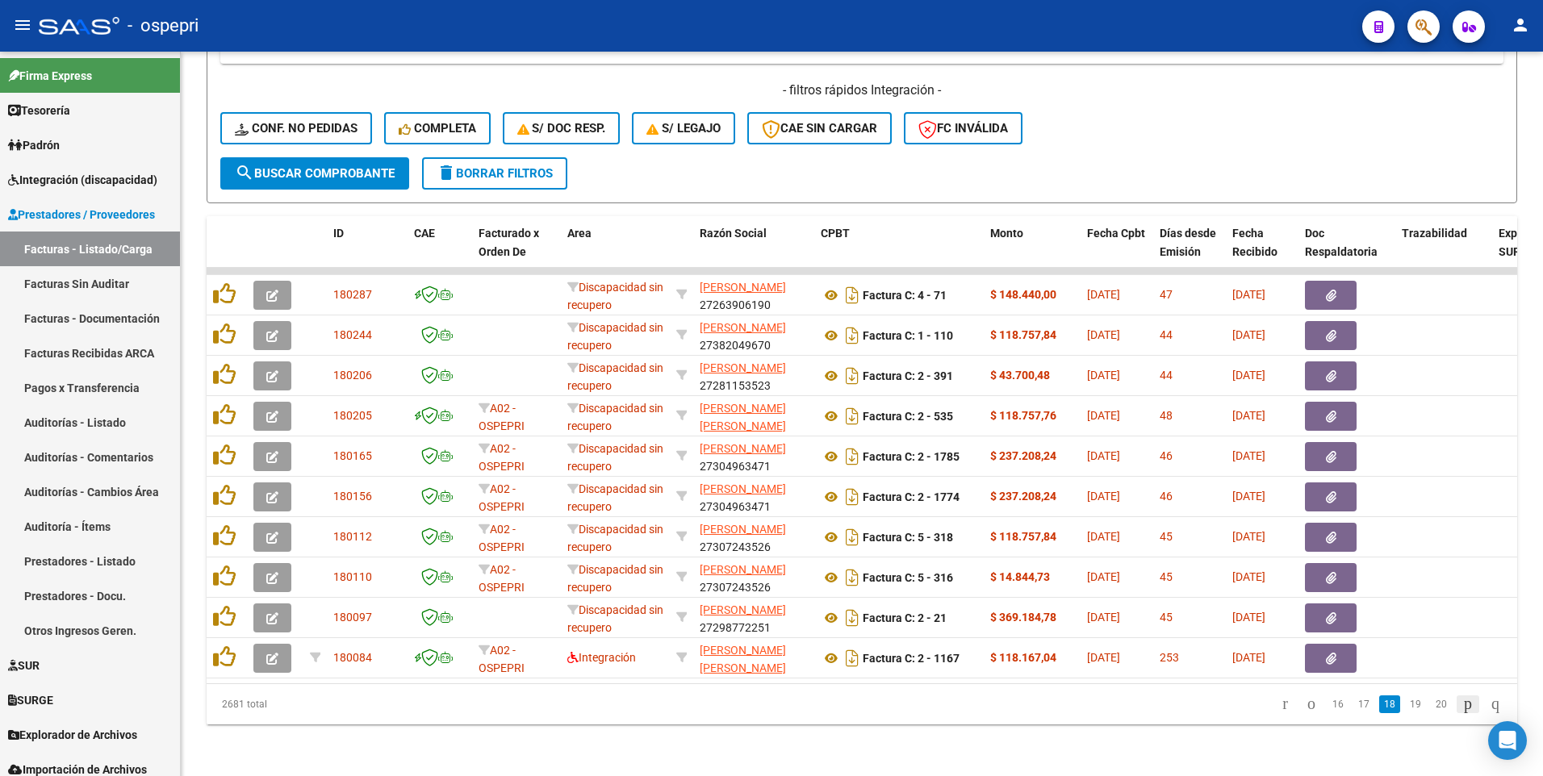
click at [1461, 705] on icon "go to next page" at bounding box center [1467, 703] width 13 height 19
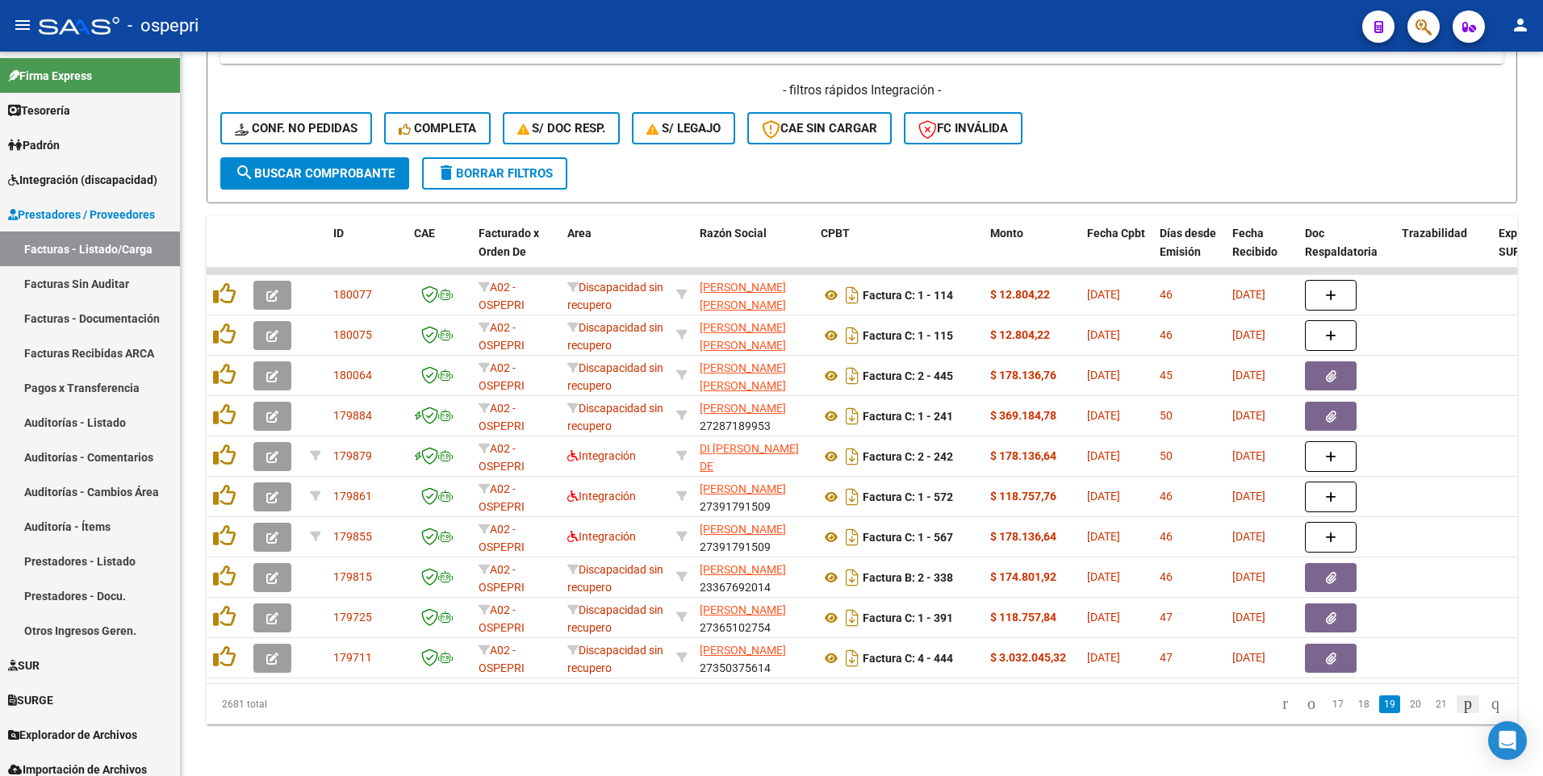
click at [1461, 705] on icon "go to next page" at bounding box center [1467, 703] width 13 height 19
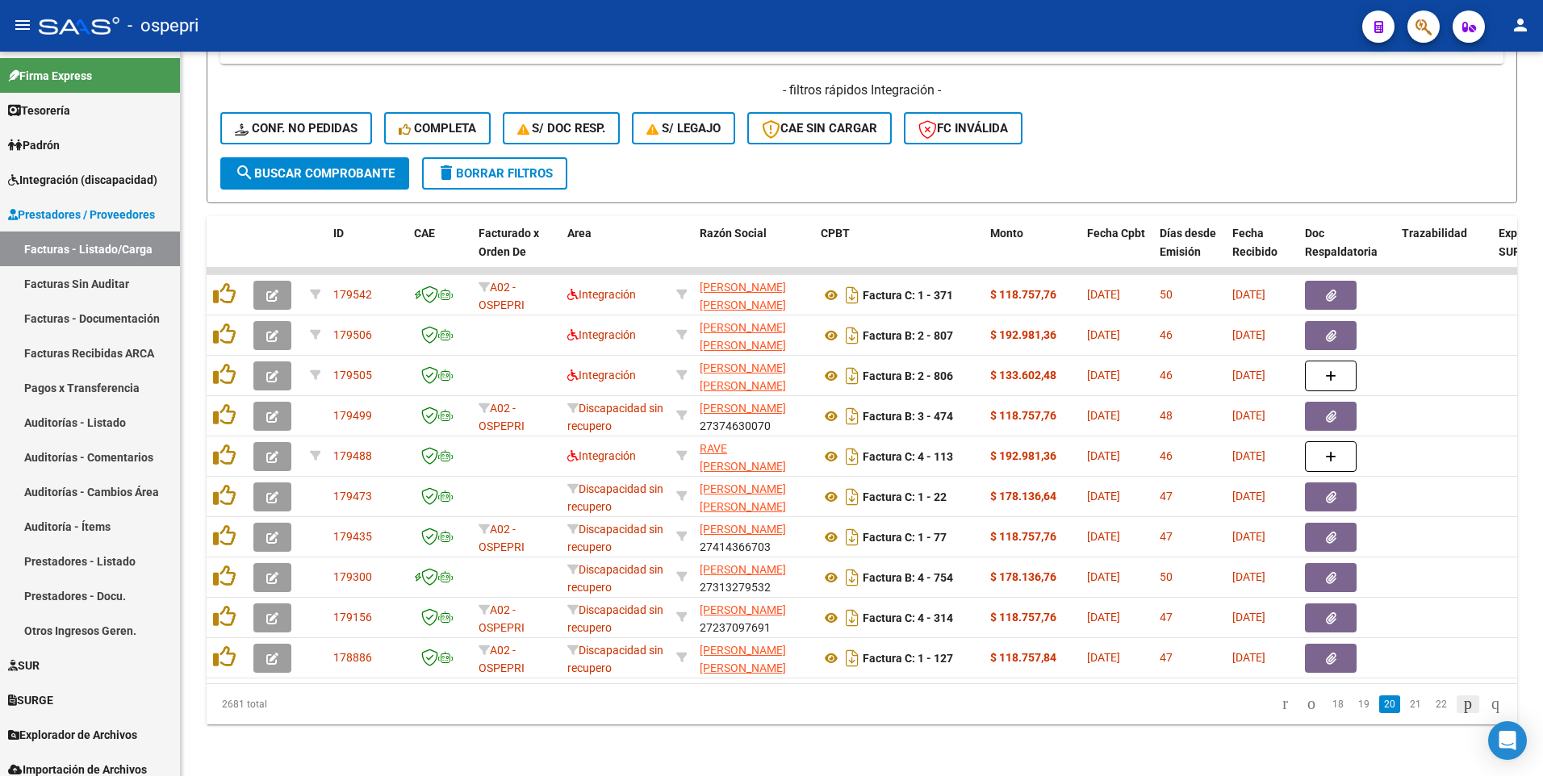
click at [1461, 705] on icon "go to next page" at bounding box center [1467, 703] width 13 height 19
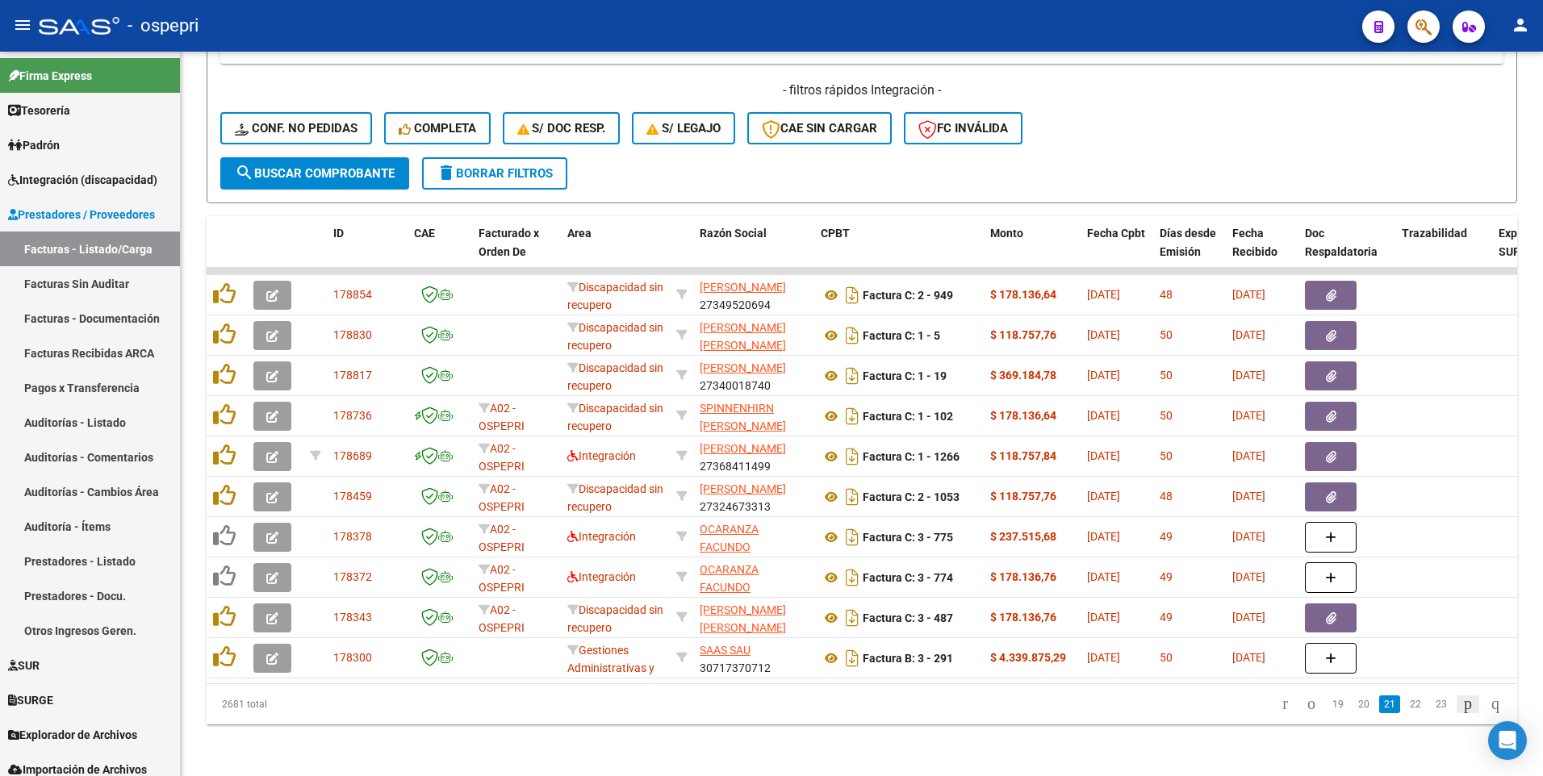
click at [1461, 705] on icon "go to next page" at bounding box center [1467, 703] width 13 height 19
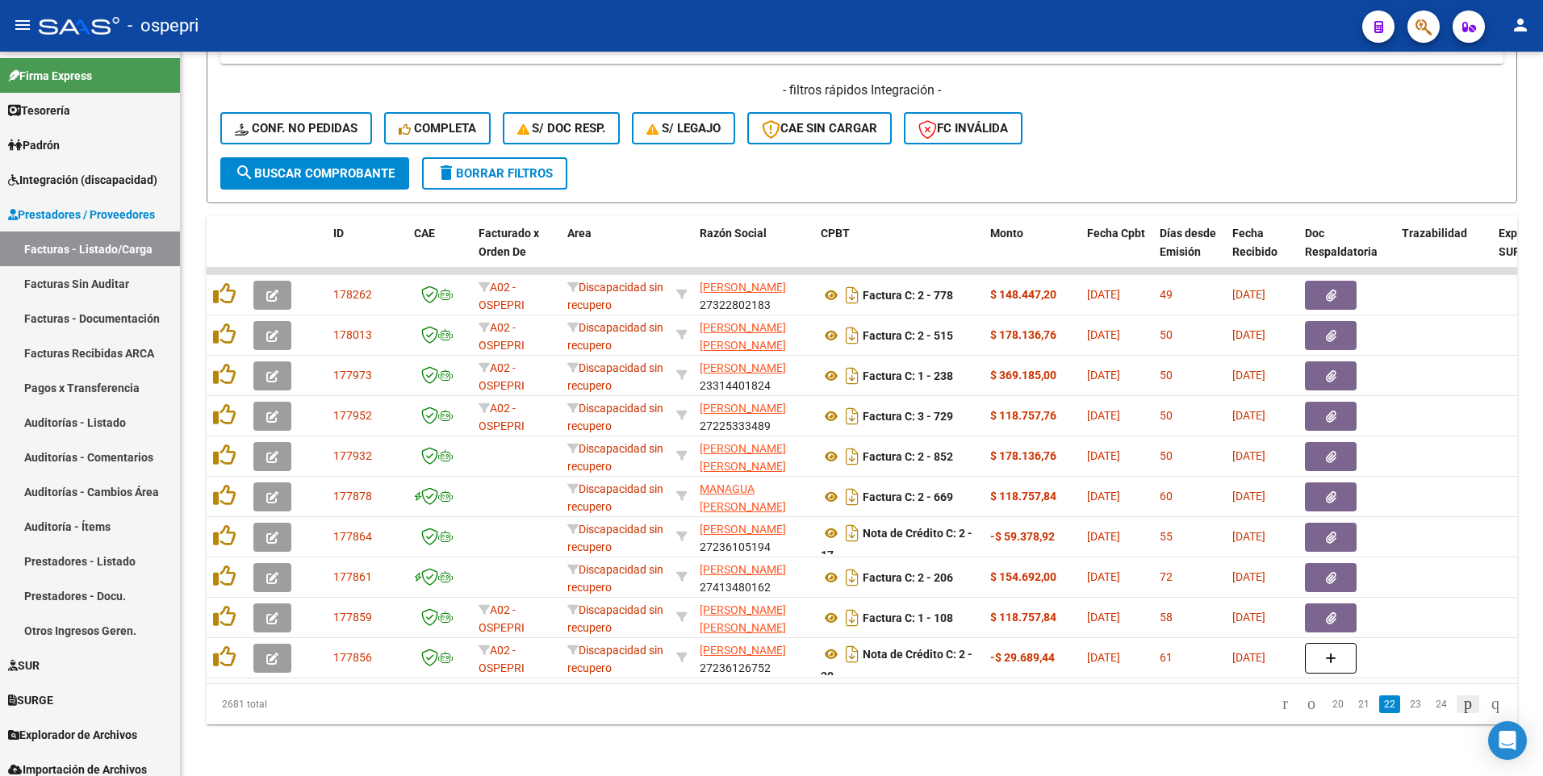
click at [1461, 705] on icon "go to next page" at bounding box center [1467, 703] width 13 height 19
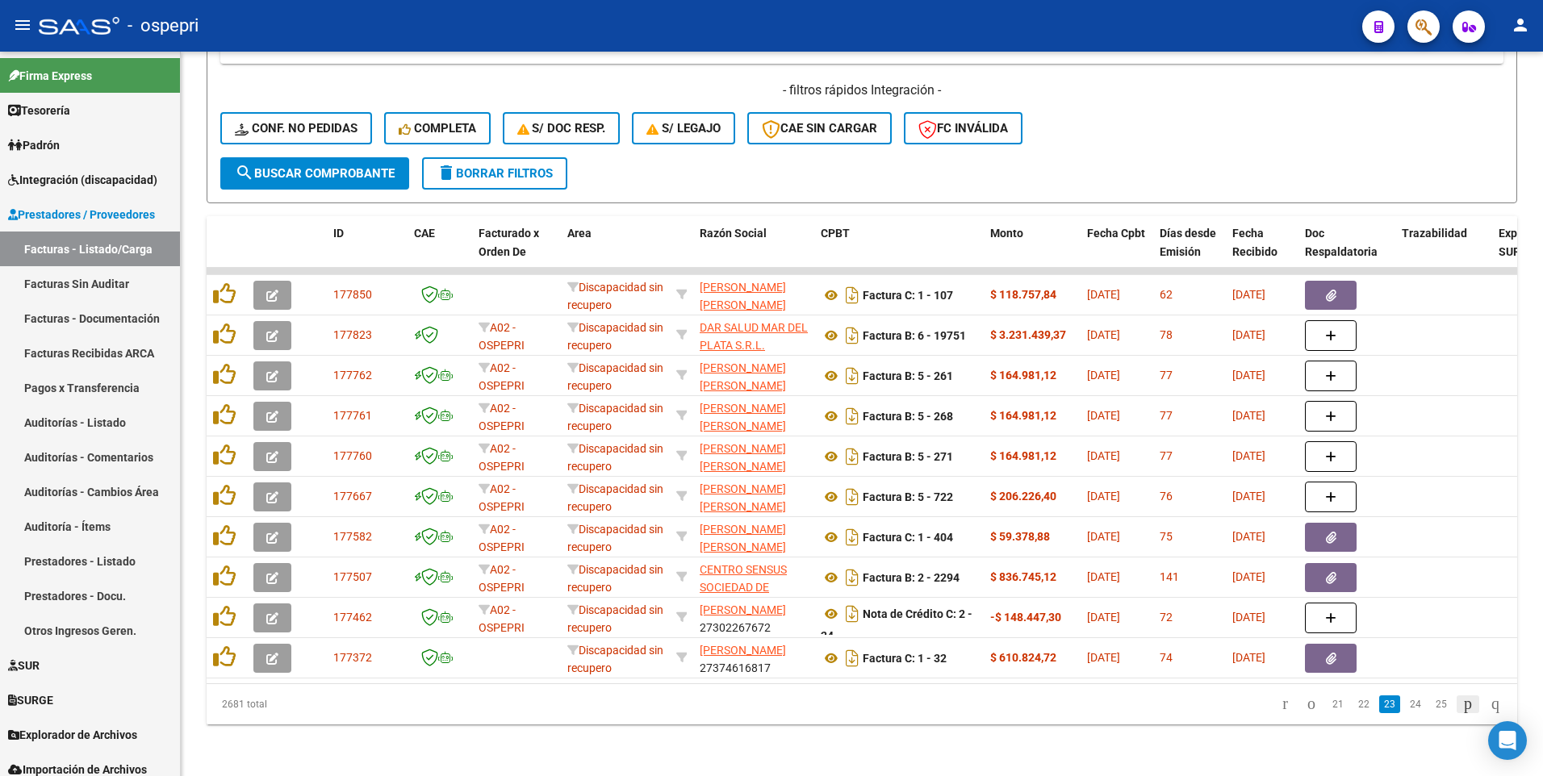
click at [1461, 705] on icon "go to next page" at bounding box center [1467, 703] width 13 height 19
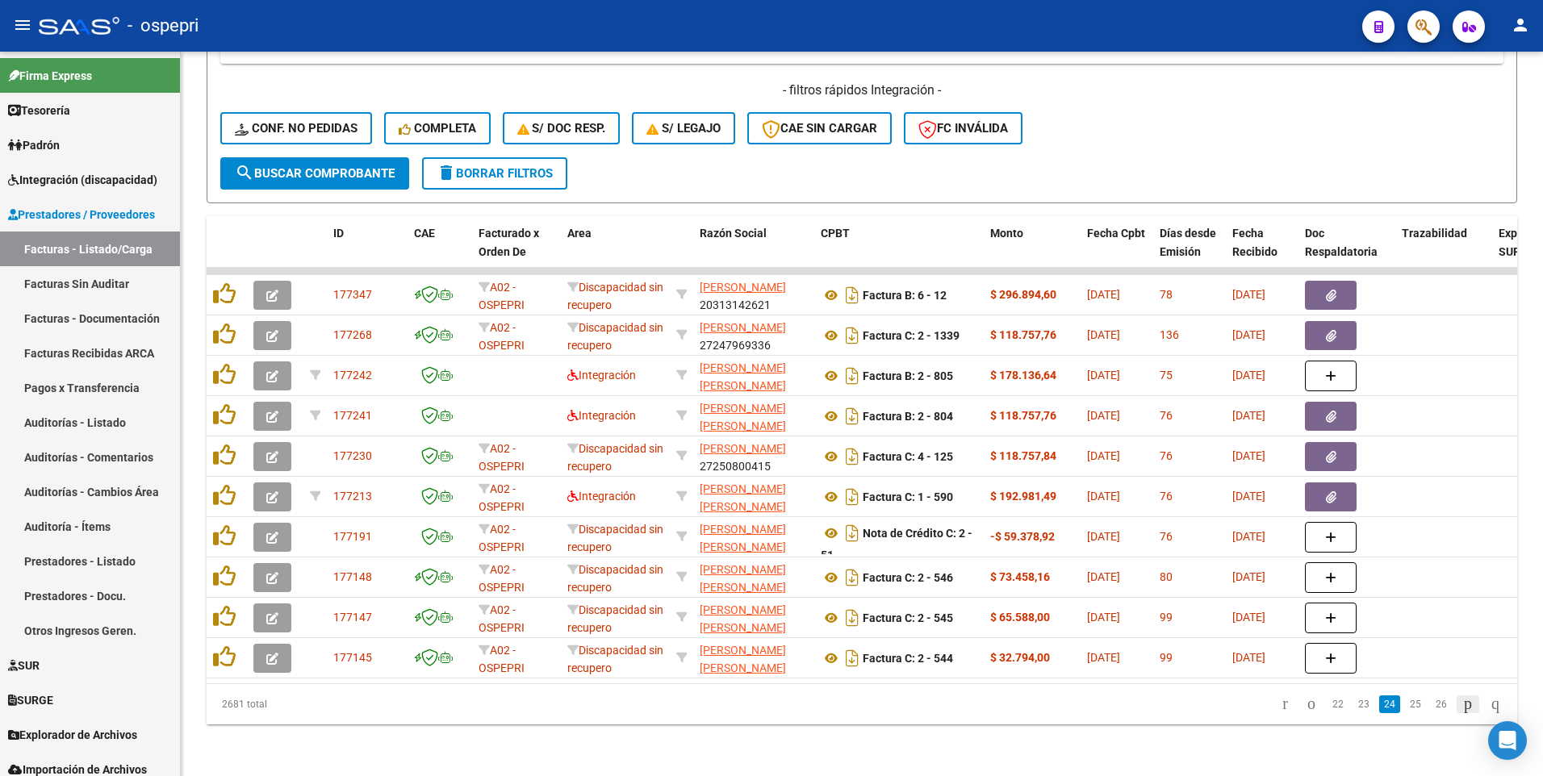
click at [1461, 705] on icon "go to next page" at bounding box center [1467, 703] width 13 height 19
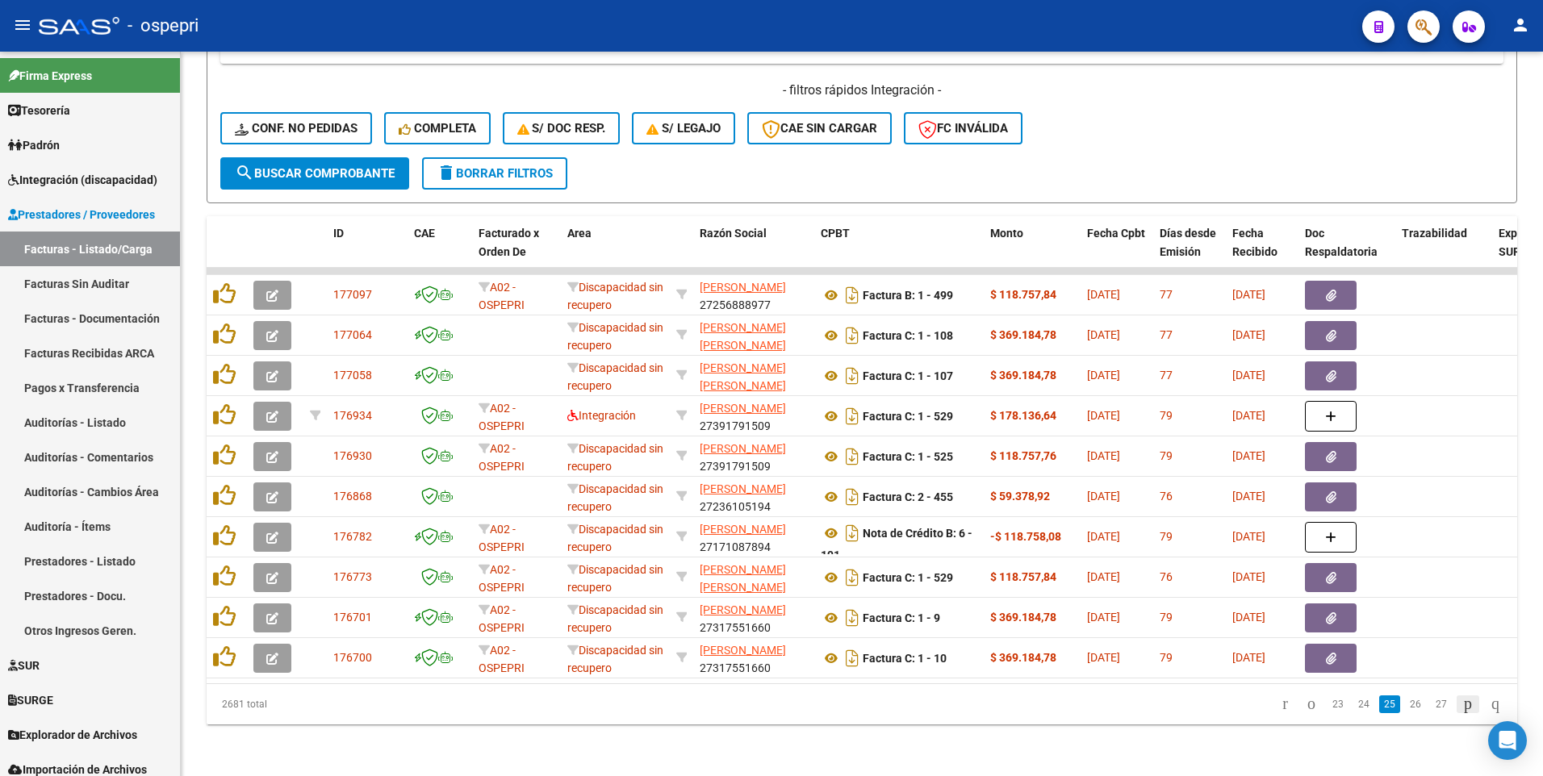
click at [1461, 705] on icon "go to next page" at bounding box center [1467, 703] width 13 height 19
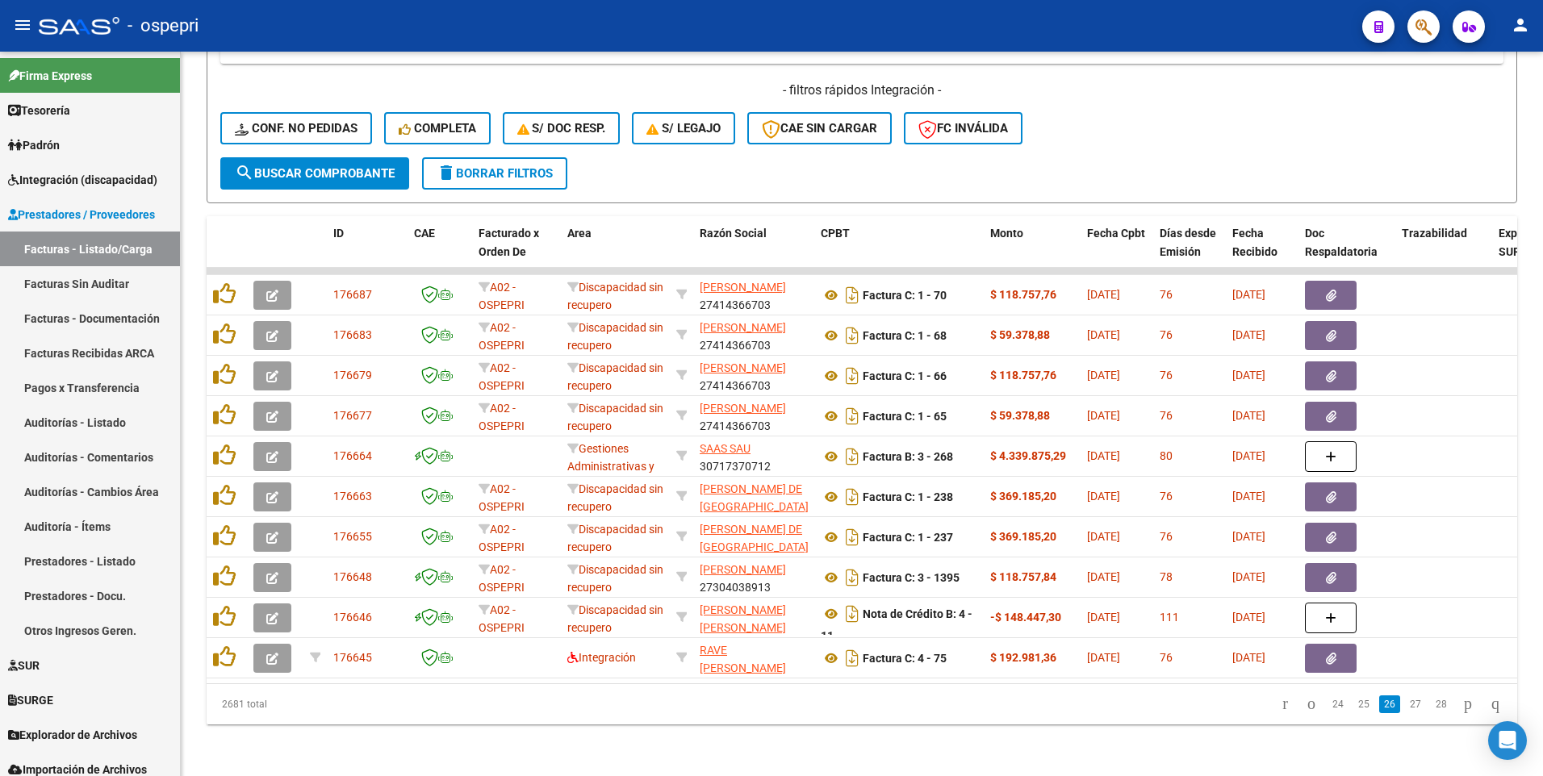
click at [1461, 707] on icon "go to next page" at bounding box center [1467, 703] width 13 height 19
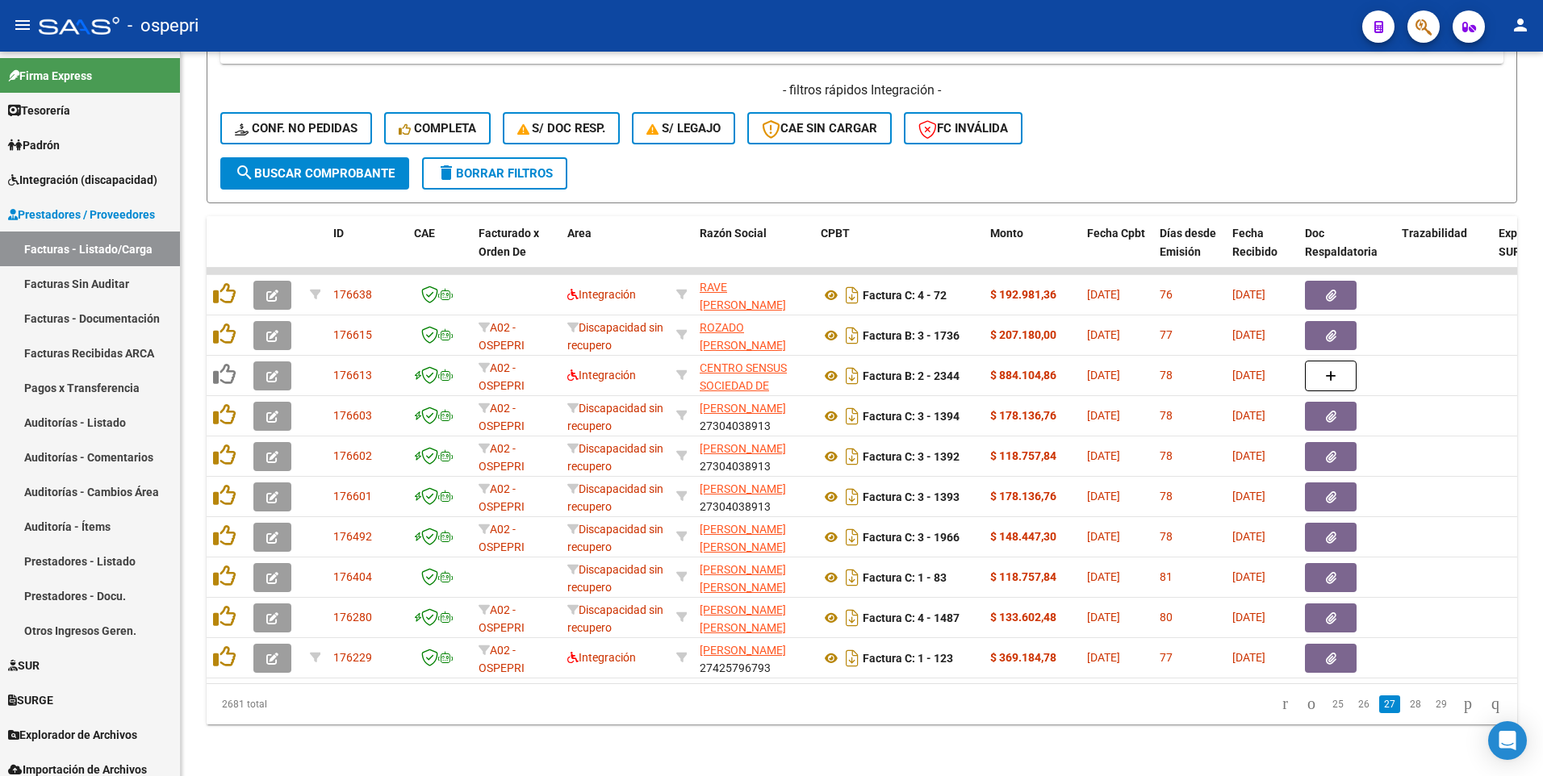
click at [1461, 707] on icon "go to next page" at bounding box center [1467, 703] width 13 height 19
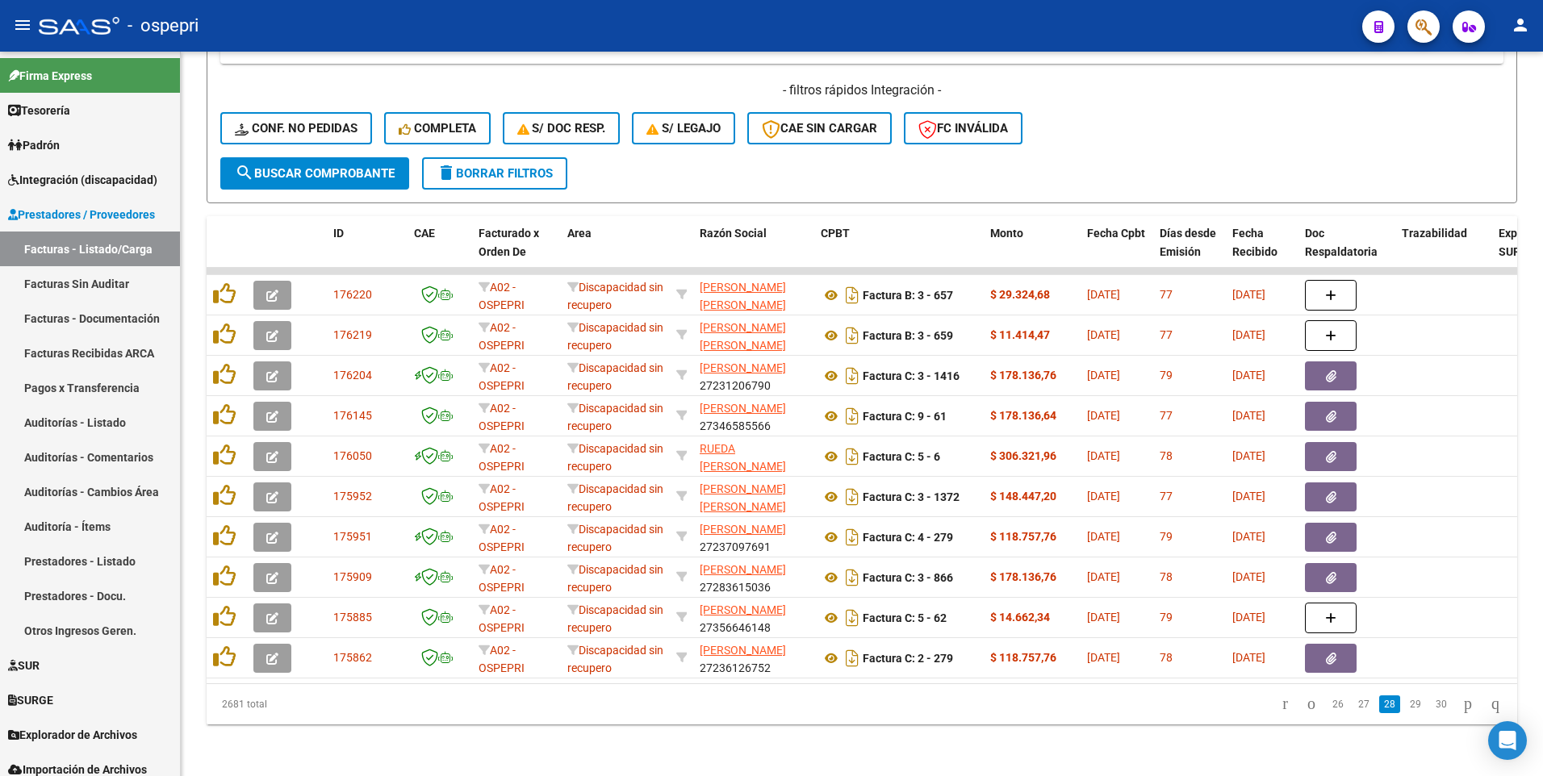
click at [1461, 707] on icon "go to next page" at bounding box center [1467, 703] width 13 height 19
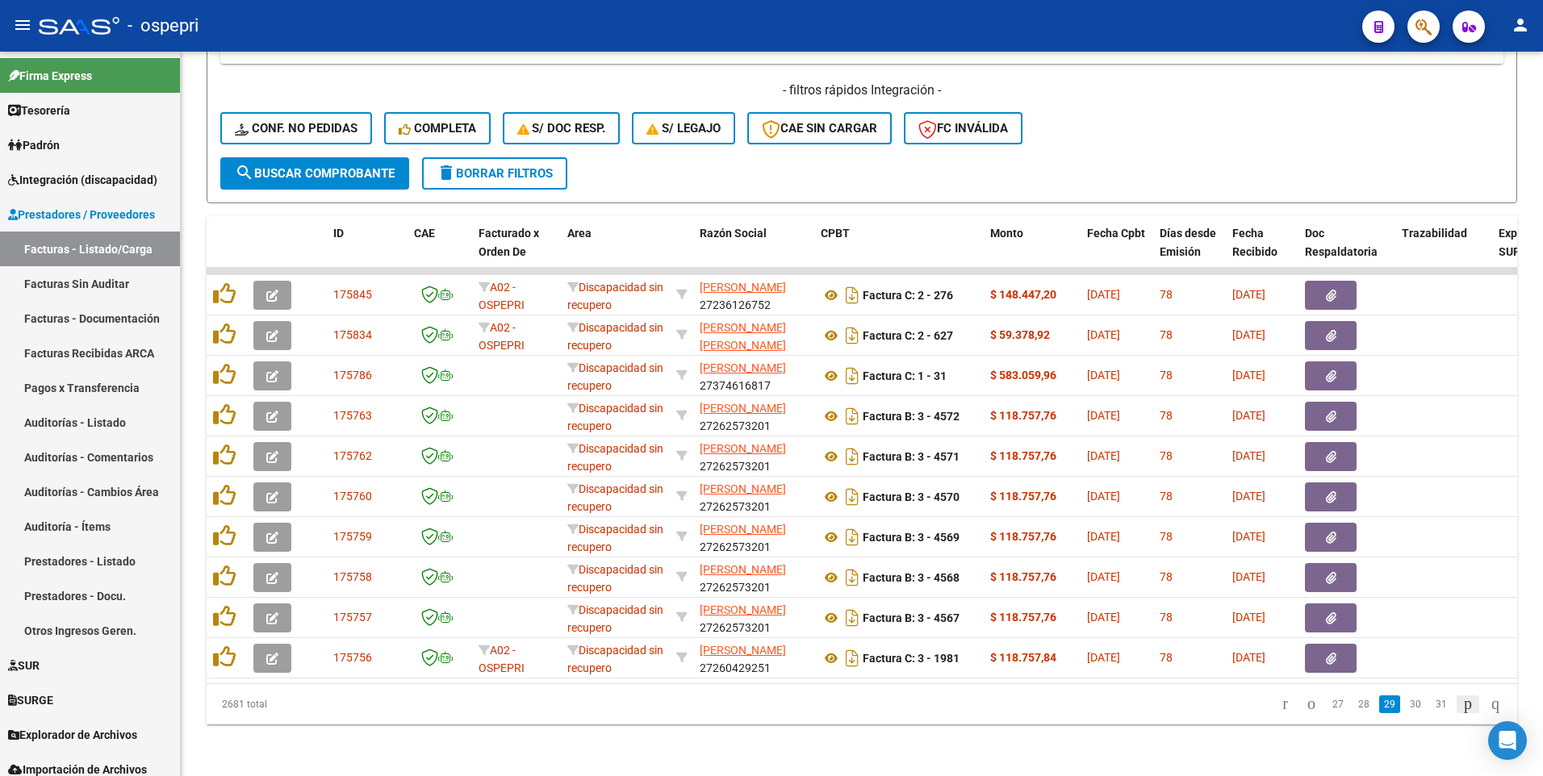
click at [1461, 703] on icon "go to next page" at bounding box center [1467, 703] width 13 height 19
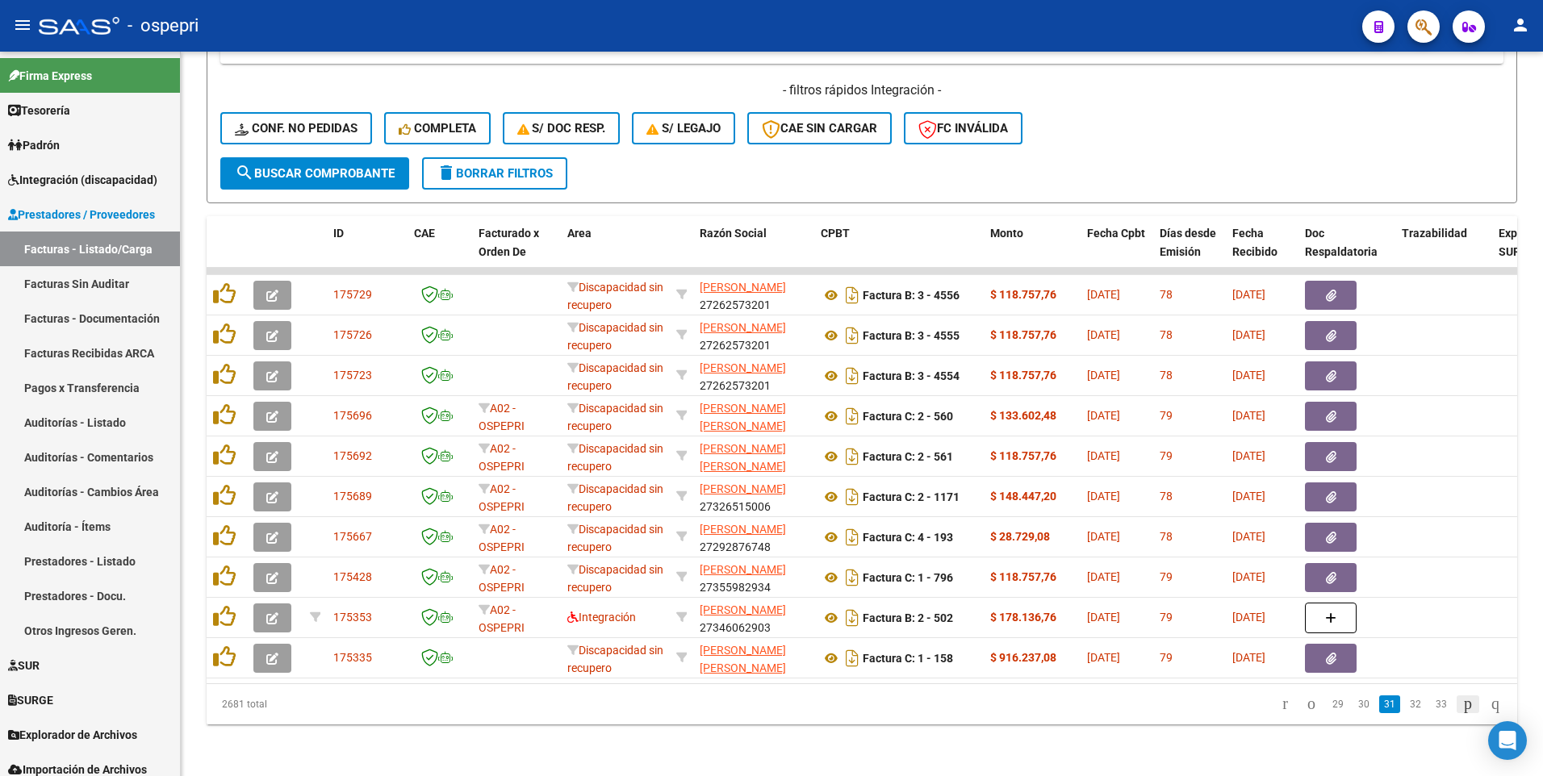
click at [1461, 703] on icon "go to next page" at bounding box center [1467, 703] width 13 height 19
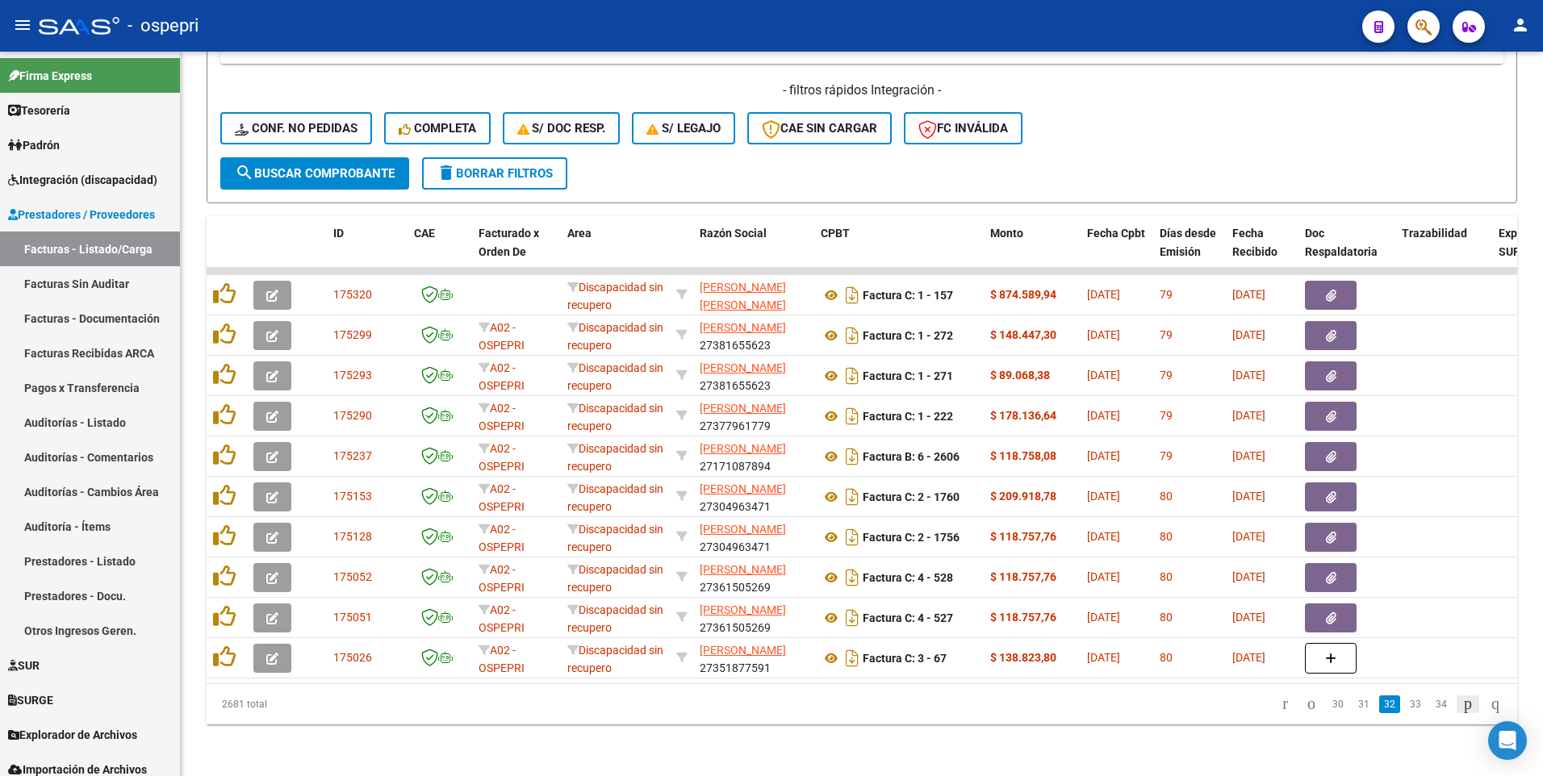
click at [1461, 703] on icon "go to next page" at bounding box center [1467, 703] width 13 height 19
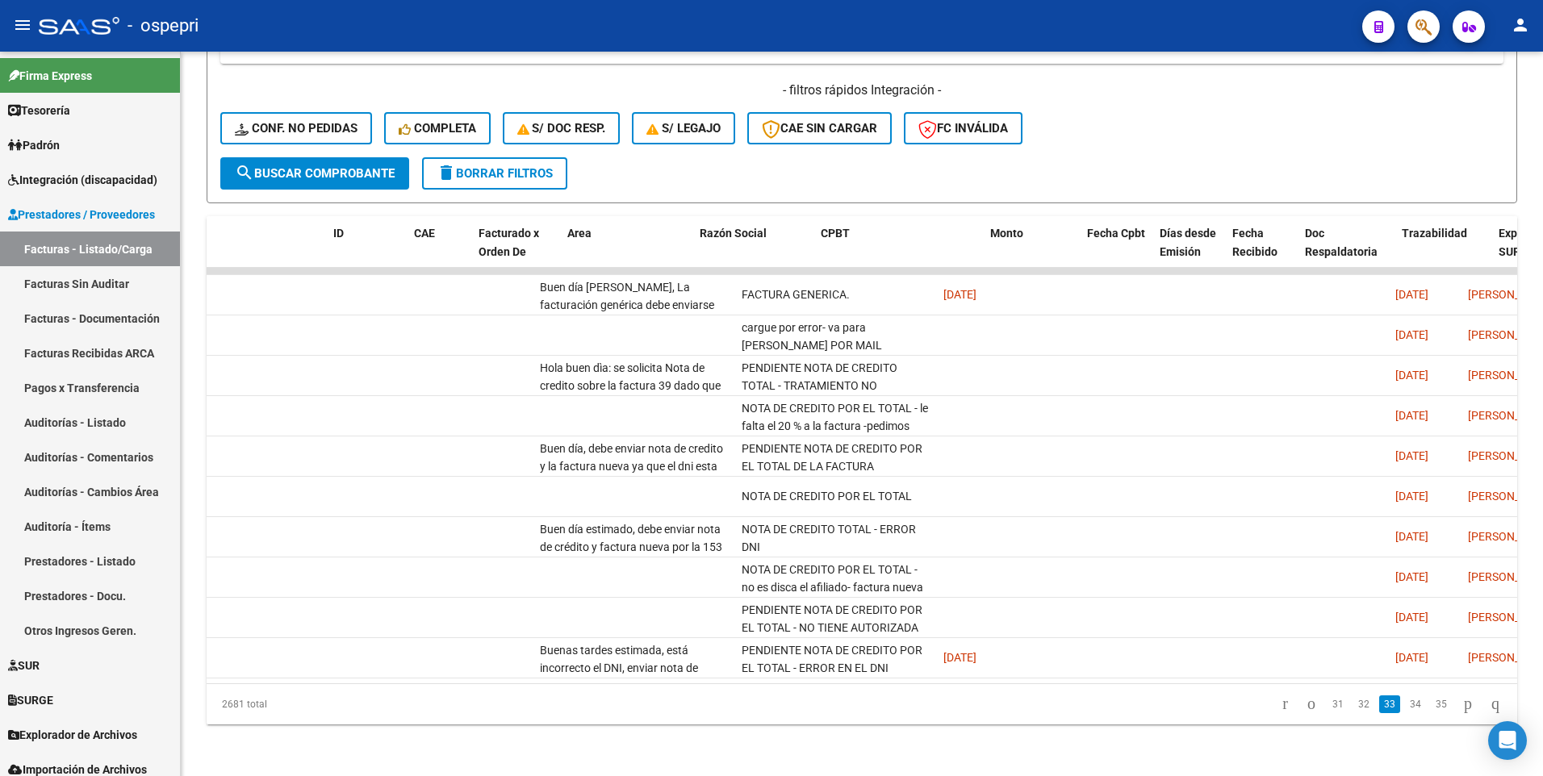
scroll to position [0, 0]
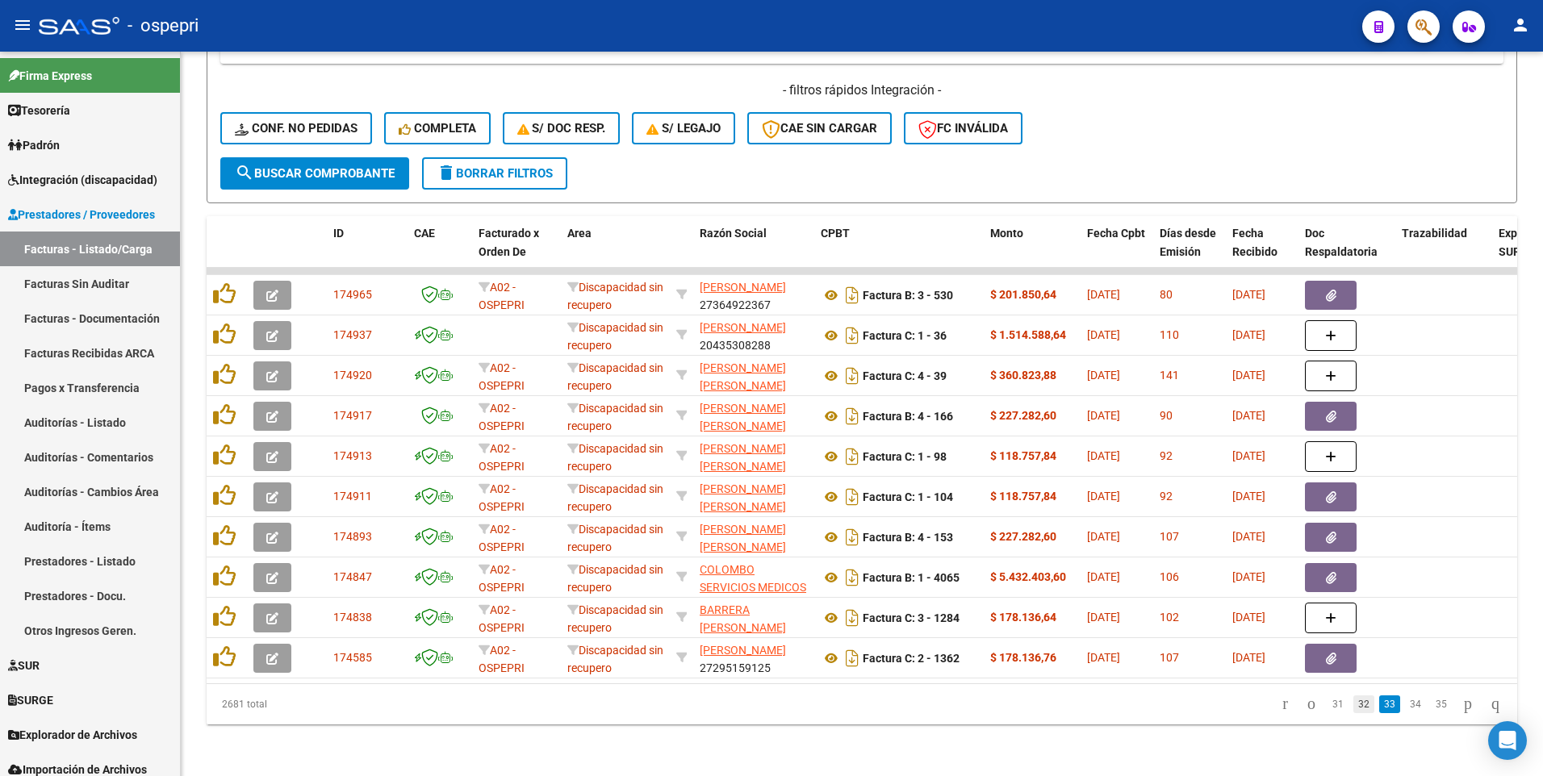
click at [1353, 709] on link "32" at bounding box center [1363, 705] width 21 height 18
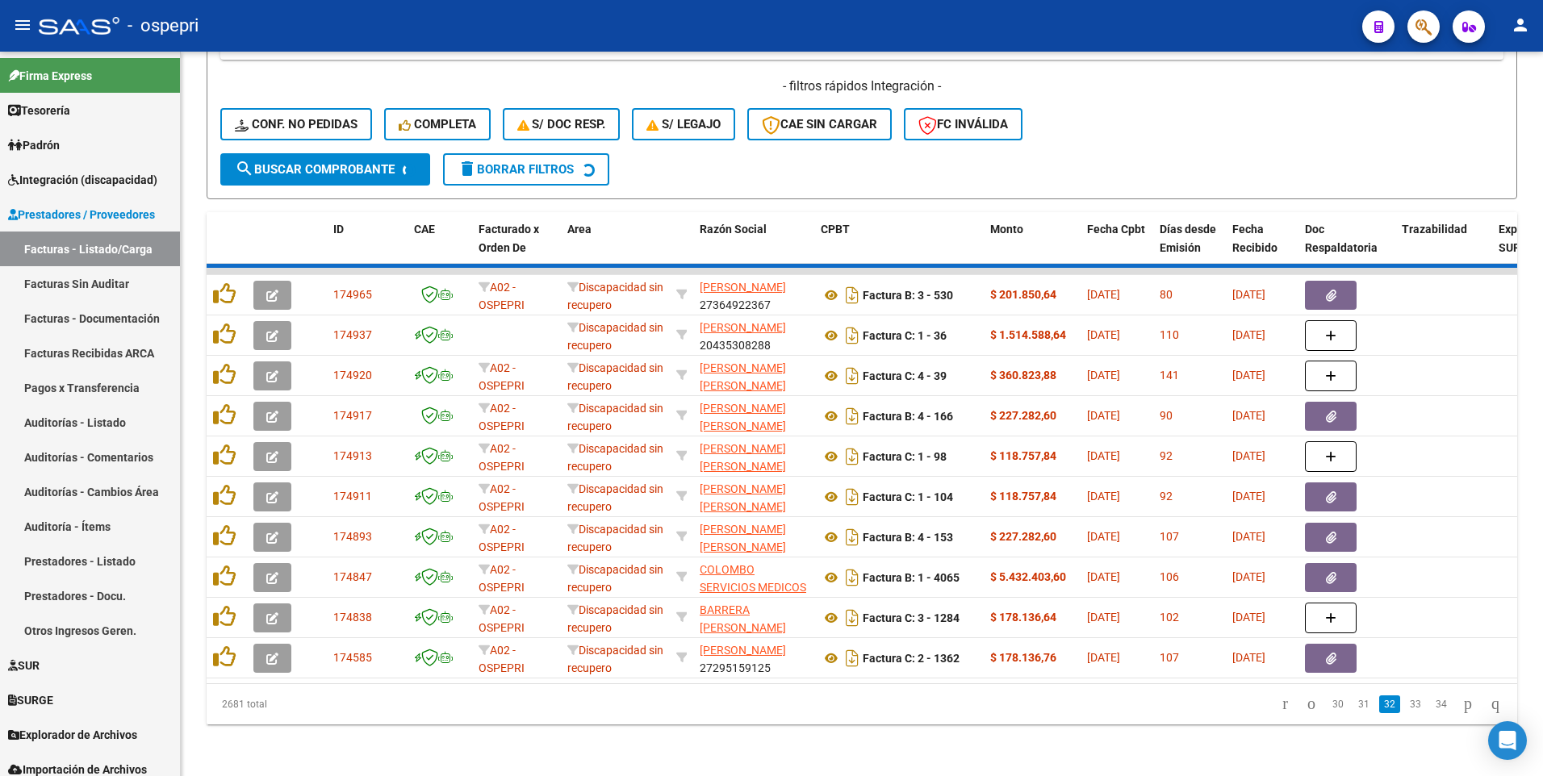
click at [1350, 709] on div "2681 total 30 31 32 33 34" at bounding box center [862, 704] width 1311 height 40
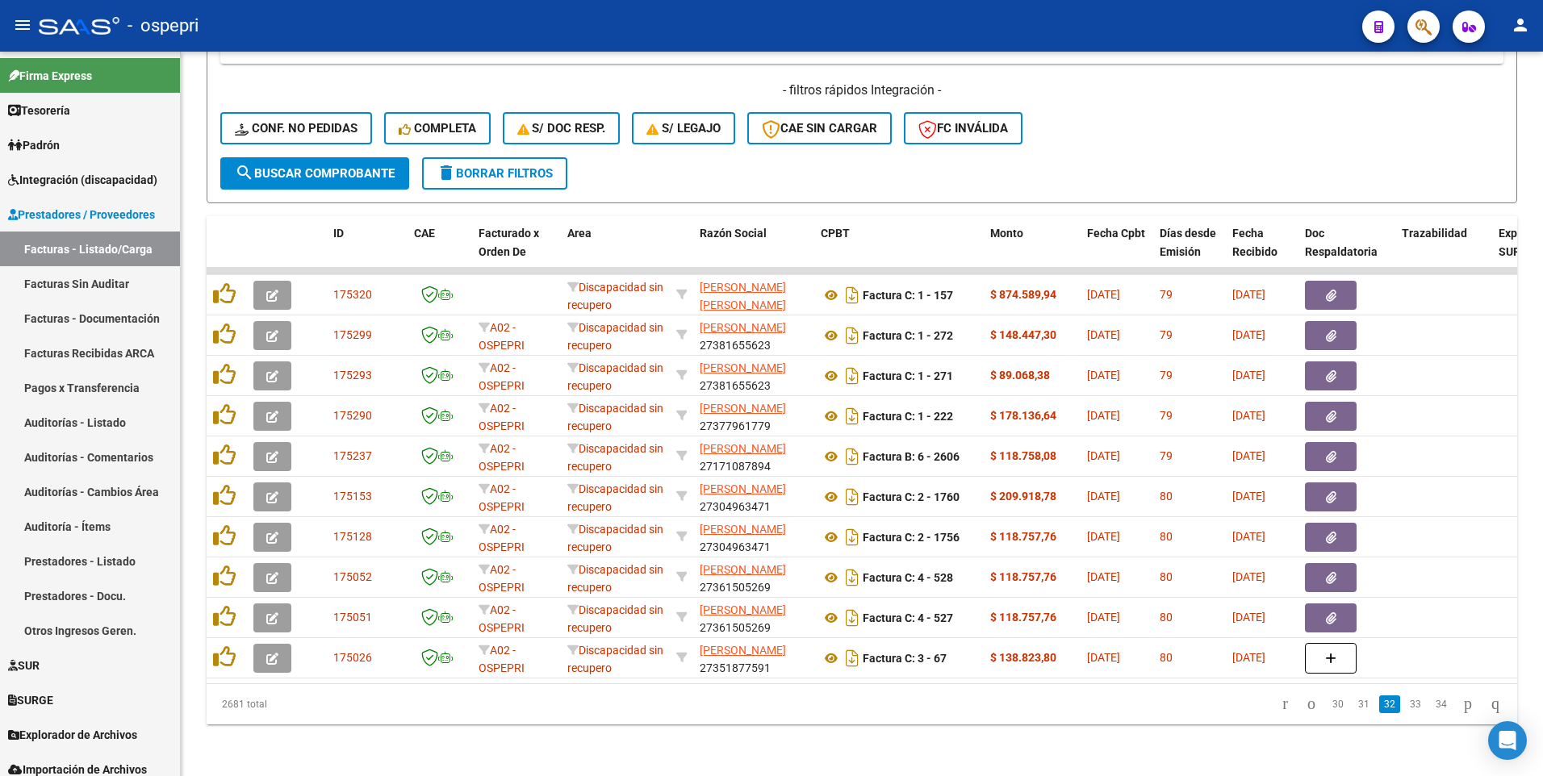
click at [1338, 723] on div "2681 total 30 31 32 33 34" at bounding box center [862, 704] width 1311 height 40
click at [1353, 709] on link "31" at bounding box center [1363, 705] width 21 height 18
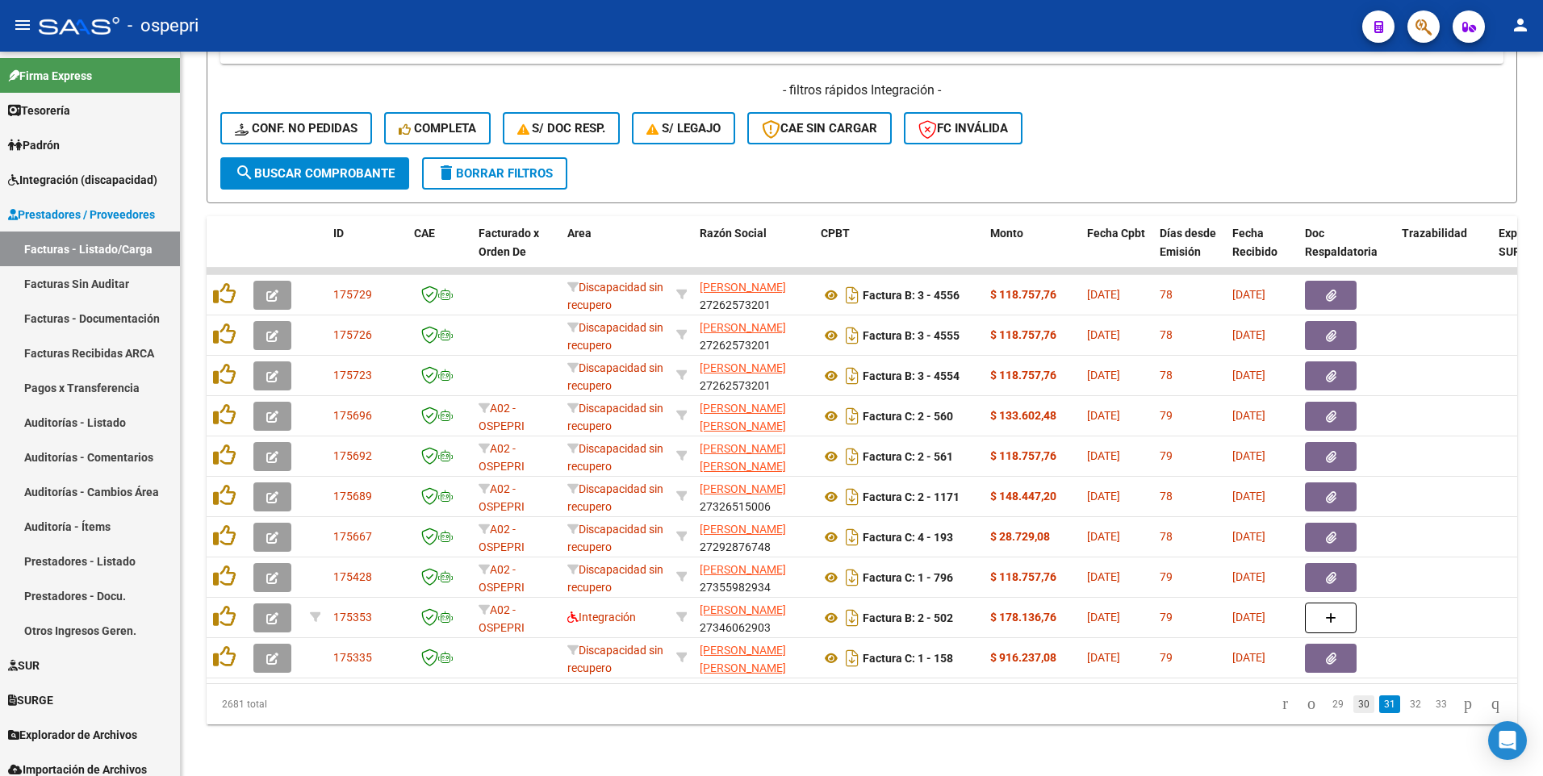
click at [1353, 709] on link "30" at bounding box center [1363, 705] width 21 height 18
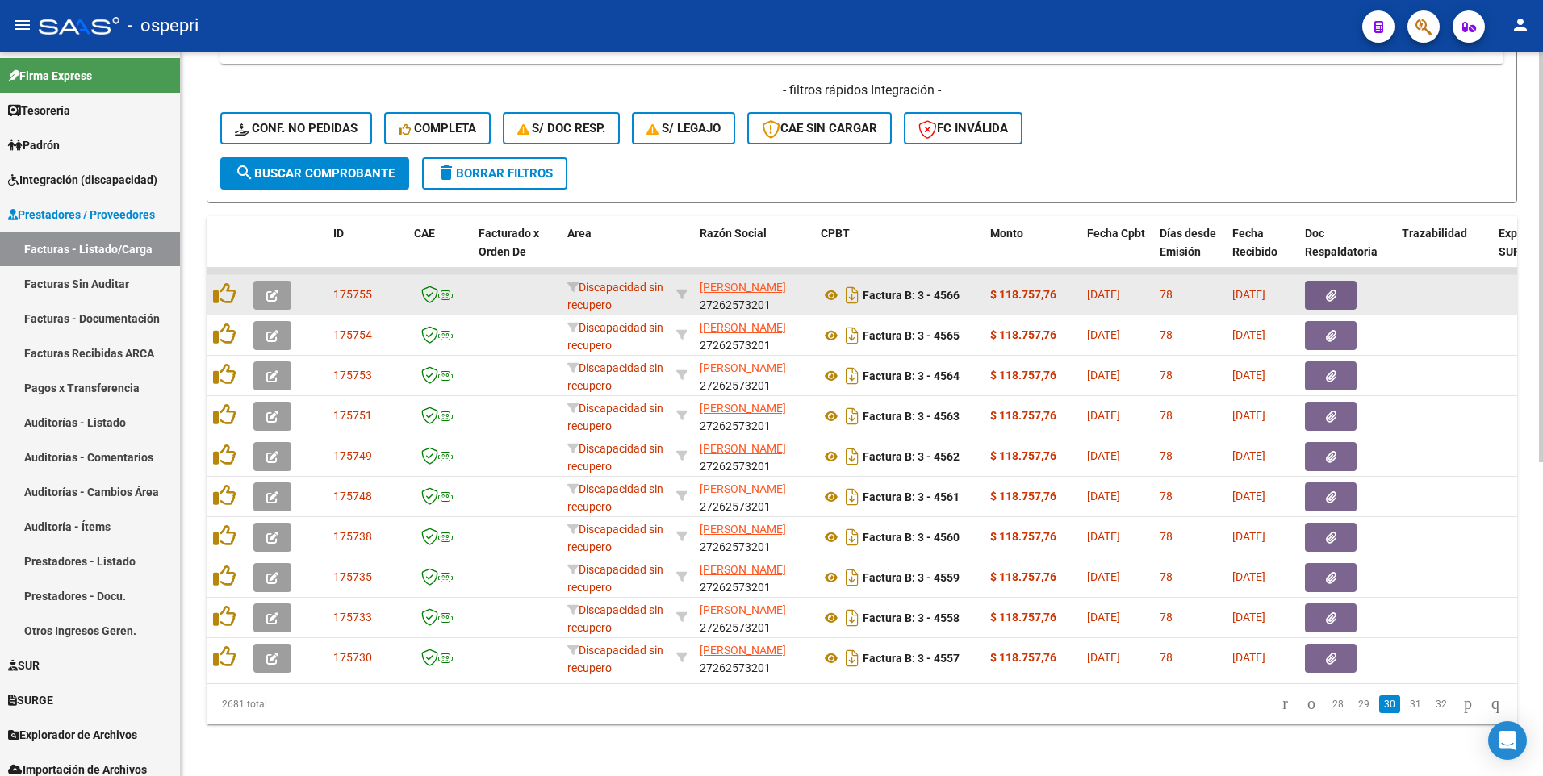
click at [274, 290] on icon "button" at bounding box center [272, 296] width 12 height 12
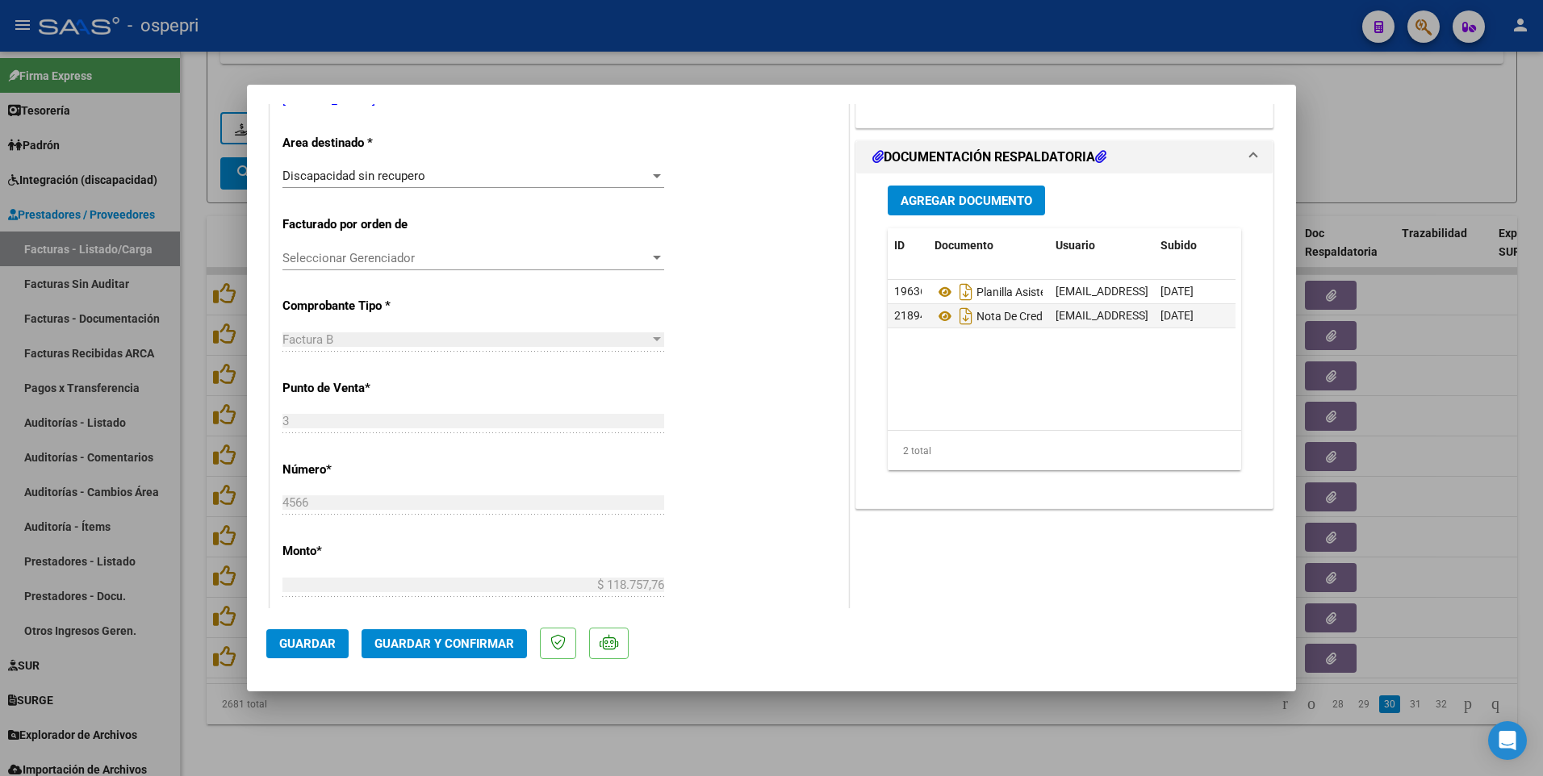
scroll to position [403, 0]
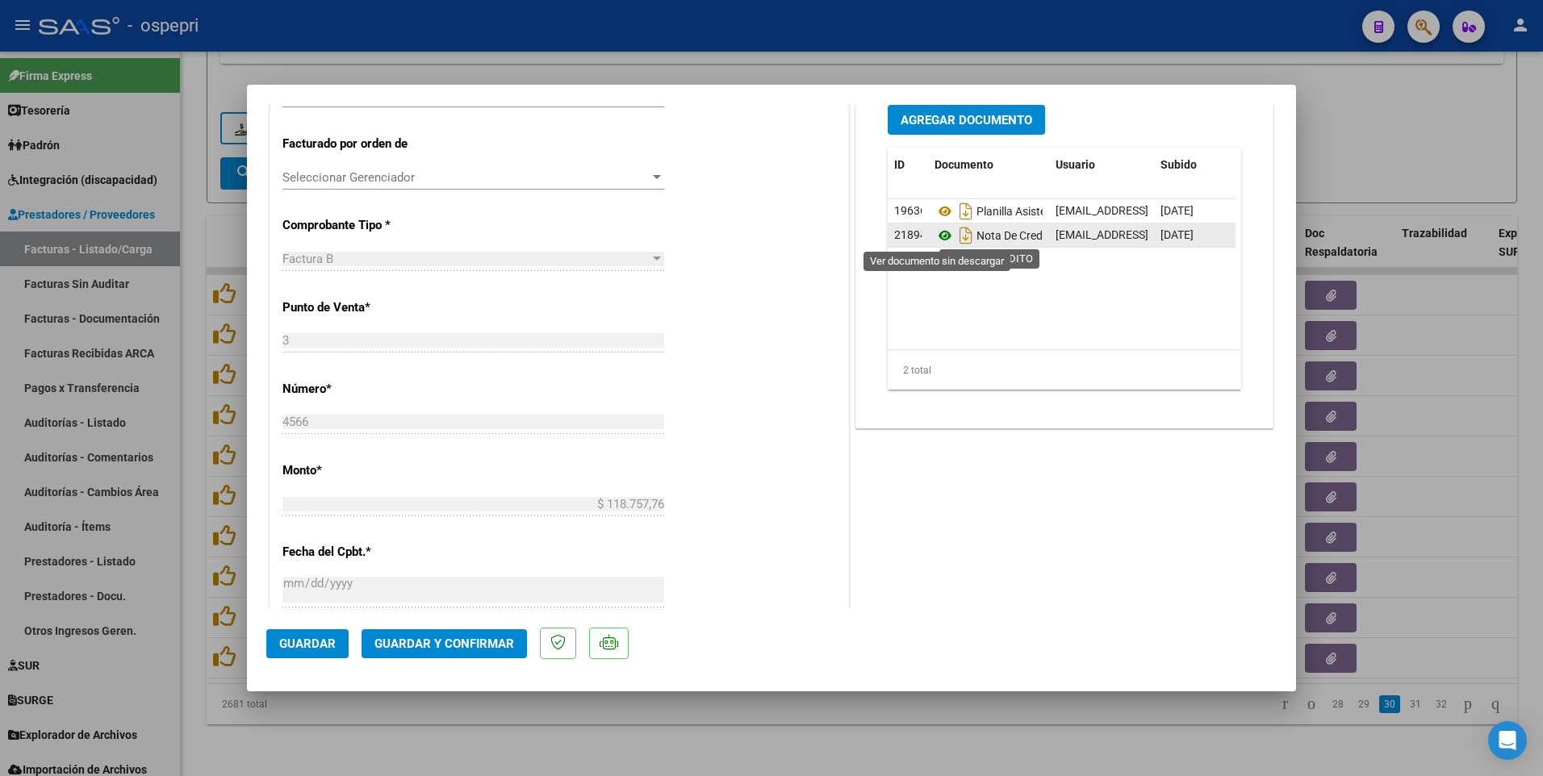
click at [941, 234] on icon at bounding box center [944, 235] width 21 height 19
click at [1348, 151] on div at bounding box center [771, 388] width 1543 height 776
type input "$ 0,00"
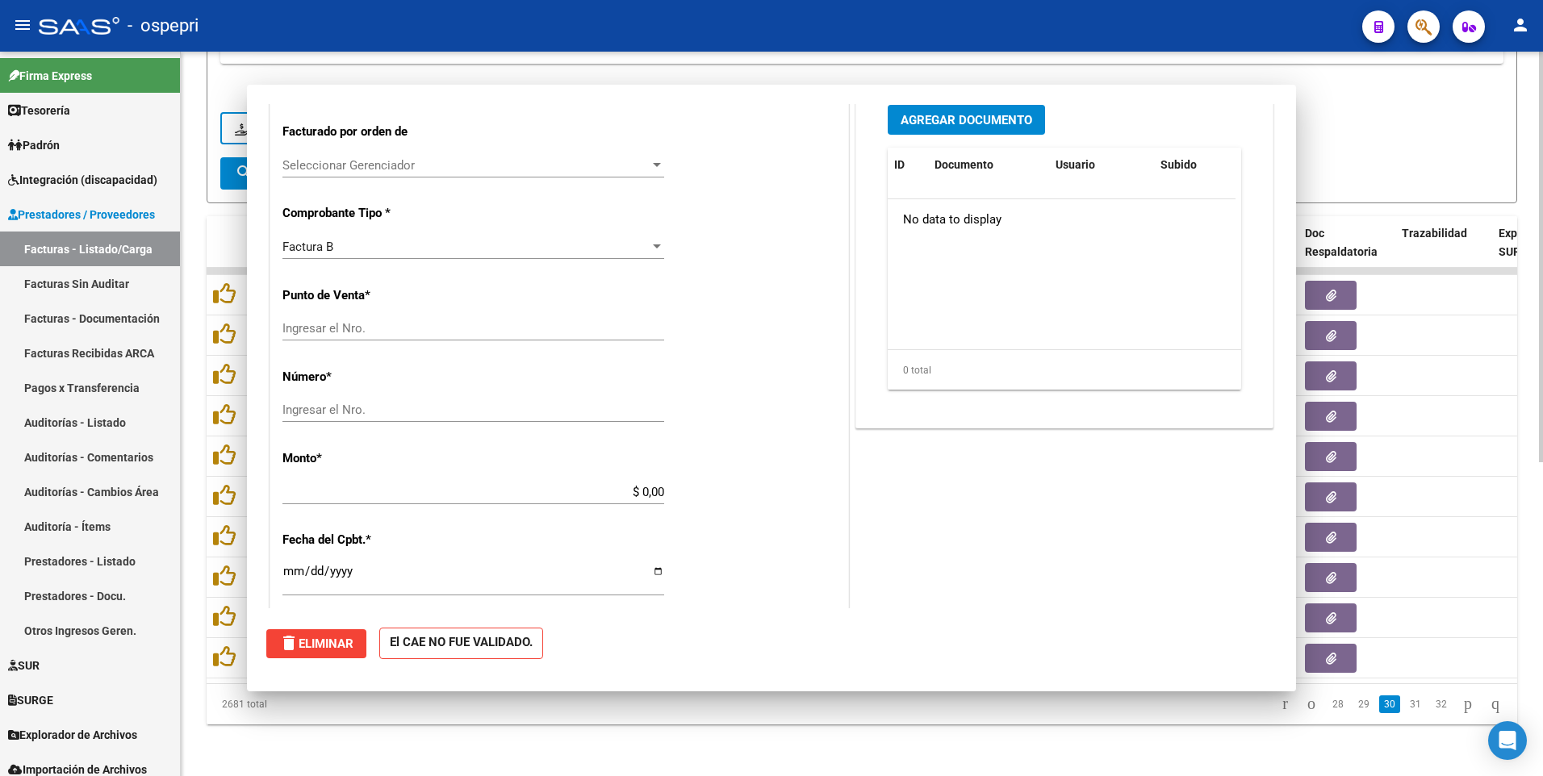
scroll to position [0, 0]
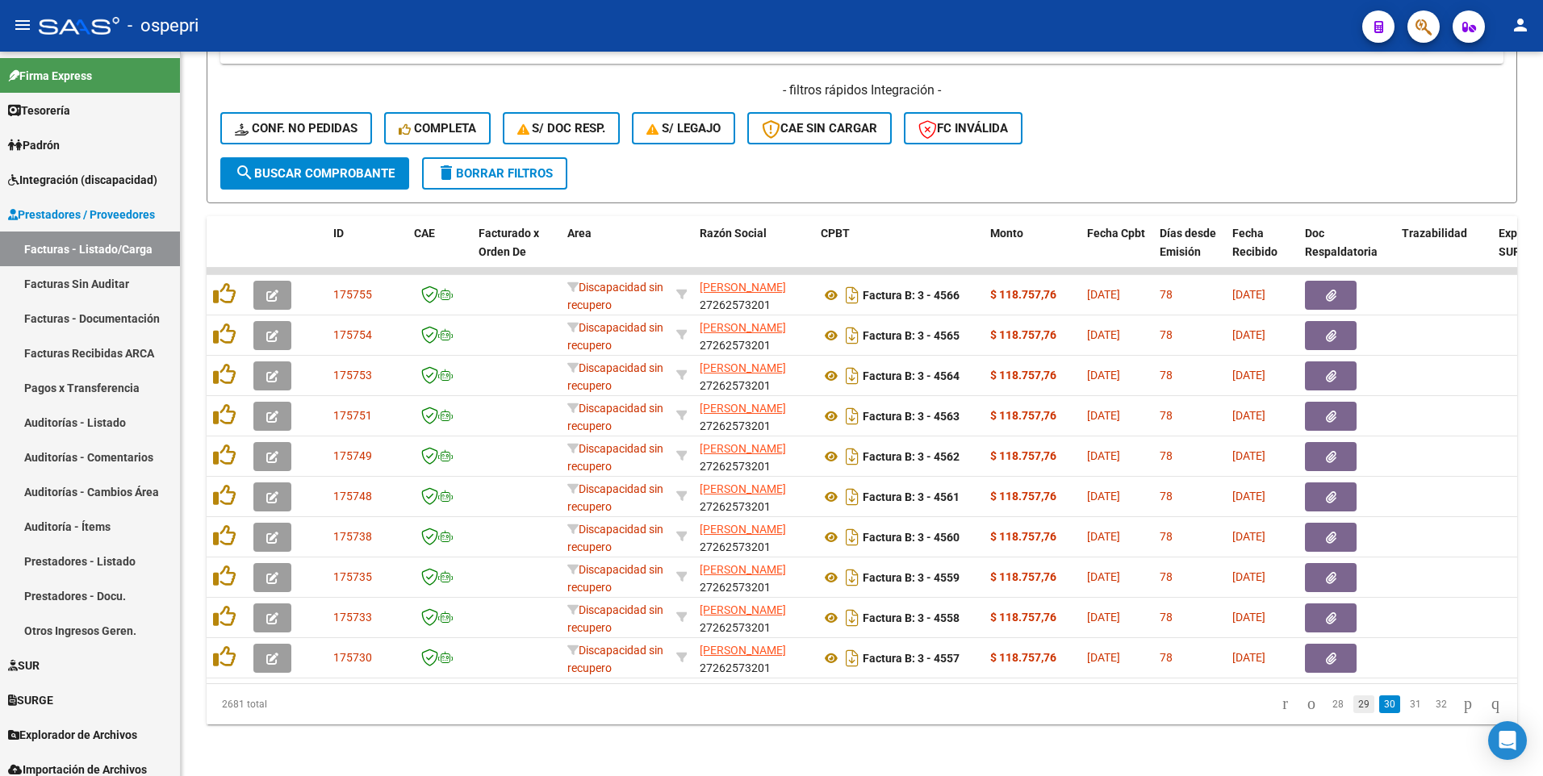
click at [1353, 701] on link "29" at bounding box center [1363, 705] width 21 height 18
click at [1353, 702] on link "28" at bounding box center [1363, 705] width 21 height 18
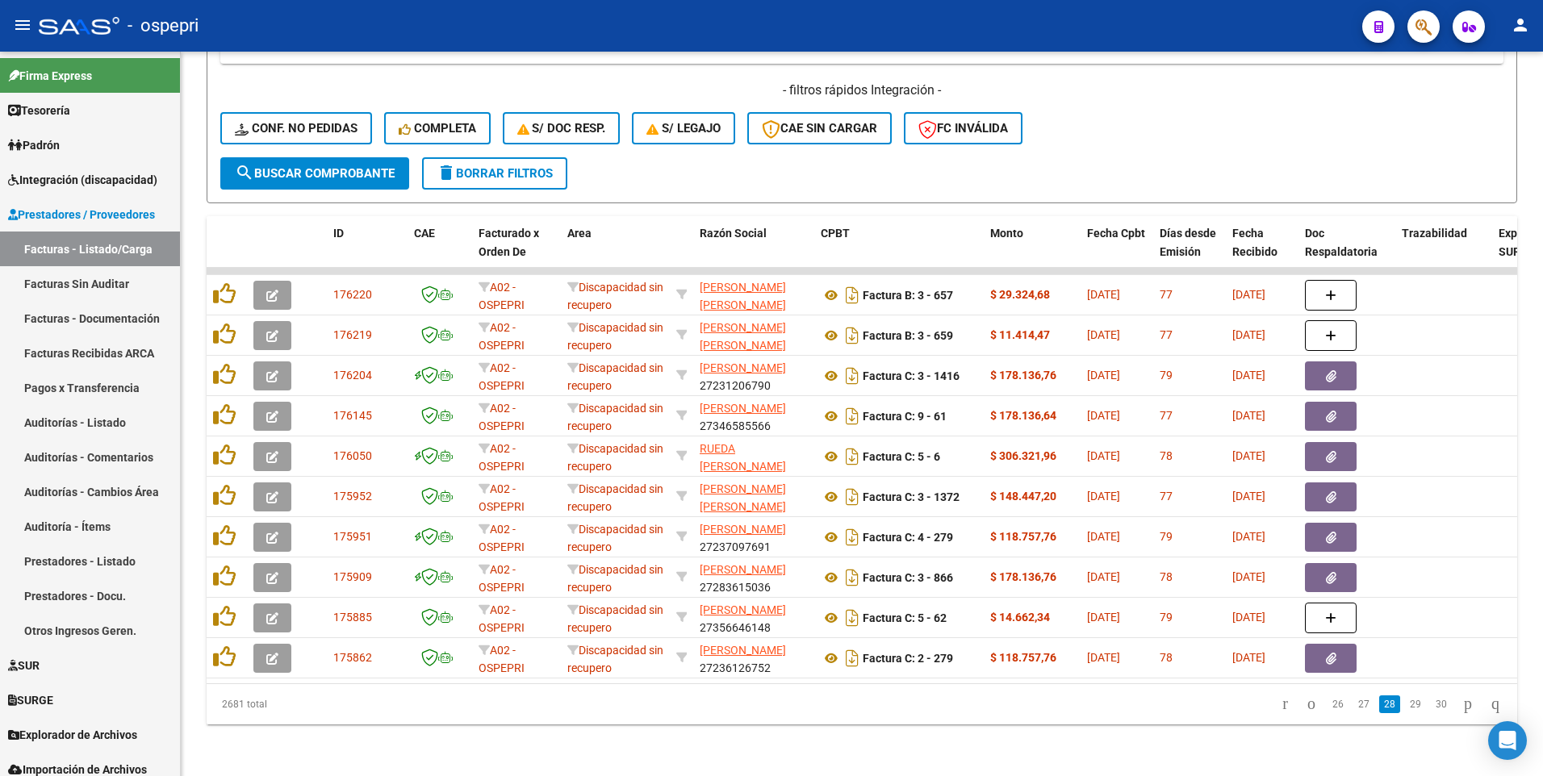
click at [1353, 702] on link "27" at bounding box center [1363, 705] width 21 height 18
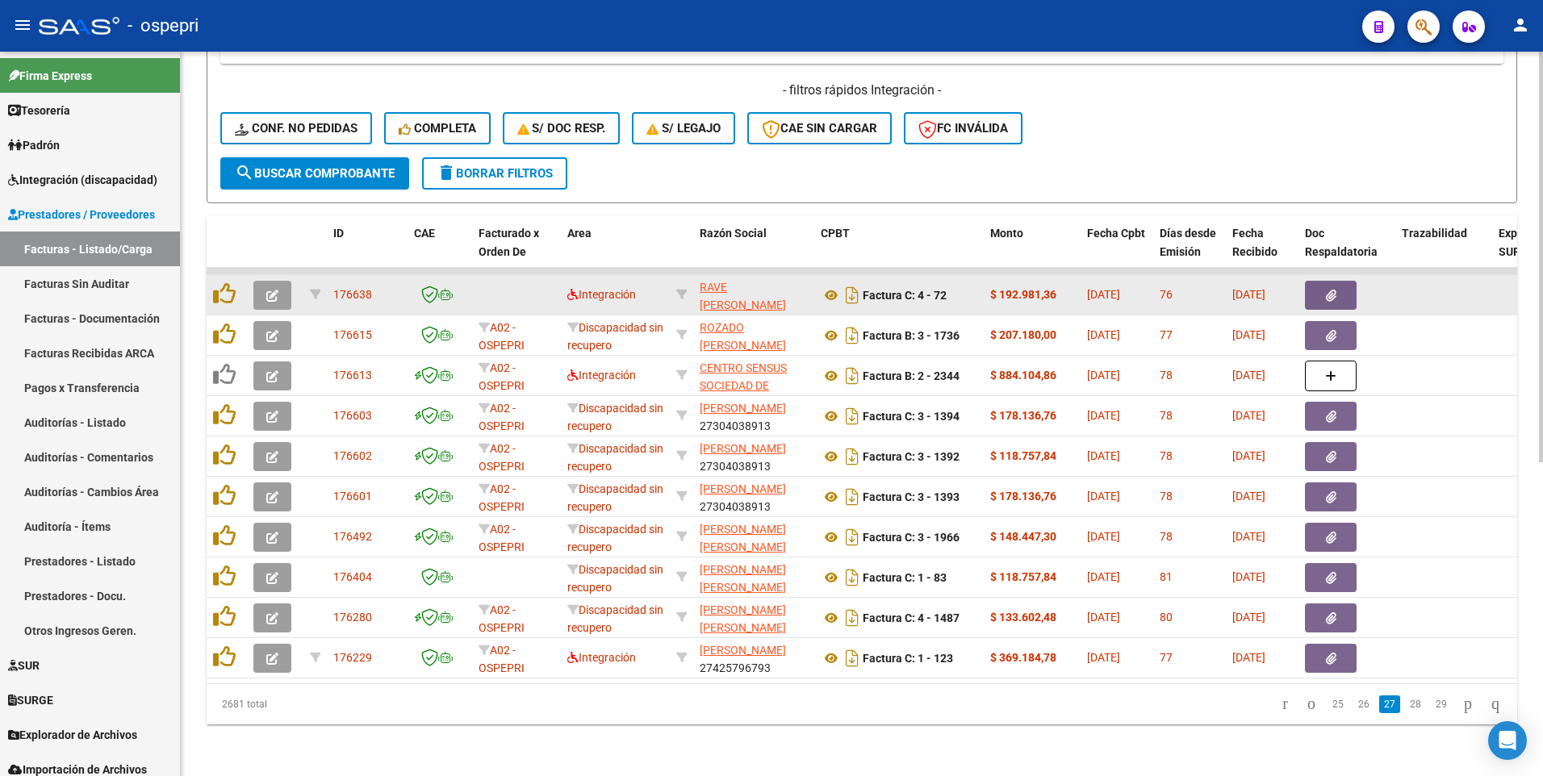
click at [274, 290] on icon "button" at bounding box center [272, 296] width 12 height 12
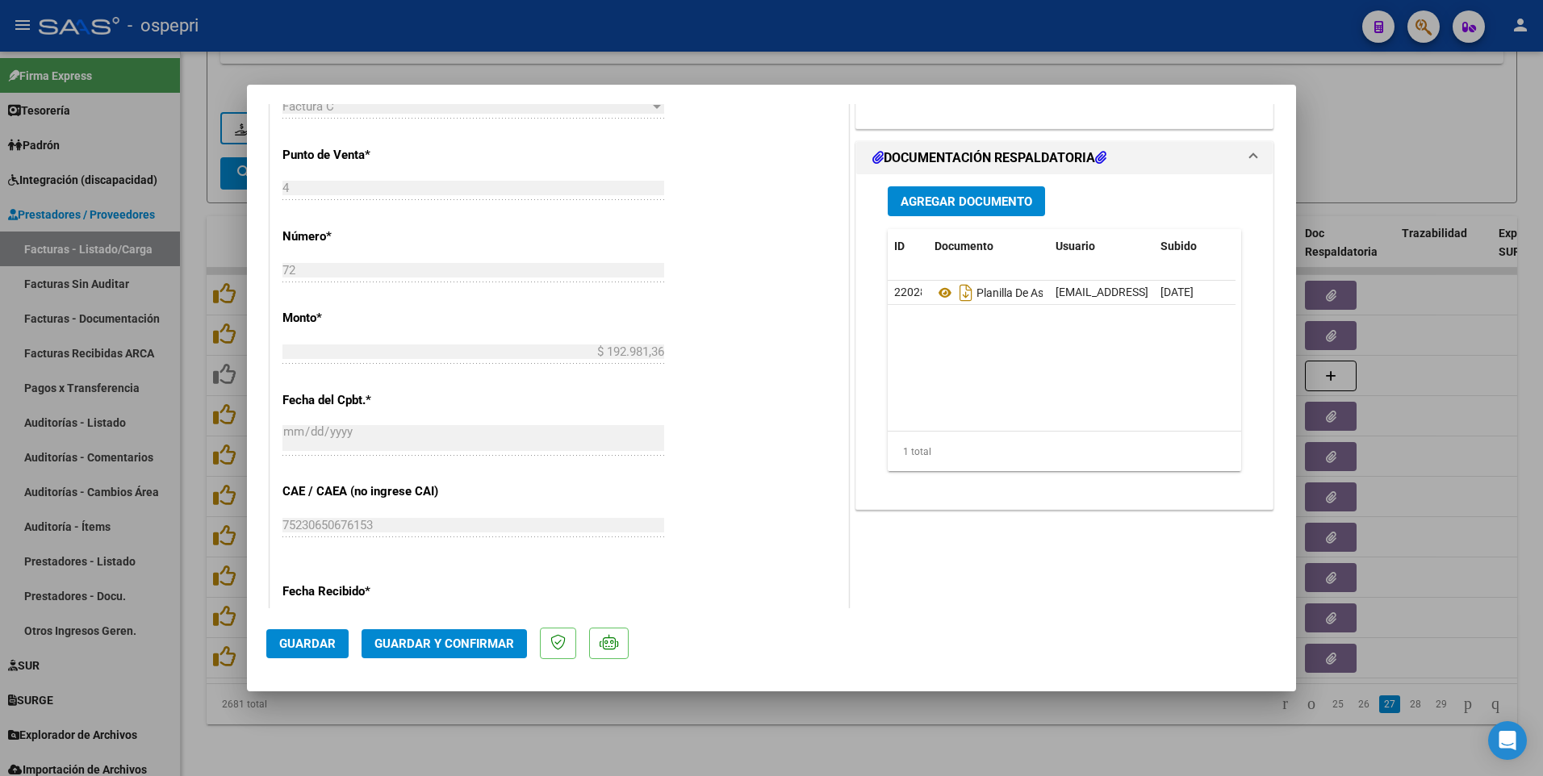
scroll to position [726, 0]
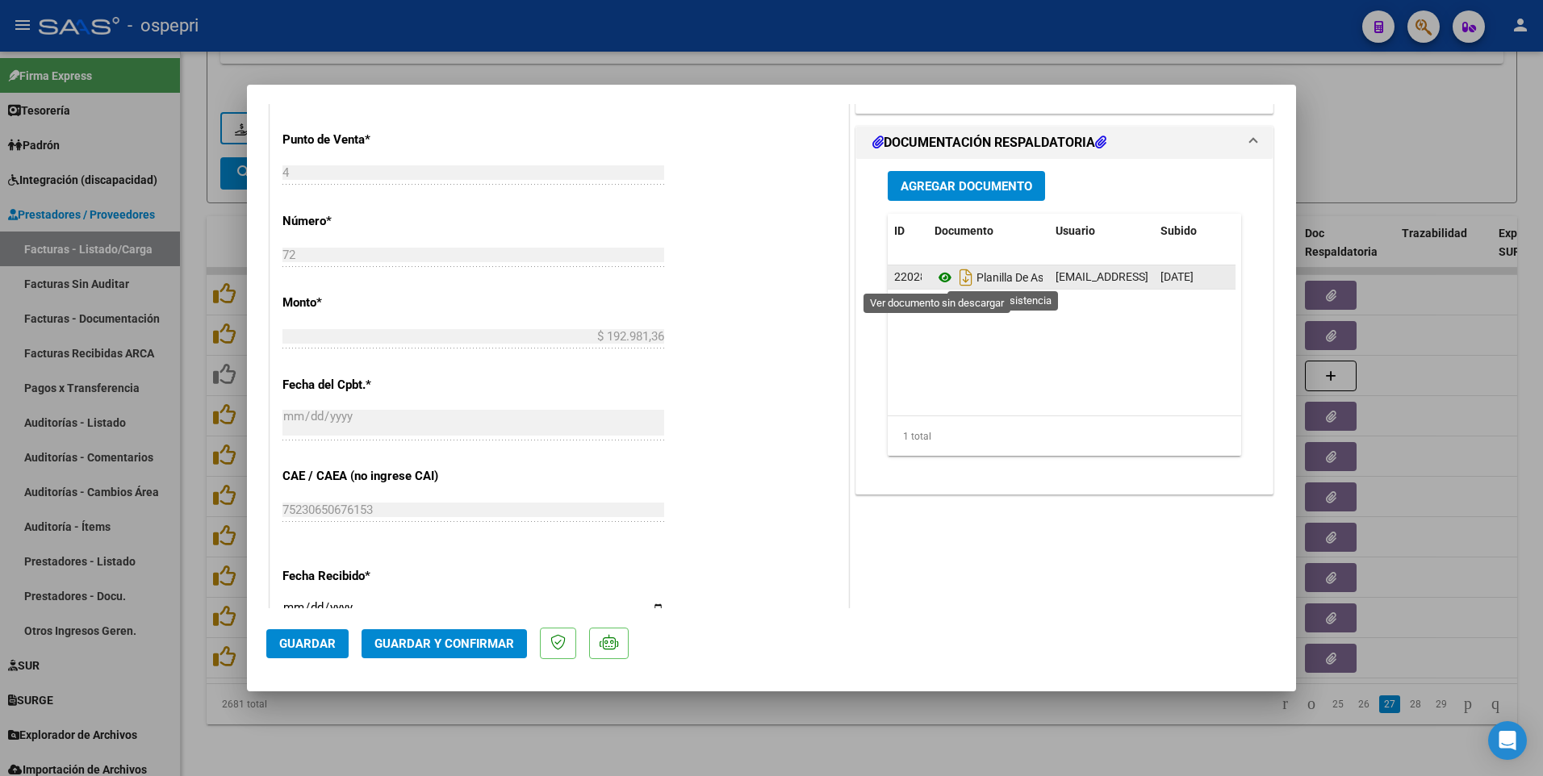
click at [937, 277] on icon at bounding box center [944, 277] width 21 height 19
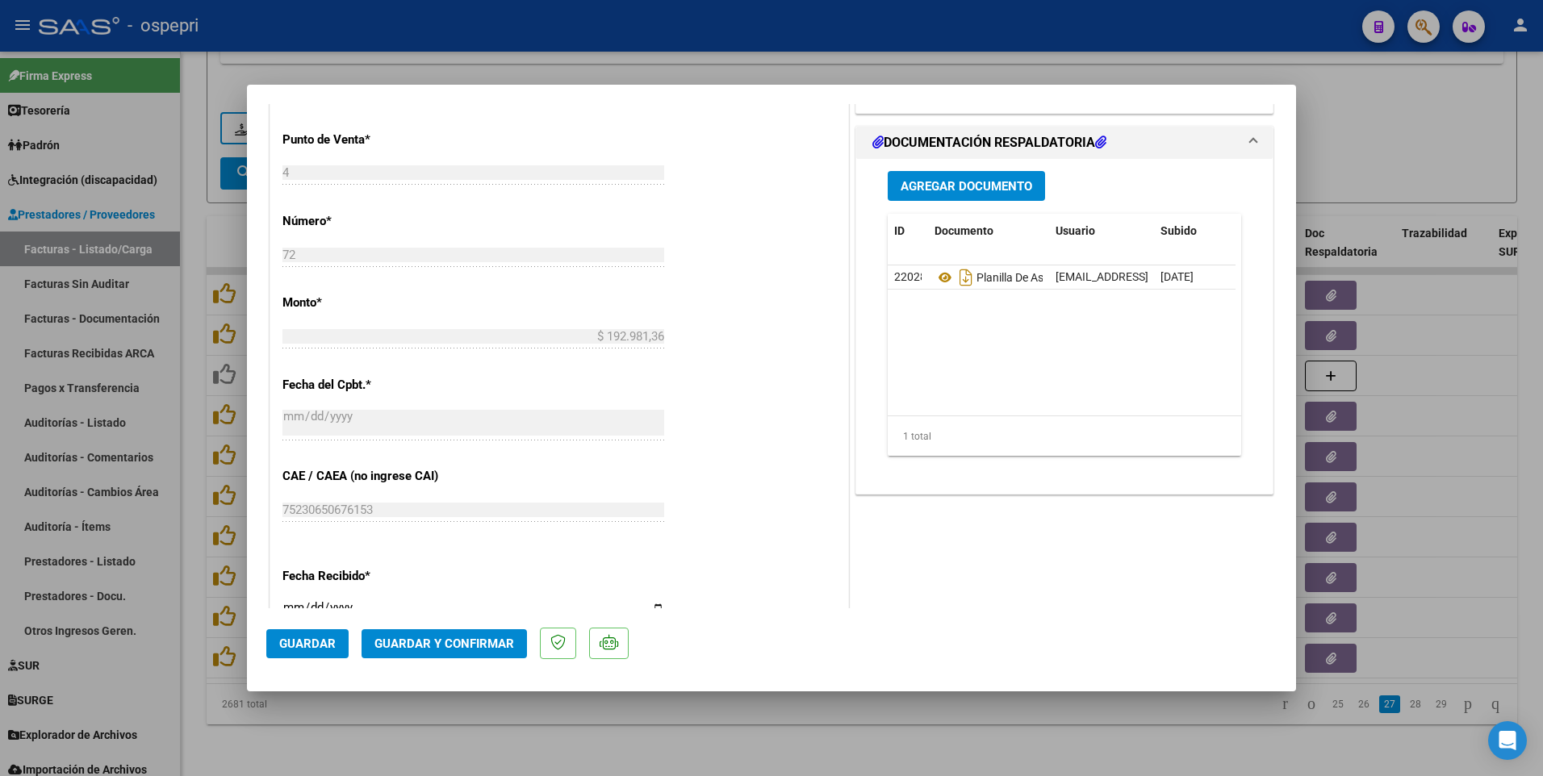
click at [892, 713] on div at bounding box center [771, 388] width 1543 height 776
type input "$ 0,00"
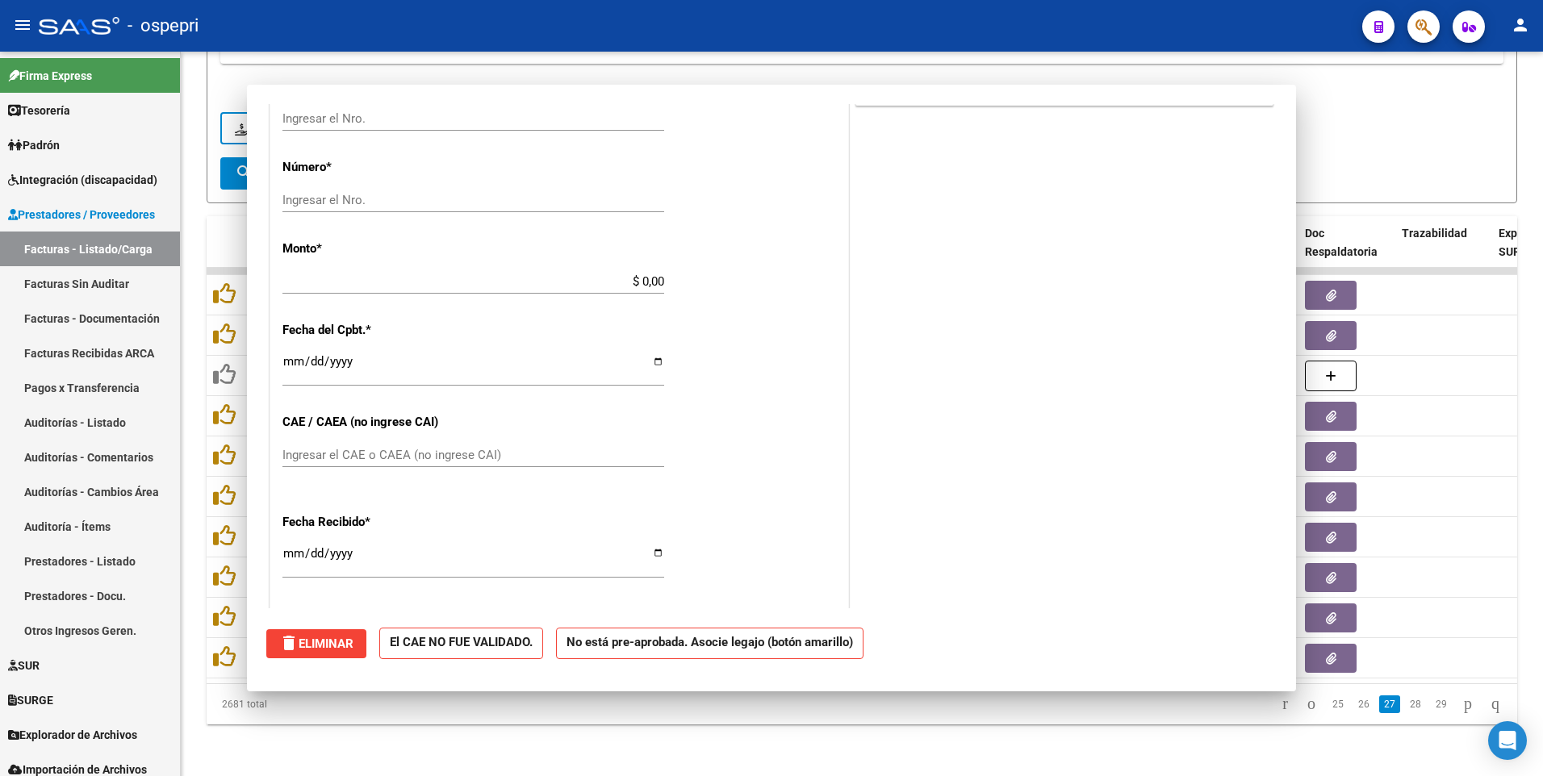
scroll to position [0, 0]
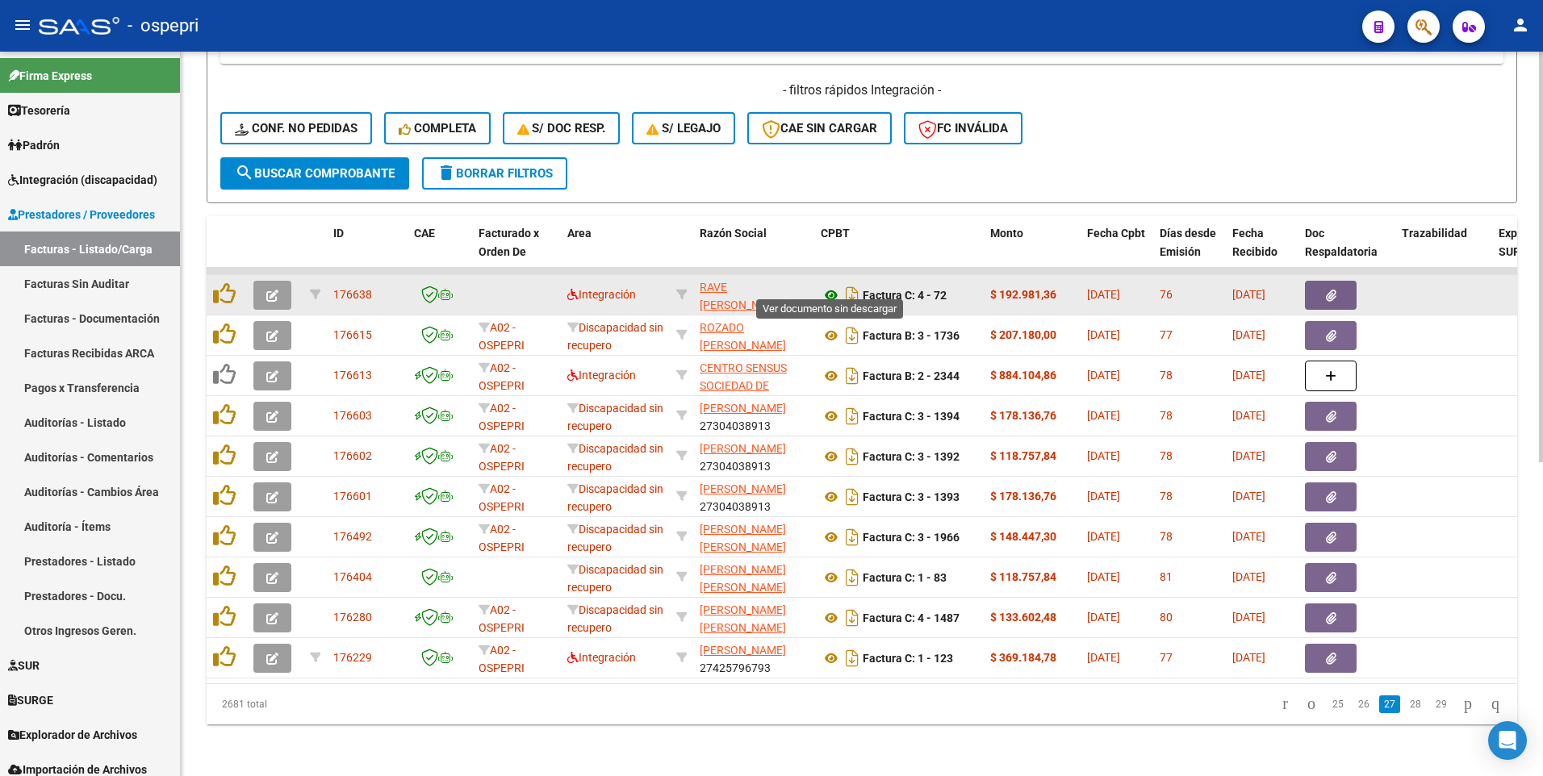
click at [828, 286] on icon at bounding box center [831, 295] width 21 height 19
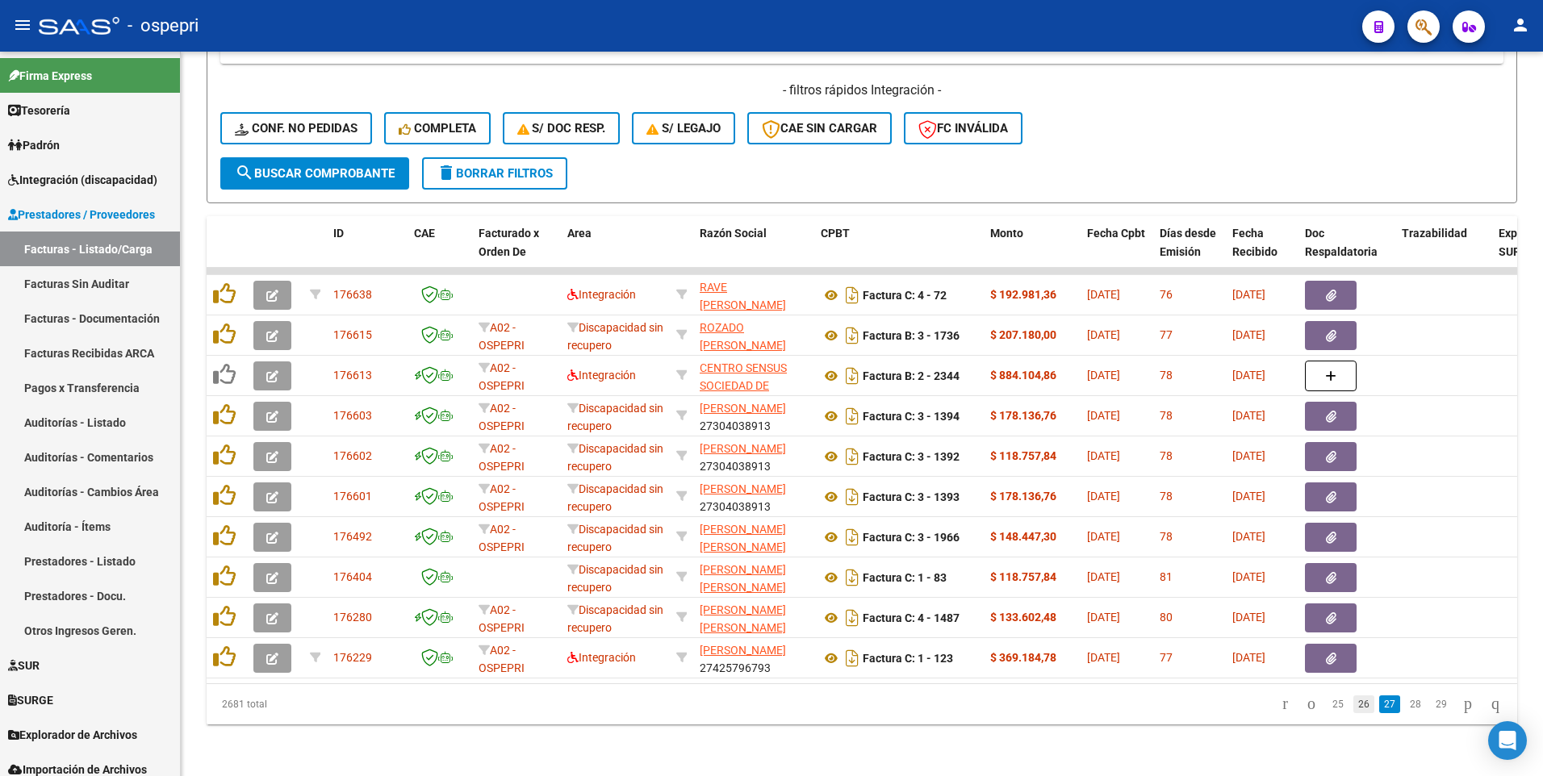
click at [1353, 703] on link "26" at bounding box center [1363, 705] width 21 height 18
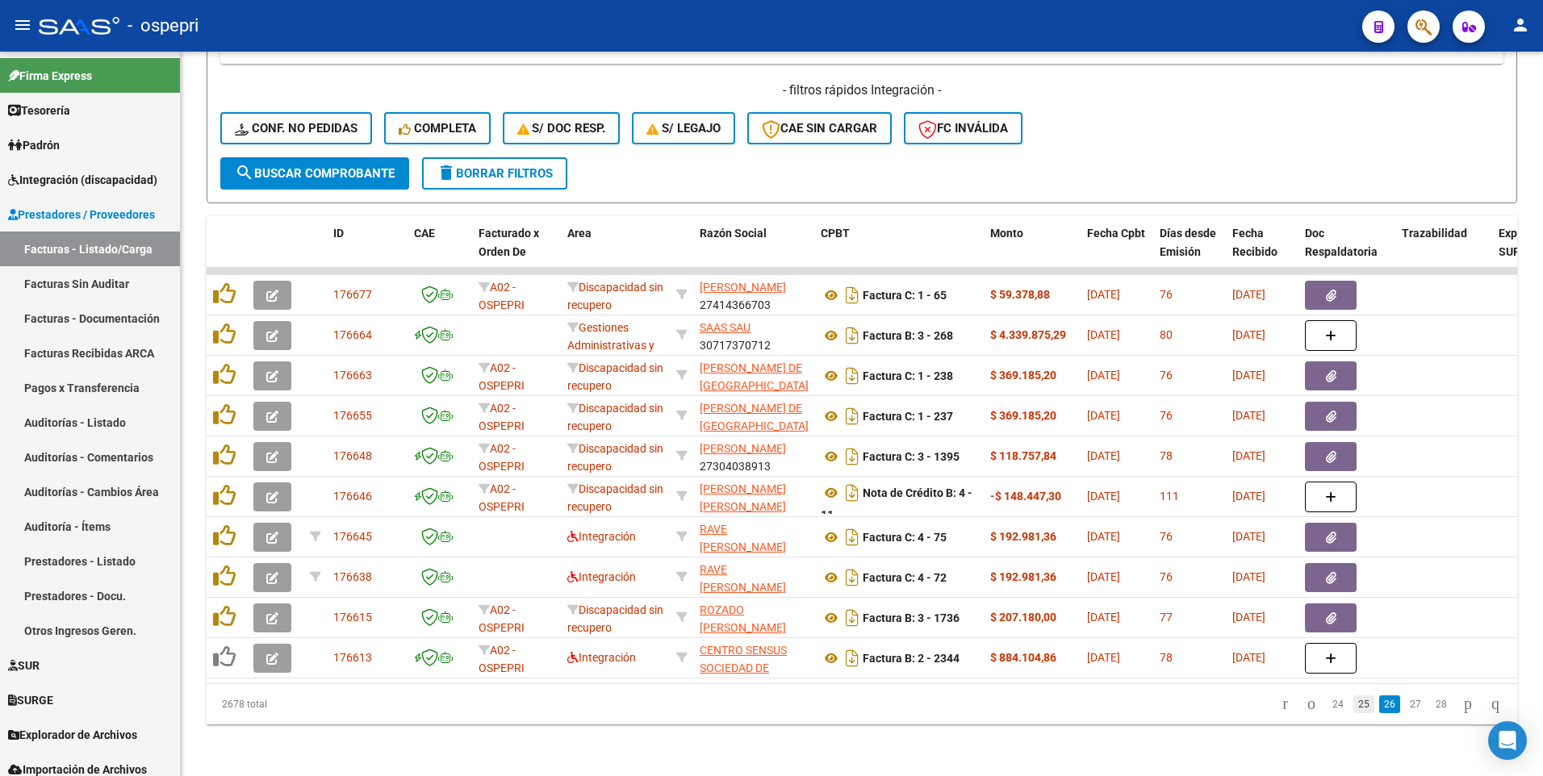
click at [1353, 704] on link "25" at bounding box center [1363, 705] width 21 height 18
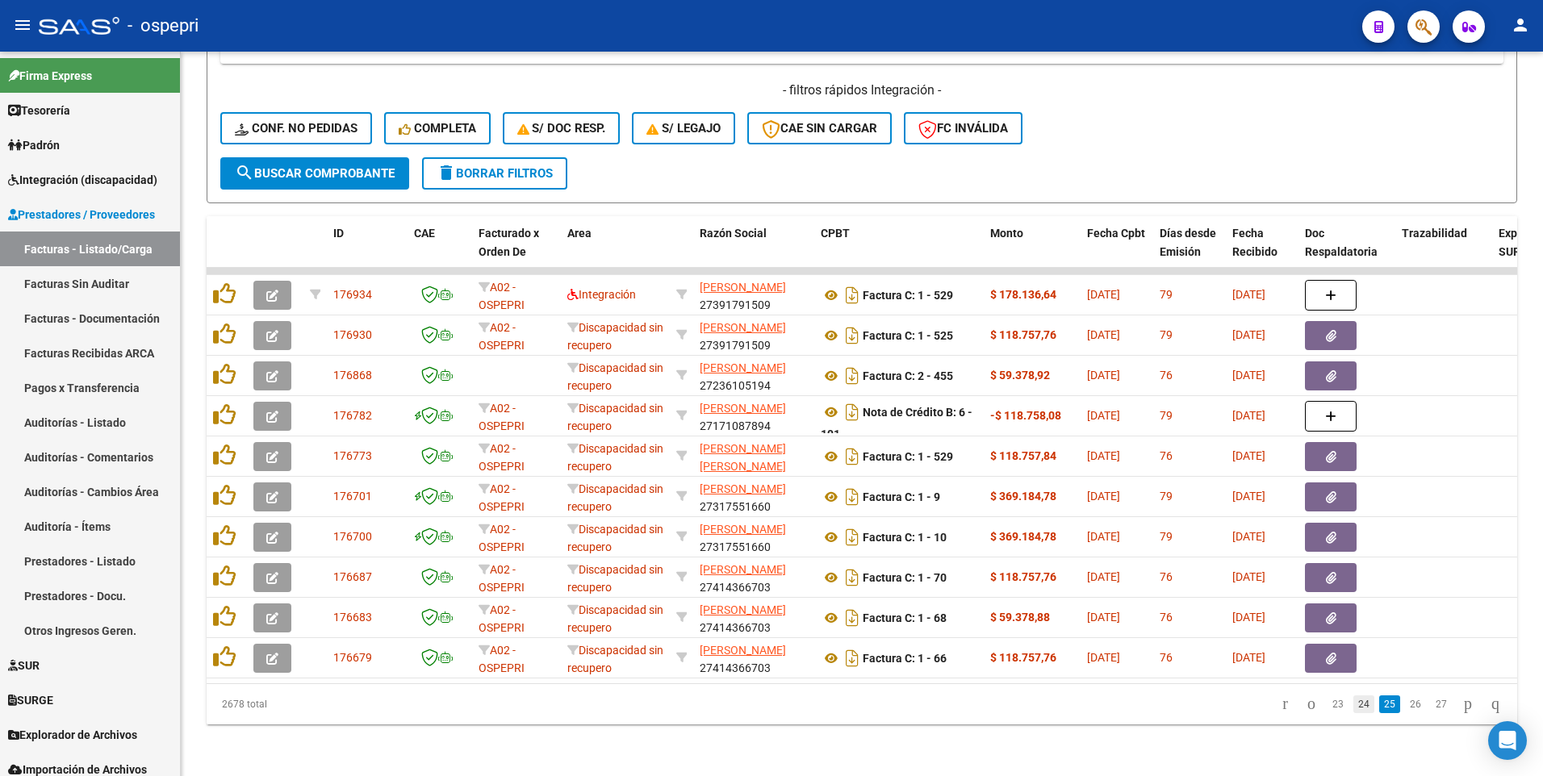
click at [1353, 707] on link "24" at bounding box center [1363, 705] width 21 height 18
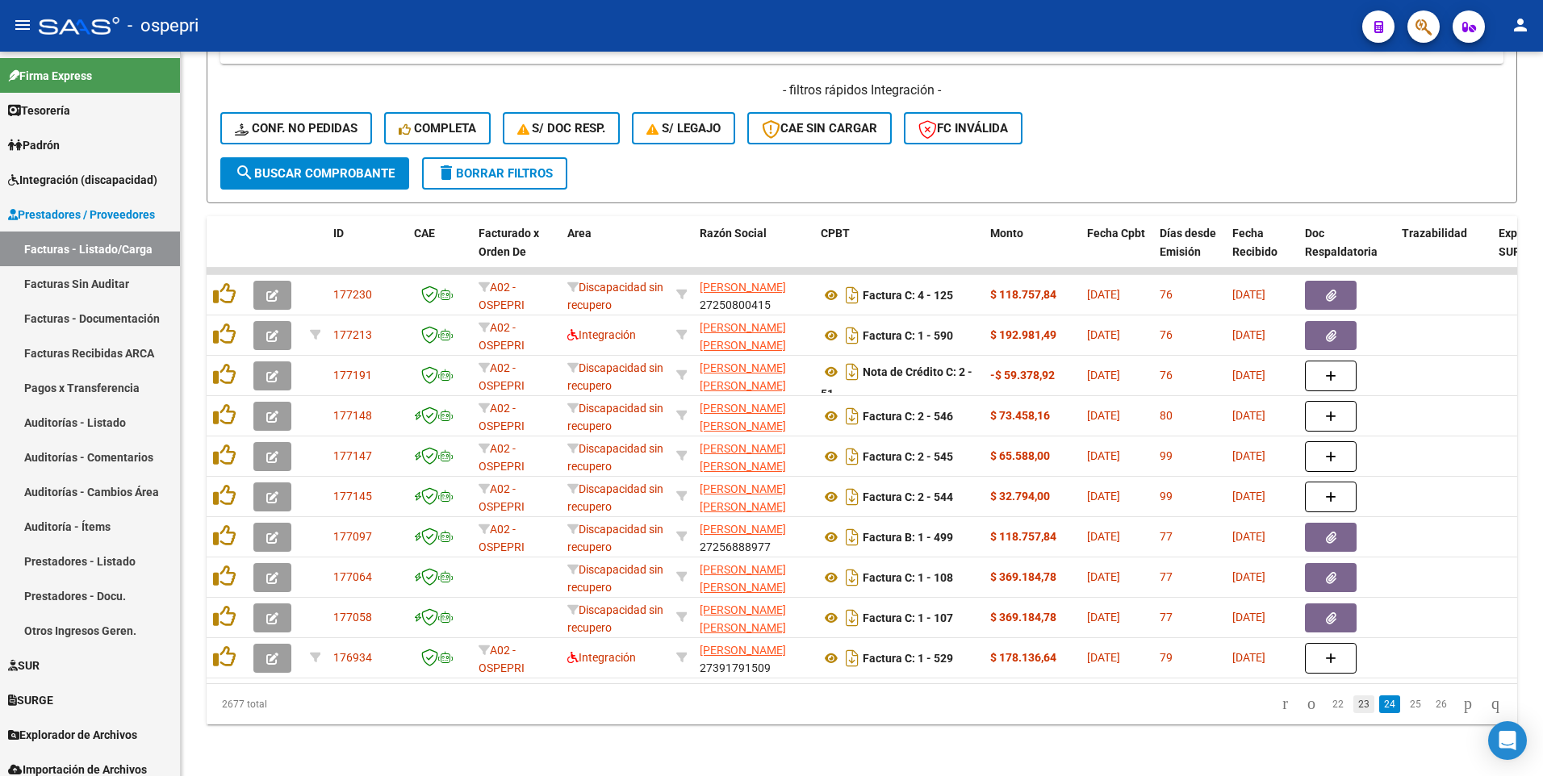
click at [1353, 709] on link "23" at bounding box center [1363, 705] width 21 height 18
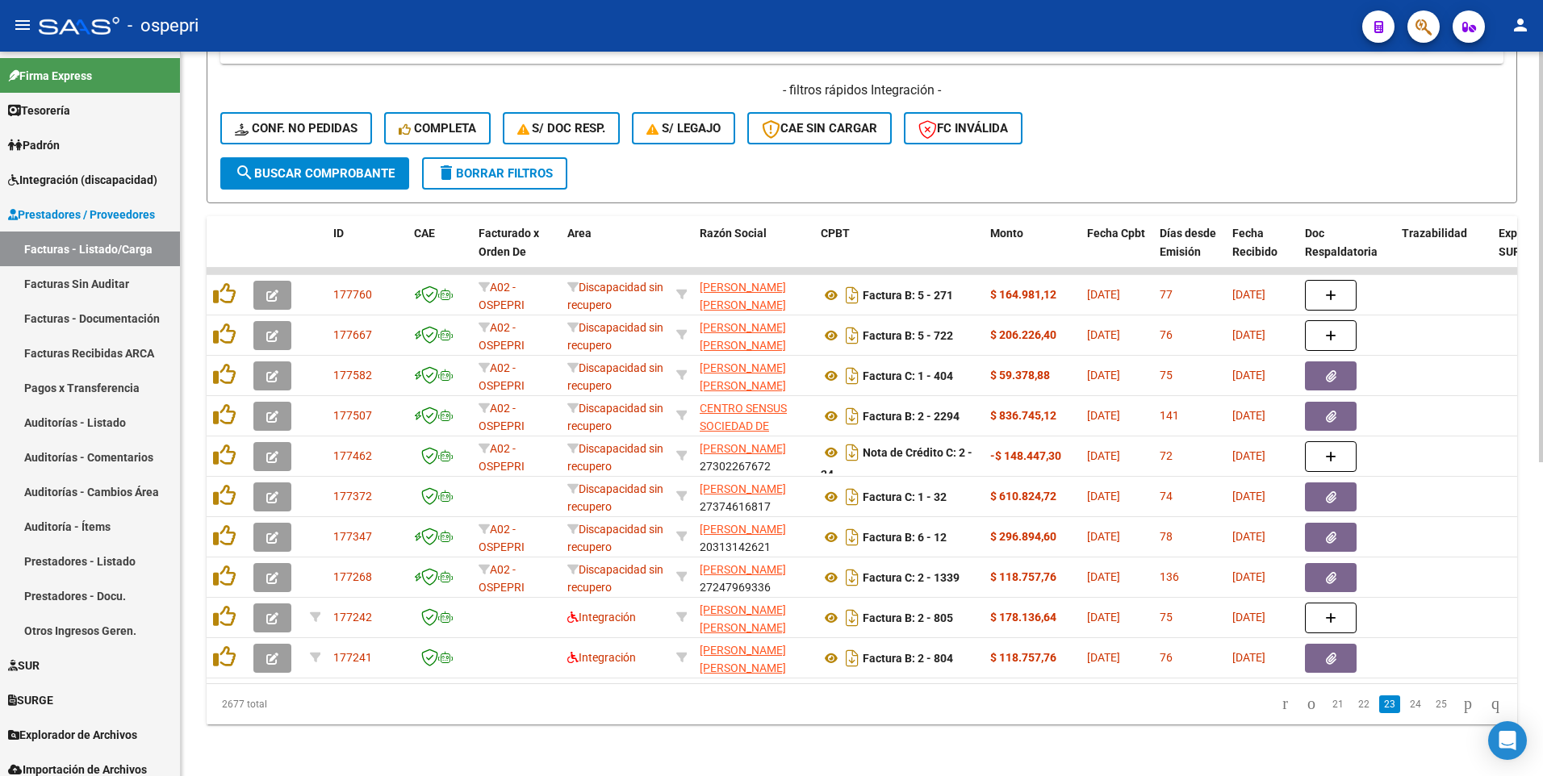
click at [1117, 133] on div "- filtros rápidos Integración - Conf. no pedidas Completa S/ Doc Resp. S/ legaj…" at bounding box center [861, 120] width 1283 height 76
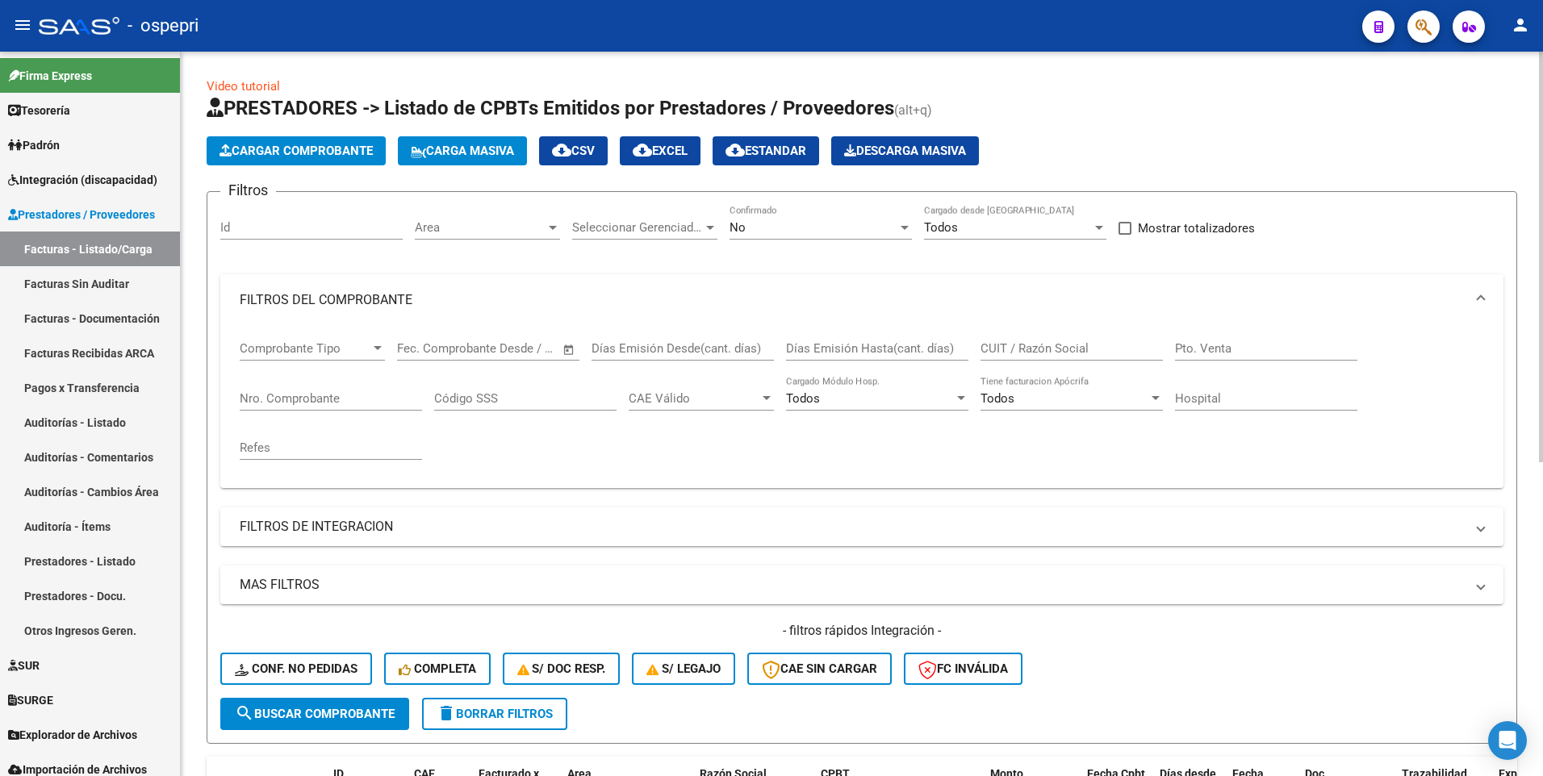
click at [1223, 684] on div "- filtros rápidos Integración - Conf. no pedidas Completa S/ Doc Resp. S/ legaj…" at bounding box center [861, 660] width 1283 height 76
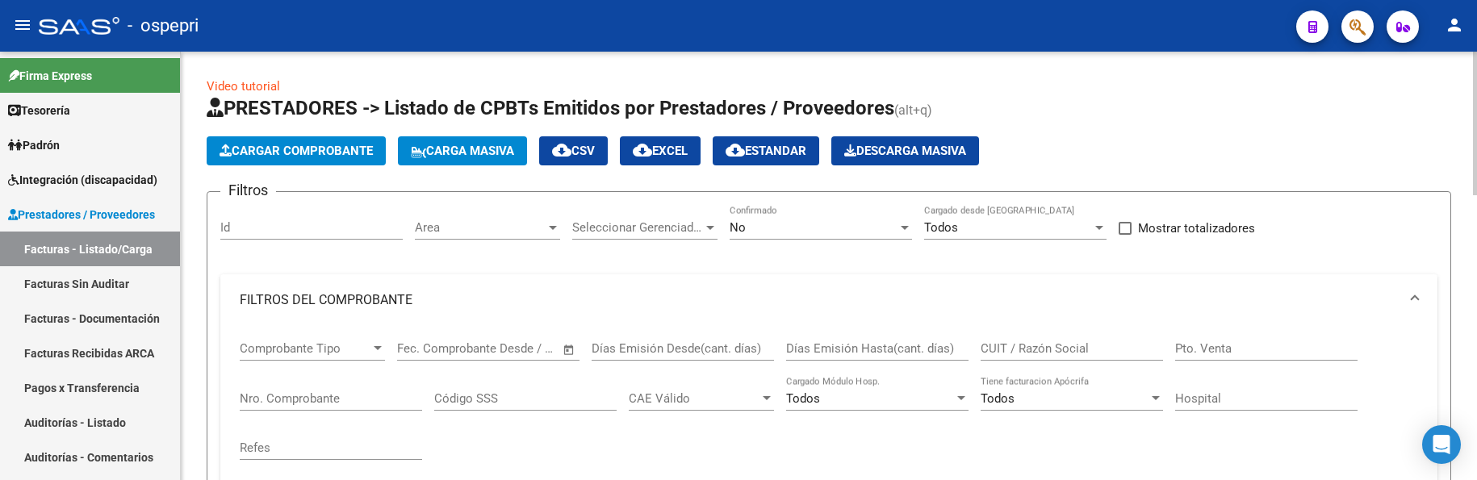
click at [1135, 147] on div "Cargar Comprobante Carga Masiva cloud_download CSV cloud_download EXCEL cloud_d…" at bounding box center [829, 150] width 1244 height 29
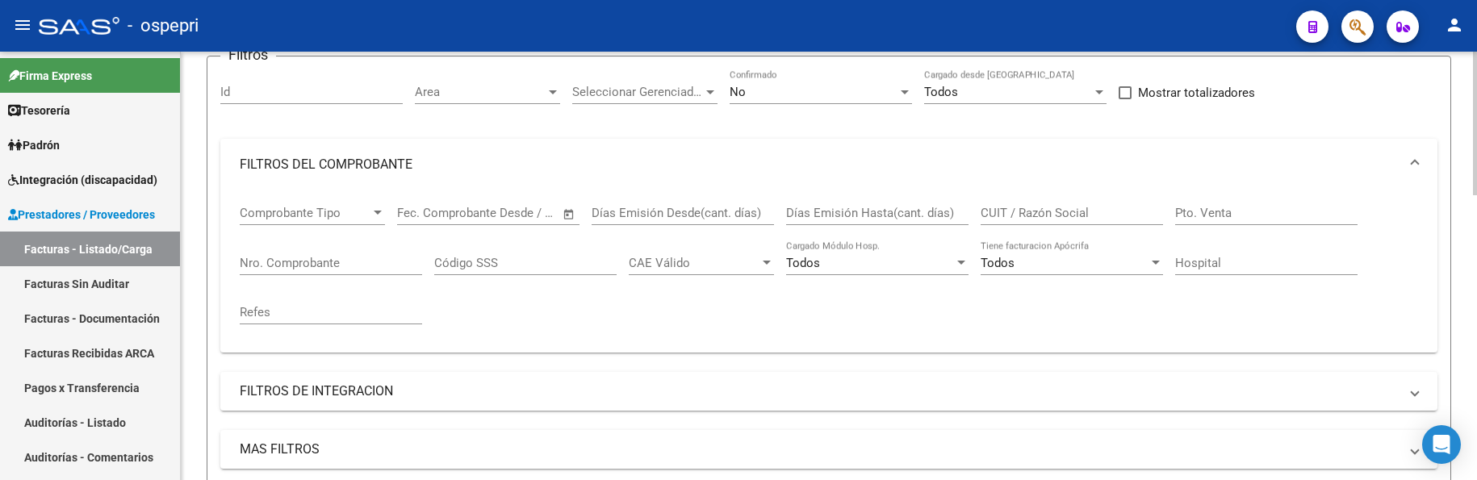
scroll to position [161, 0]
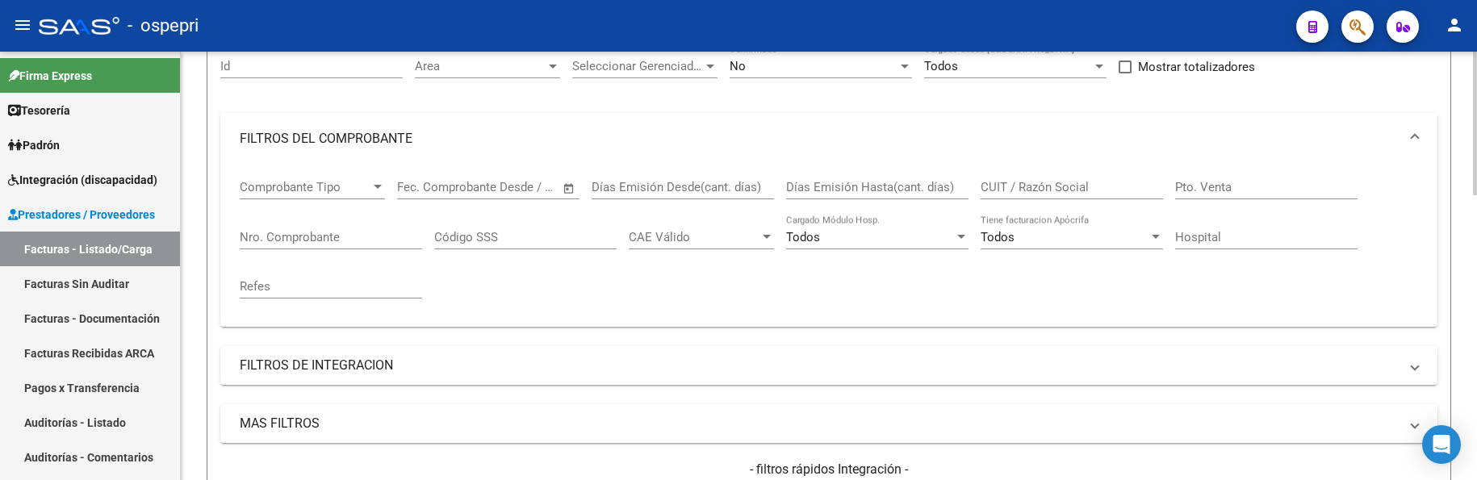
click at [1057, 185] on input "CUIT / Razón Social" at bounding box center [1071, 187] width 182 height 15
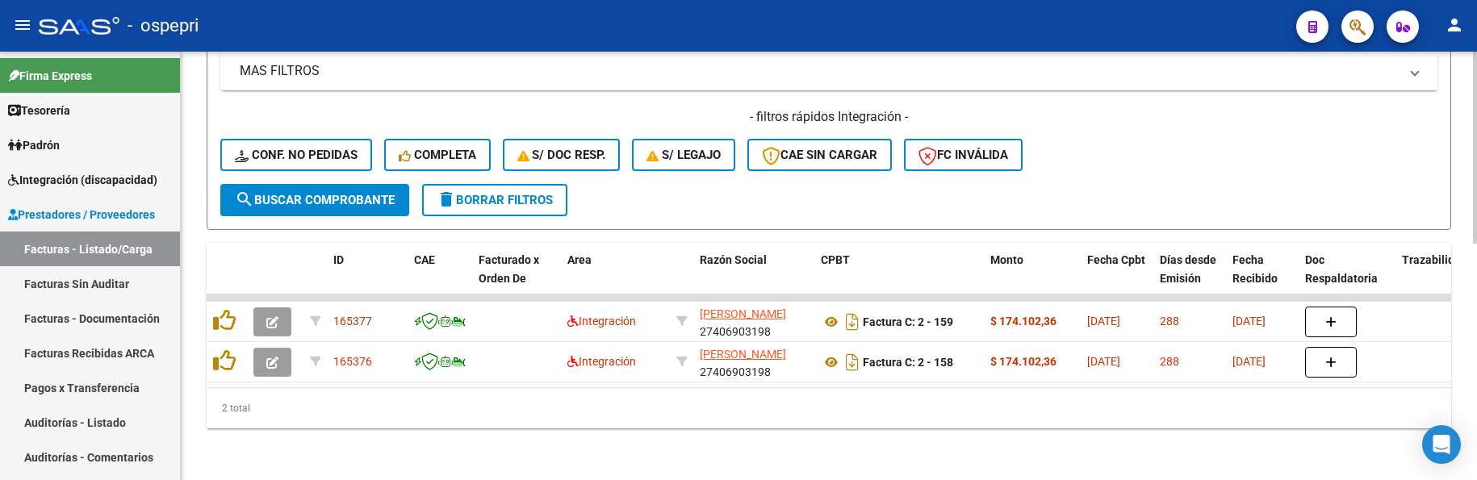
scroll to position [526, 0]
type input "guirao"
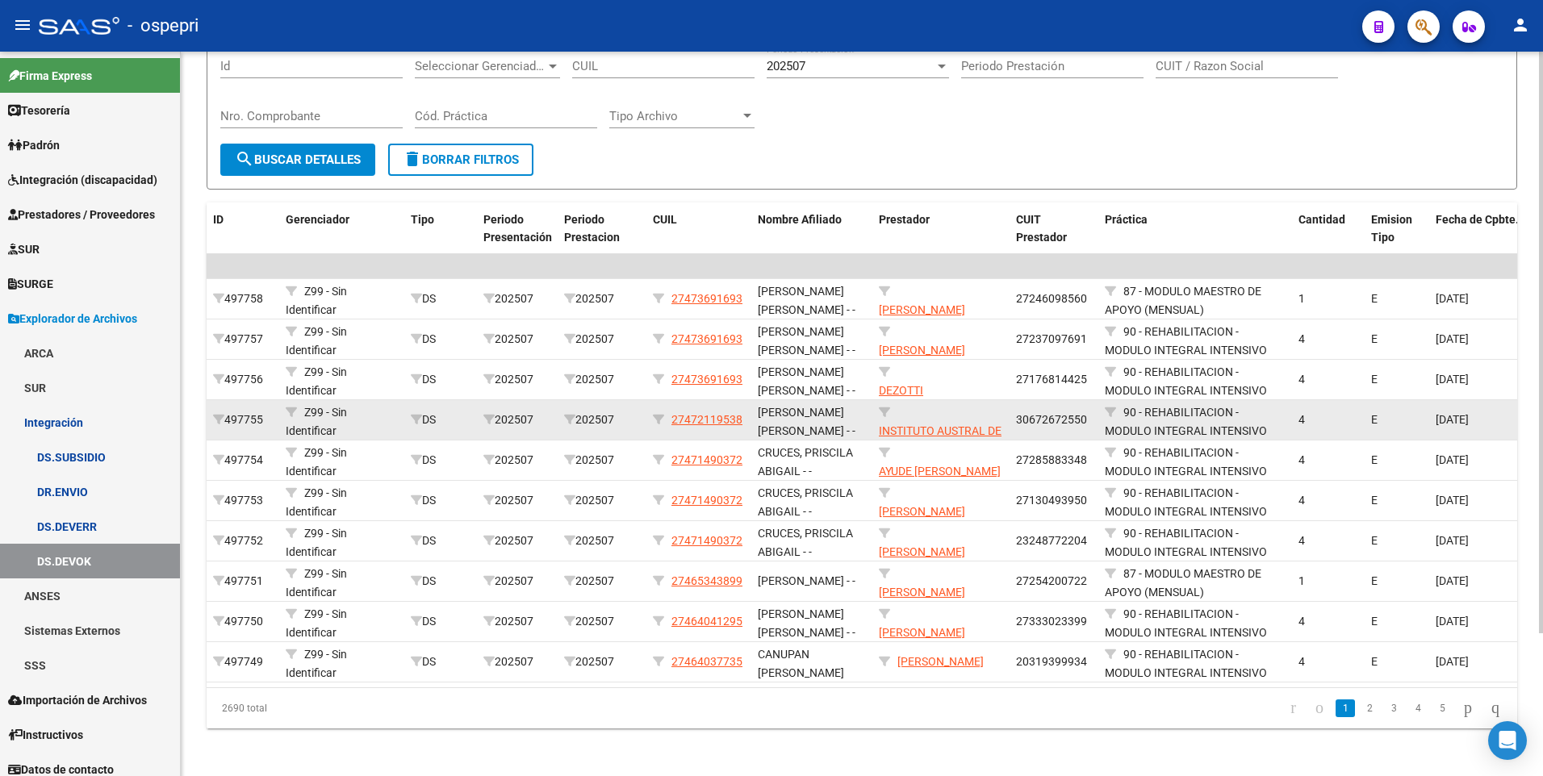
scroll to position [178, 0]
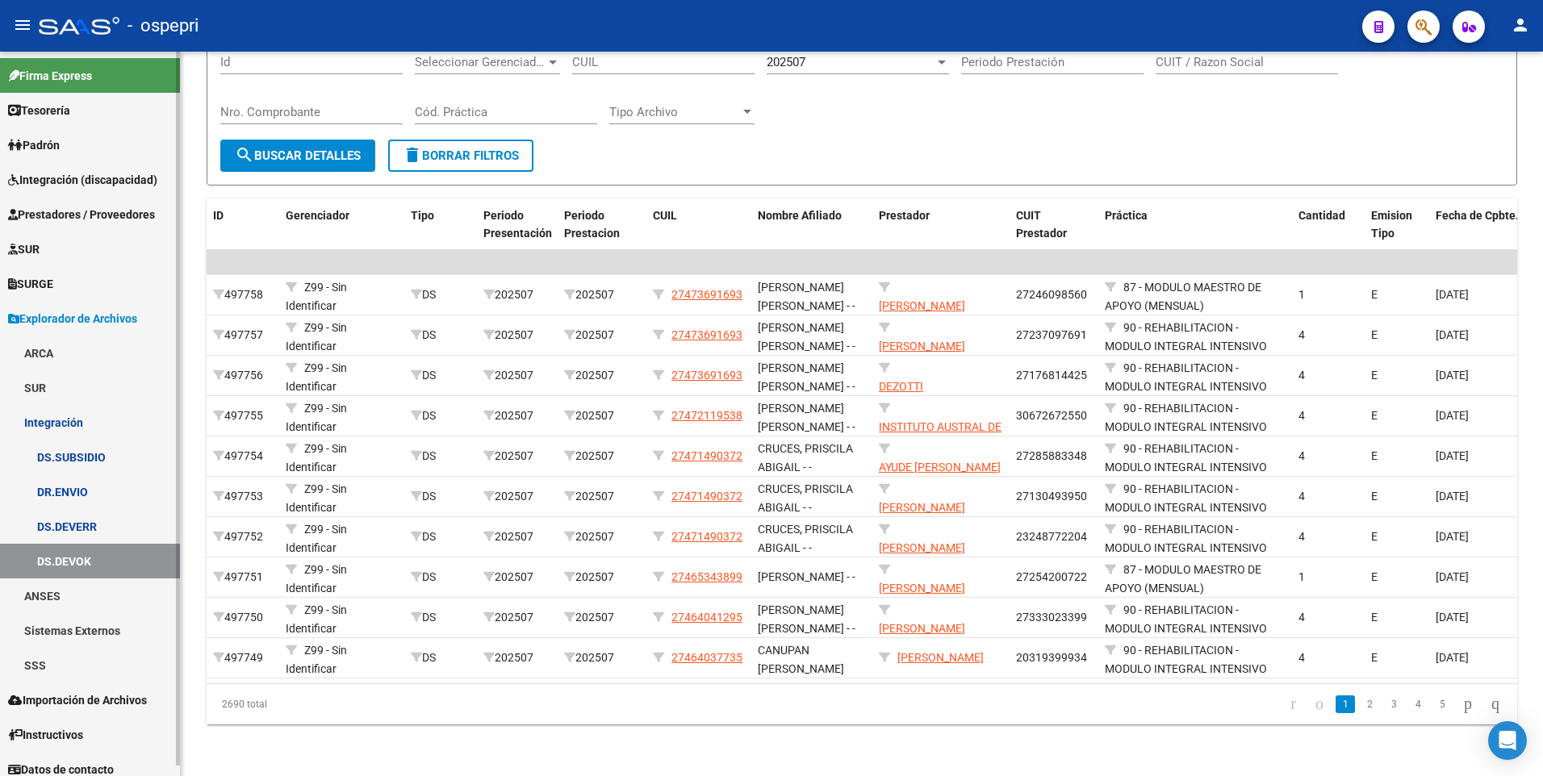
click at [88, 525] on link "DS.DEVERR" at bounding box center [90, 526] width 180 height 35
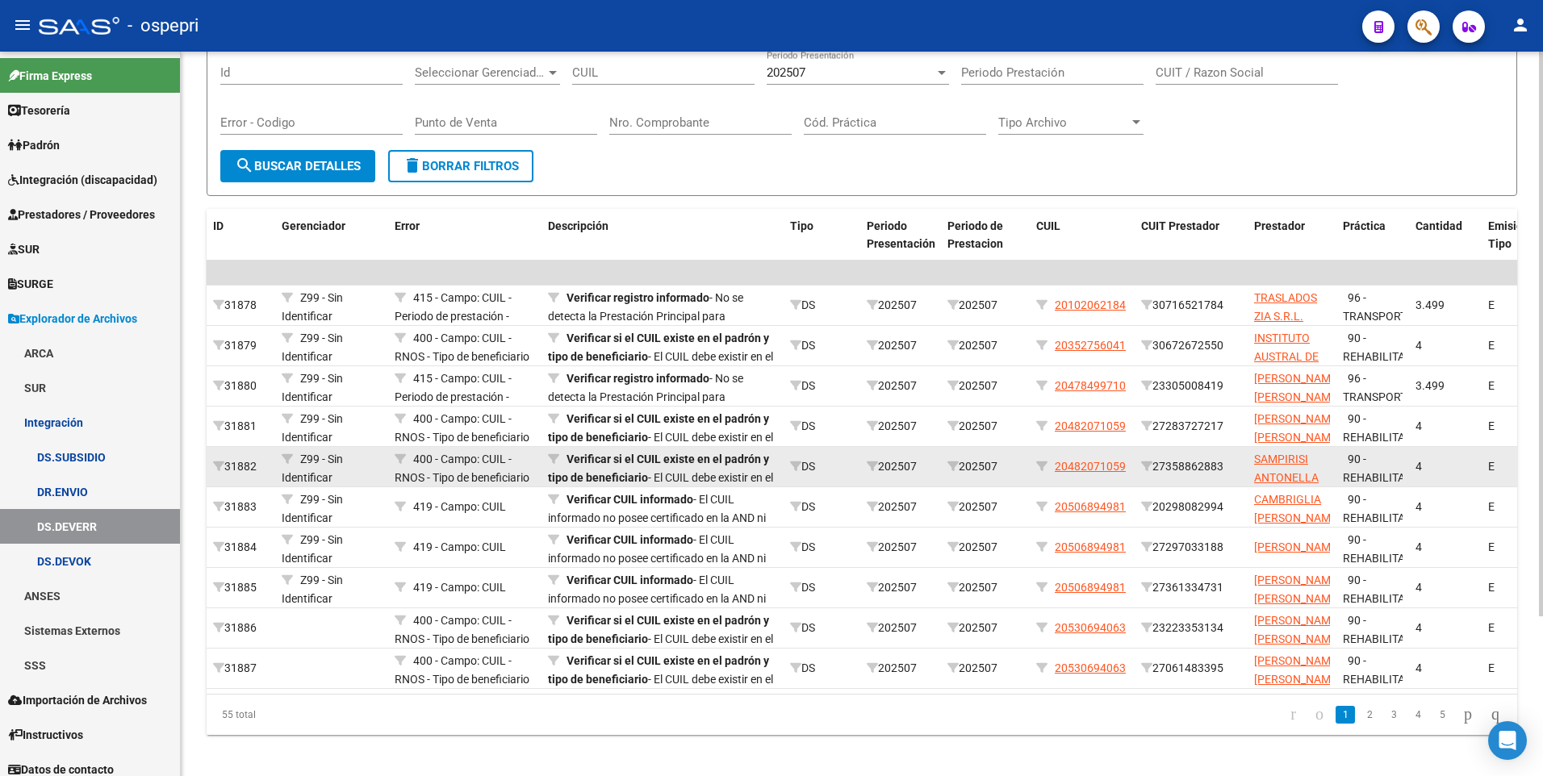
scroll to position [205, 0]
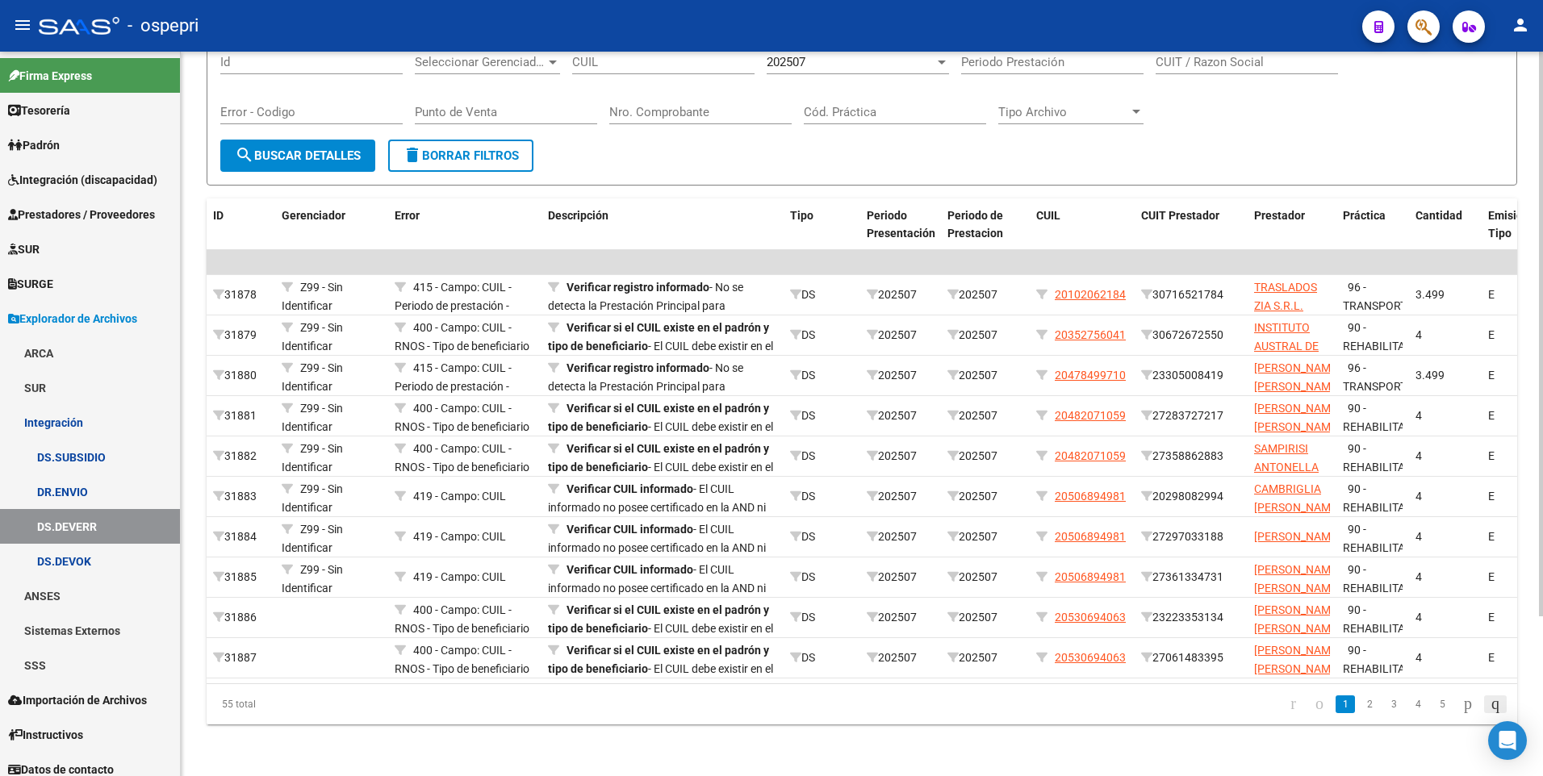
click at [1489, 706] on icon "go to last page" at bounding box center [1495, 703] width 13 height 19
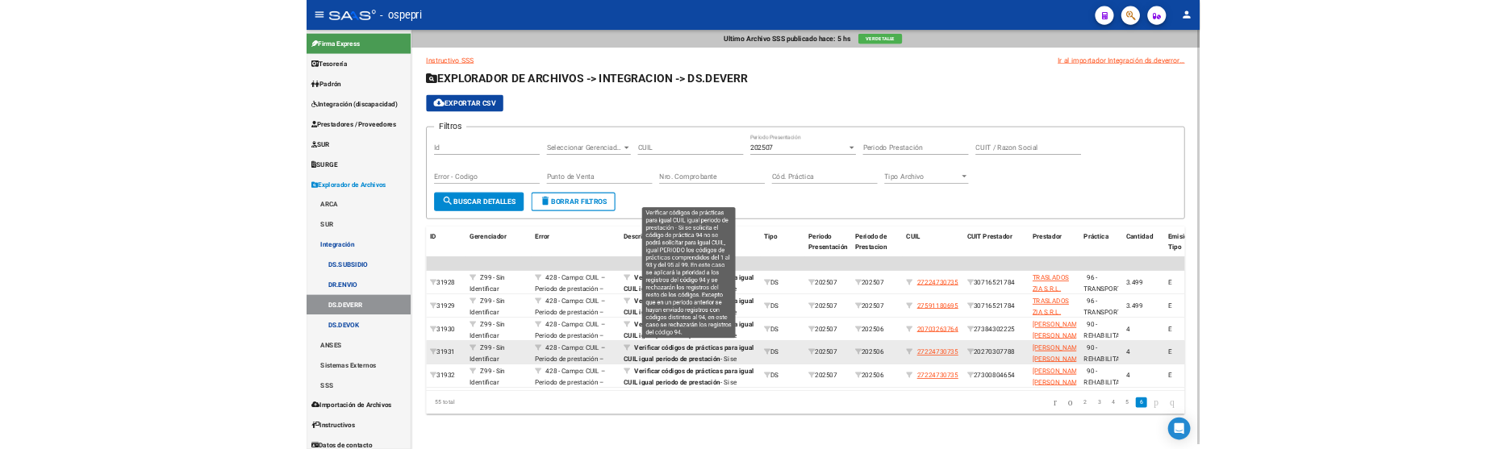
scroll to position [0, 0]
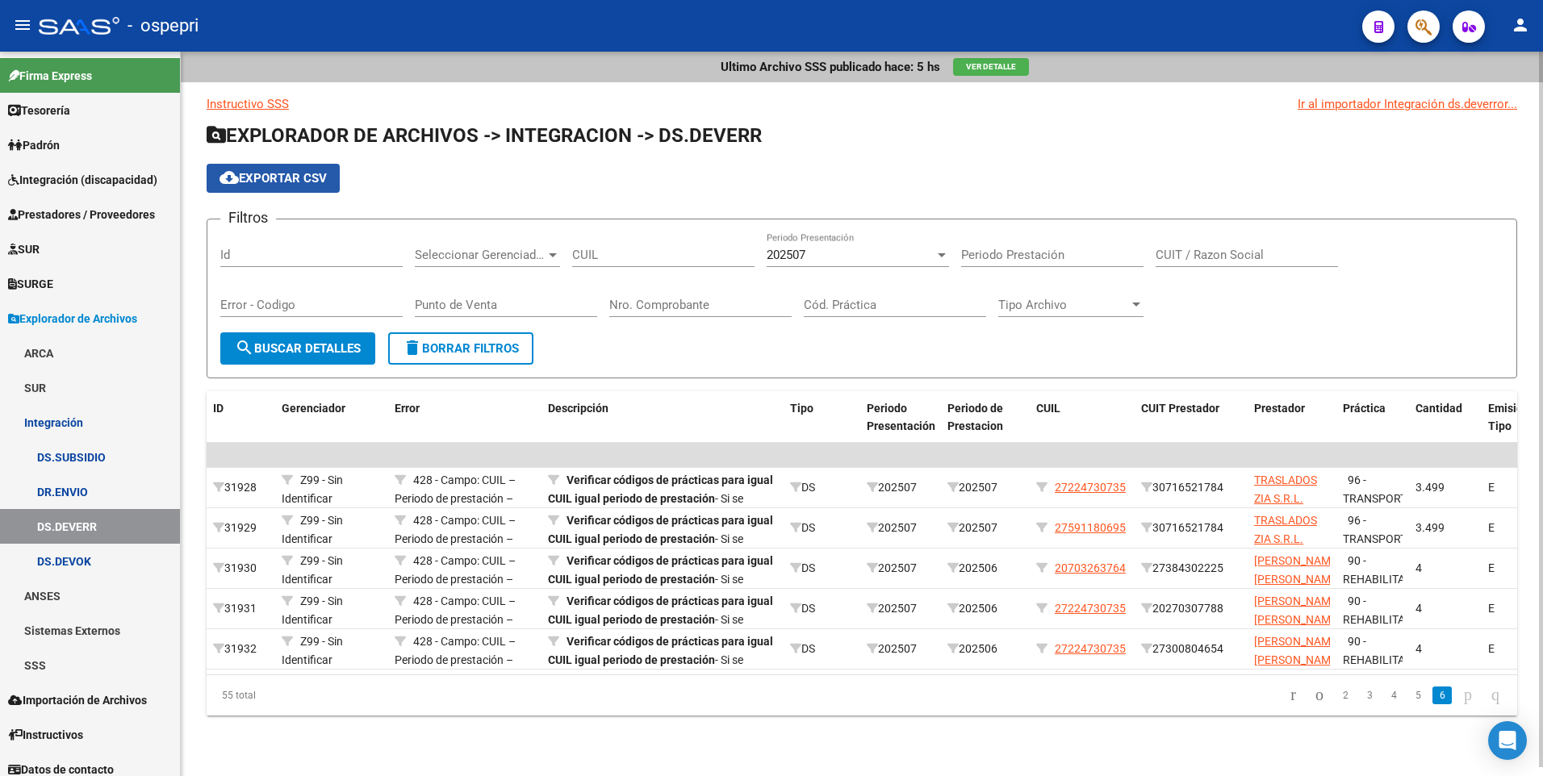
click at [303, 181] on span "cloud_download Exportar CSV" at bounding box center [272, 178] width 107 height 15
click at [1352, 133] on h1 "EXPLORADOR DE ARCHIVOS -> INTEGRACION -> DS.DEVERR" at bounding box center [862, 137] width 1311 height 28
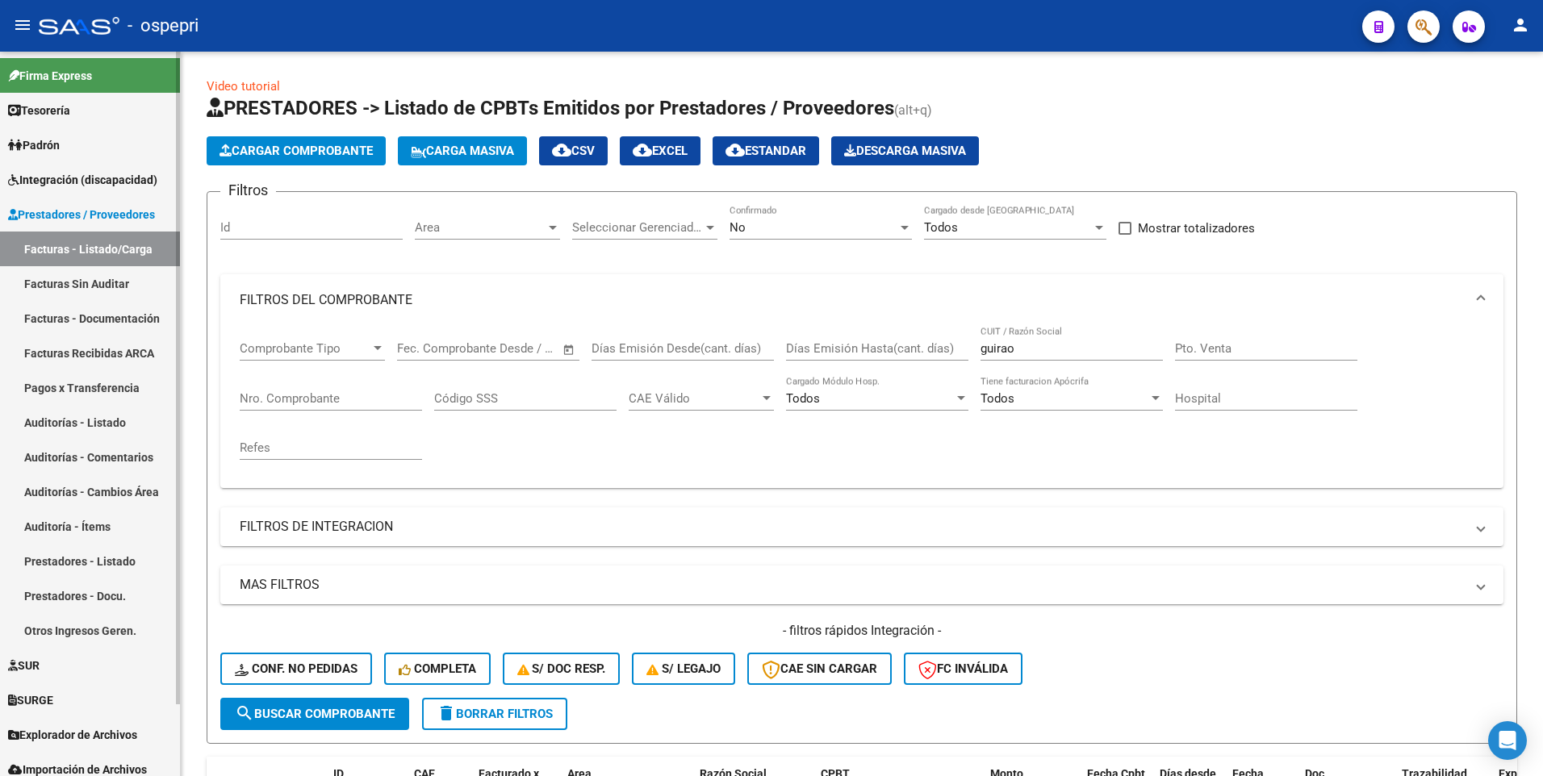
scroll to position [230, 0]
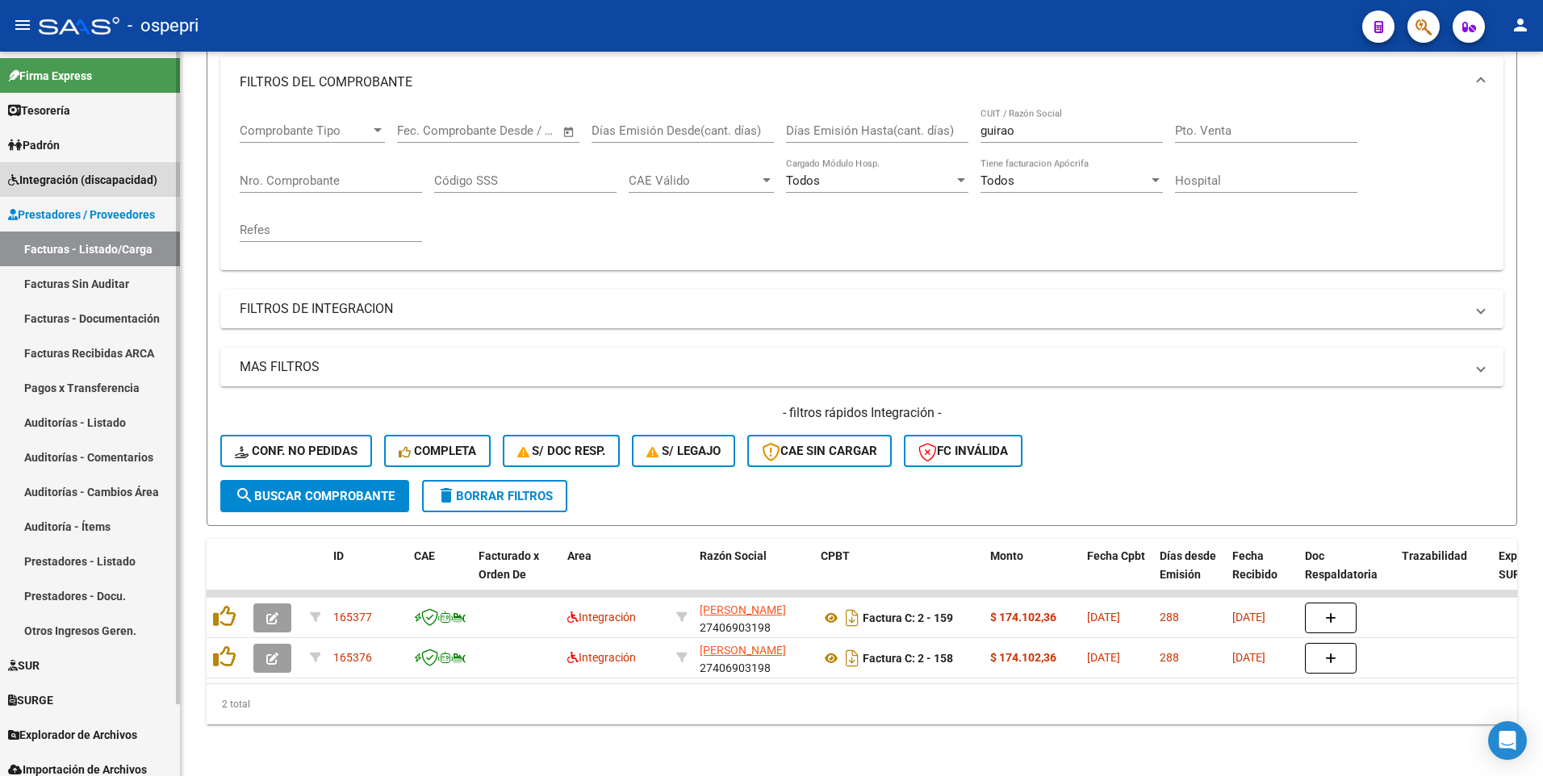
click at [57, 177] on span "Integración (discapacidad)" at bounding box center [82, 180] width 149 height 18
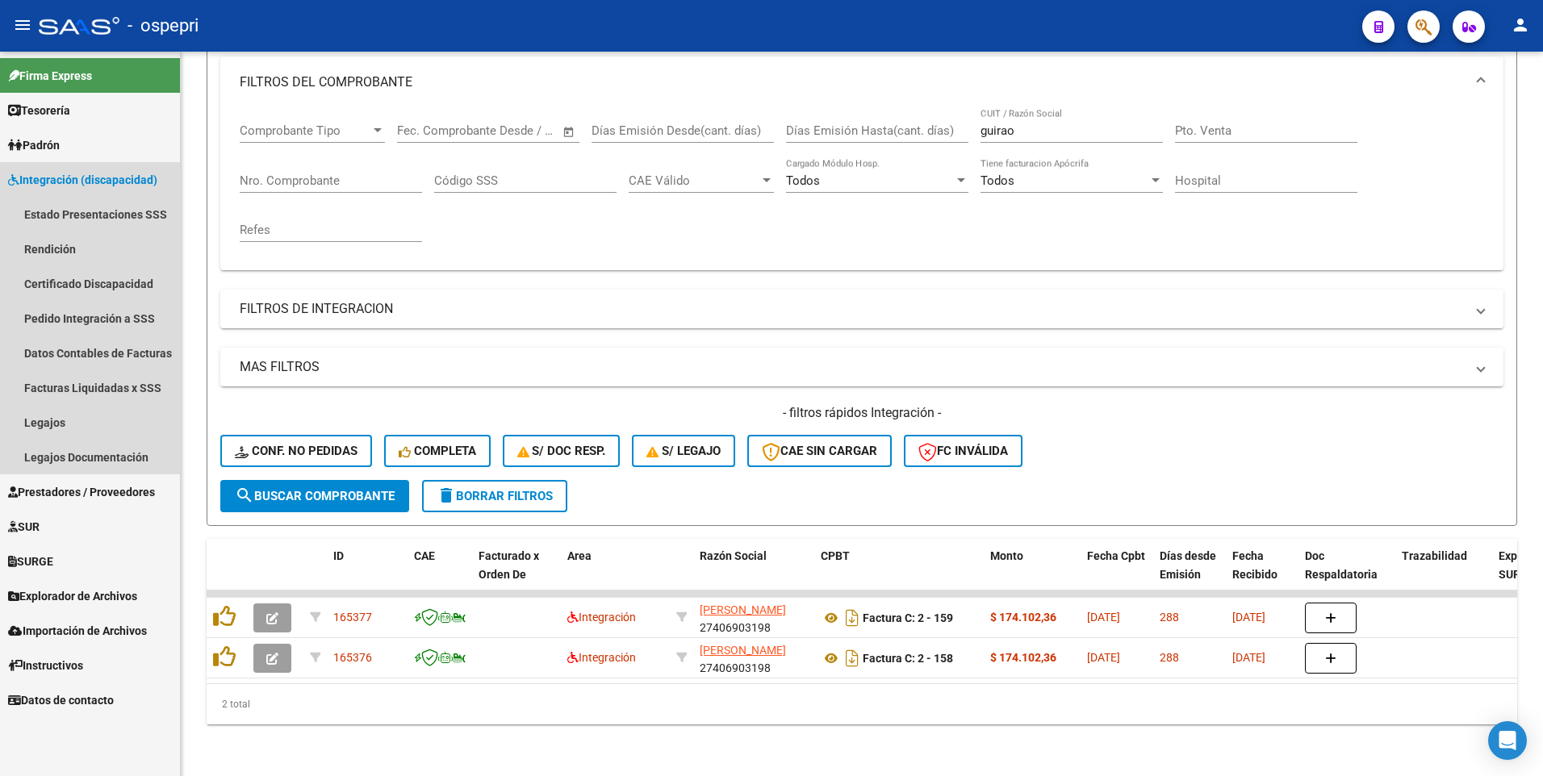
click at [57, 177] on span "Integración (discapacidad)" at bounding box center [82, 180] width 149 height 18
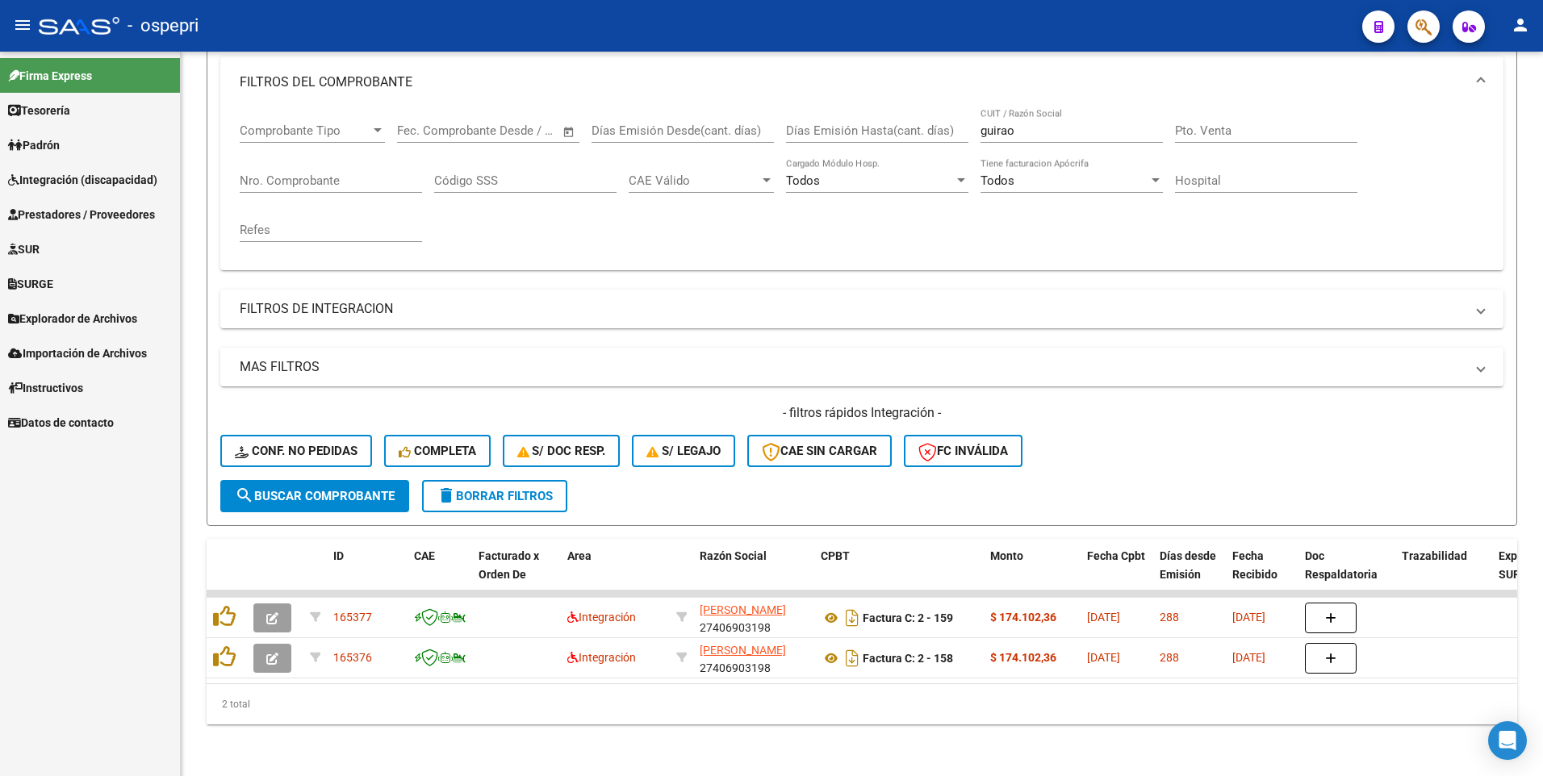
click at [39, 252] on span "SUR" at bounding box center [23, 249] width 31 height 18
click at [47, 279] on span "SURGE" at bounding box center [30, 284] width 45 height 18
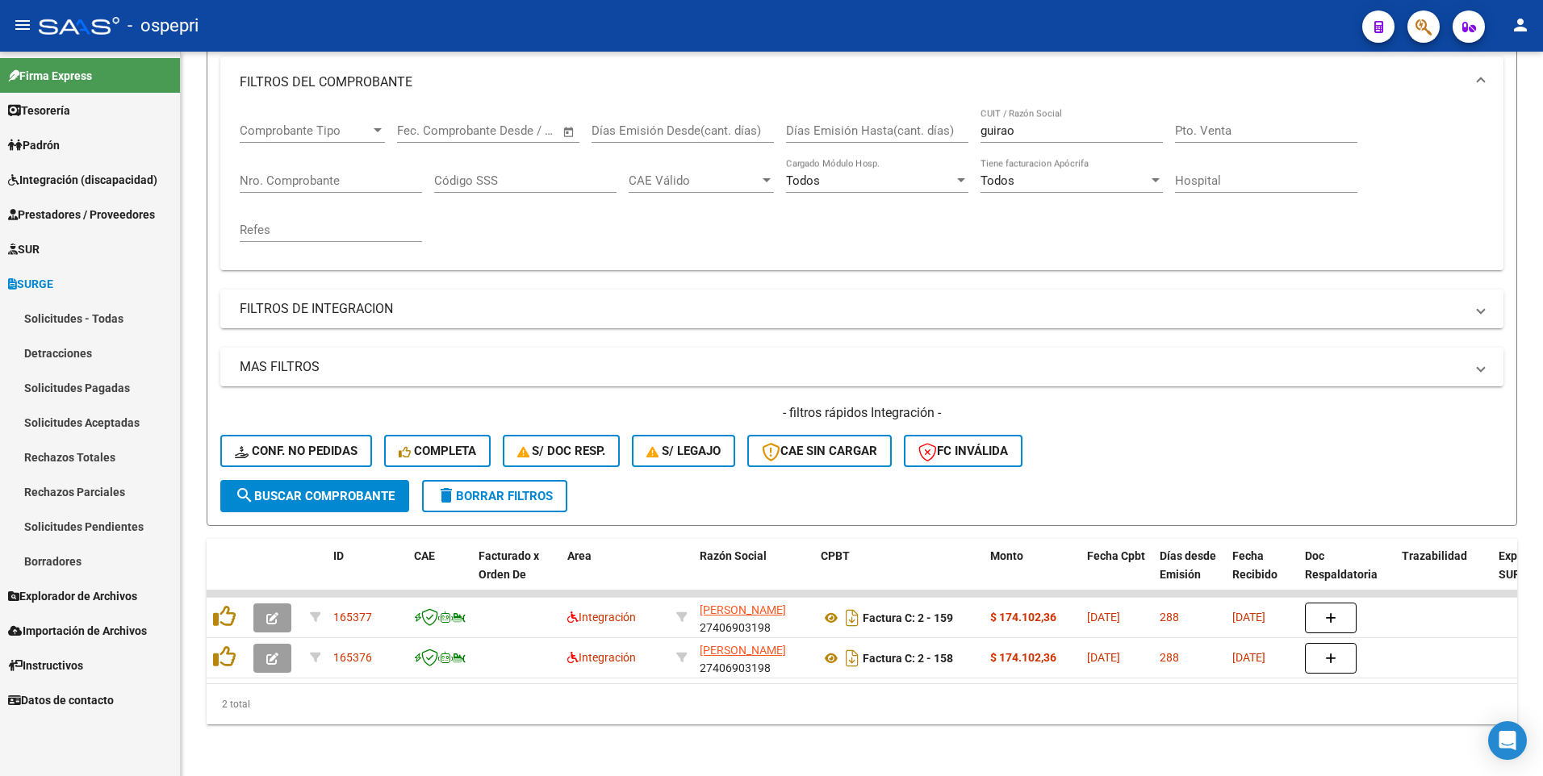
click at [47, 279] on span "SURGE" at bounding box center [30, 284] width 45 height 18
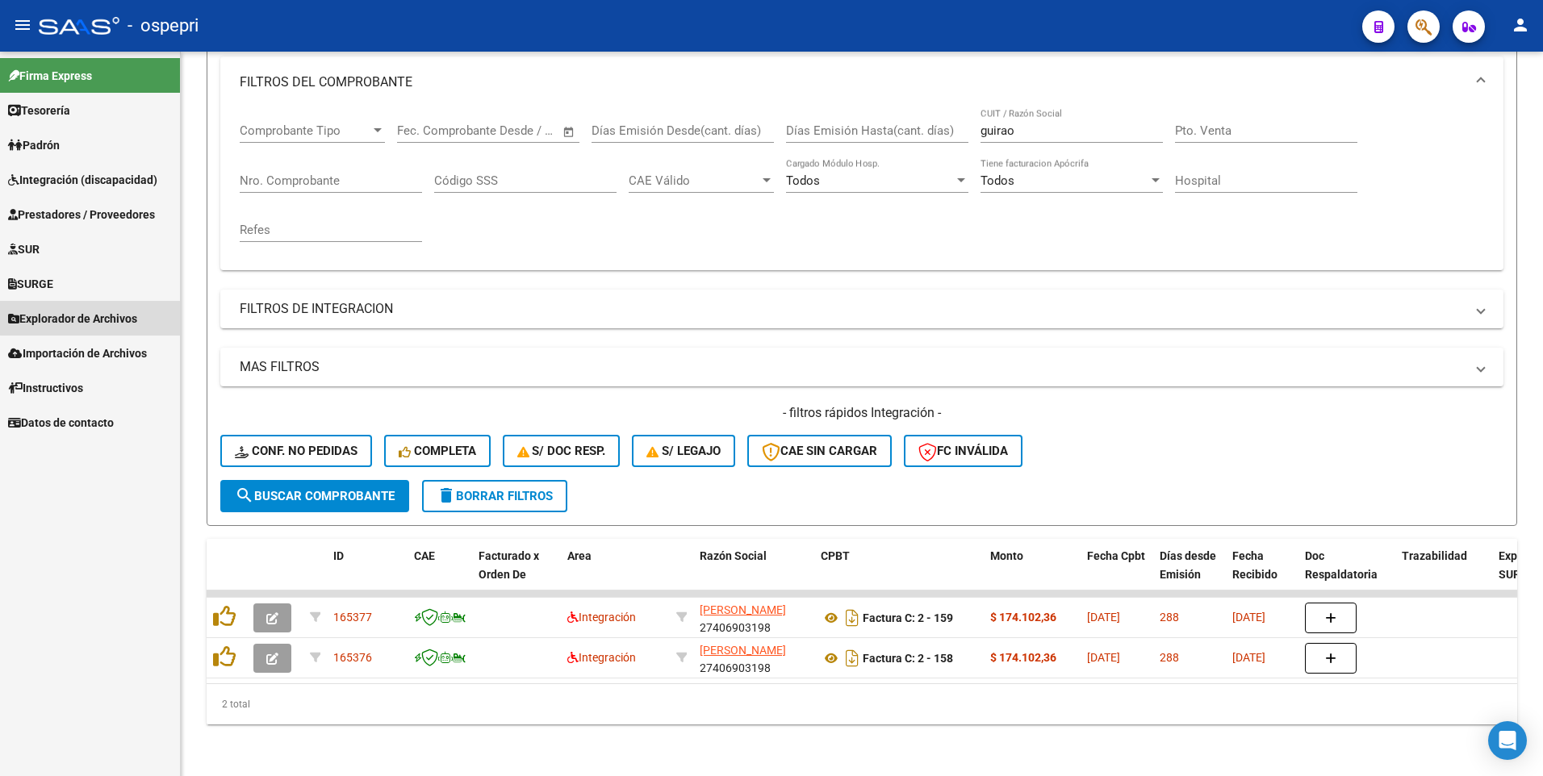
click at [94, 318] on span "Explorador de Archivos" at bounding box center [72, 319] width 129 height 18
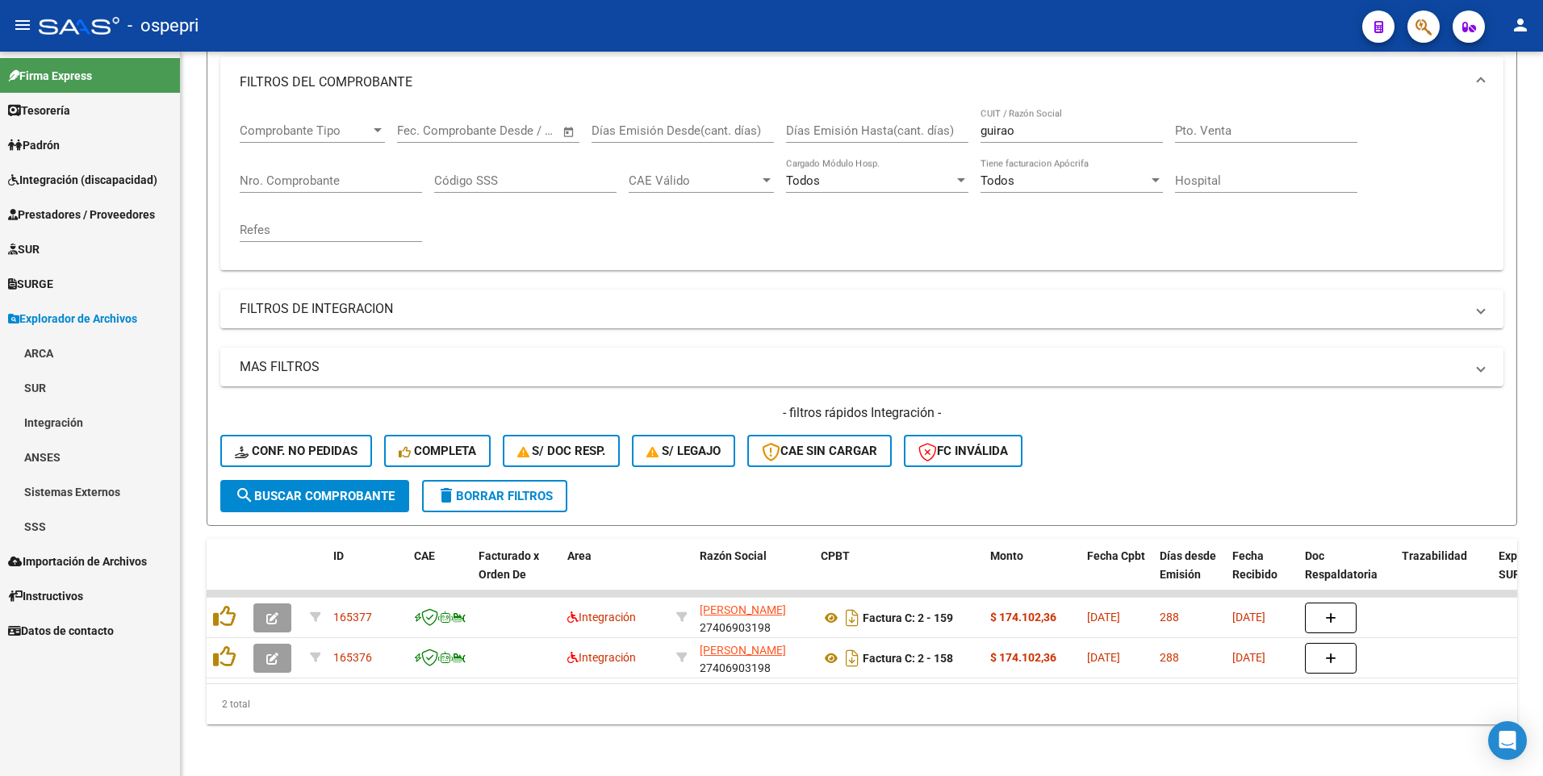
click at [65, 424] on link "Integración" at bounding box center [90, 422] width 180 height 35
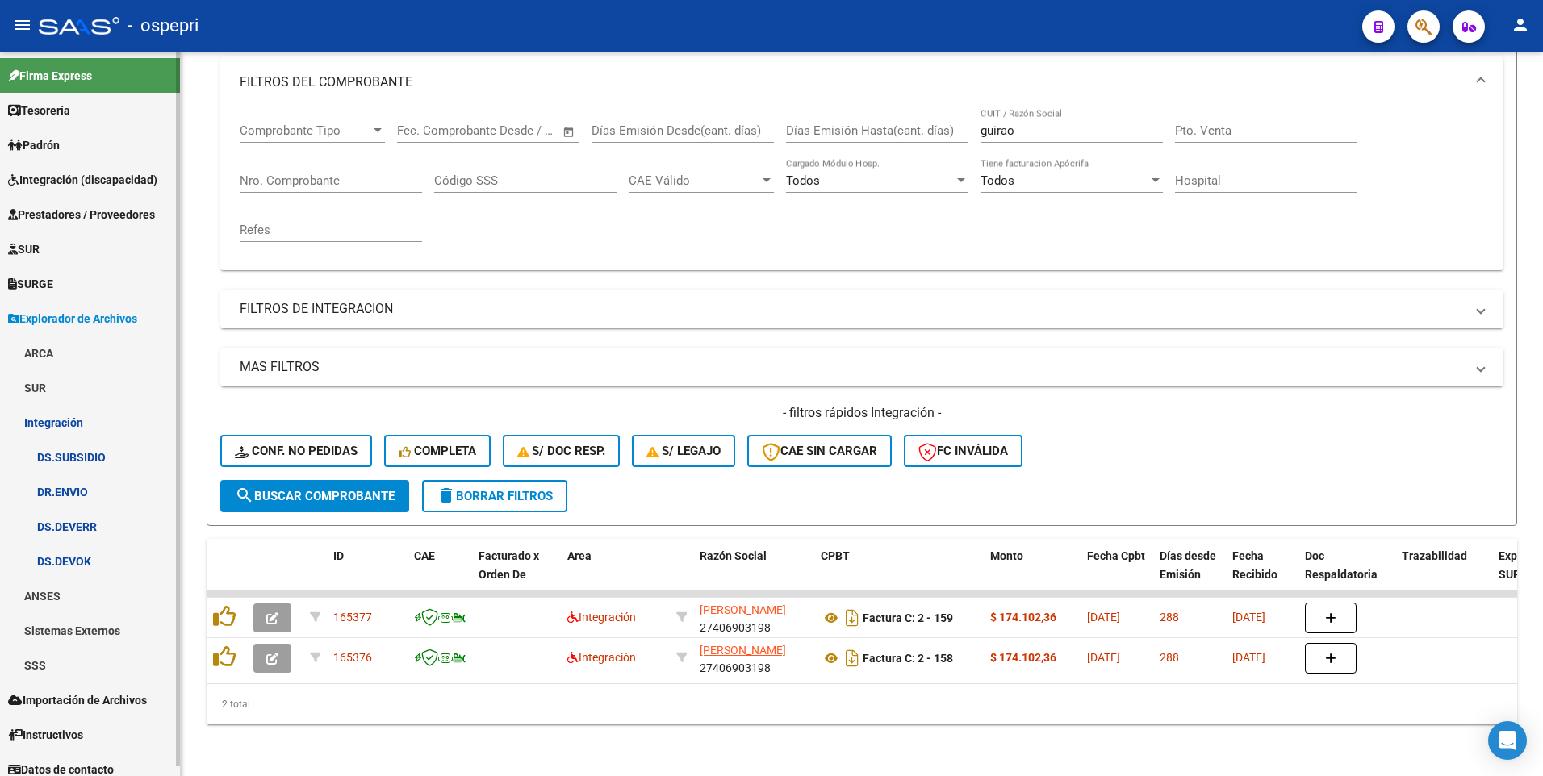
click at [66, 487] on link "DR.ENVIO" at bounding box center [90, 492] width 180 height 35
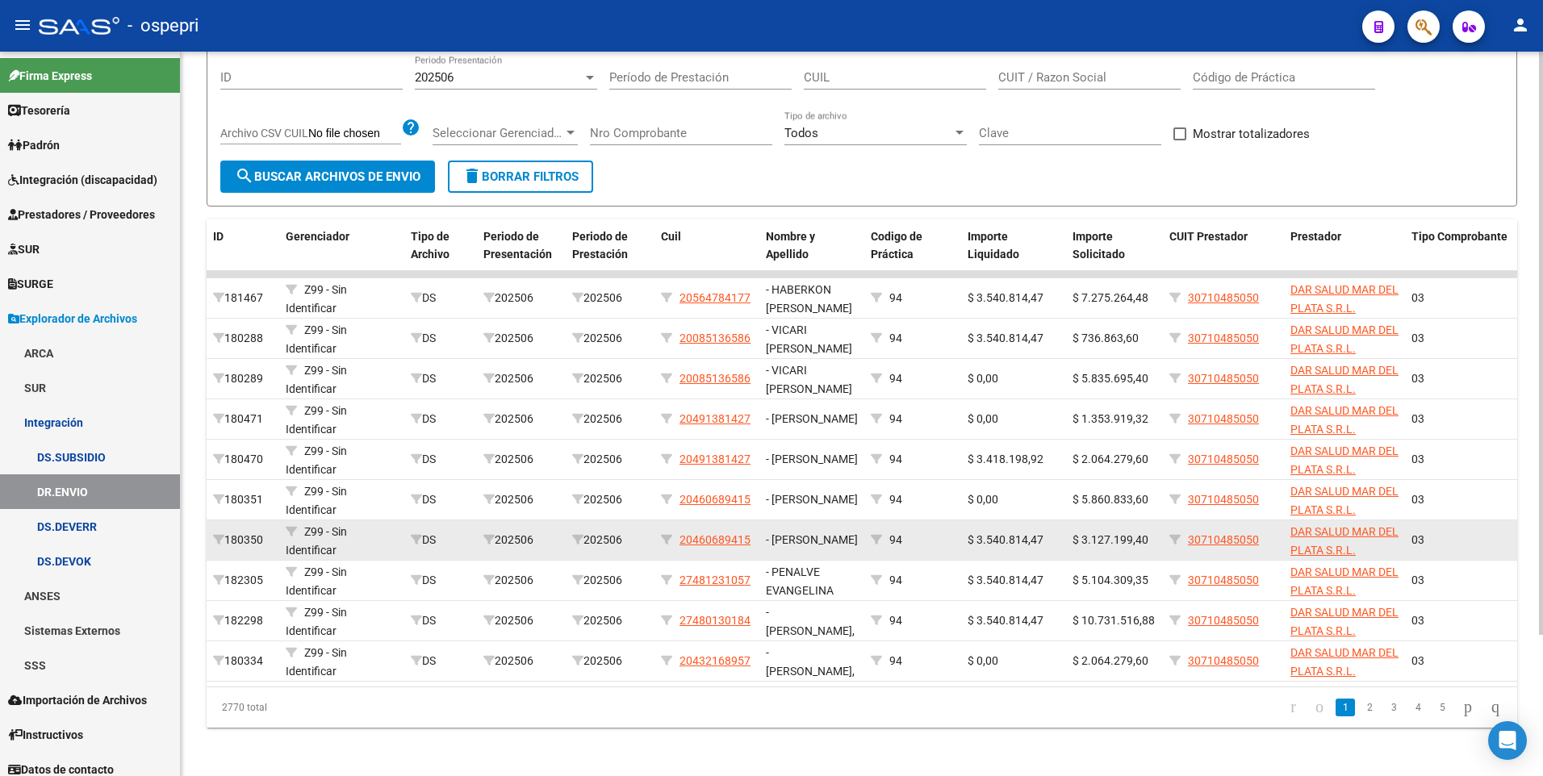
scroll to position [175, 0]
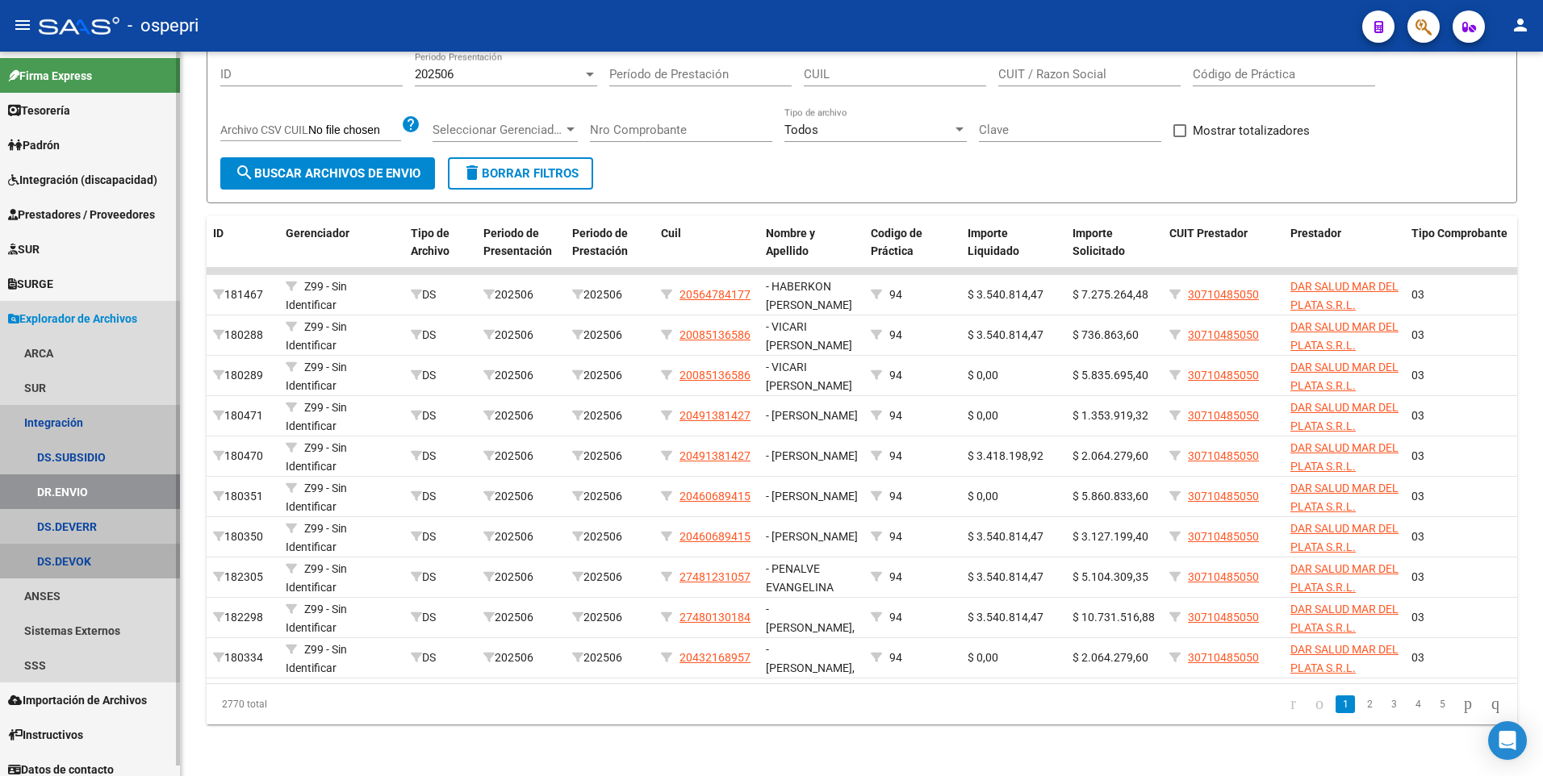
click at [73, 562] on link "DS.DEVOK" at bounding box center [90, 561] width 180 height 35
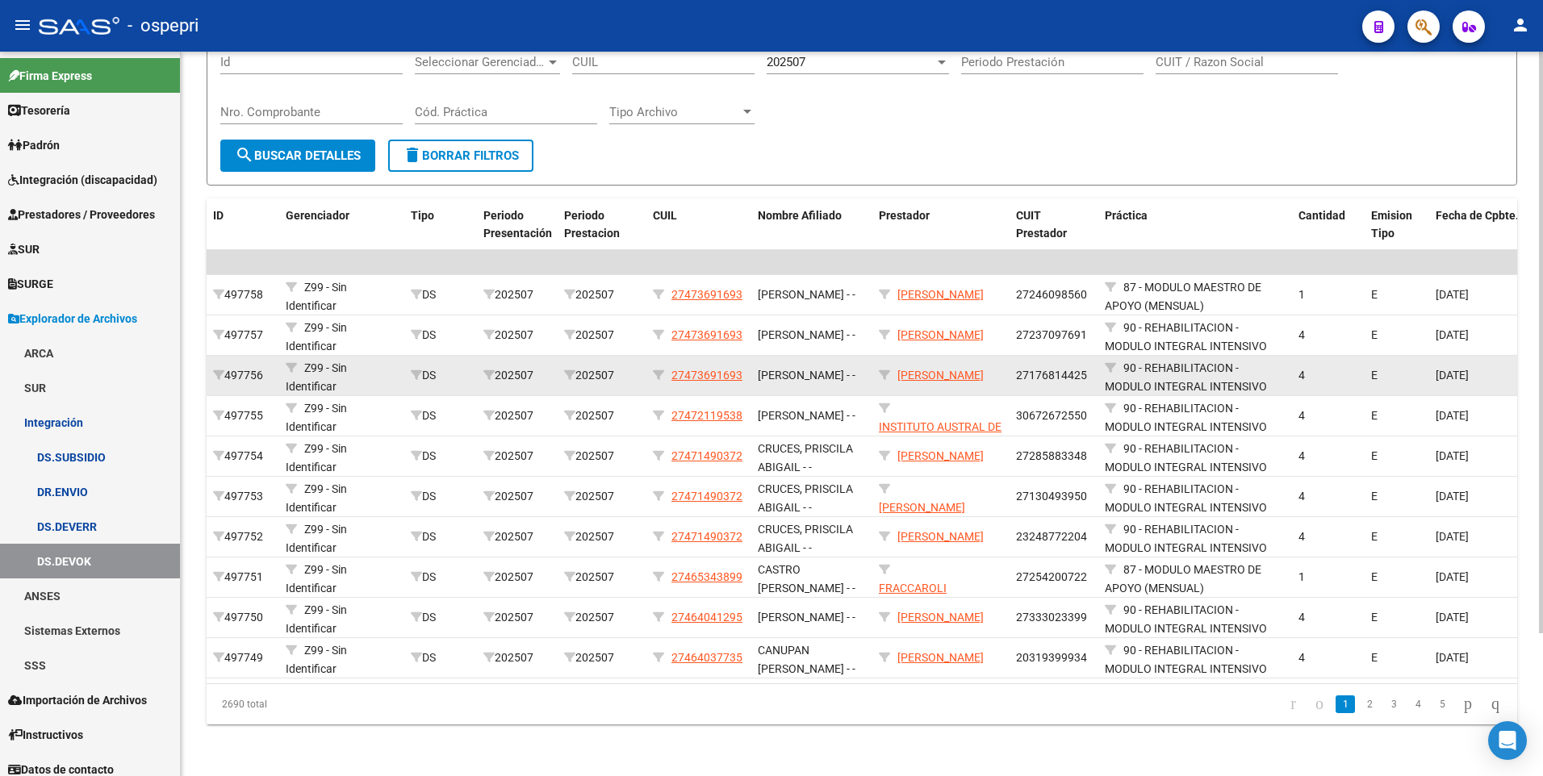
scroll to position [97, 0]
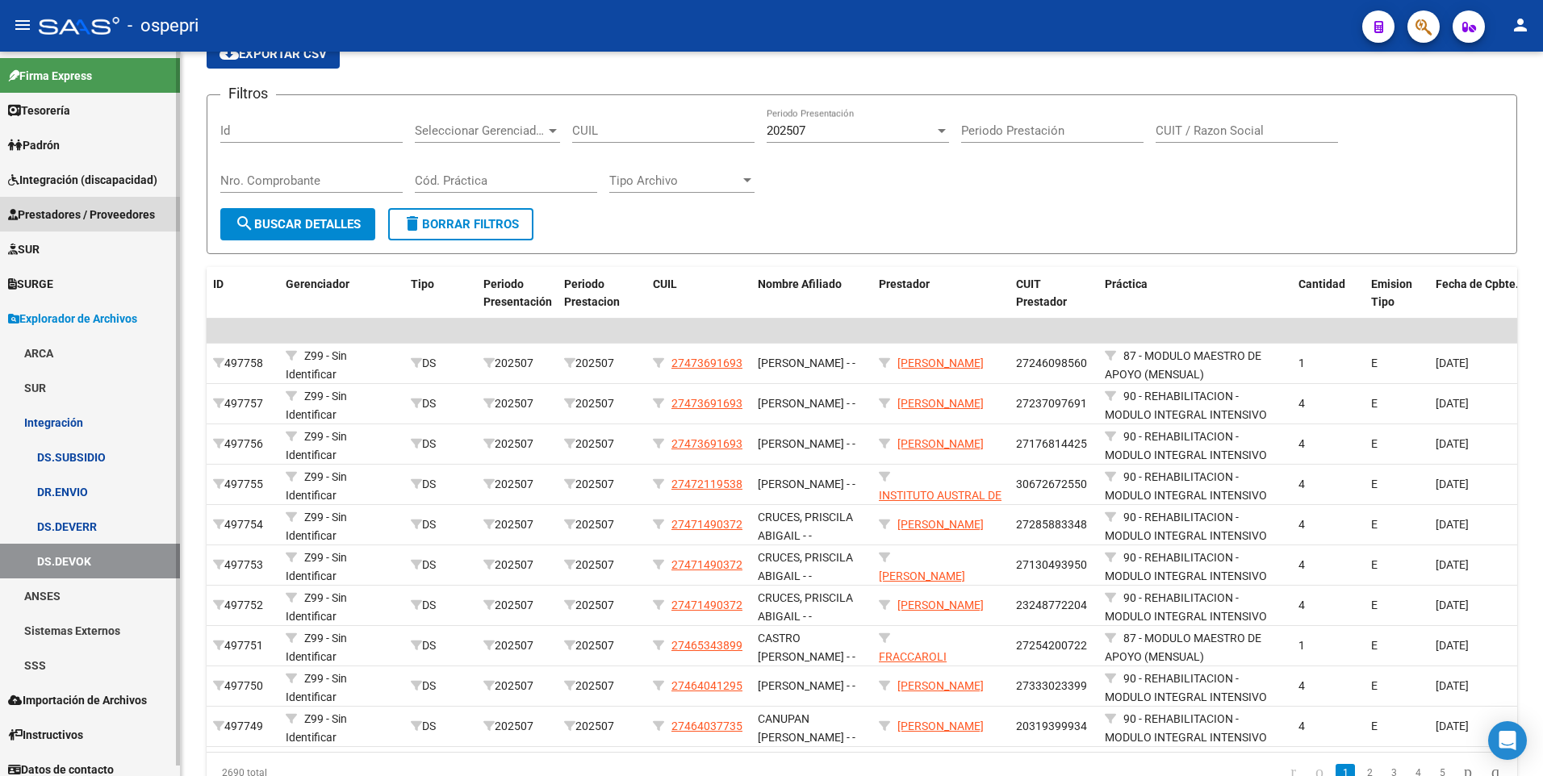
click at [80, 211] on span "Prestadores / Proveedores" at bounding box center [81, 215] width 147 height 18
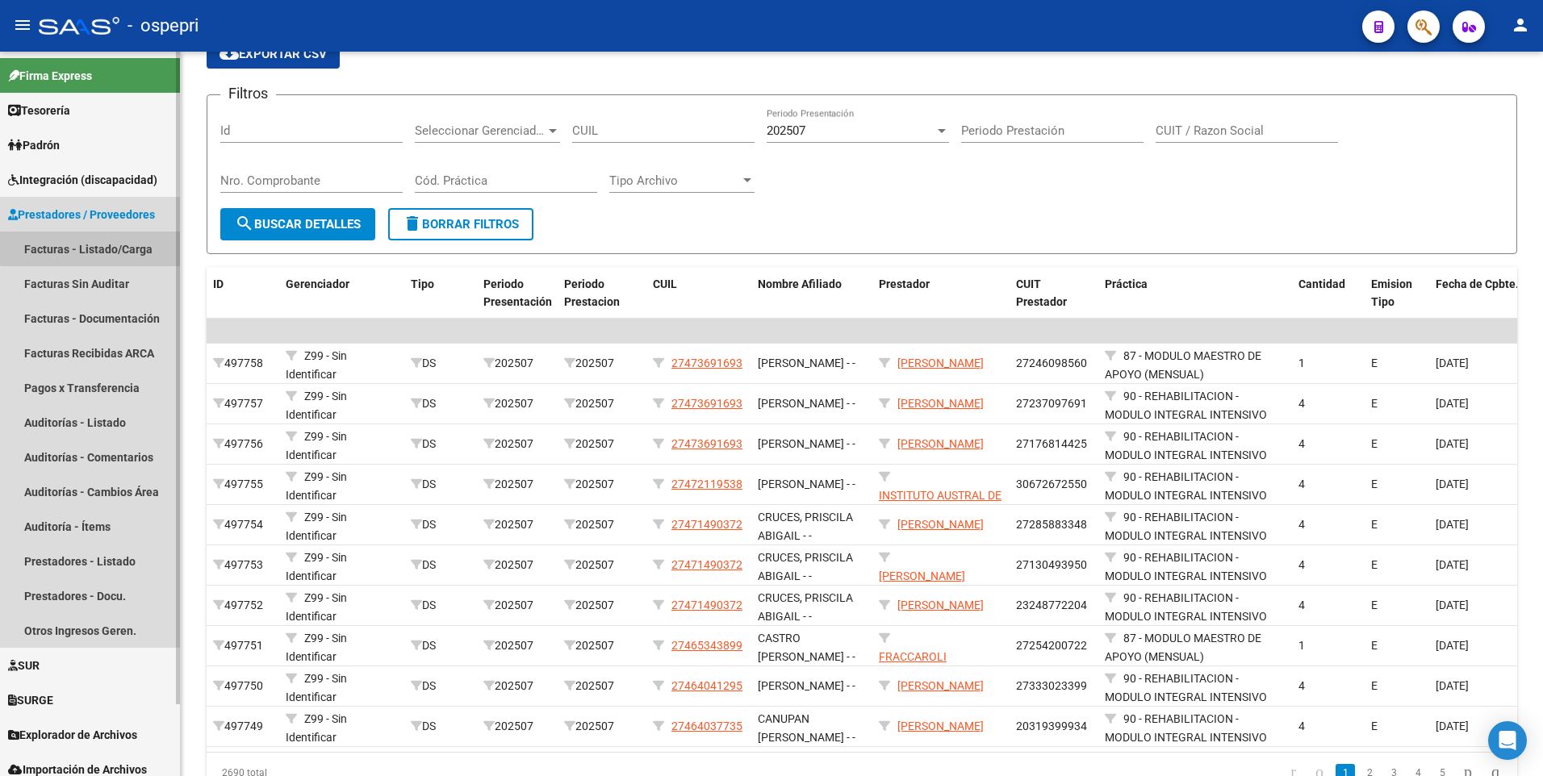
click at [109, 245] on link "Facturas - Listado/Carga" at bounding box center [90, 249] width 180 height 35
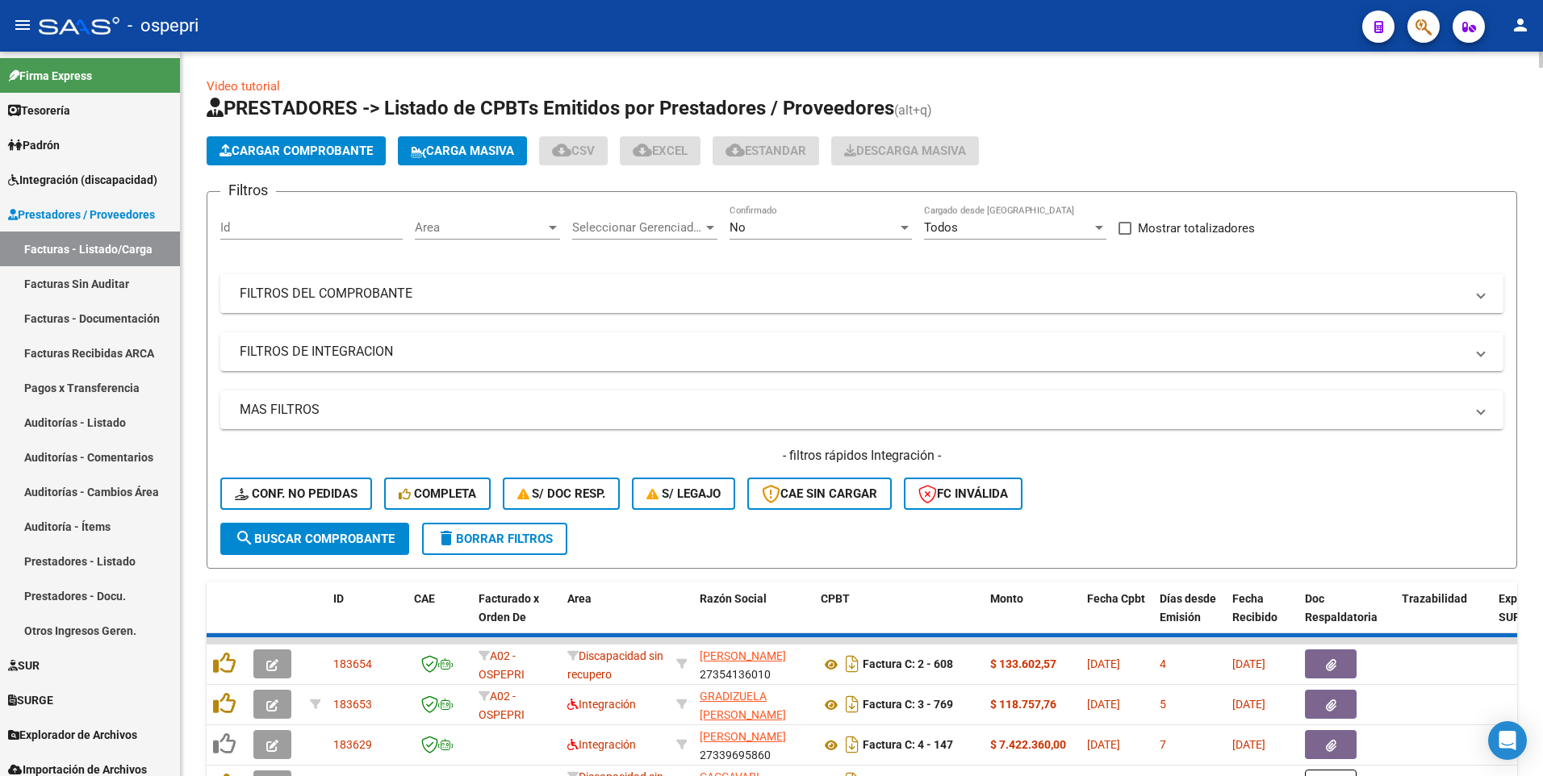
click at [915, 297] on mat-panel-title "FILTROS DEL COMPROBANTE" at bounding box center [852, 294] width 1225 height 18
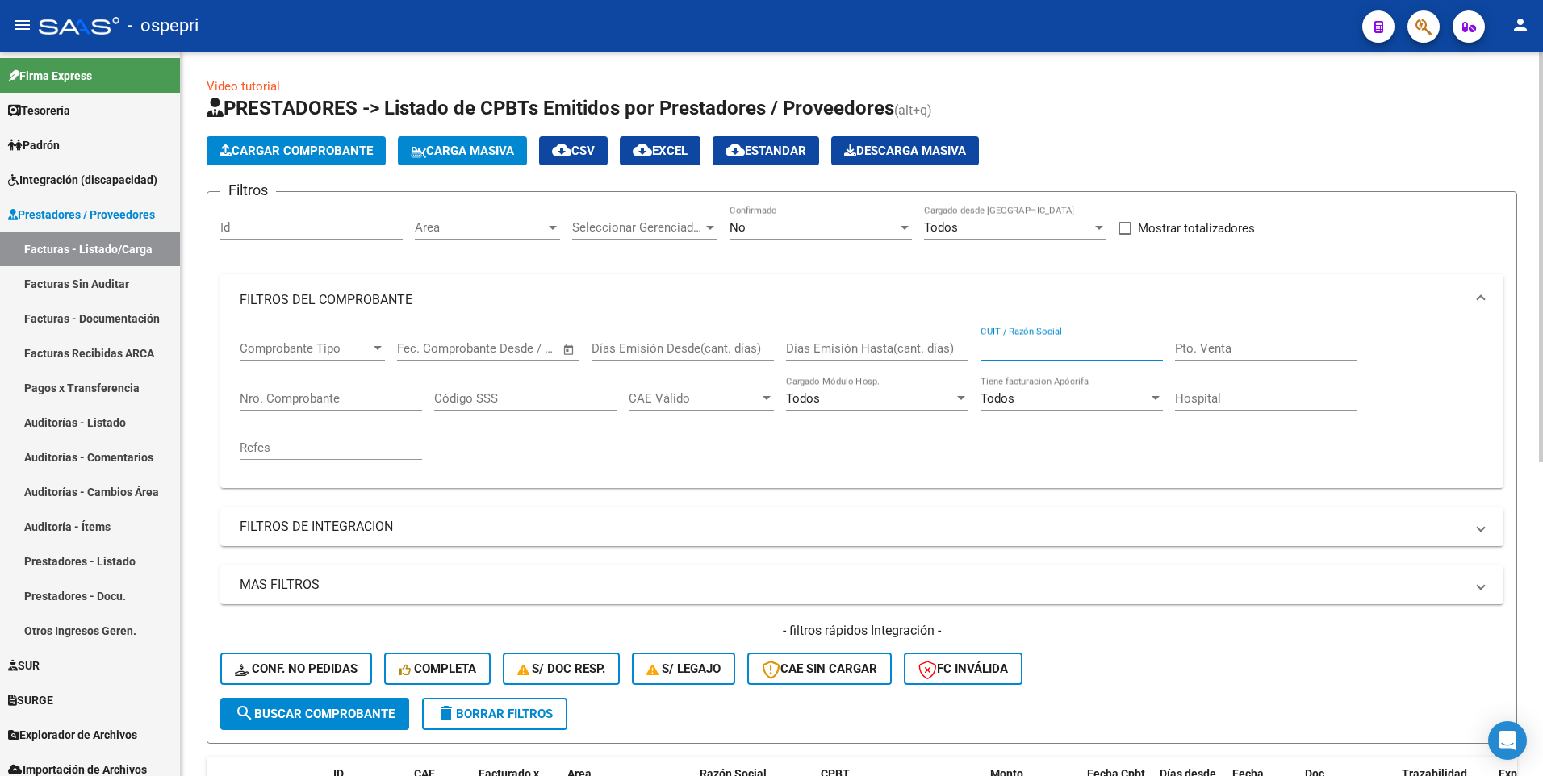
click at [1091, 349] on input "CUIT / Razón Social" at bounding box center [1071, 348] width 182 height 15
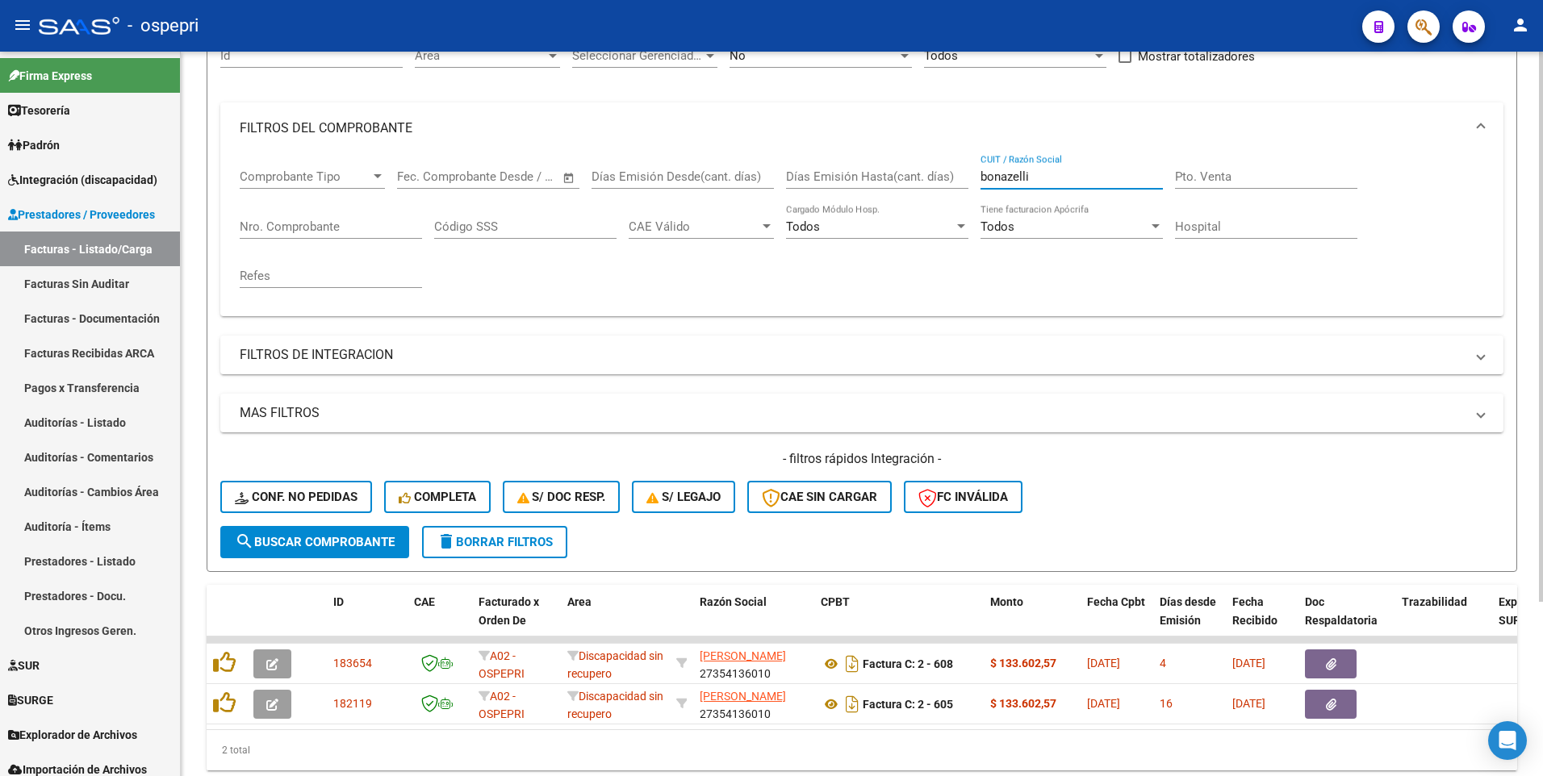
scroll to position [149, 0]
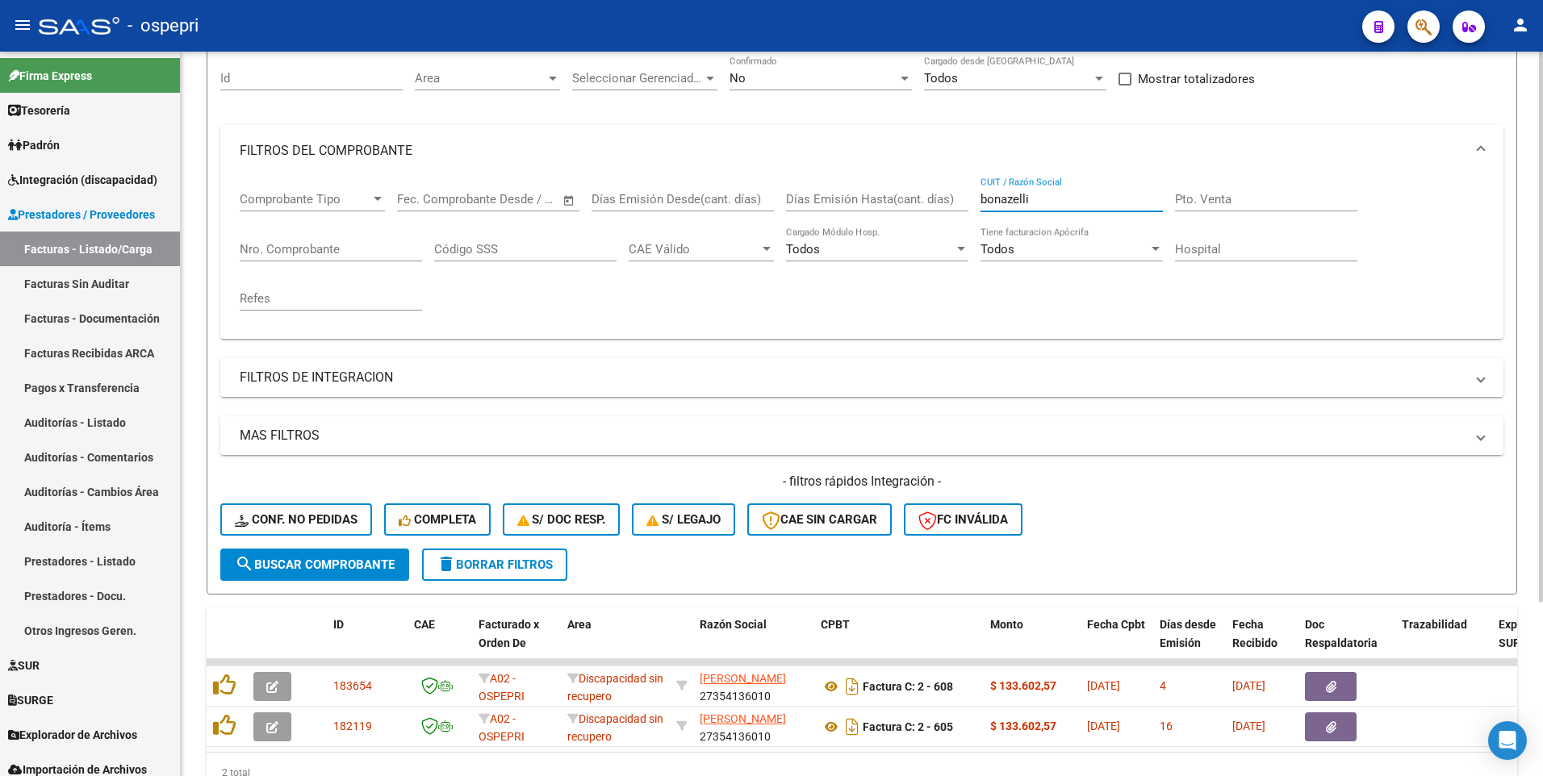
click at [1044, 200] on input "bonazelli" at bounding box center [1071, 199] width 182 height 15
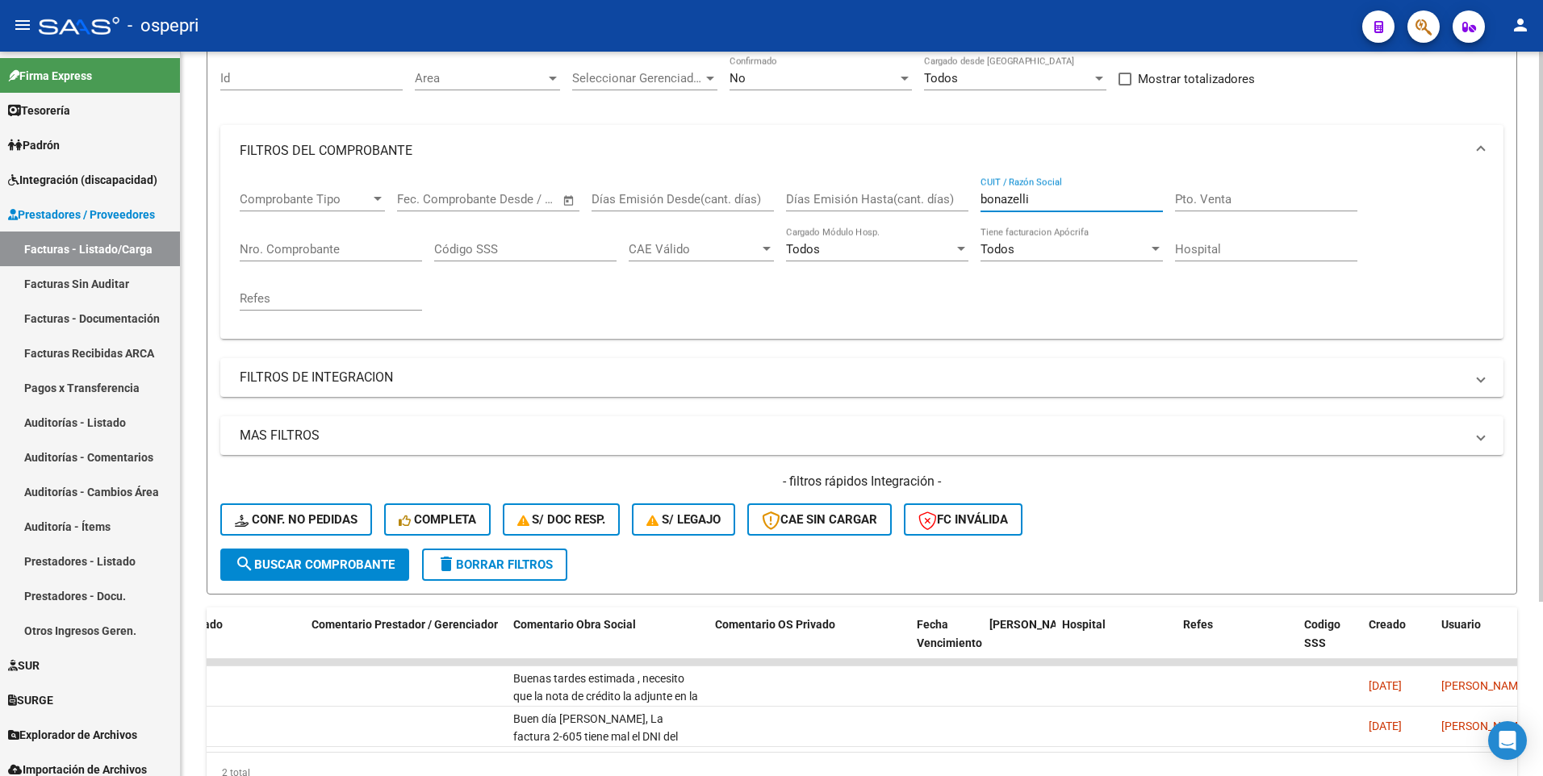
scroll to position [0, 2515]
drag, startPoint x: 1064, startPoint y: 203, endPoint x: 939, endPoint y: 210, distance: 126.1
click at [939, 210] on div "Comprobante Tipo Comprobante Tipo Start date – End date Fec. Comprobante Desde …" at bounding box center [862, 251] width 1244 height 149
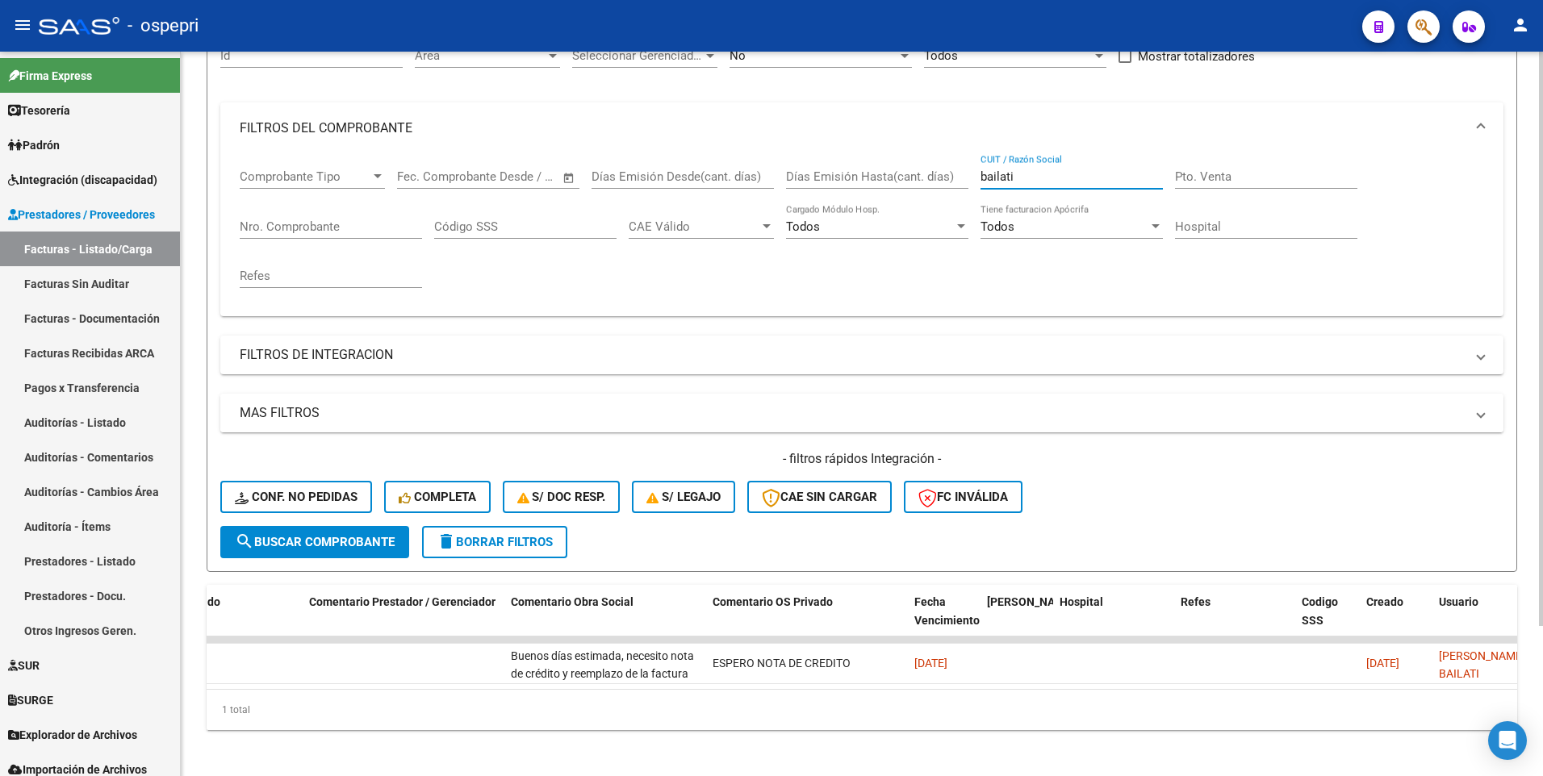
scroll to position [190, 0]
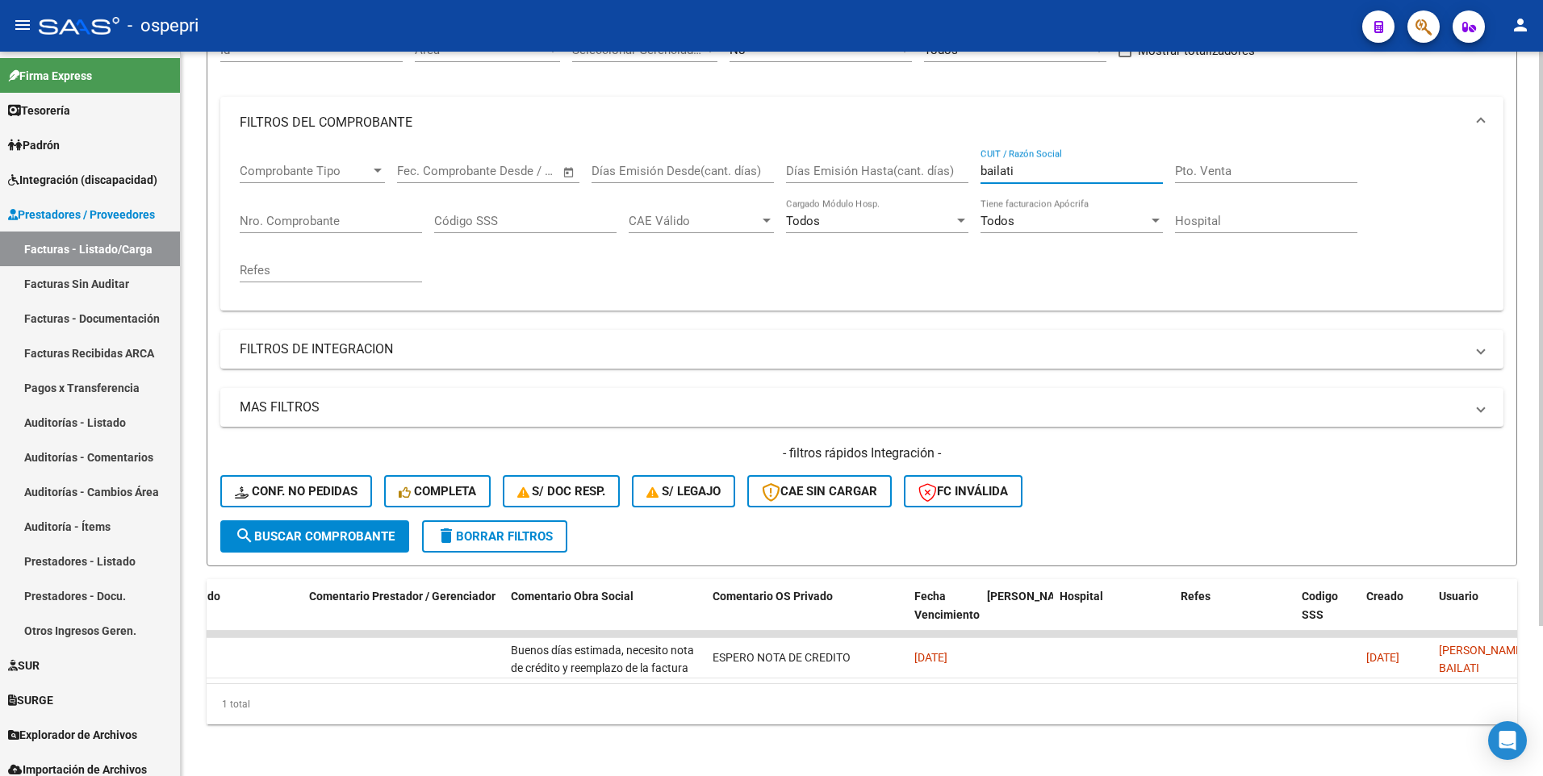
click at [344, 529] on span "search Buscar Comprobante" at bounding box center [315, 536] width 160 height 15
click at [307, 529] on span "search Buscar Comprobante" at bounding box center [315, 536] width 160 height 15
click at [1235, 492] on div "- filtros rápidos Integración - Conf. no pedidas Completa S/ Doc Resp. S/ legaj…" at bounding box center [861, 483] width 1283 height 76
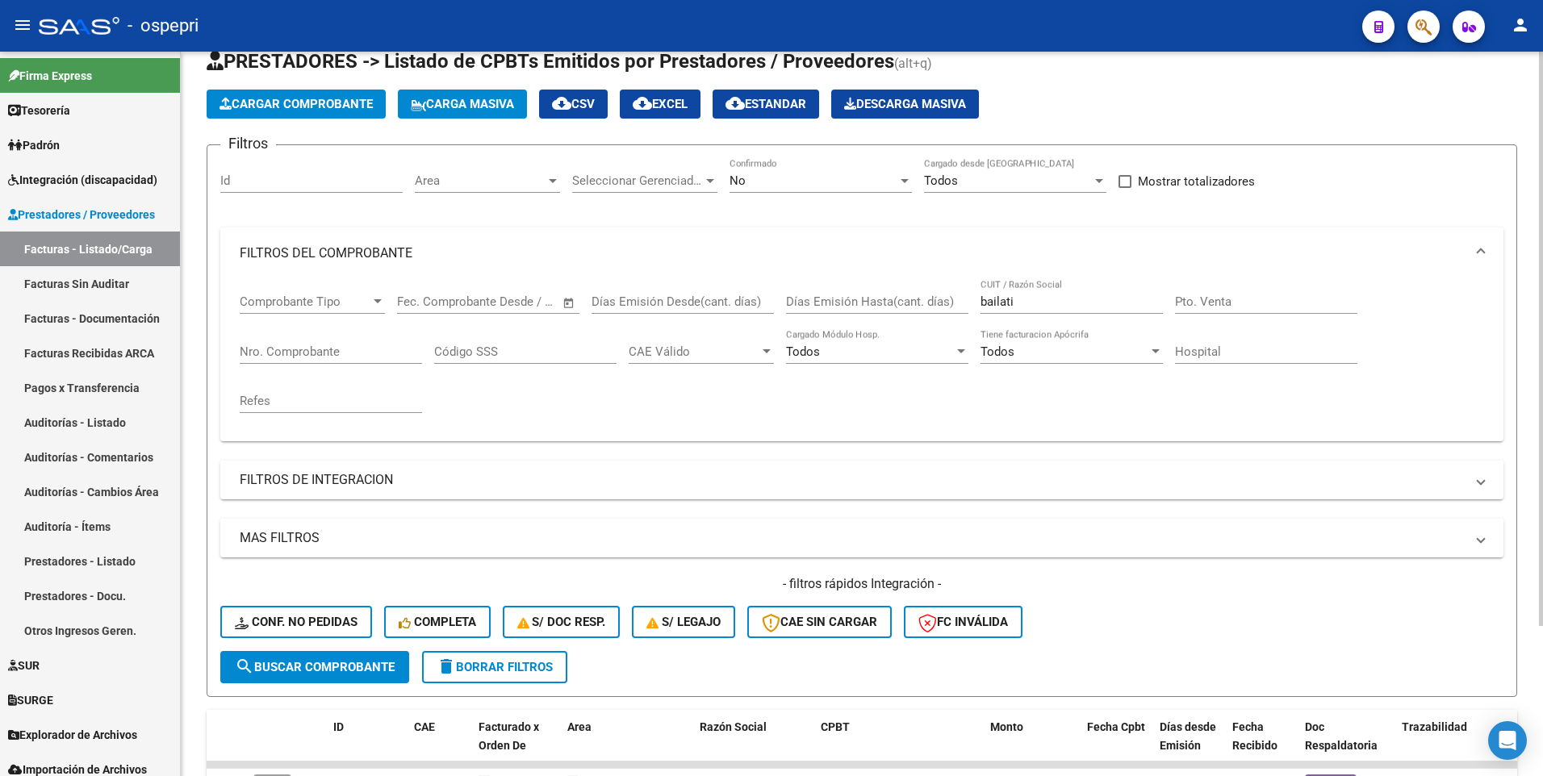
scroll to position [28, 0]
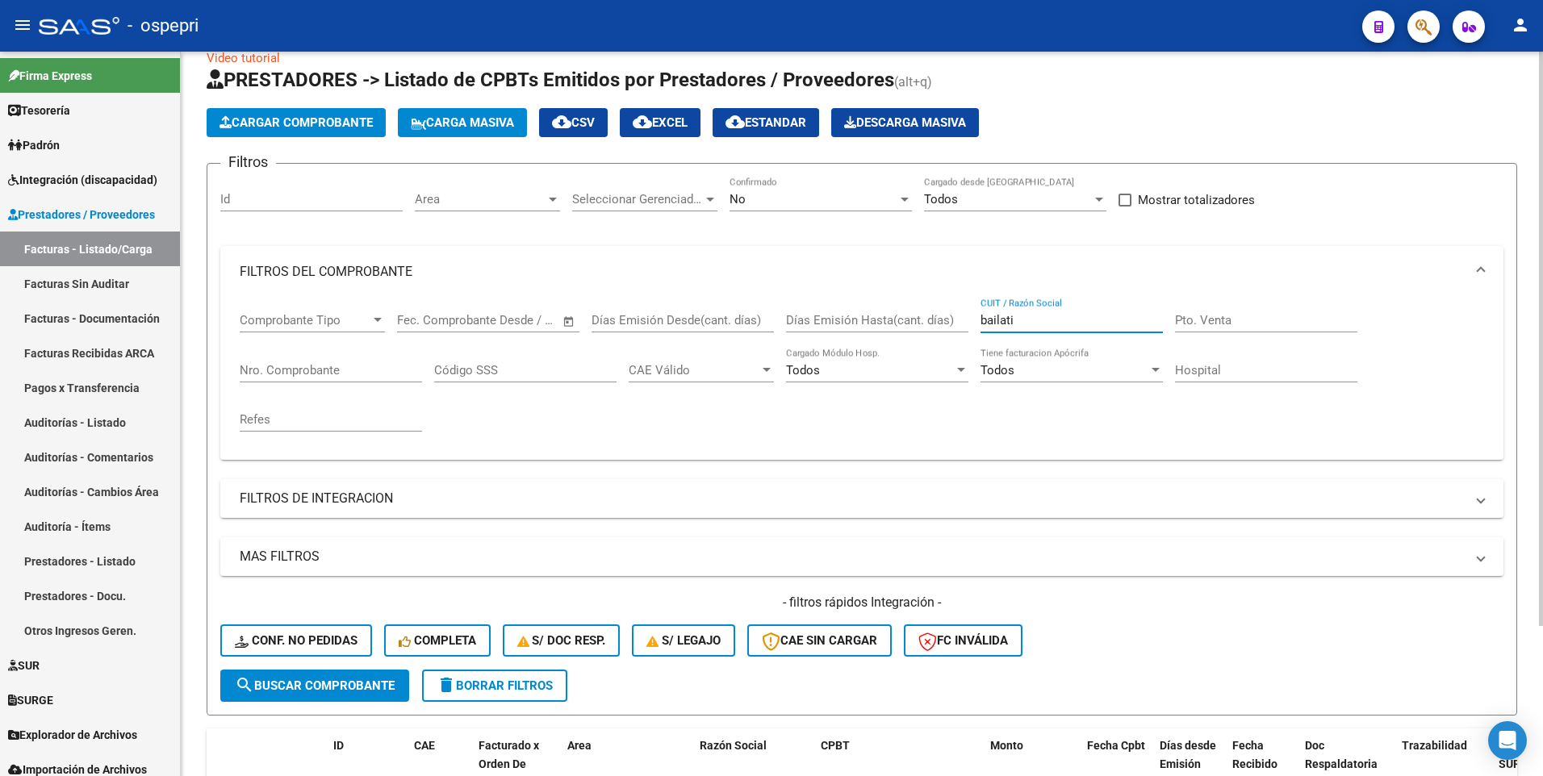
drag, startPoint x: 1049, startPoint y: 320, endPoint x: 968, endPoint y: 320, distance: 81.5
click at [968, 320] on div "Comprobante Tipo Comprobante Tipo Start date – End date Fec. Comprobante Desde …" at bounding box center [862, 372] width 1244 height 149
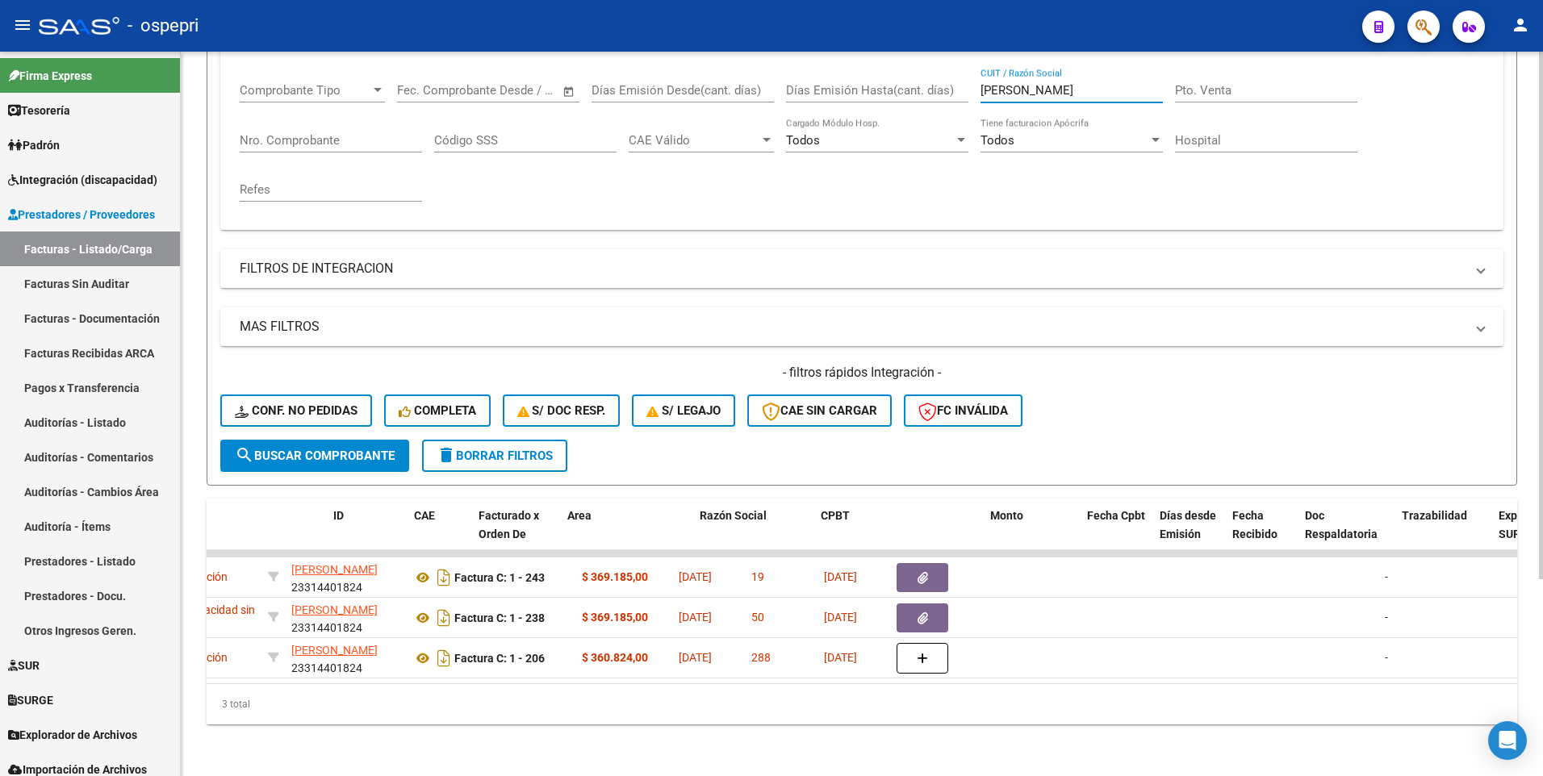
scroll to position [0, 0]
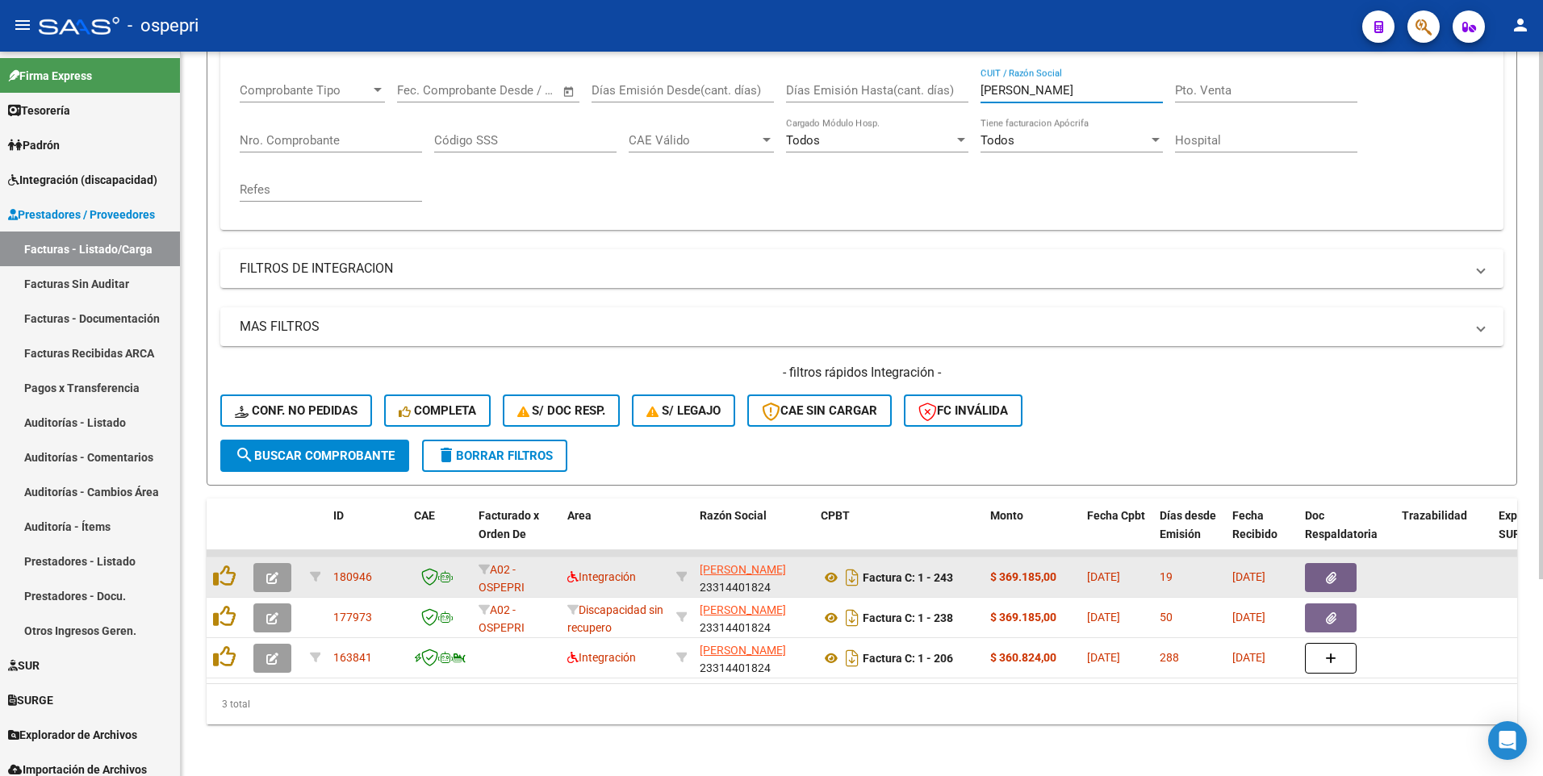
type input "aristimuño"
click at [275, 572] on icon "button" at bounding box center [272, 578] width 12 height 12
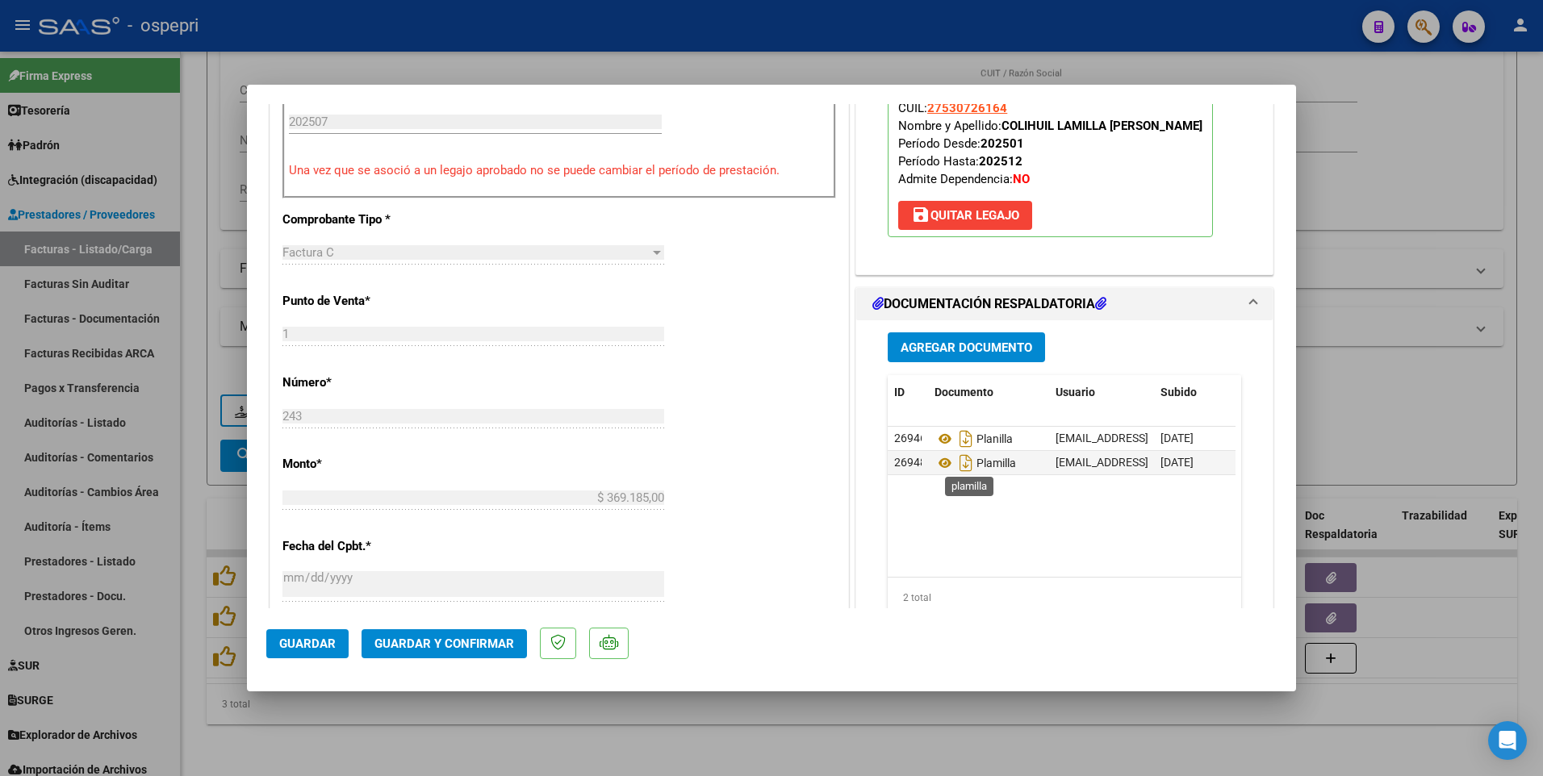
scroll to position [646, 0]
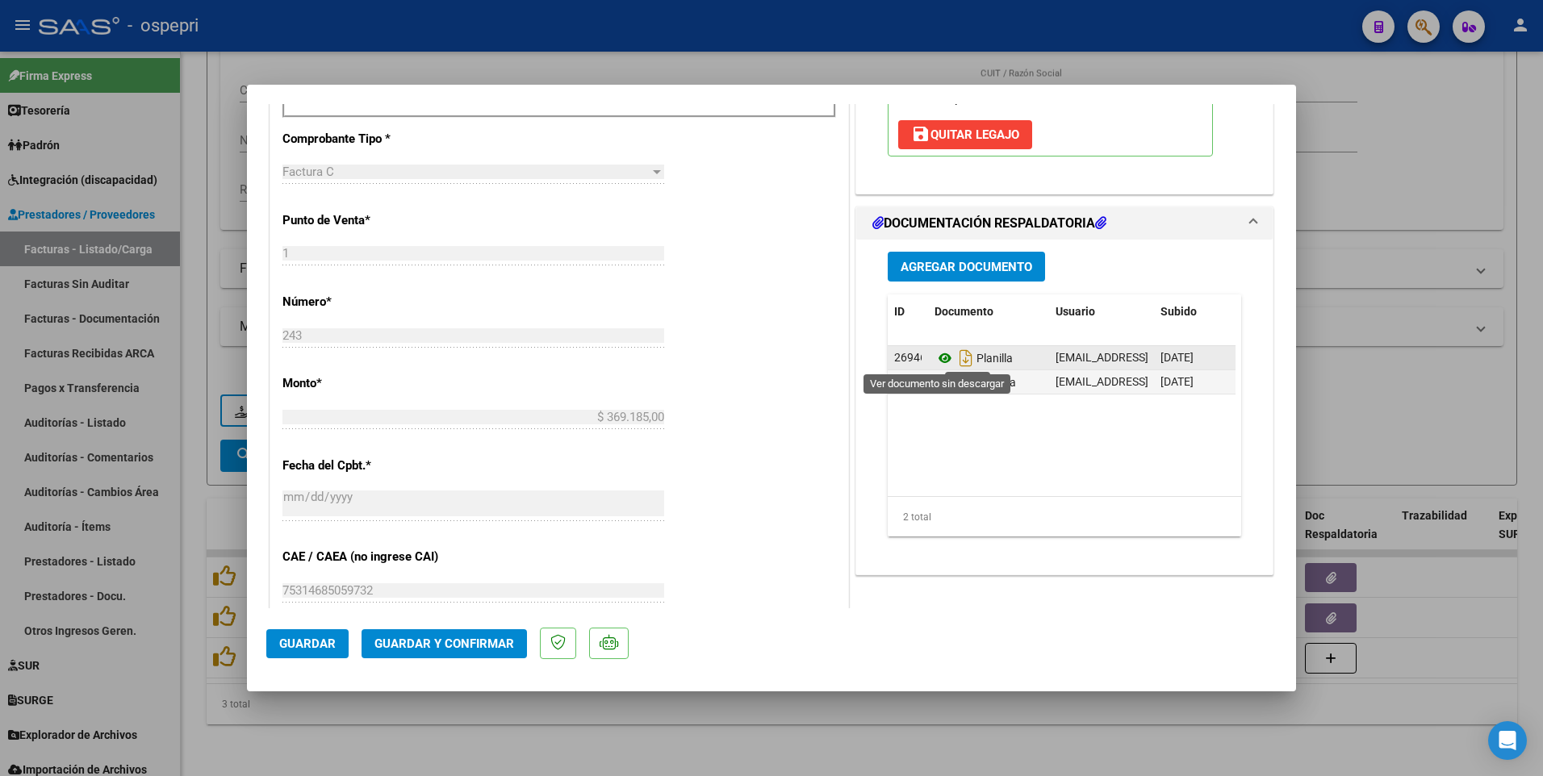
click at [936, 358] on icon at bounding box center [944, 358] width 21 height 19
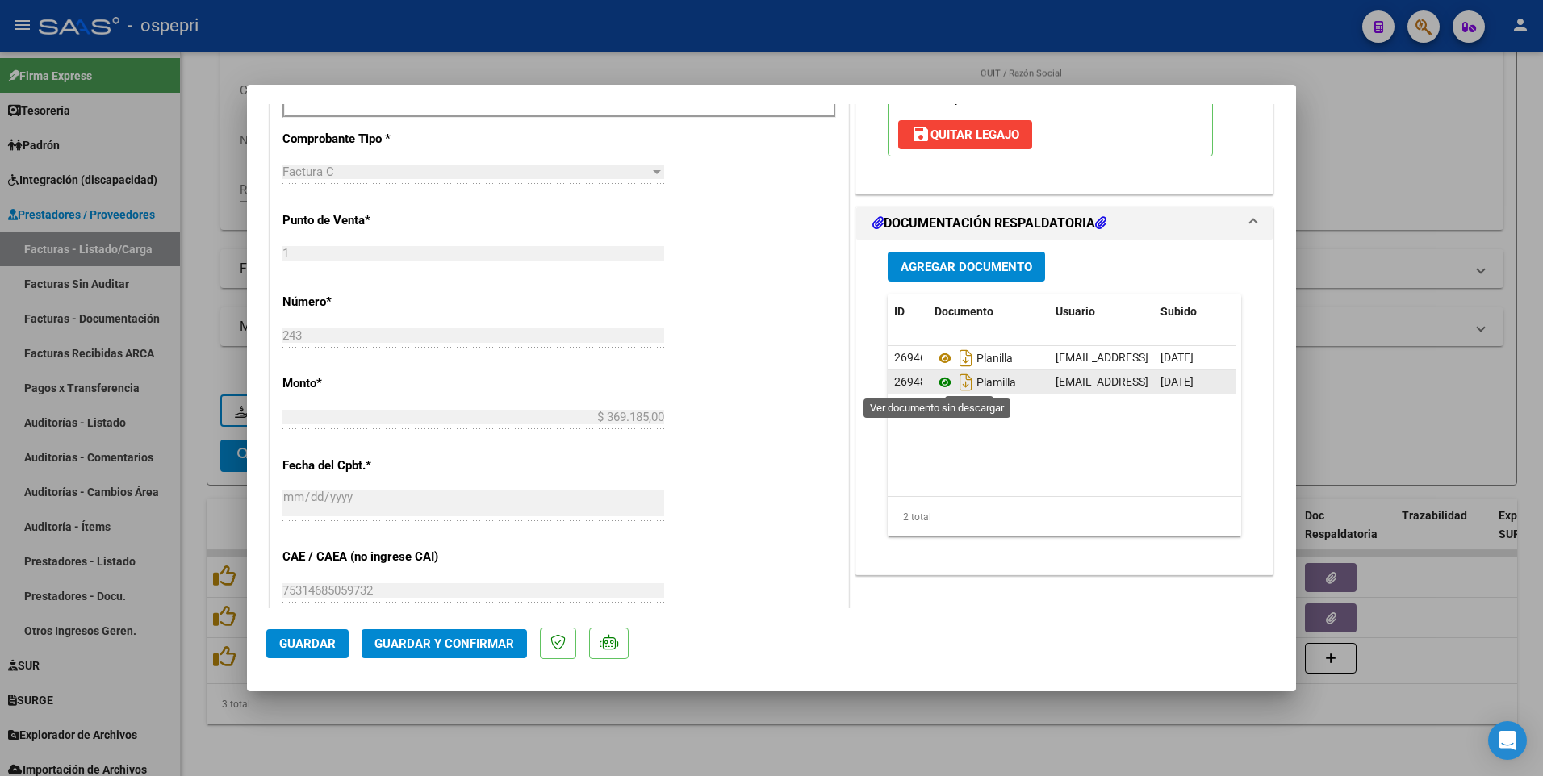
click at [939, 386] on icon at bounding box center [944, 382] width 21 height 19
click at [1407, 409] on div at bounding box center [771, 388] width 1543 height 776
type input "$ 0,00"
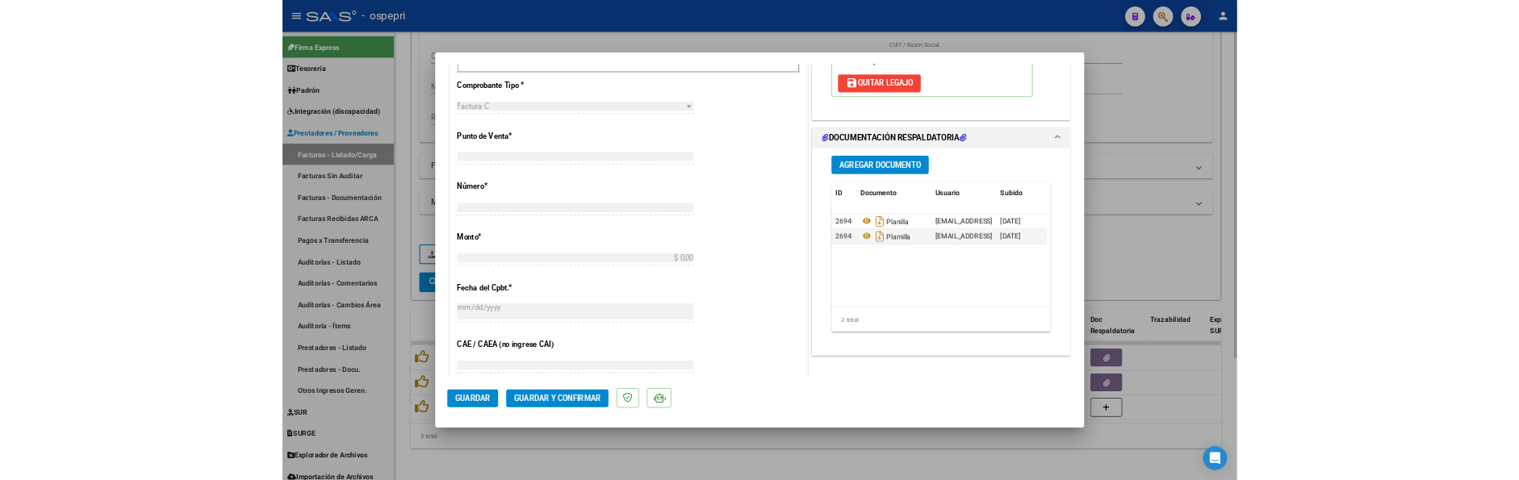
scroll to position [633, 0]
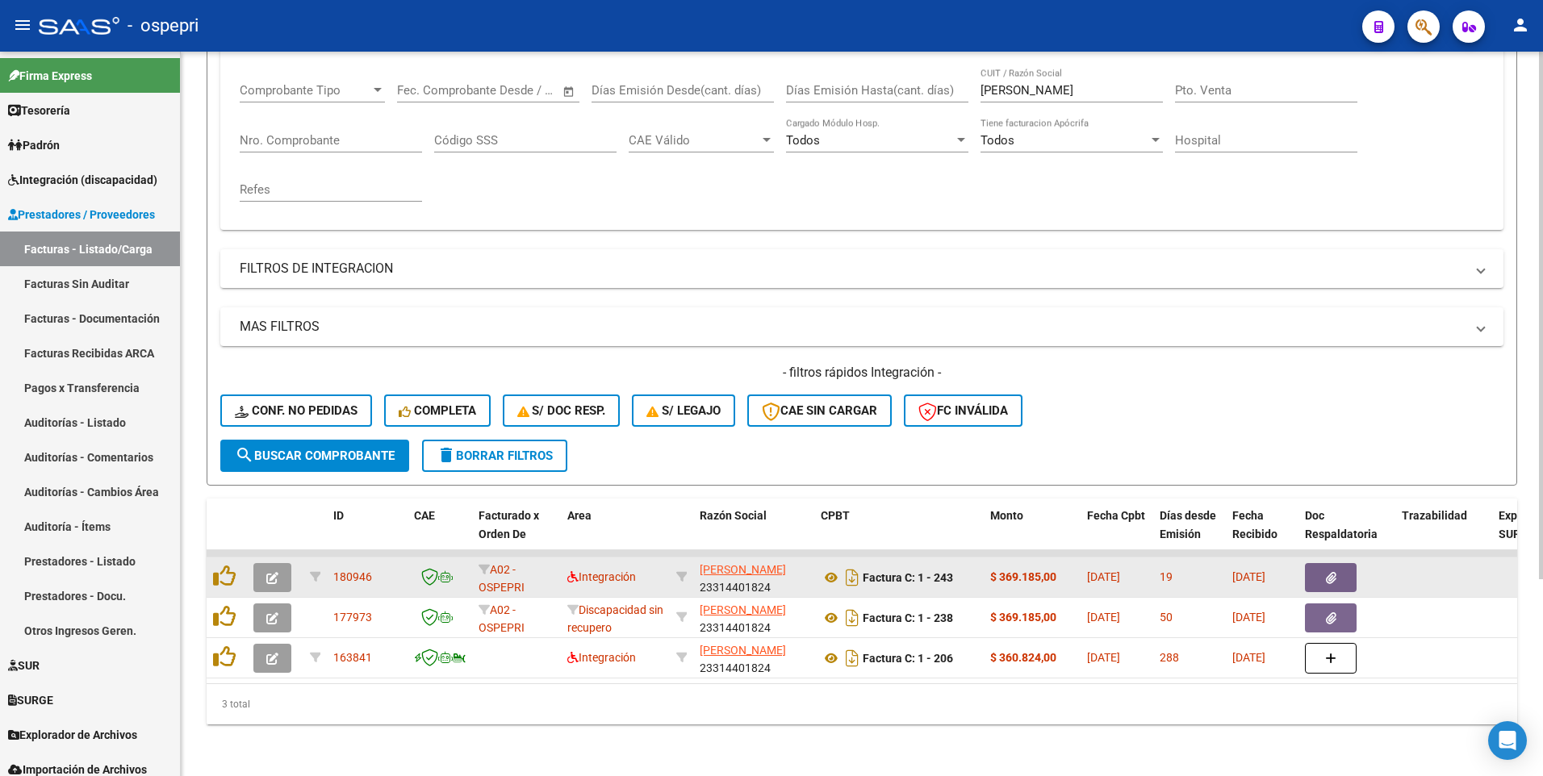
click at [265, 569] on button "button" at bounding box center [272, 577] width 38 height 29
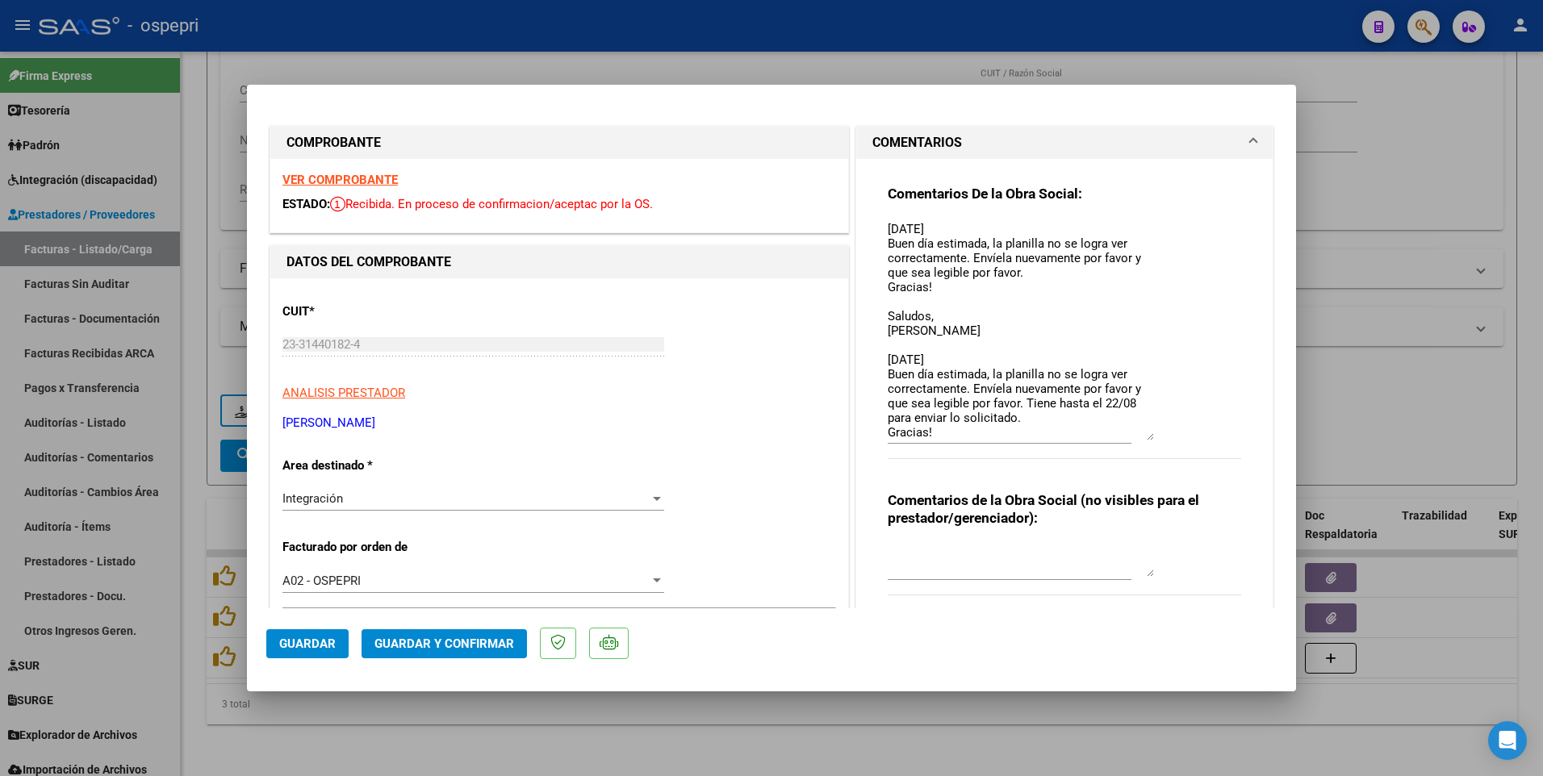
drag, startPoint x: 1142, startPoint y: 251, endPoint x: 1151, endPoint y: 439, distance: 188.2
click at [1151, 439] on div "Comentarios De la Obra Social: 04/08/25 Buen día estimada, la planilla no se lo…" at bounding box center [1064, 331] width 353 height 292
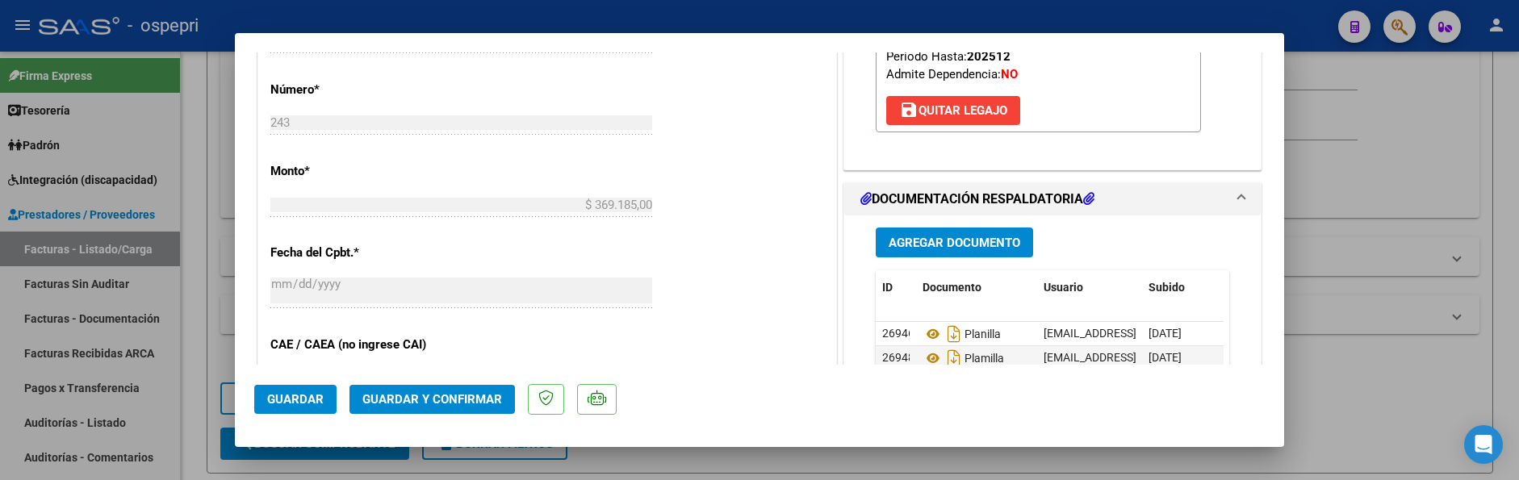
scroll to position [807, 0]
click at [1343, 150] on div at bounding box center [759, 240] width 1519 height 480
type input "$ 0,00"
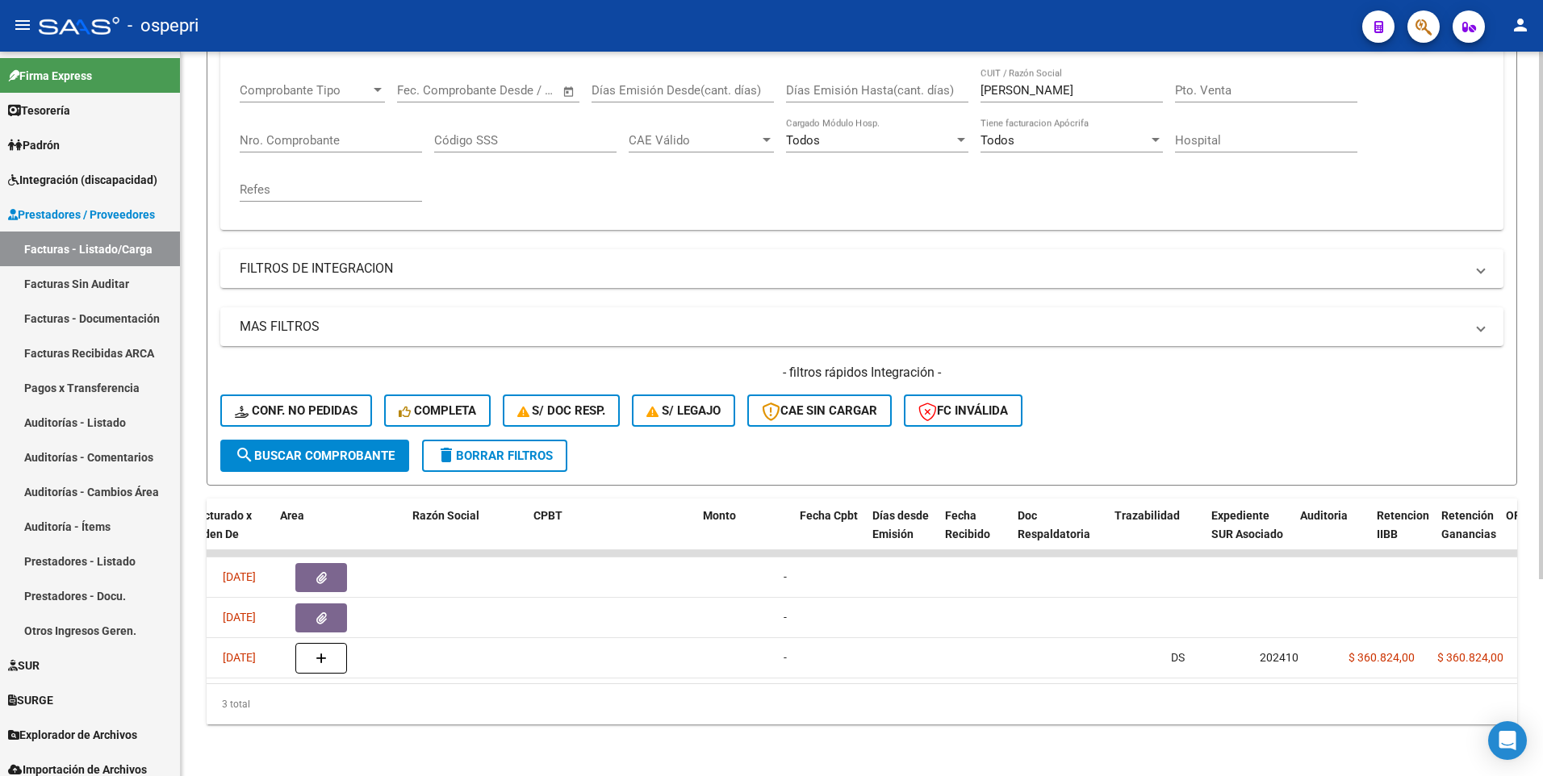
scroll to position [0, 0]
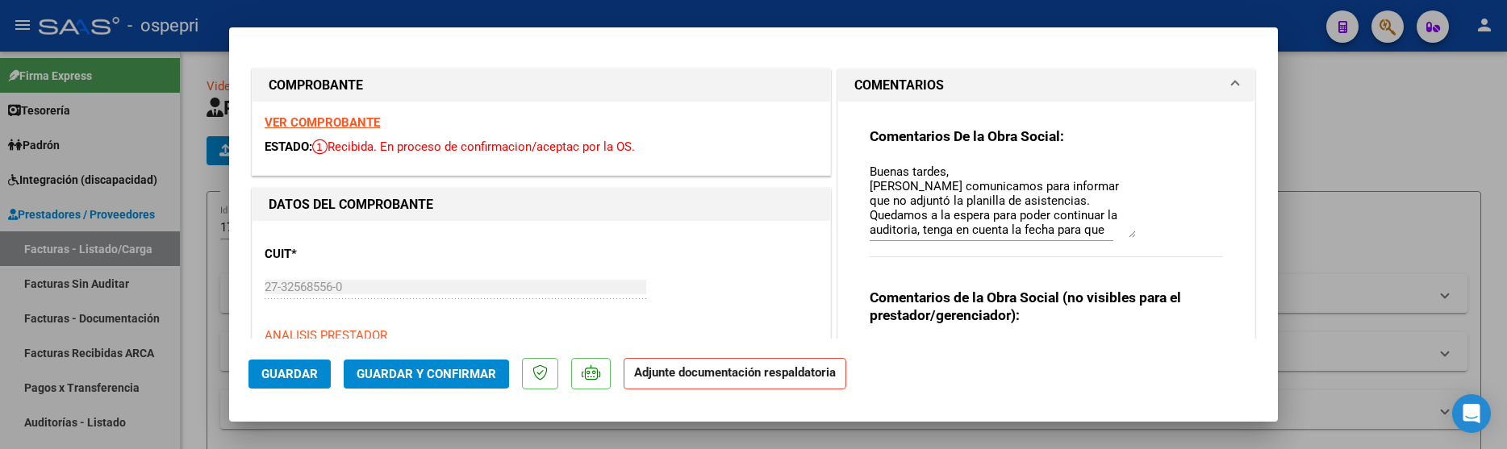
drag, startPoint x: 1125, startPoint y: 194, endPoint x: 1135, endPoint y: 236, distance: 43.9
click at [1135, 236] on div "Comentarios De la Obra Social: Buenas tardes, [PERSON_NAME] comunicamos para in…" at bounding box center [1046, 201] width 353 height 147
click at [1361, 236] on div at bounding box center [753, 224] width 1507 height 449
type input "$ 0,00"
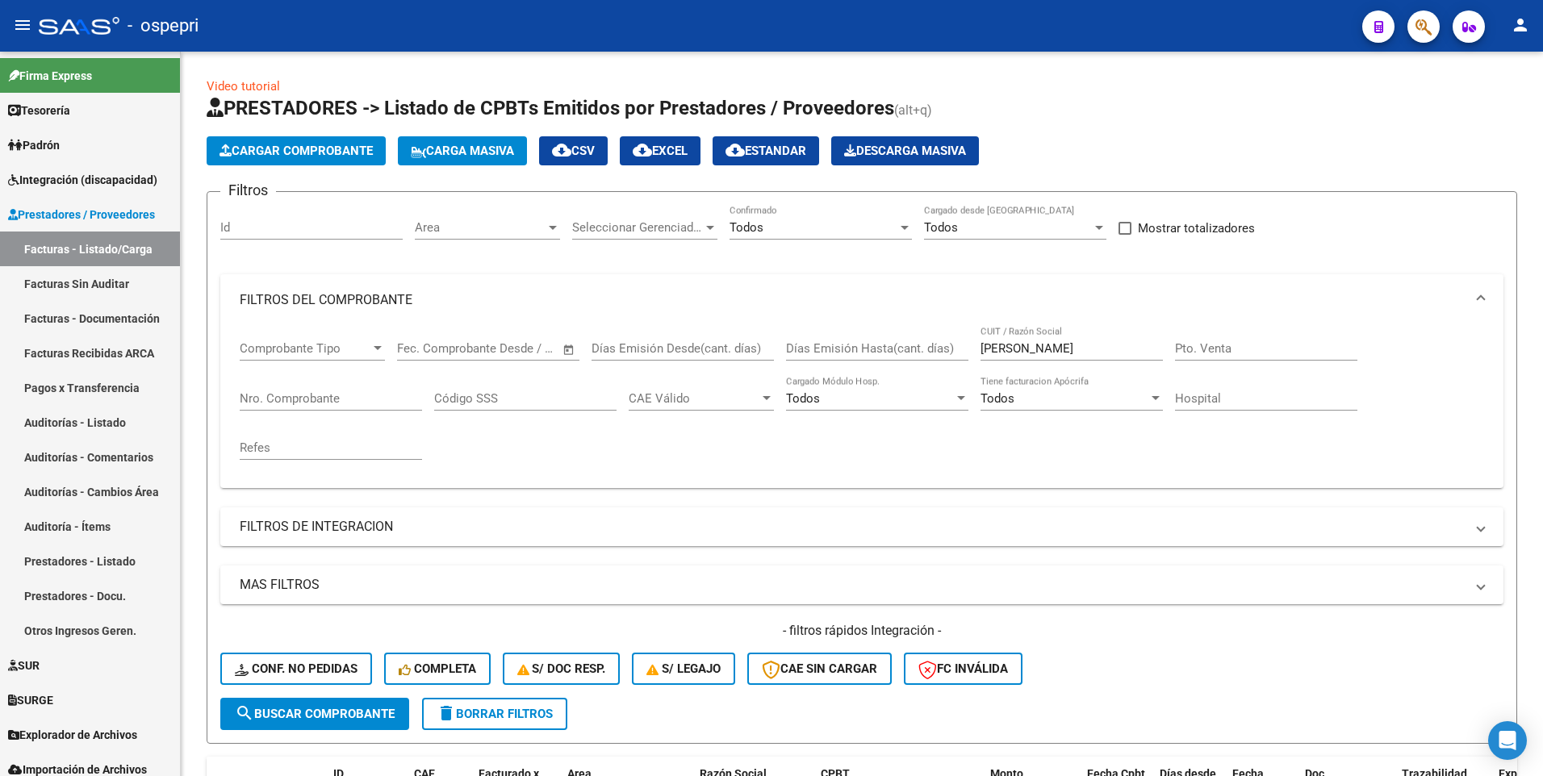
scroll to position [351, 0]
